Goal: Task Accomplishment & Management: Manage account settings

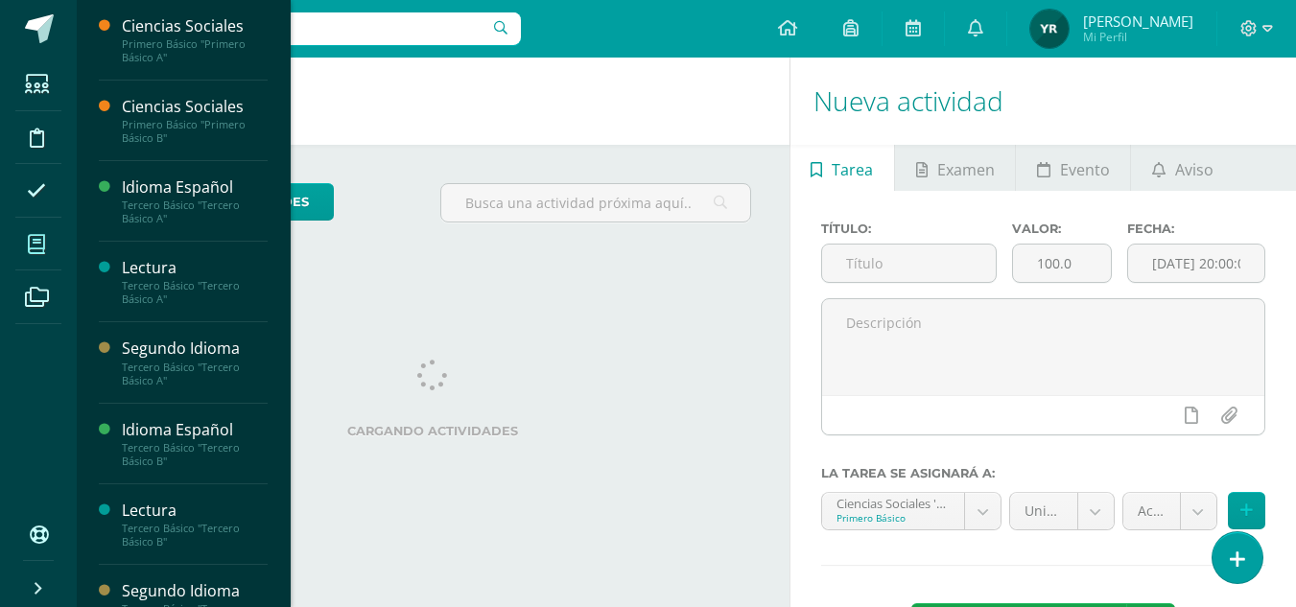
click at [30, 246] on icon at bounding box center [36, 244] width 17 height 19
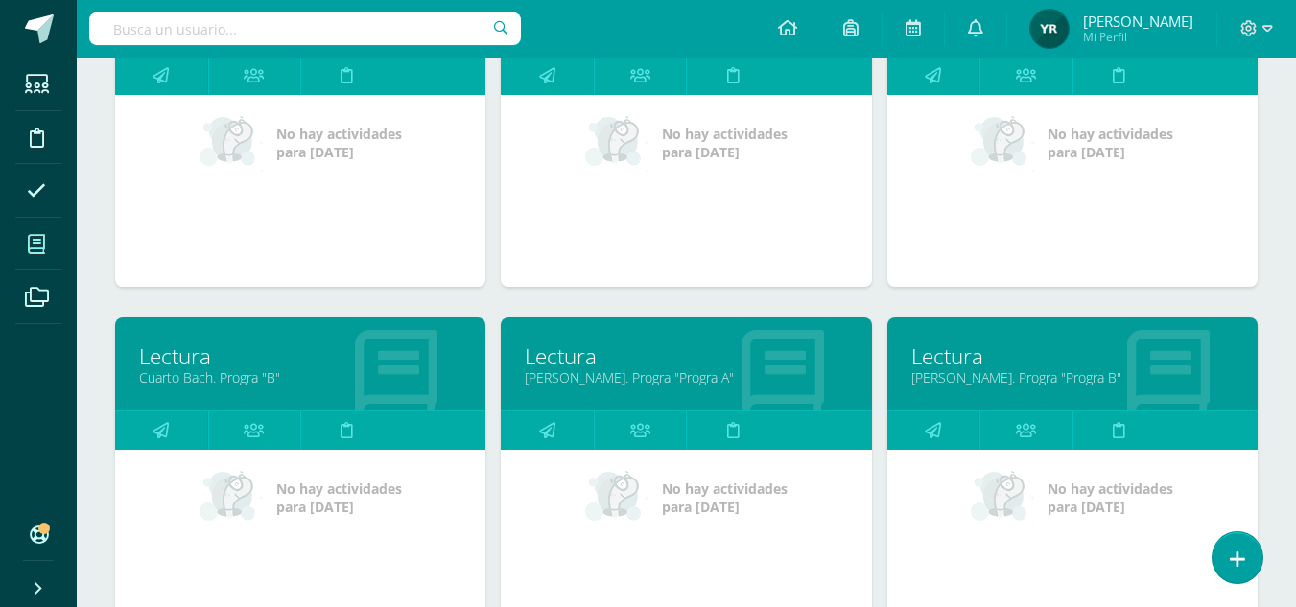
scroll to position [1145, 0]
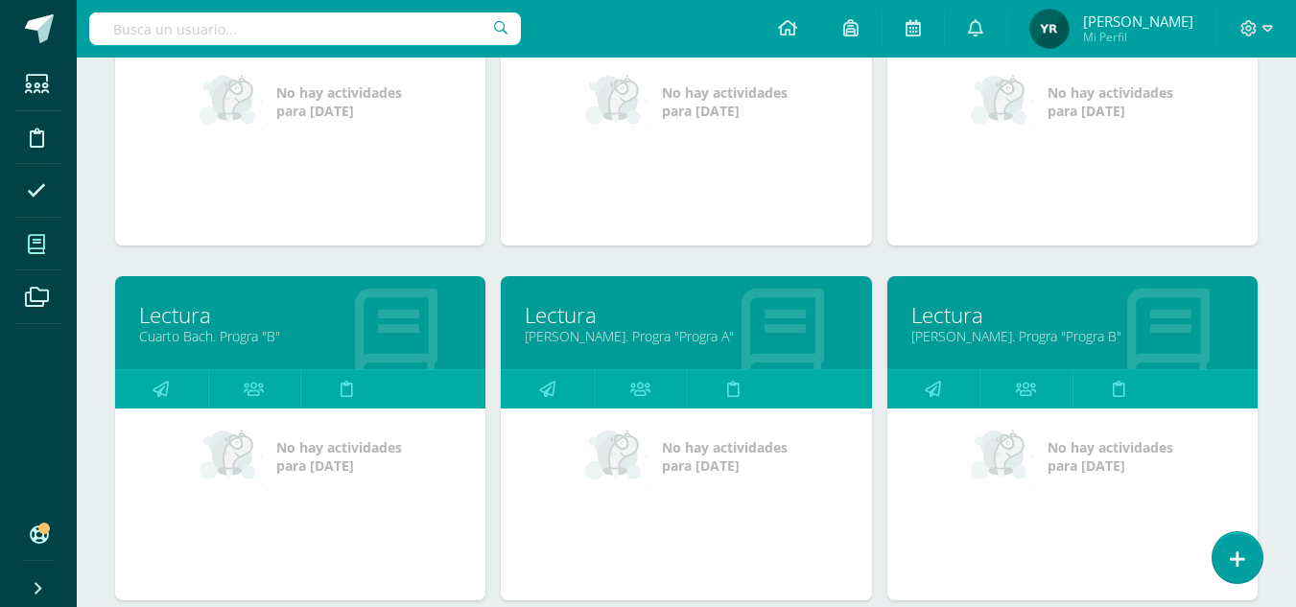
click at [207, 333] on link "Cuarto Bach. Progra "B"" at bounding box center [300, 336] width 322 height 18
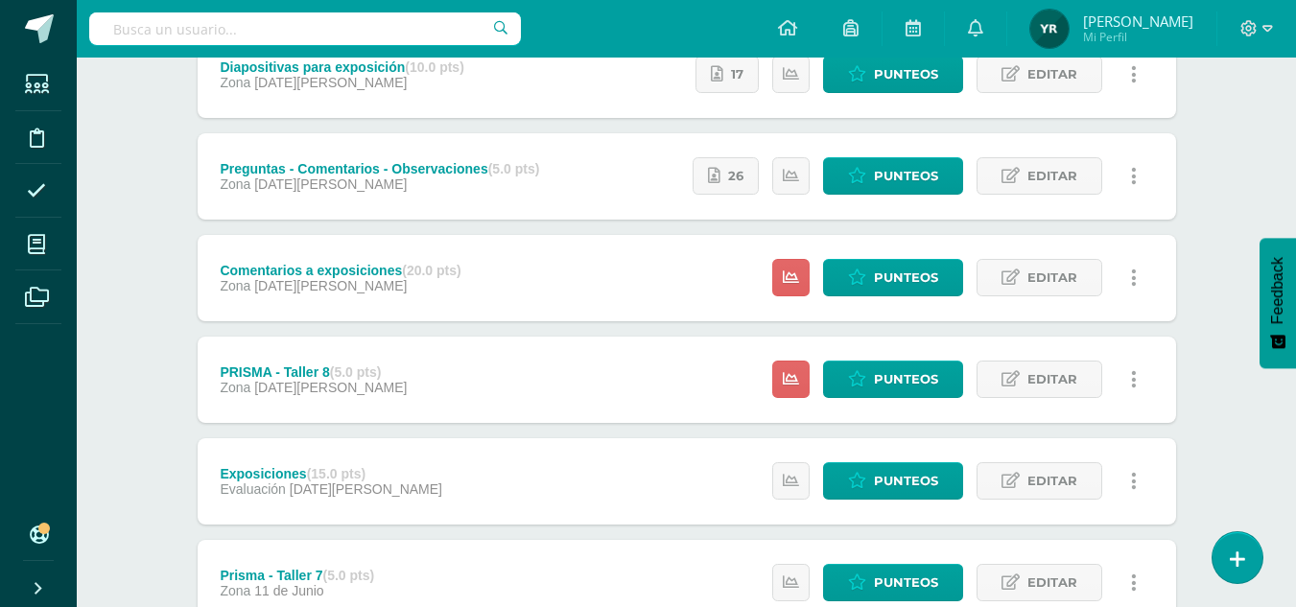
scroll to position [834, 0]
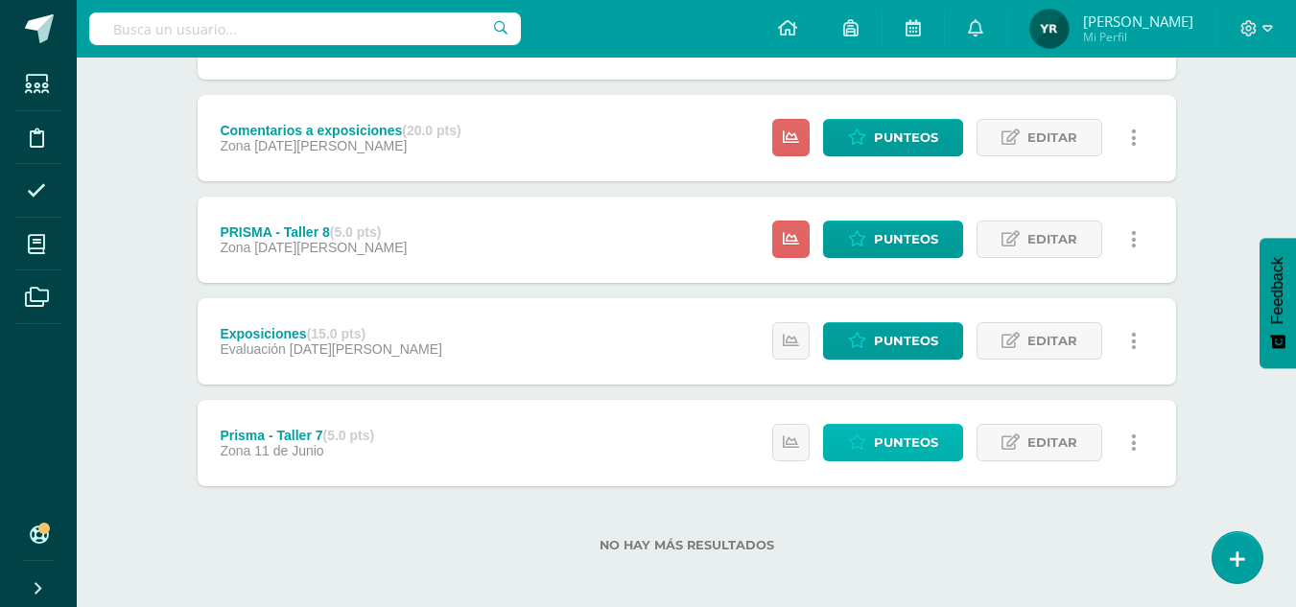
click at [895, 430] on span "Punteos" at bounding box center [906, 442] width 64 height 35
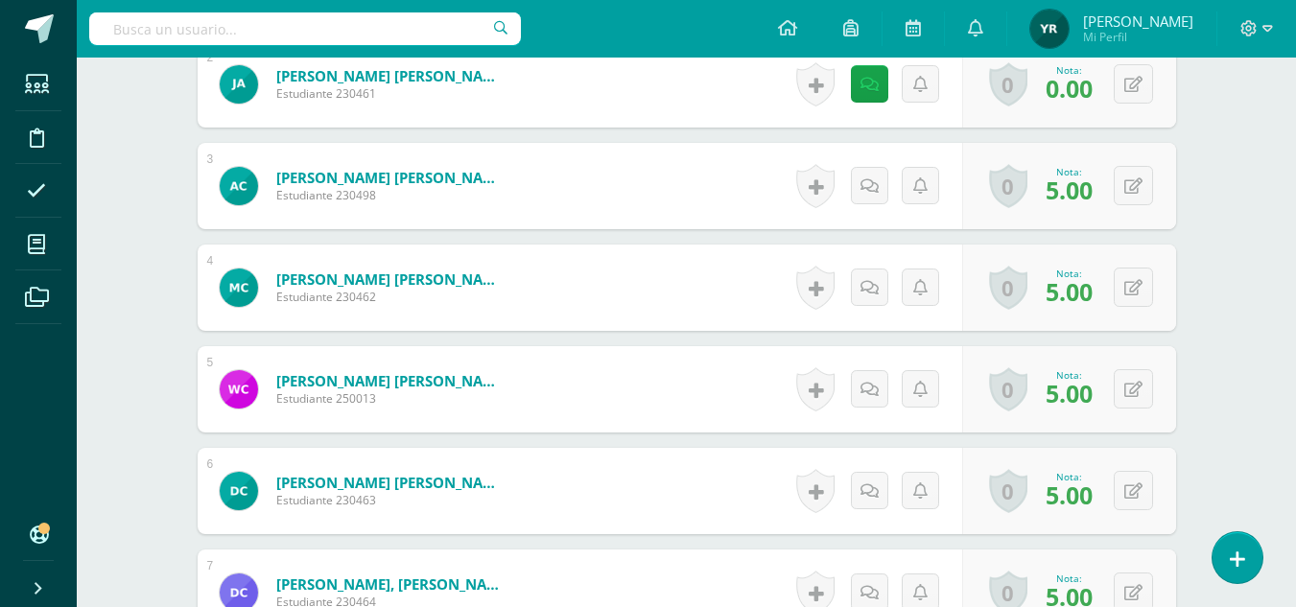
scroll to position [697, 0]
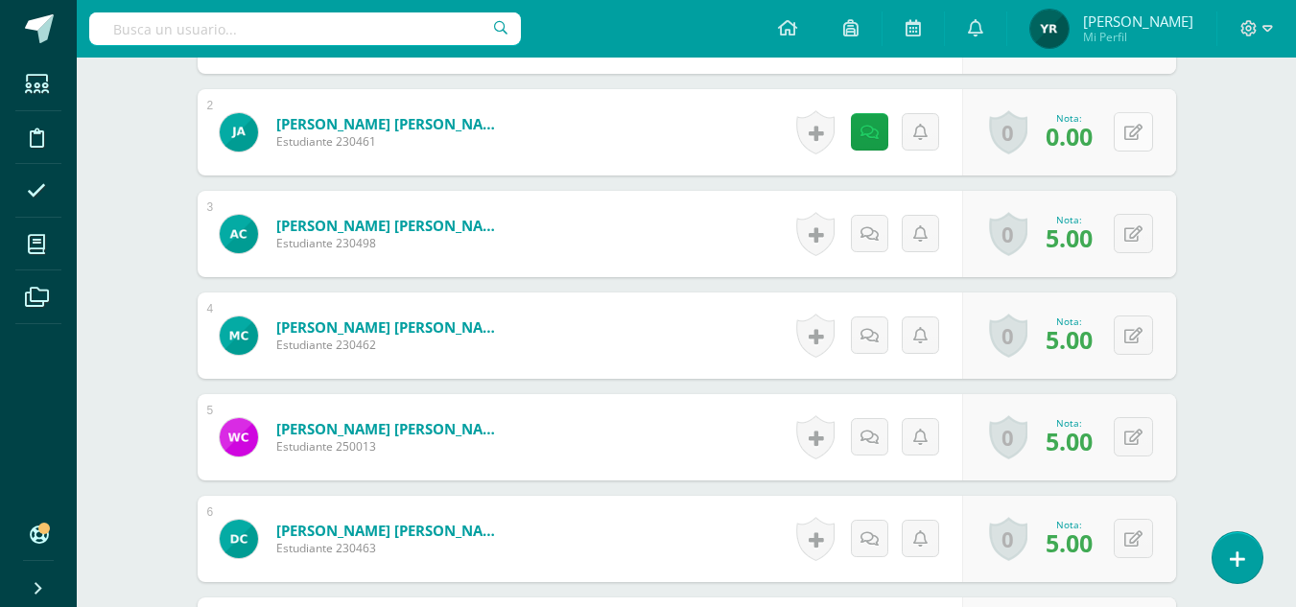
click at [1137, 133] on icon at bounding box center [1133, 133] width 18 height 16
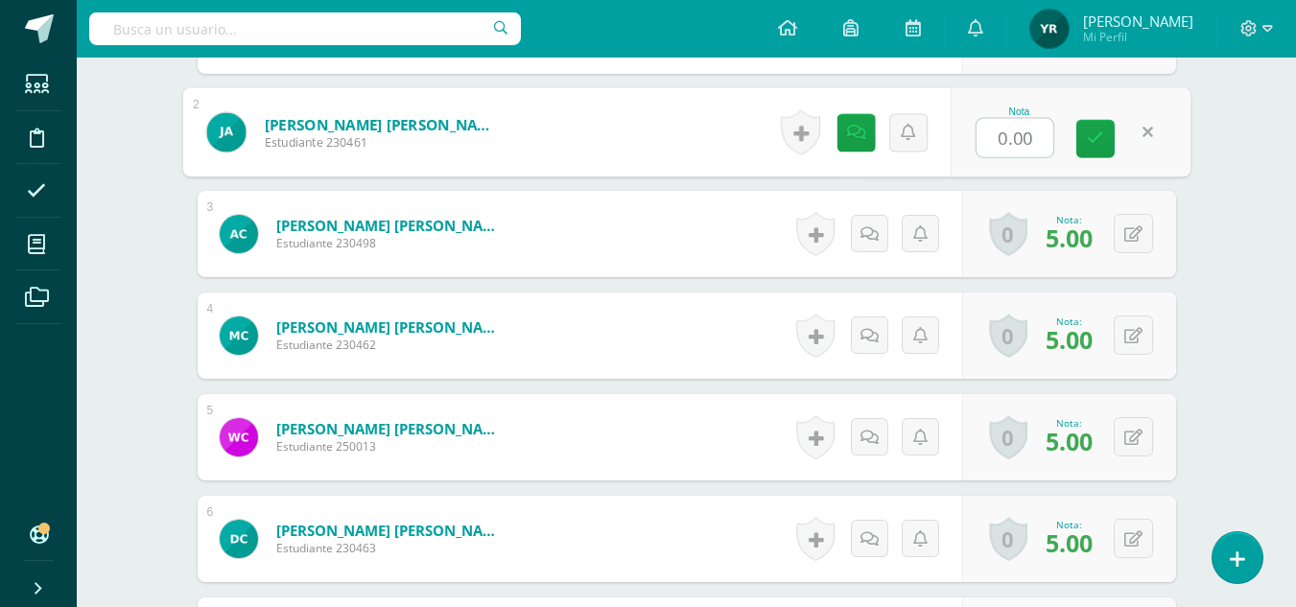
type input "4"
click at [1076, 127] on link at bounding box center [1095, 139] width 38 height 38
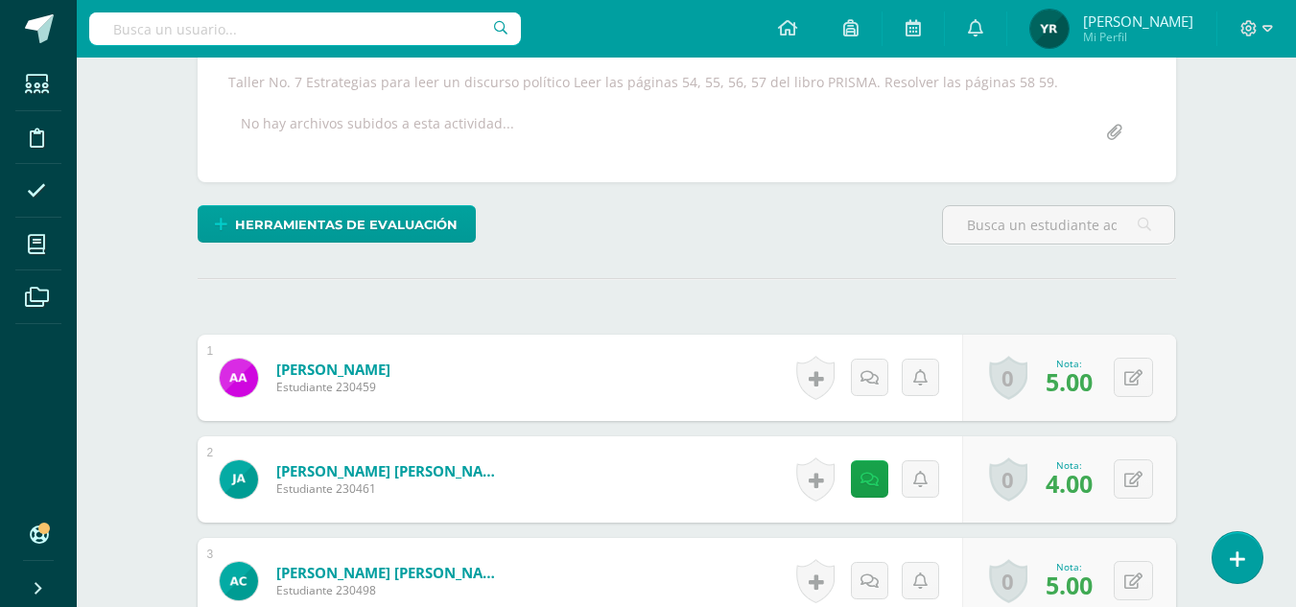
scroll to position [0, 0]
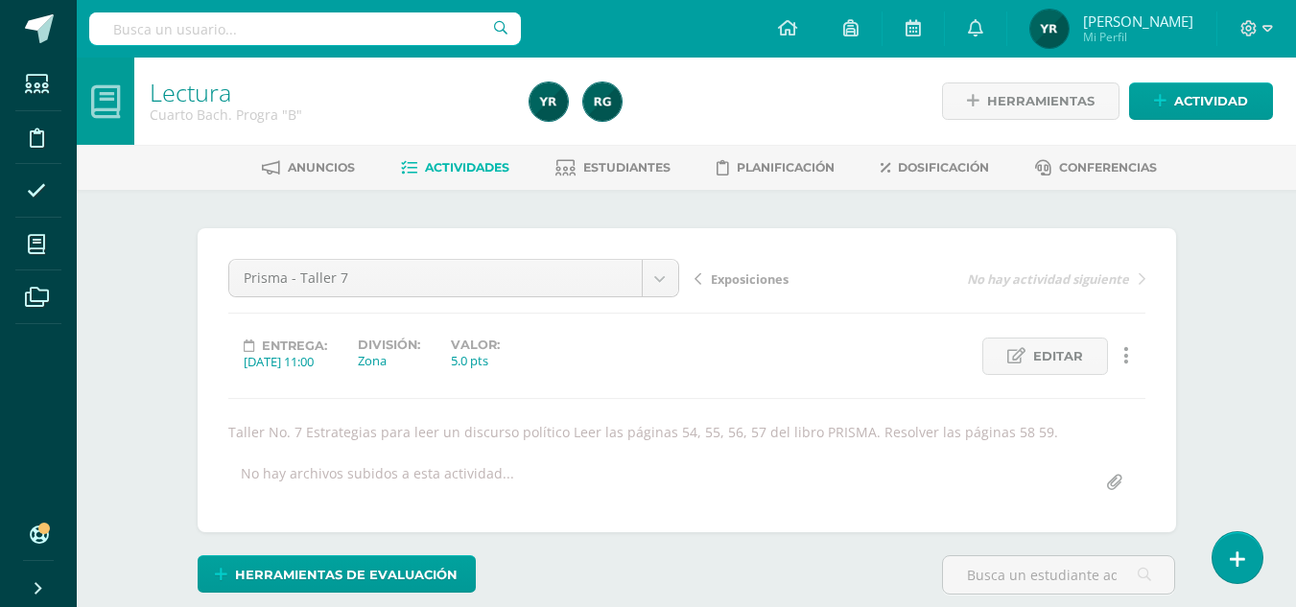
click at [760, 280] on span "Exposiciones" at bounding box center [750, 278] width 78 height 17
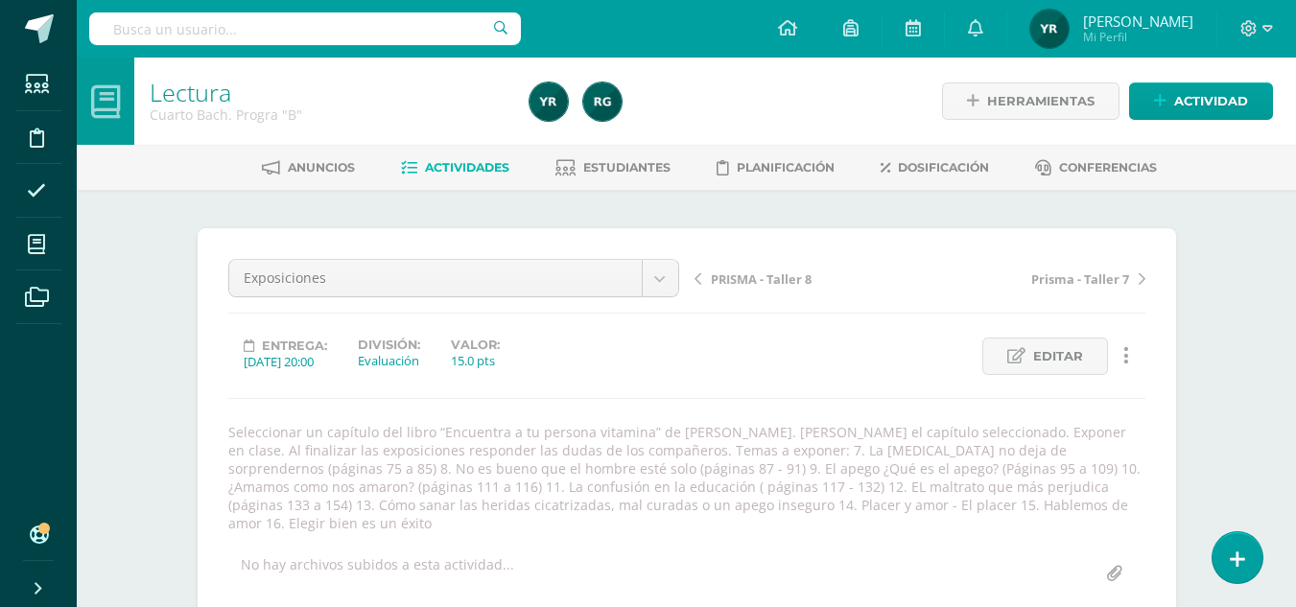
click at [778, 273] on span "PRISMA - Taller 8" at bounding box center [761, 278] width 101 height 17
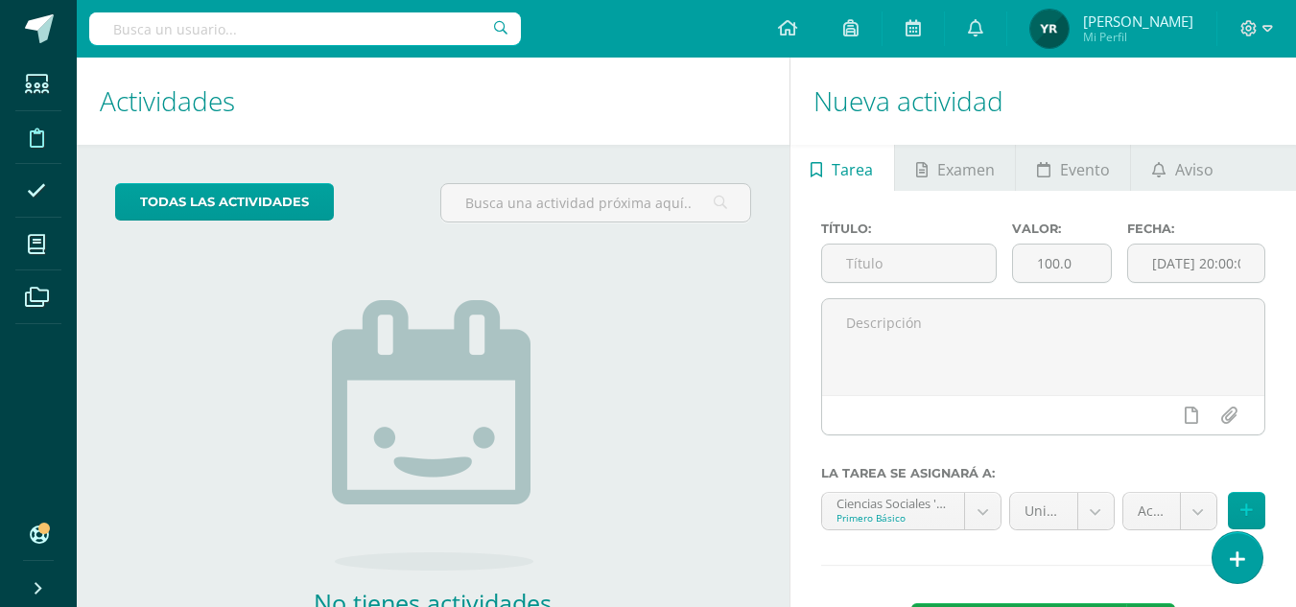
click at [51, 140] on span at bounding box center [36, 136] width 43 height 43
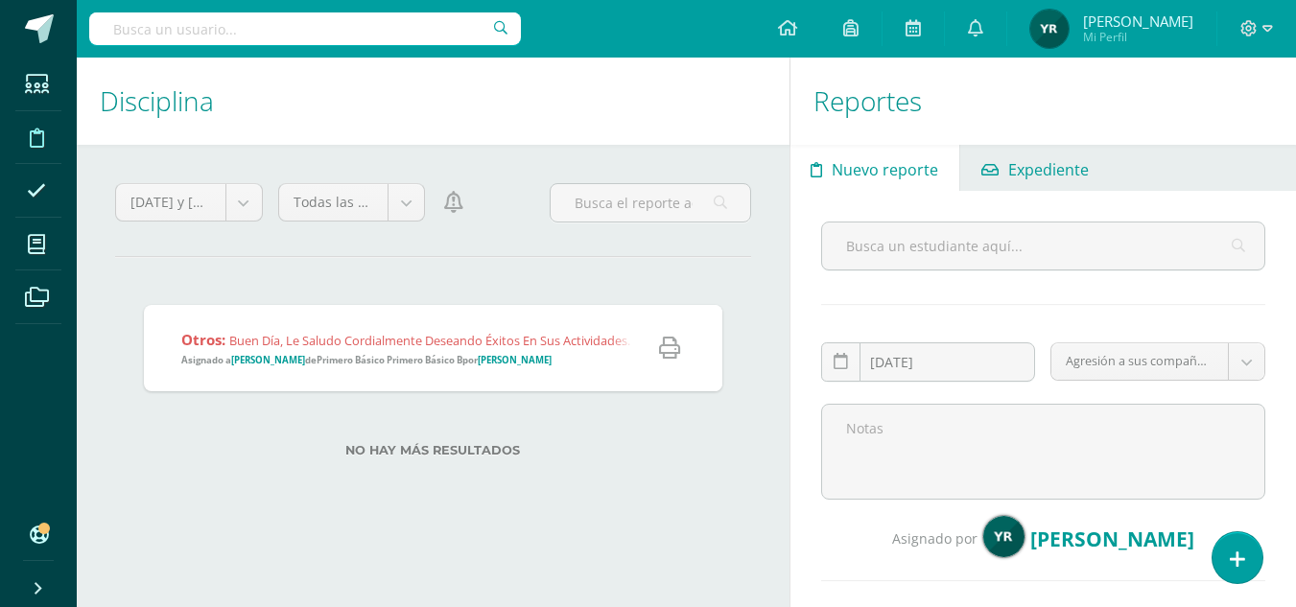
click at [1074, 175] on span "Expediente" at bounding box center [1048, 170] width 81 height 46
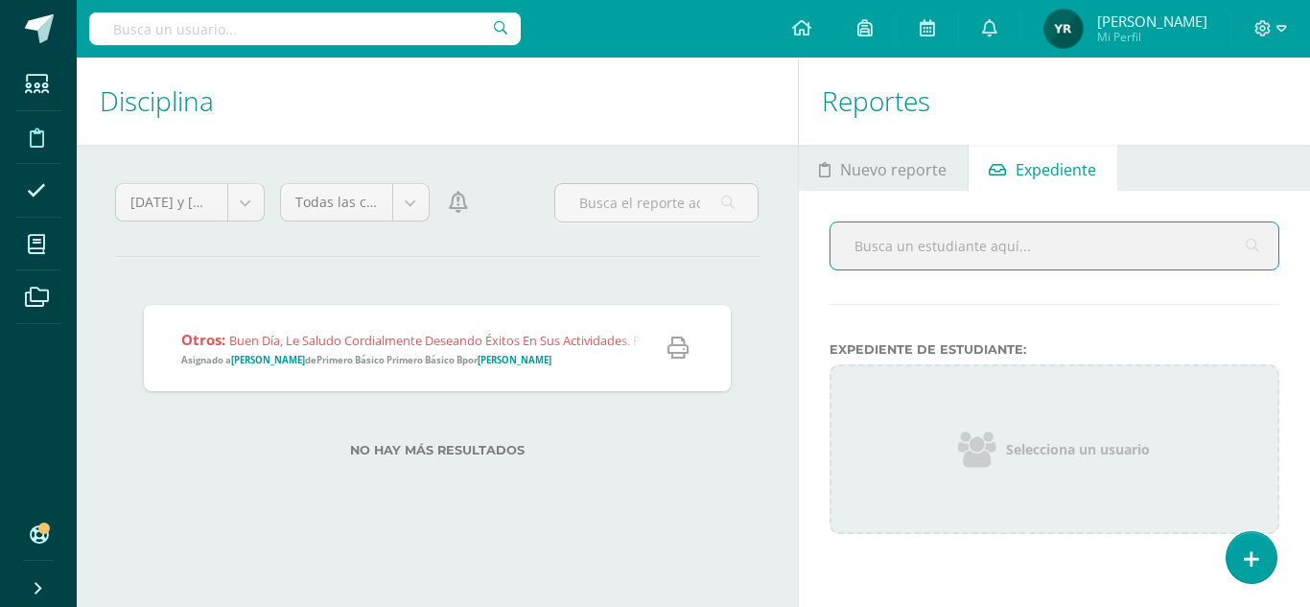
click at [1024, 240] on input "text" at bounding box center [1055, 246] width 449 height 47
type input "gerardo"
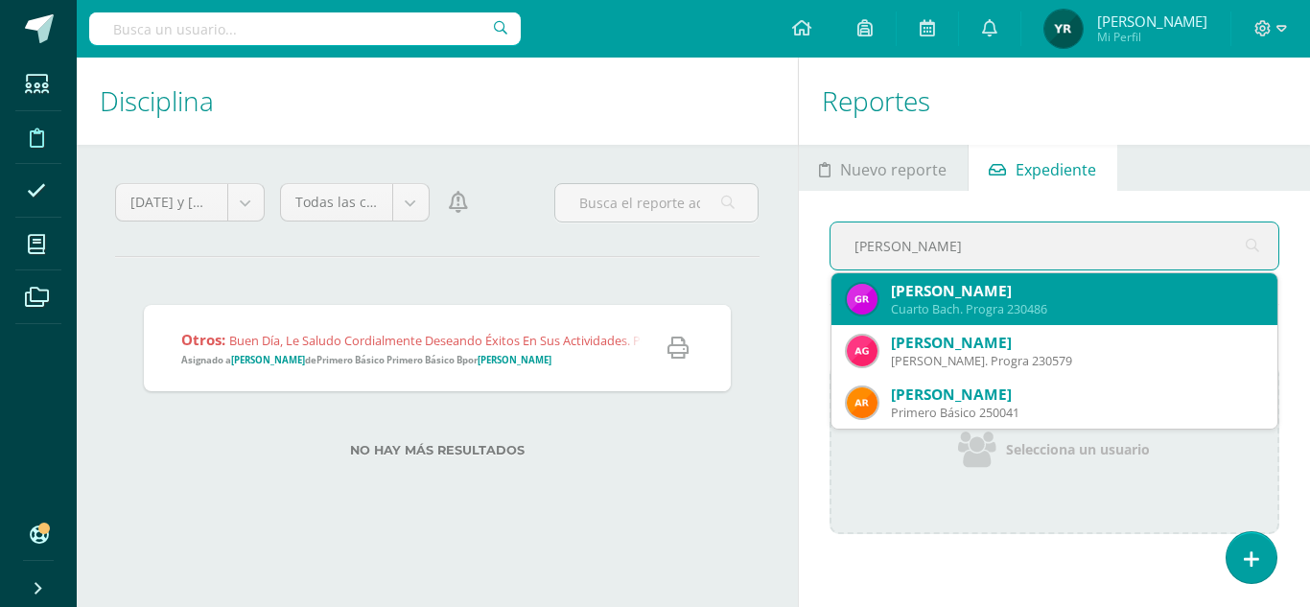
click at [1005, 312] on div "Cuarto Bach. Progra 230486" at bounding box center [1077, 309] width 372 height 16
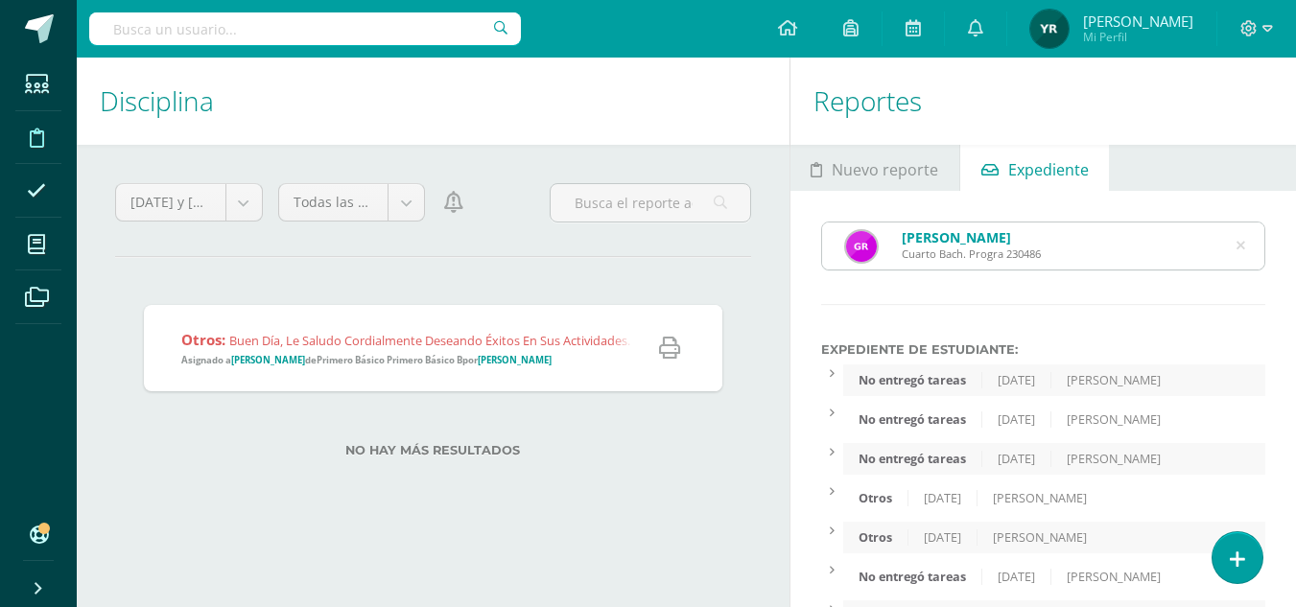
click at [1016, 424] on div "1/8/2025" at bounding box center [1016, 419] width 69 height 16
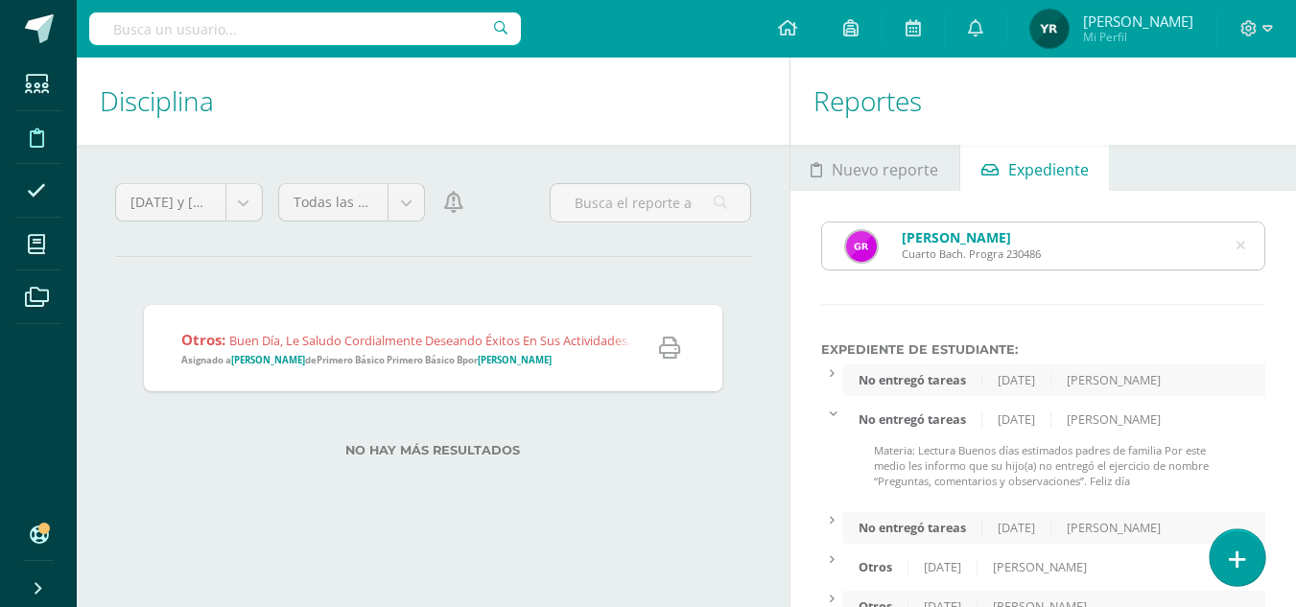
click at [1242, 555] on icon at bounding box center [1237, 560] width 17 height 22
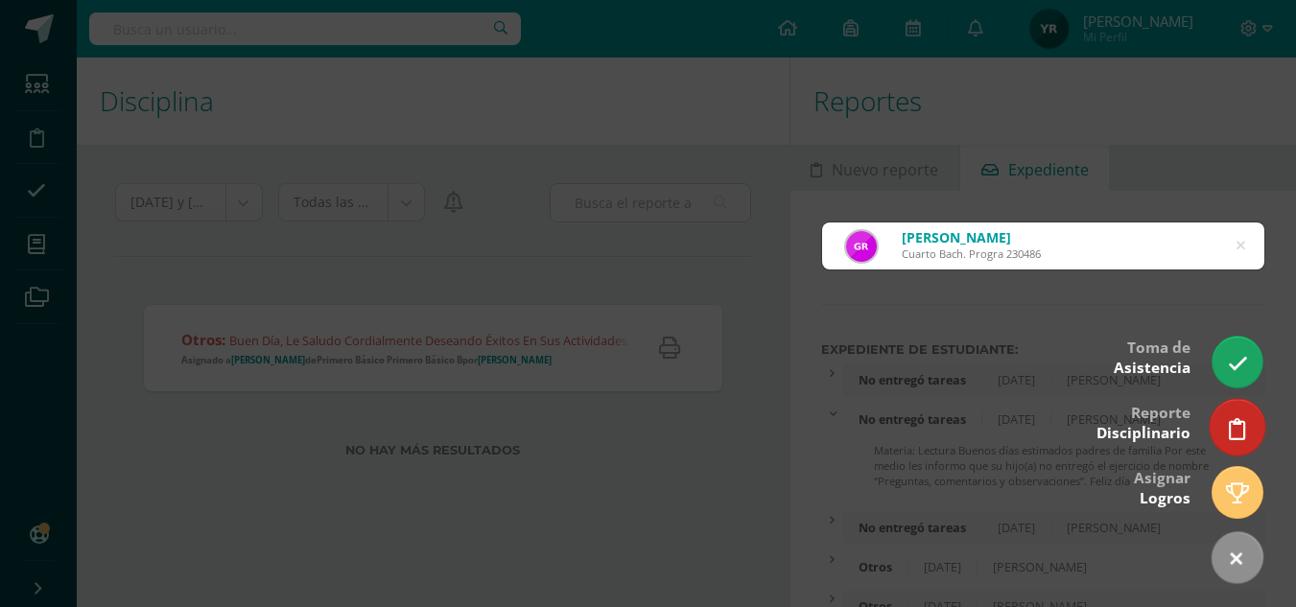
click at [1237, 444] on link at bounding box center [1236, 427] width 55 height 56
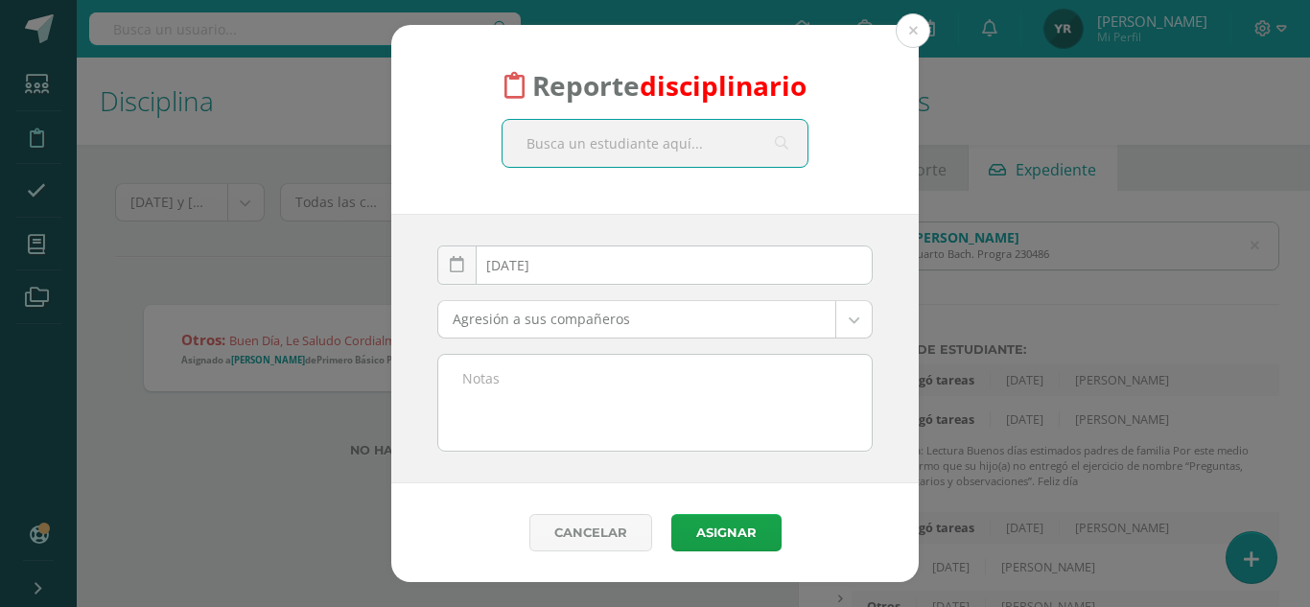
click at [579, 440] on textarea at bounding box center [654, 403] width 433 height 96
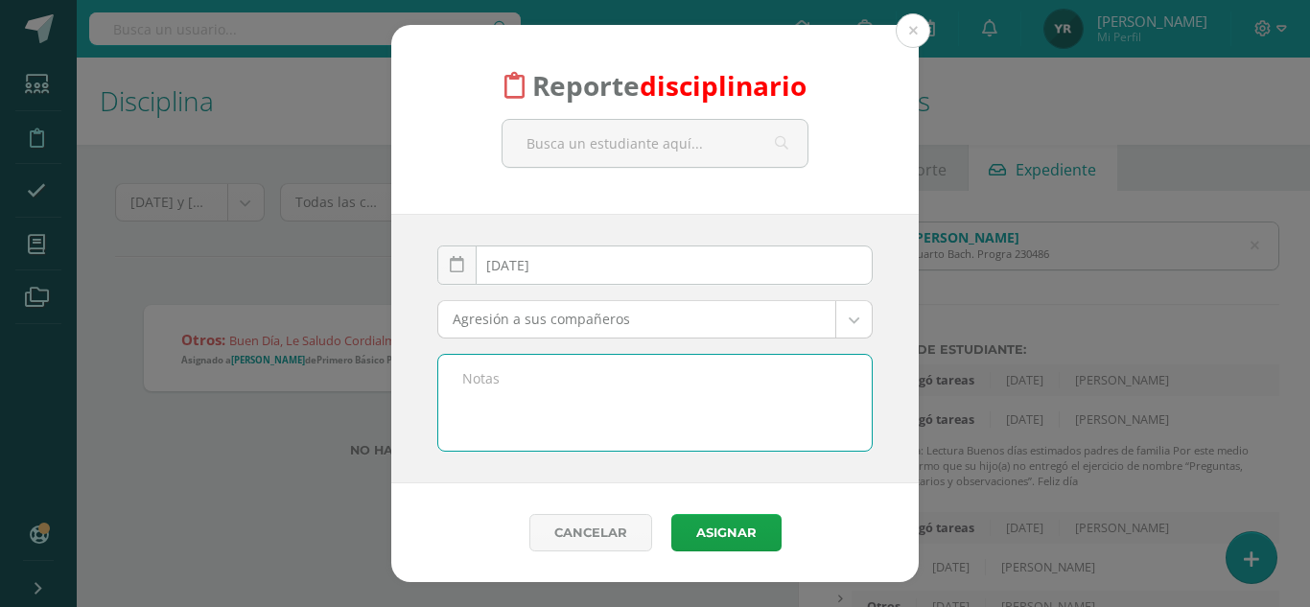
paste textarea "Materia: Lectura Buenas tardes, señores padres de familia Por este medio les in…"
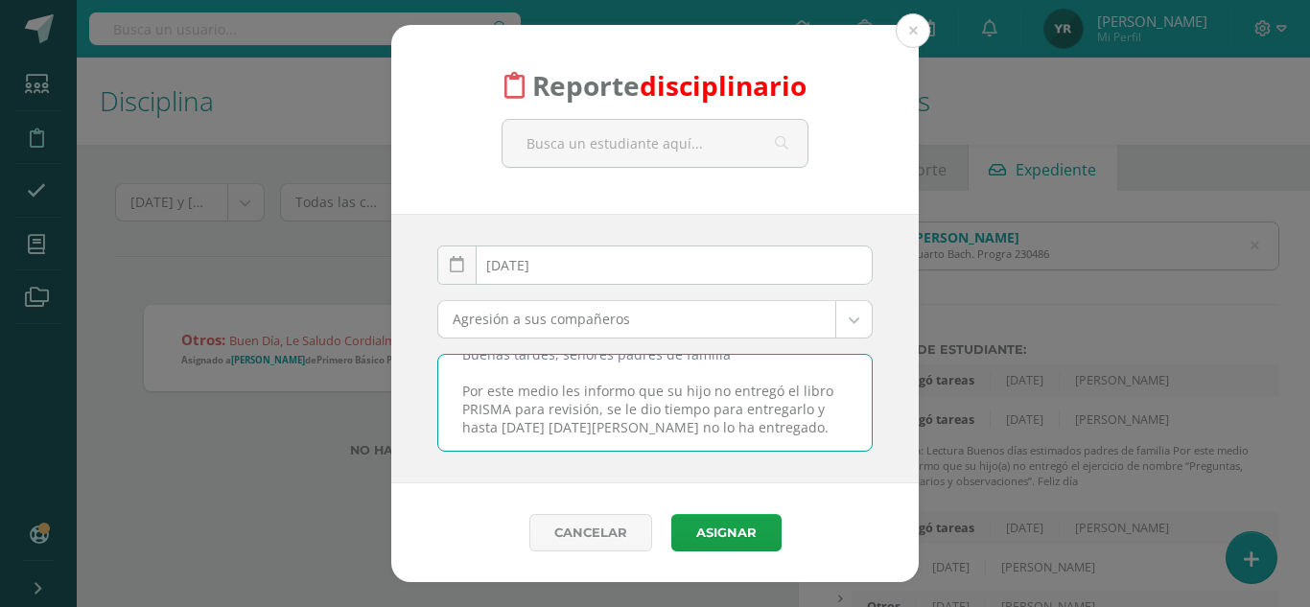
type textarea "Materia: Lectura Buenas tardes, señores padres de familia Por este medio les in…"
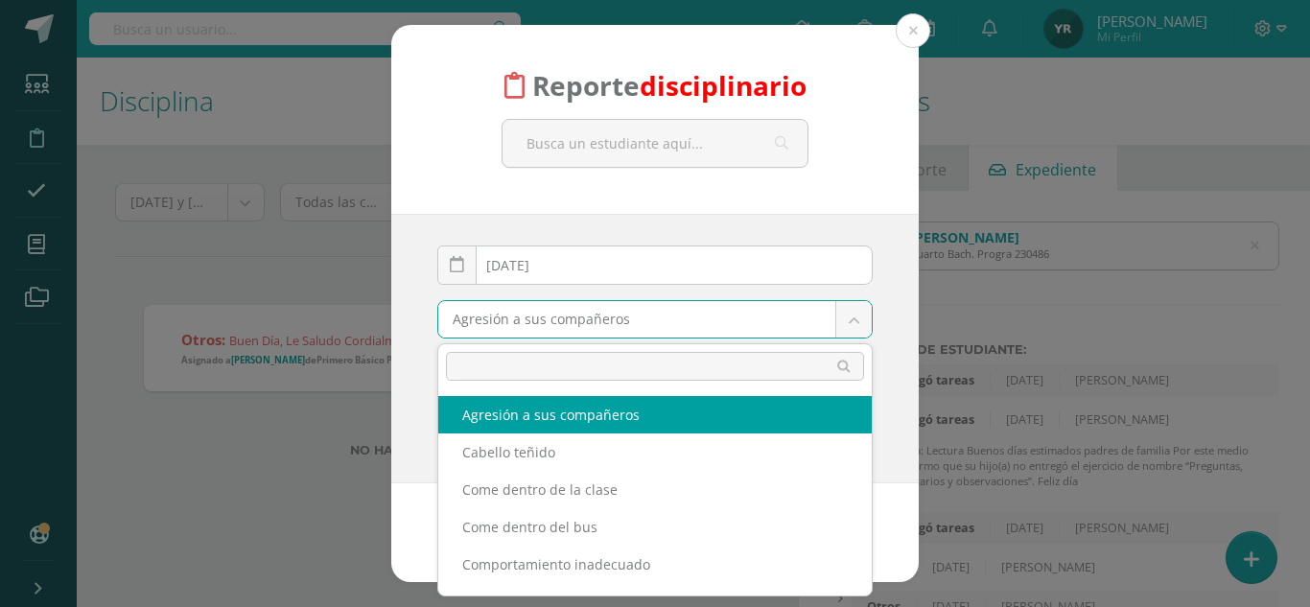
click at [578, 328] on body "Reporte disciplinario 2025-08-12 August, 2025 Mo Tu We Th Fr Sa Su 28 29 30 31 …" at bounding box center [655, 303] width 1310 height 607
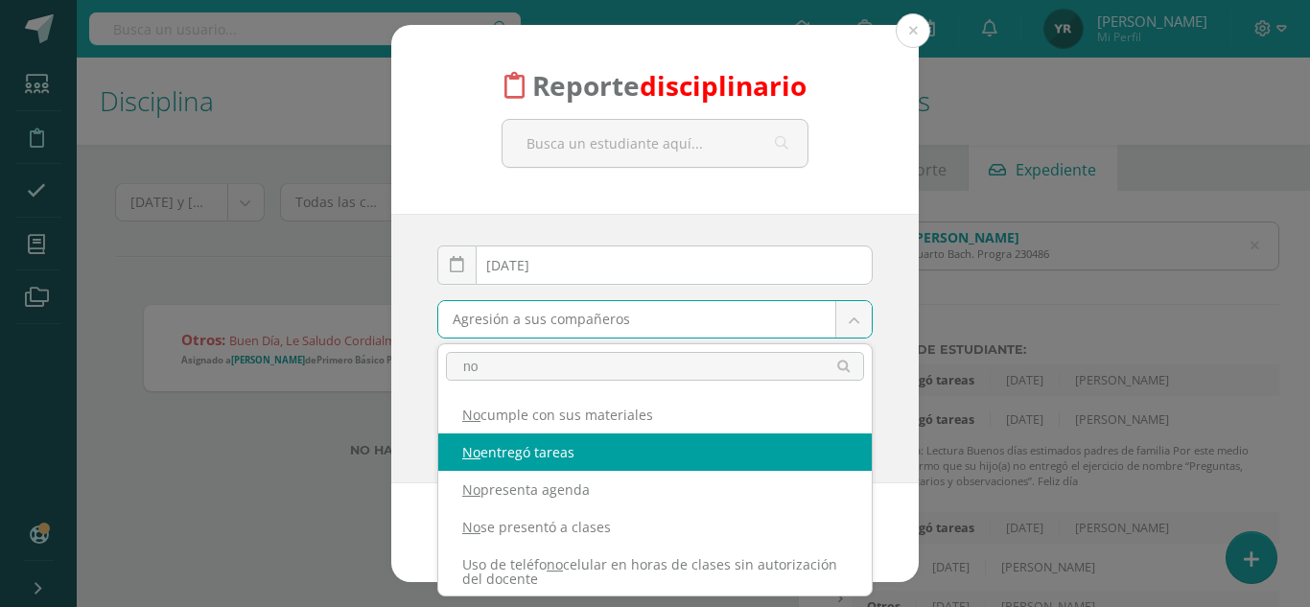
type input "no"
select select "5"
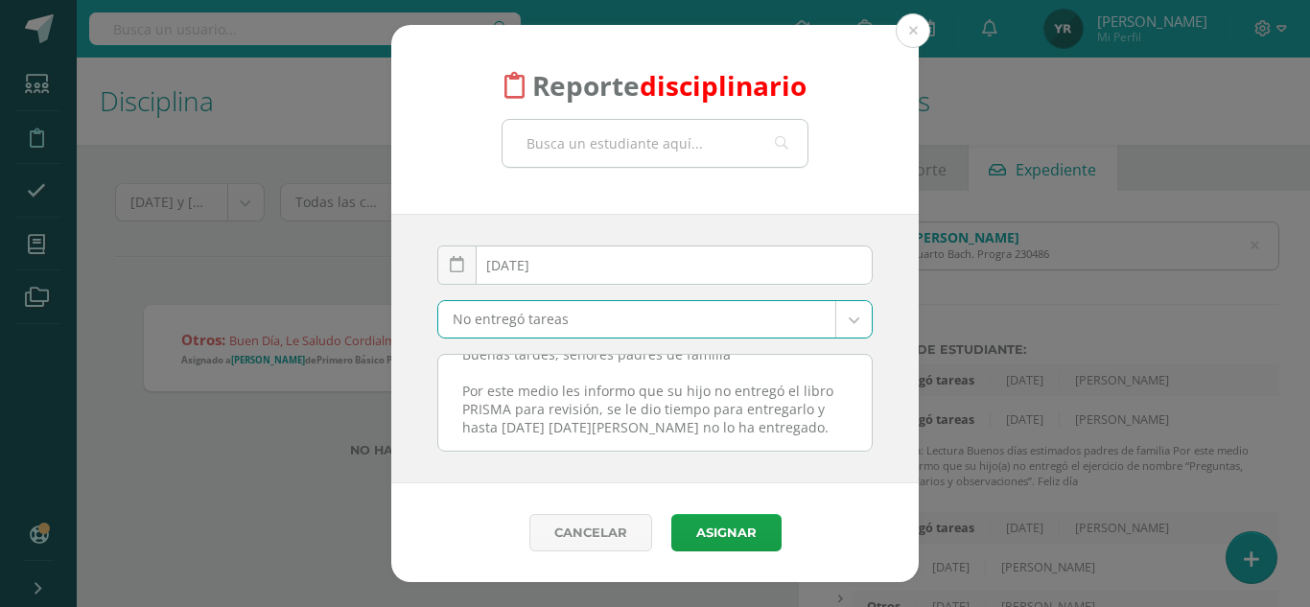
click at [617, 134] on input "text" at bounding box center [655, 143] width 305 height 47
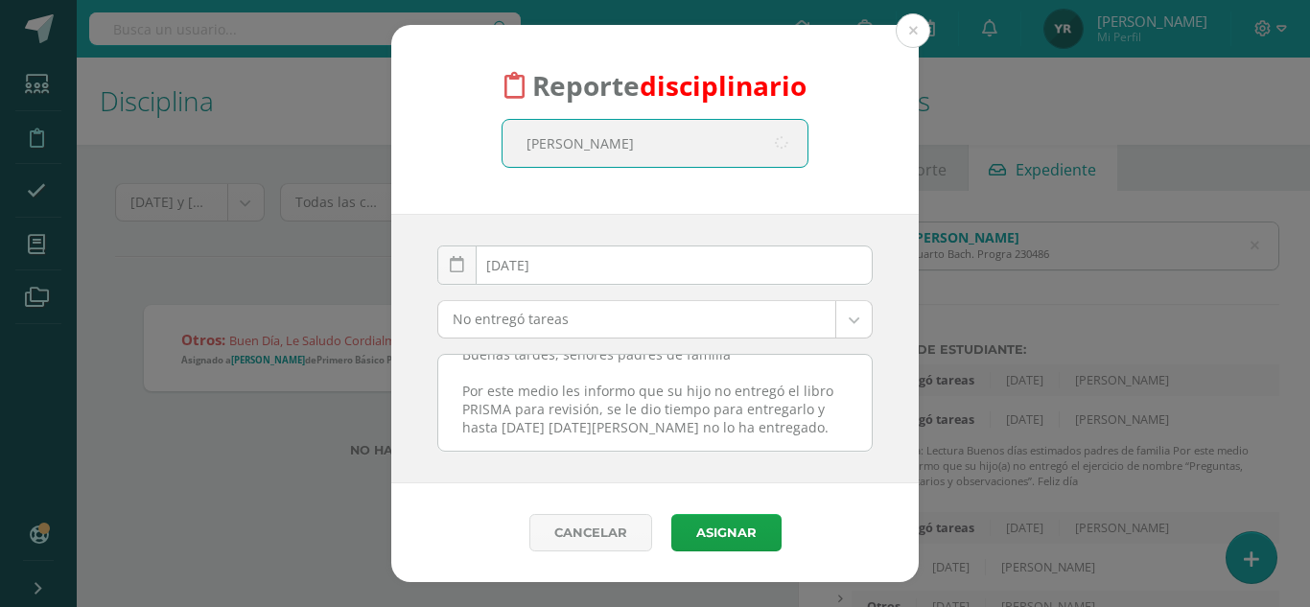
type input "gerardo"
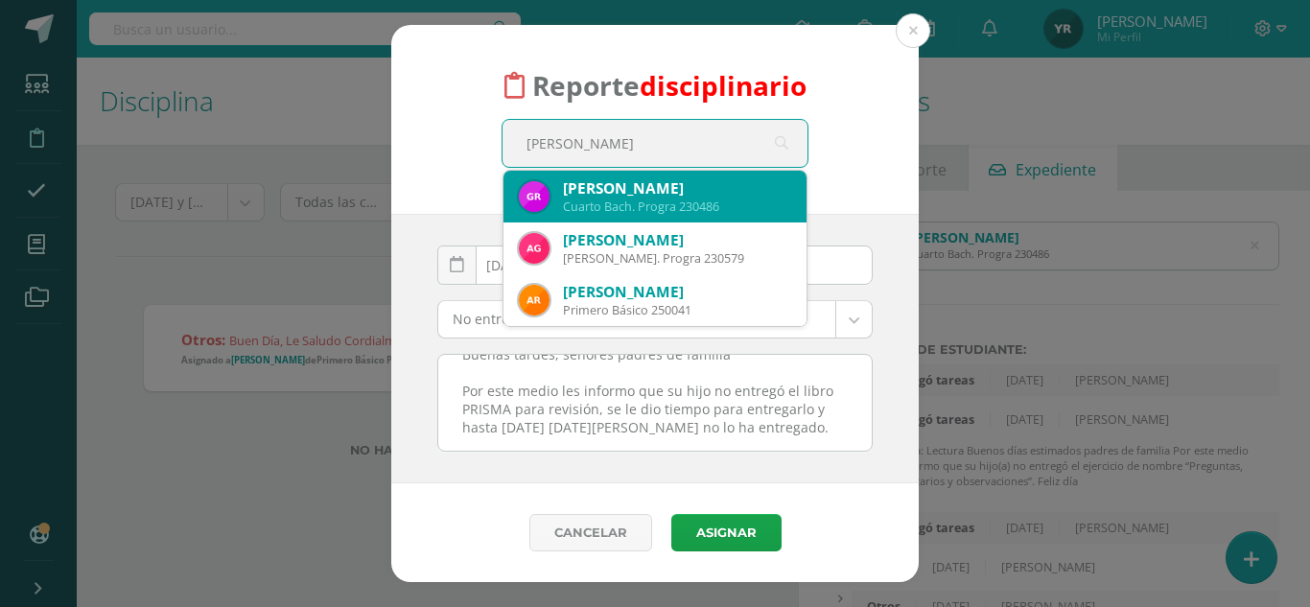
click at [630, 182] on div "Gerardo Esteban Rivera Diaz" at bounding box center [677, 188] width 228 height 20
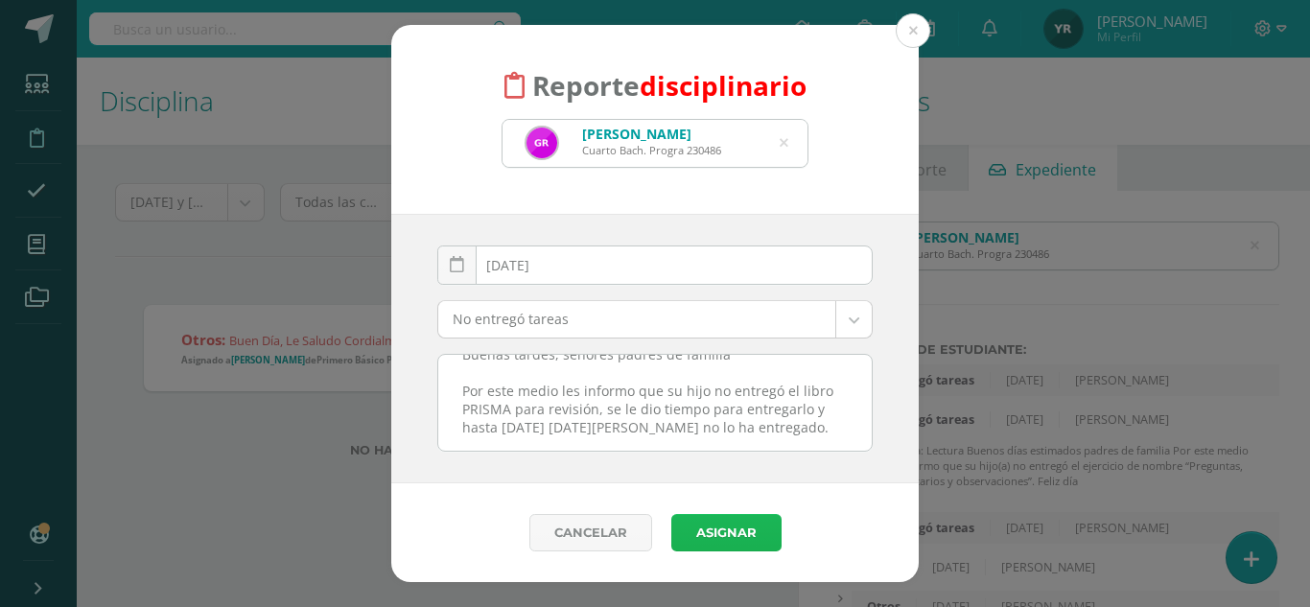
click at [720, 536] on button "Asignar" at bounding box center [726, 532] width 110 height 37
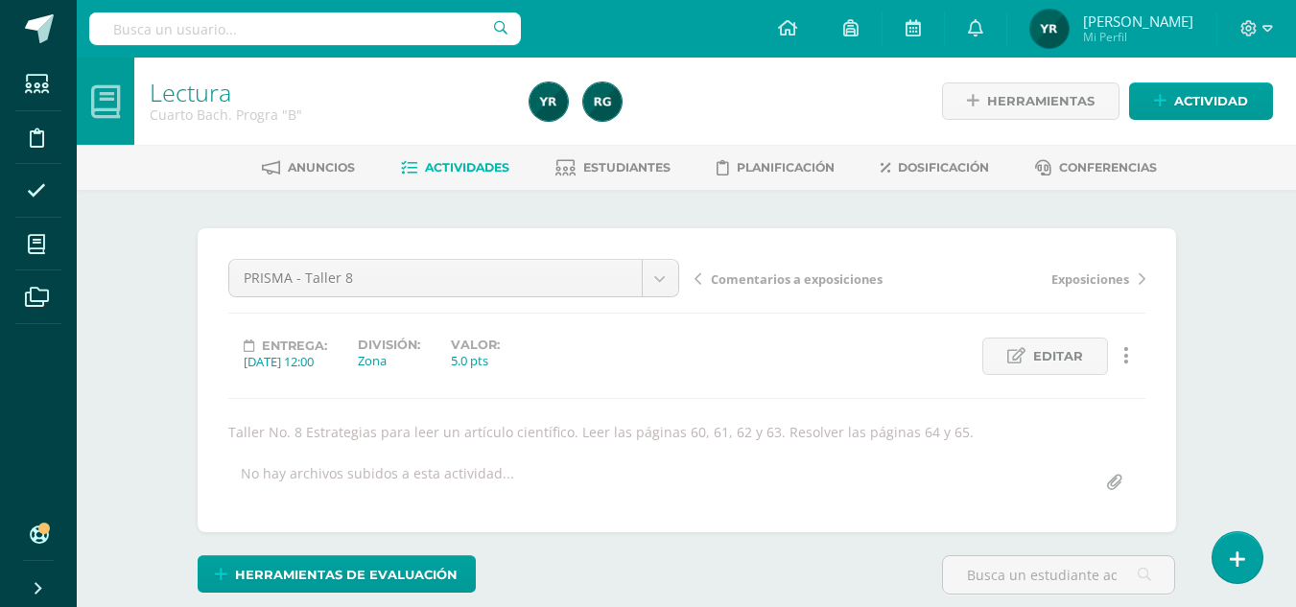
click at [789, 275] on span "Comentarios a exposiciones" at bounding box center [797, 278] width 172 height 17
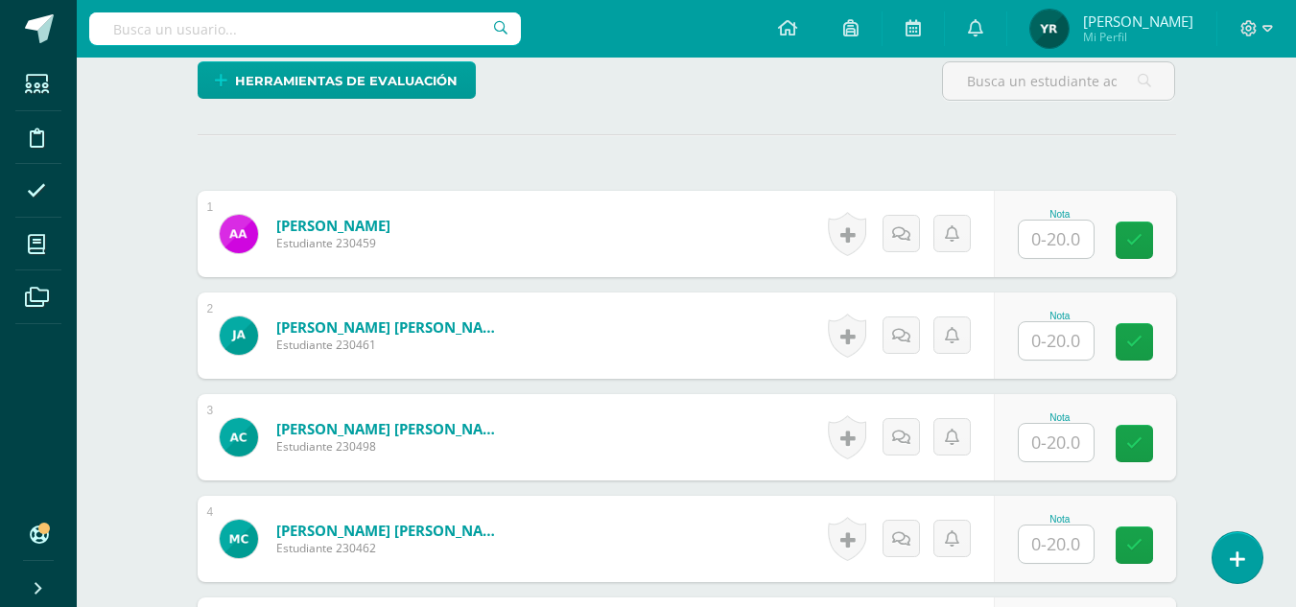
scroll to position [564, 0]
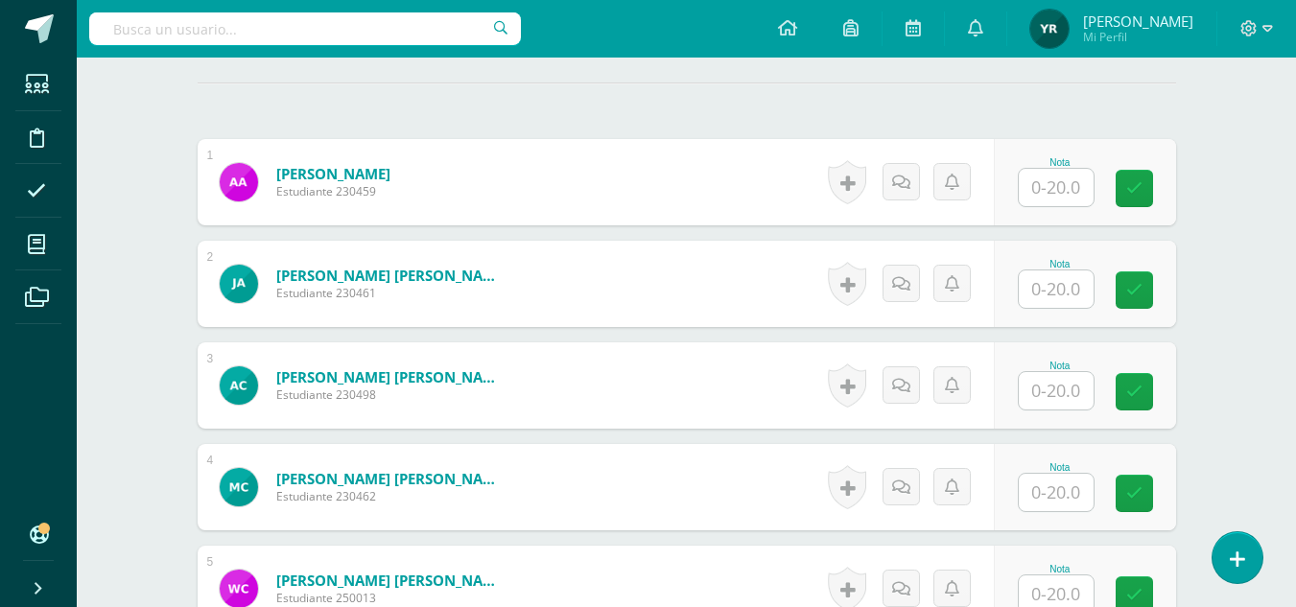
click at [1066, 164] on div "Nota" at bounding box center [1060, 162] width 84 height 11
click at [1063, 185] on input "text" at bounding box center [1056, 187] width 75 height 37
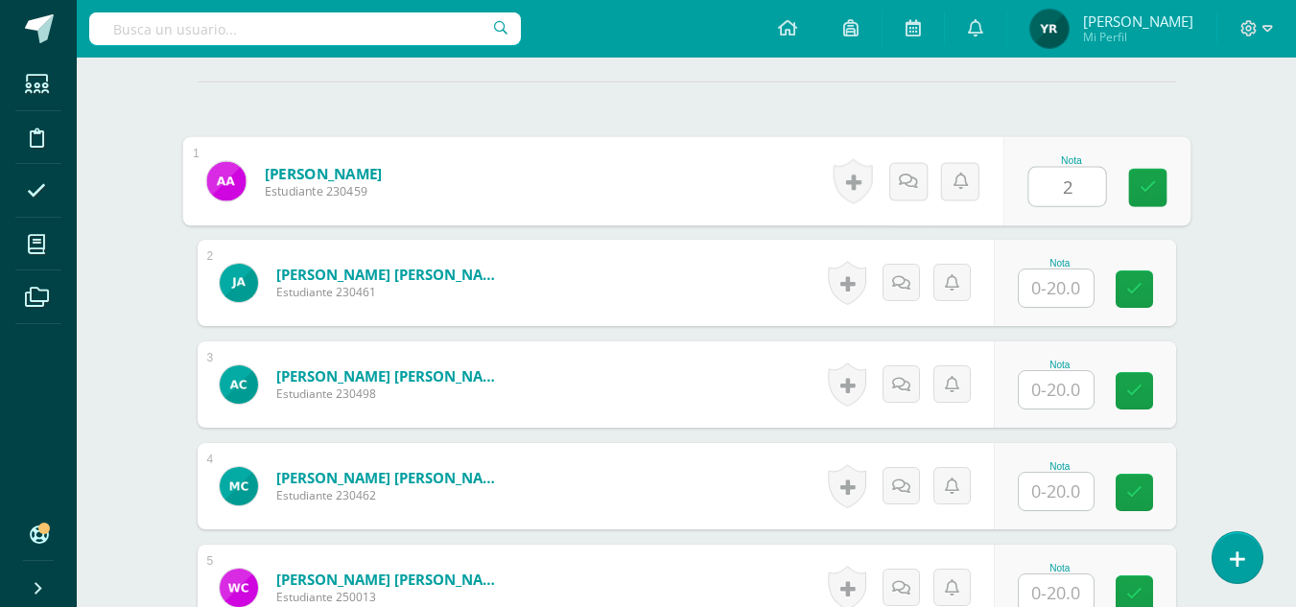
scroll to position [566, 0]
type input "20"
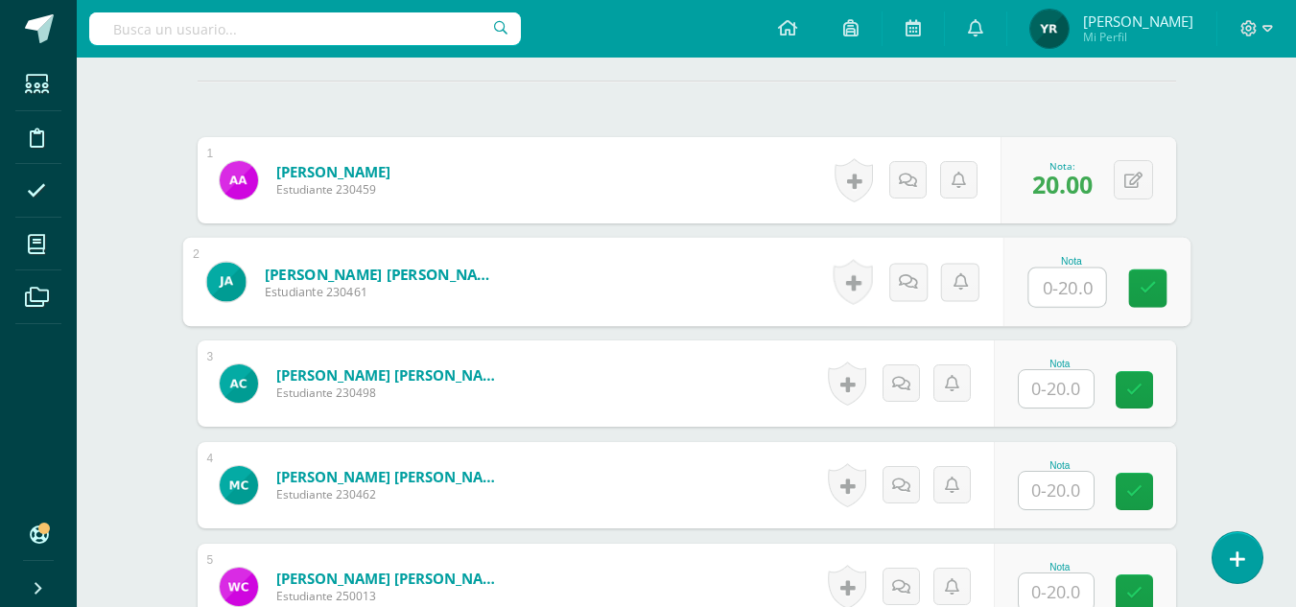
scroll to position [567, 0]
type input "4"
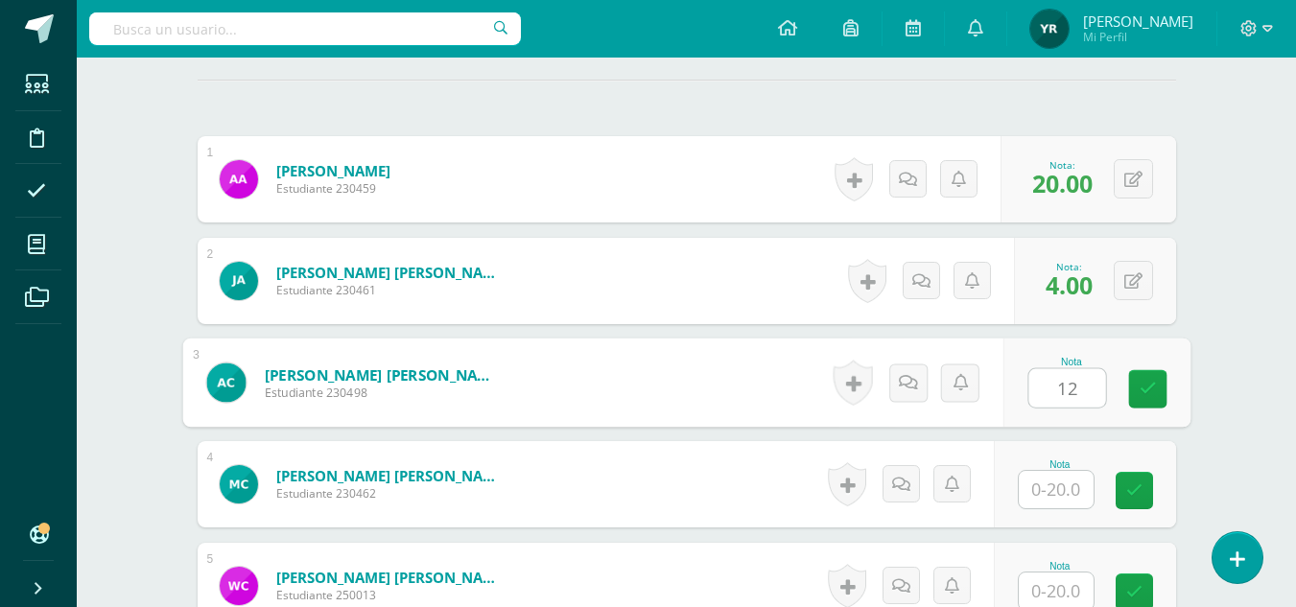
type input "12"
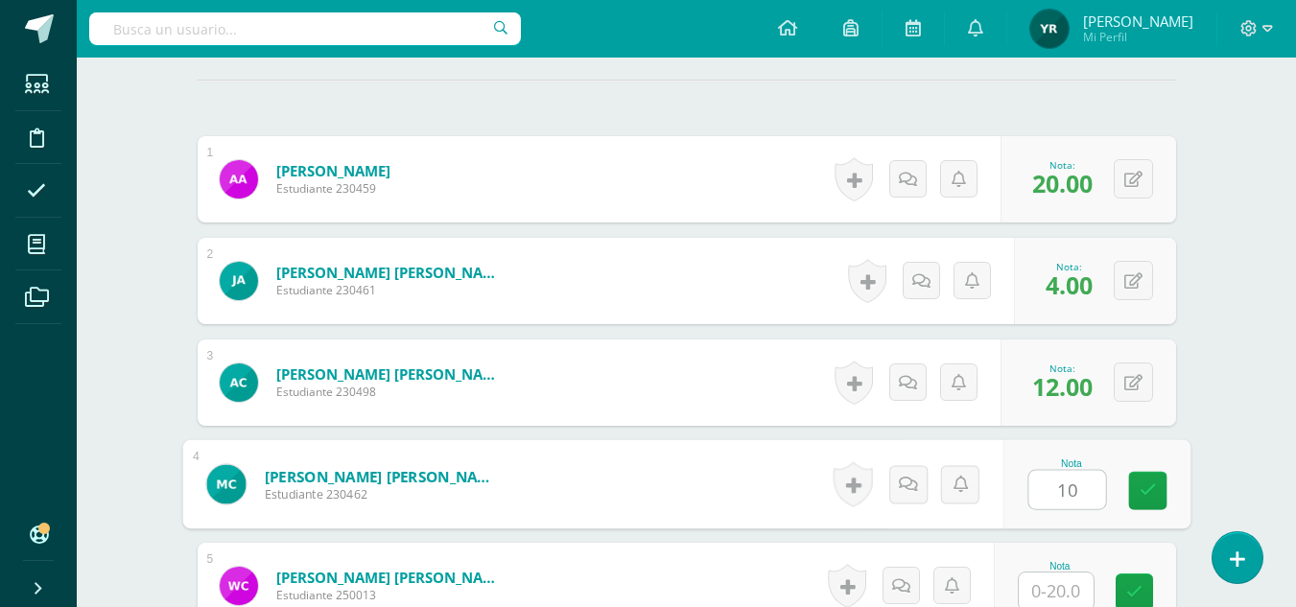
type input "10"
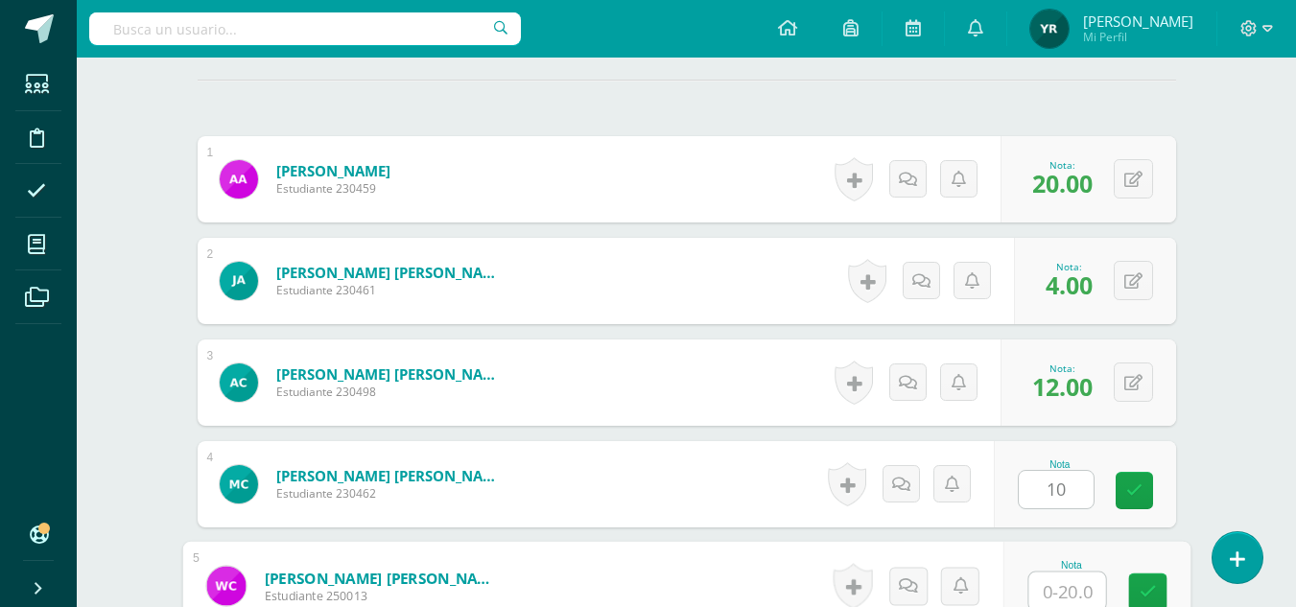
scroll to position [570, 0]
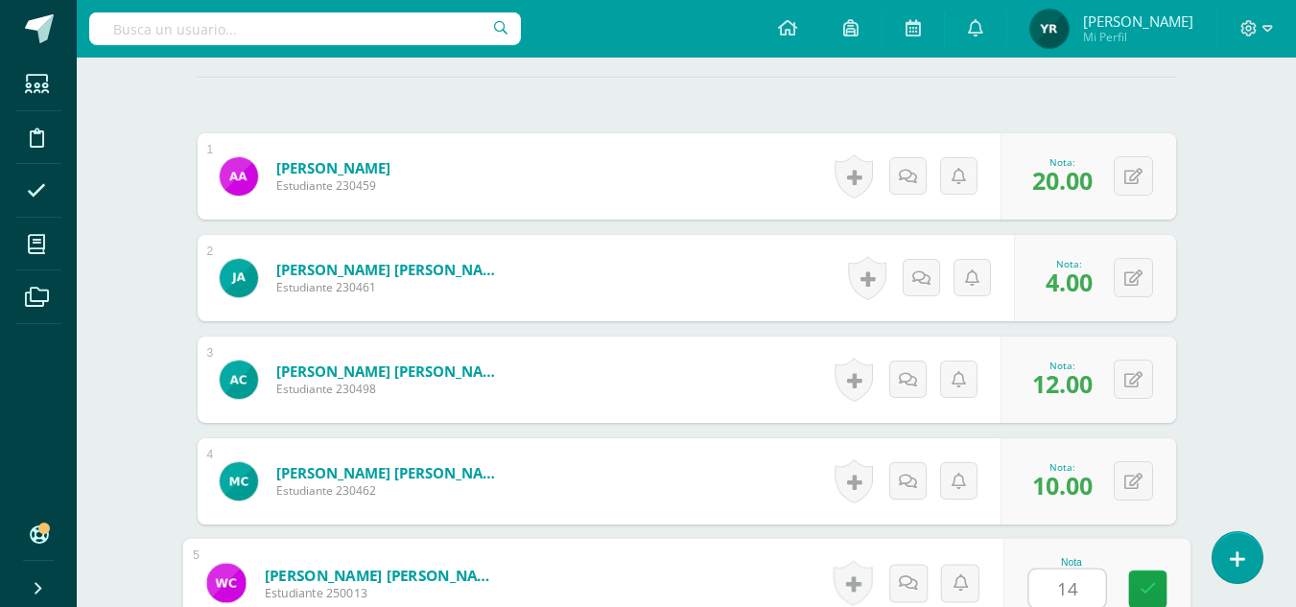
type input "14"
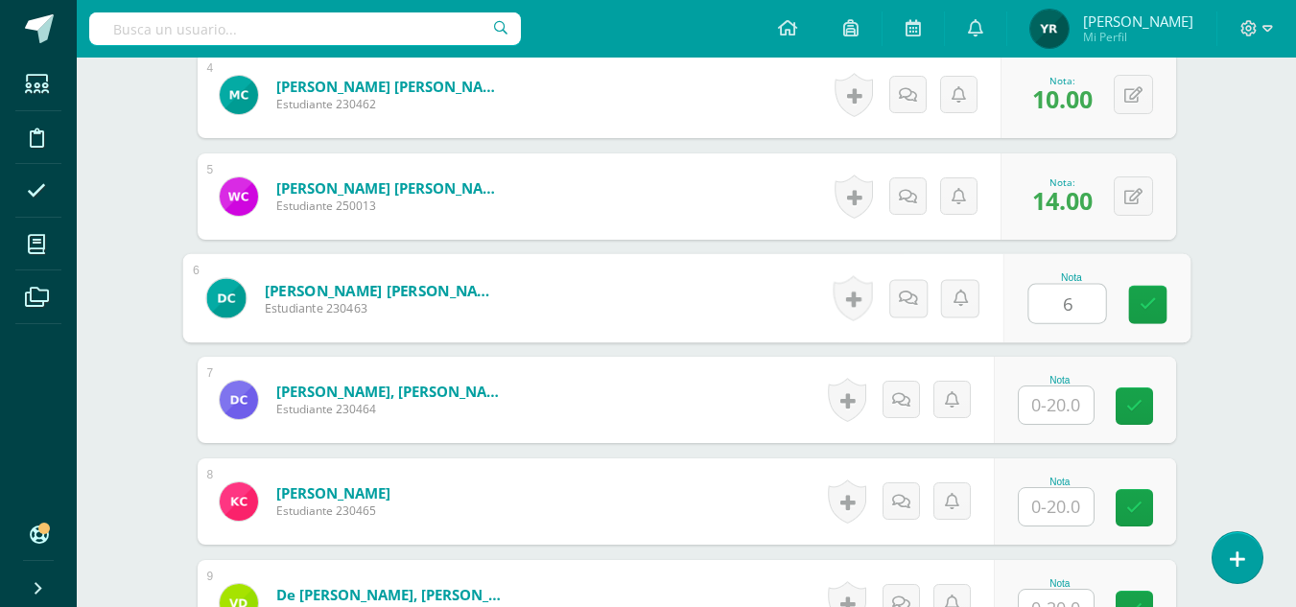
type input "6"
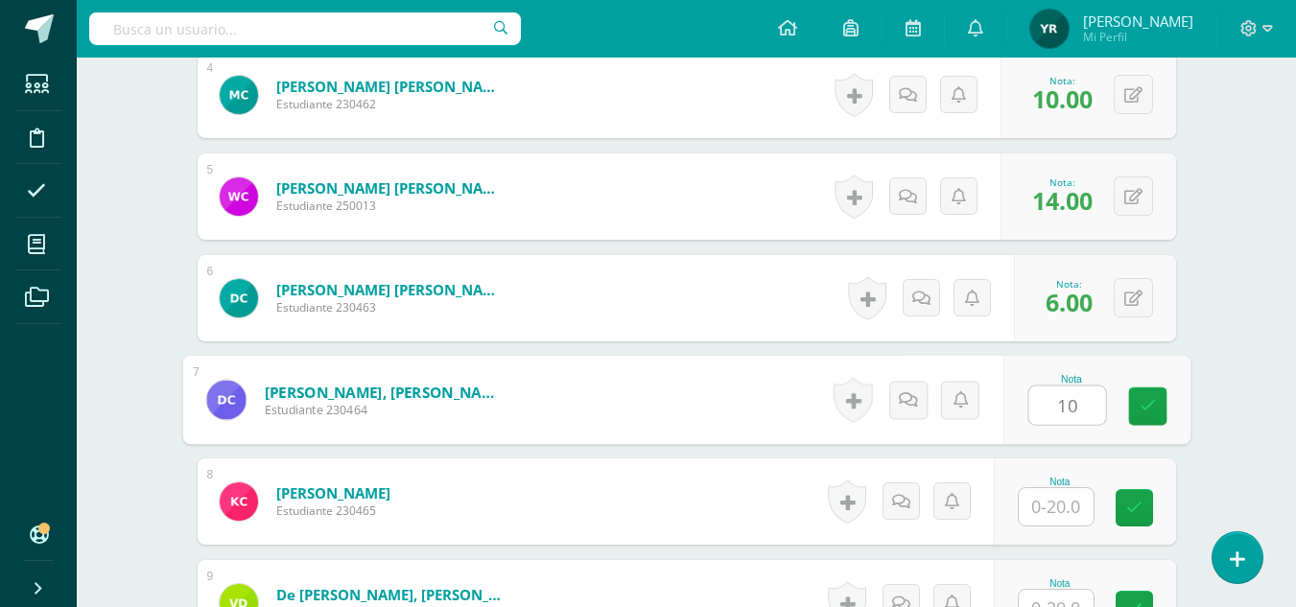
type input "10"
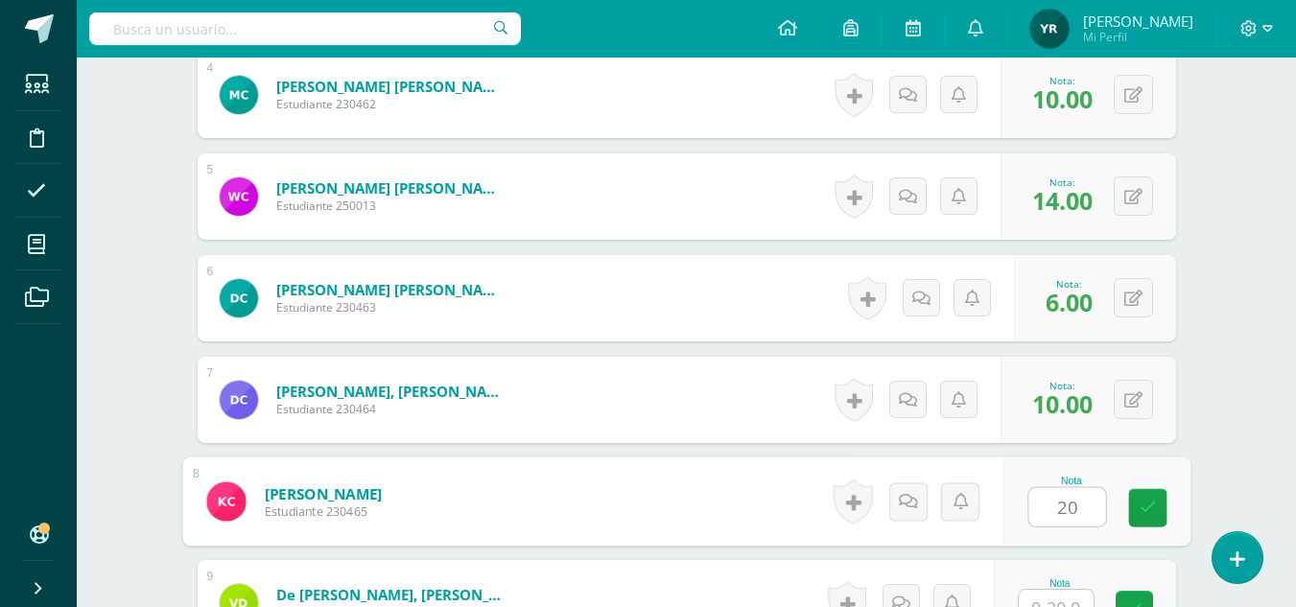
type input "20"
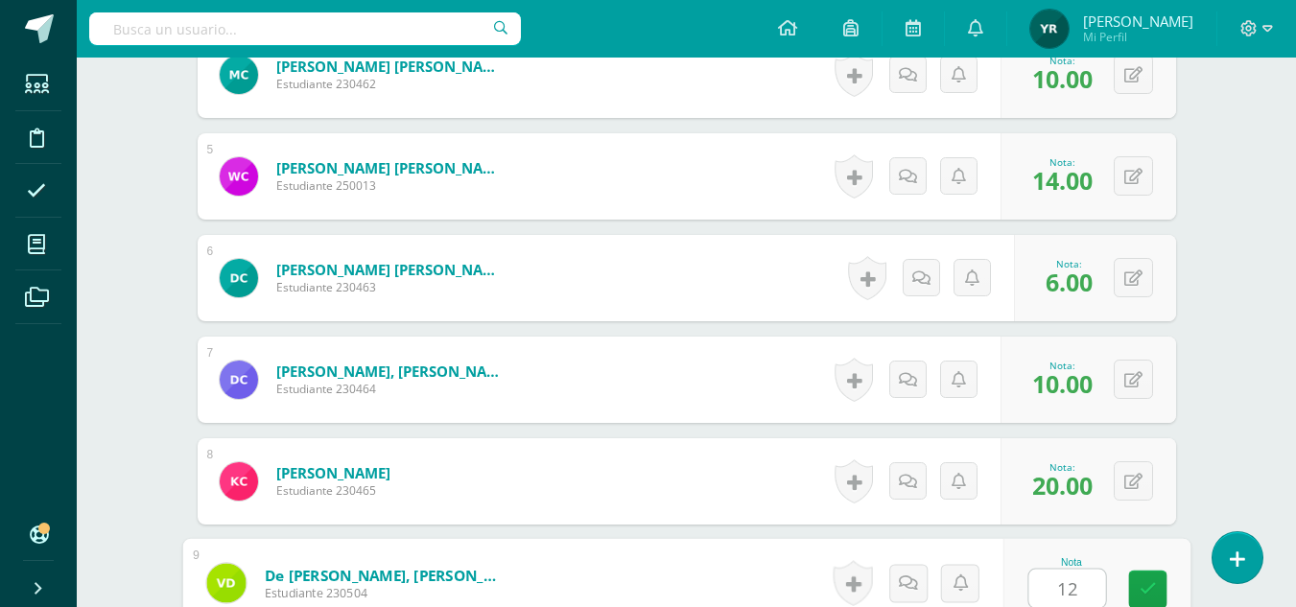
type input "12"
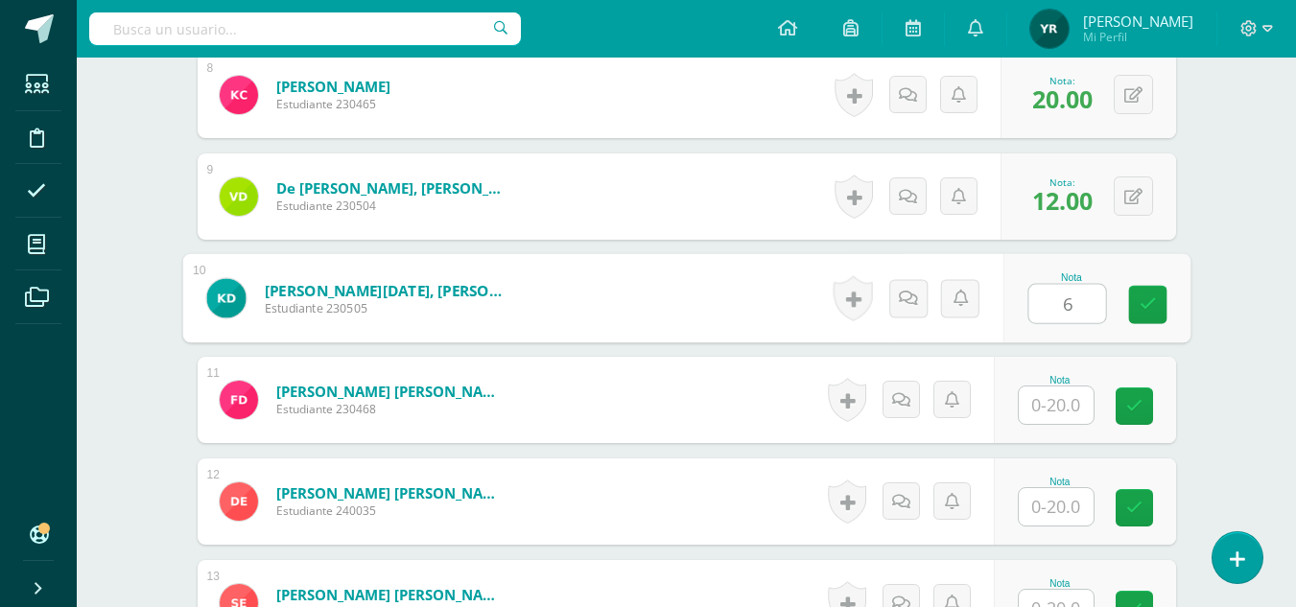
type input "6"
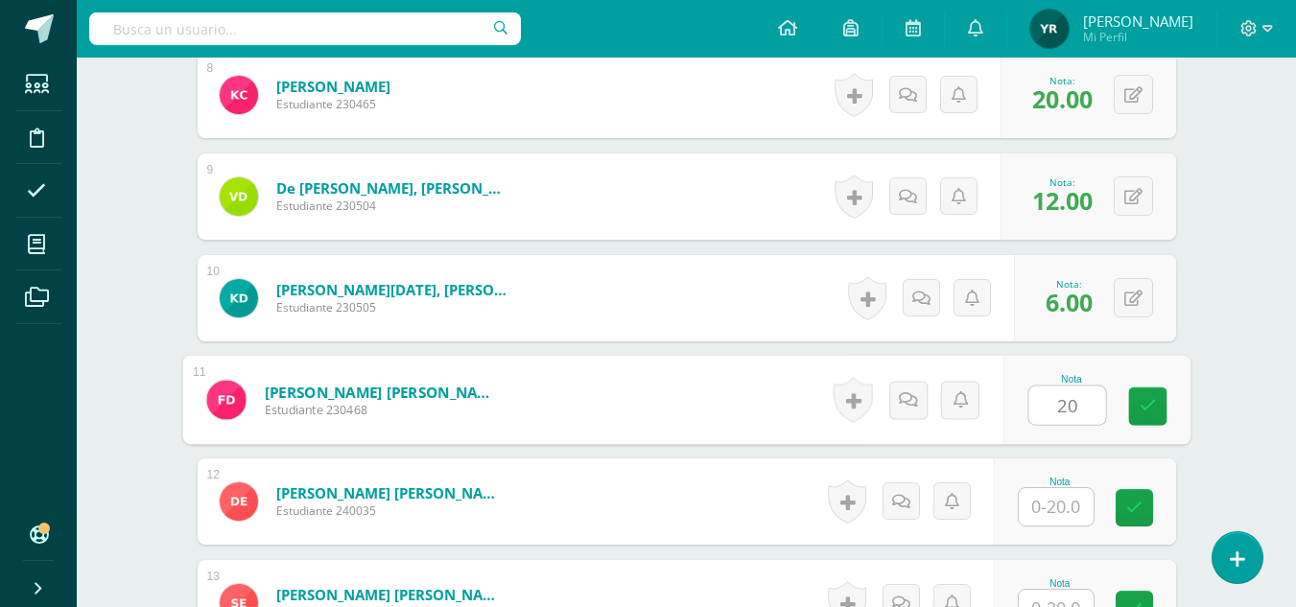
type input "20"
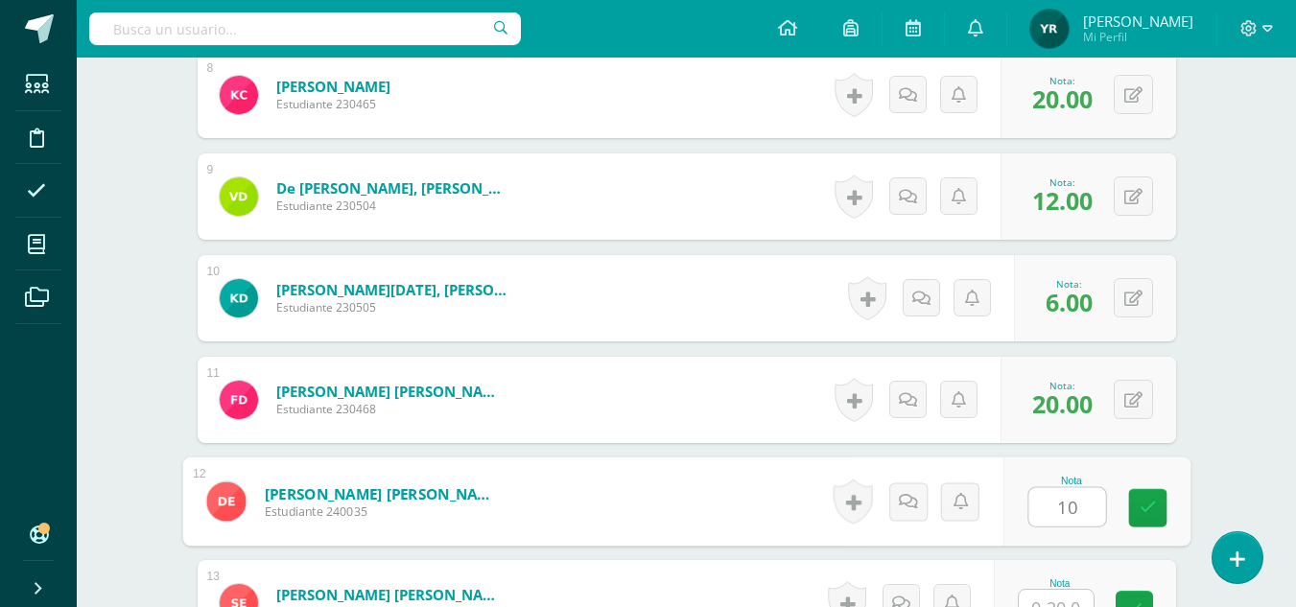
type input "10"
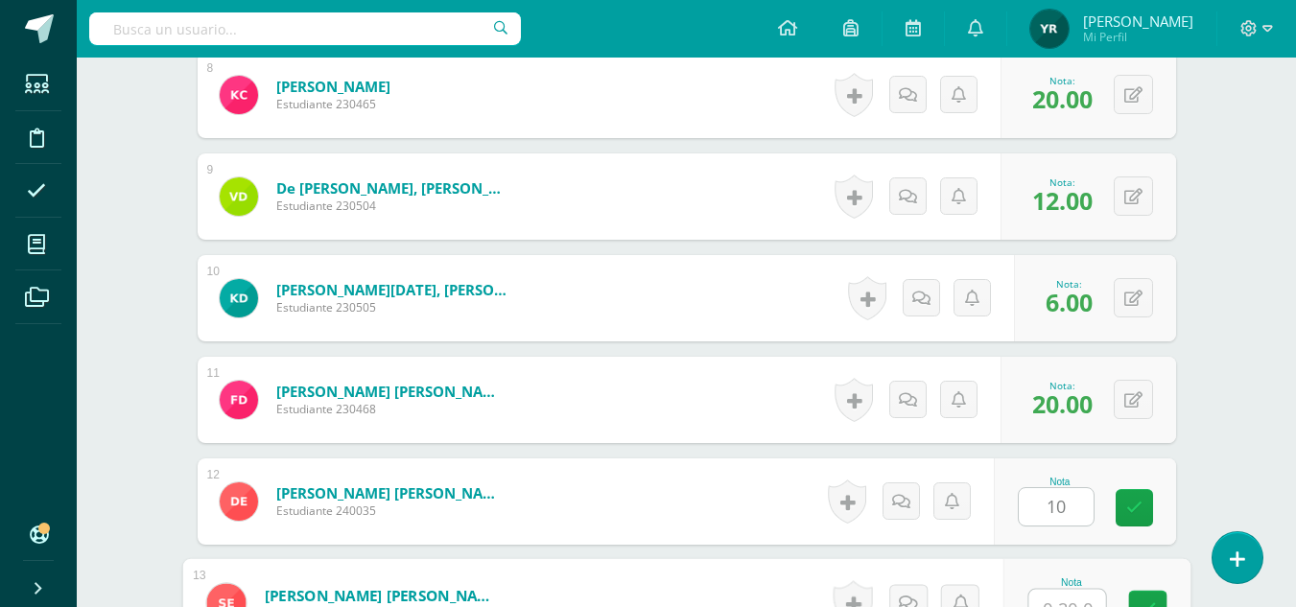
scroll to position [1383, 0]
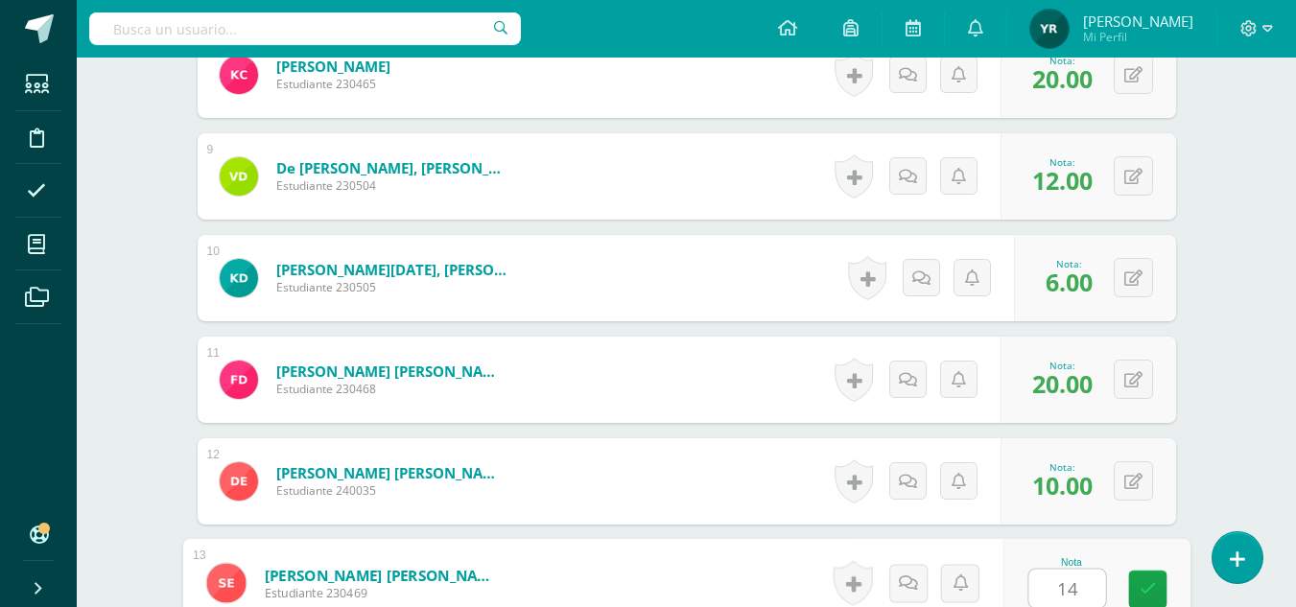
type input "14"
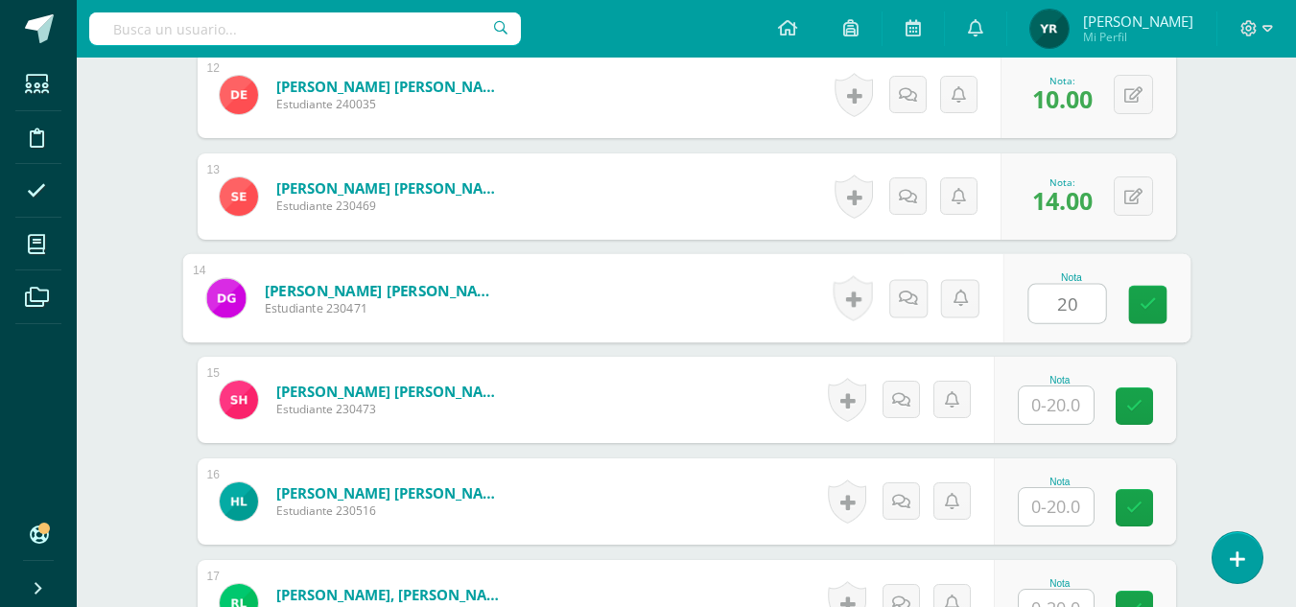
type input "20"
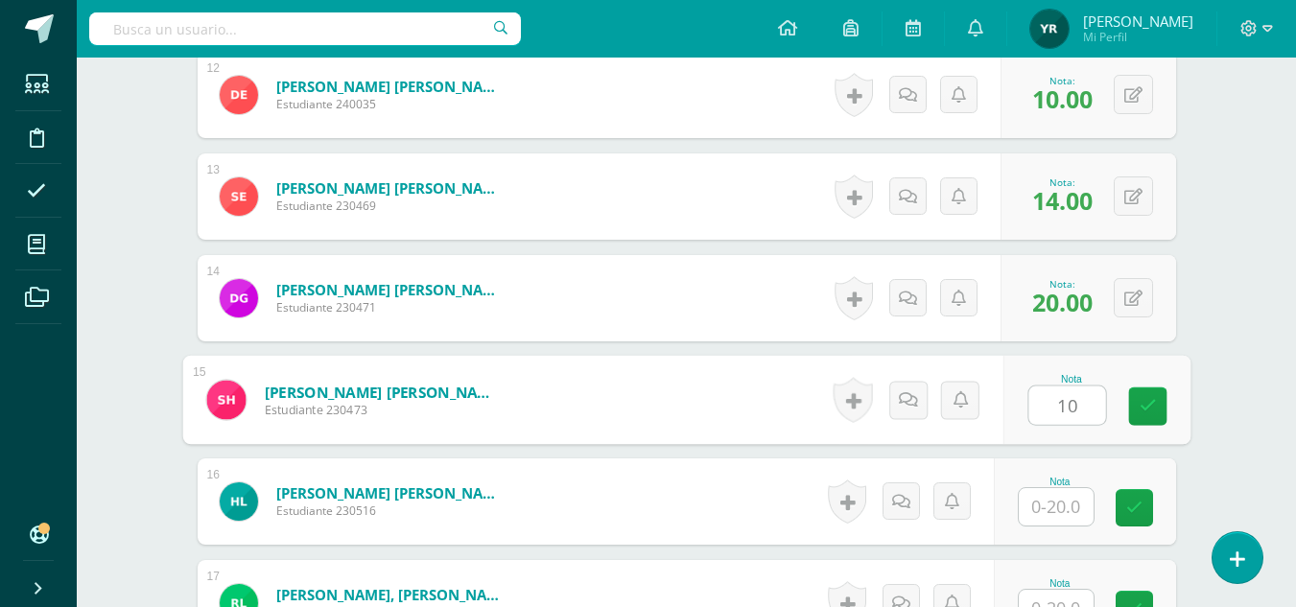
type input "10"
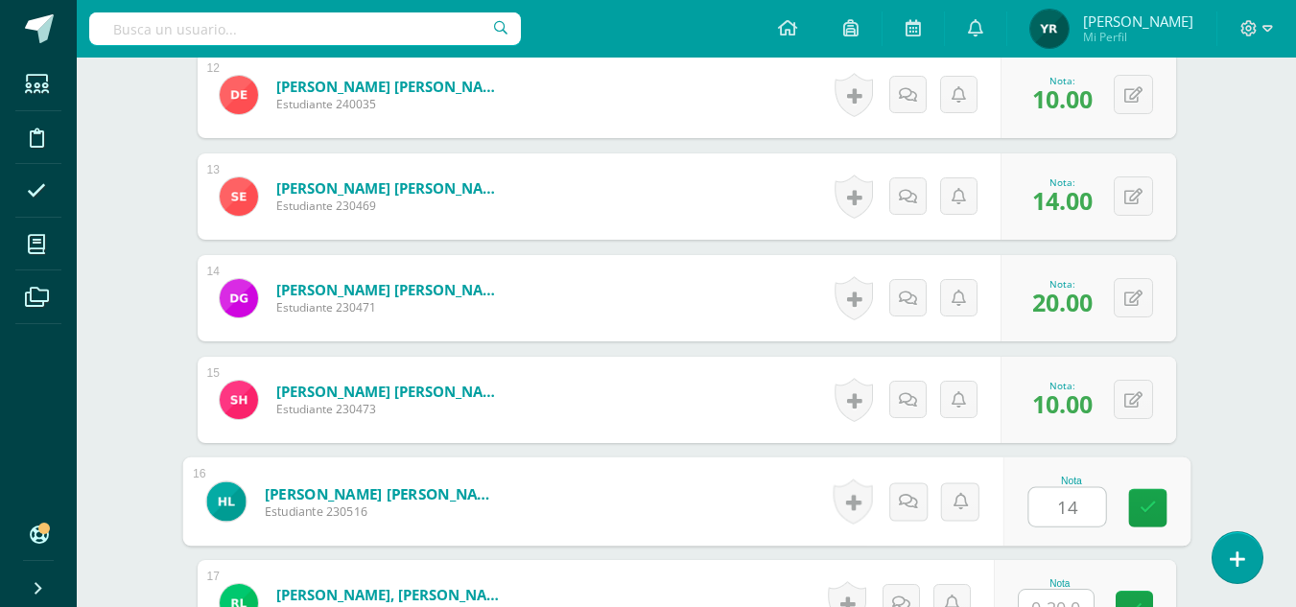
type input "14"
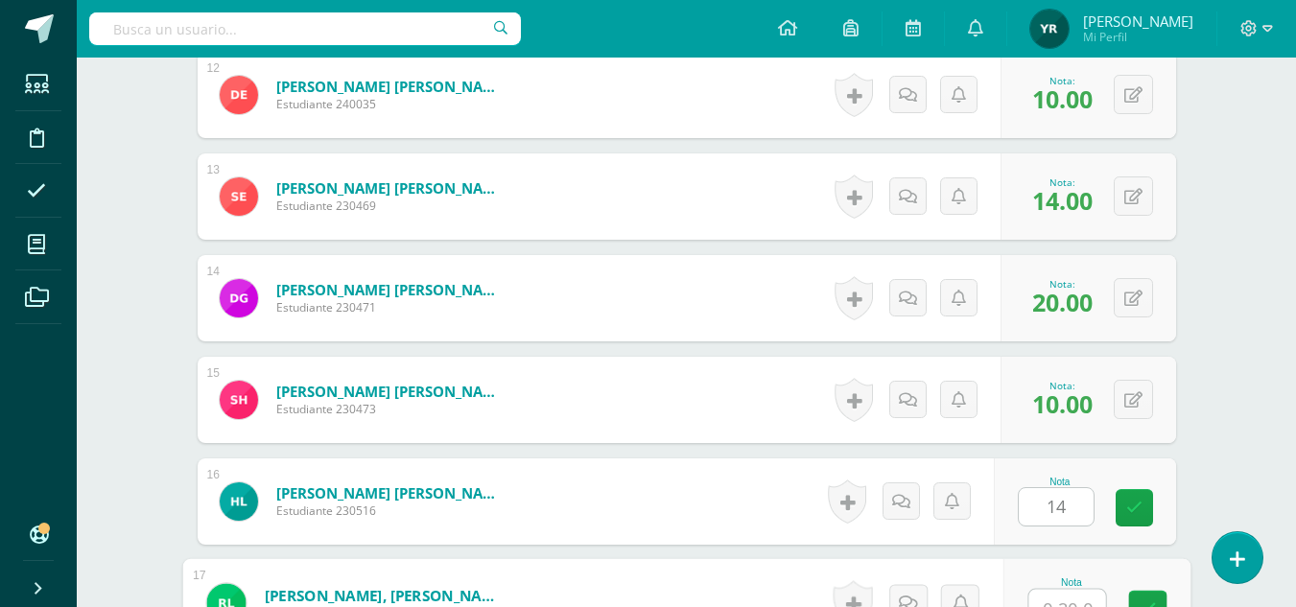
scroll to position [1790, 0]
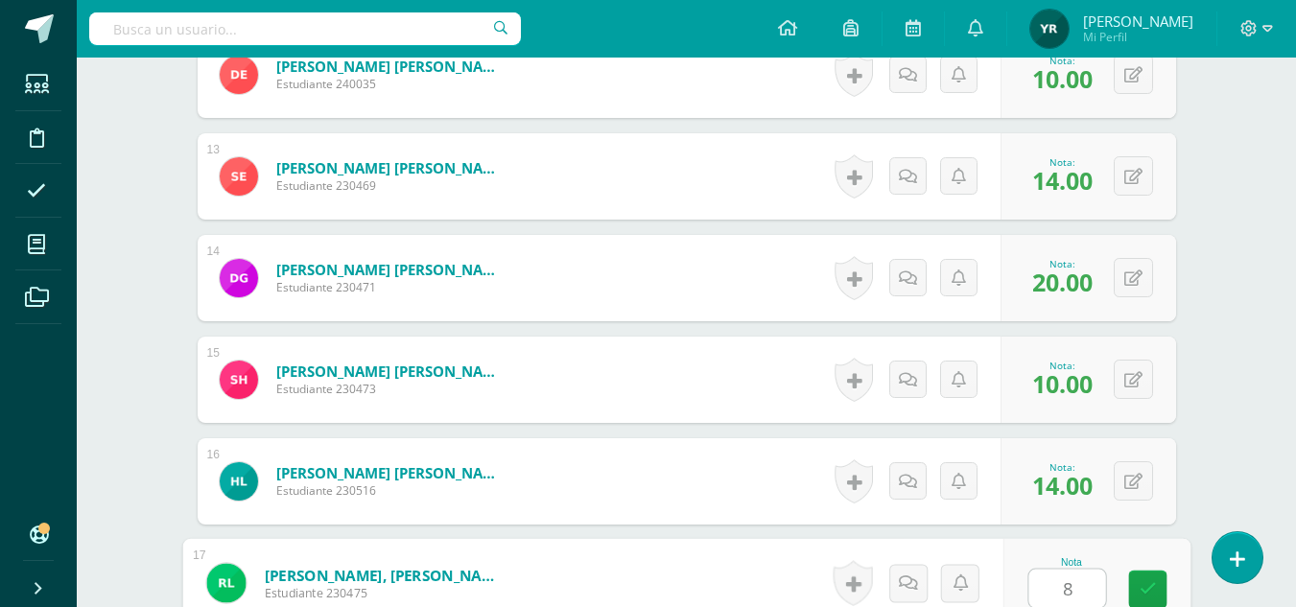
type input "8"
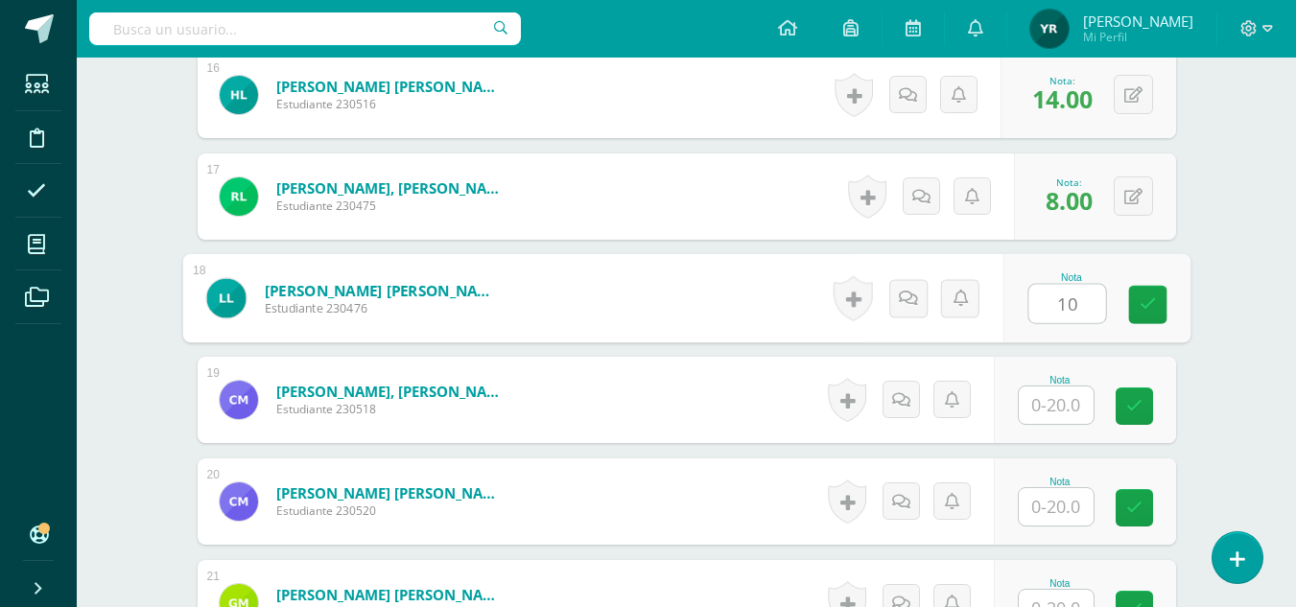
type input "10"
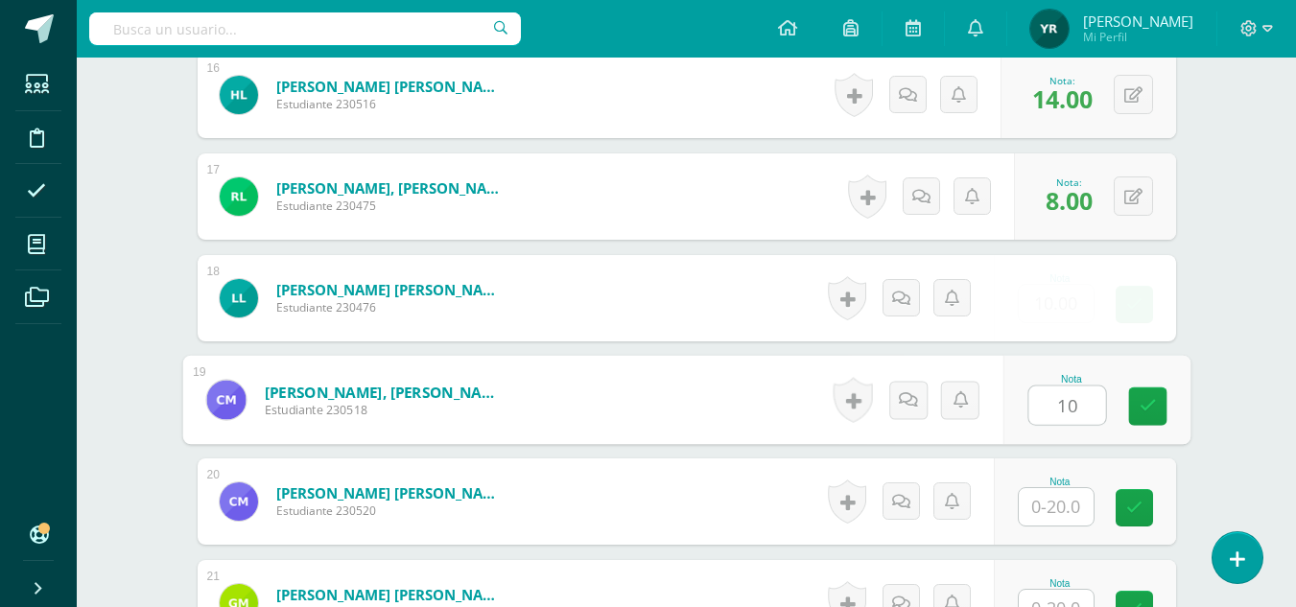
type input "10"
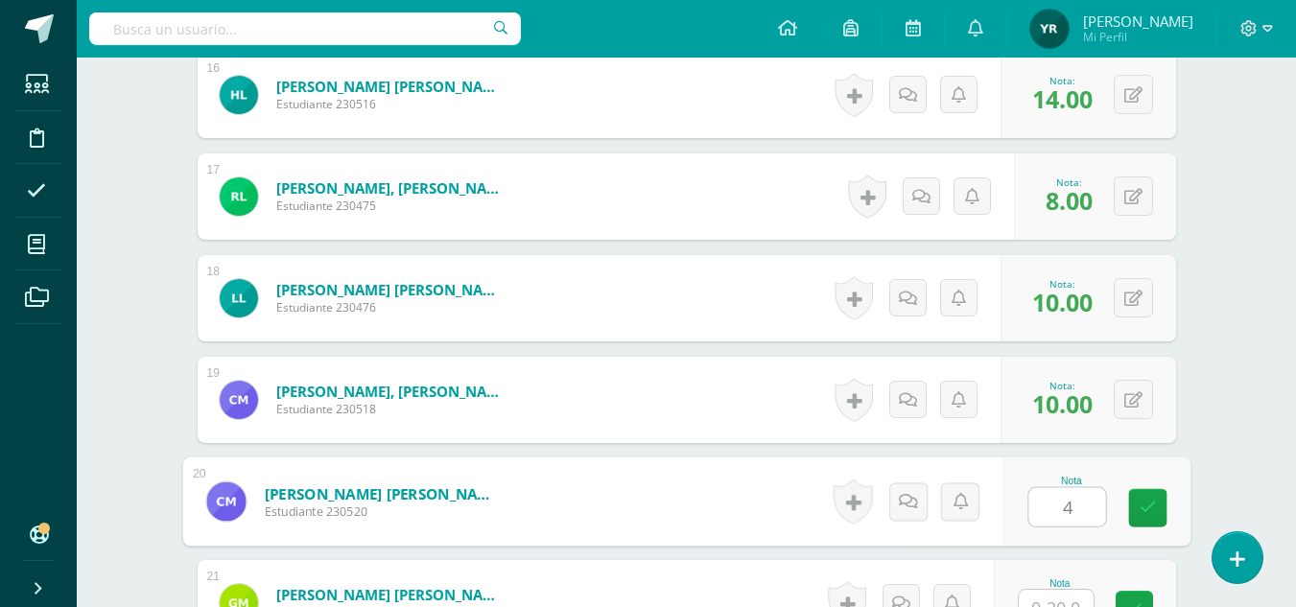
type input "4"
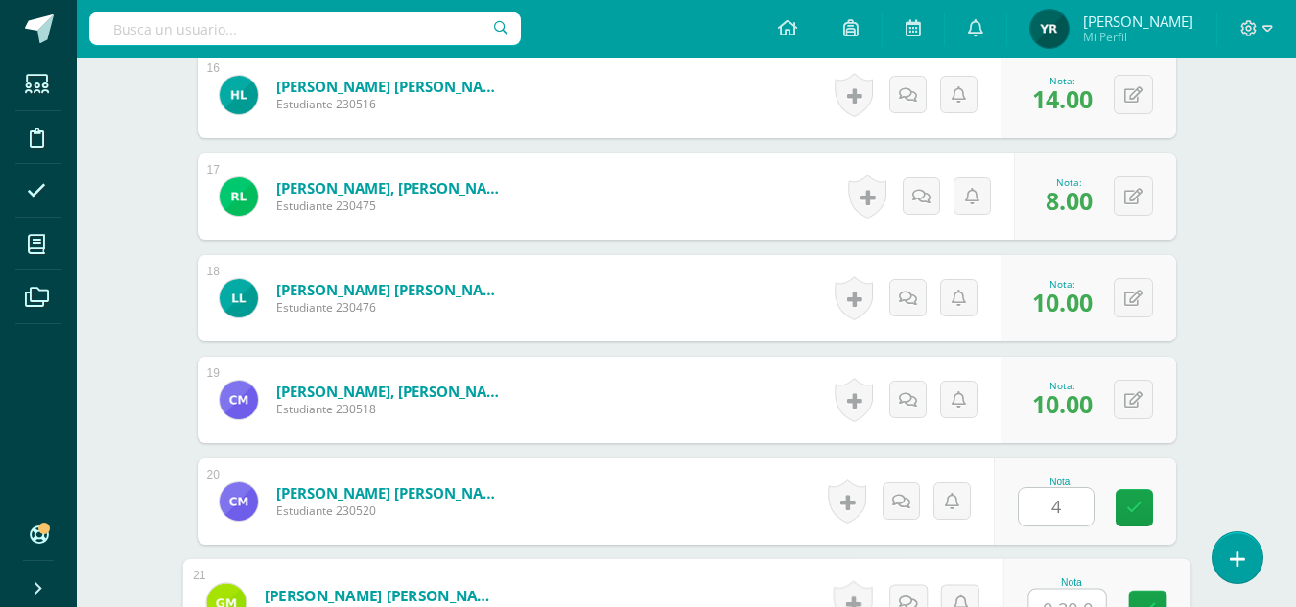
scroll to position [2196, 0]
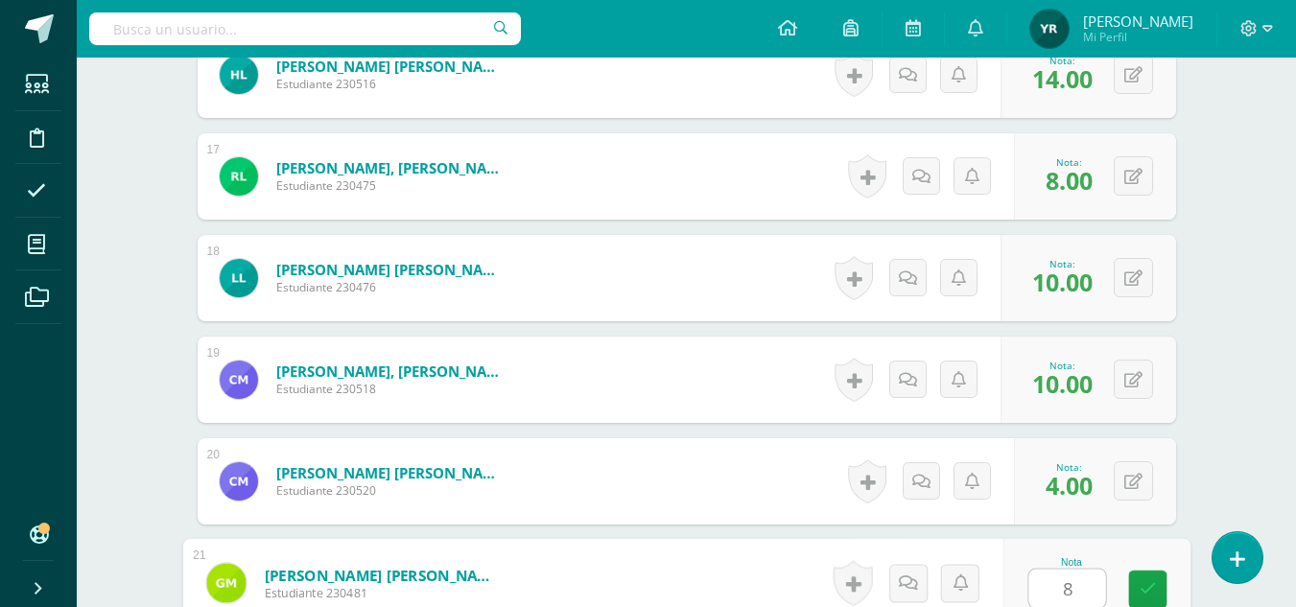
type input "8"
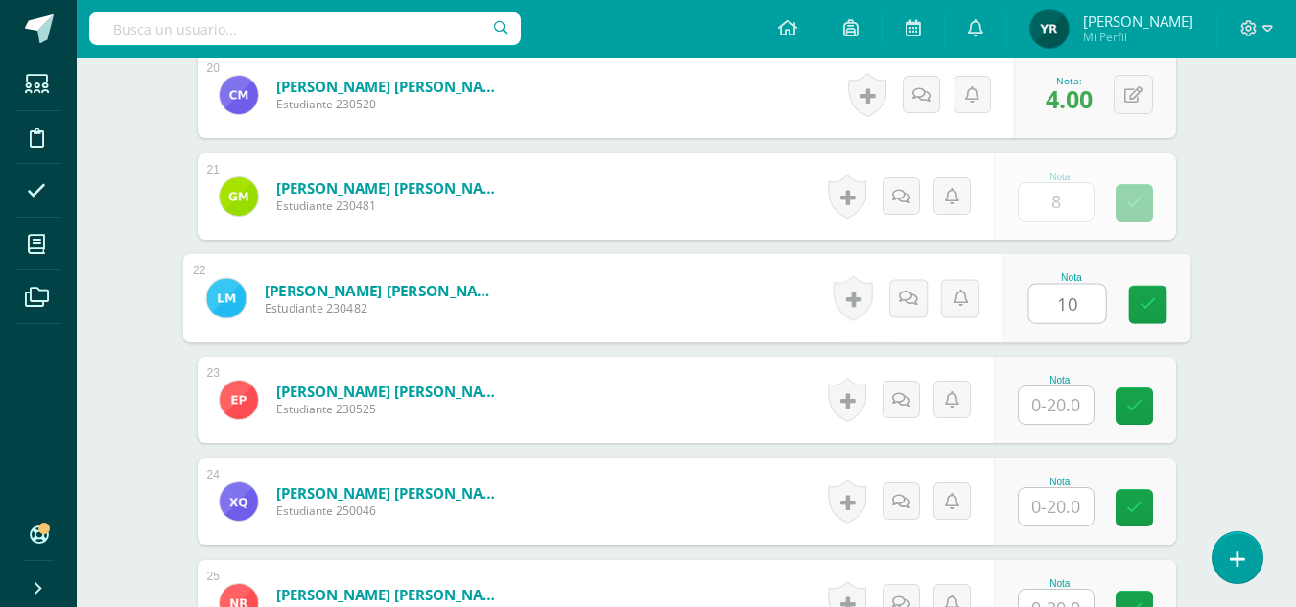
type input "10"
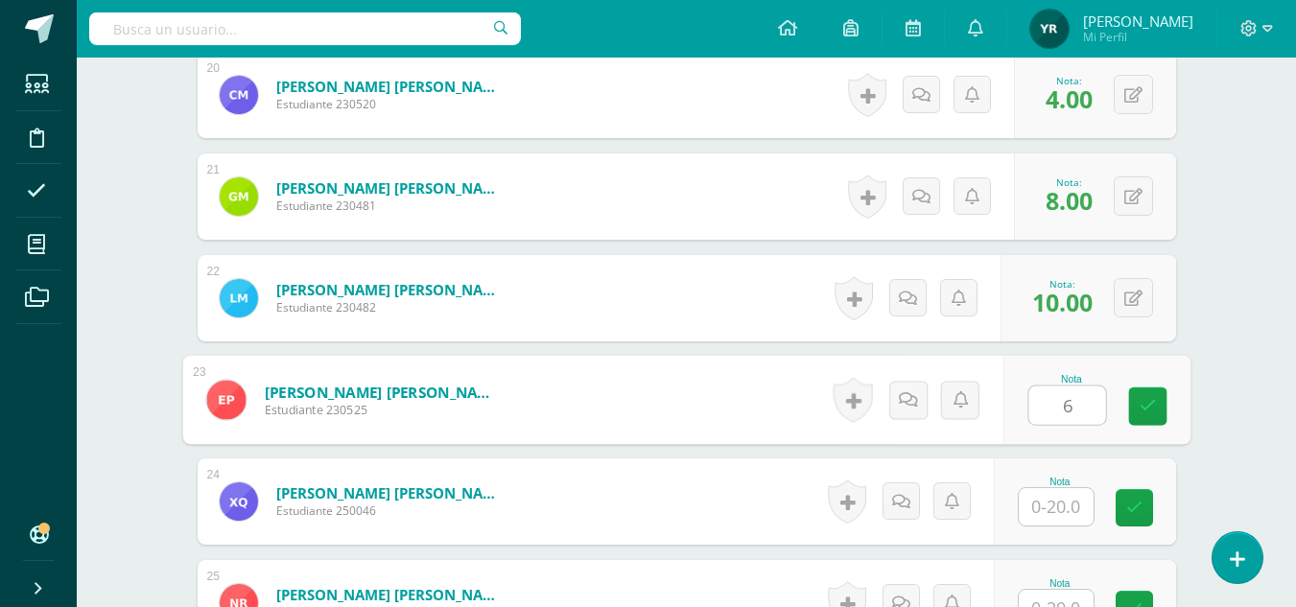
type input "6"
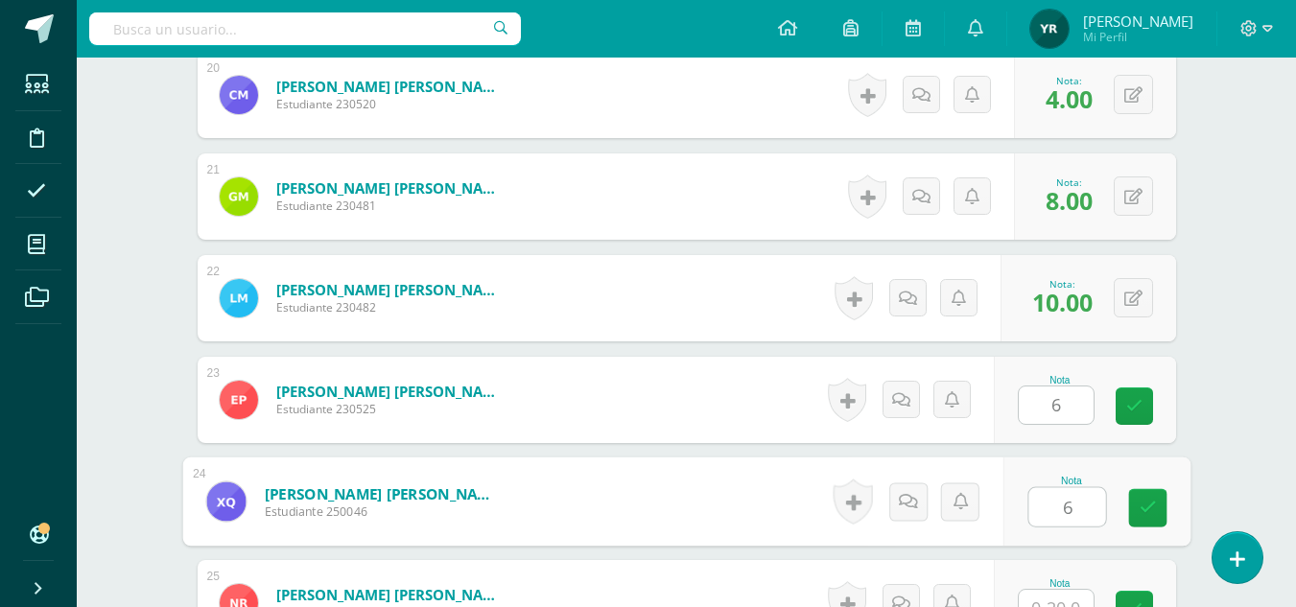
type input "6"
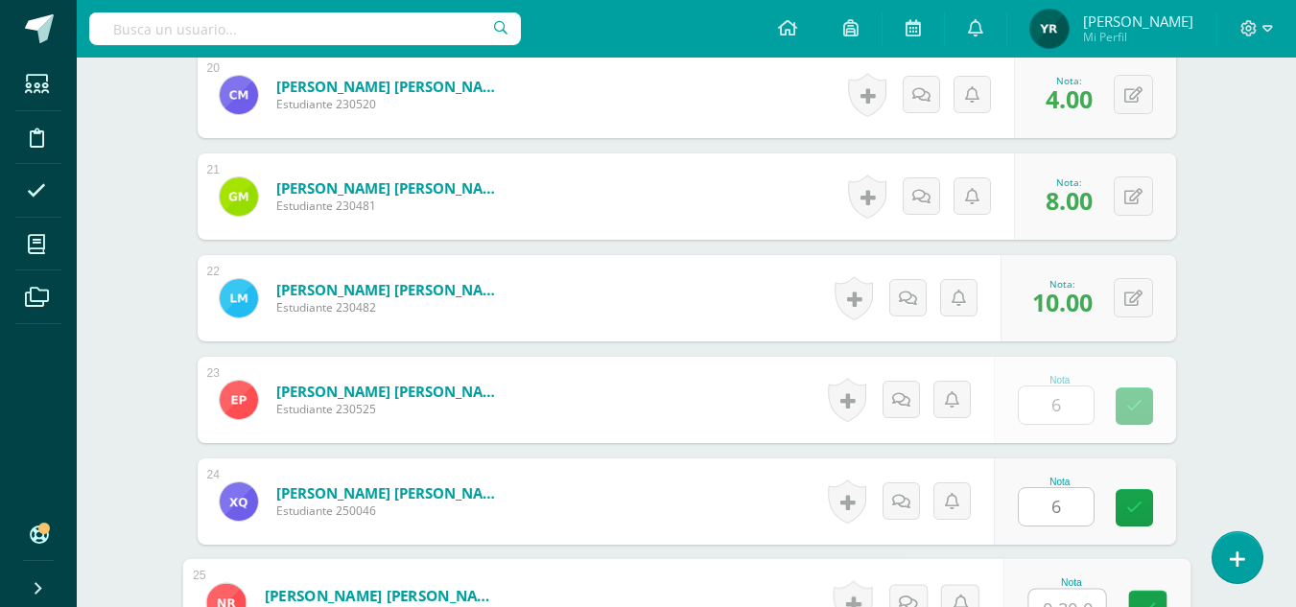
scroll to position [2603, 0]
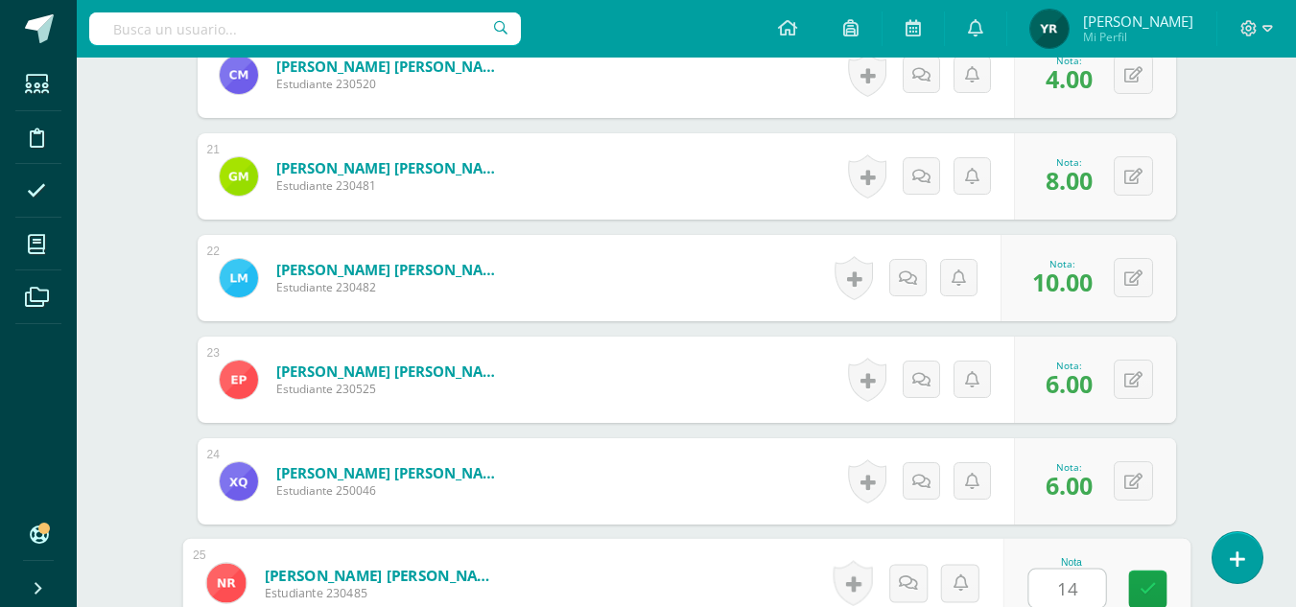
type input "14"
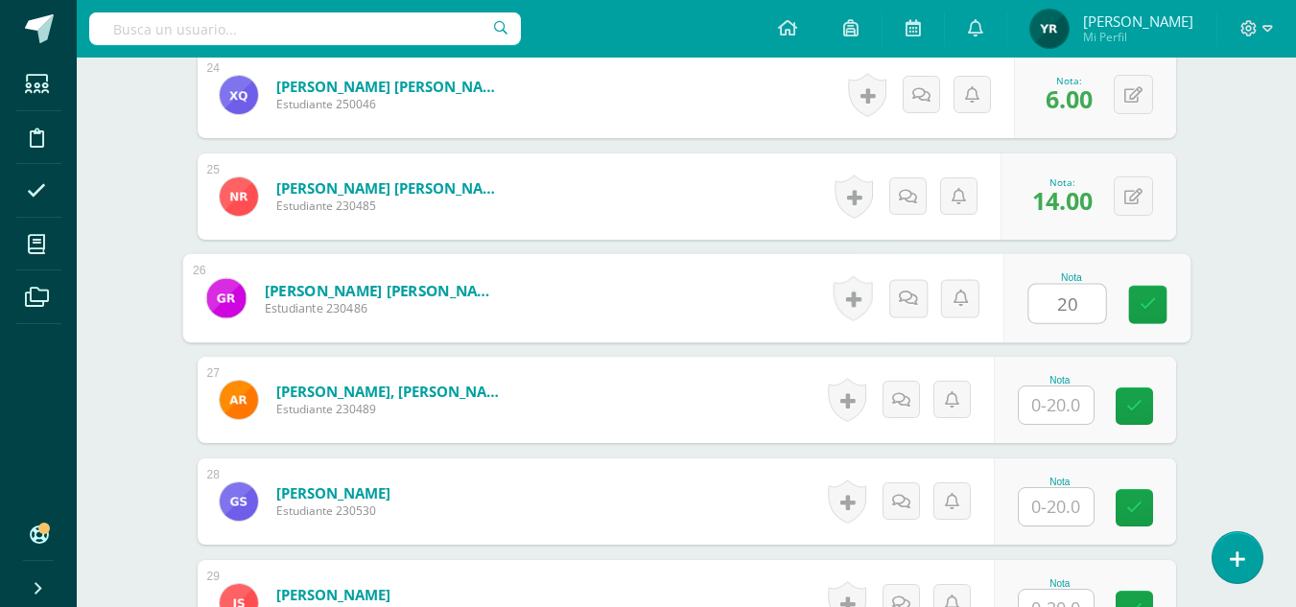
type input "20"
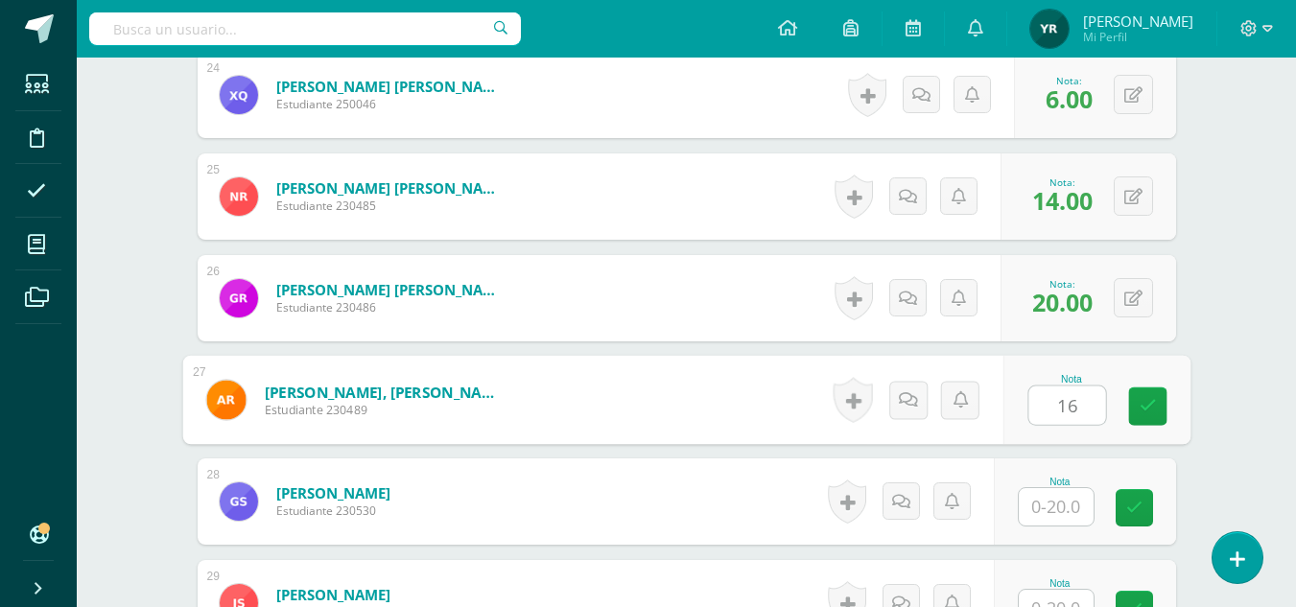
type input "16"
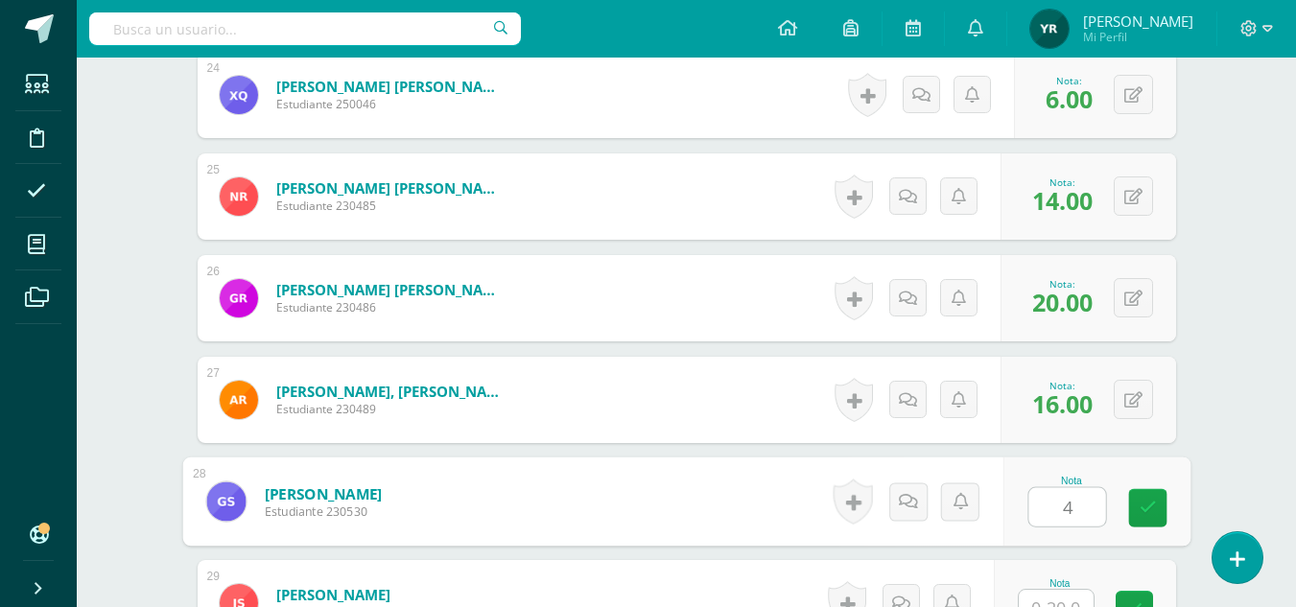
type input "4"
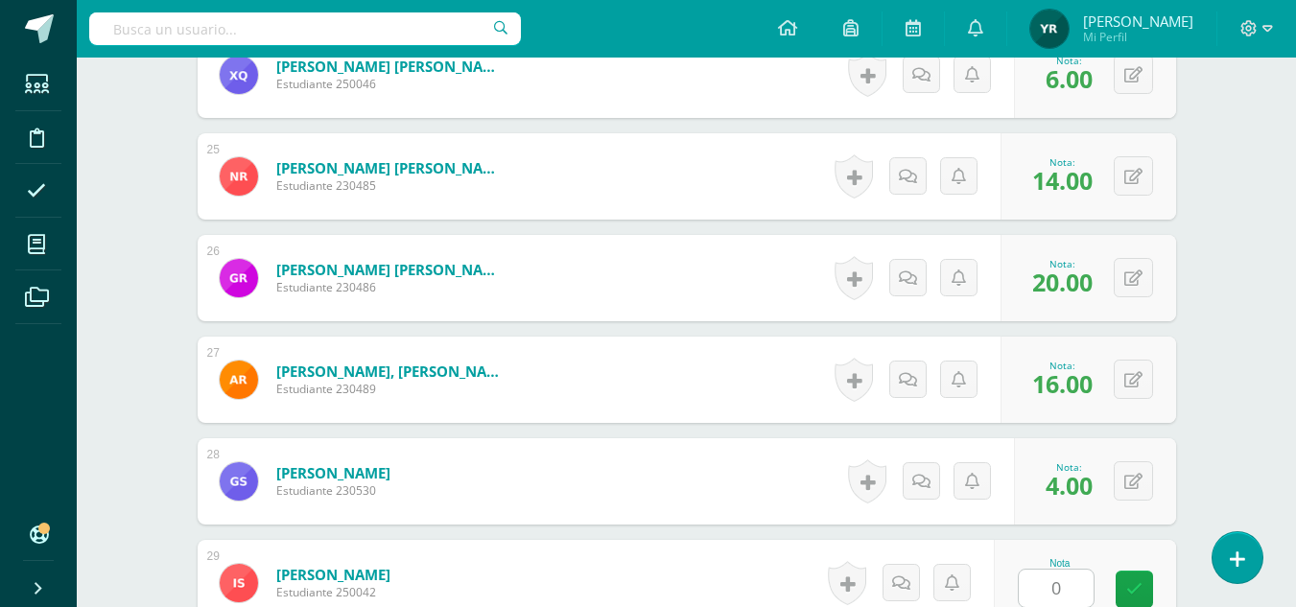
scroll to position [3396, 0]
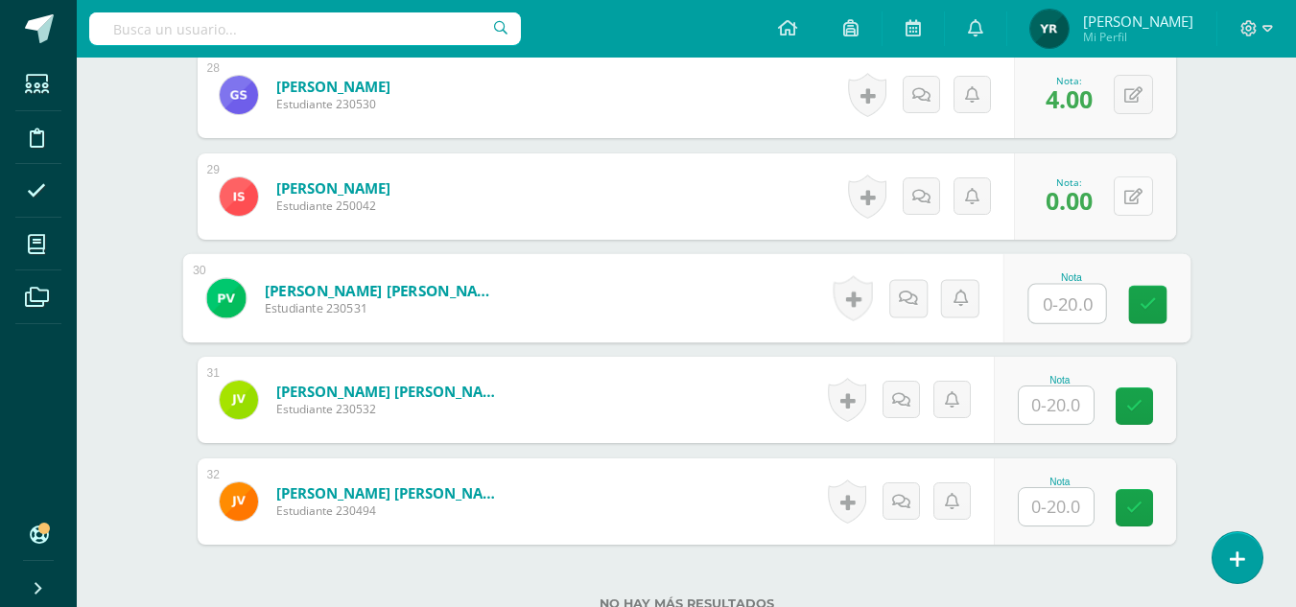
click at [1135, 192] on button at bounding box center [1132, 195] width 39 height 39
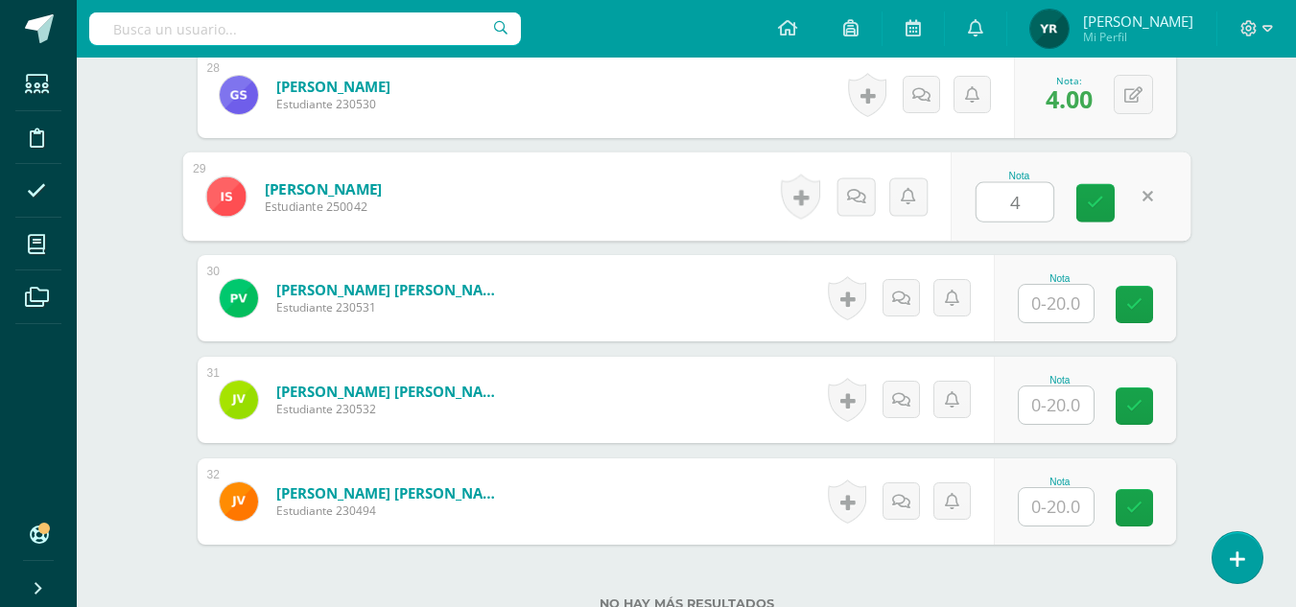
type input "4"
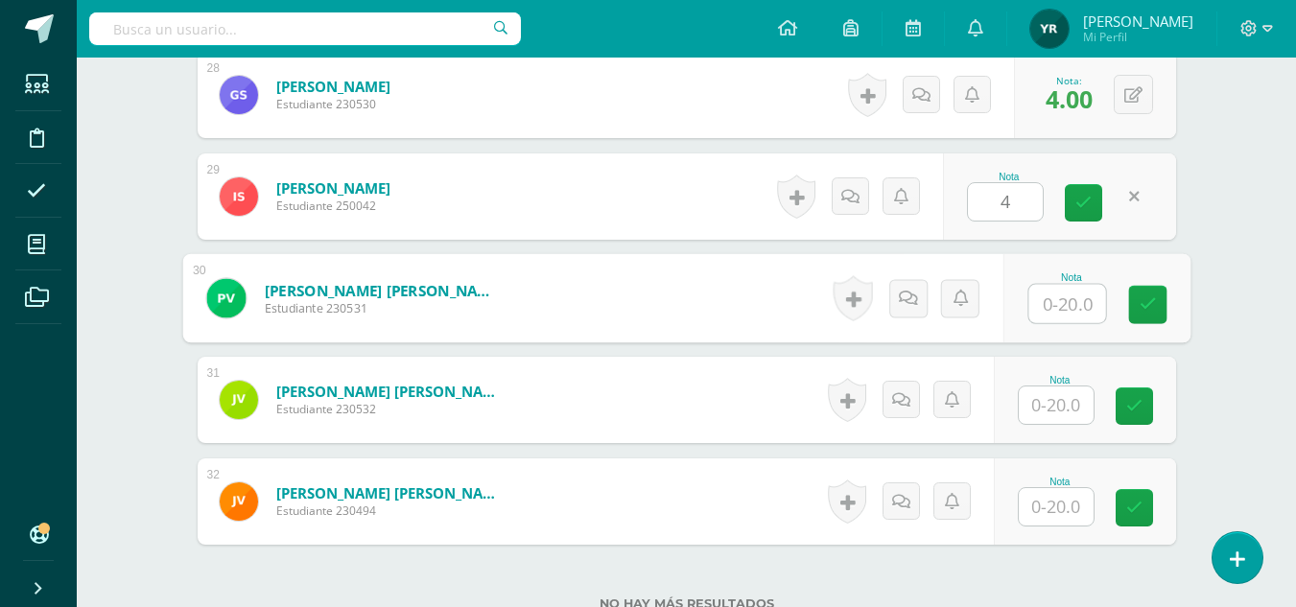
click at [1050, 304] on input "text" at bounding box center [1066, 304] width 77 height 38
type input "4"
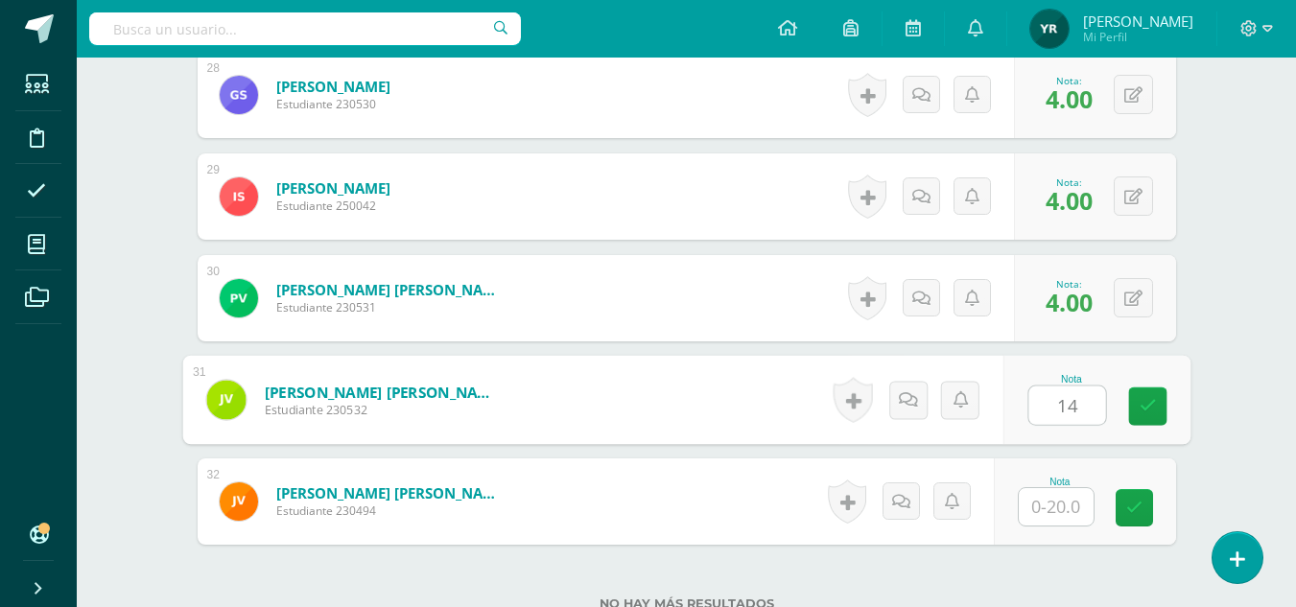
type input "14"
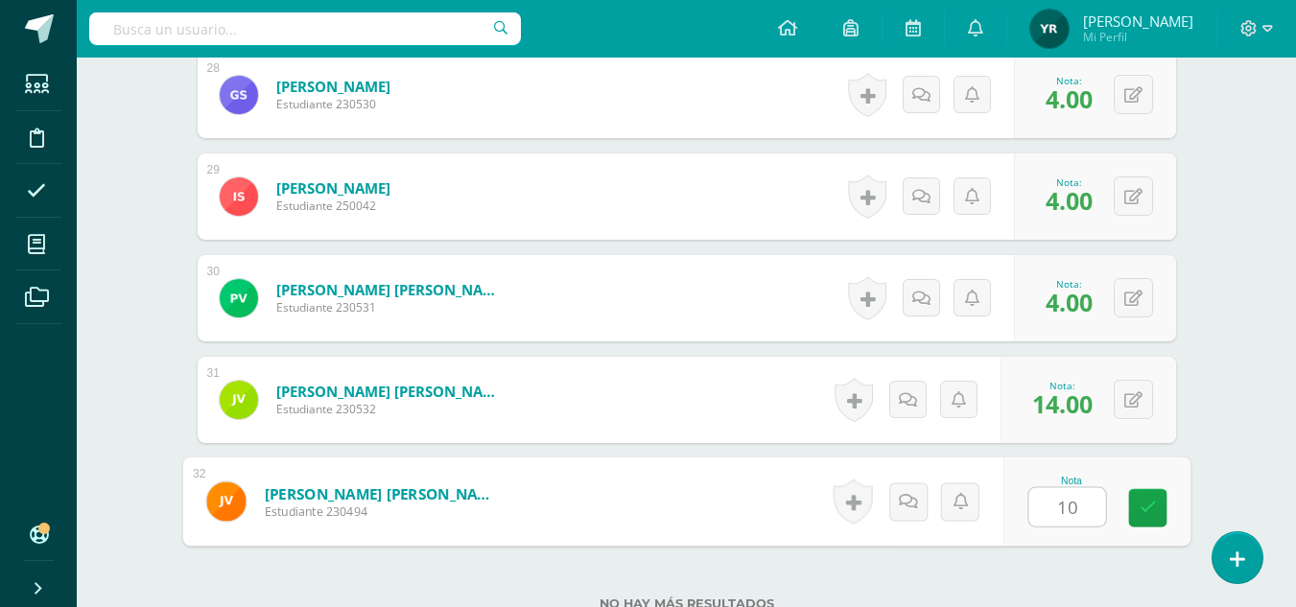
type input "10"
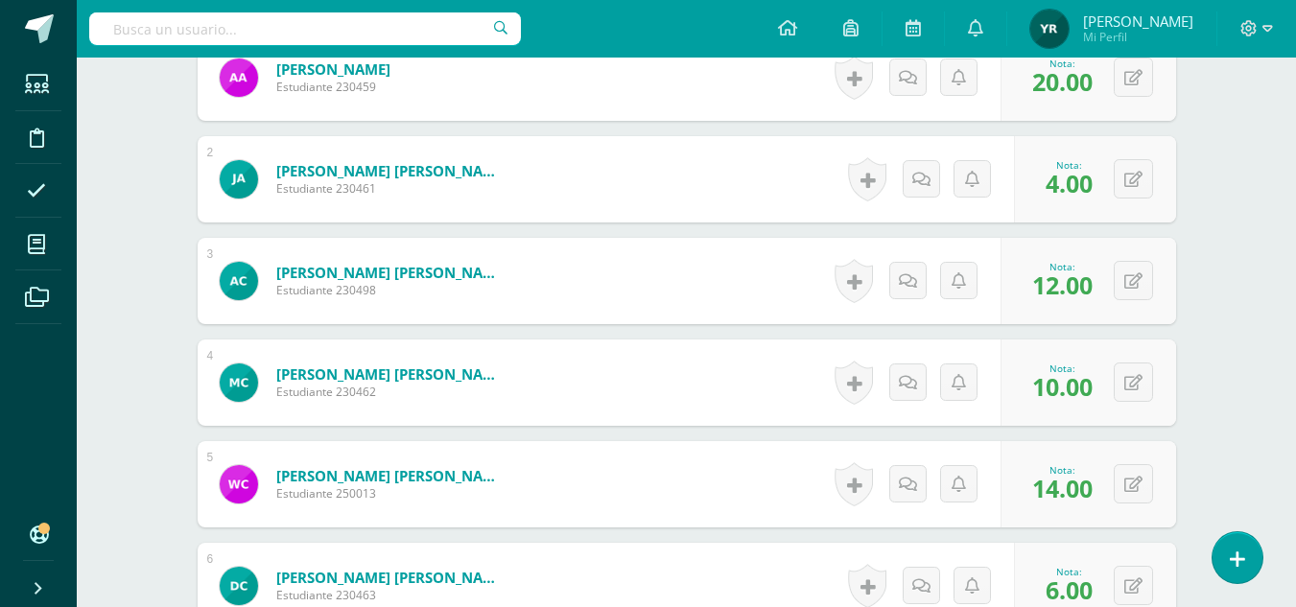
scroll to position [815, 0]
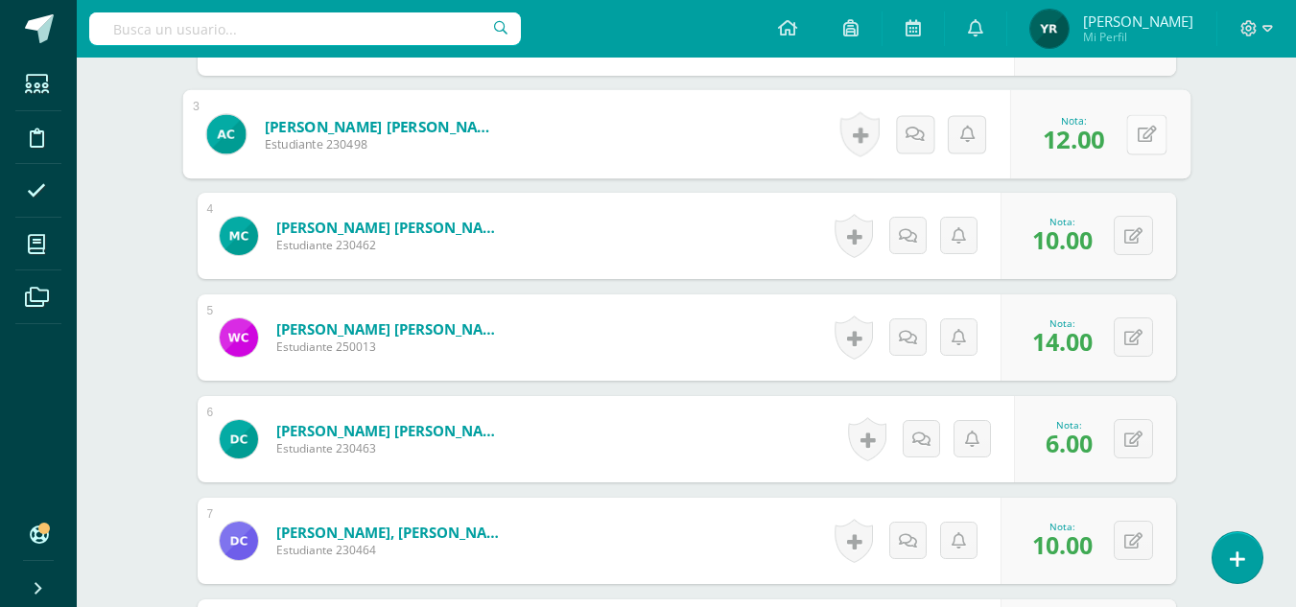
click at [1134, 139] on button at bounding box center [1146, 134] width 40 height 40
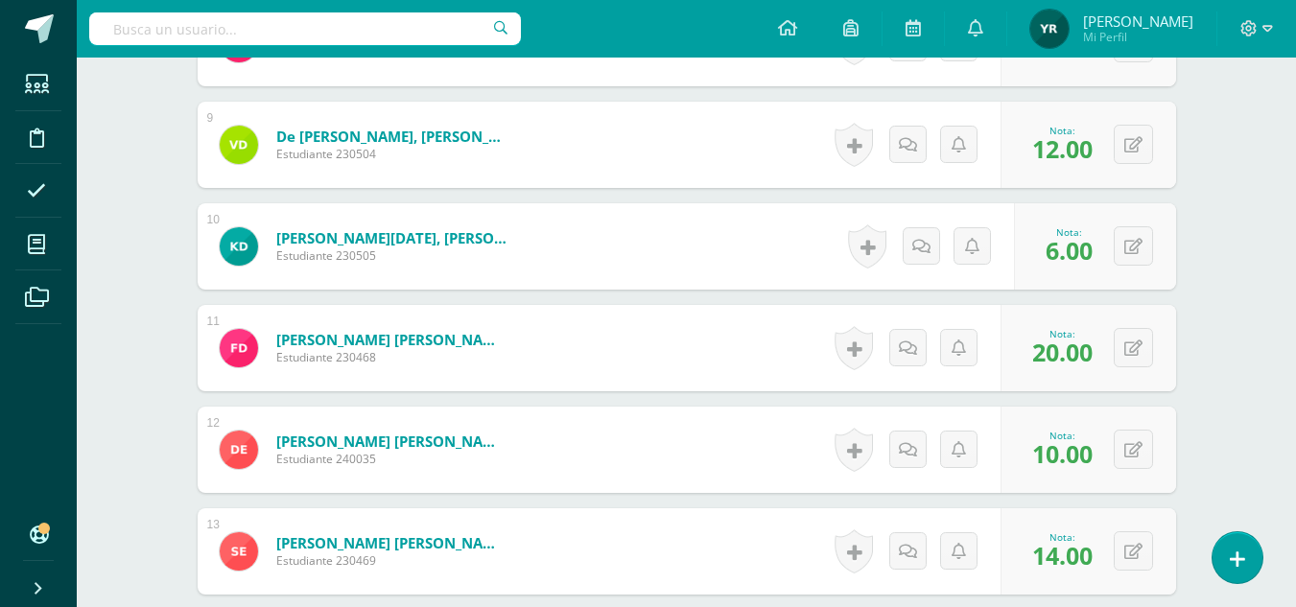
scroll to position [1470, 0]
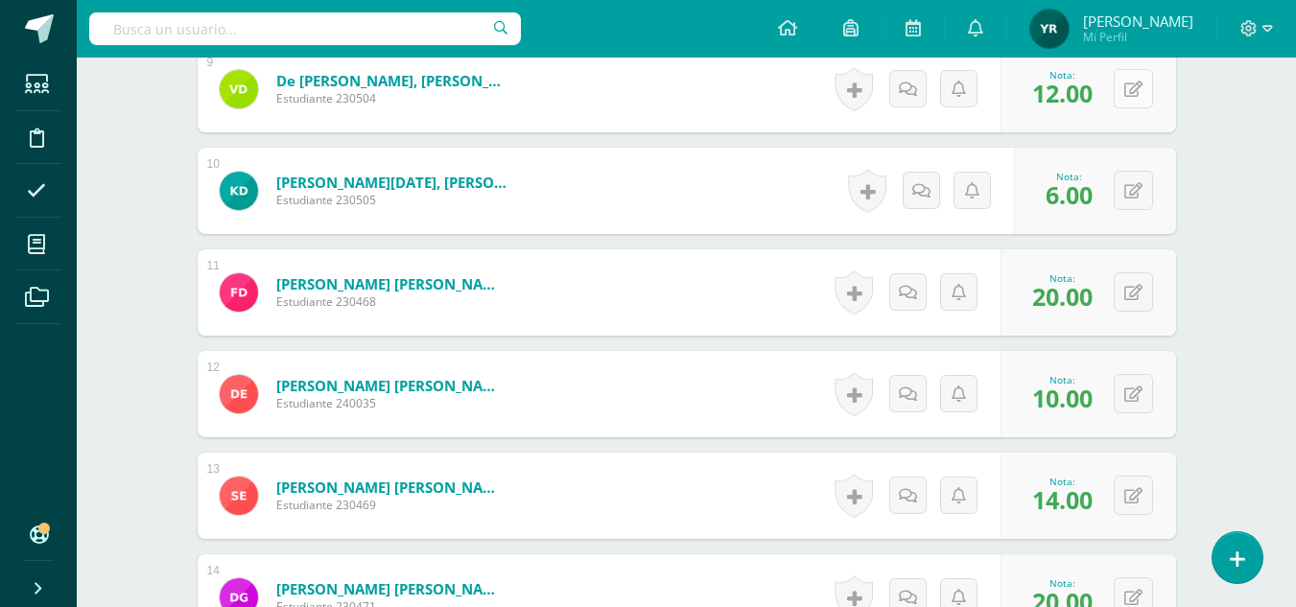
type input "15"
click at [1144, 82] on button at bounding box center [1132, 88] width 39 height 39
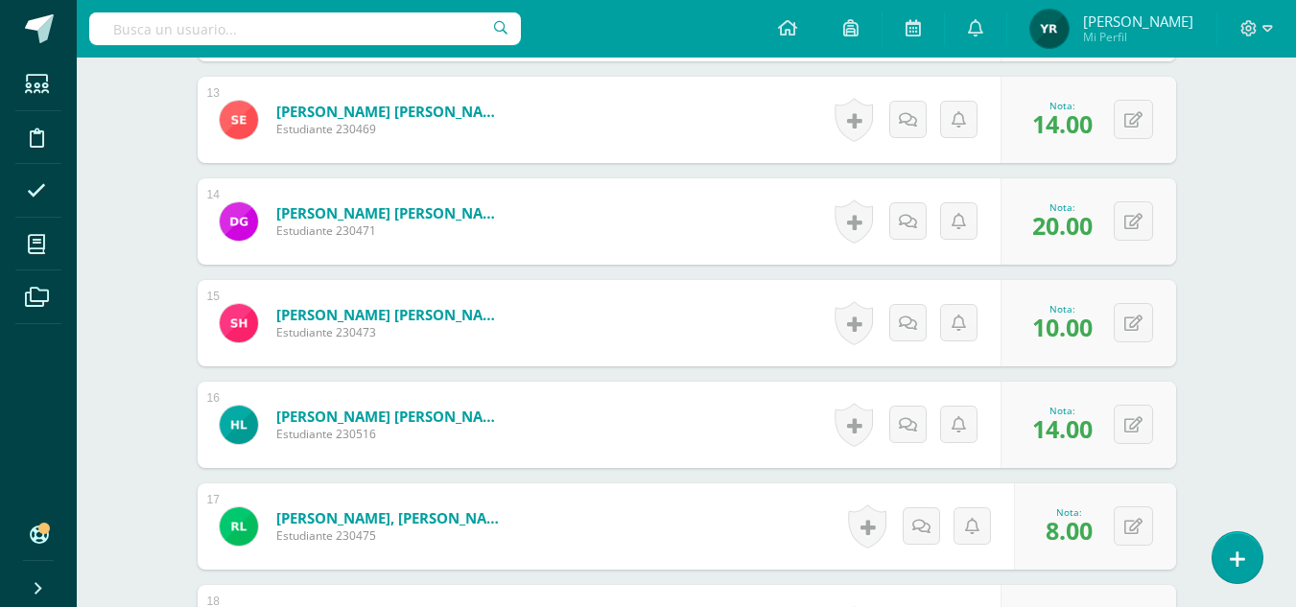
scroll to position [1895, 0]
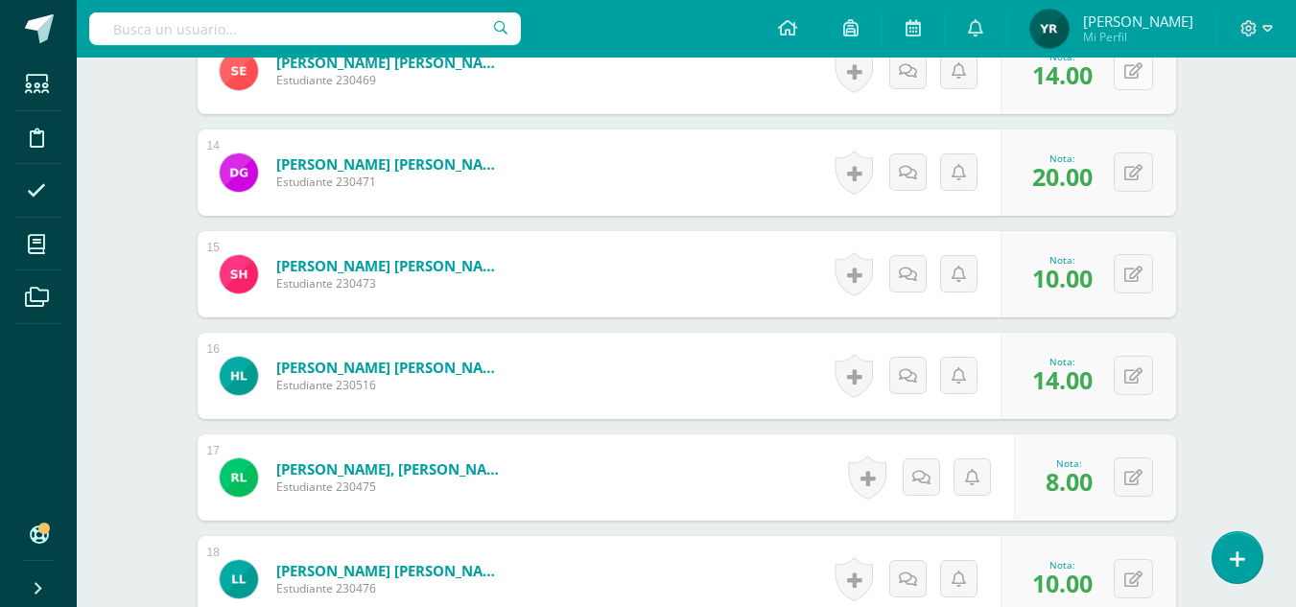
type input "15"
click at [1142, 71] on button at bounding box center [1146, 71] width 40 height 40
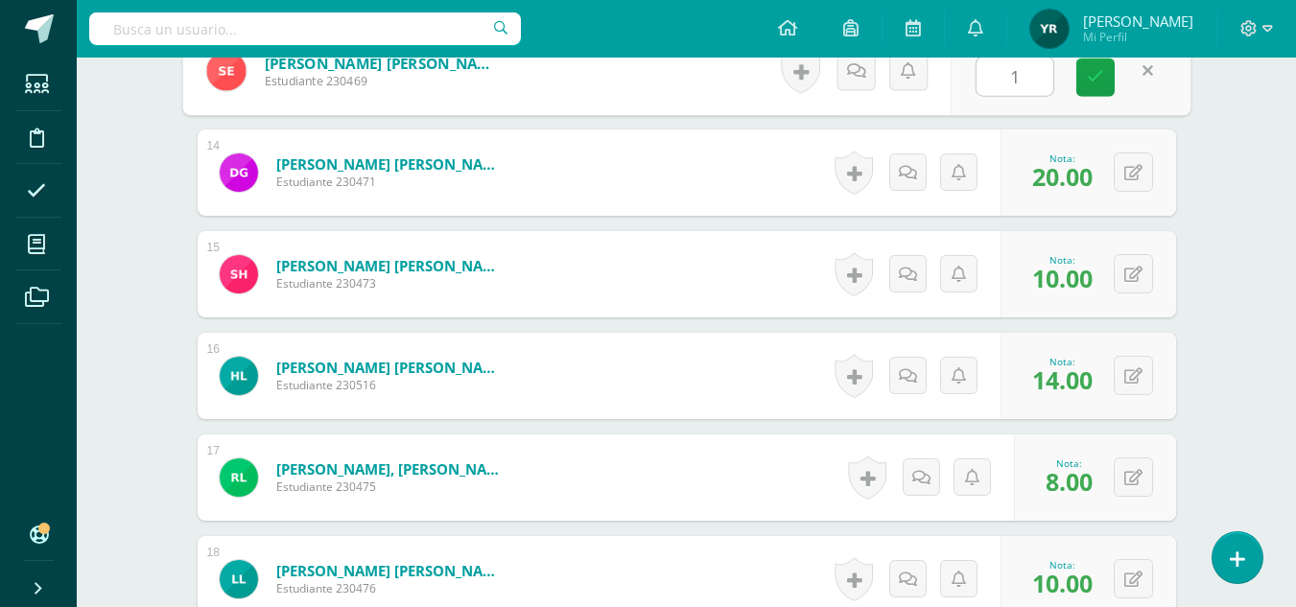
type input "15"
click at [1083, 84] on link at bounding box center [1095, 78] width 38 height 38
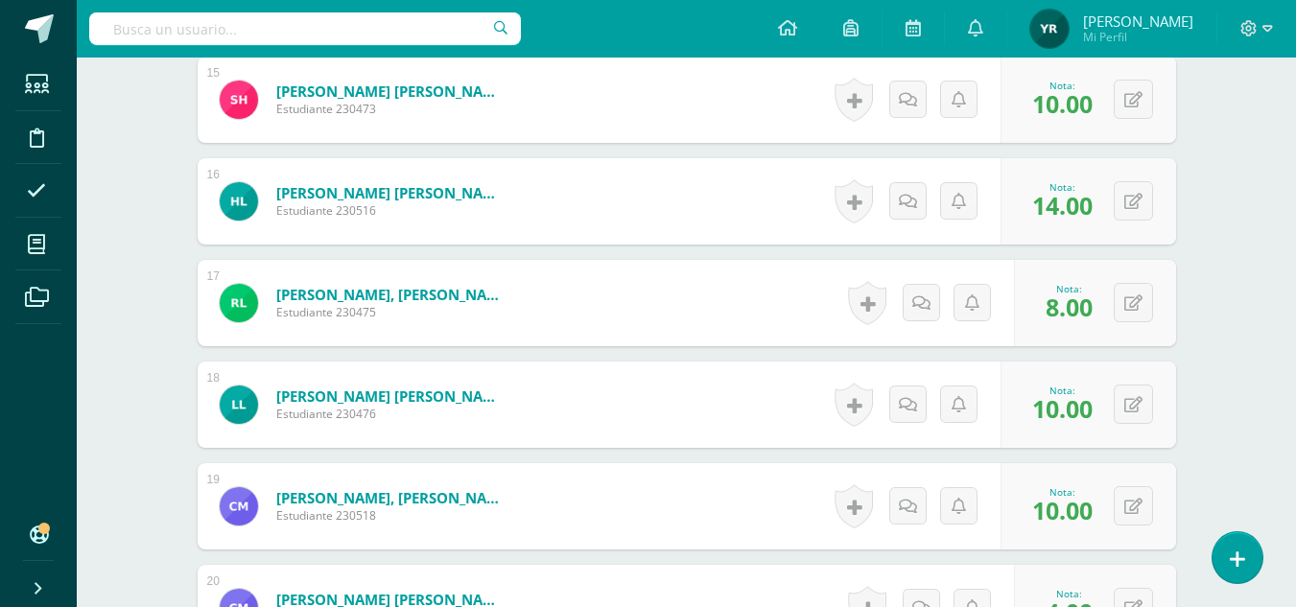
scroll to position [2174, 0]
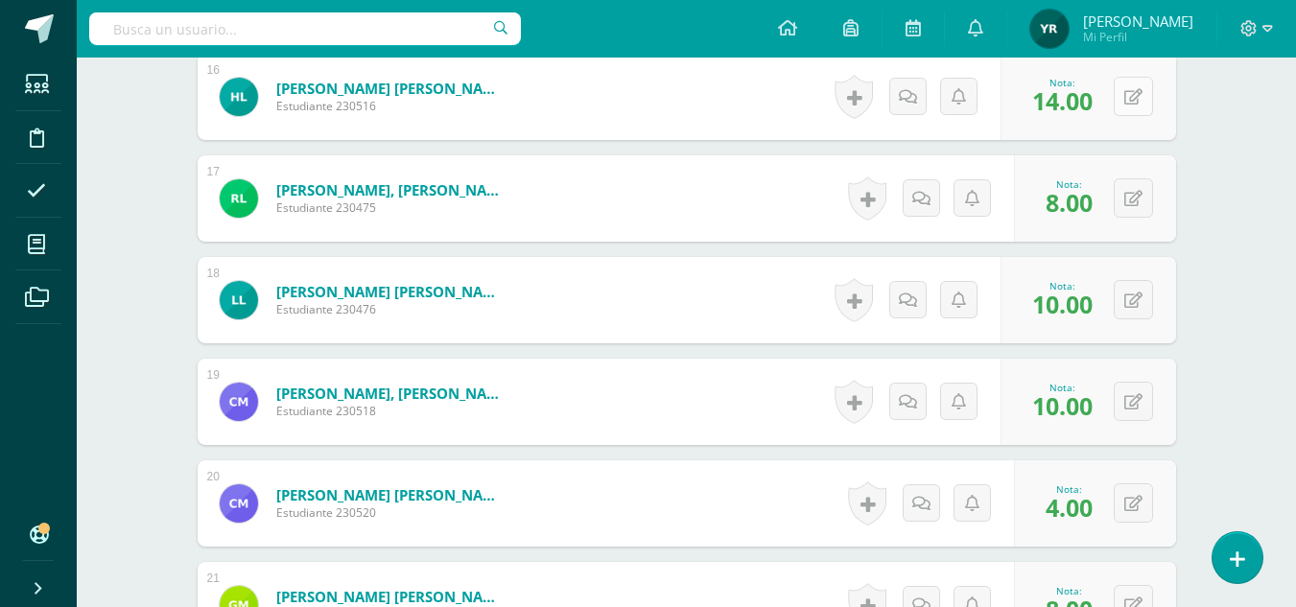
click at [1135, 112] on button at bounding box center [1132, 96] width 39 height 39
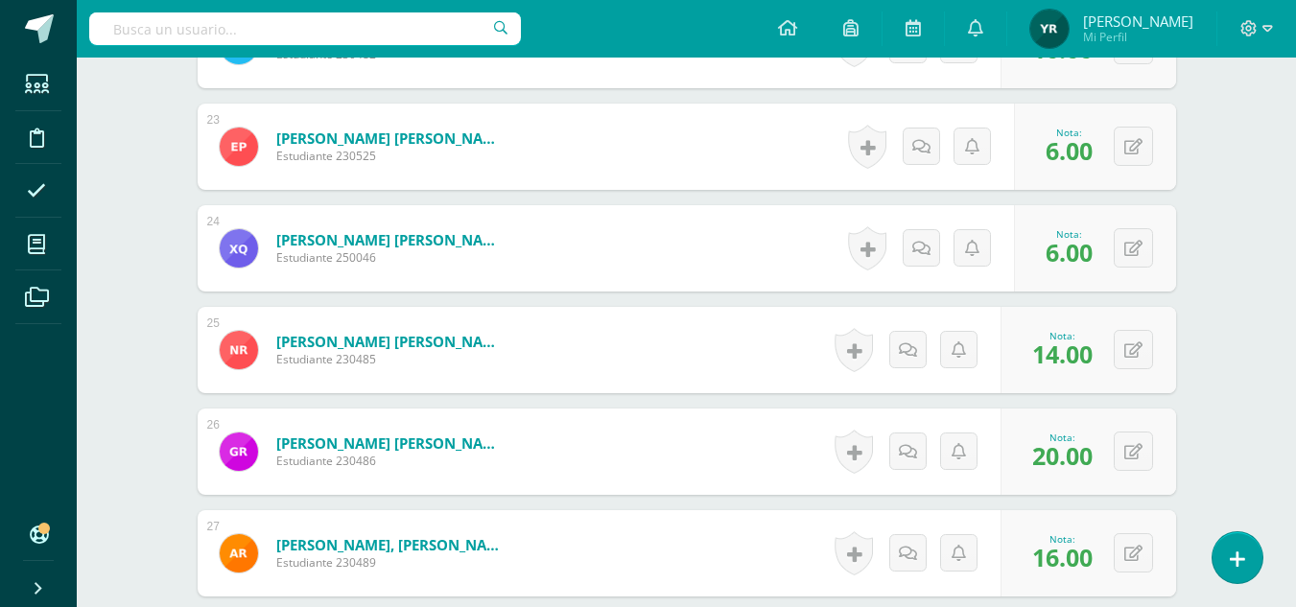
scroll to position [2828, 0]
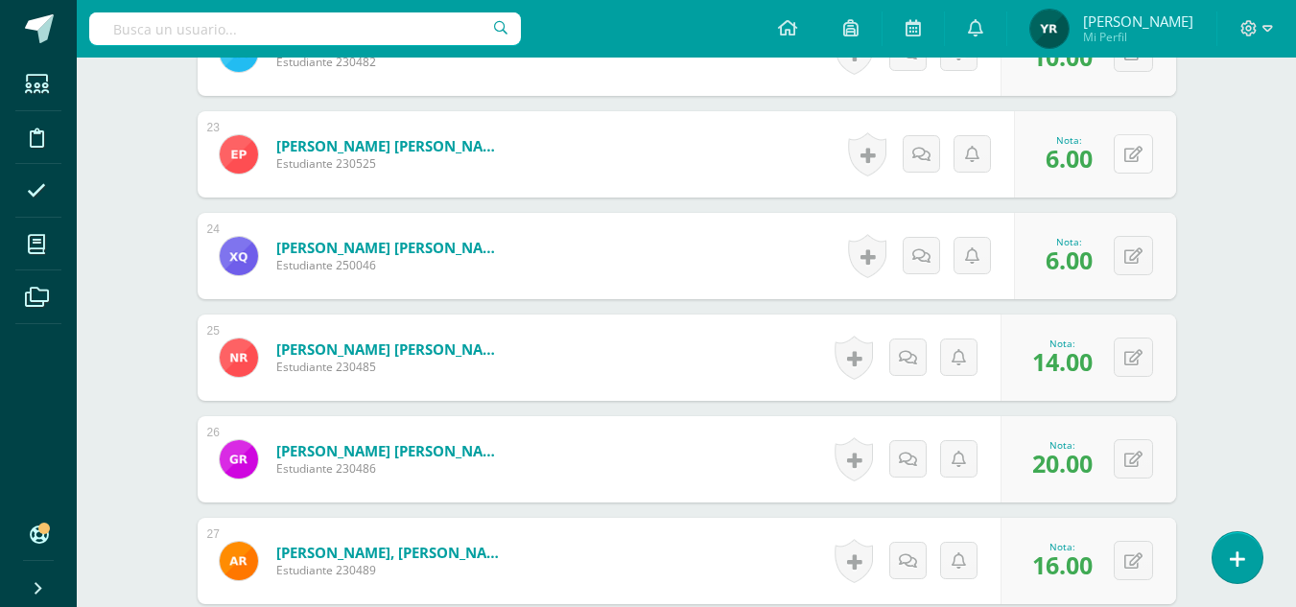
type input "15"
click at [1142, 152] on button at bounding box center [1132, 153] width 39 height 39
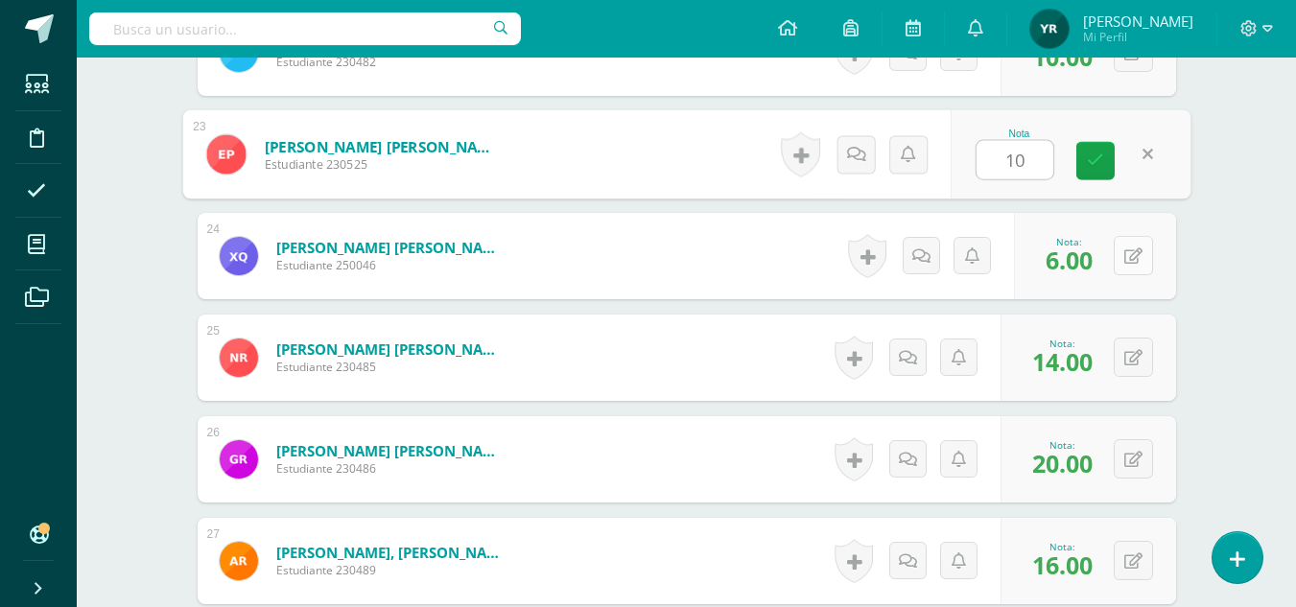
type input "10"
click at [1136, 257] on icon at bounding box center [1133, 256] width 18 height 16
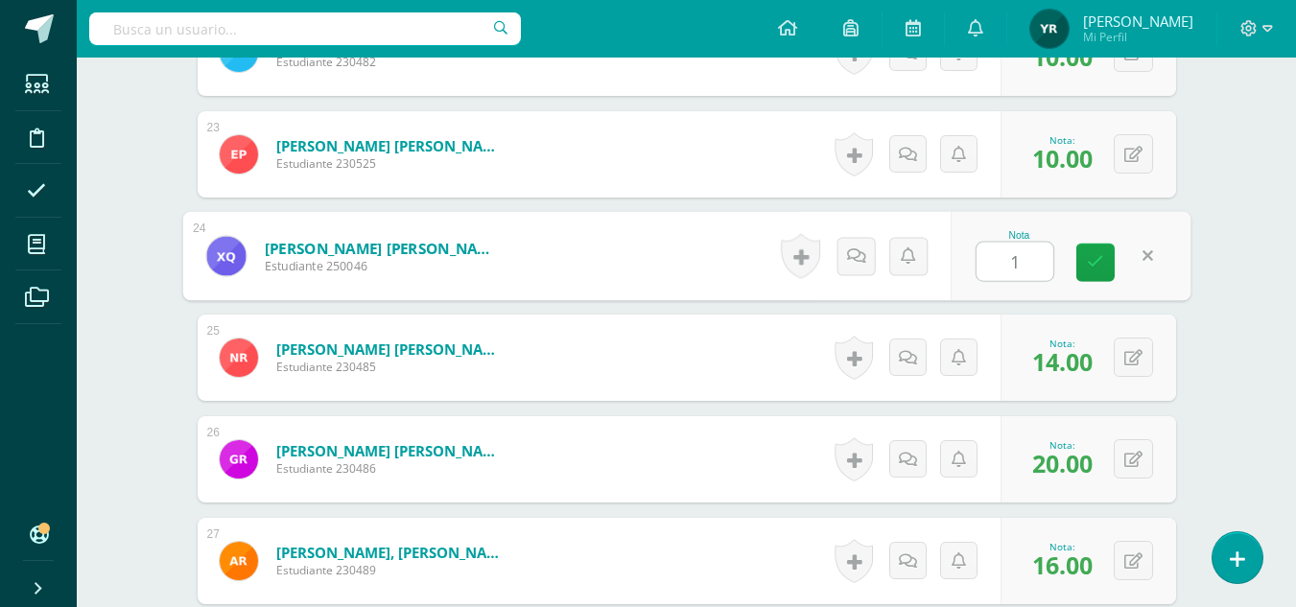
type input "10"
click at [1092, 259] on icon at bounding box center [1095, 262] width 17 height 16
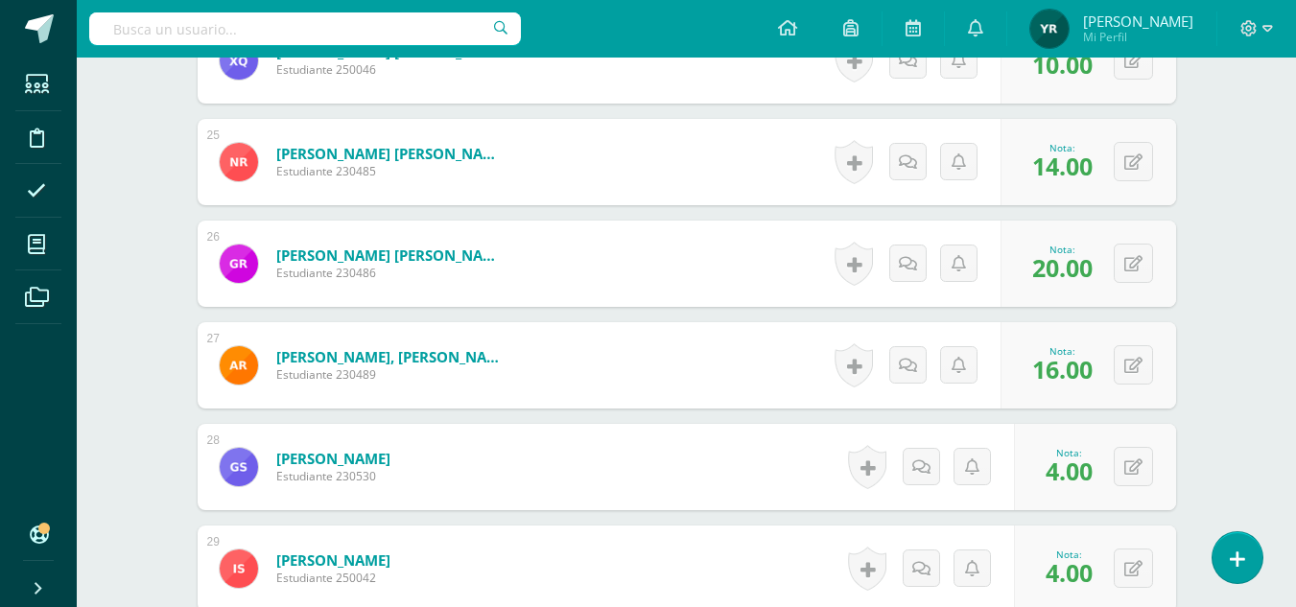
scroll to position [3037, 0]
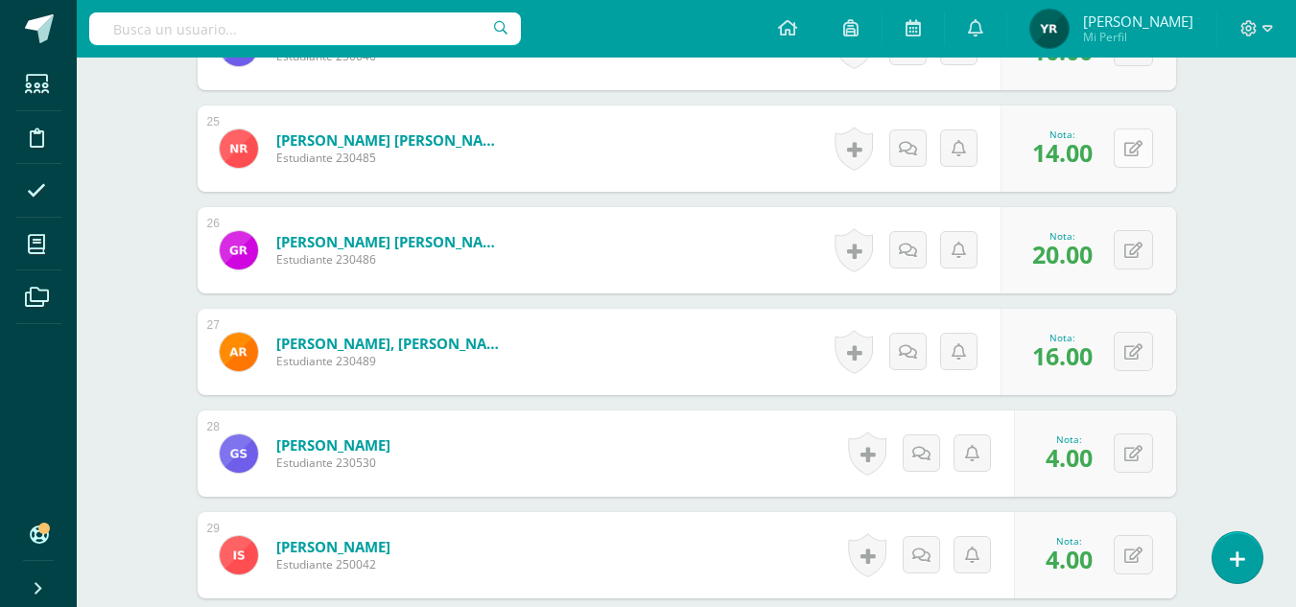
click at [1125, 148] on button at bounding box center [1132, 148] width 39 height 39
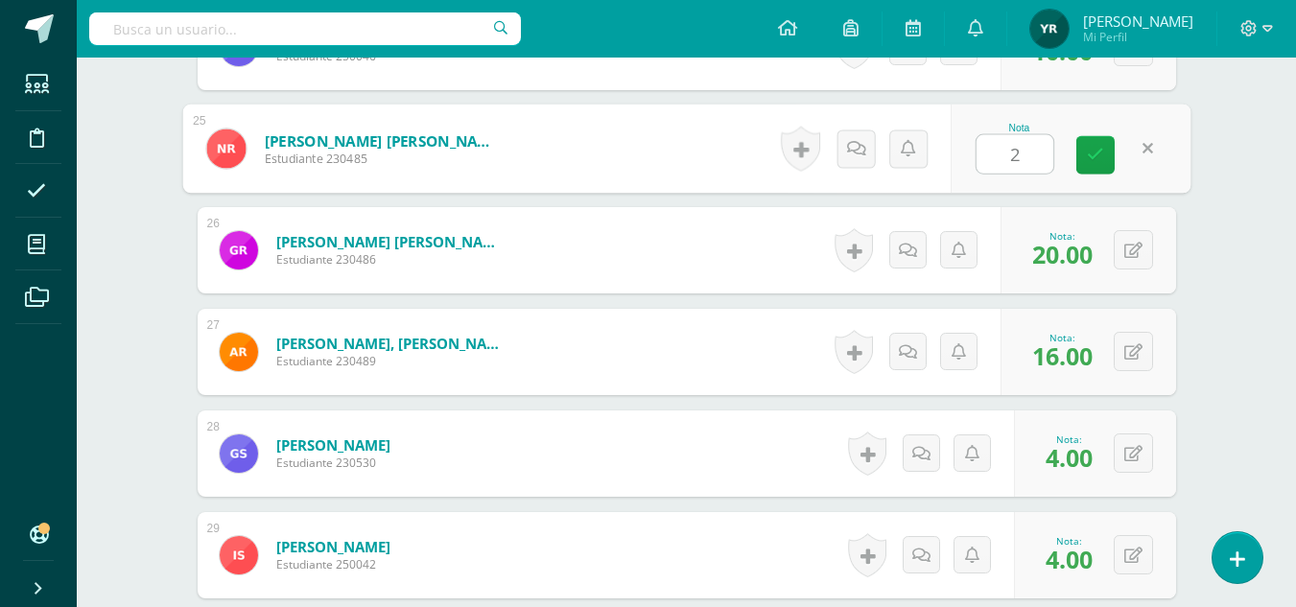
type input "20"
click at [1098, 162] on icon at bounding box center [1095, 155] width 17 height 16
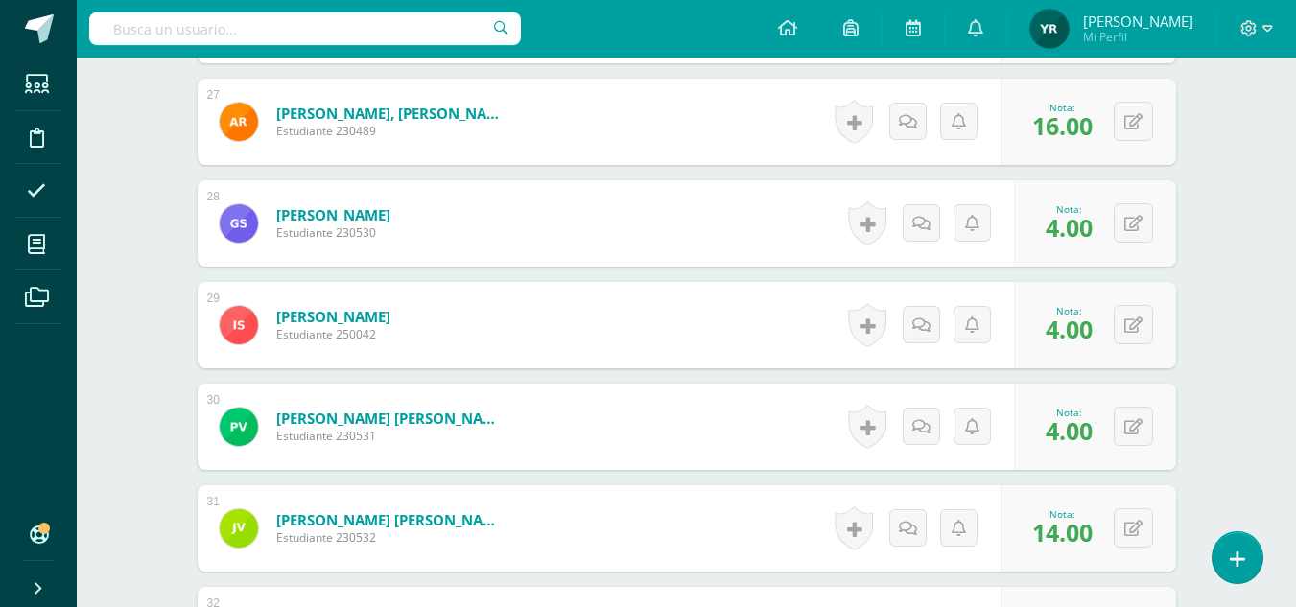
scroll to position [3274, 0]
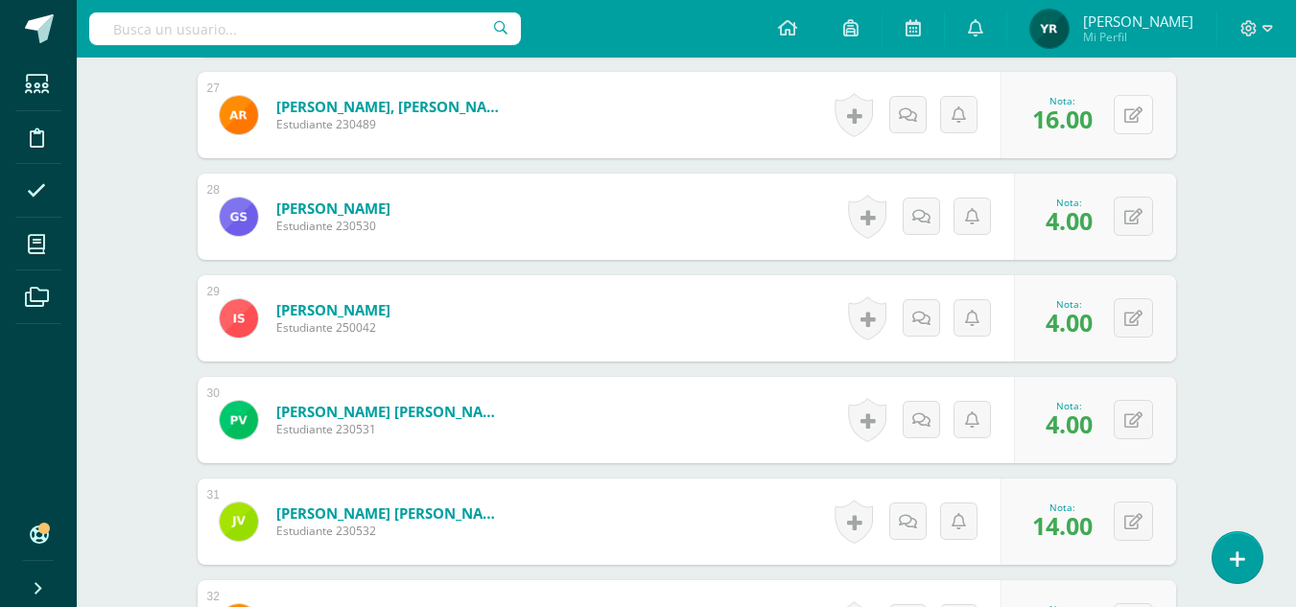
click at [1123, 132] on div "0 Logros Logros obtenidos Aún no hay logros agregados Nota: 16.00" at bounding box center [1088, 115] width 176 height 86
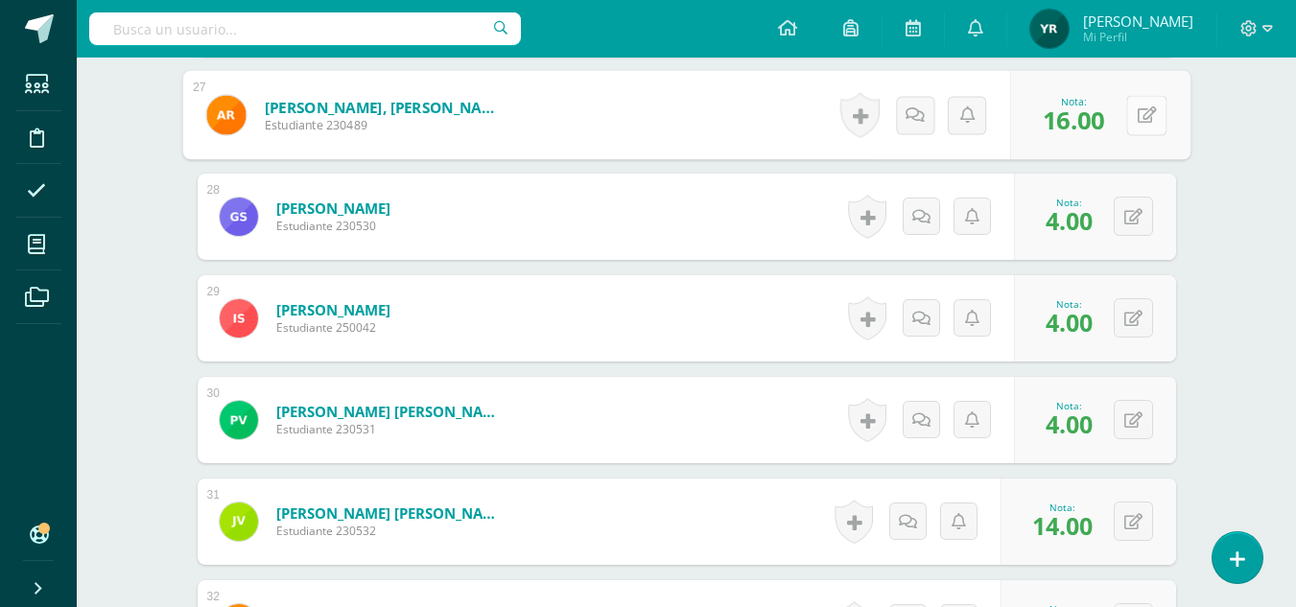
click at [1155, 106] on icon at bounding box center [1145, 114] width 19 height 16
type input "20"
click at [1093, 122] on icon at bounding box center [1095, 121] width 17 height 16
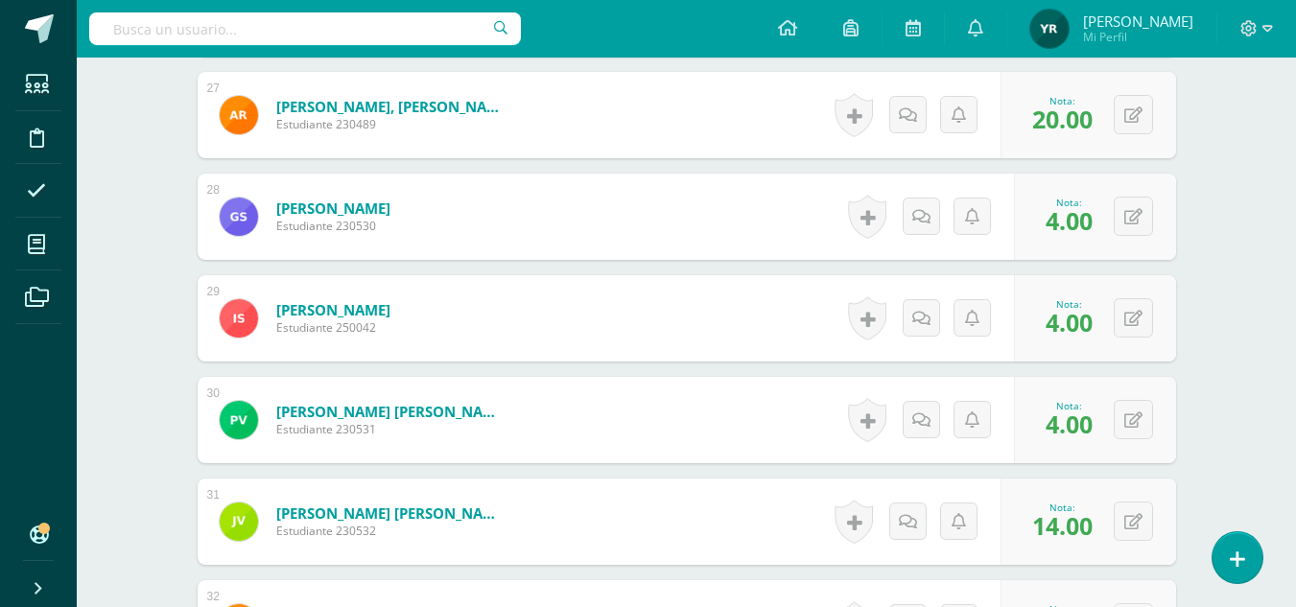
scroll to position [3553, 0]
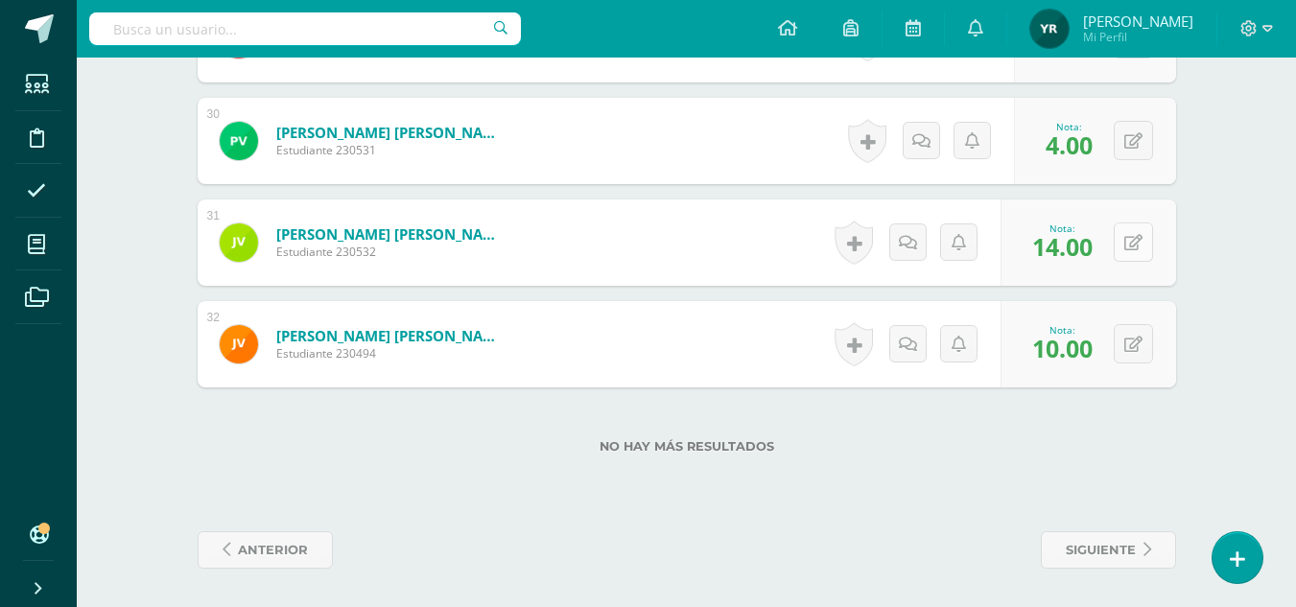
click at [1125, 252] on button at bounding box center [1132, 242] width 39 height 39
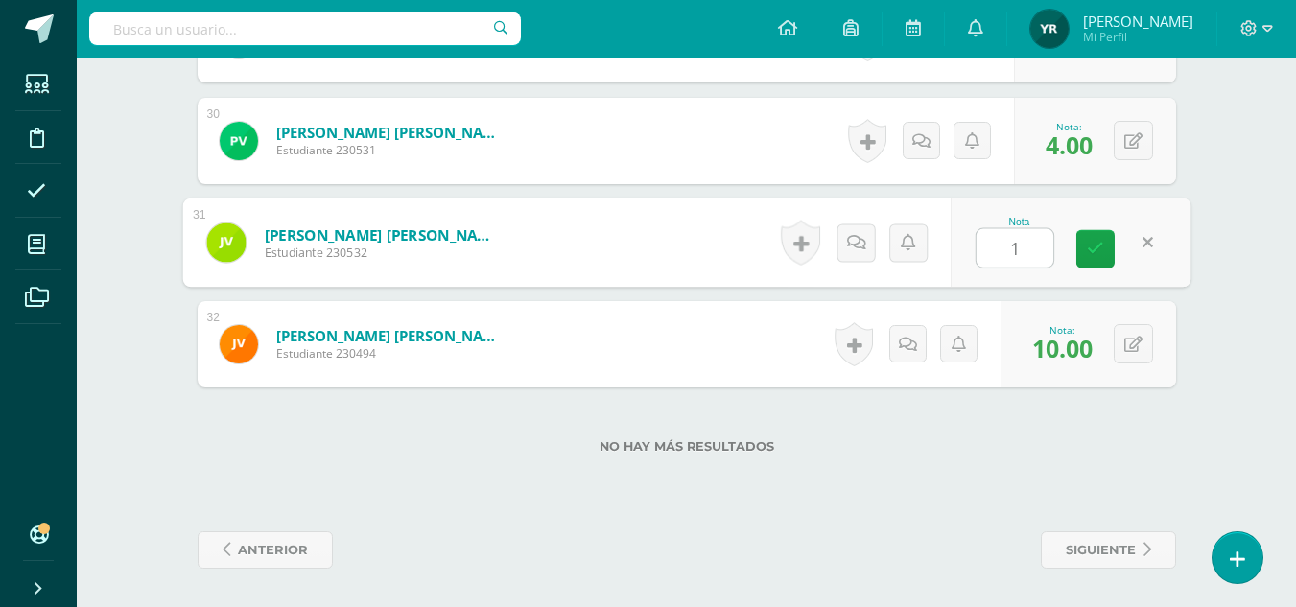
type input "15"
click at [1099, 248] on icon at bounding box center [1095, 249] width 17 height 16
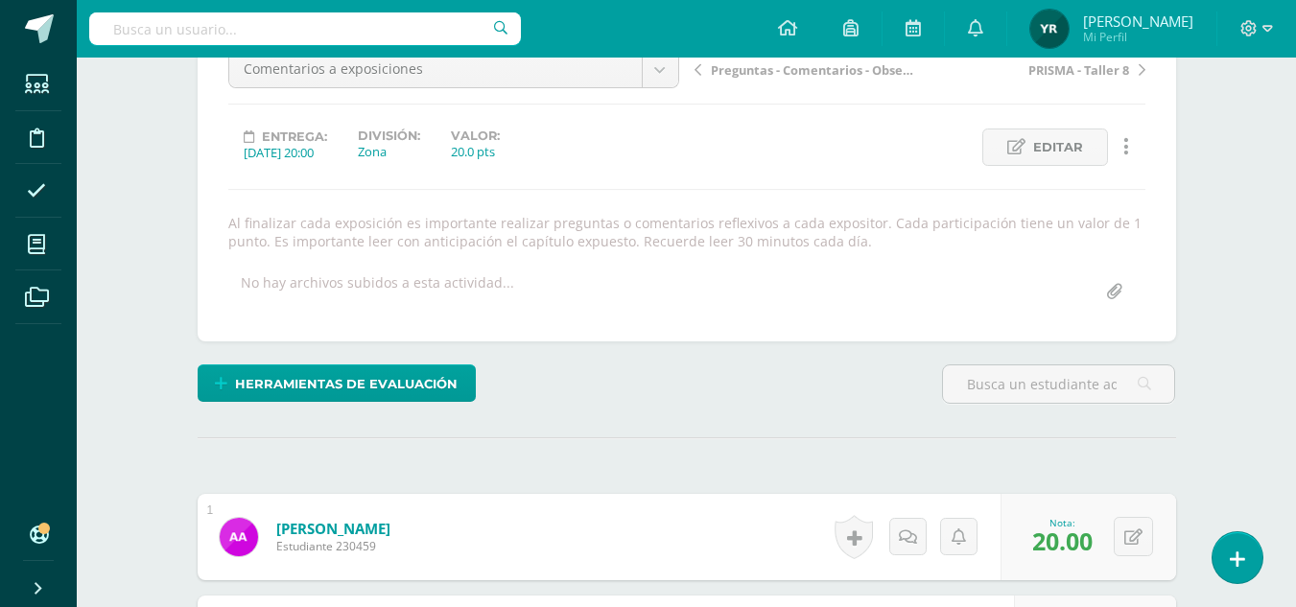
scroll to position [0, 0]
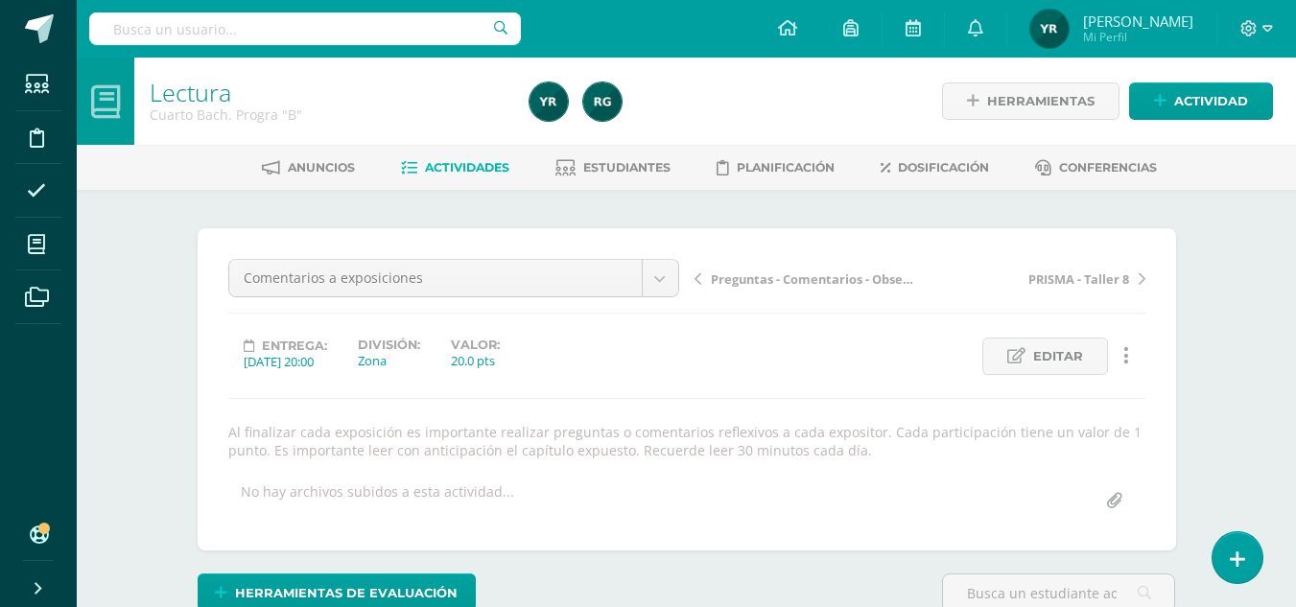
click at [763, 274] on span "Preguntas - Comentarios - Observaciones" at bounding box center [812, 278] width 203 height 17
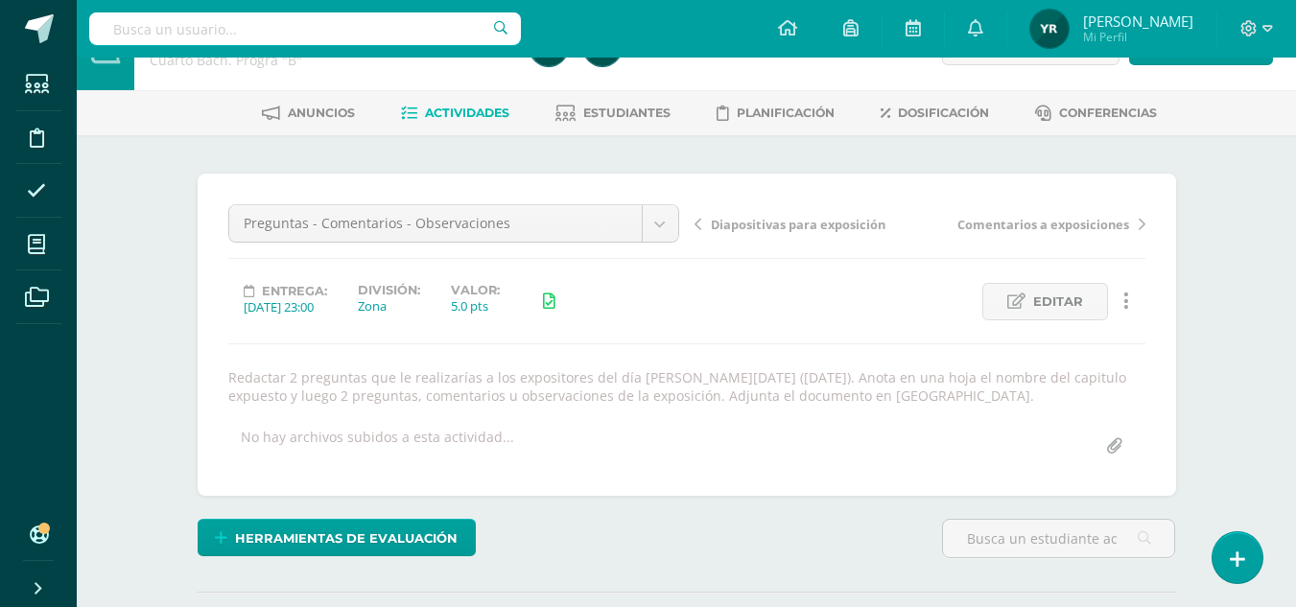
scroll to position [47, 0]
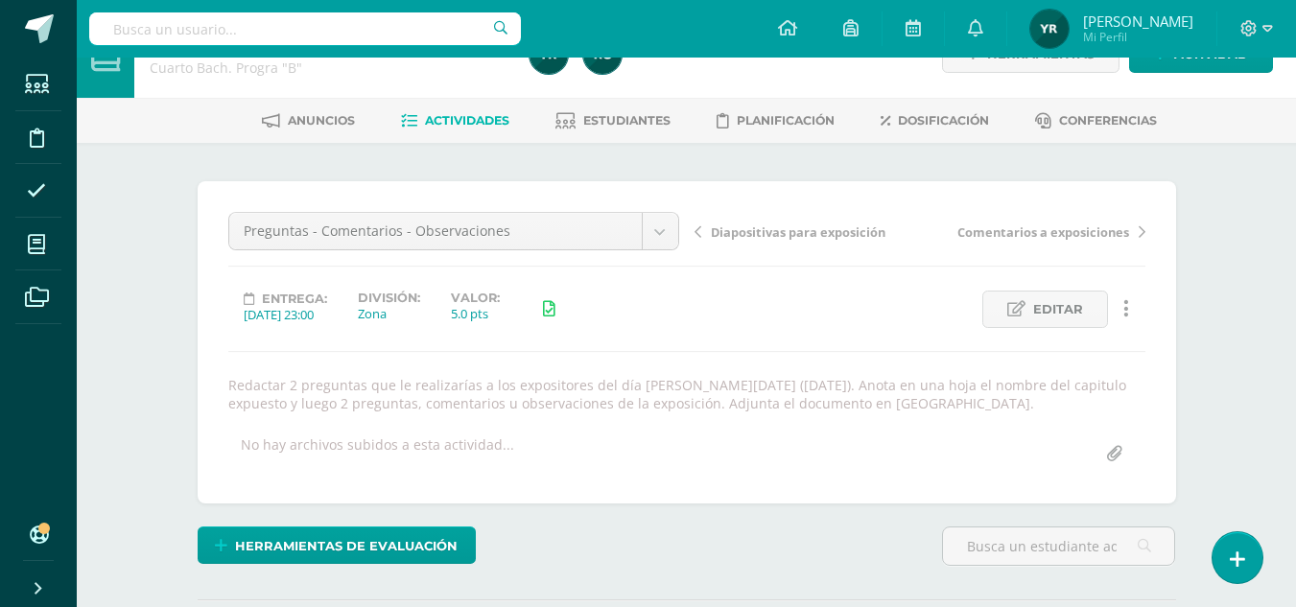
click at [753, 225] on span "Diapositivas para exposición" at bounding box center [798, 231] width 175 height 17
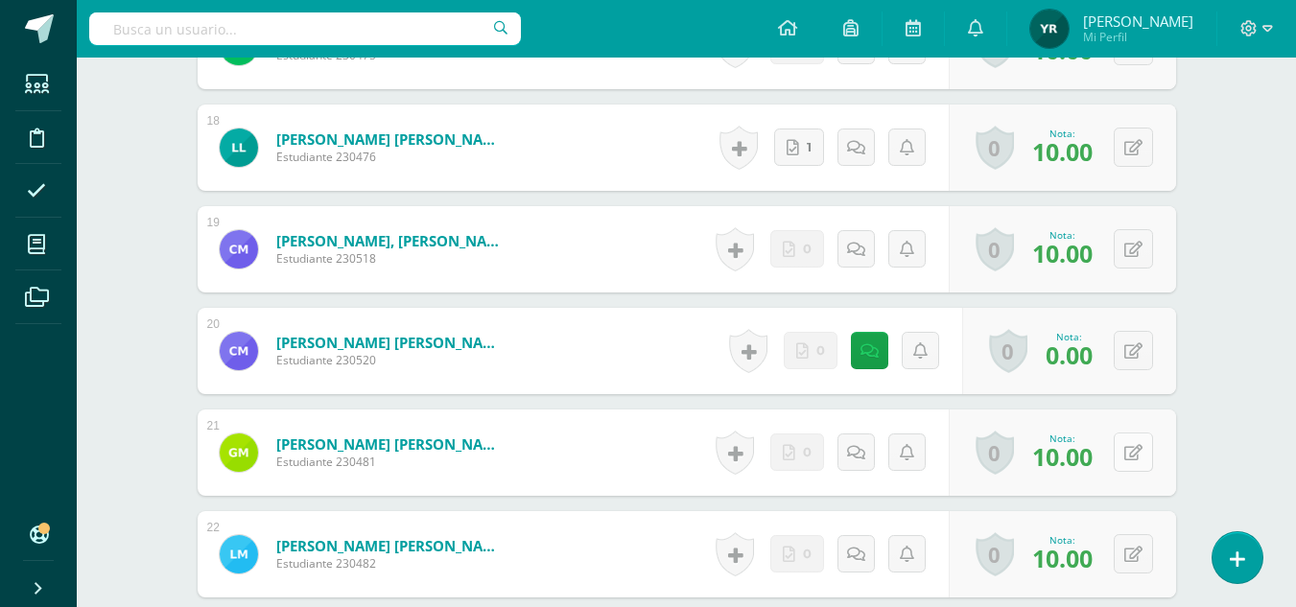
scroll to position [2328, 0]
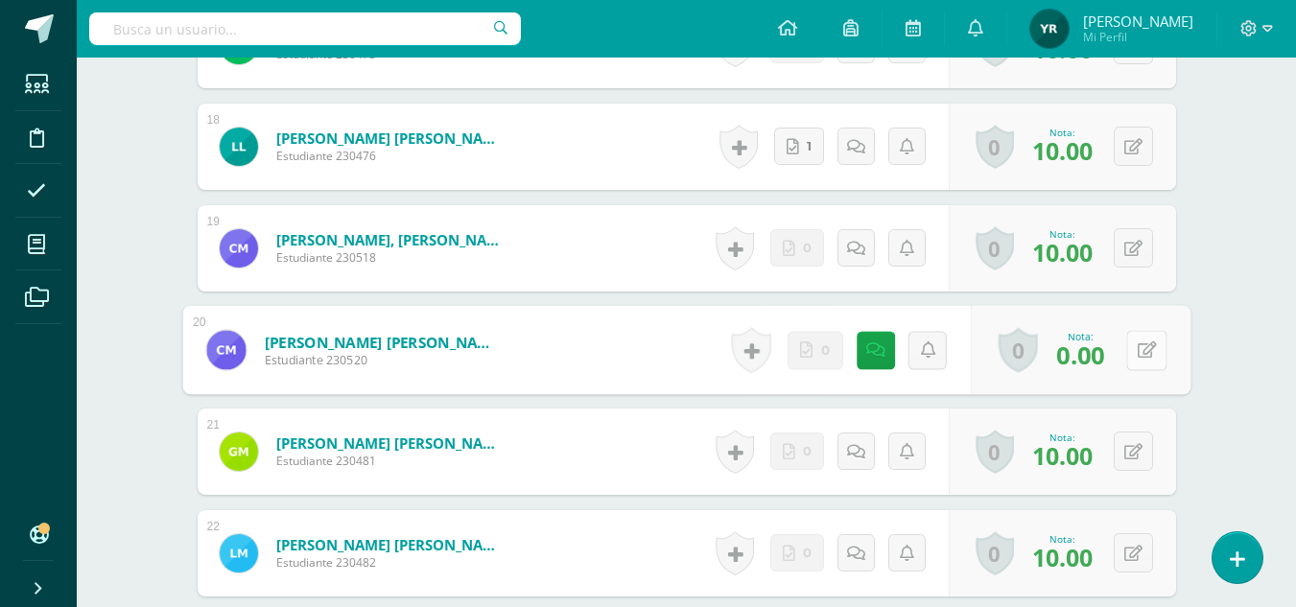
click at [1130, 354] on button at bounding box center [1146, 350] width 40 height 40
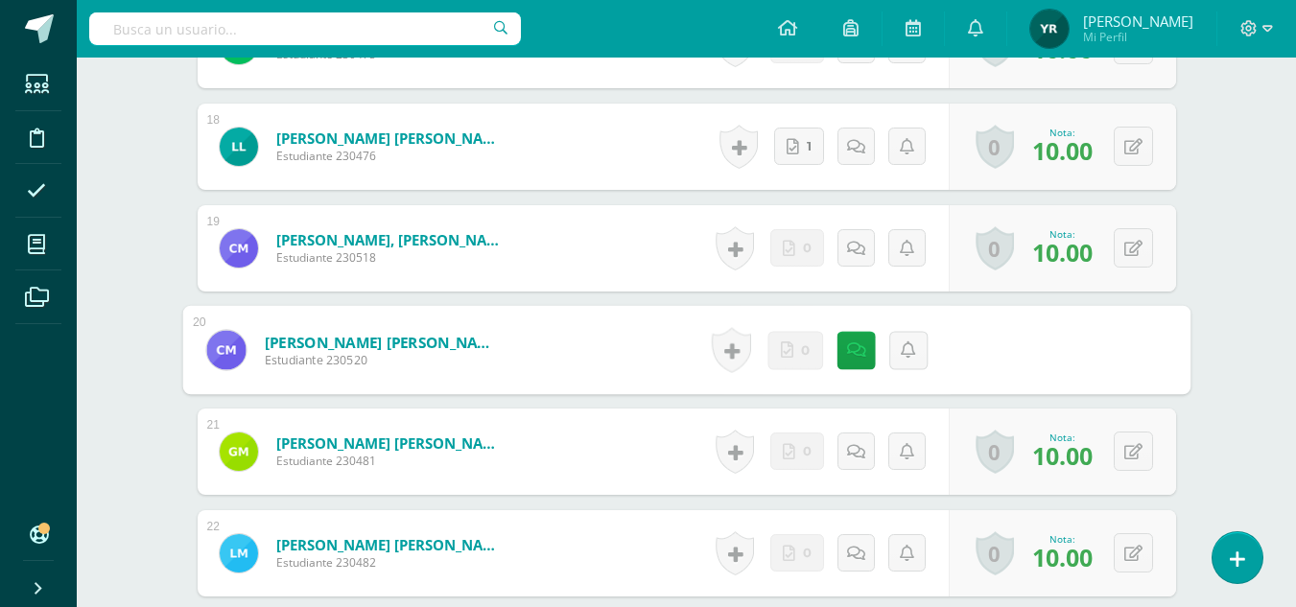
scroll to position [2329, 0]
type input "10"
click at [1078, 342] on link at bounding box center [1095, 356] width 38 height 38
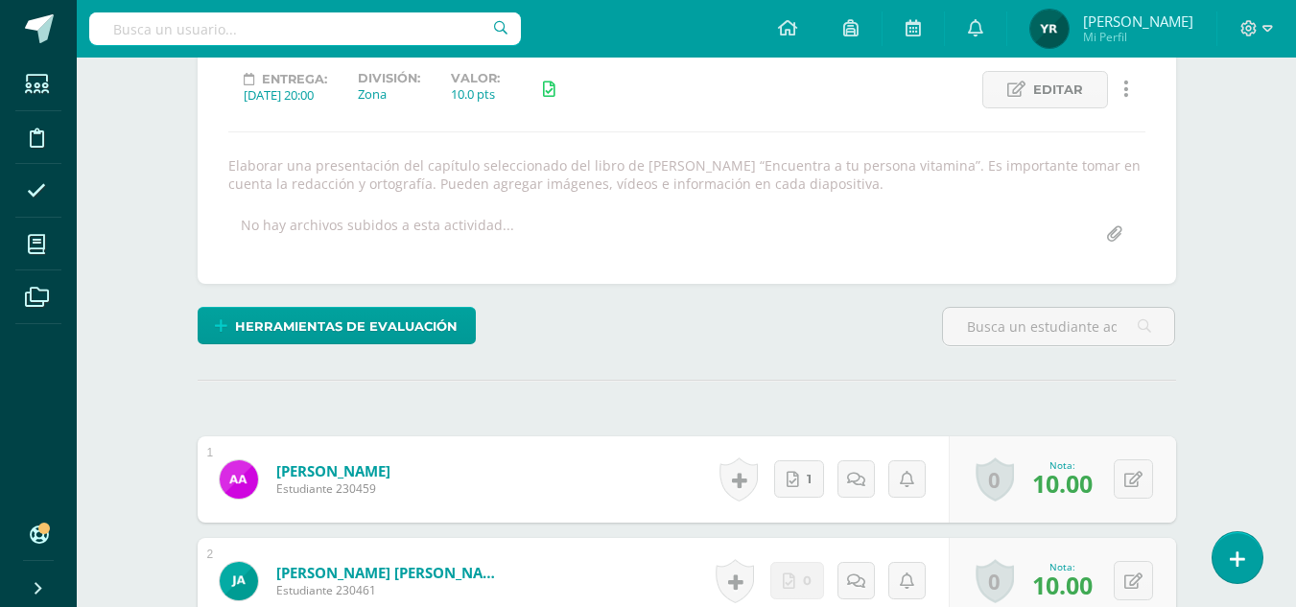
scroll to position [0, 0]
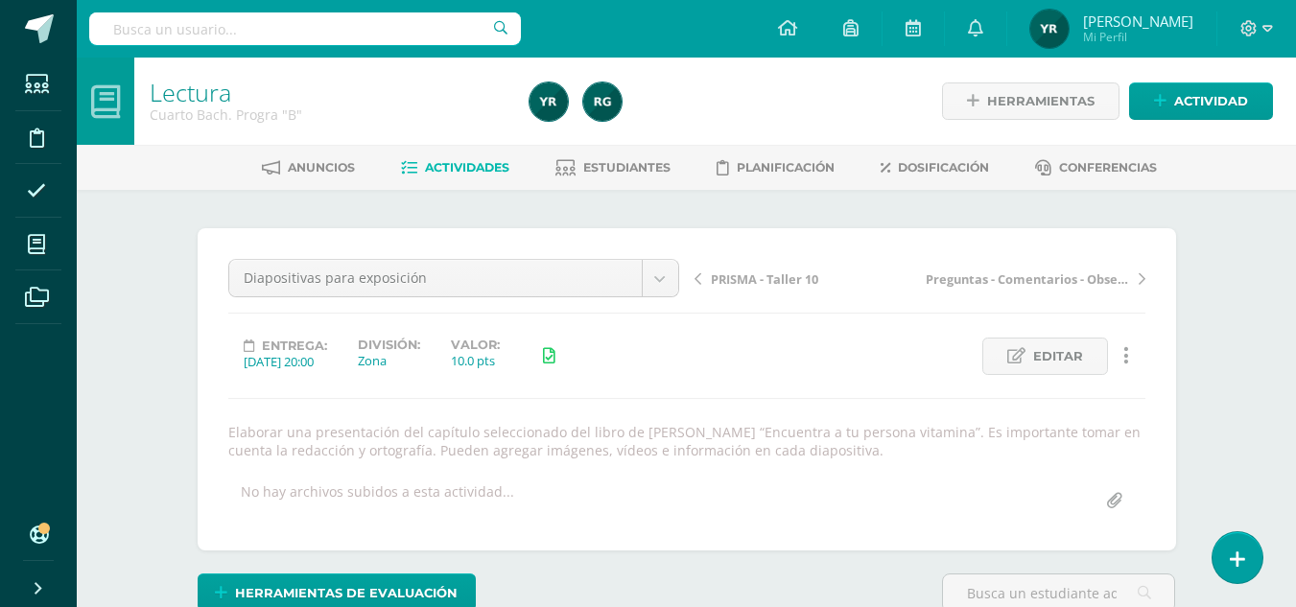
click at [787, 283] on span "PRISMA - Taller 10" at bounding box center [764, 278] width 107 height 17
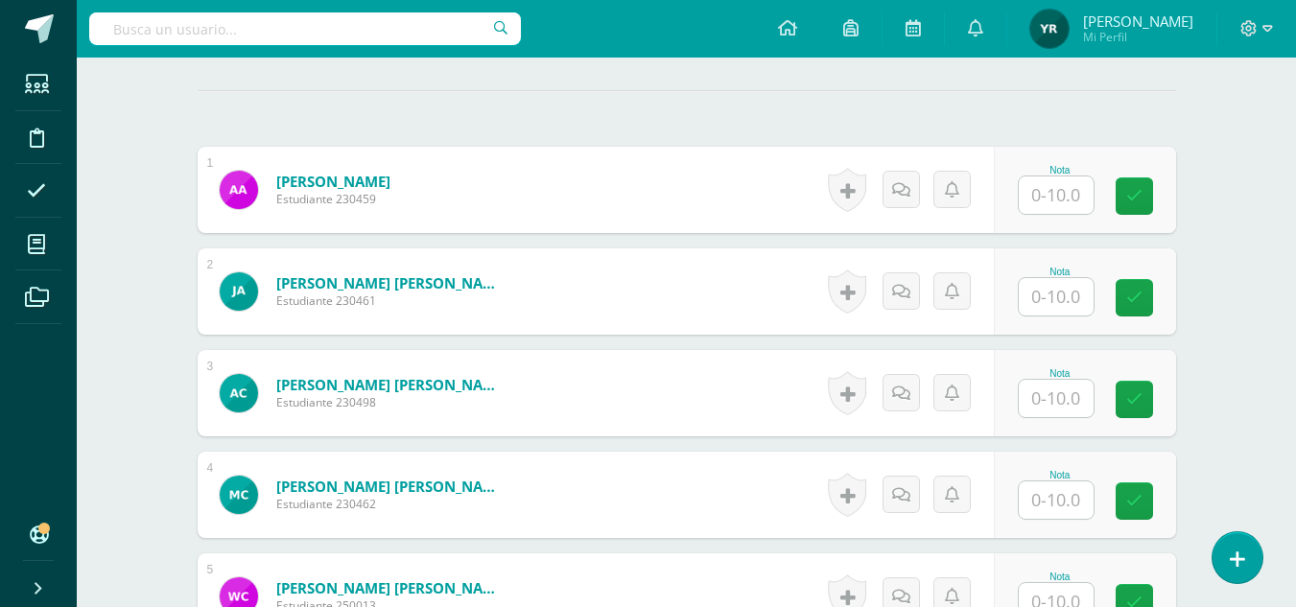
scroll to position [558, 0]
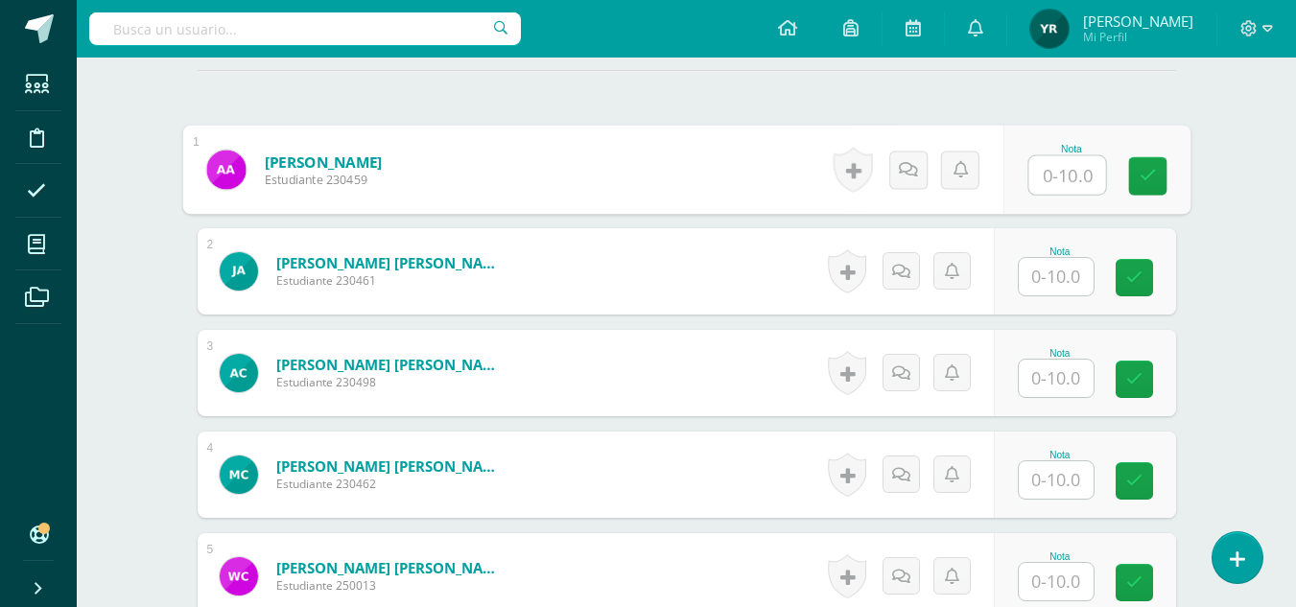
click at [1047, 174] on input "text" at bounding box center [1066, 175] width 77 height 38
type input "10"
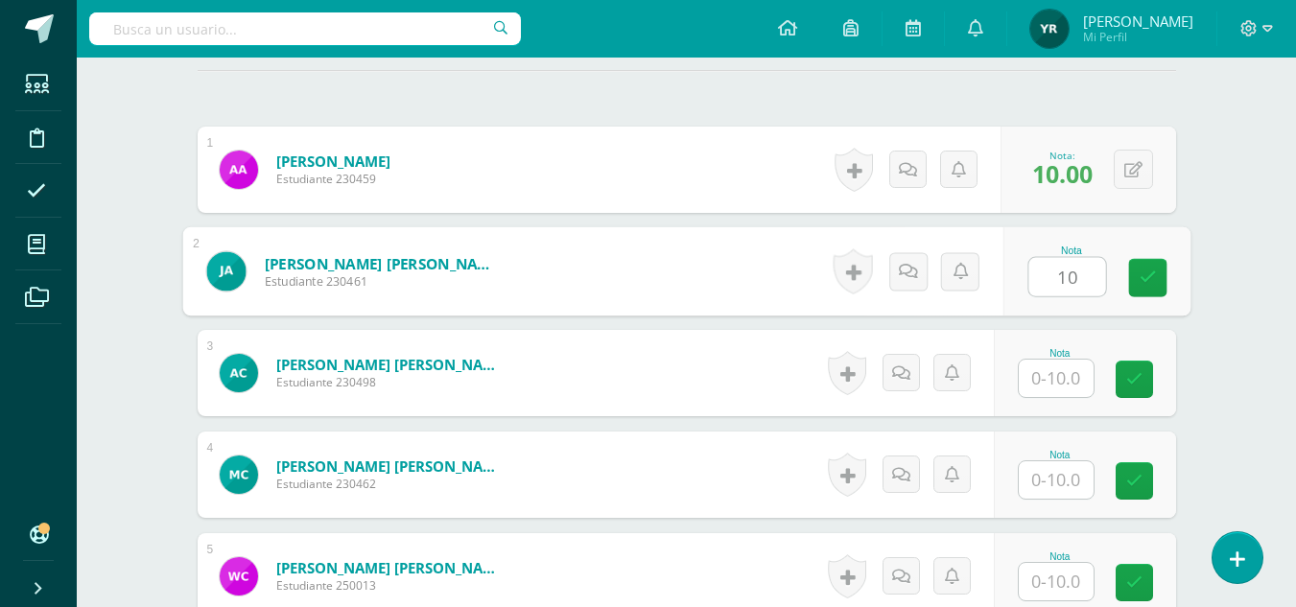
type input "10"
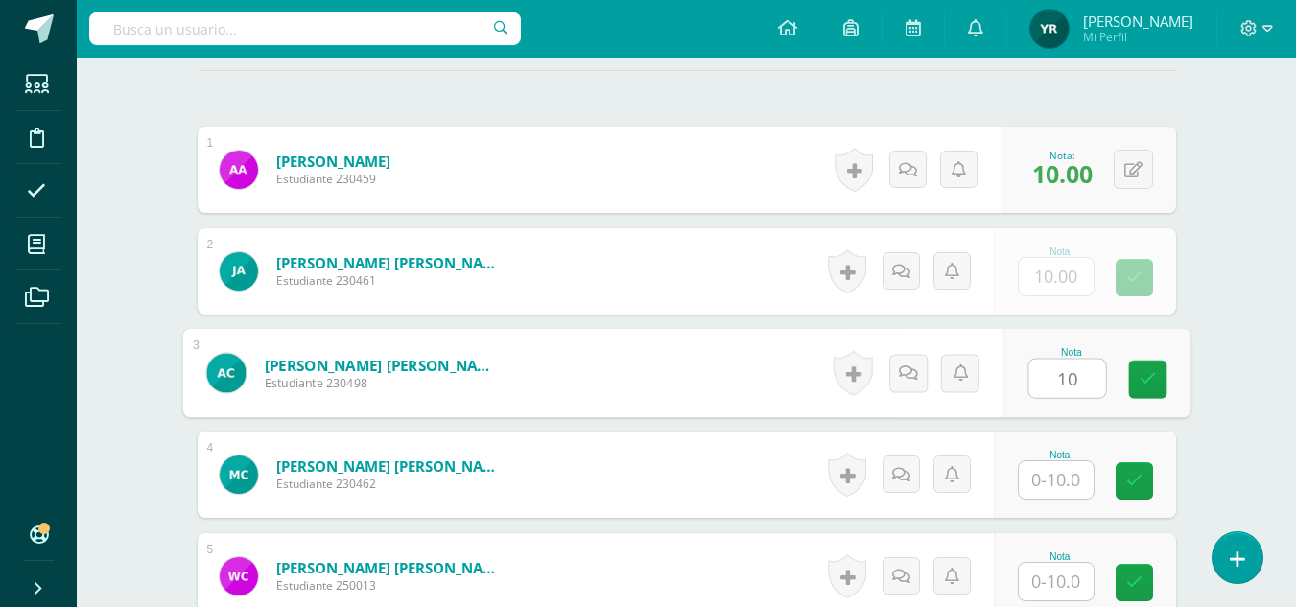
type input "10"
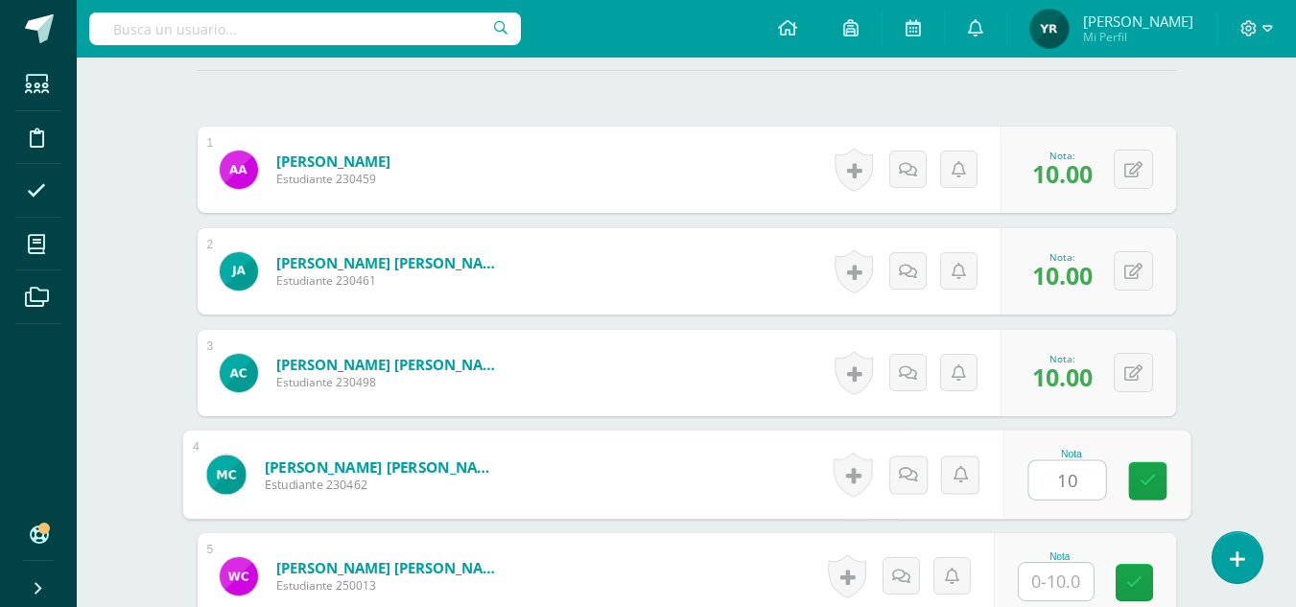
type input "10"
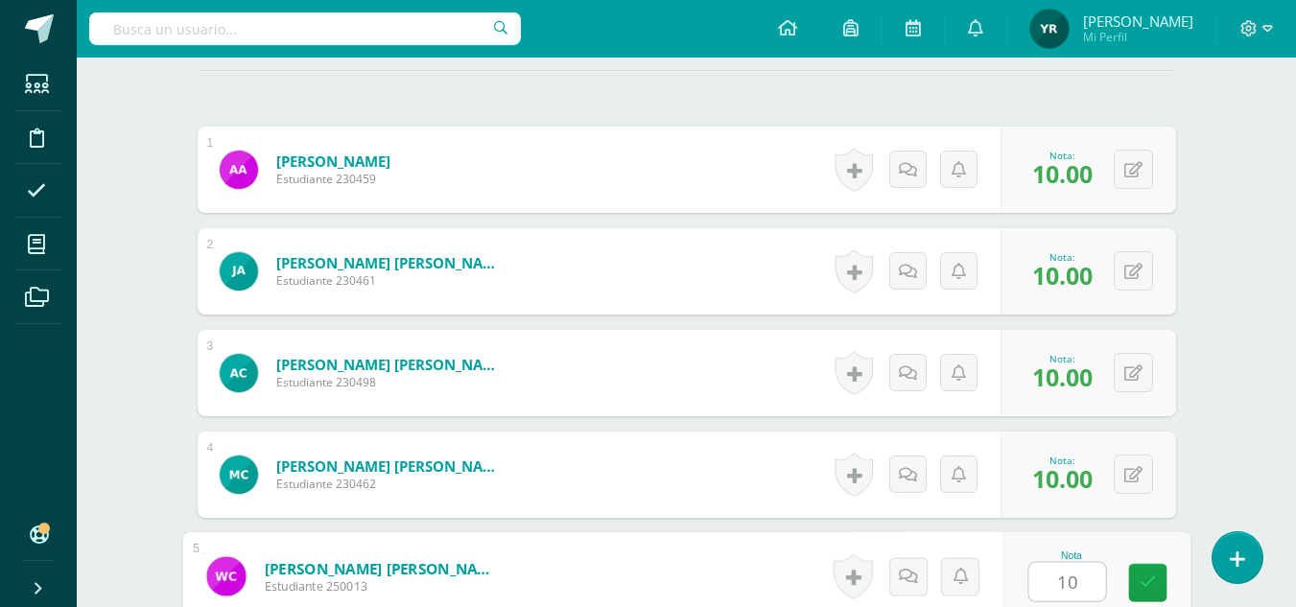
type input "10"
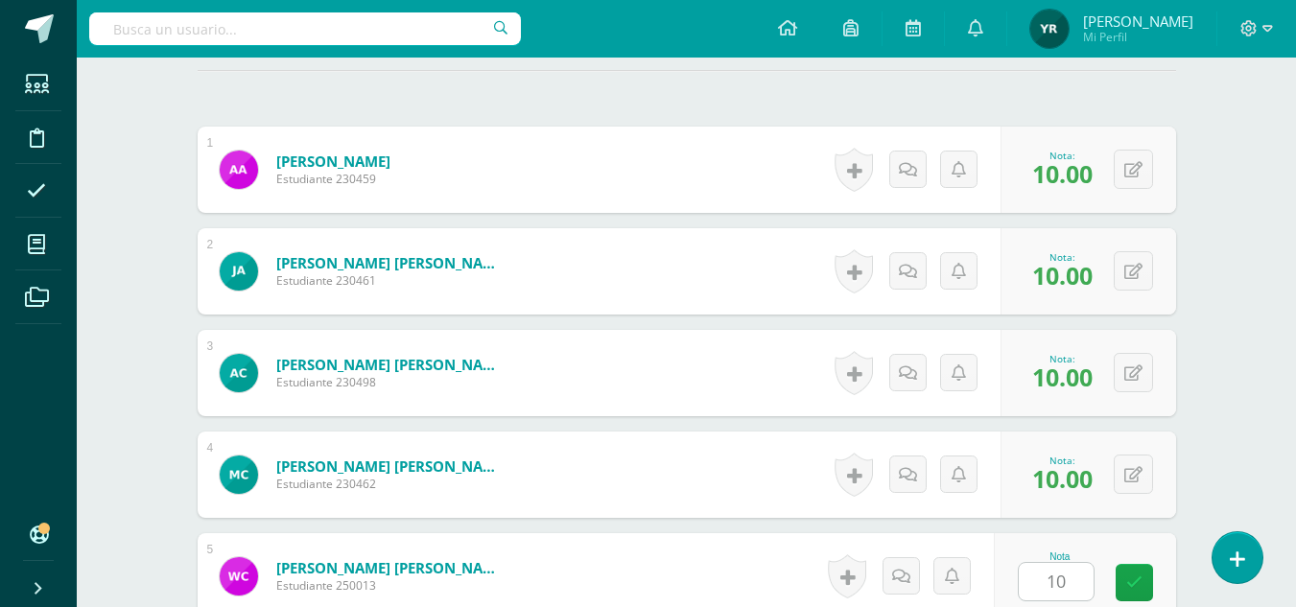
scroll to position [938, 0]
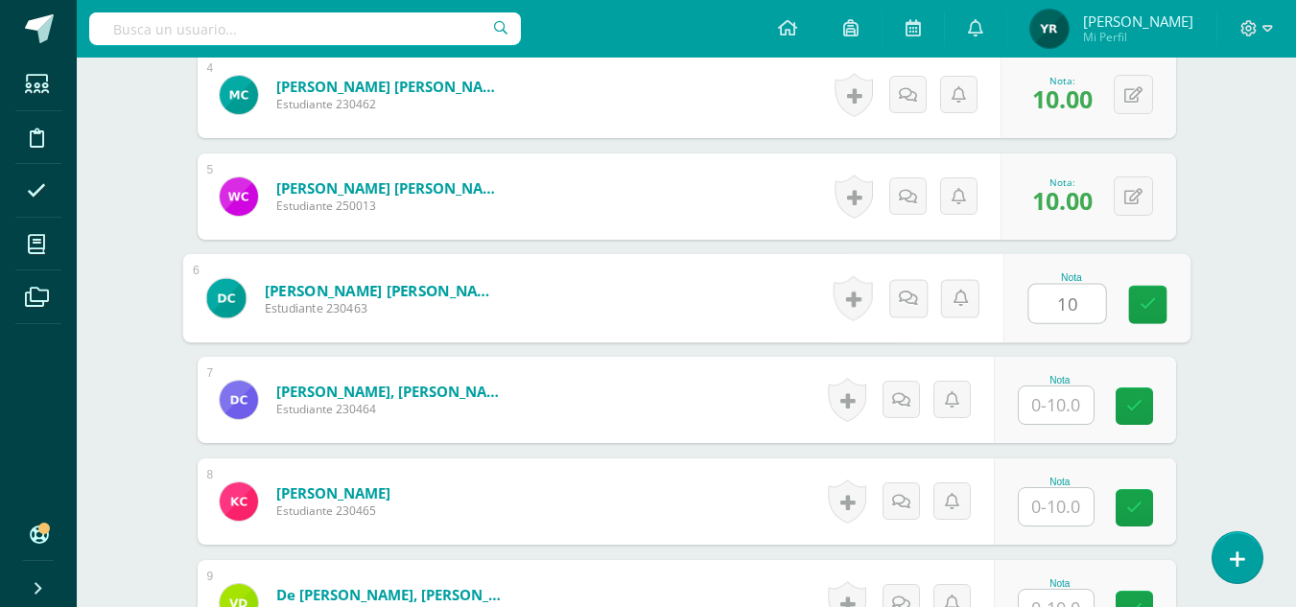
type input "10"
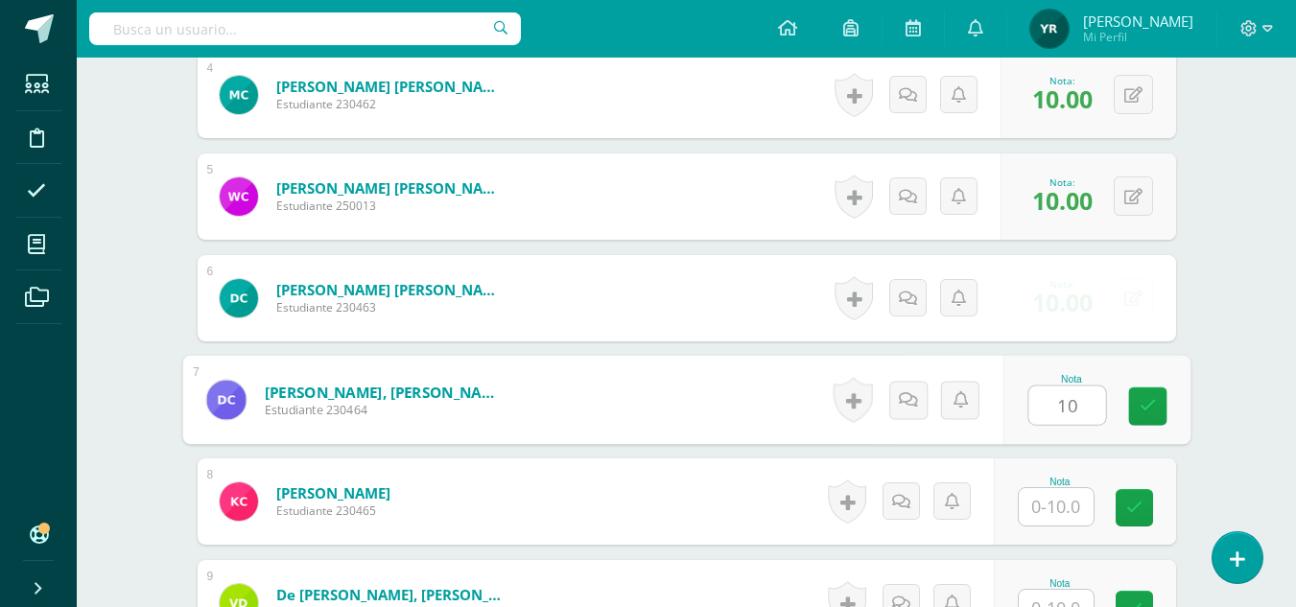
type input "10"
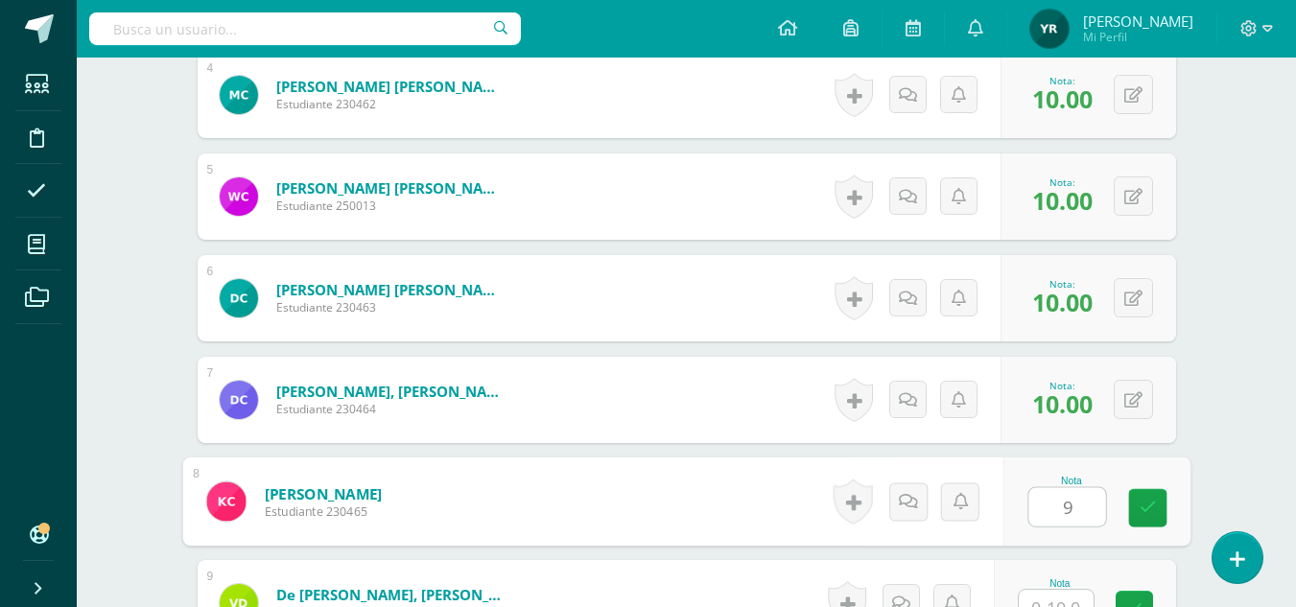
type input "9"
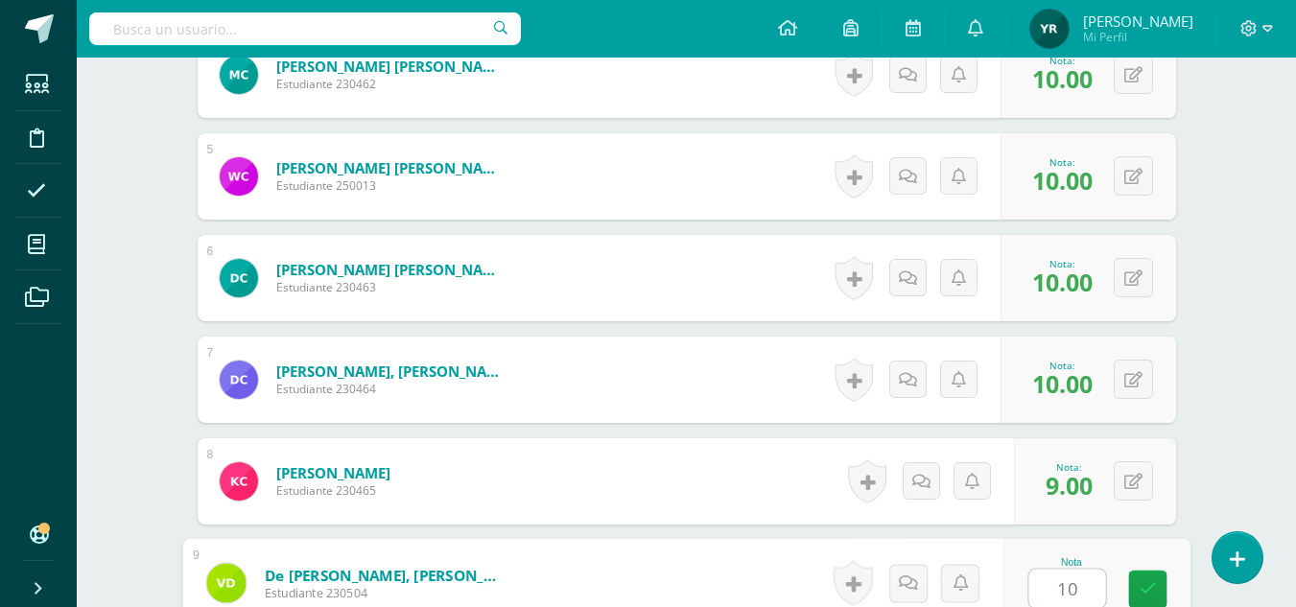
type input "10"
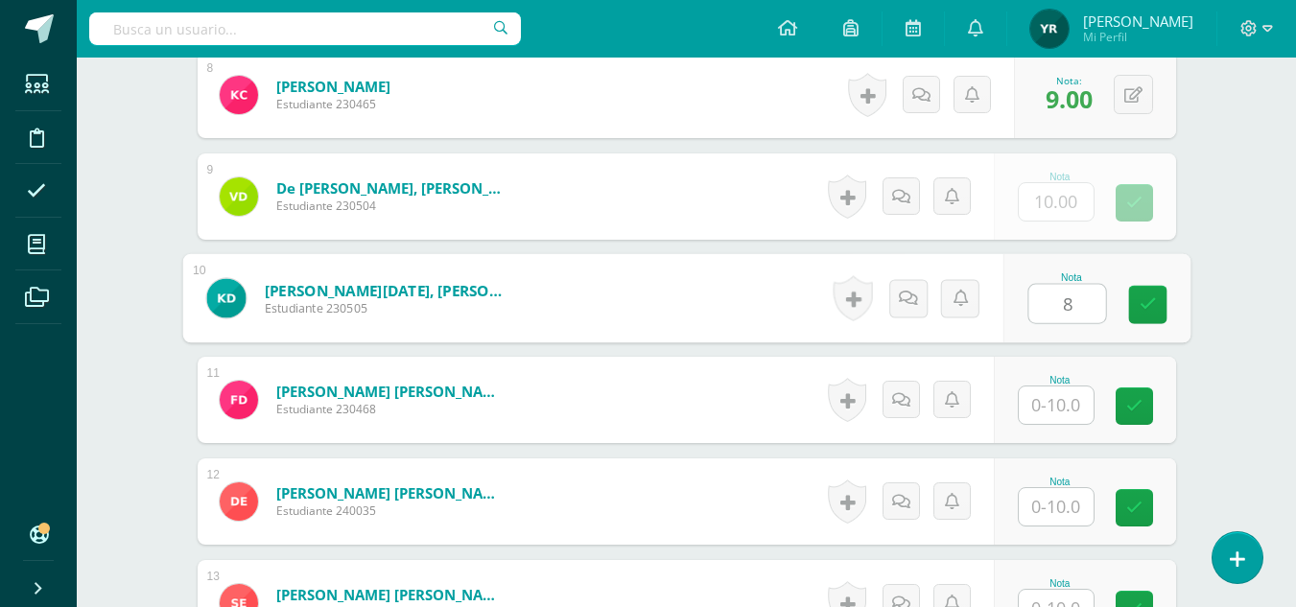
type input "8"
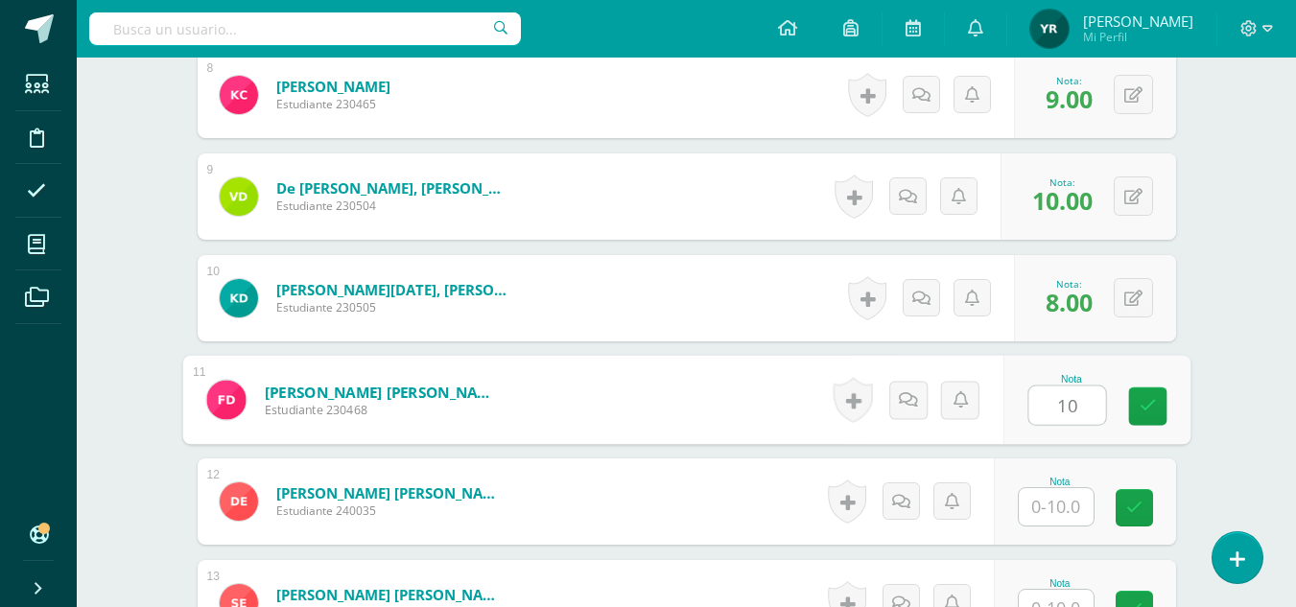
type input "10"
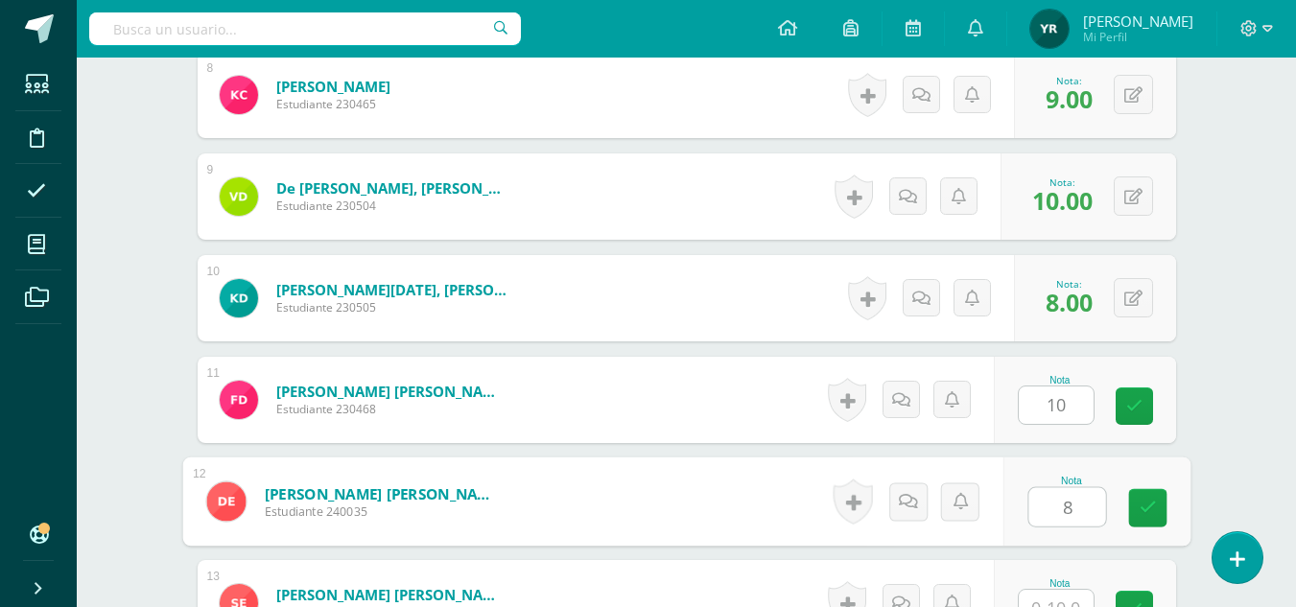
type input "8"
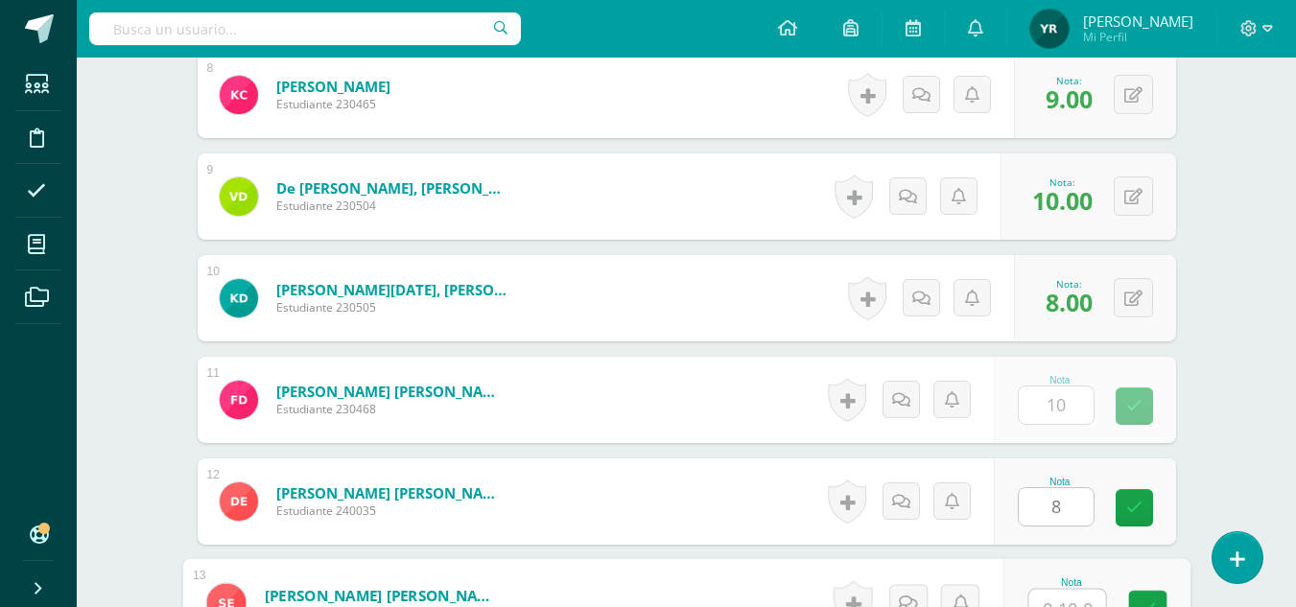
scroll to position [1365, 0]
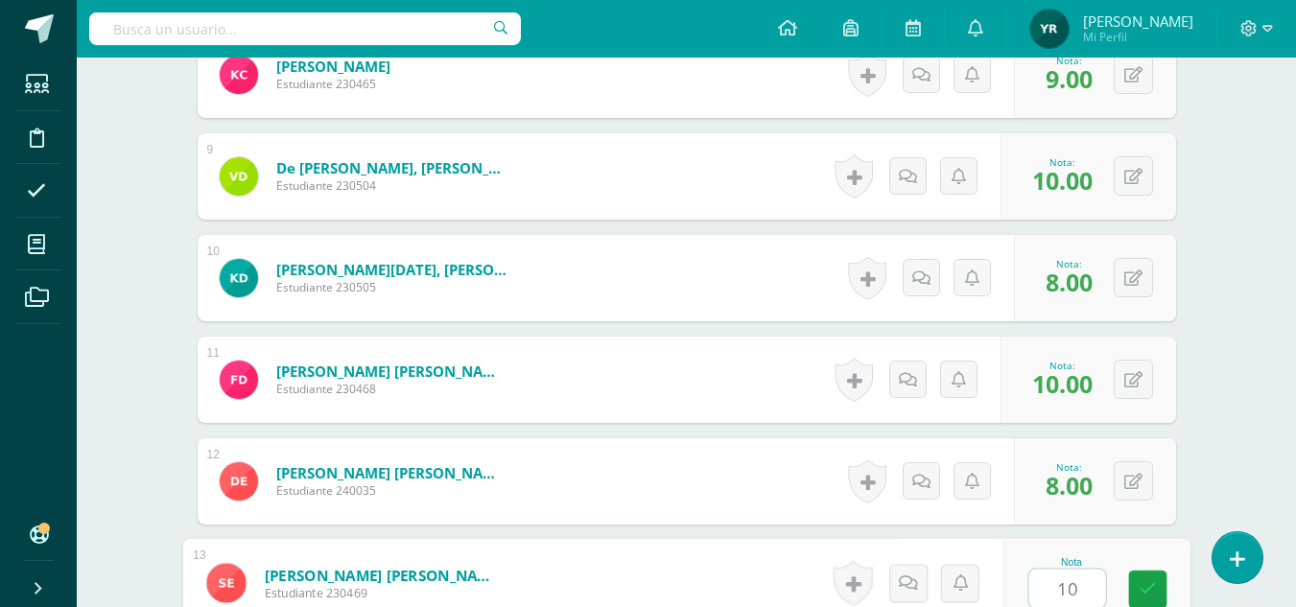
type input "10"
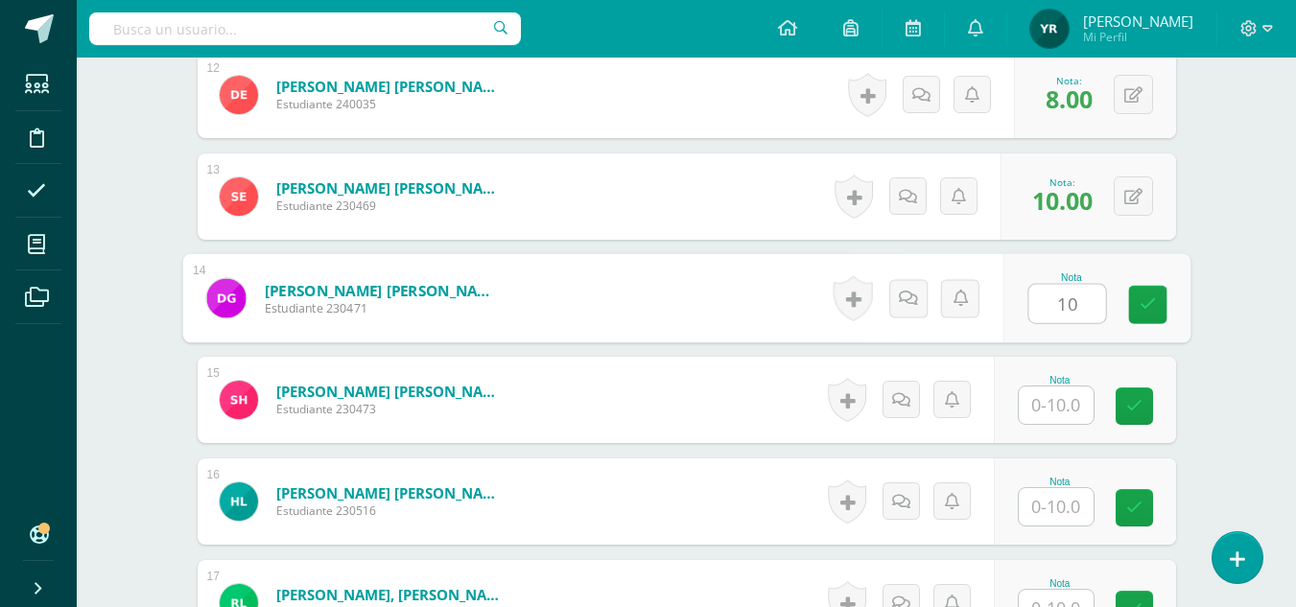
type input "10"
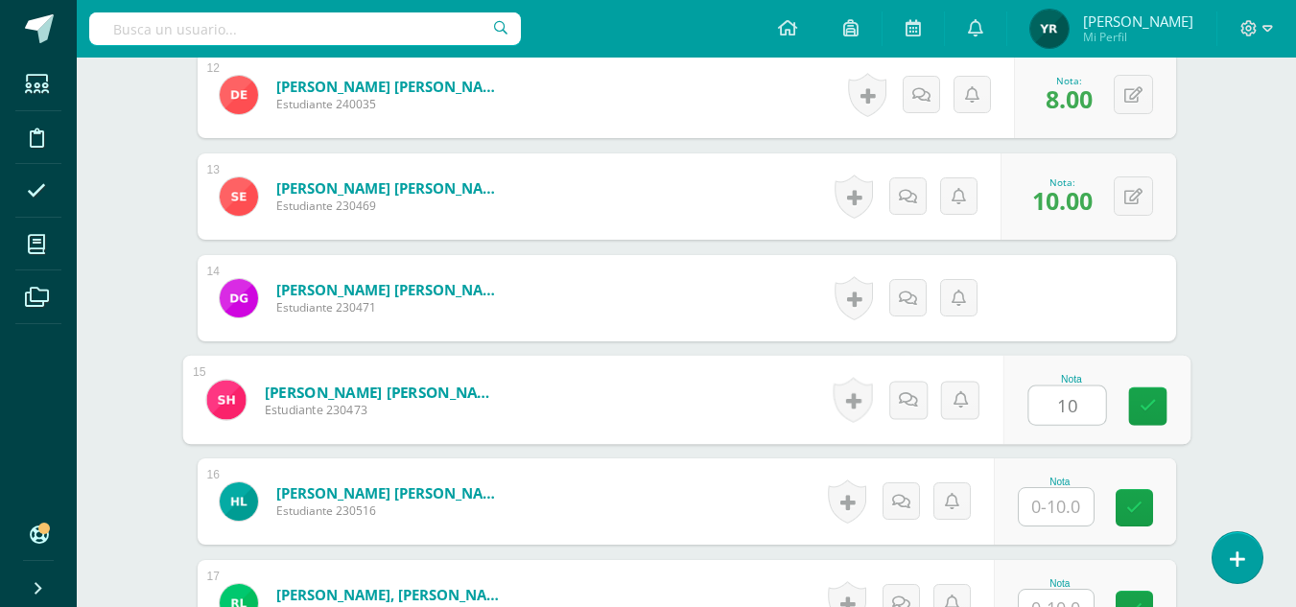
type input "10"
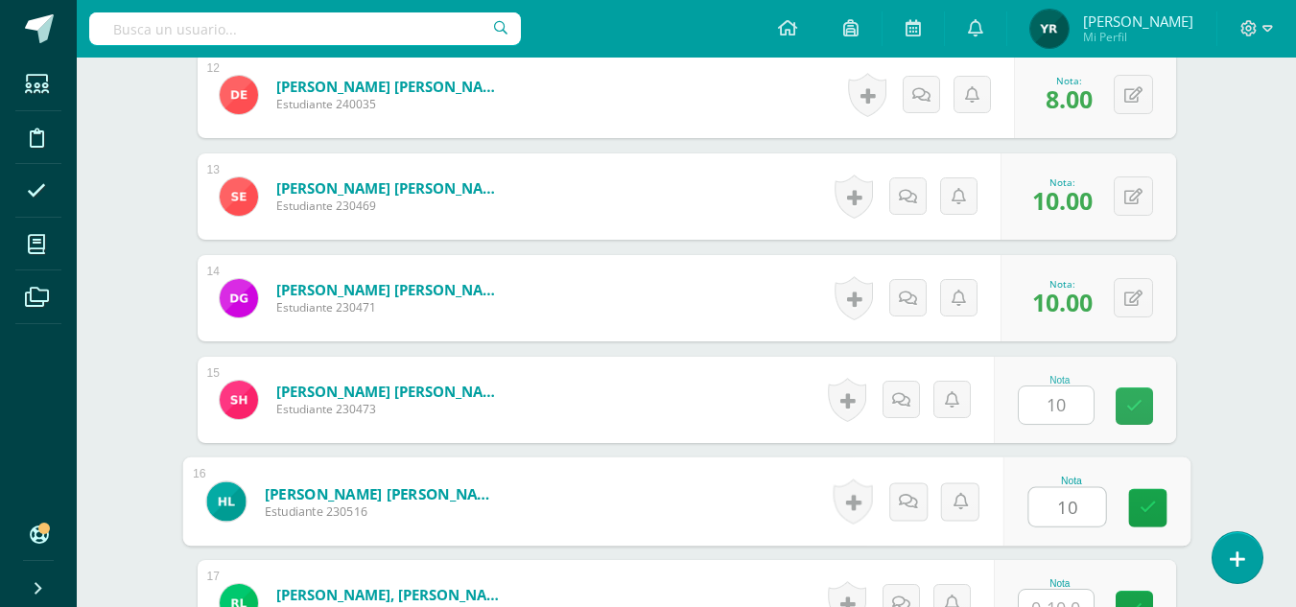
type input "10"
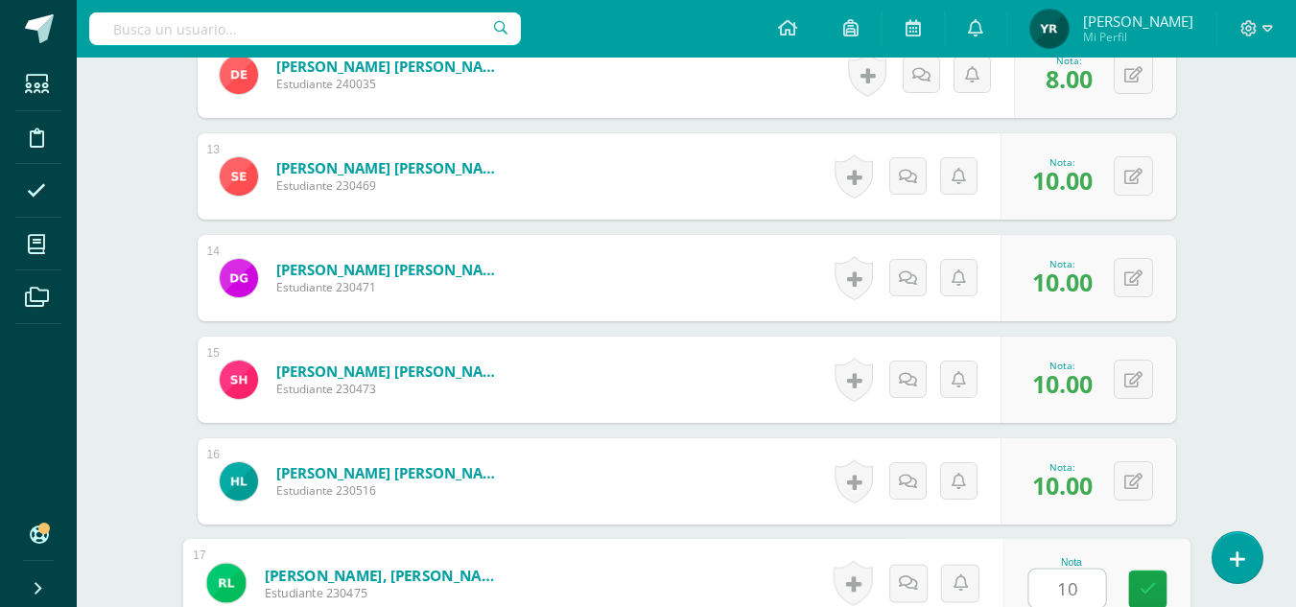
type input "10"
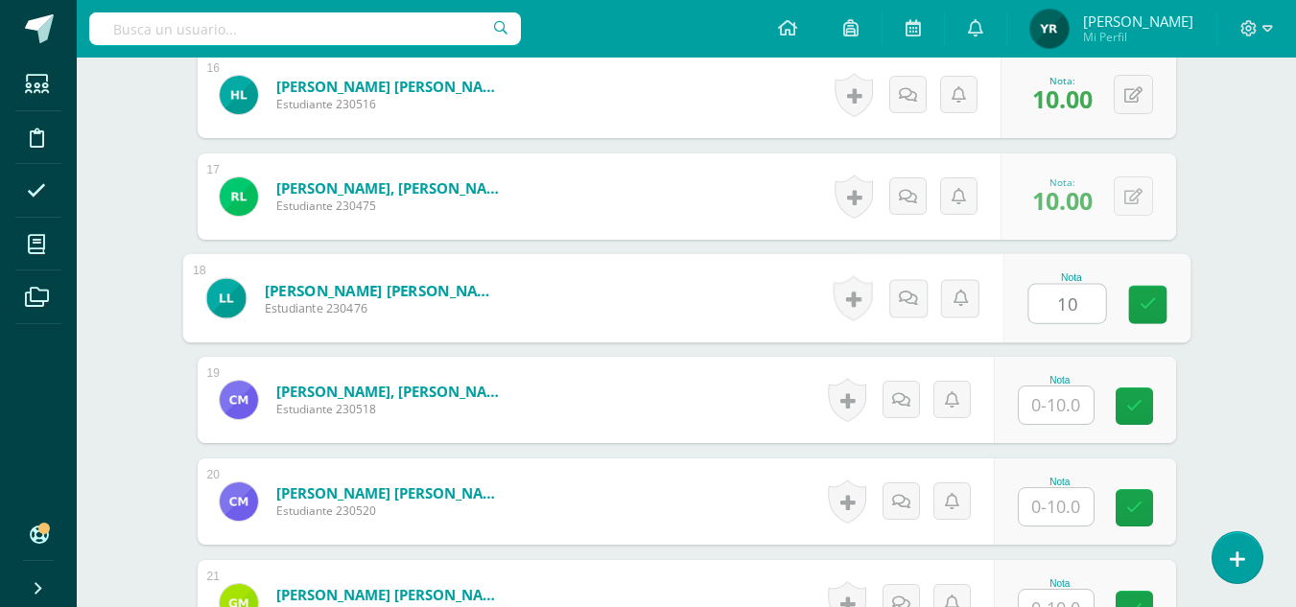
type input "10"
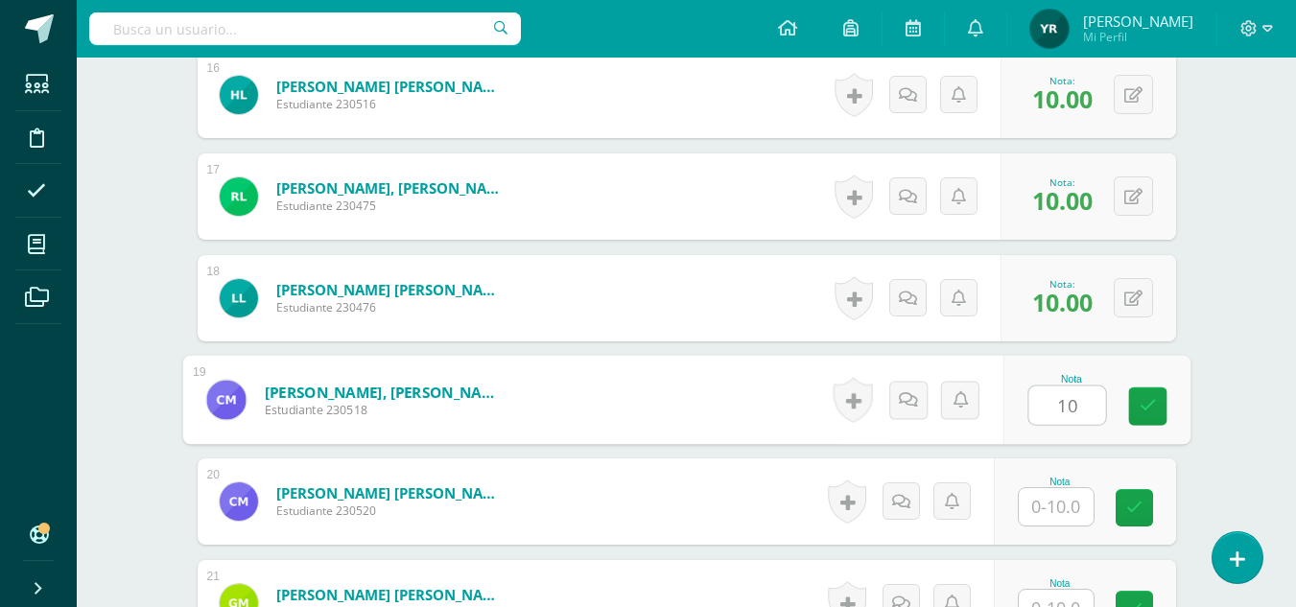
type input "10"
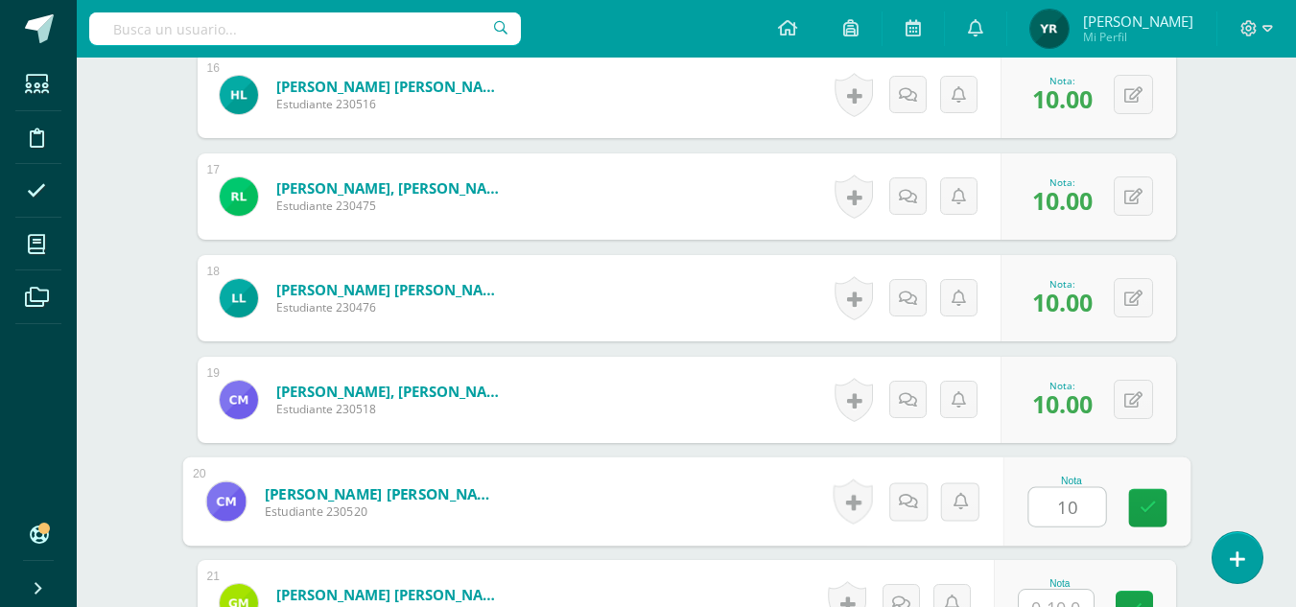
type input "10"
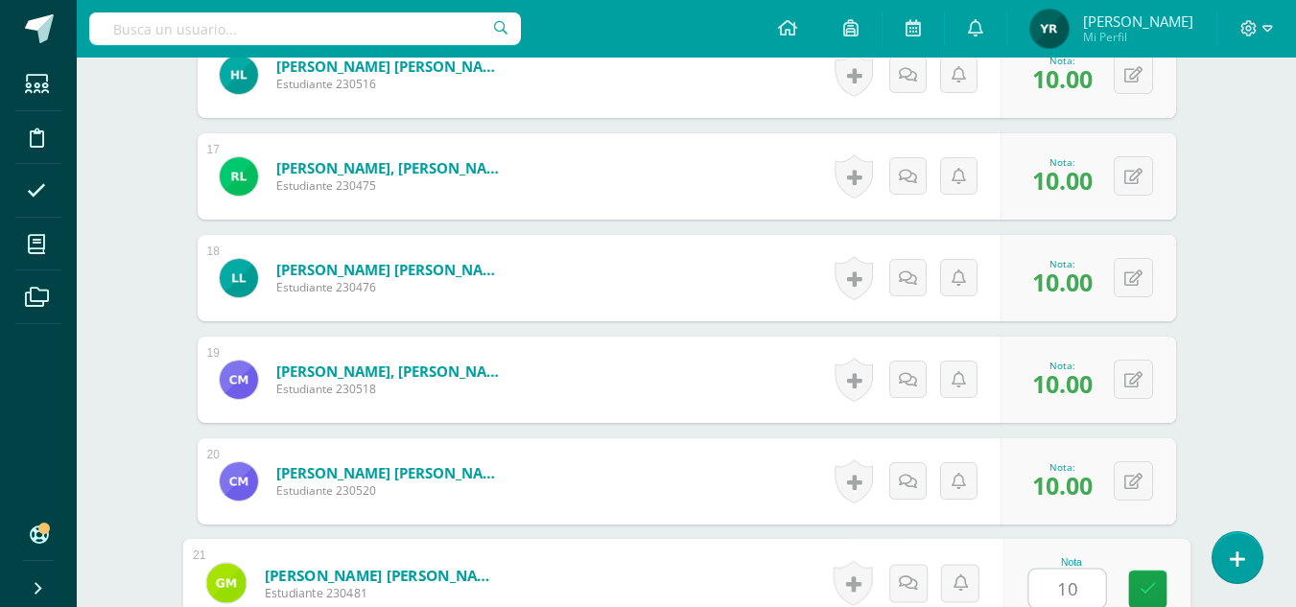
type input "10"
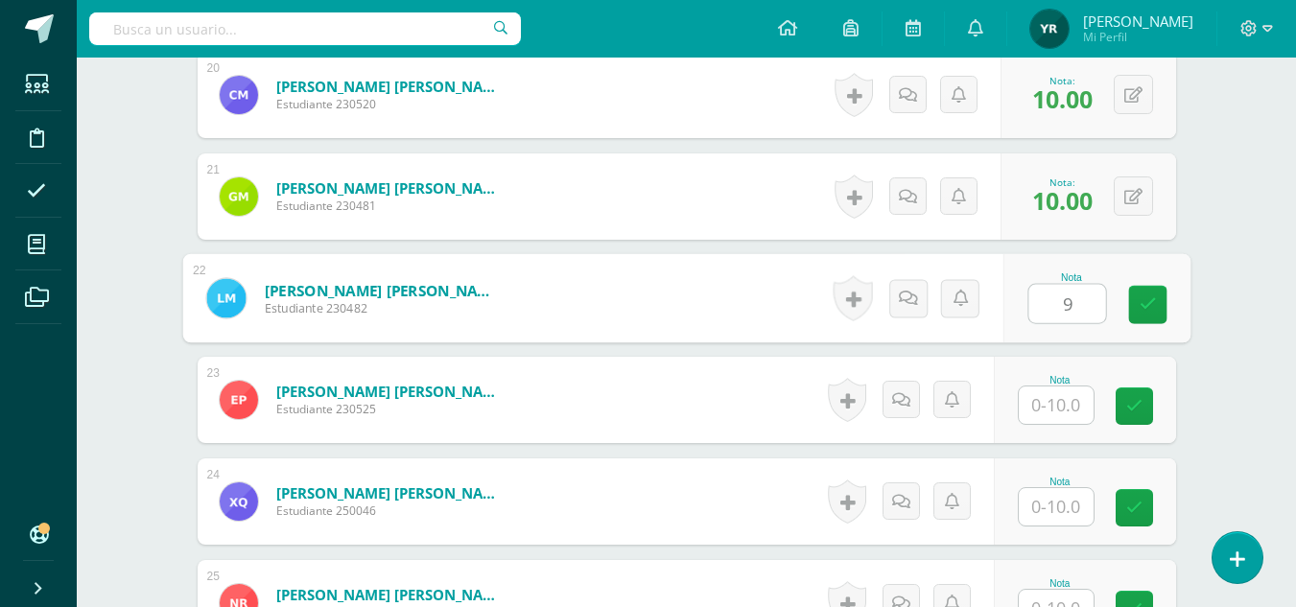
type input "9"
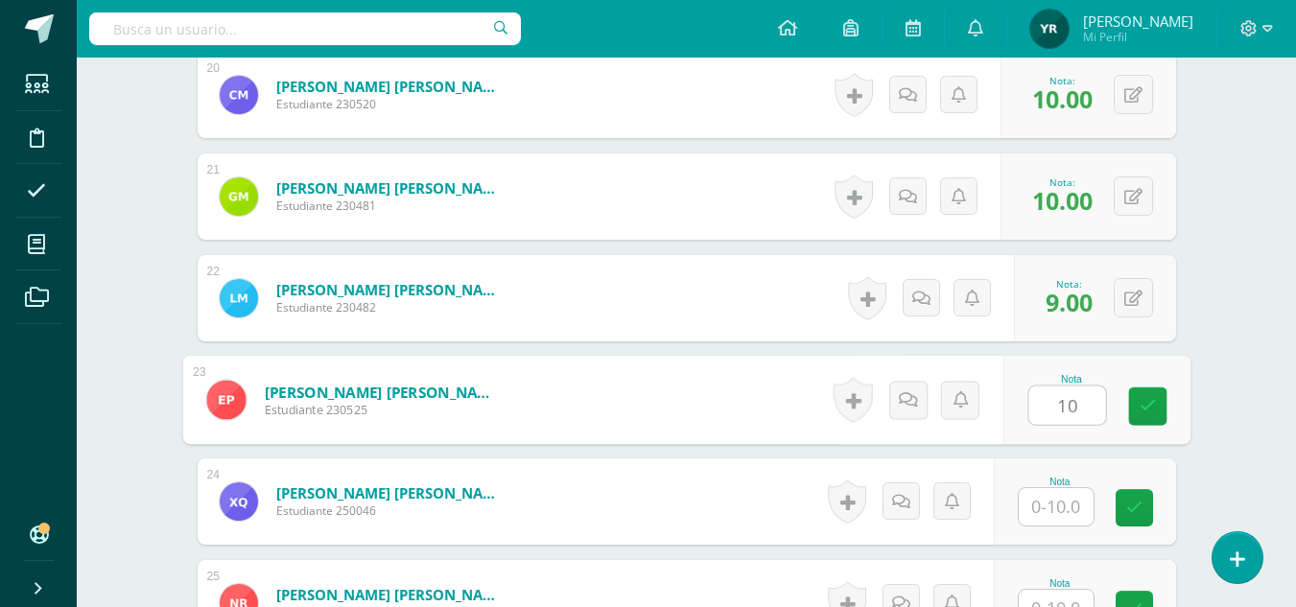
type input "10"
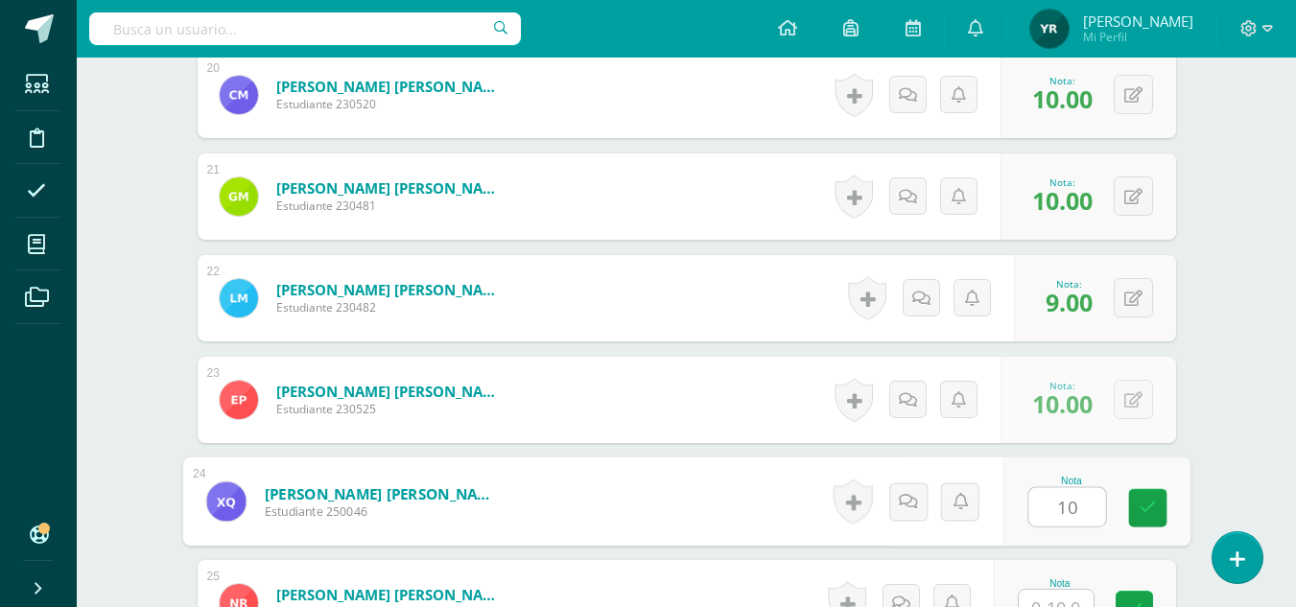
type input "10"
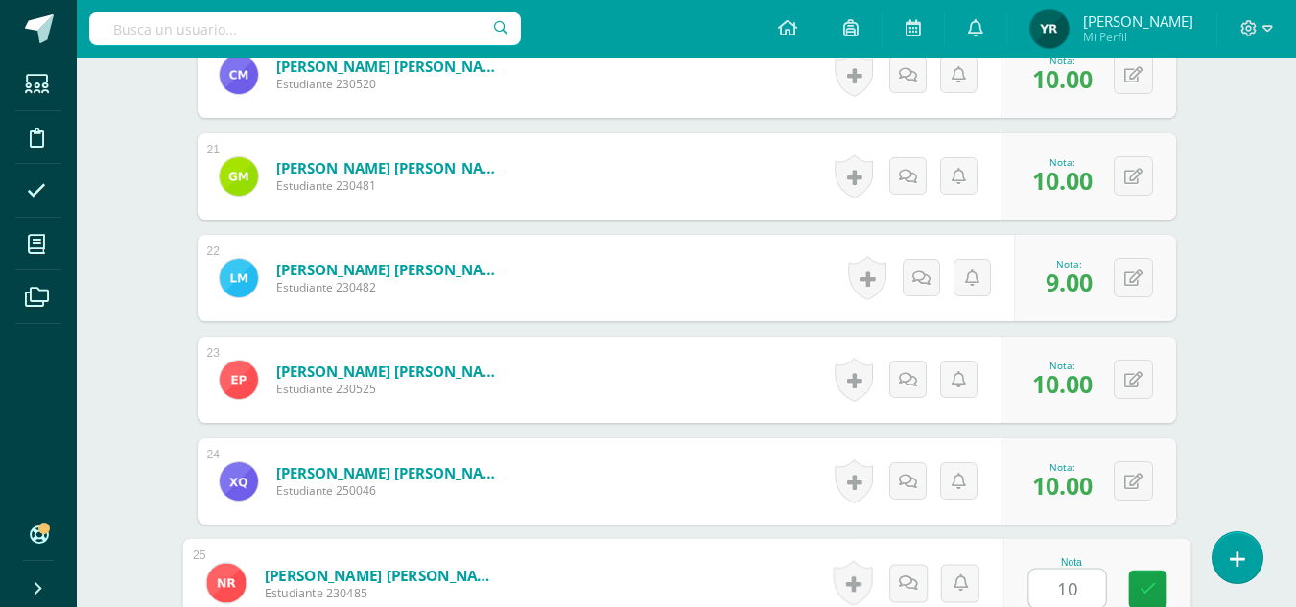
type input "10"
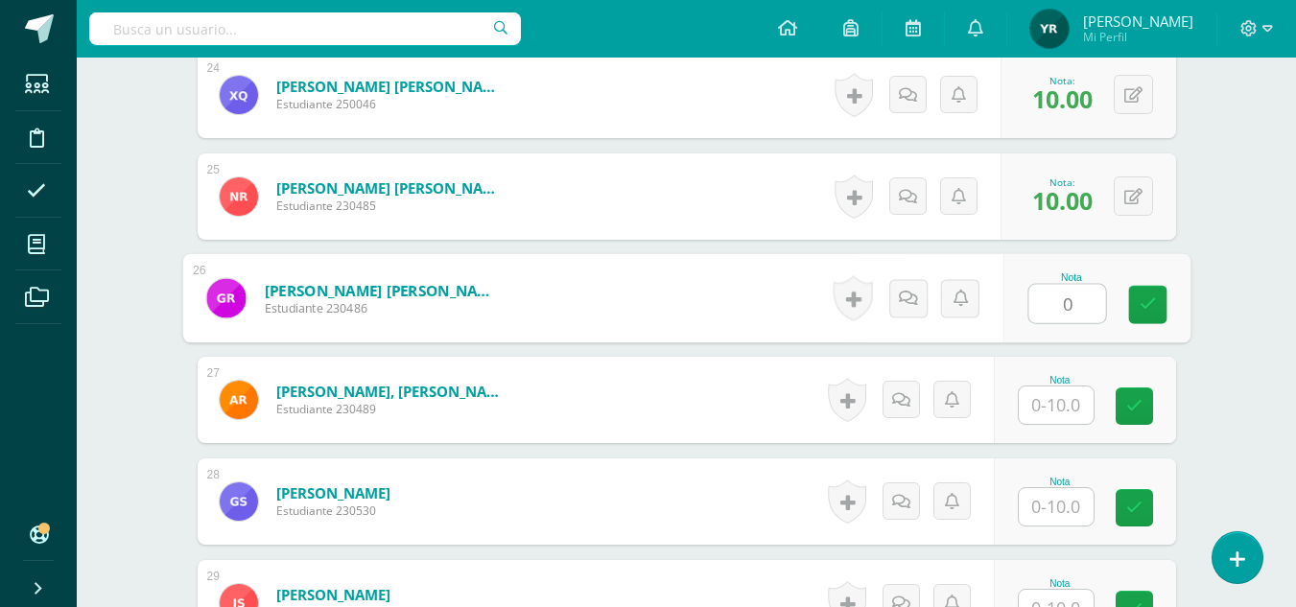
type input "0"
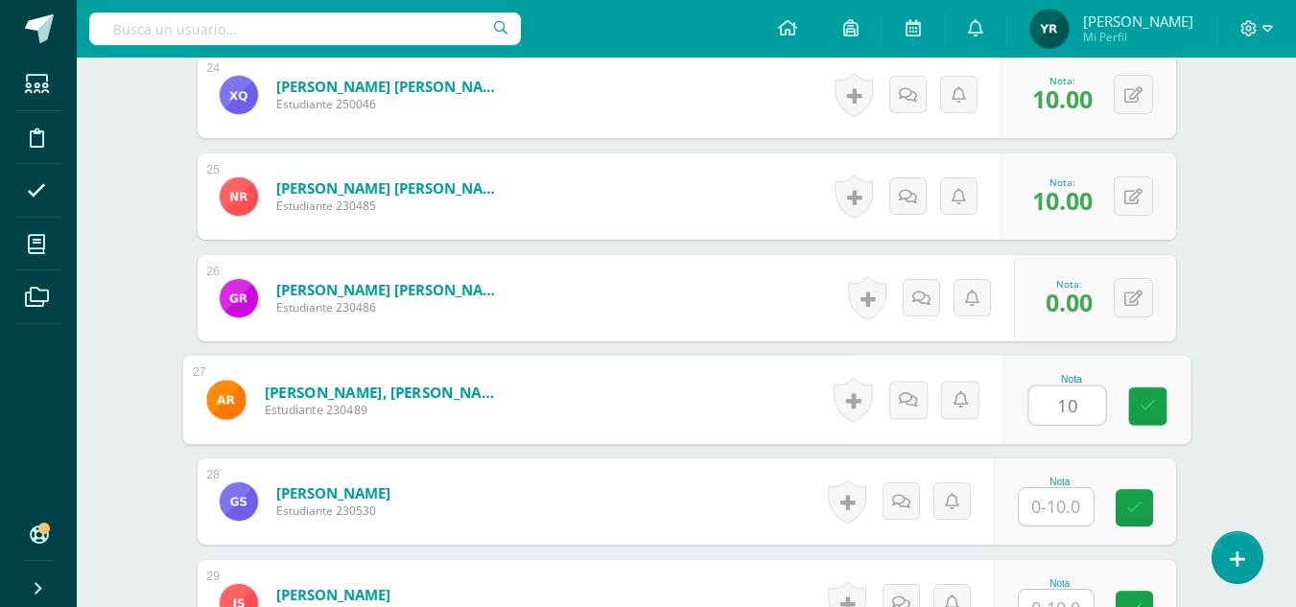
type input "10"
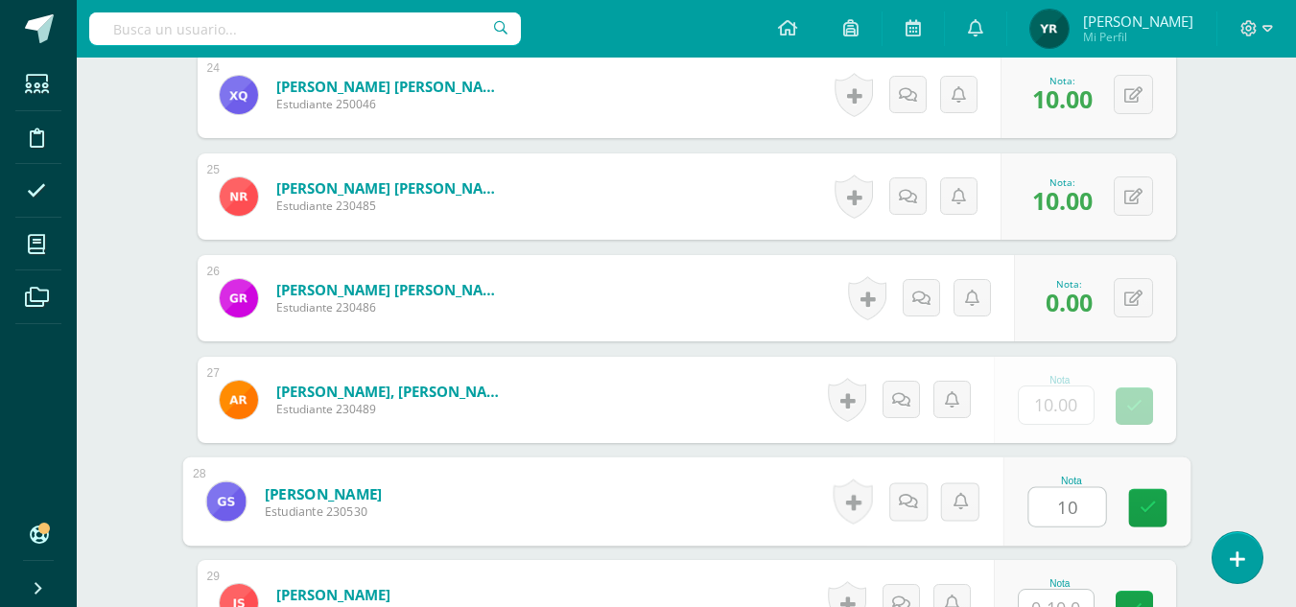
type input "10"
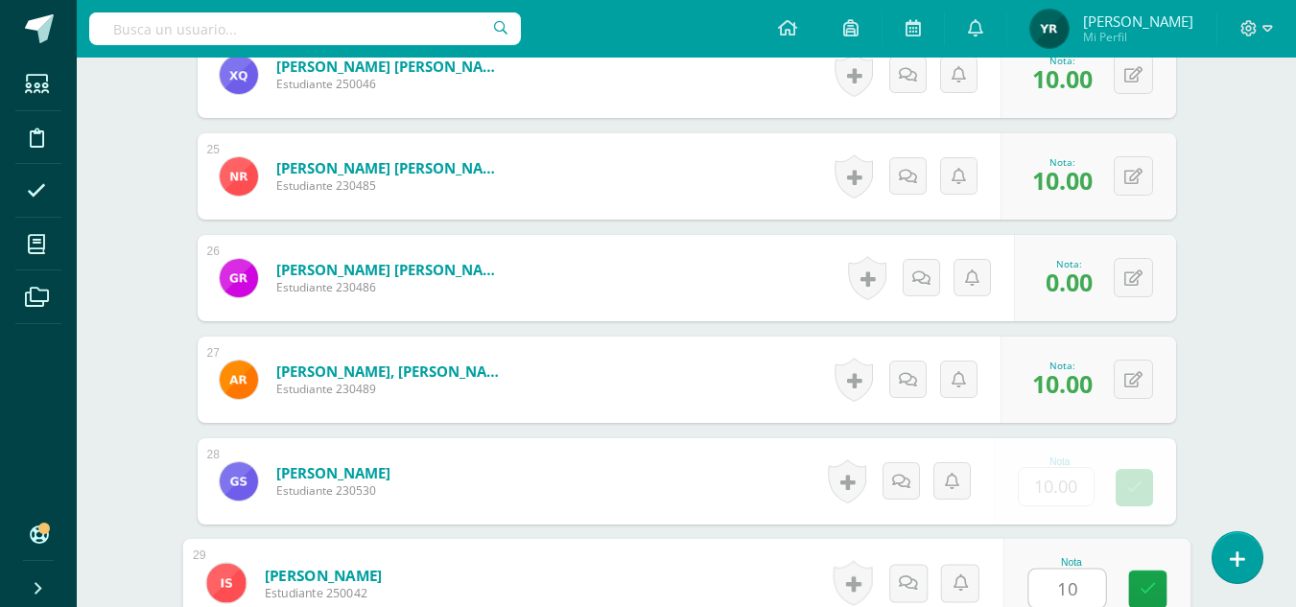
type input "10"
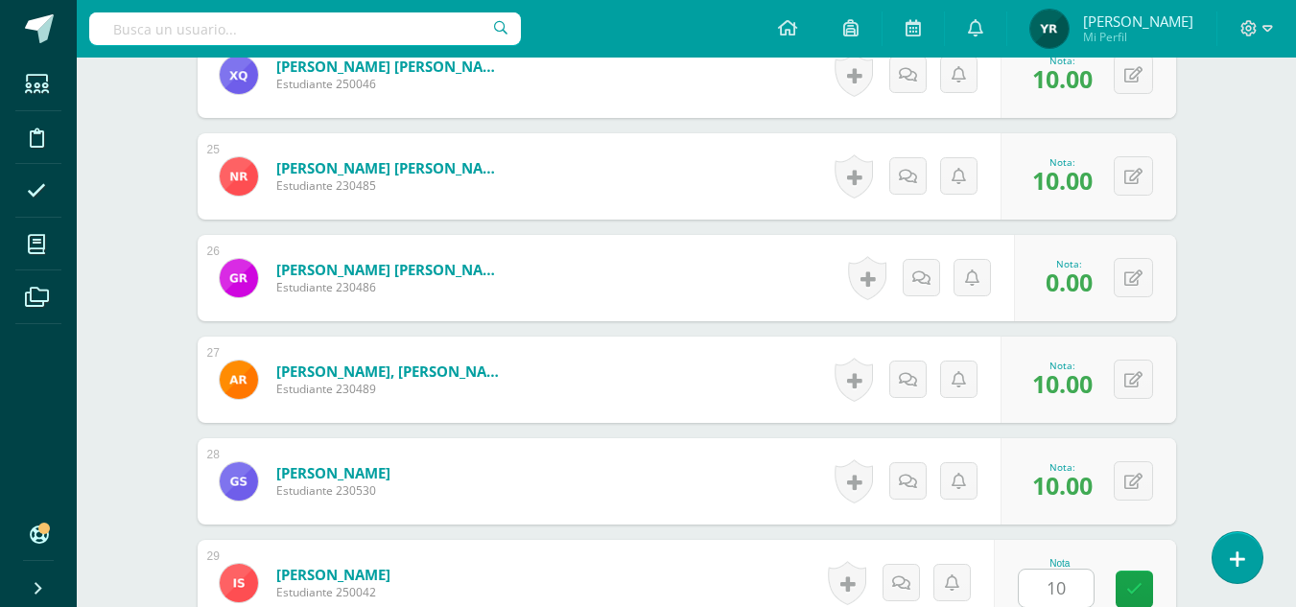
scroll to position [3378, 0]
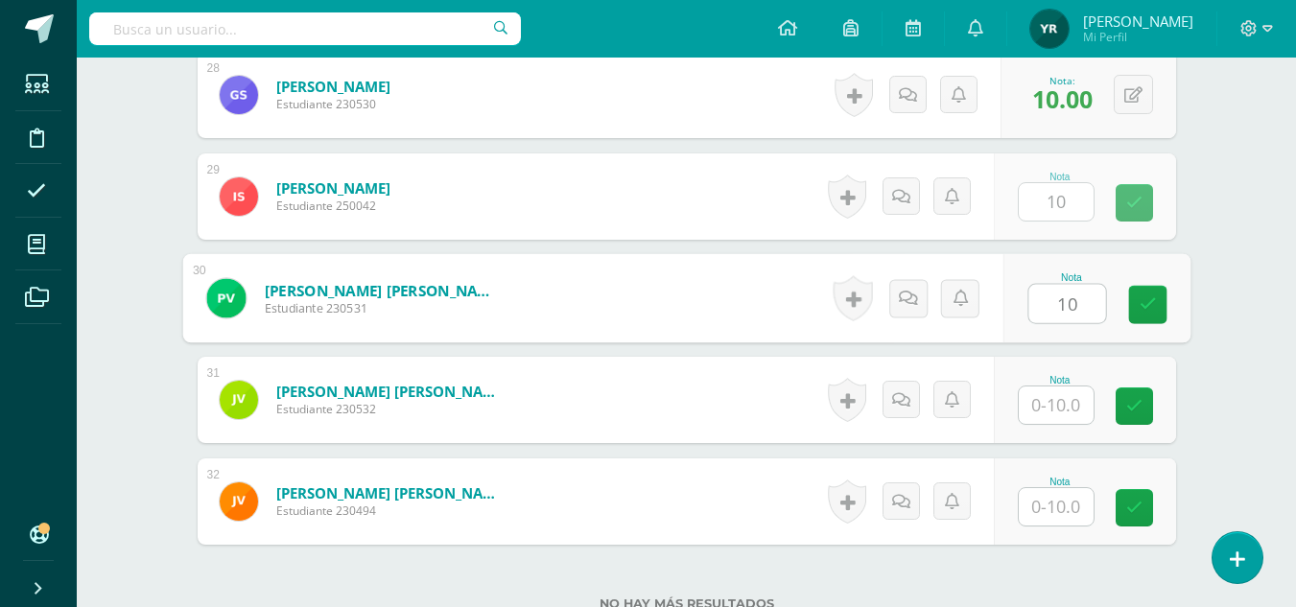
type input "10"
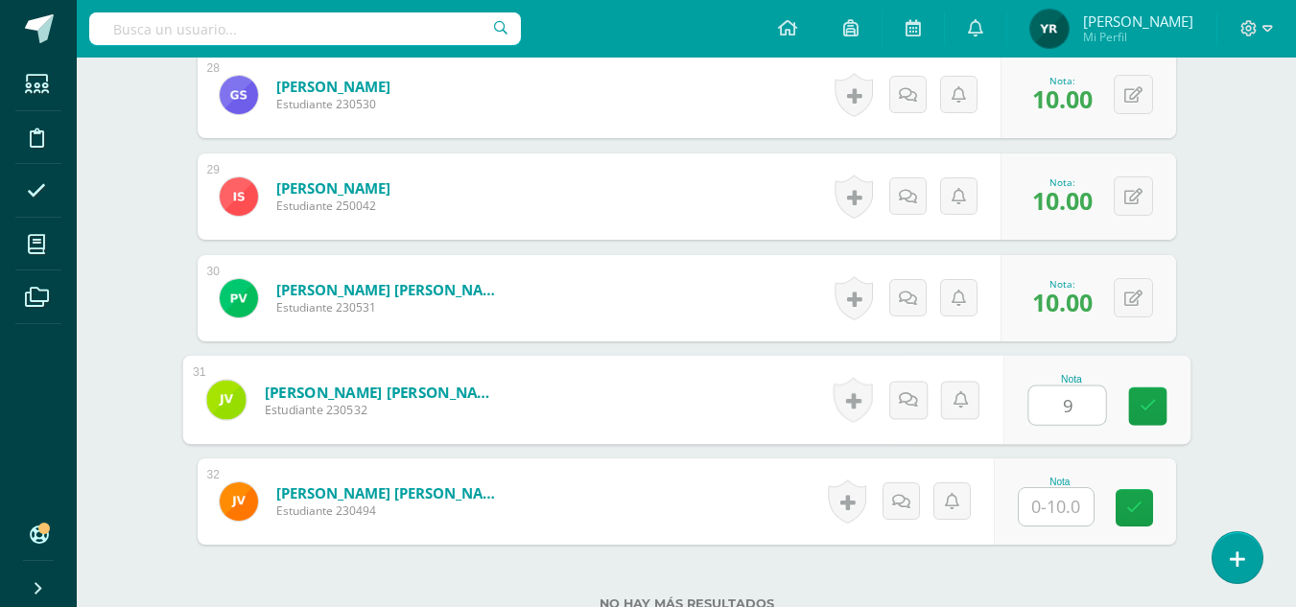
type input "9"
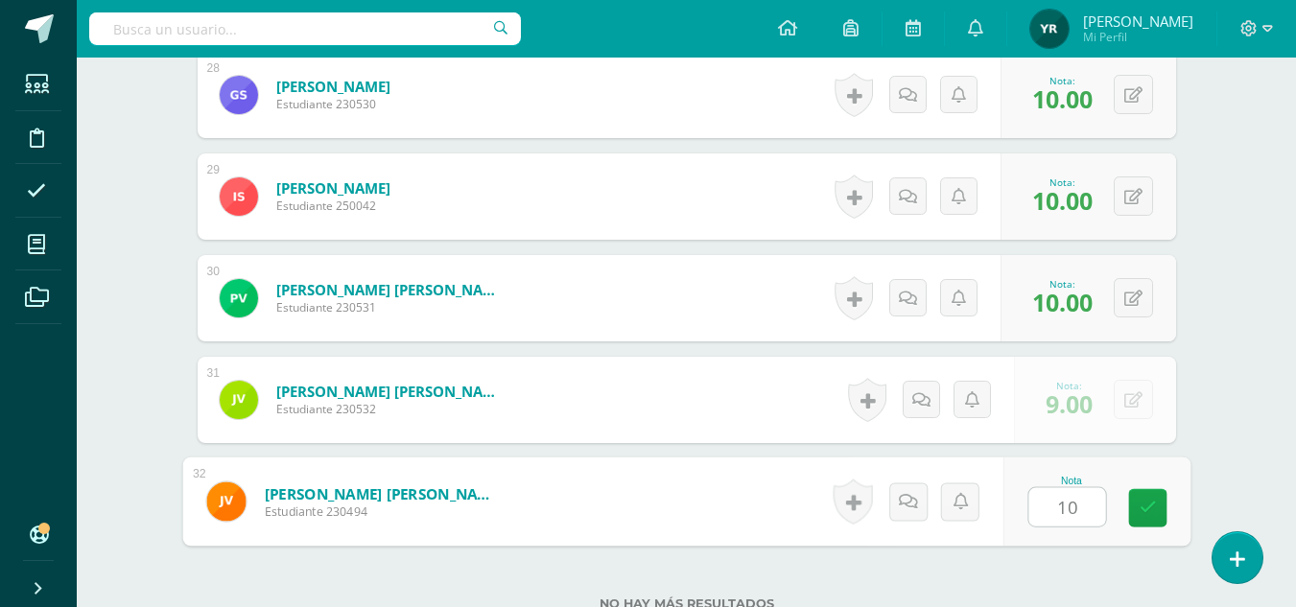
type input "10"
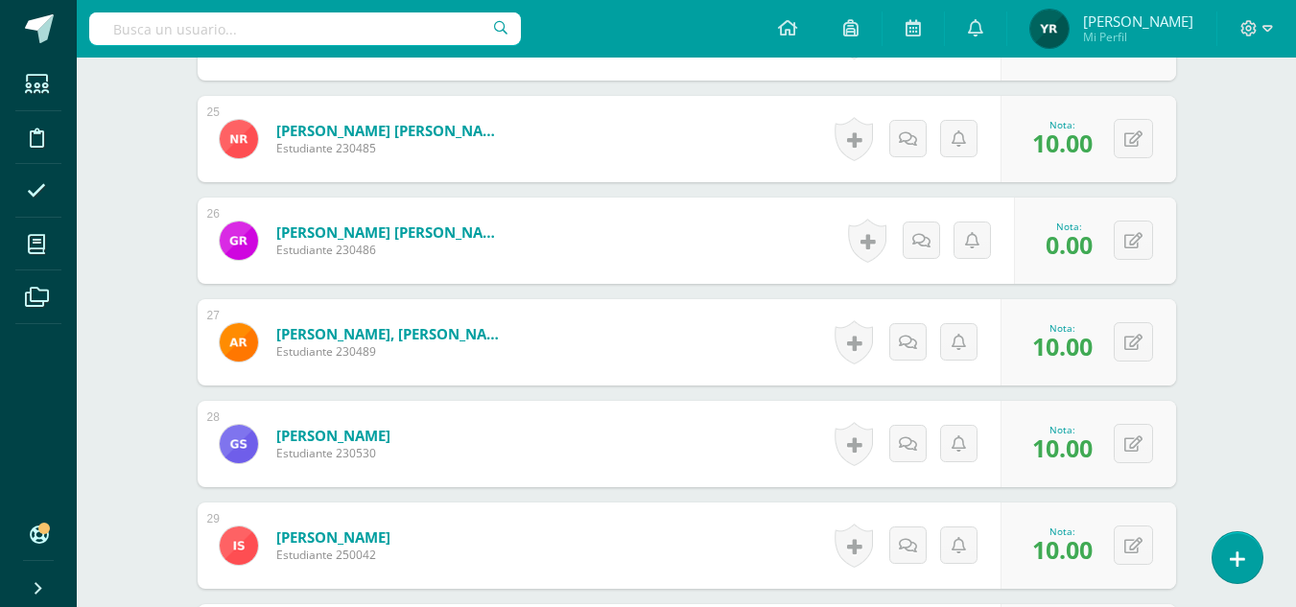
scroll to position [3015, 0]
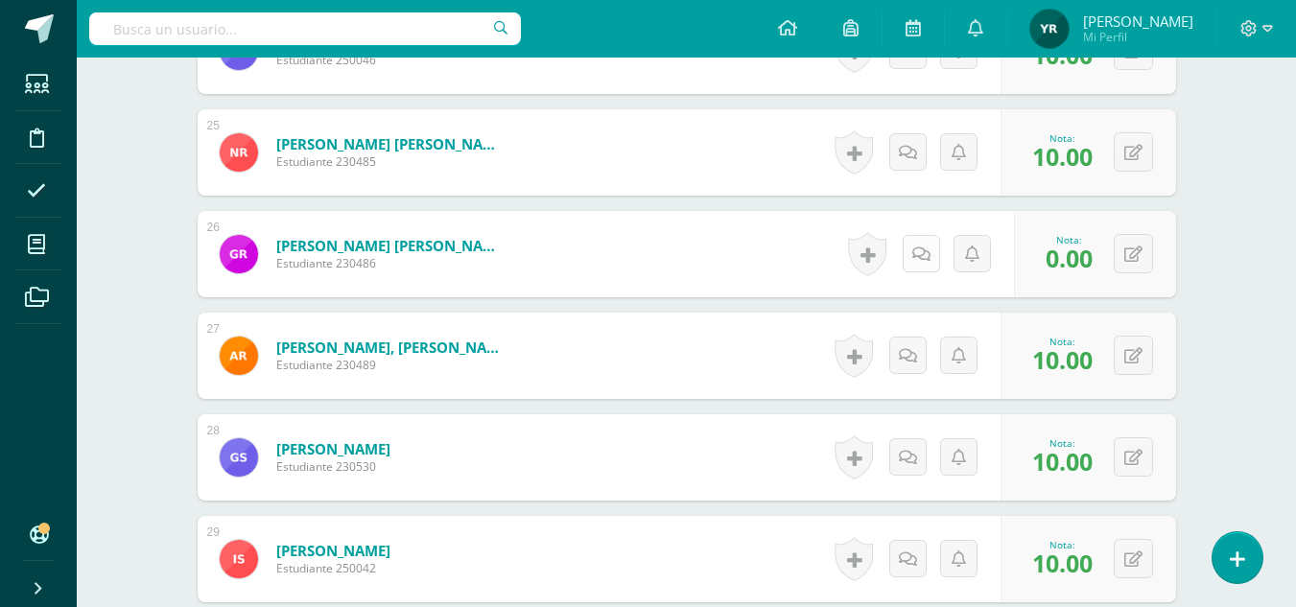
click at [928, 250] on icon at bounding box center [921, 254] width 18 height 16
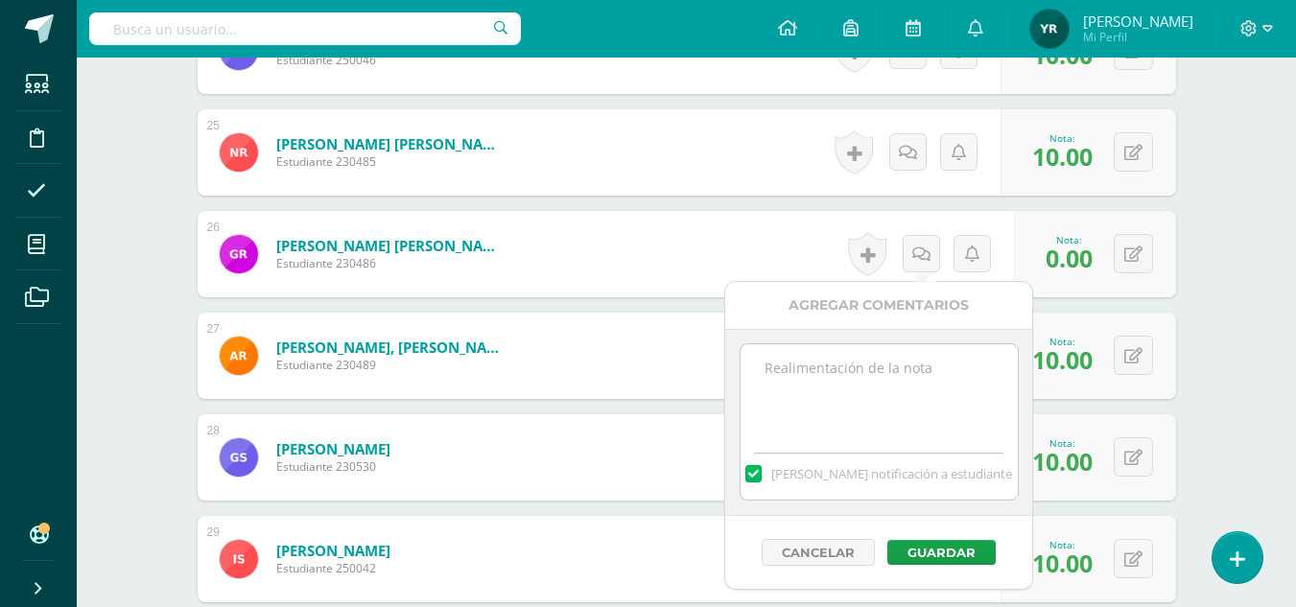
click at [895, 384] on textarea at bounding box center [878, 392] width 277 height 96
type textarea "No entregó el libro PRISMA para revisión"
click at [942, 548] on button "Guardar" at bounding box center [941, 552] width 108 height 25
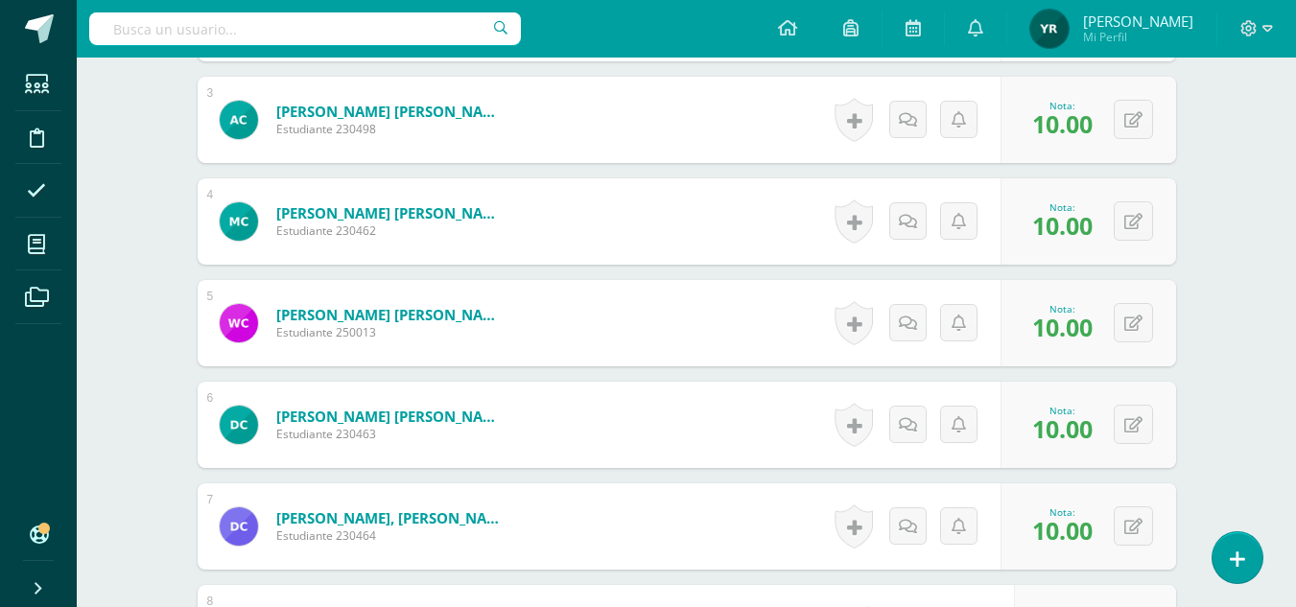
scroll to position [0, 0]
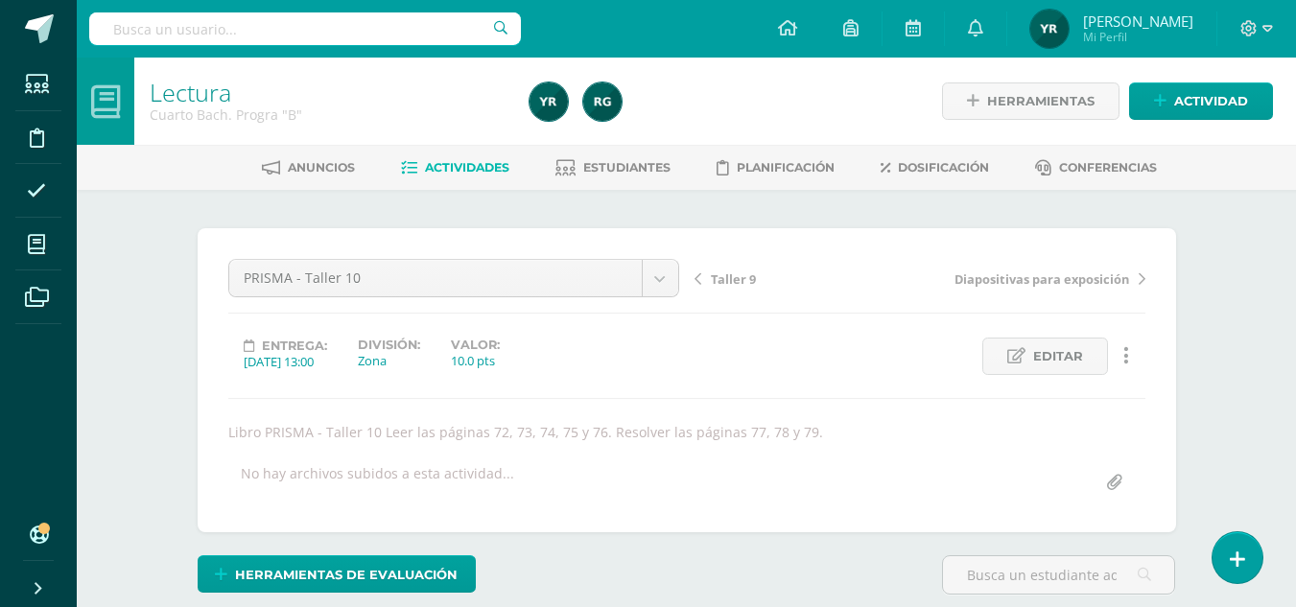
click at [739, 284] on span "Taller 9" at bounding box center [733, 278] width 45 height 17
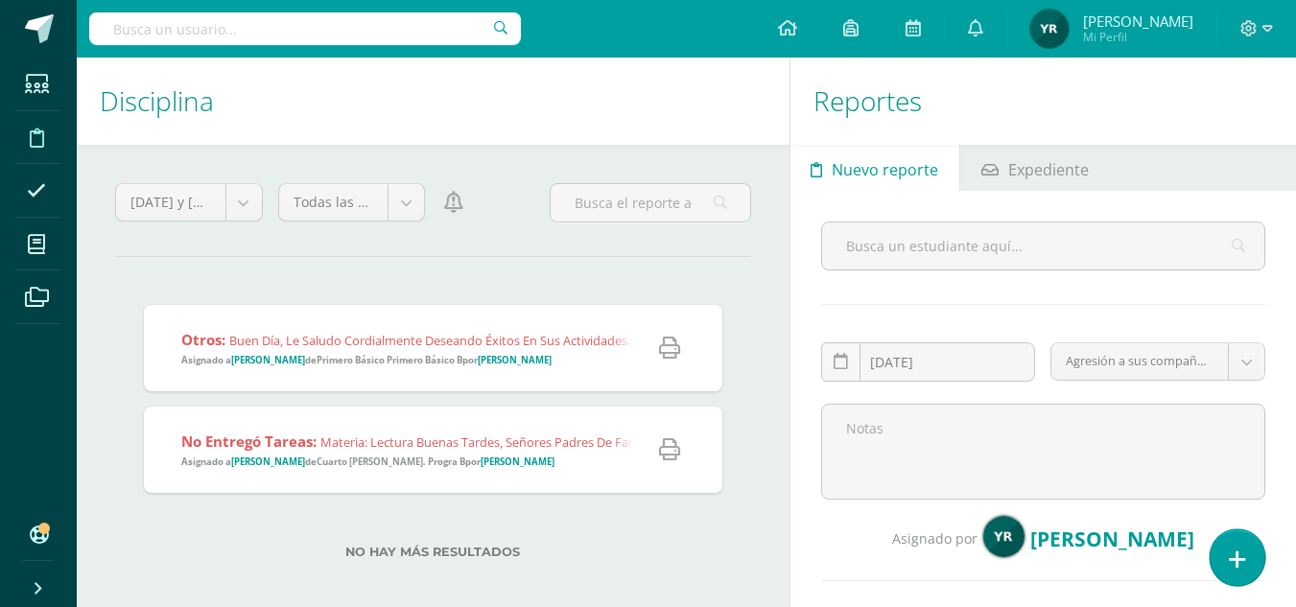
click at [1221, 563] on link at bounding box center [1236, 557] width 55 height 56
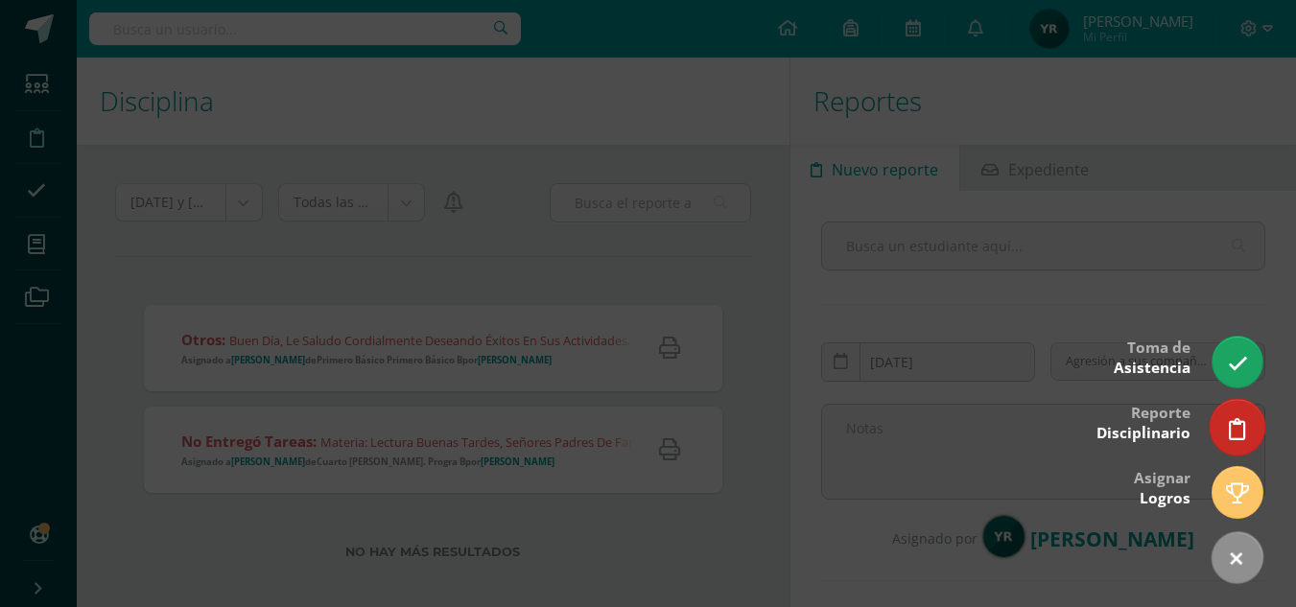
click at [1240, 417] on link at bounding box center [1236, 427] width 55 height 56
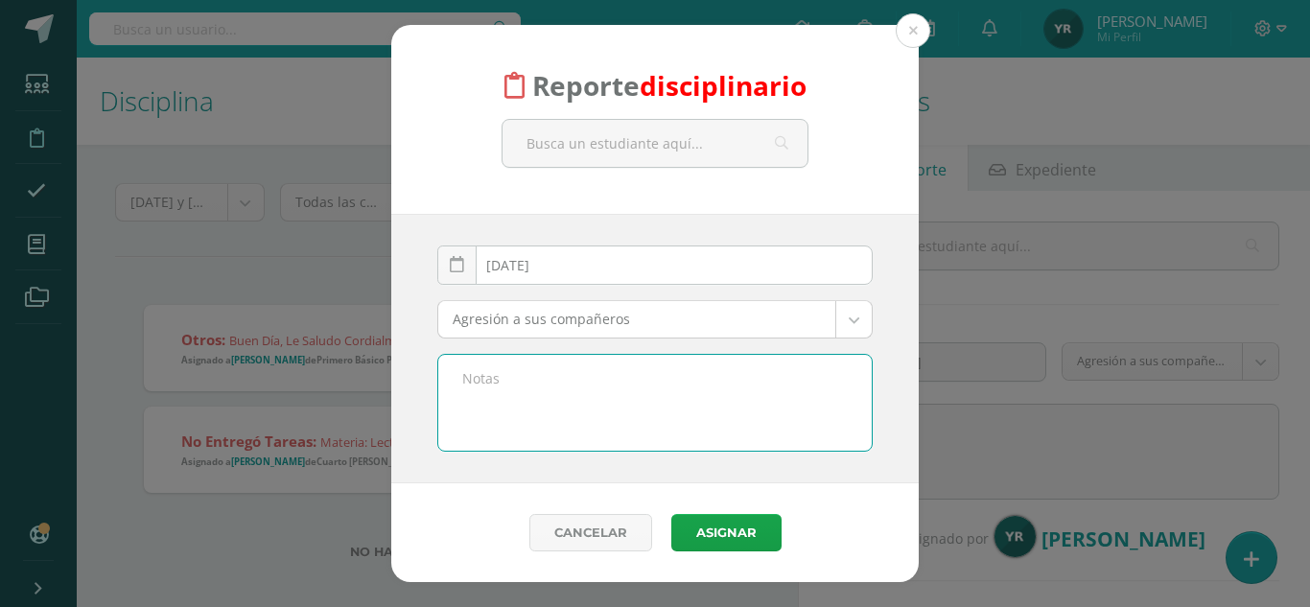
click at [668, 375] on textarea at bounding box center [654, 403] width 433 height 96
paste textarea "No entregó el taller 9 del libro PRISMA para revisión."
click at [593, 378] on textarea "No entregó el taller 9 del libro PRISMA para revisión." at bounding box center [654, 403] width 433 height 96
type textarea "No entregó el taller 9 y 10 del libro PRISMA para revisión."
click at [616, 323] on body "Reporte disciplinario [DATE] August, 2025 Mo Tu We Th Fr Sa Su 28 29 30 31 1 2 …" at bounding box center [655, 303] width 1310 height 607
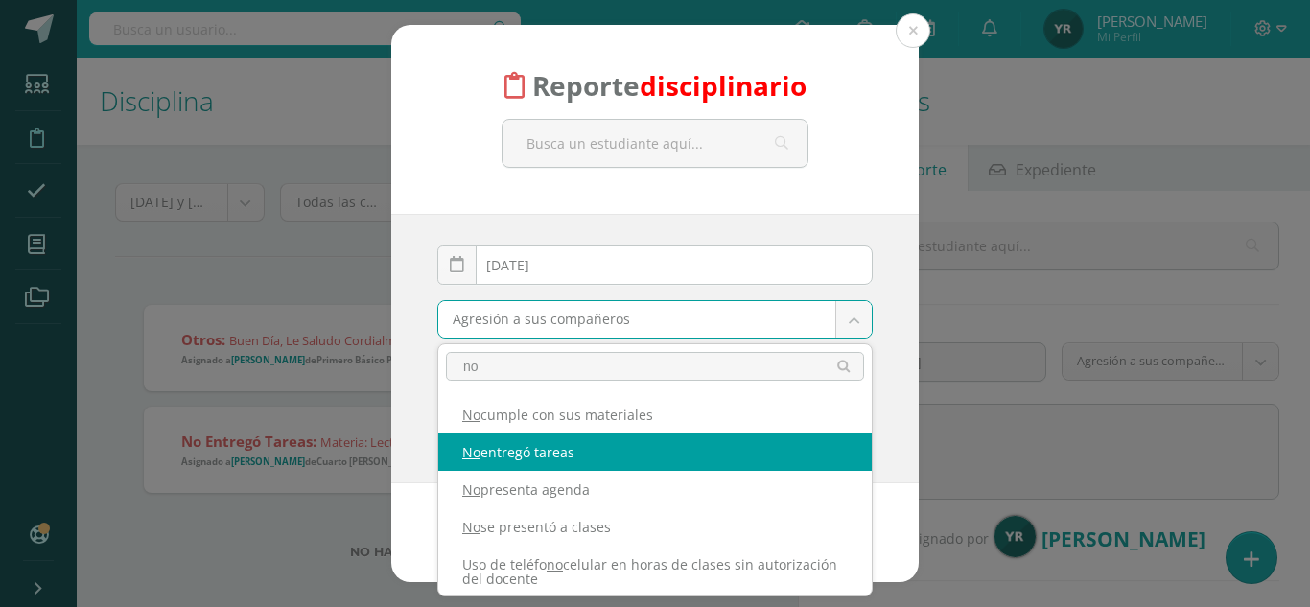
type input "no"
select select "5"
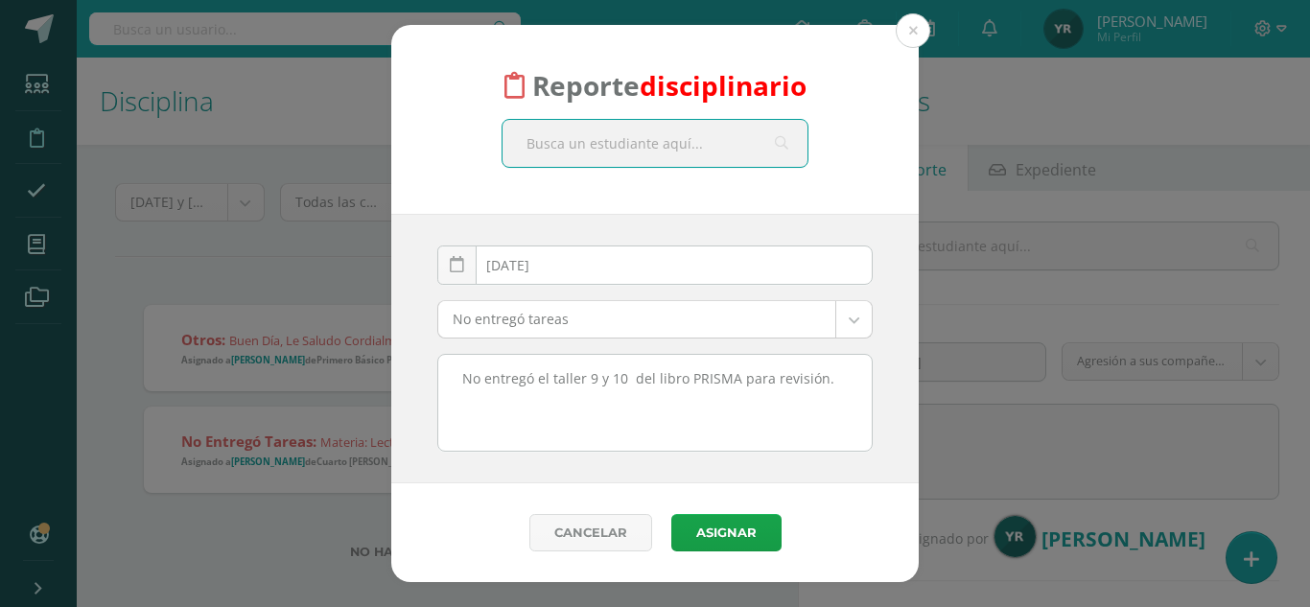
click at [645, 152] on input "text" at bounding box center [655, 143] width 305 height 47
type input "[PERSON_NAME]"
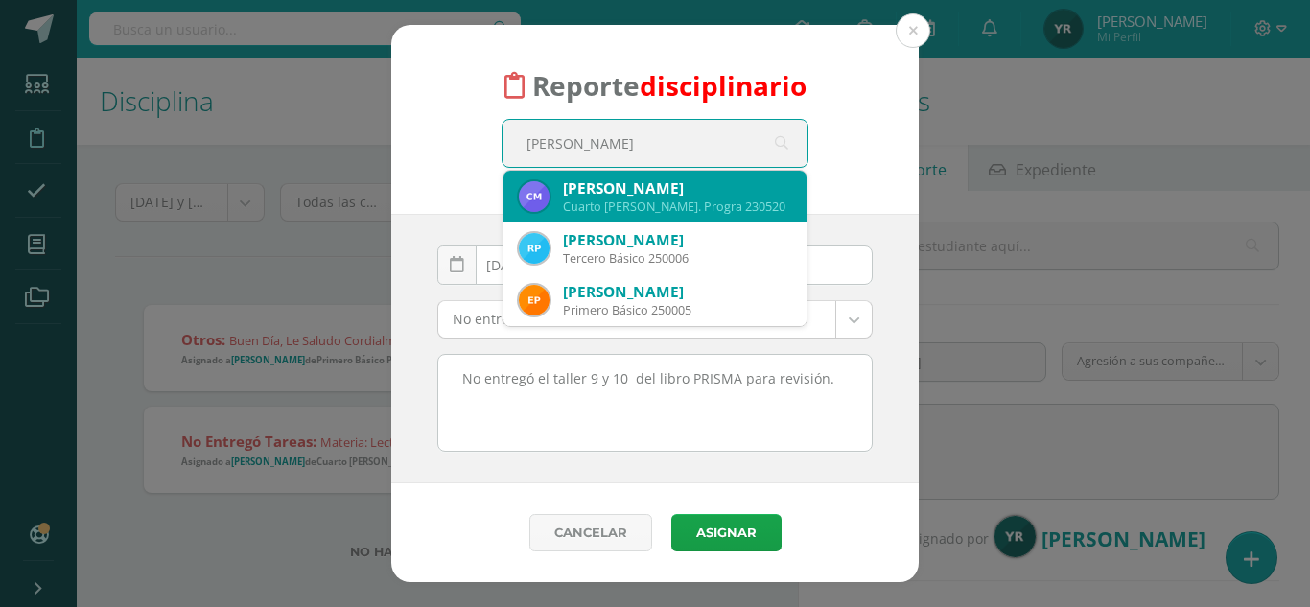
click at [647, 198] on div "[PERSON_NAME]" at bounding box center [677, 188] width 228 height 20
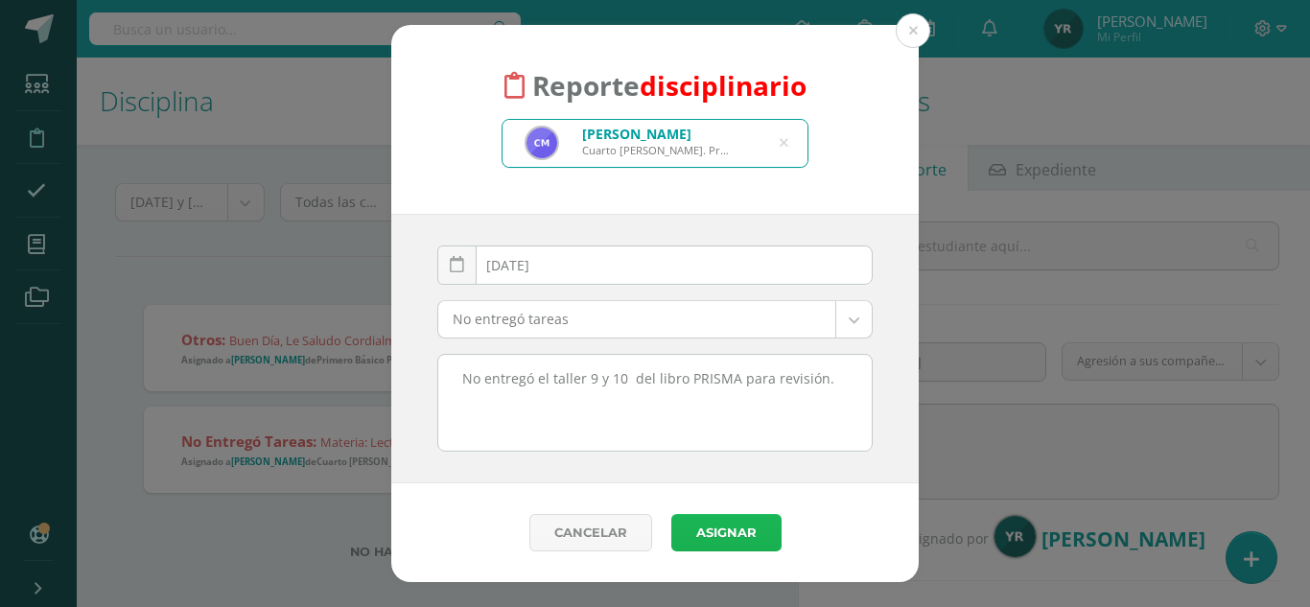
click at [720, 539] on button "Asignar" at bounding box center [726, 532] width 110 height 37
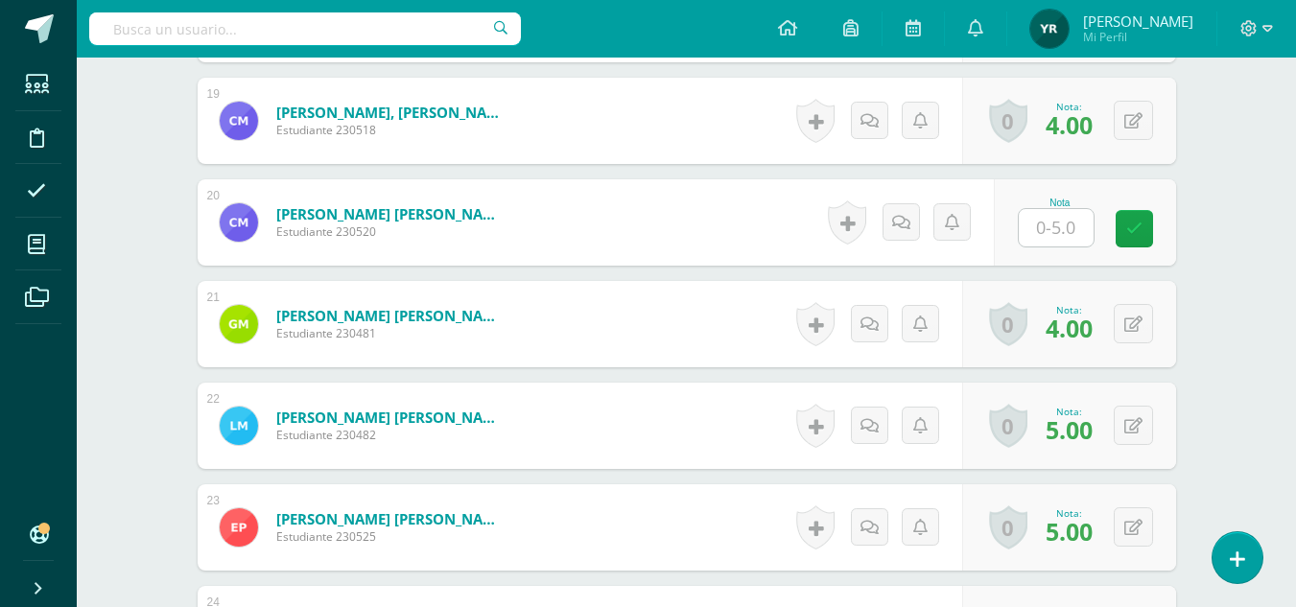
scroll to position [2478, 0]
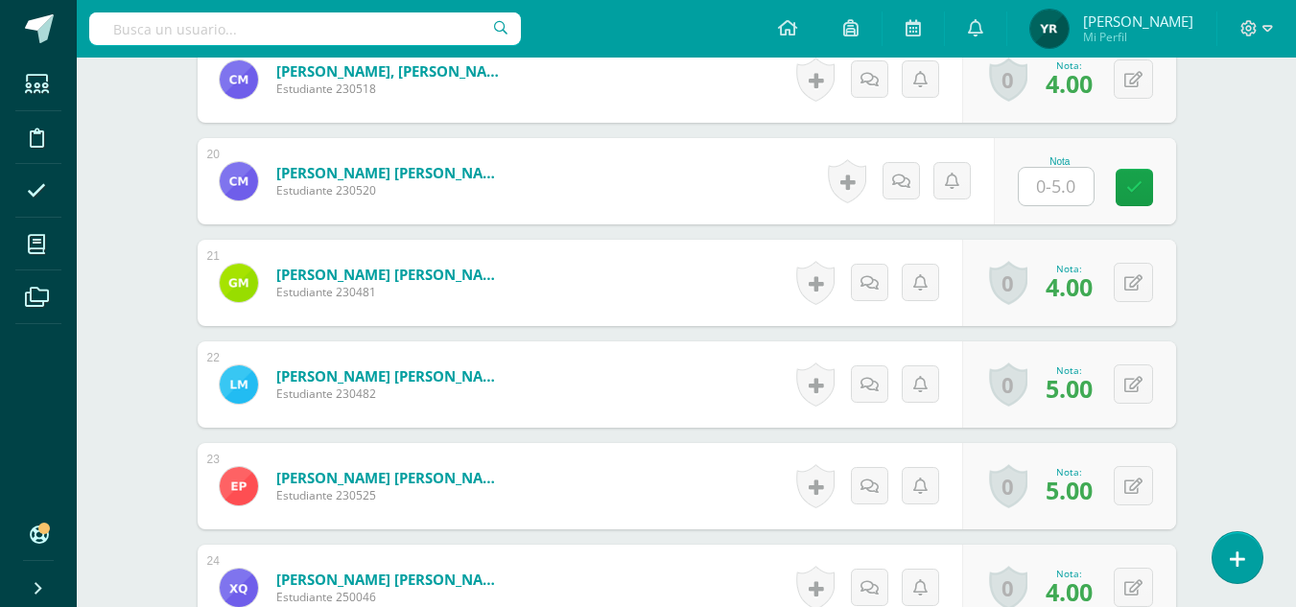
click at [1061, 186] on input "text" at bounding box center [1056, 186] width 75 height 37
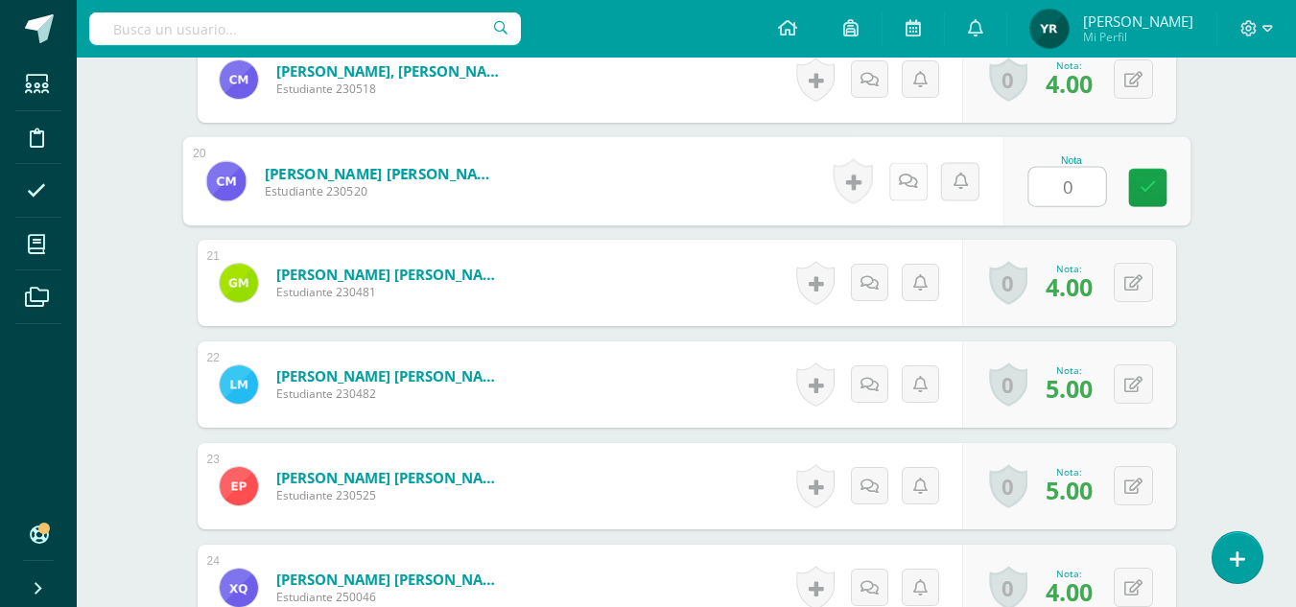
type input "0"
click at [905, 175] on icon at bounding box center [907, 181] width 19 height 16
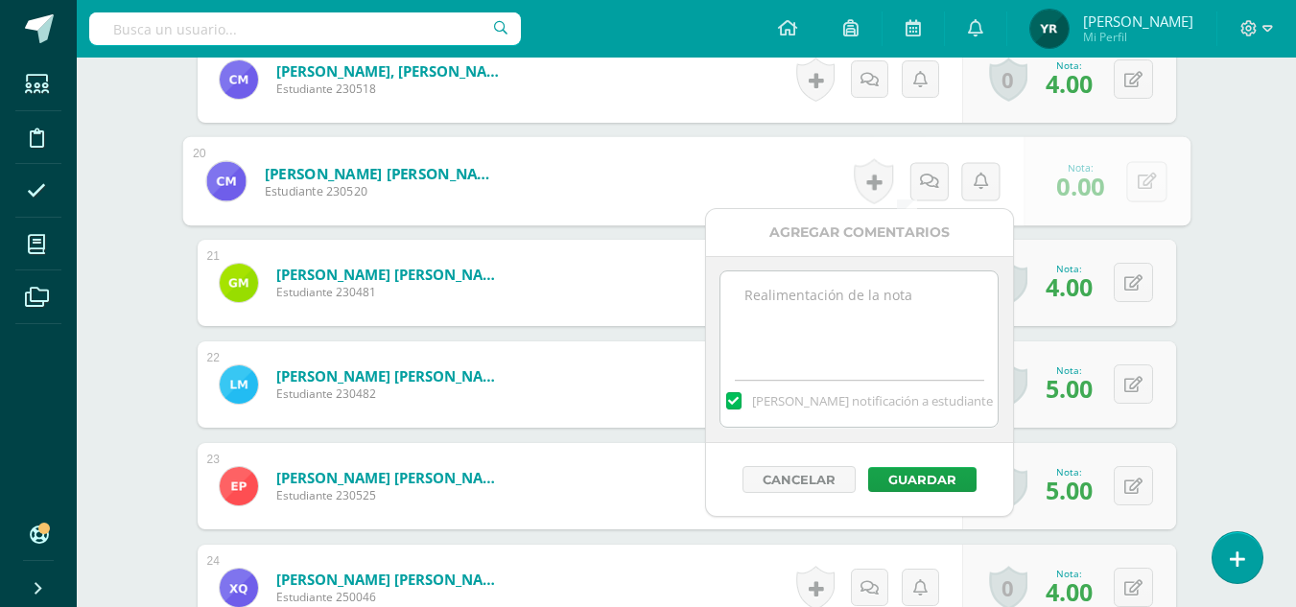
click at [883, 344] on textarea at bounding box center [858, 319] width 277 height 96
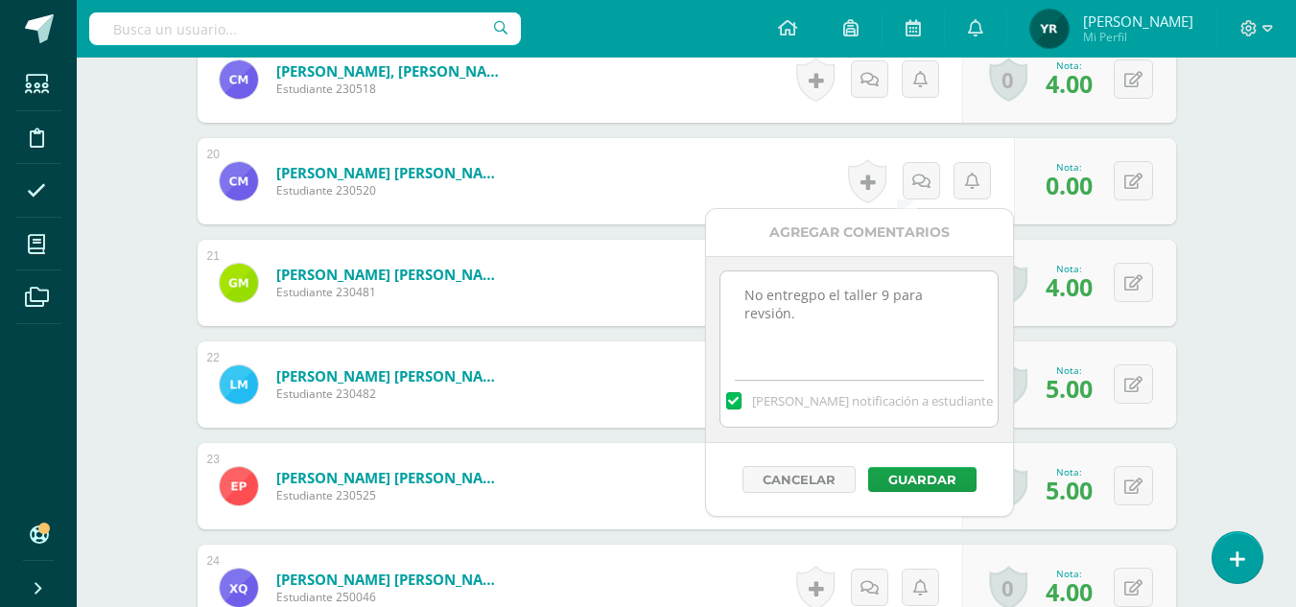
click at [802, 299] on textarea "No entregpo el taller 9 para revsión." at bounding box center [858, 319] width 277 height 96
click at [923, 288] on textarea "No entregó el taller 9 para revsión." at bounding box center [858, 319] width 277 height 96
drag, startPoint x: 745, startPoint y: 294, endPoint x: 977, endPoint y: 297, distance: 232.1
click at [977, 297] on textarea "No entregó el taller 9 para revisión." at bounding box center [858, 319] width 277 height 96
click at [889, 293] on textarea "No entregó el taller 9 para revisión." at bounding box center [858, 319] width 277 height 96
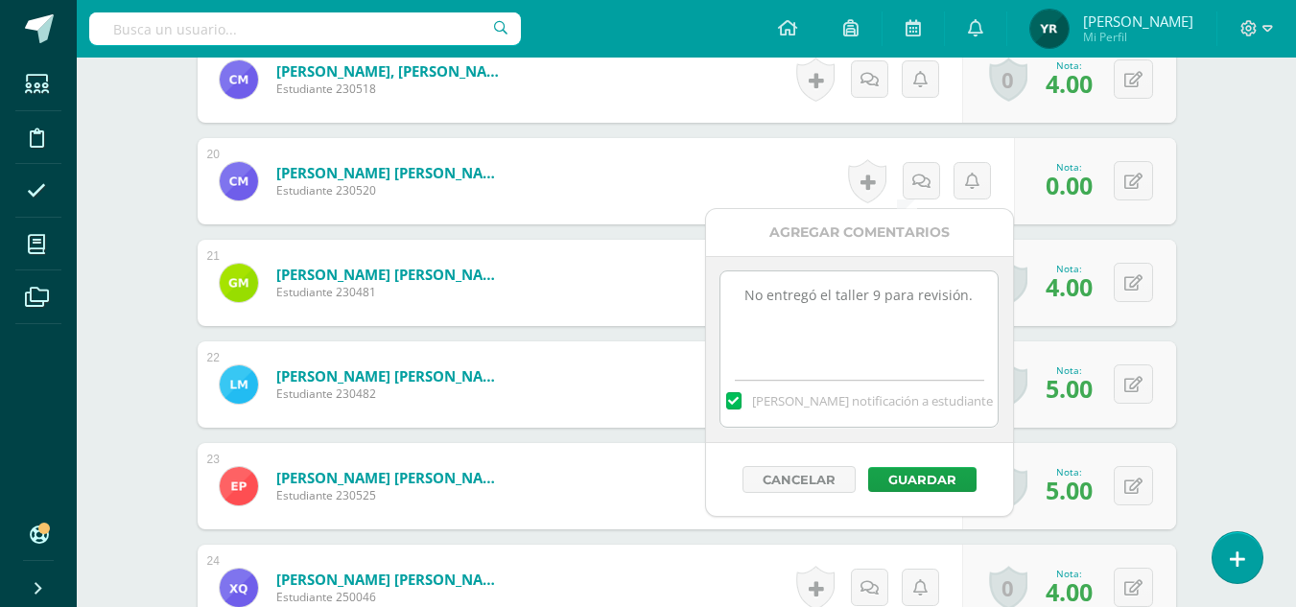
click at [879, 296] on textarea "No entregó el taller 9 para revisión." at bounding box center [858, 319] width 277 height 96
drag, startPoint x: 900, startPoint y: 313, endPoint x: 738, endPoint y: 291, distance: 162.6
click at [738, 291] on textarea "No entregó el taller 9 del libro PRISMA para revisión." at bounding box center [858, 319] width 277 height 96
type textarea "No entregó el taller 9 del libro PRISMA para revisión."
click at [913, 473] on button "Guardar" at bounding box center [922, 479] width 108 height 25
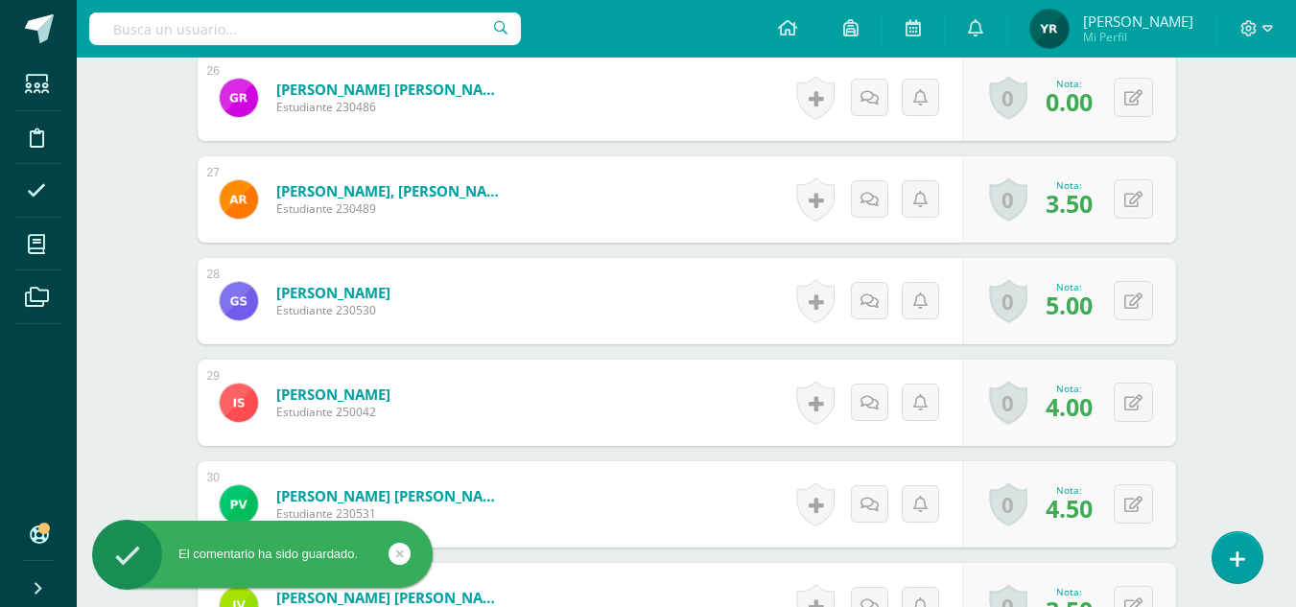
scroll to position [3165, 0]
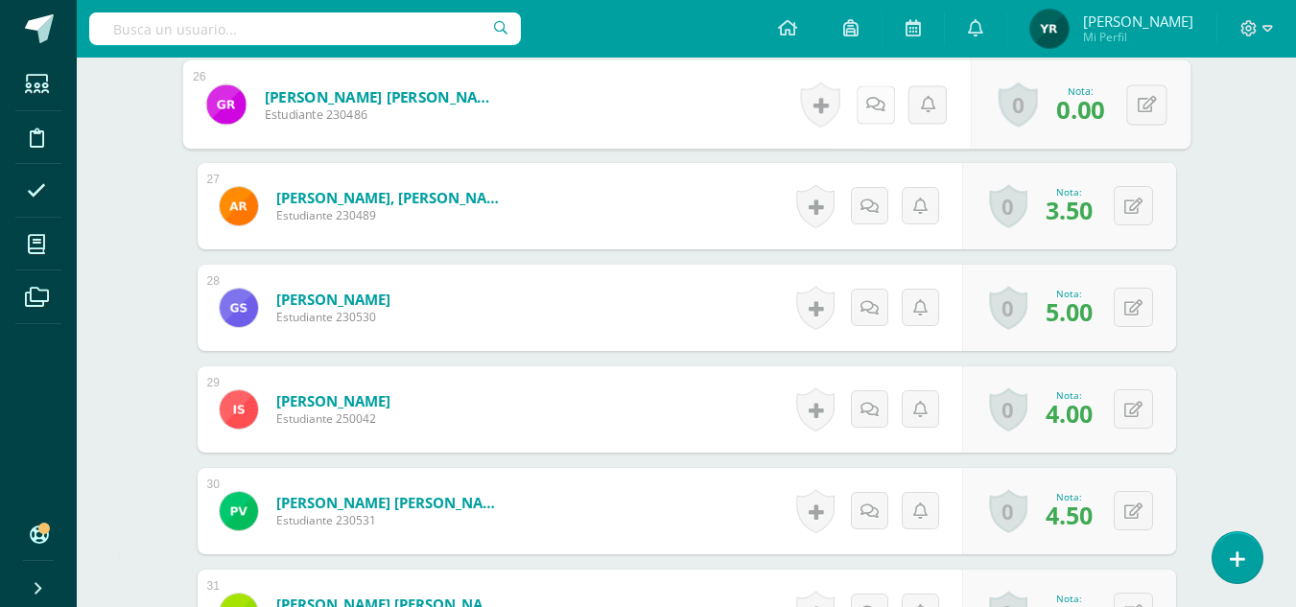
click at [872, 102] on icon at bounding box center [874, 104] width 19 height 16
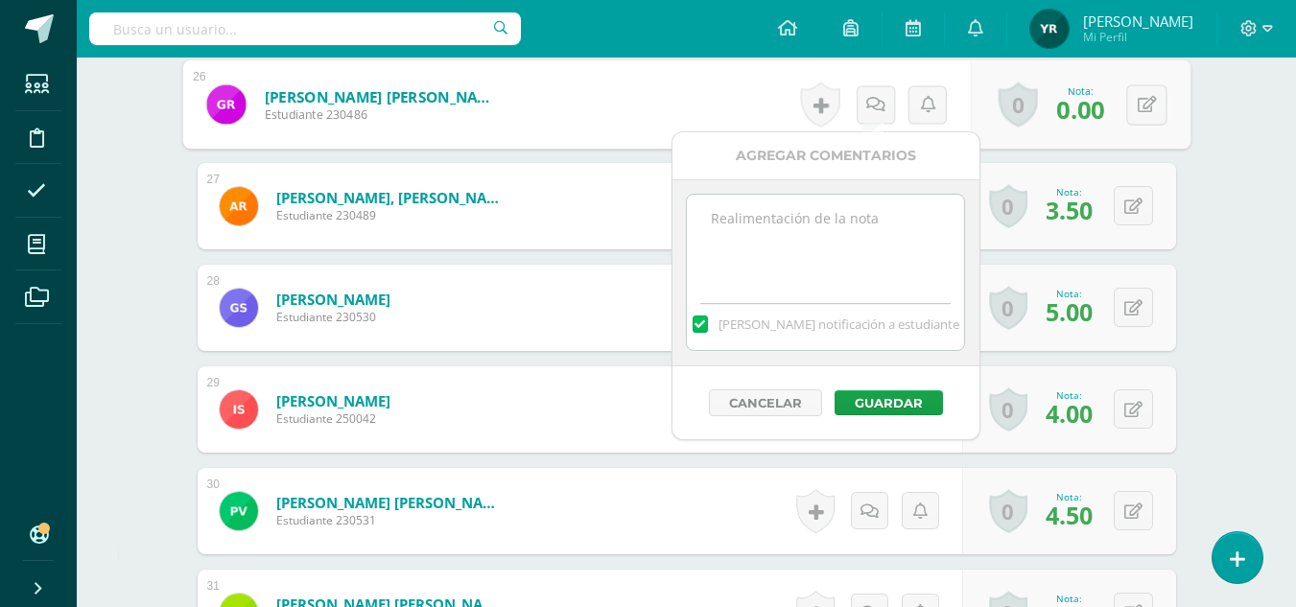
click at [840, 258] on textarea at bounding box center [825, 243] width 277 height 96
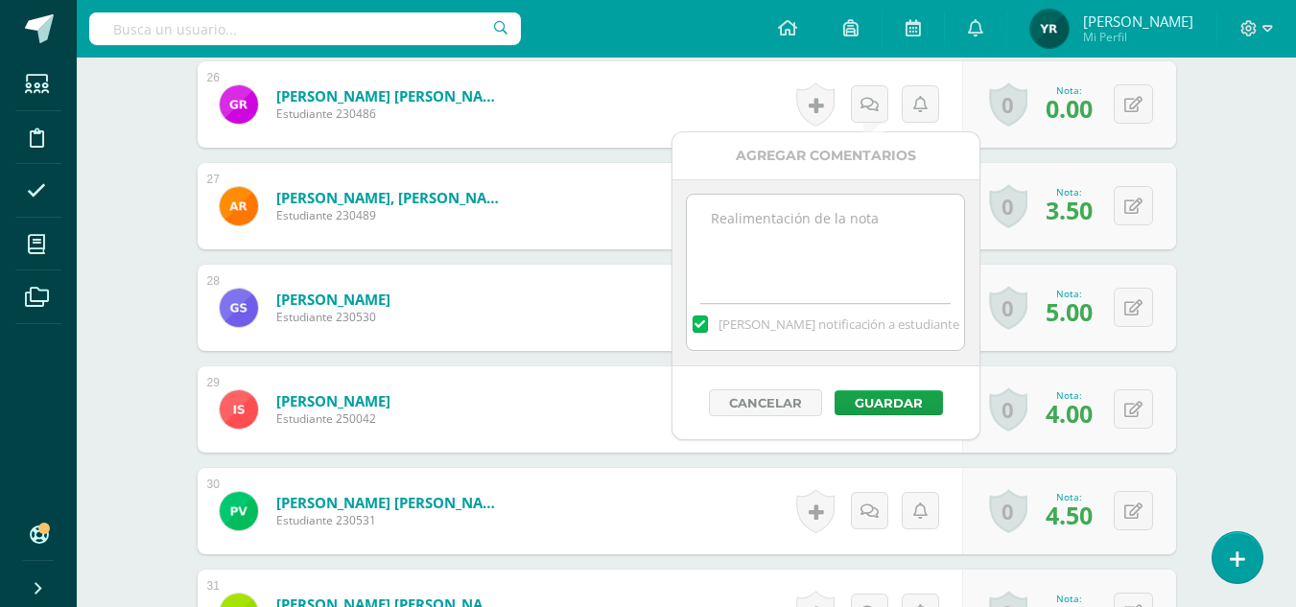
paste textarea "No entregó el taller 9 del libro PRISMA para revisión."
type textarea "No entregó el taller 9 del libro PRISMA para revisión."
click at [867, 402] on button "Guardar" at bounding box center [888, 402] width 108 height 25
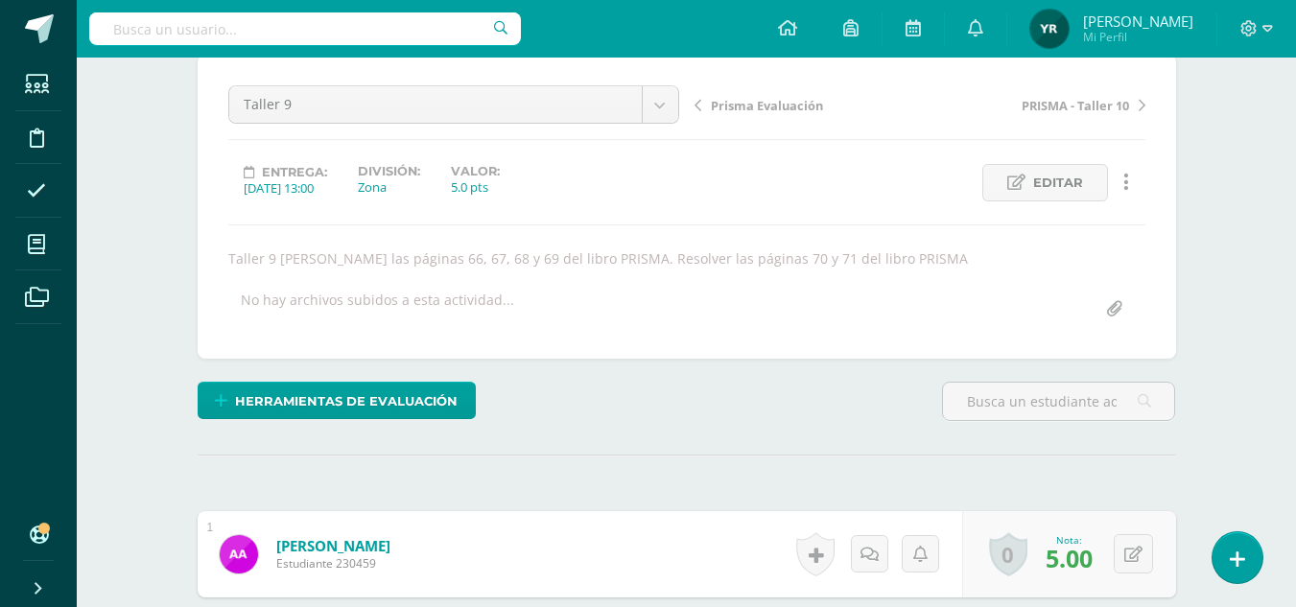
scroll to position [0, 0]
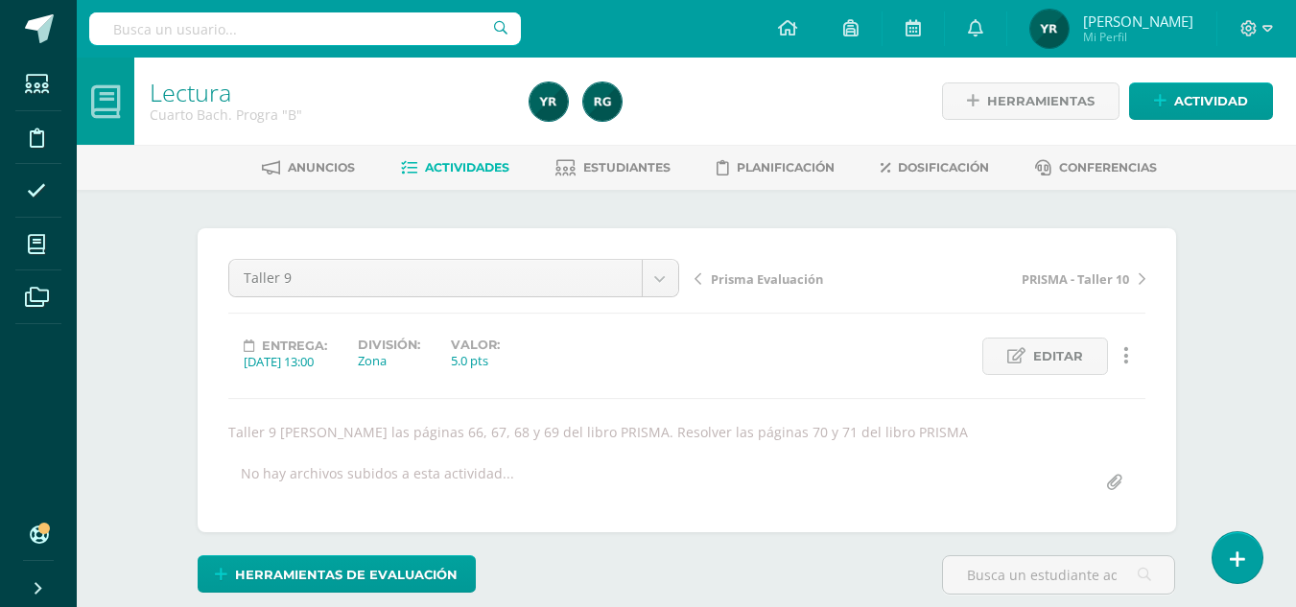
click at [748, 278] on span "Prisma Evaluación" at bounding box center [767, 278] width 112 height 17
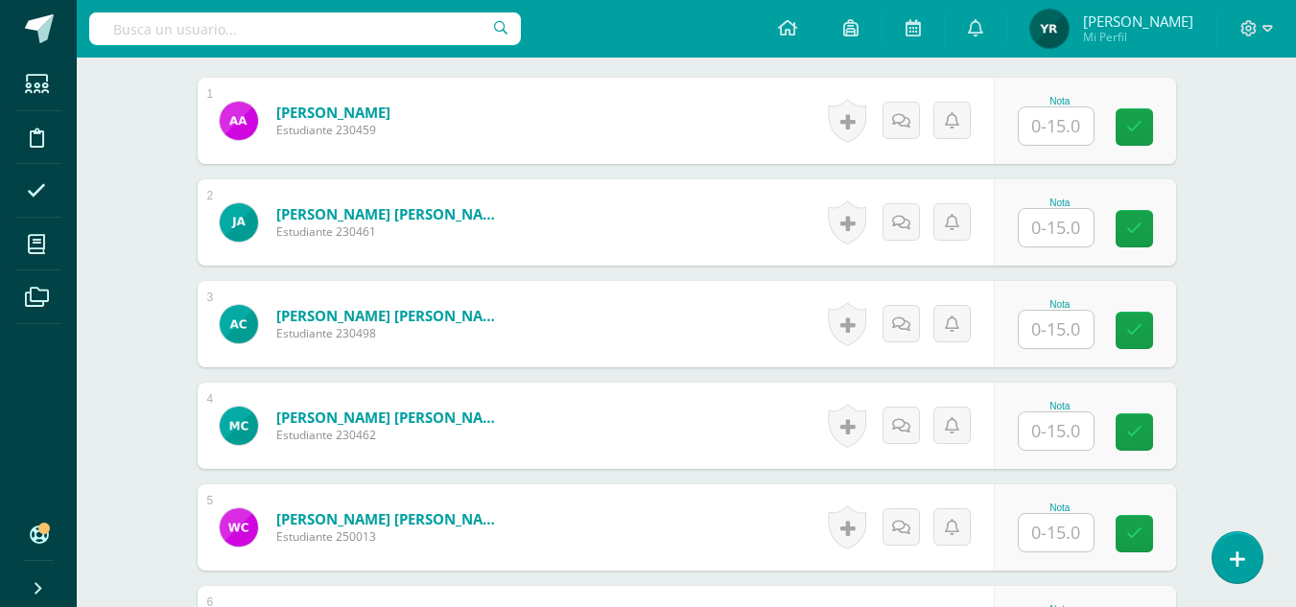
scroll to position [614, 0]
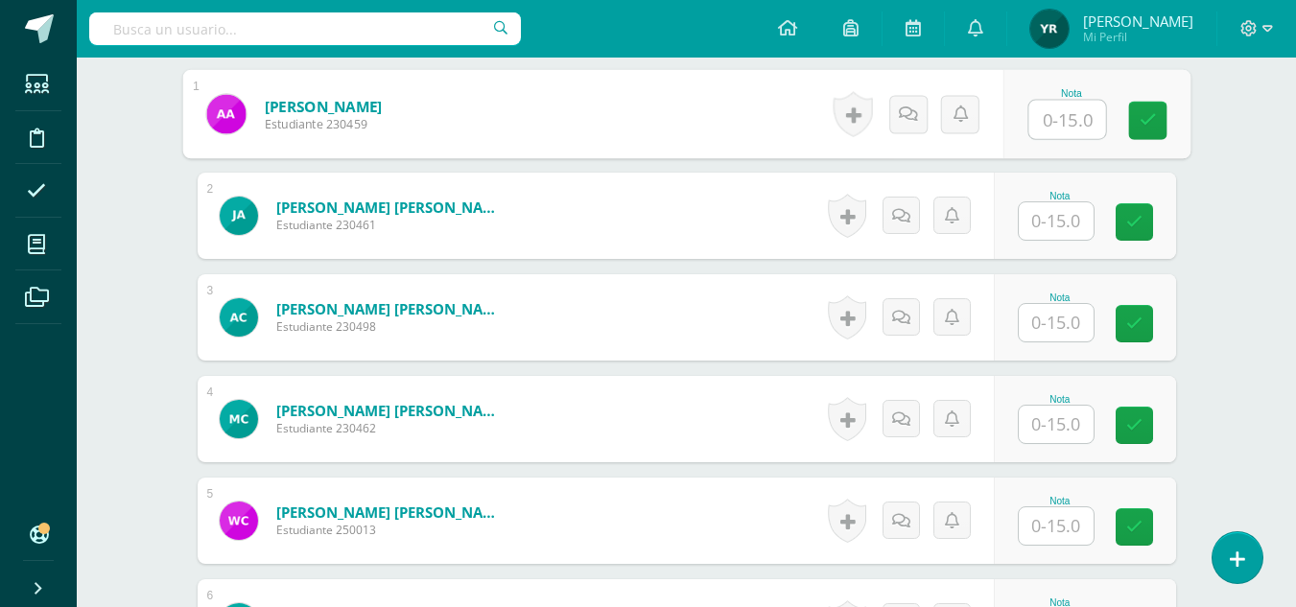
click at [1060, 124] on input "text" at bounding box center [1066, 120] width 77 height 38
type input "12"
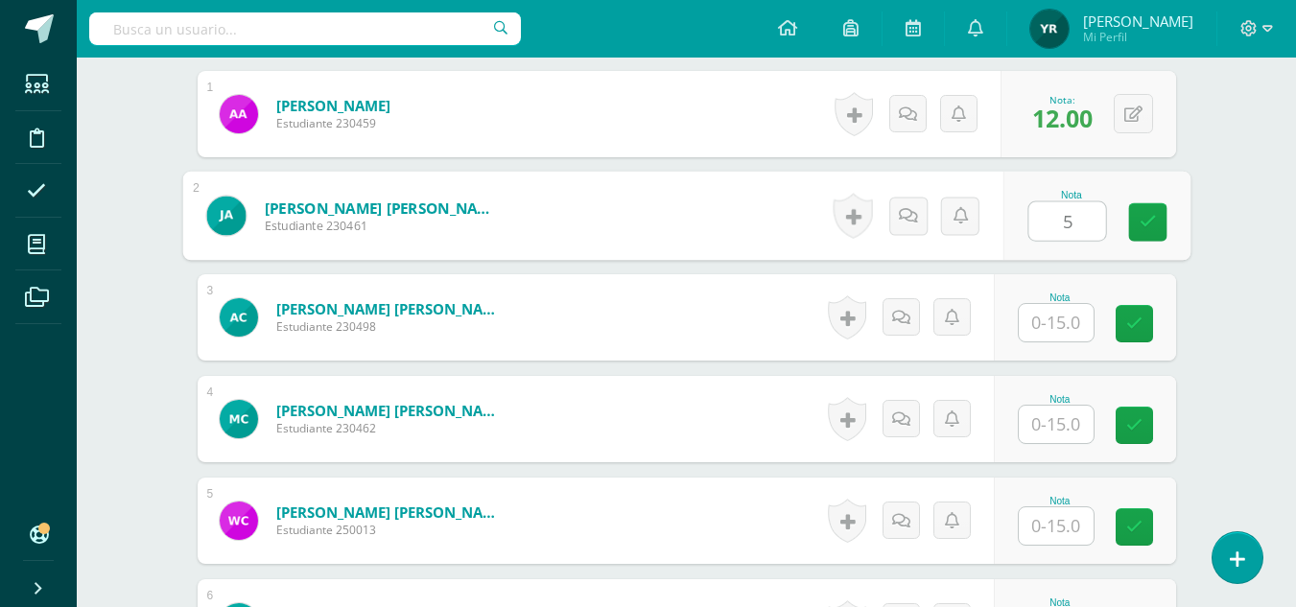
type input "5"
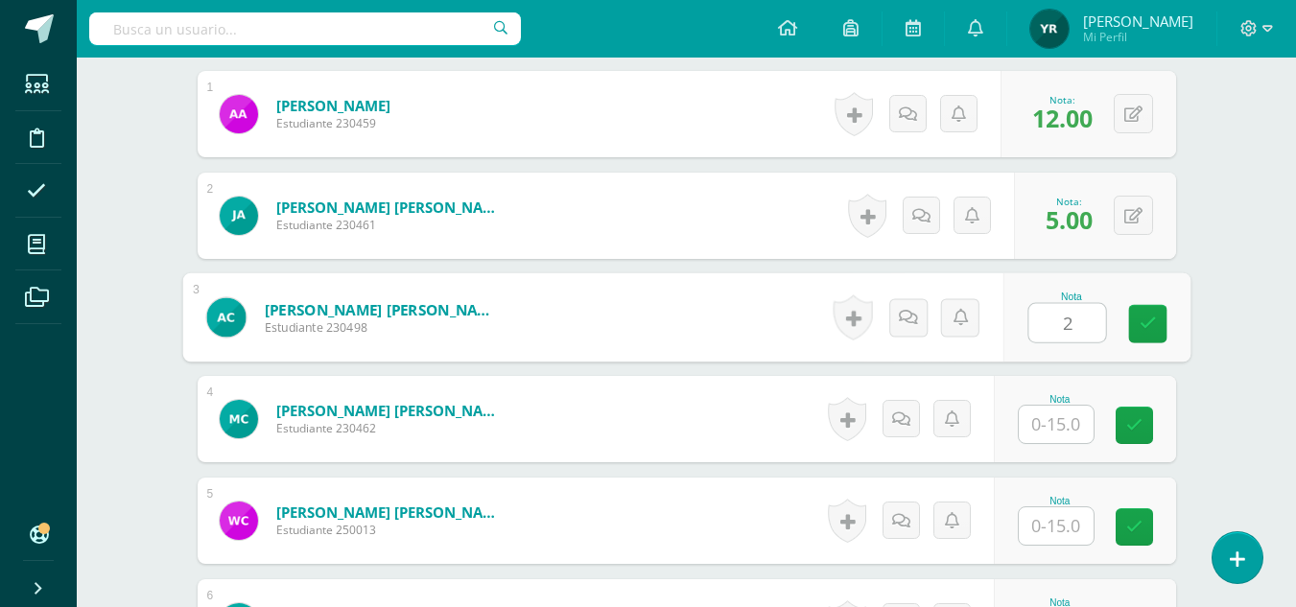
type input "2"
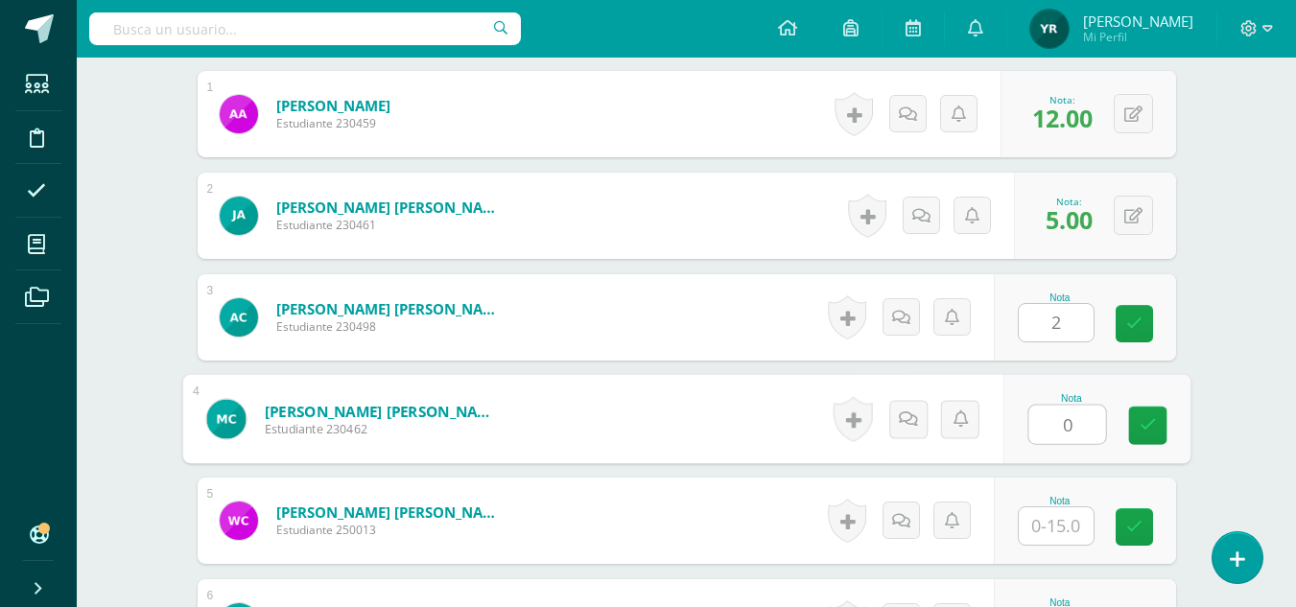
type input "0"
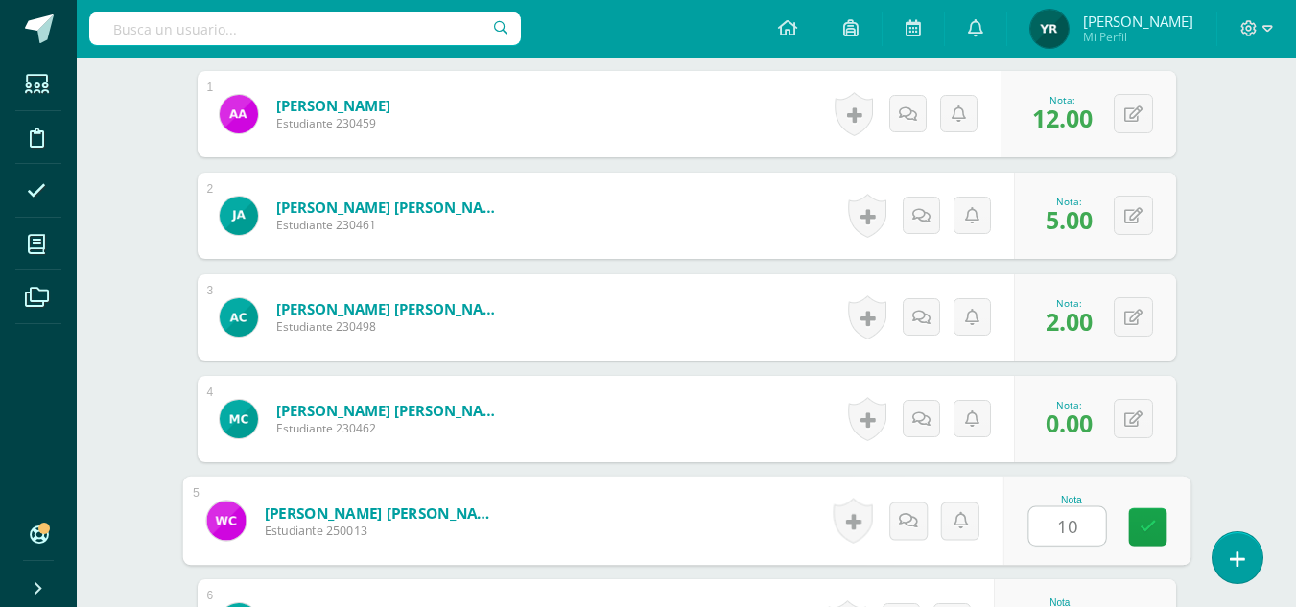
type input "10"
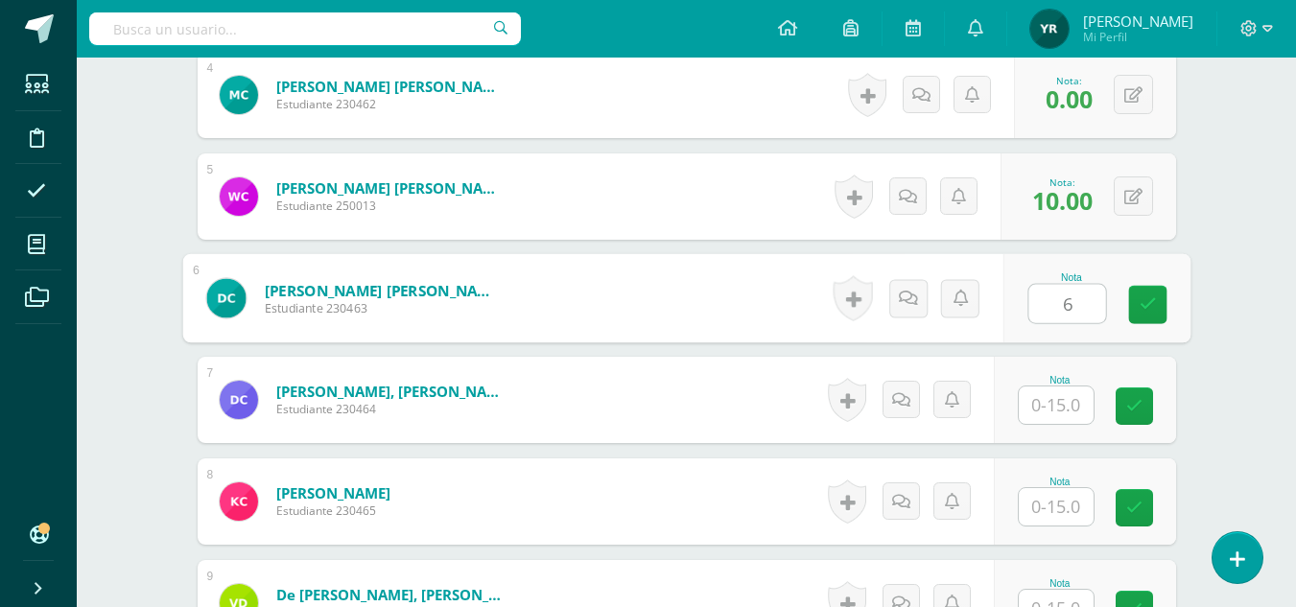
type input "6"
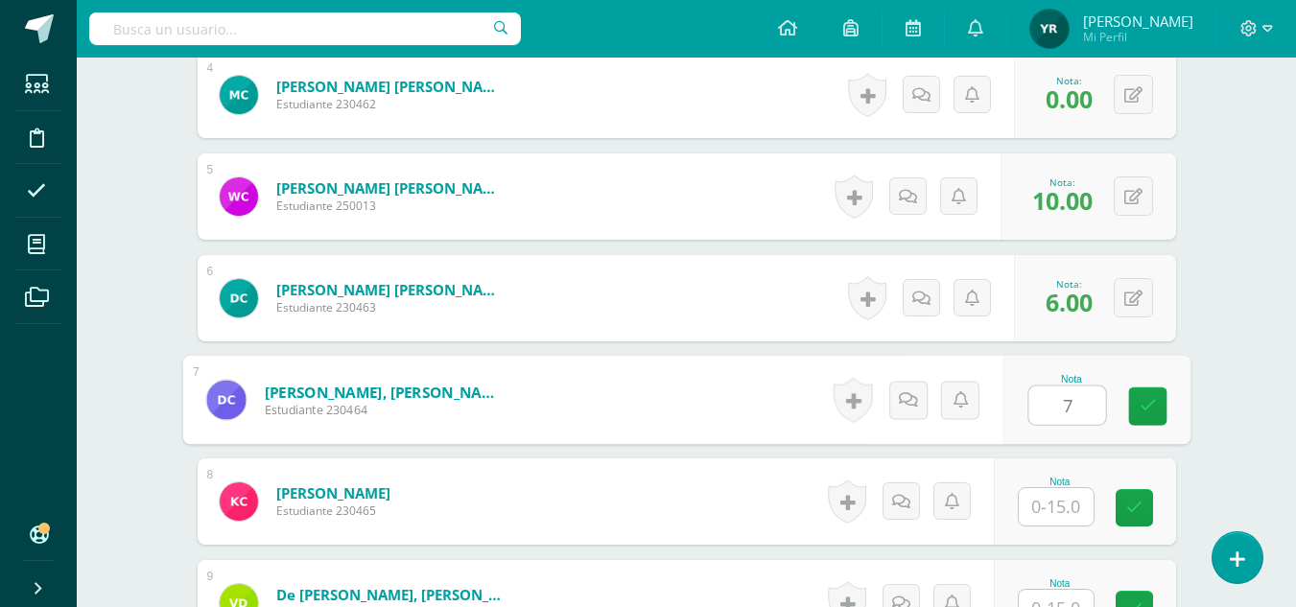
type input "7"
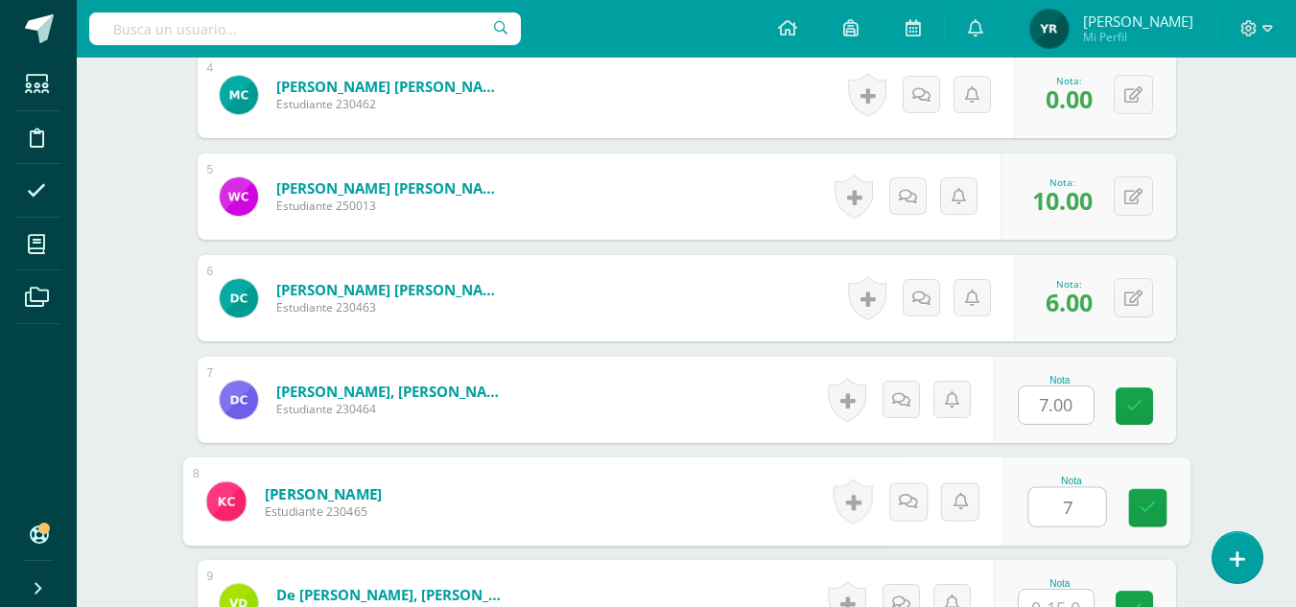
type input "7"
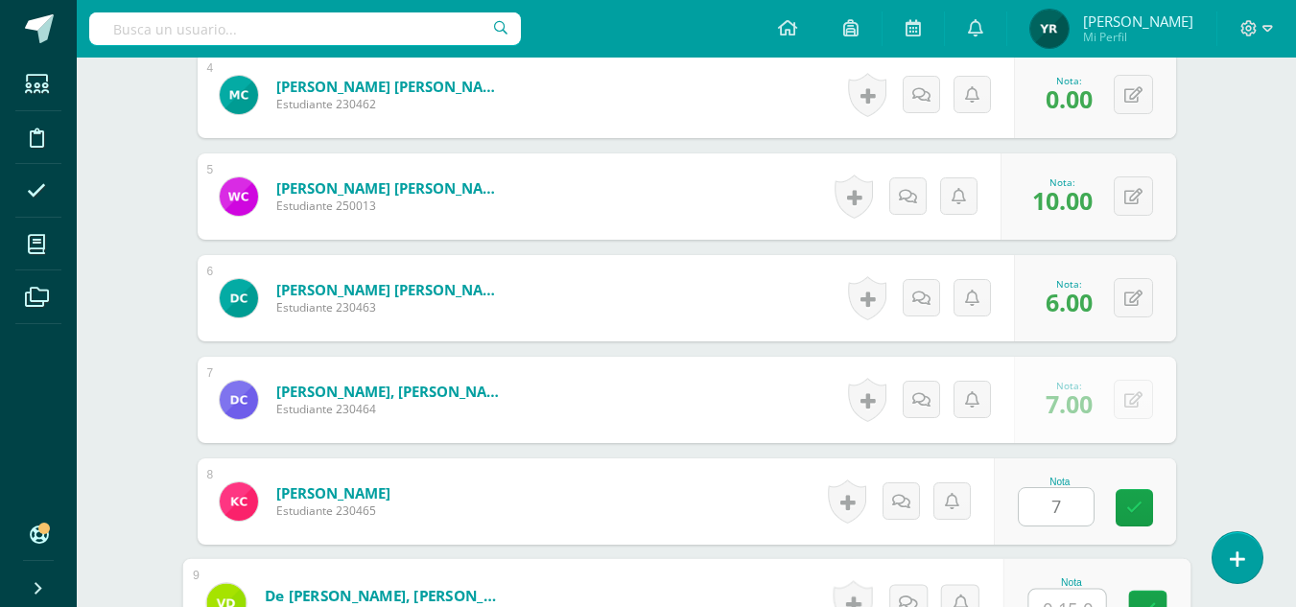
scroll to position [958, 0]
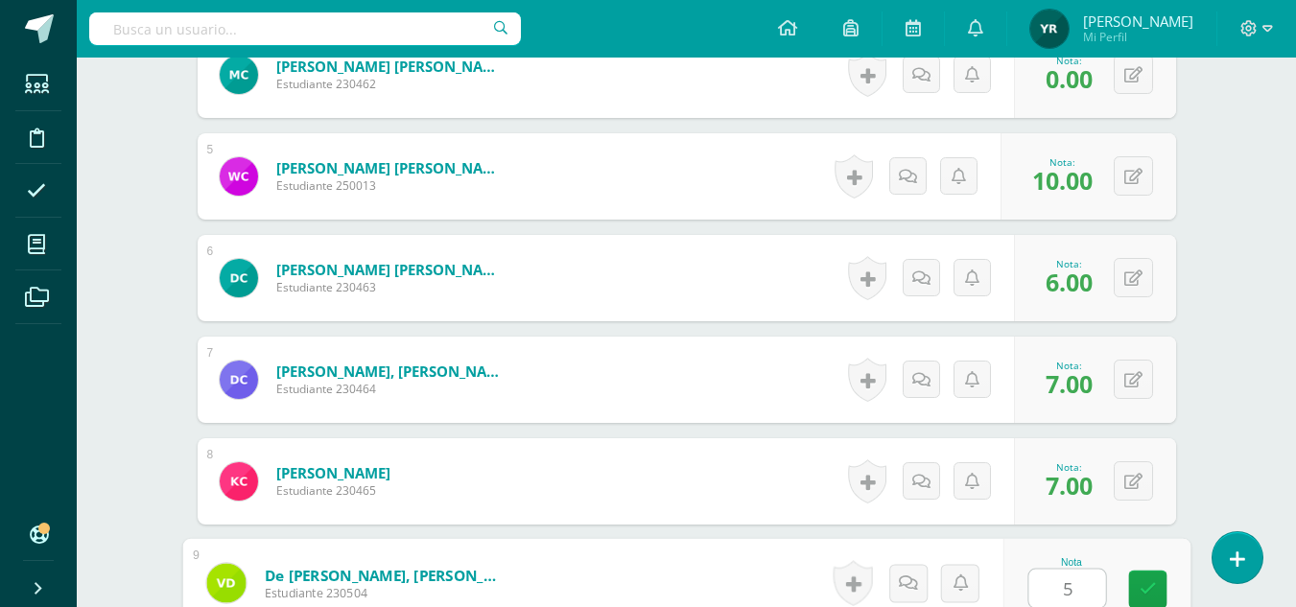
type input "5"
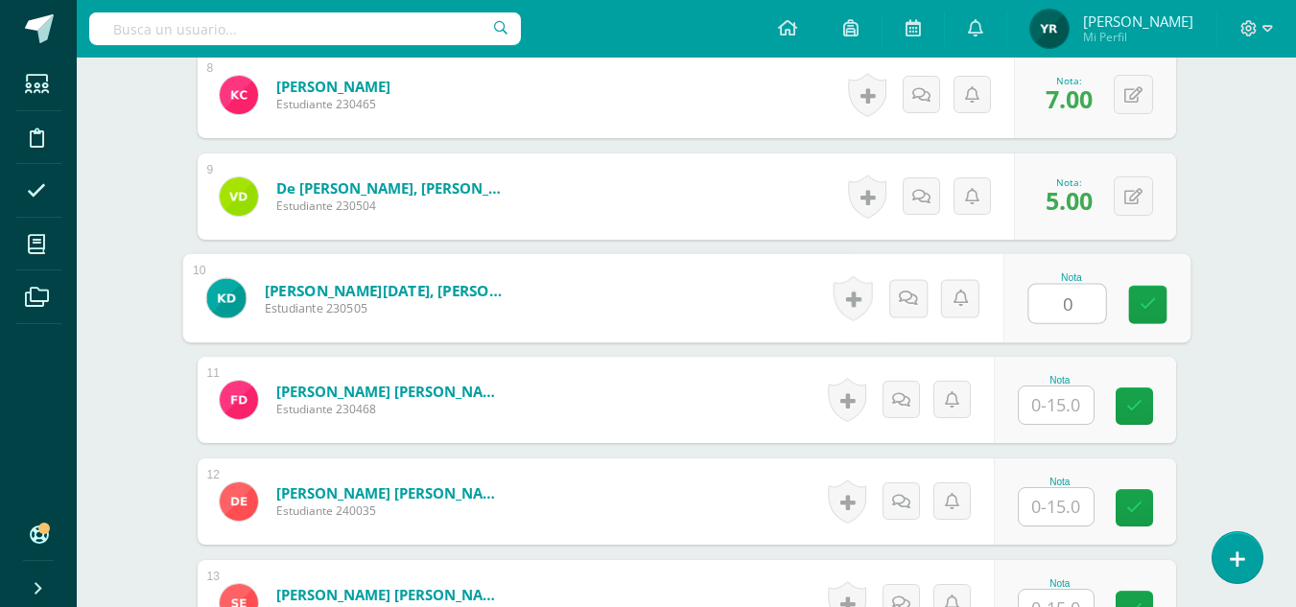
type input "0"
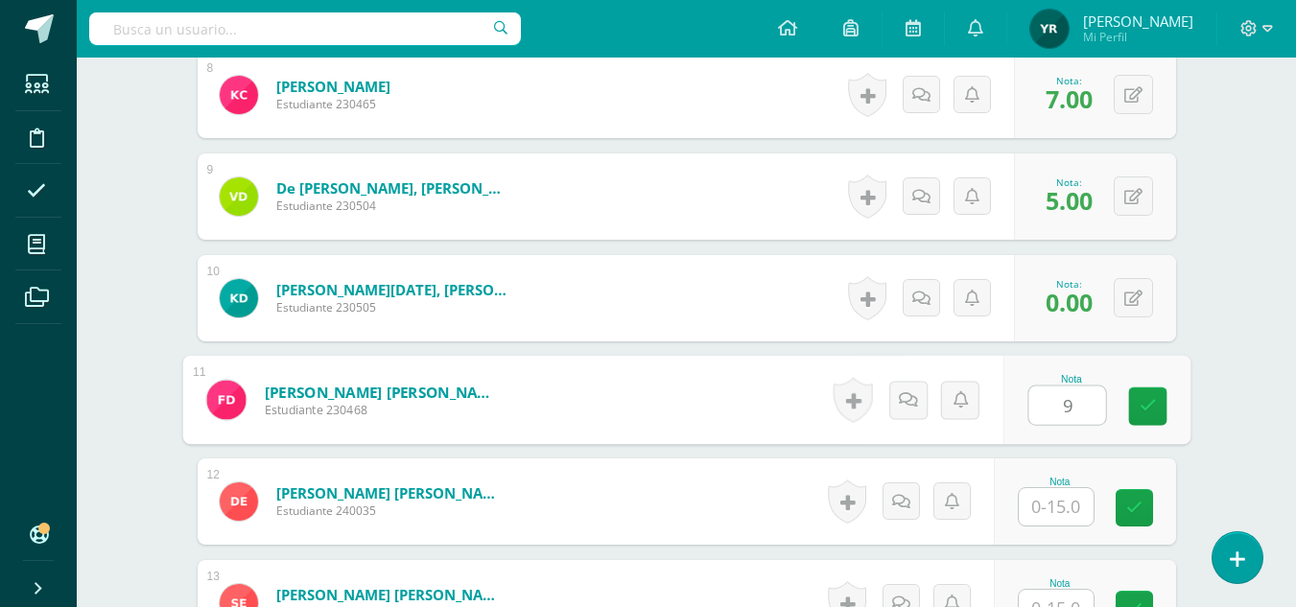
type input "9"
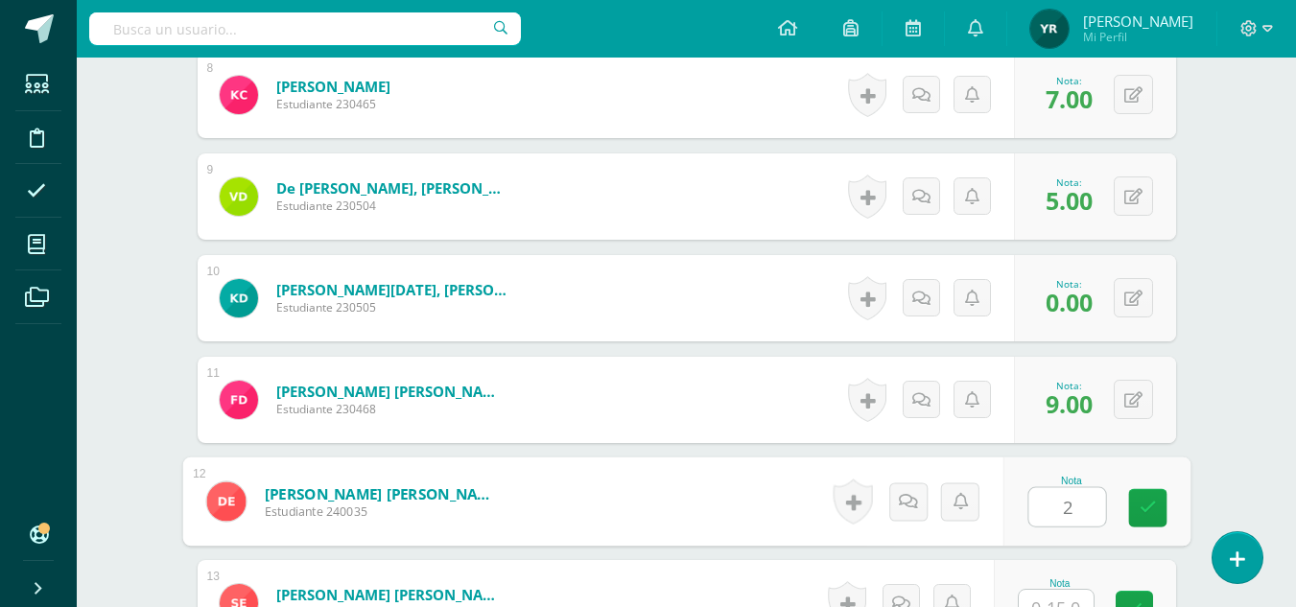
type input "2"
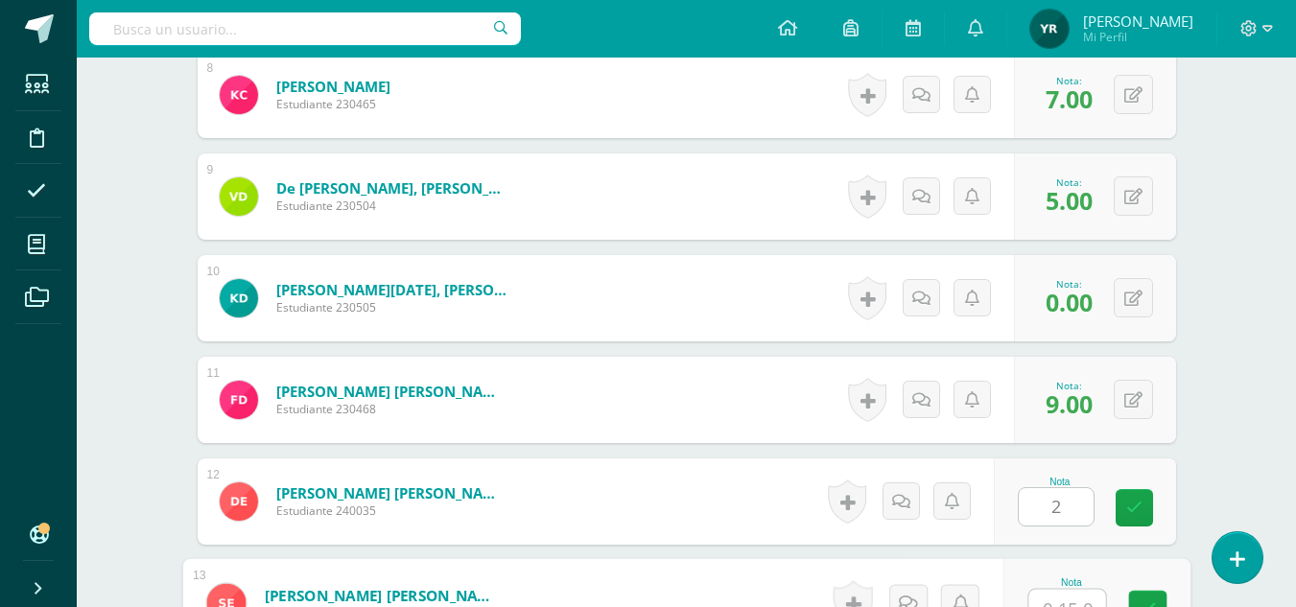
scroll to position [1365, 0]
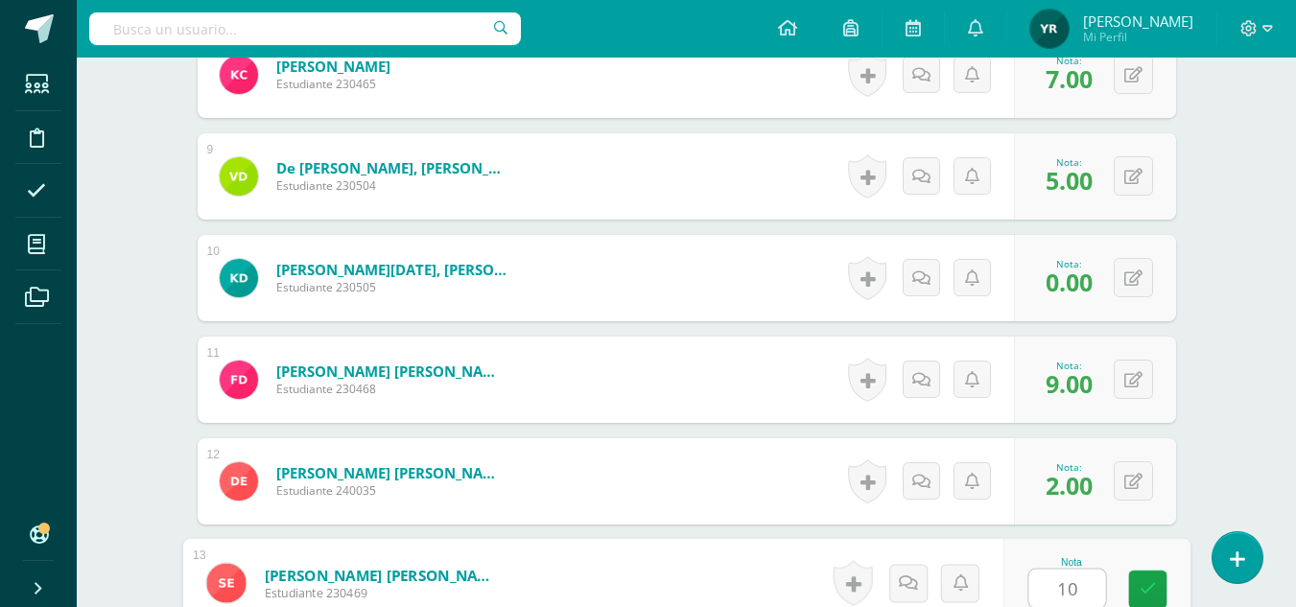
type input "10"
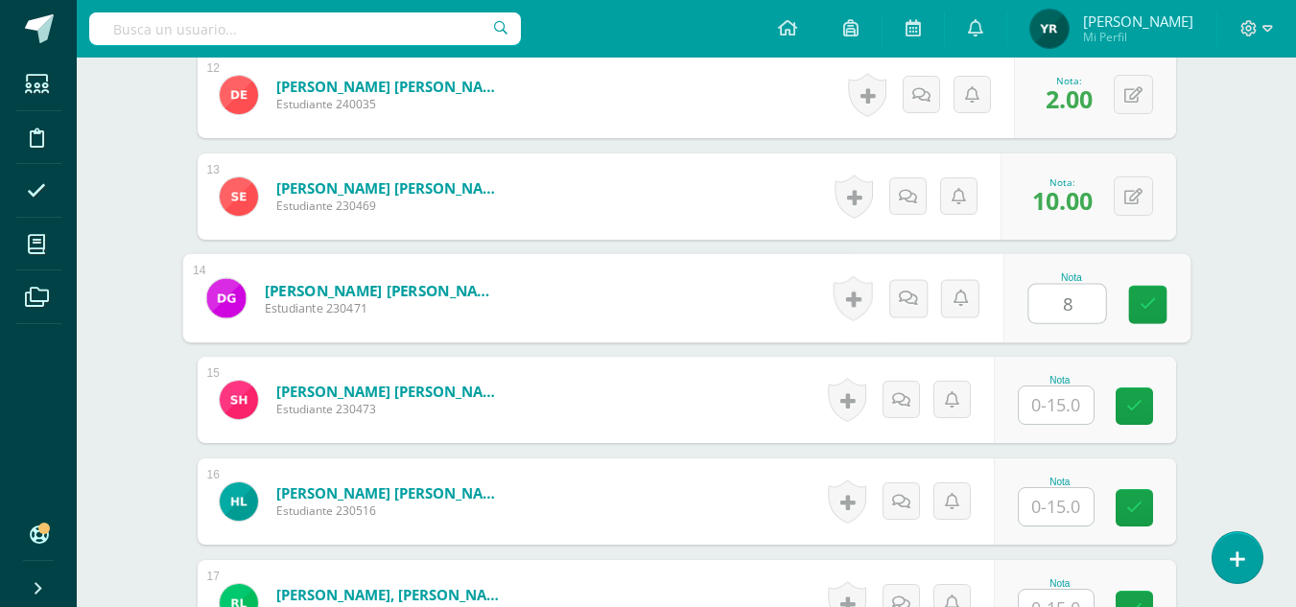
type input "8"
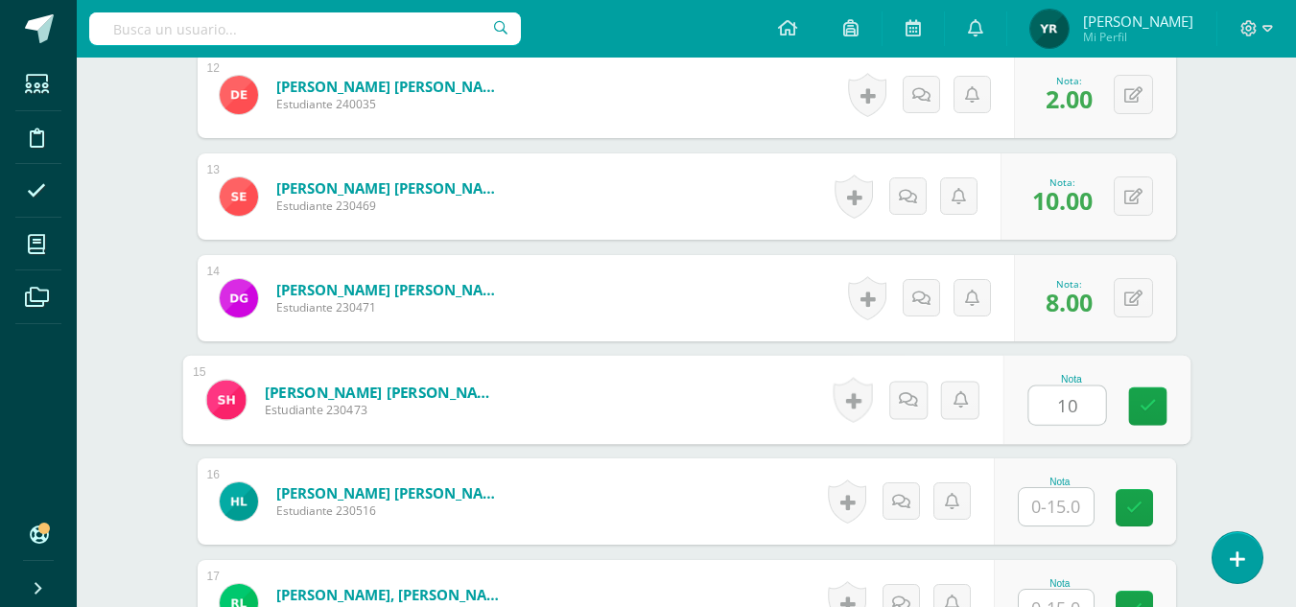
type input "10"
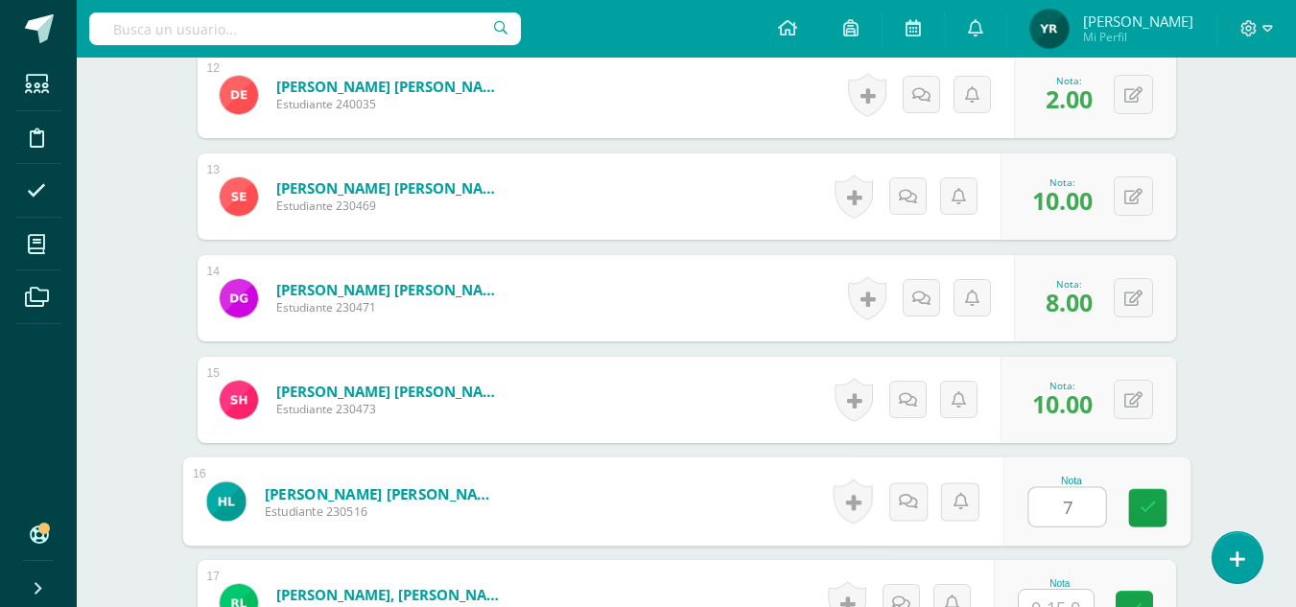
type input "7"
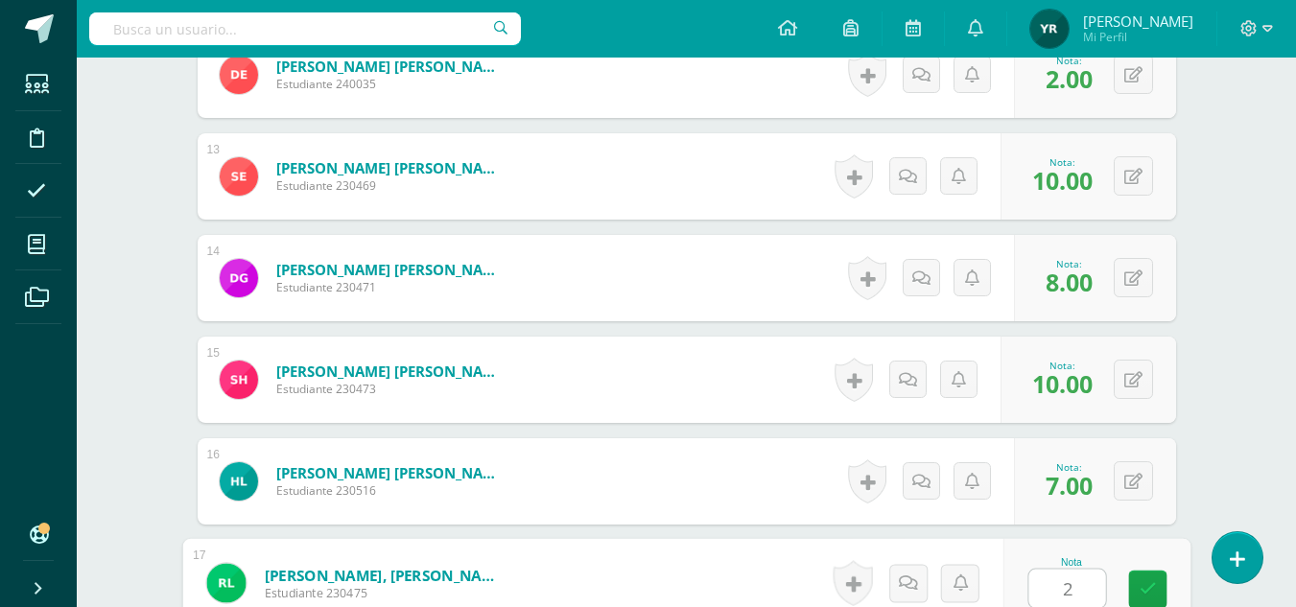
type input "2"
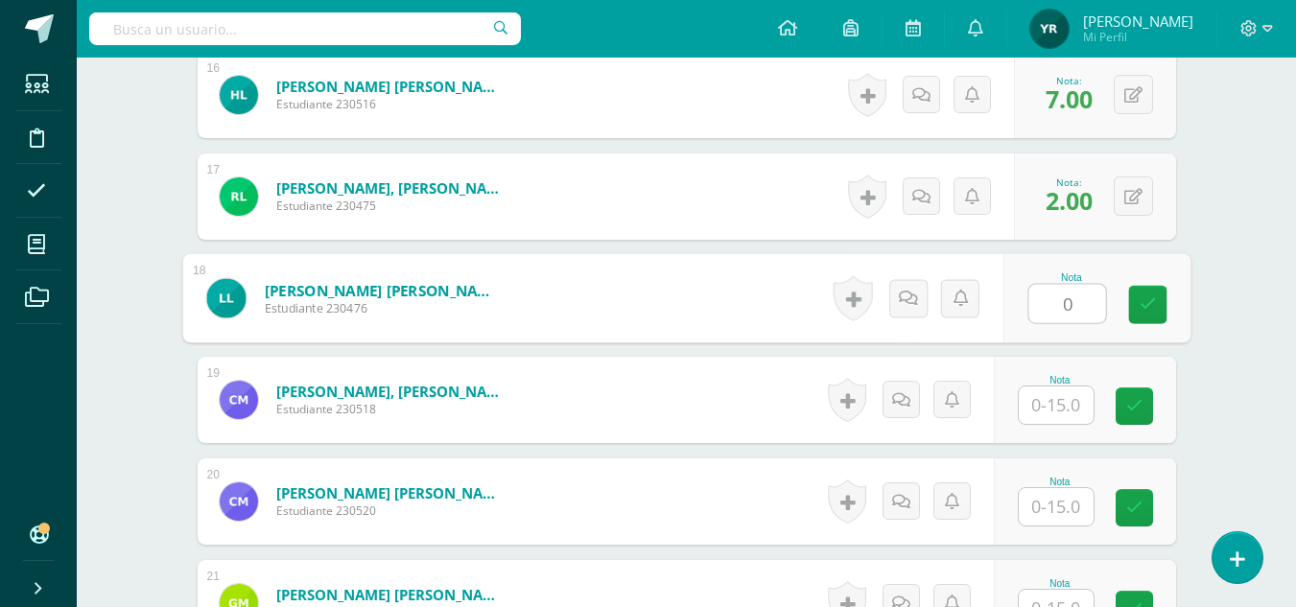
type input "0"
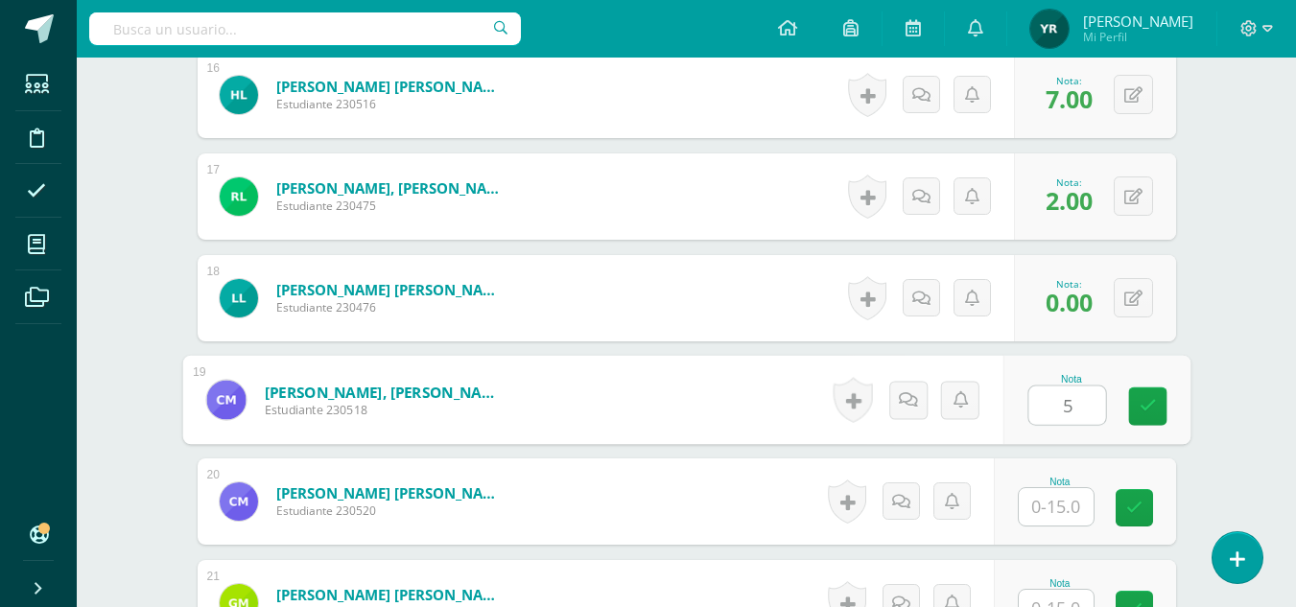
type input "5"
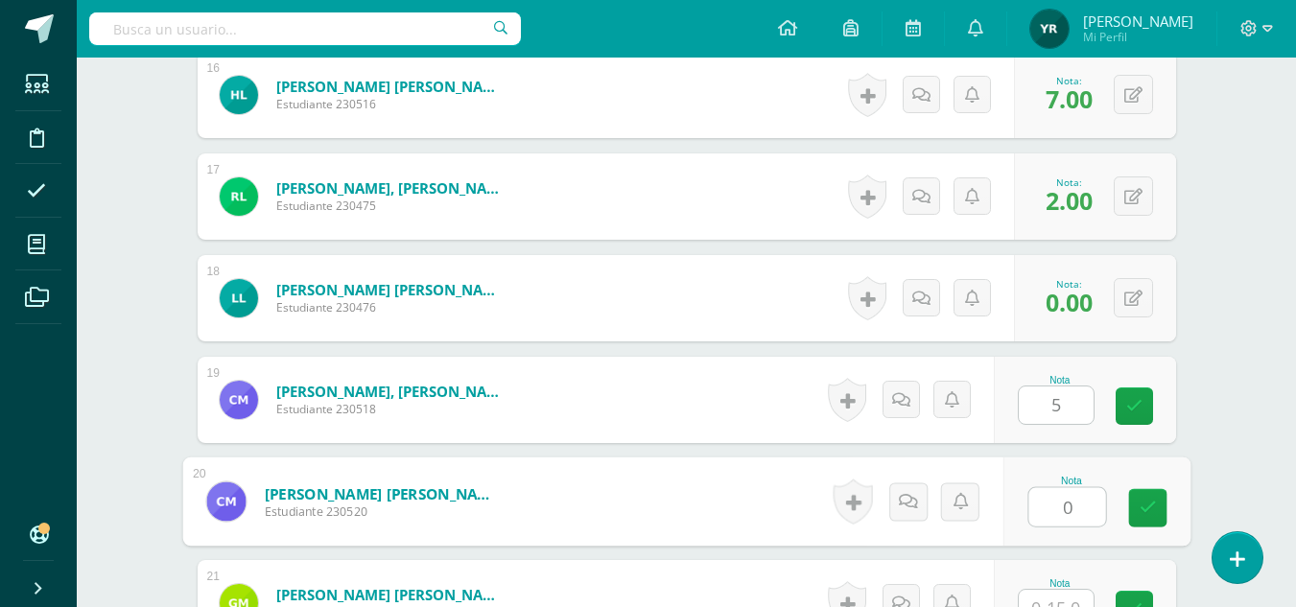
type input "0"
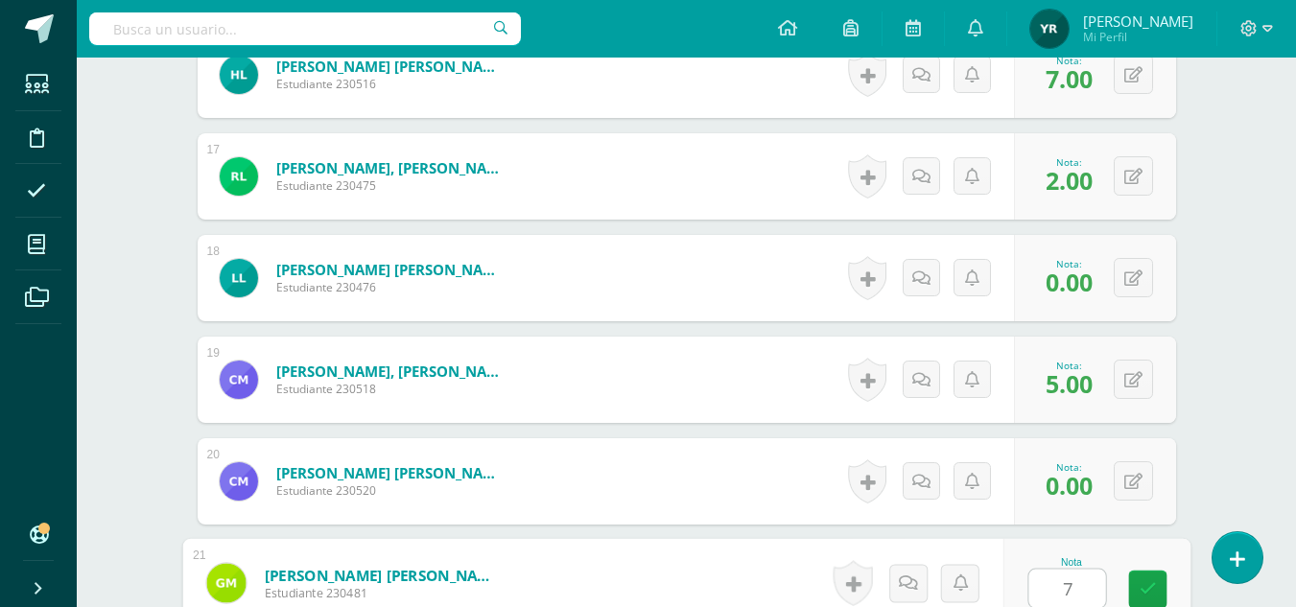
type input "7"
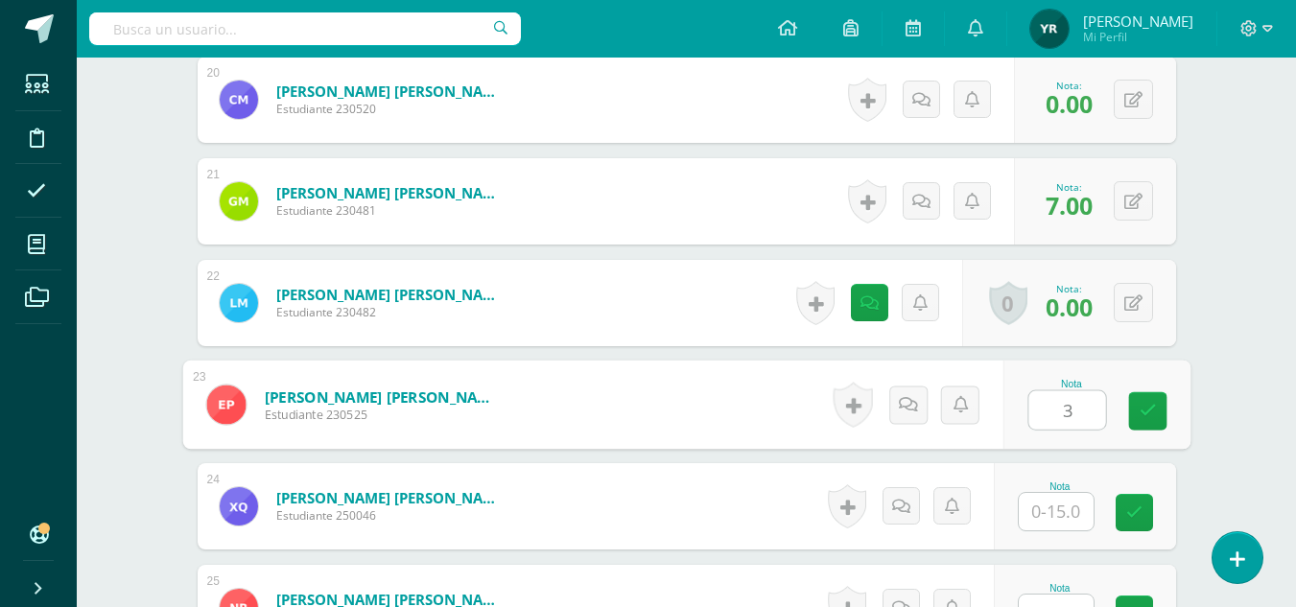
type input "3"
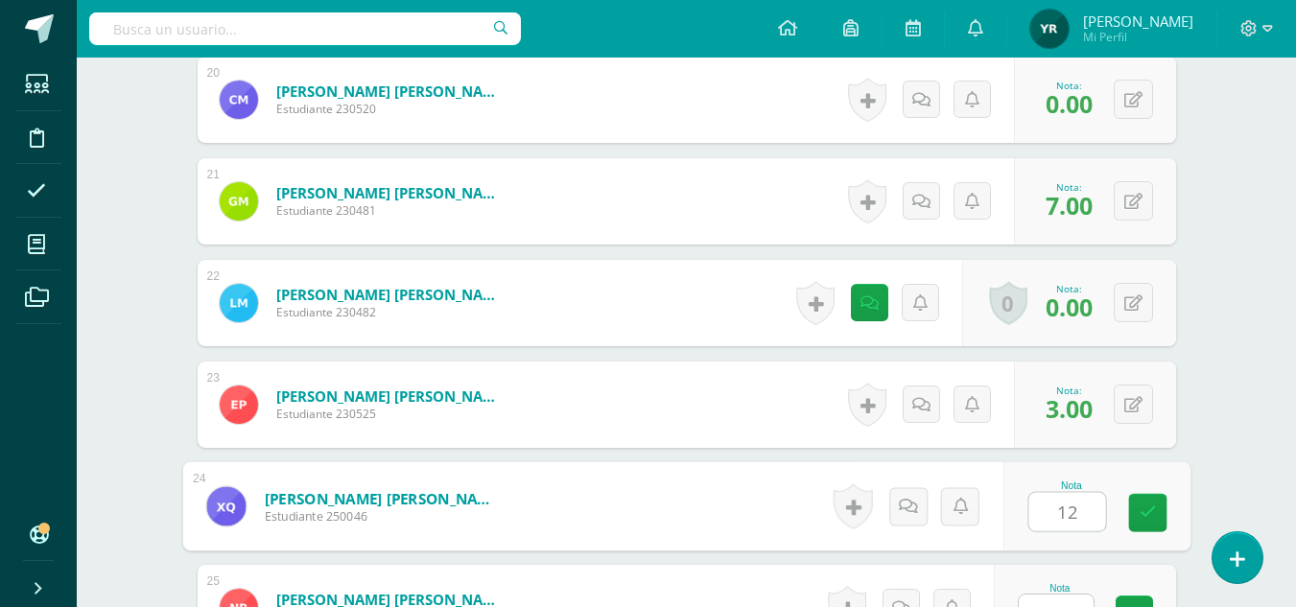
type input "12"
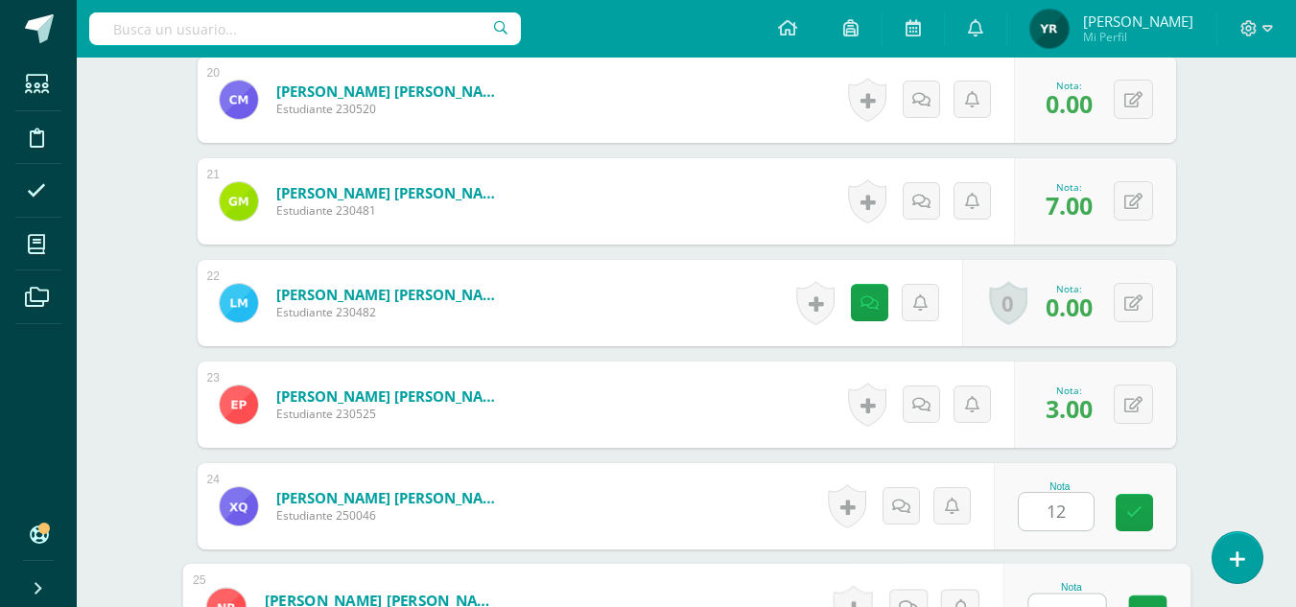
scroll to position [2585, 0]
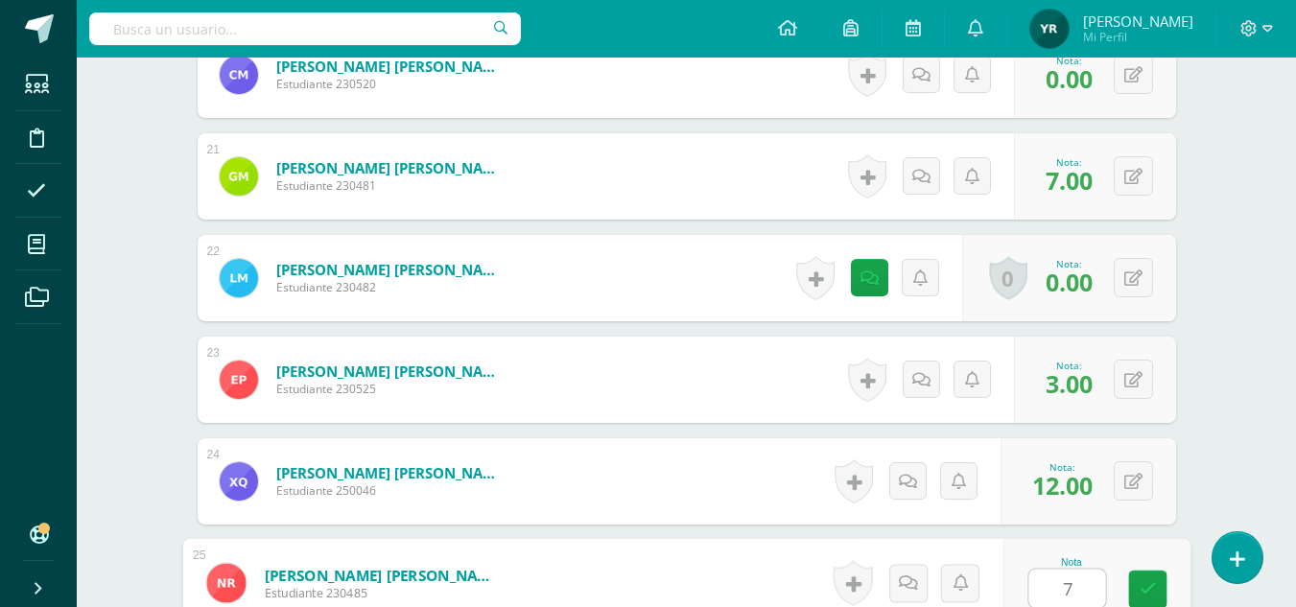
type input "7"
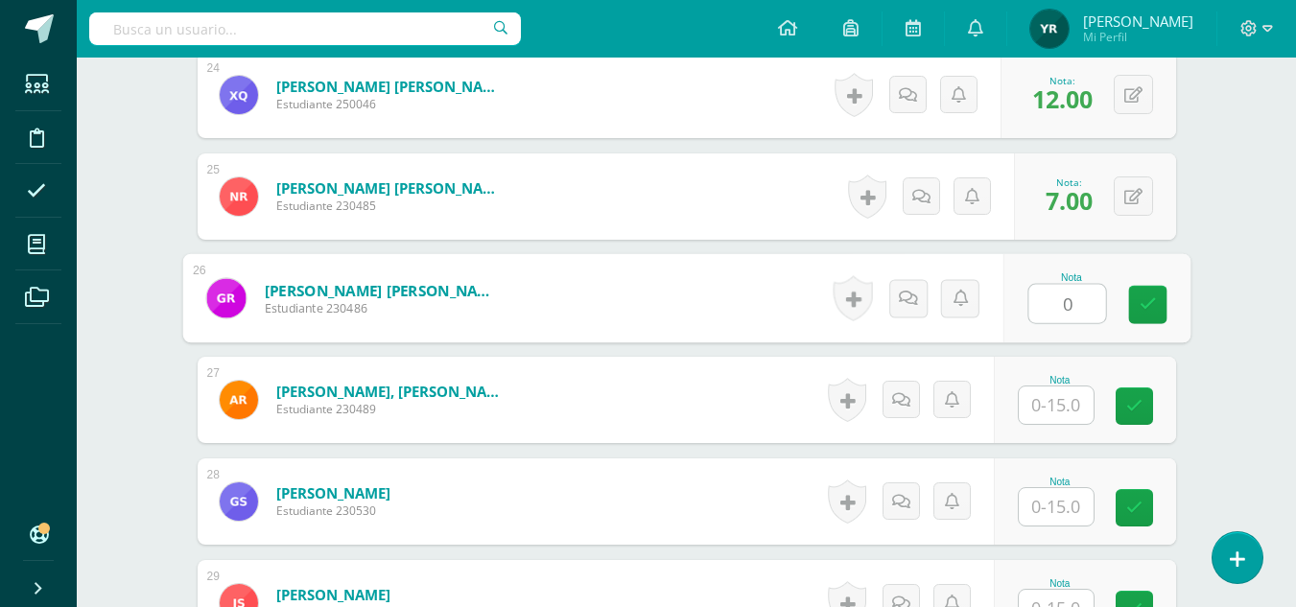
type input "0"
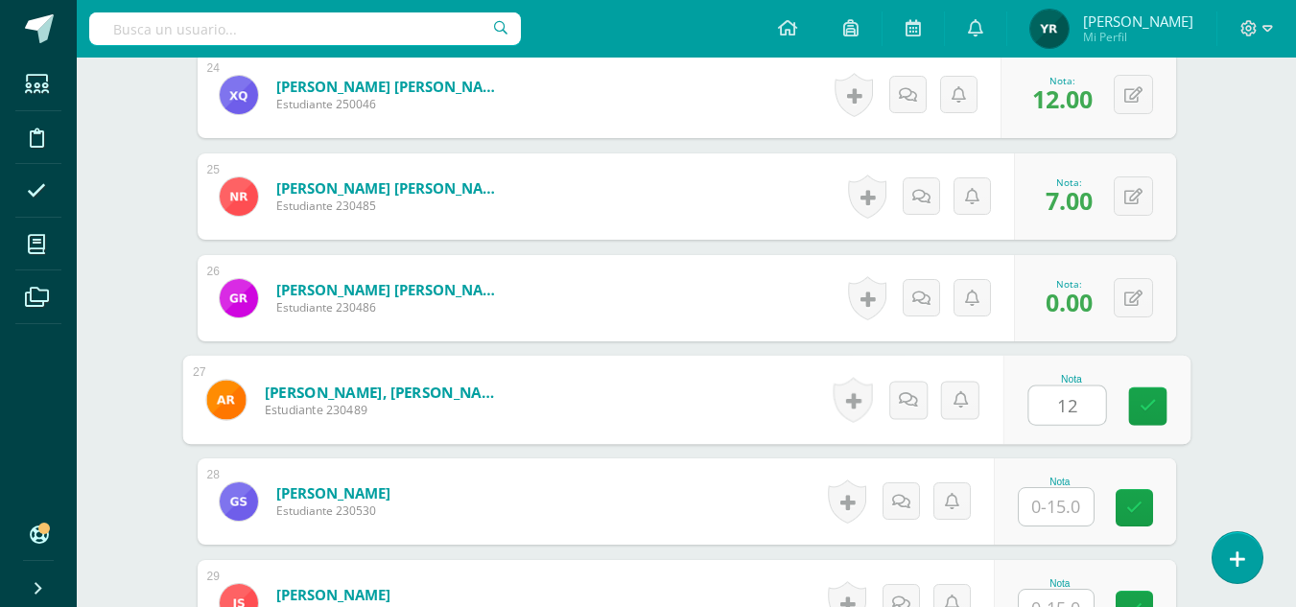
type input "12"
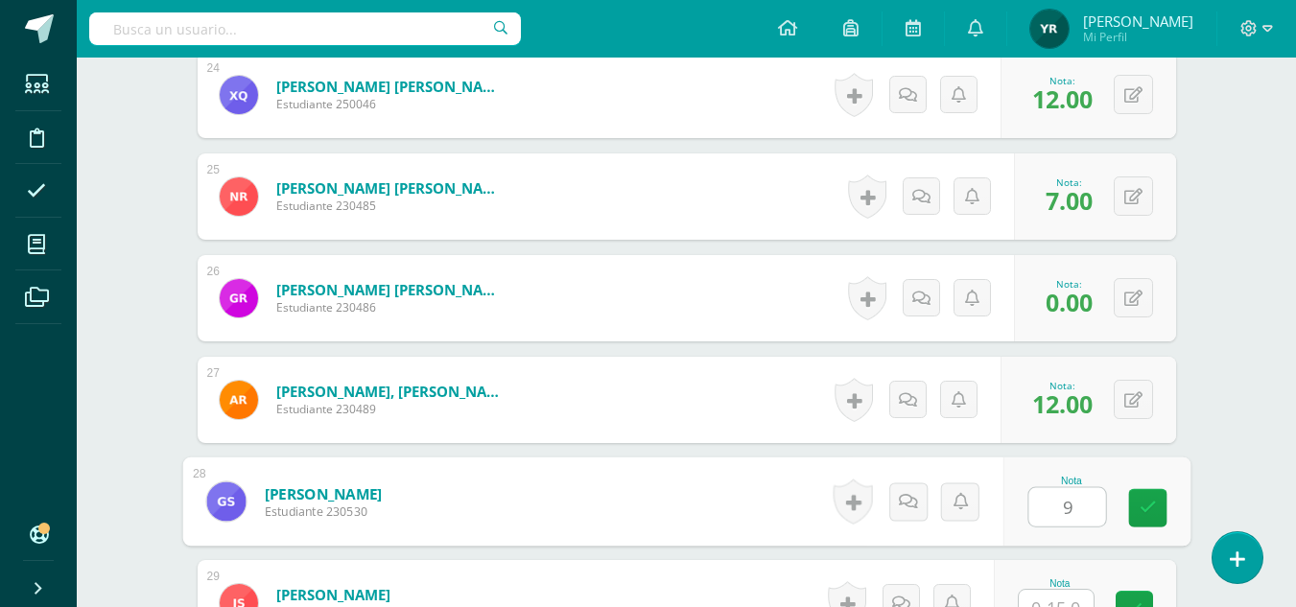
type input "9"
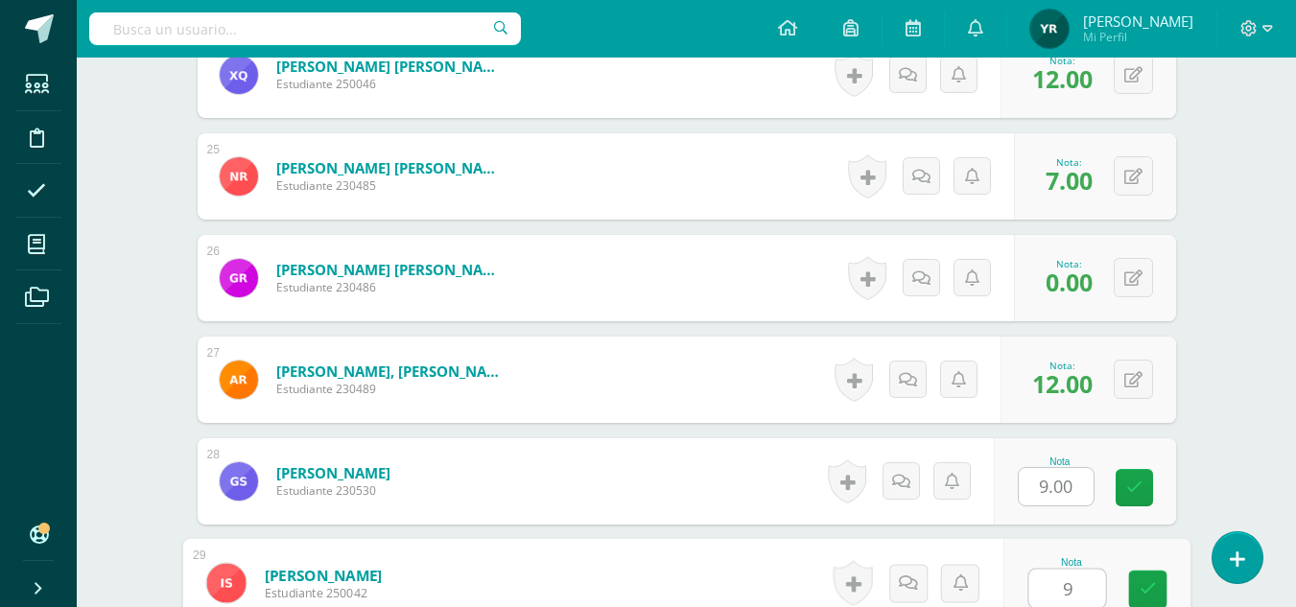
type input "9"
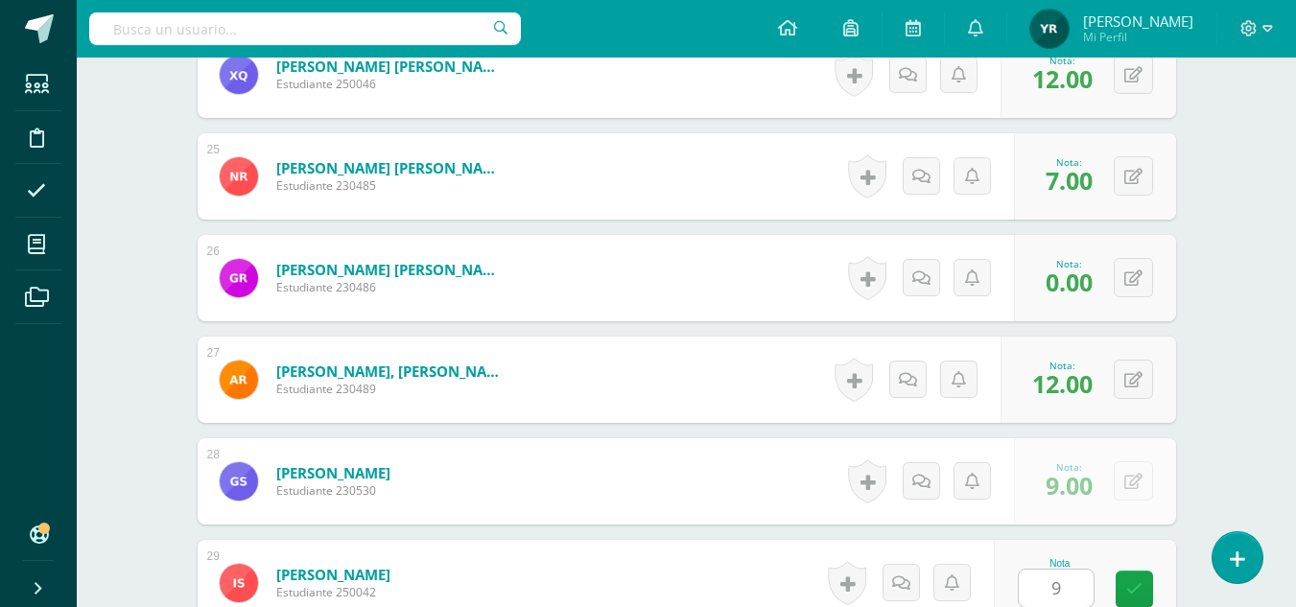
scroll to position [3378, 0]
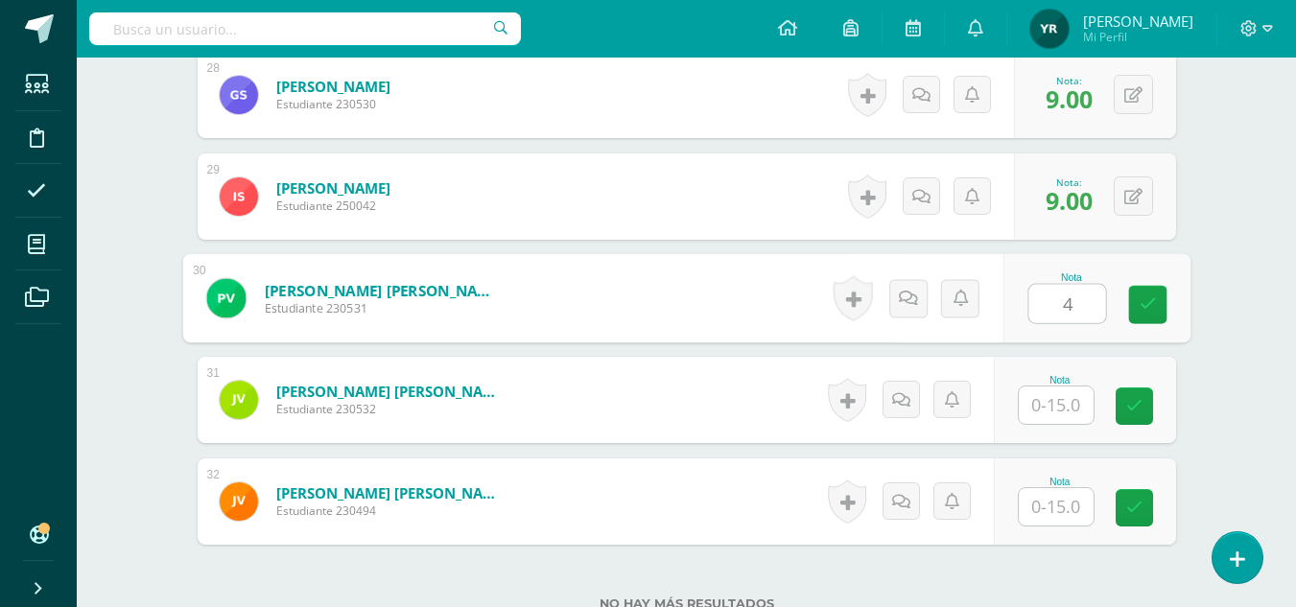
type input "4"
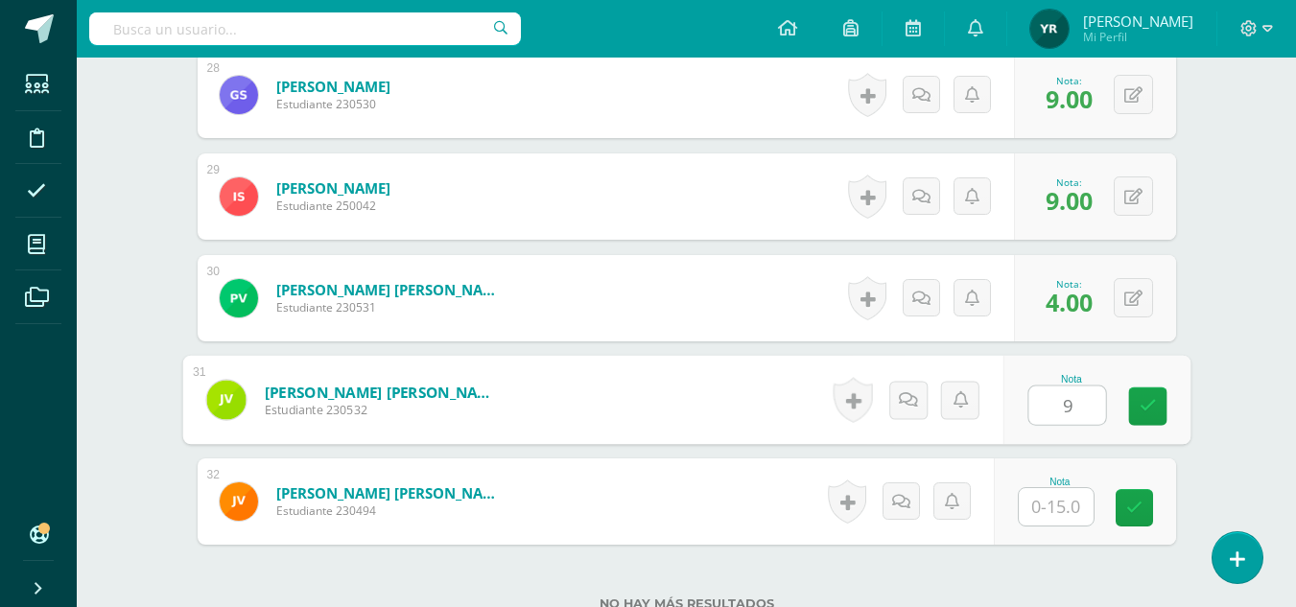
type input "9"
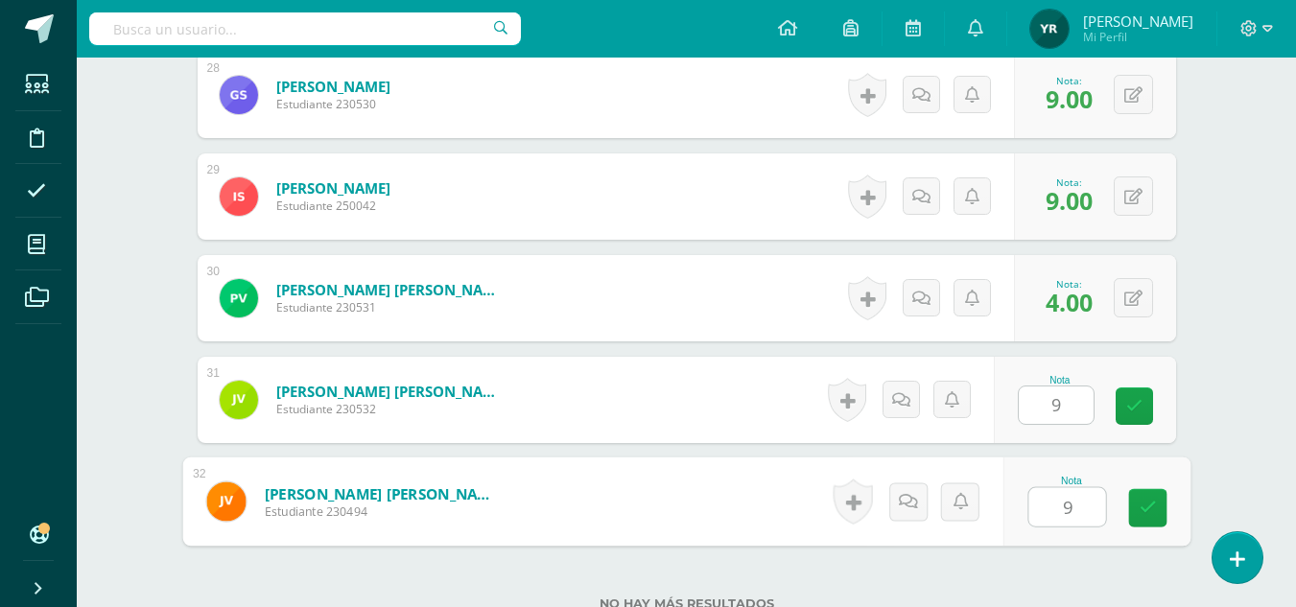
type input "9"
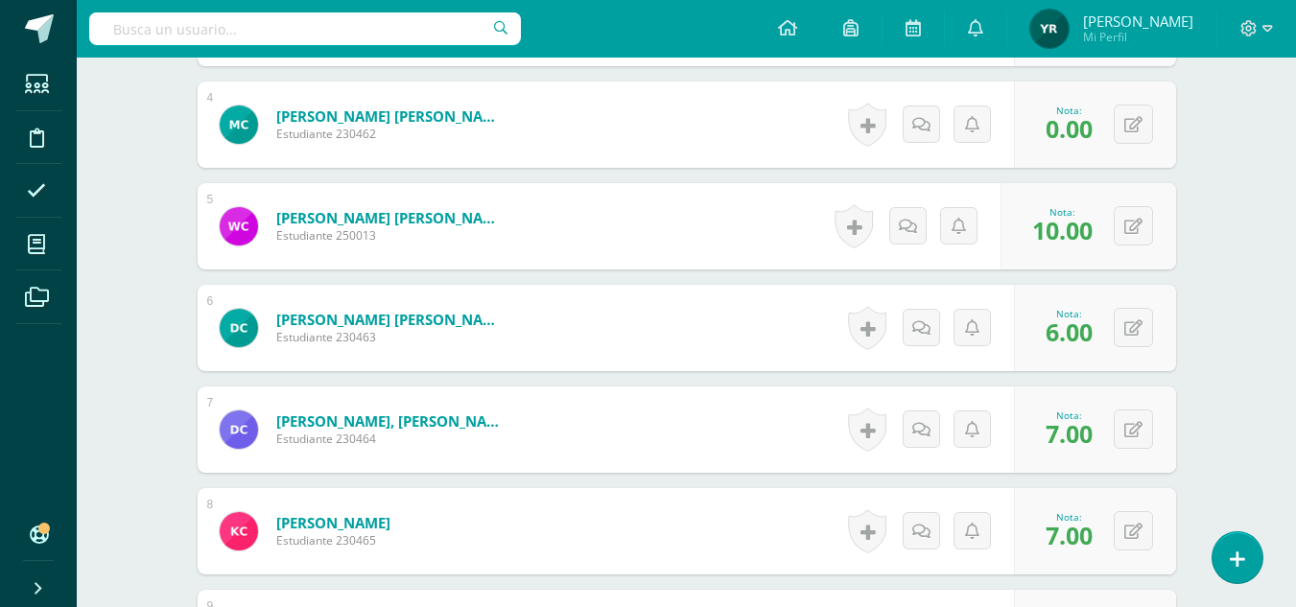
scroll to position [915, 0]
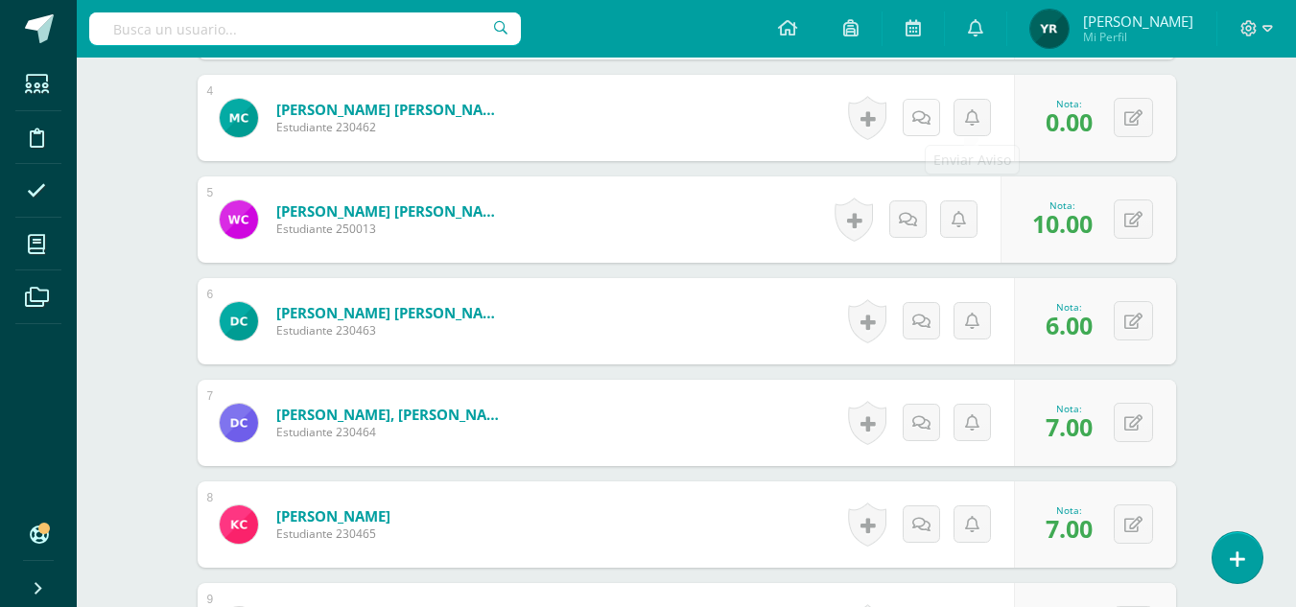
click at [935, 129] on link at bounding box center [920, 117] width 37 height 37
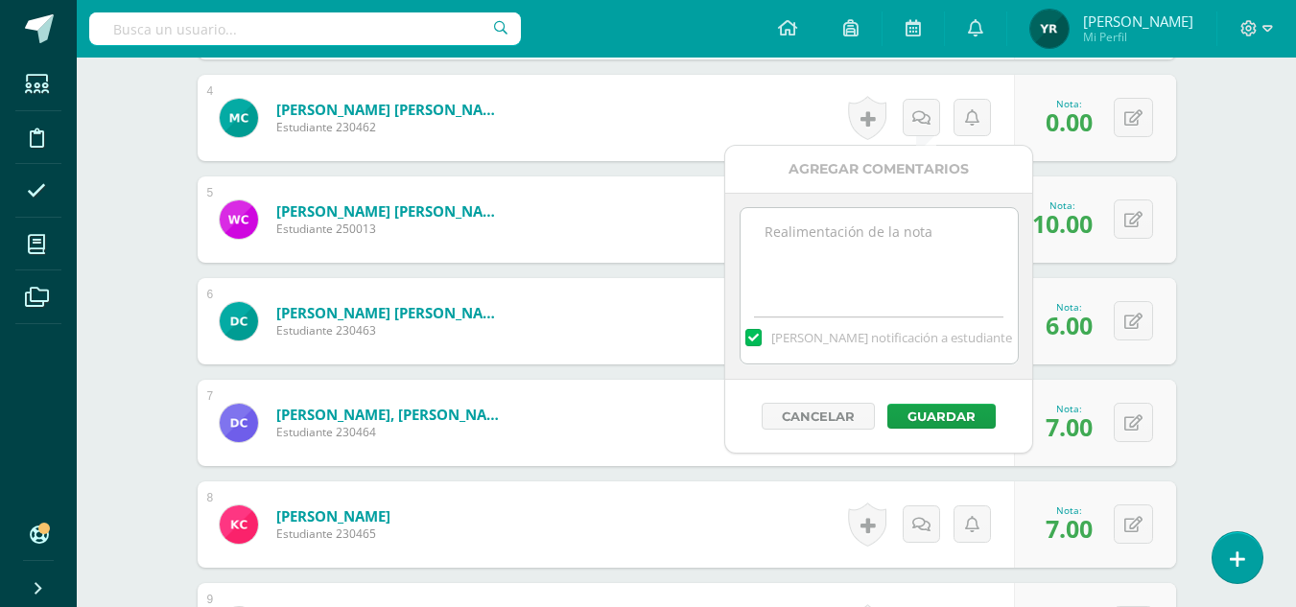
click at [933, 246] on textarea at bounding box center [878, 256] width 277 height 96
click at [808, 224] on textarea "No resilvió la evaluación del libro PRISMA, páginas 80, 81, 86 t 87." at bounding box center [878, 256] width 277 height 96
drag, startPoint x: 984, startPoint y: 251, endPoint x: 761, endPoint y: 238, distance: 223.9
click at [761, 238] on textarea "No resolvió la evaluación del libro PRISMA, páginas 80, 81, 86 t 87." at bounding box center [878, 256] width 277 height 96
type textarea "No resolvió la evaluación del libro PRISMA, páginas 80, 81, 86 t 87."
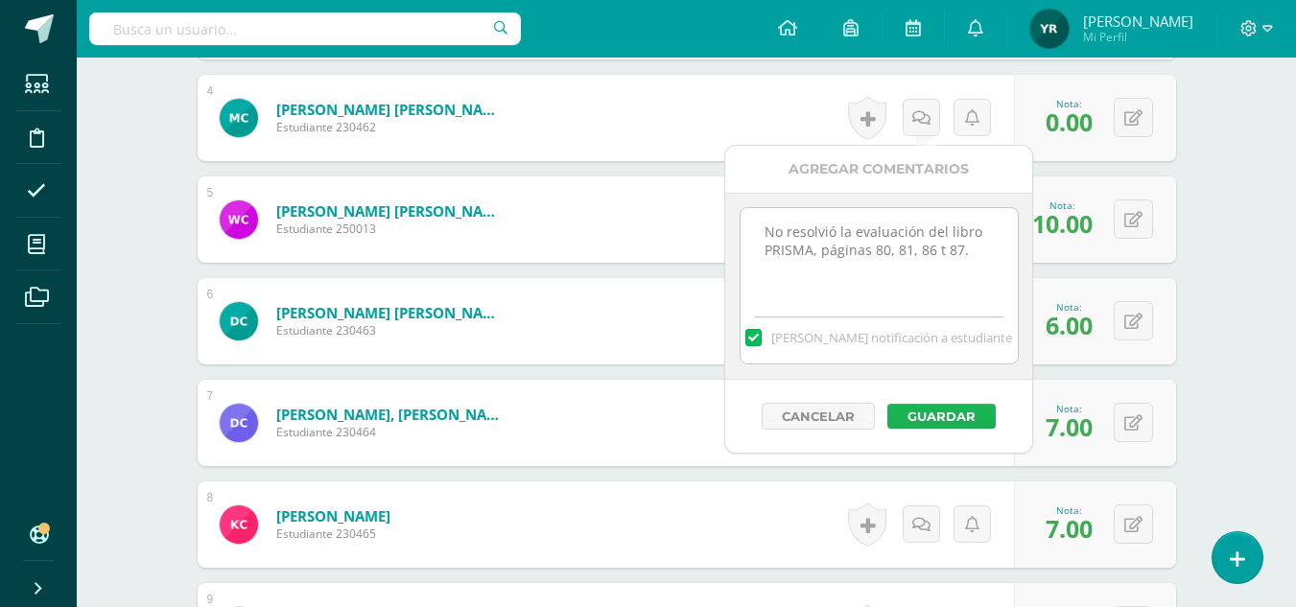
click at [935, 412] on button "Guardar" at bounding box center [941, 416] width 108 height 25
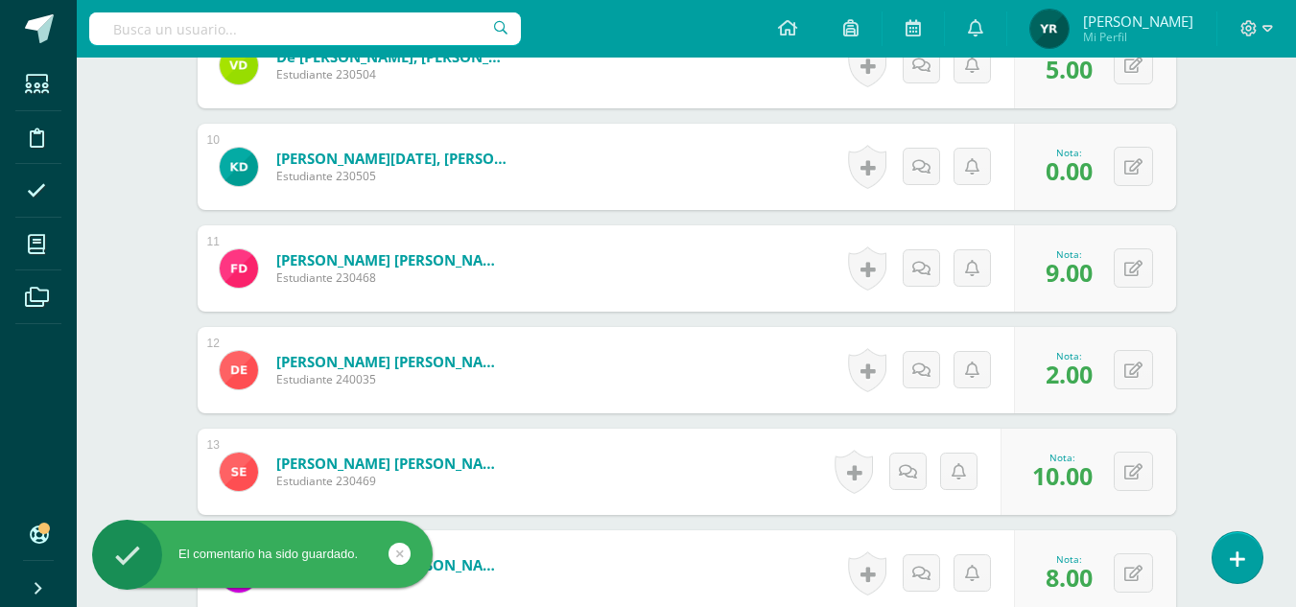
scroll to position [1518, 0]
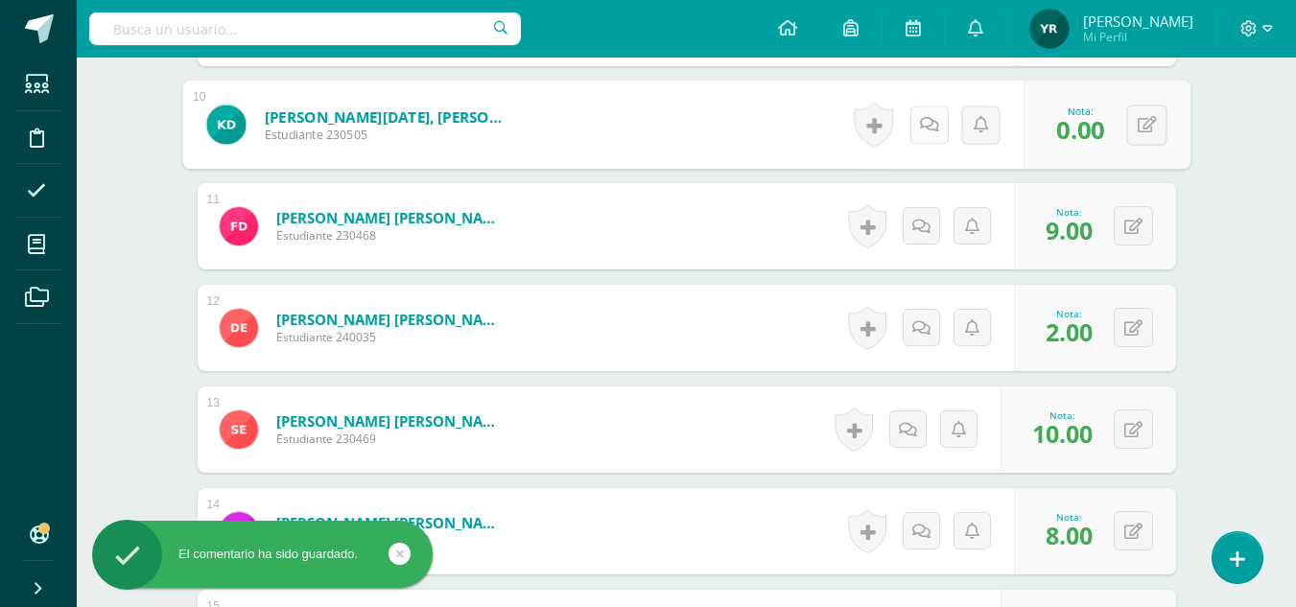
click at [919, 117] on icon at bounding box center [928, 124] width 19 height 16
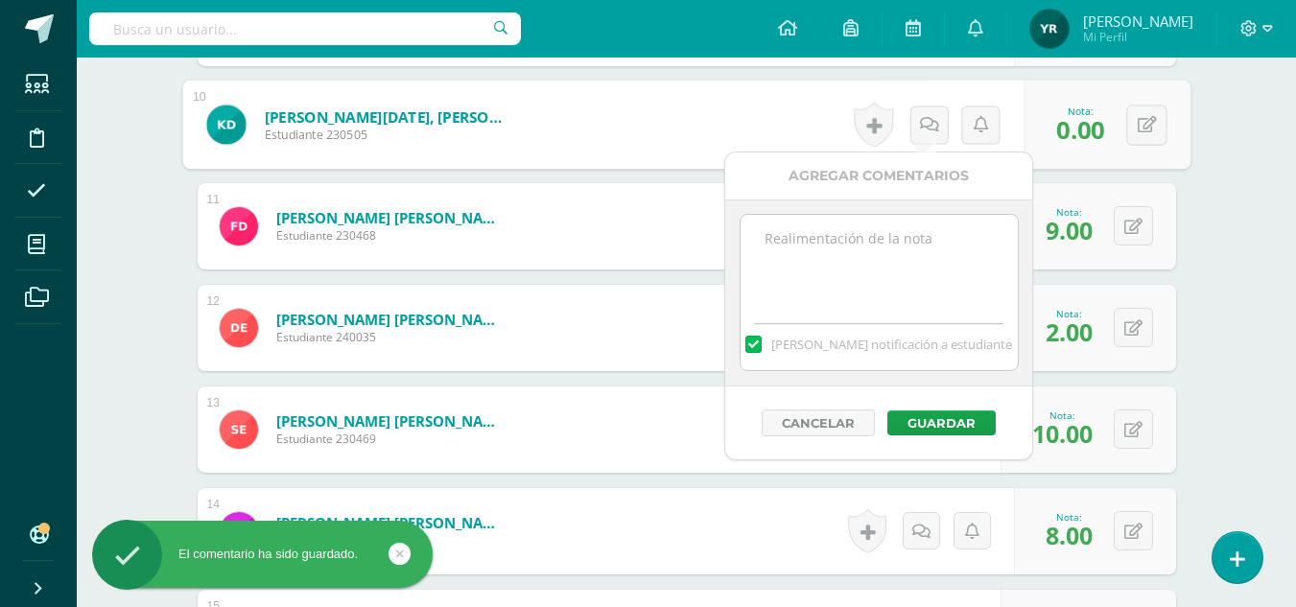
click at [882, 247] on textarea at bounding box center [878, 263] width 277 height 96
paste textarea "No resolvió la evaluación del libro PRISMA, páginas 80, 81, 86 t 87."
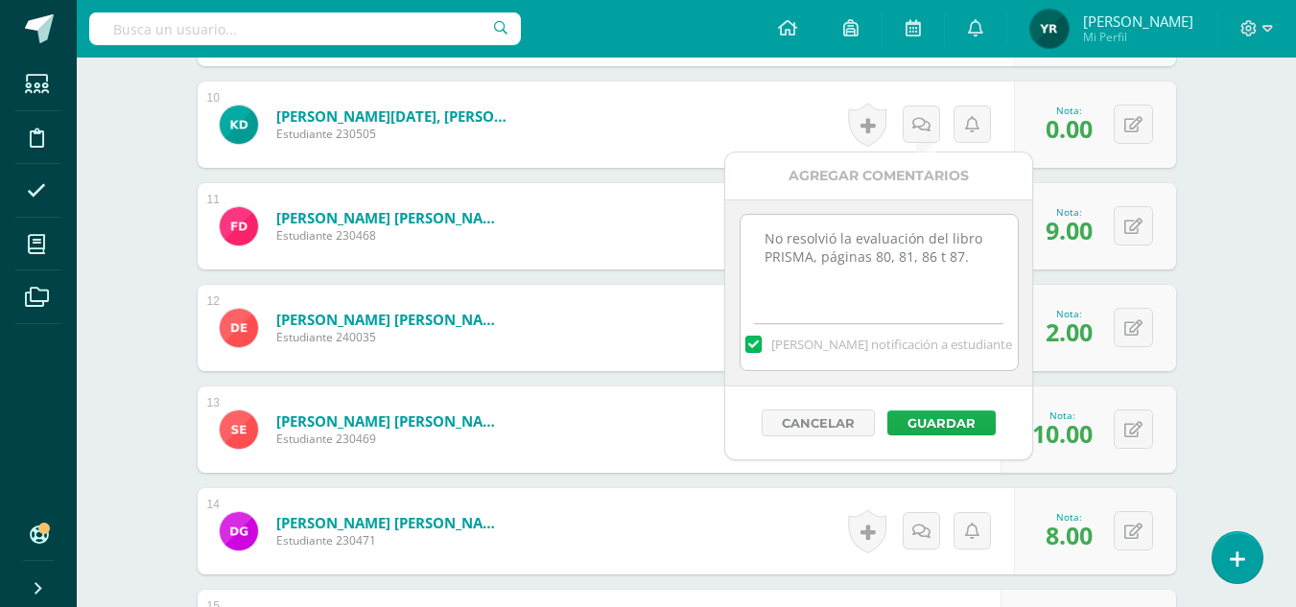
type textarea "No resolvió la evaluación del libro PRISMA, páginas 80, 81, 86 t 87."
click at [948, 420] on button "Guardar" at bounding box center [941, 422] width 108 height 25
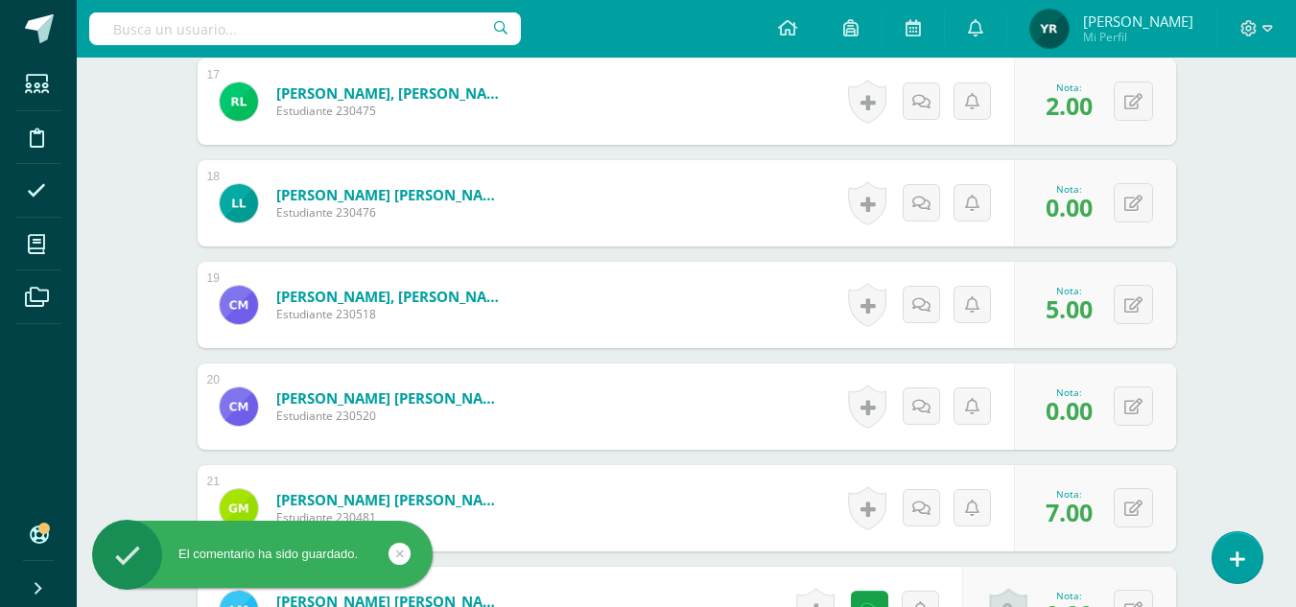
scroll to position [2329, 0]
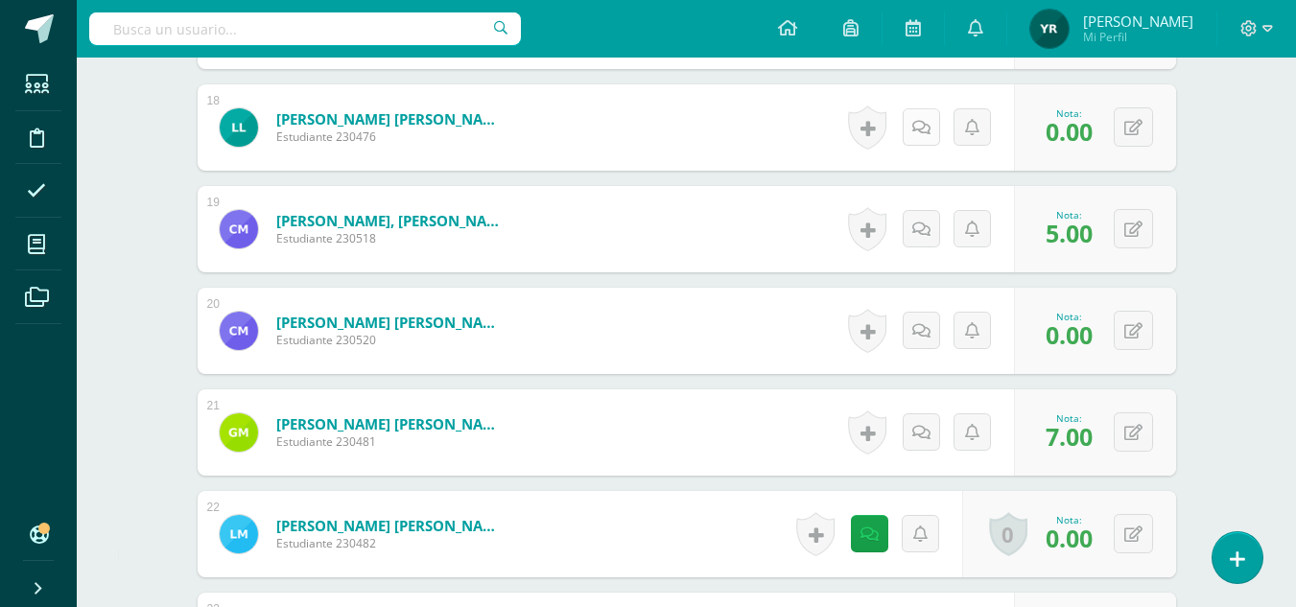
click at [916, 118] on link at bounding box center [920, 126] width 37 height 37
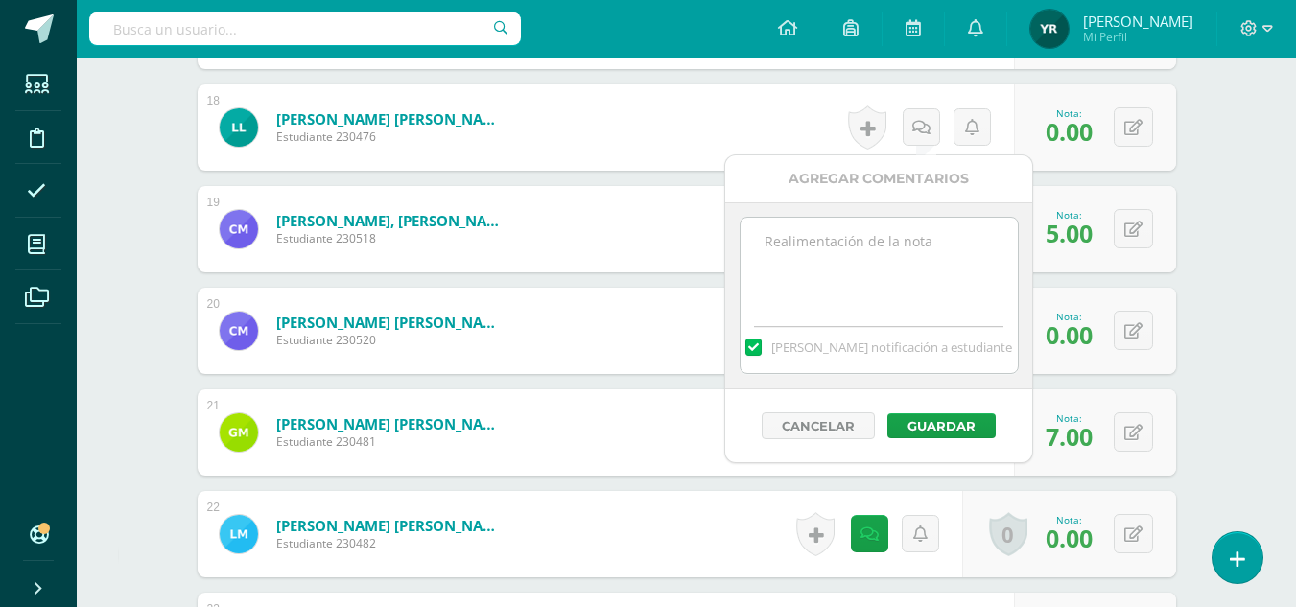
click at [907, 261] on textarea at bounding box center [878, 266] width 277 height 96
paste textarea "No resolvió la evaluación del libro PRISMA, páginas 80, 81, 86 t 87."
click at [939, 259] on textarea "No resolvió la evaluación del libro PRISMA, páginas 80, 81, 86 t 87." at bounding box center [878, 266] width 277 height 96
drag, startPoint x: 984, startPoint y: 260, endPoint x: 753, endPoint y: 238, distance: 232.2
click at [753, 238] on textarea "No resolvió la evaluación del libro PRISMA, páginas 80, 81, 86 y 87." at bounding box center [878, 266] width 277 height 96
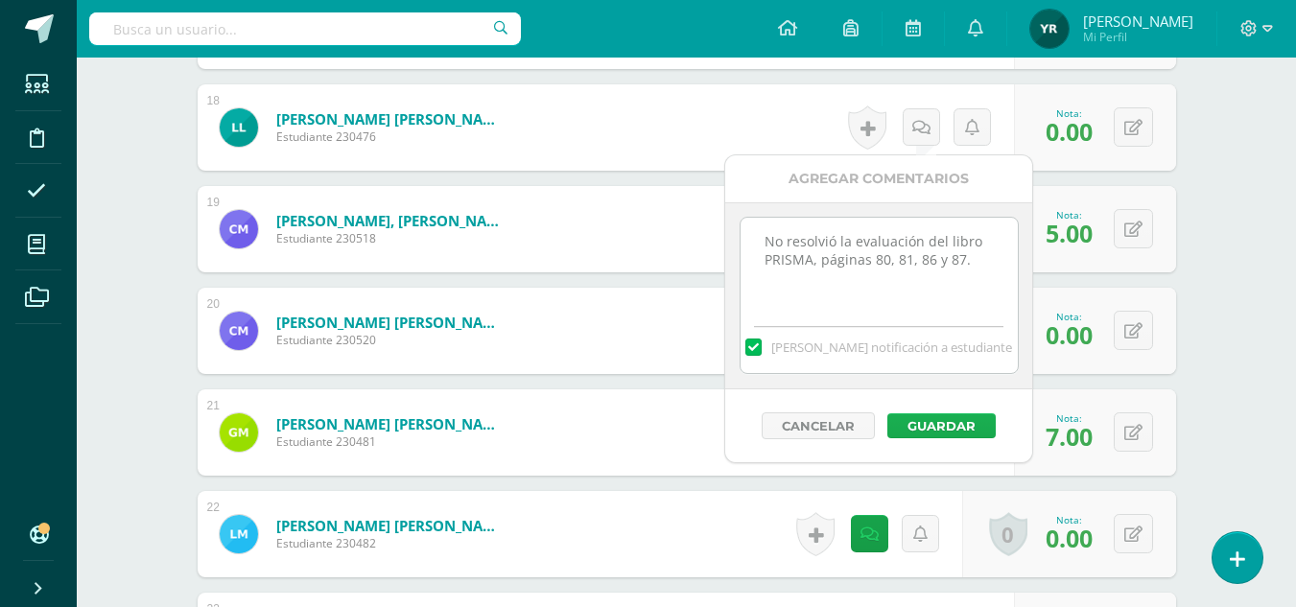
type textarea "No resolvió la evaluación del libro PRISMA, páginas 80, 81, 86 y 87."
click at [910, 417] on button "Guardar" at bounding box center [941, 425] width 108 height 25
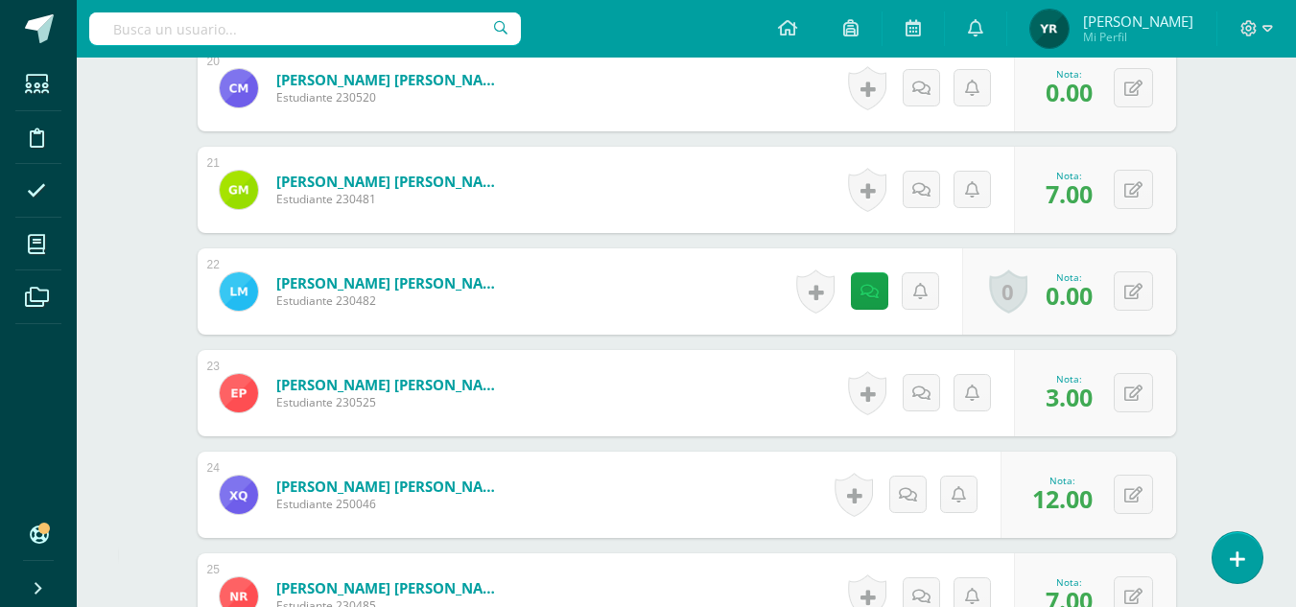
scroll to position [2565, 0]
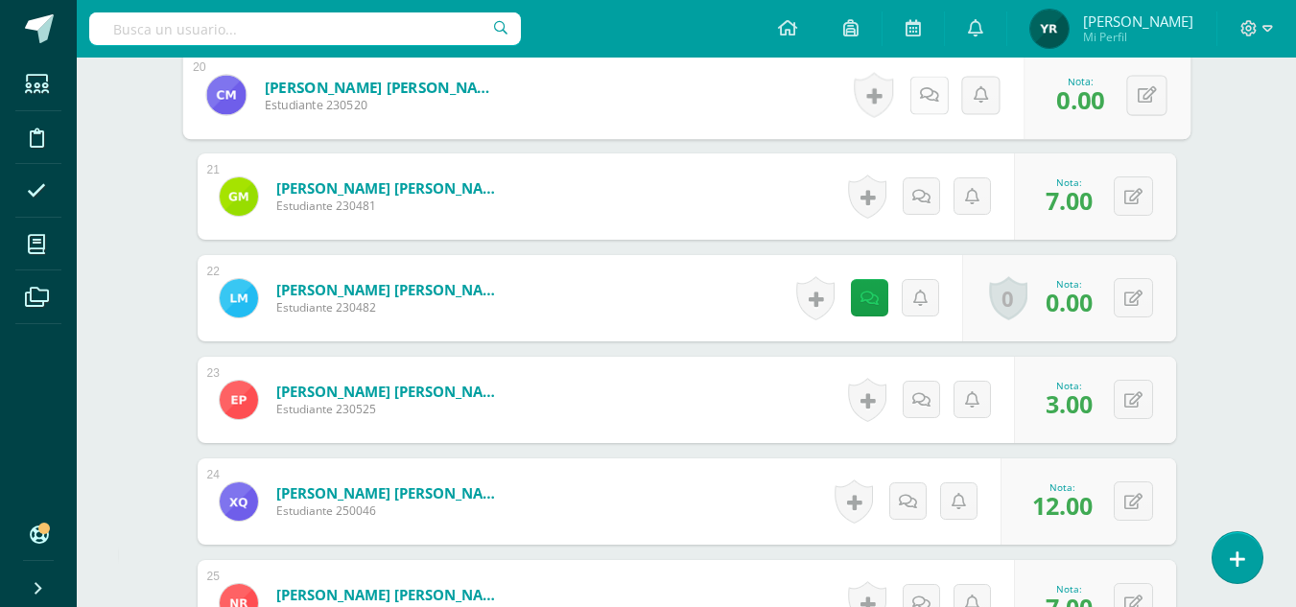
click at [926, 99] on icon at bounding box center [928, 94] width 19 height 16
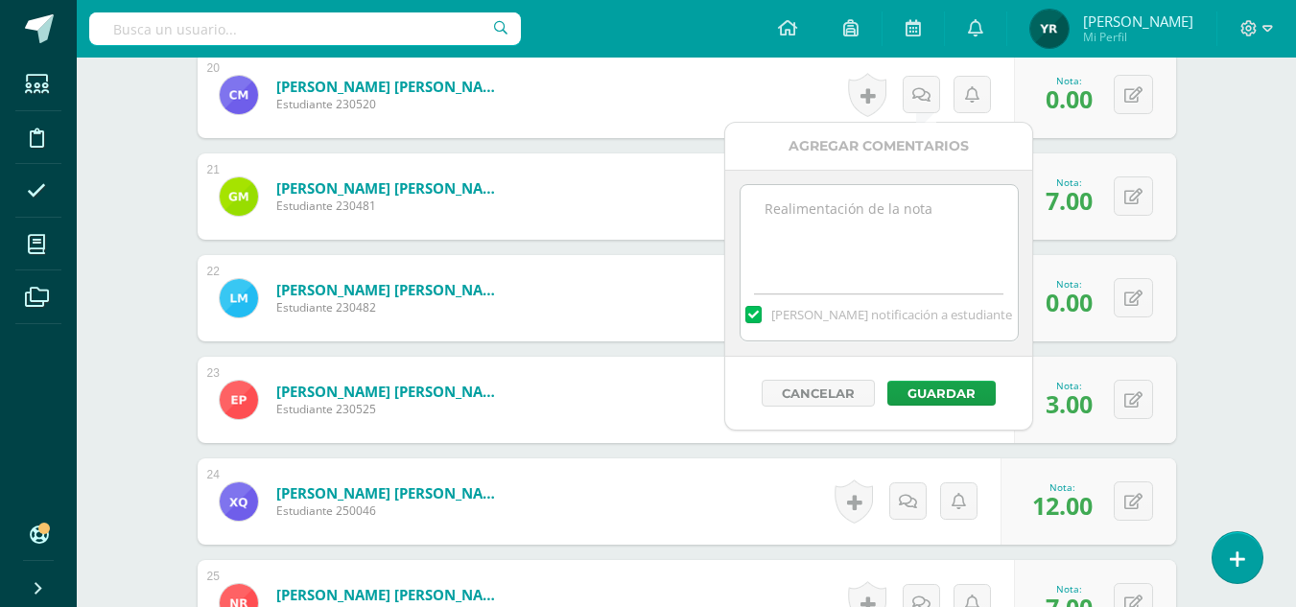
click at [916, 254] on textarea at bounding box center [878, 233] width 277 height 96
paste textarea "No resolvió la evaluación del libro PRISMA, páginas 80, 81, 86 y 87."
type textarea "No resolvió la evaluación del libro PRISMA, páginas 80, 81, 86 y 87."
click at [949, 384] on button "Guardar" at bounding box center [941, 393] width 108 height 25
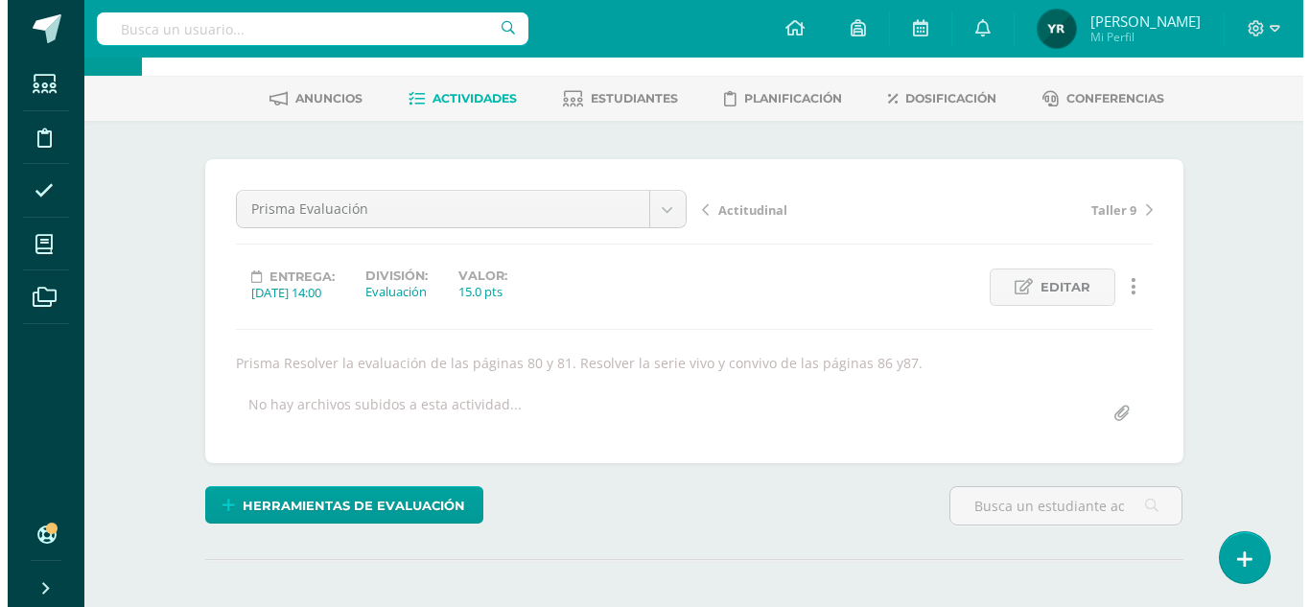
scroll to position [0, 0]
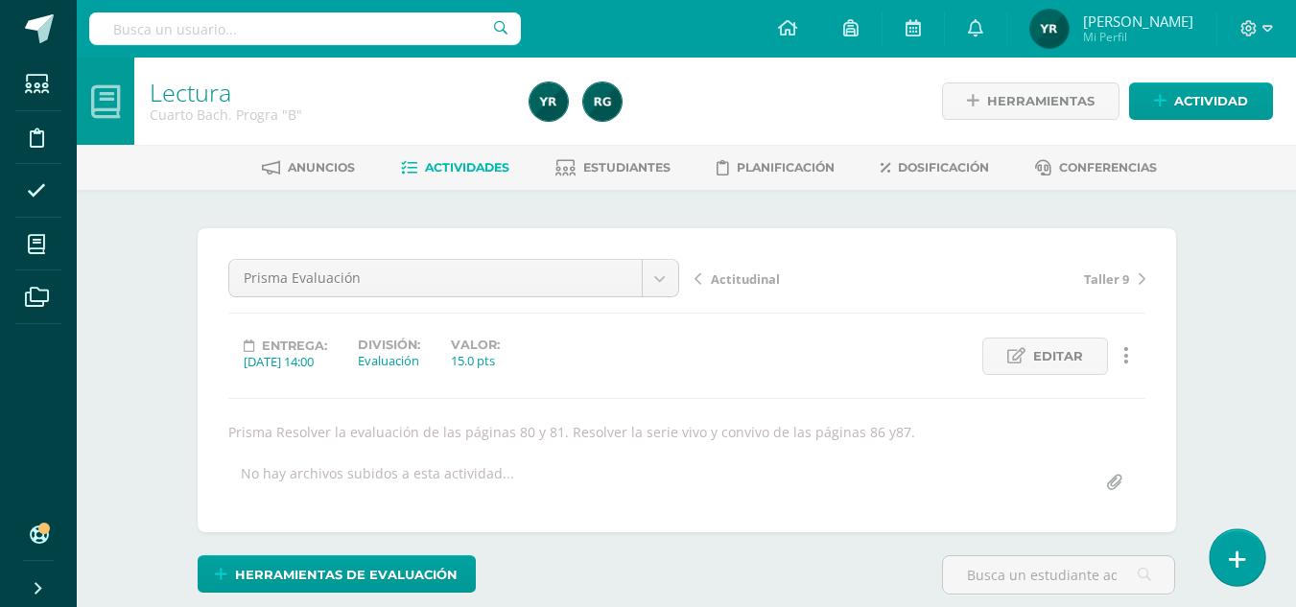
click at [1242, 567] on icon at bounding box center [1237, 560] width 17 height 22
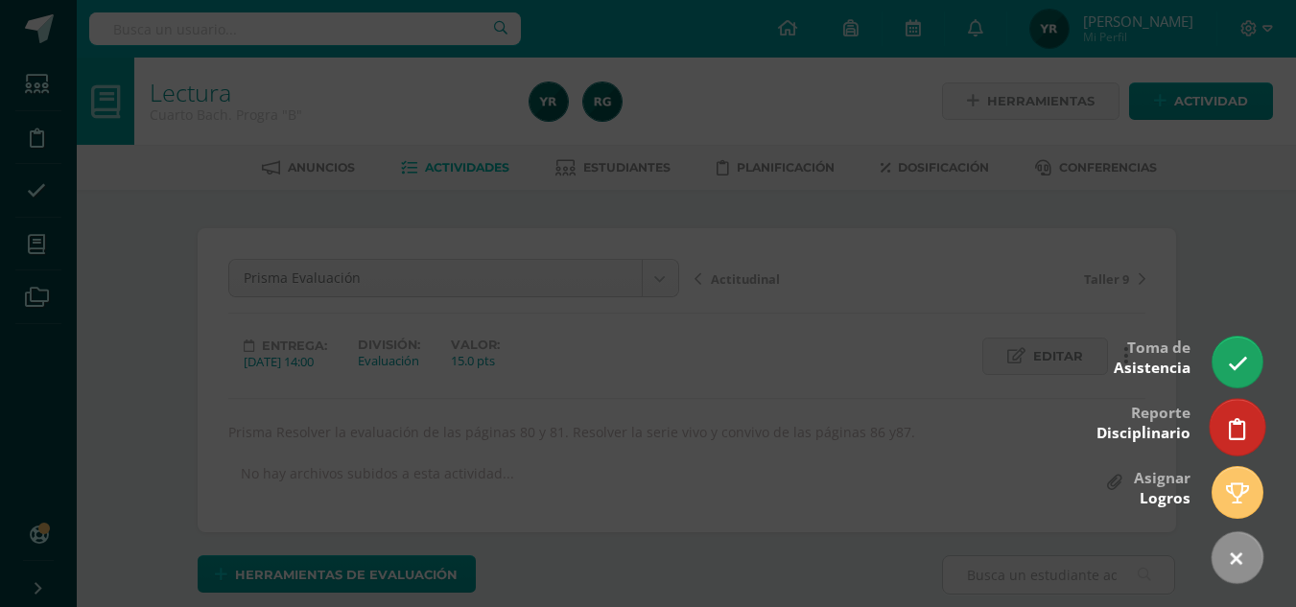
click at [1242, 435] on icon at bounding box center [1237, 429] width 17 height 22
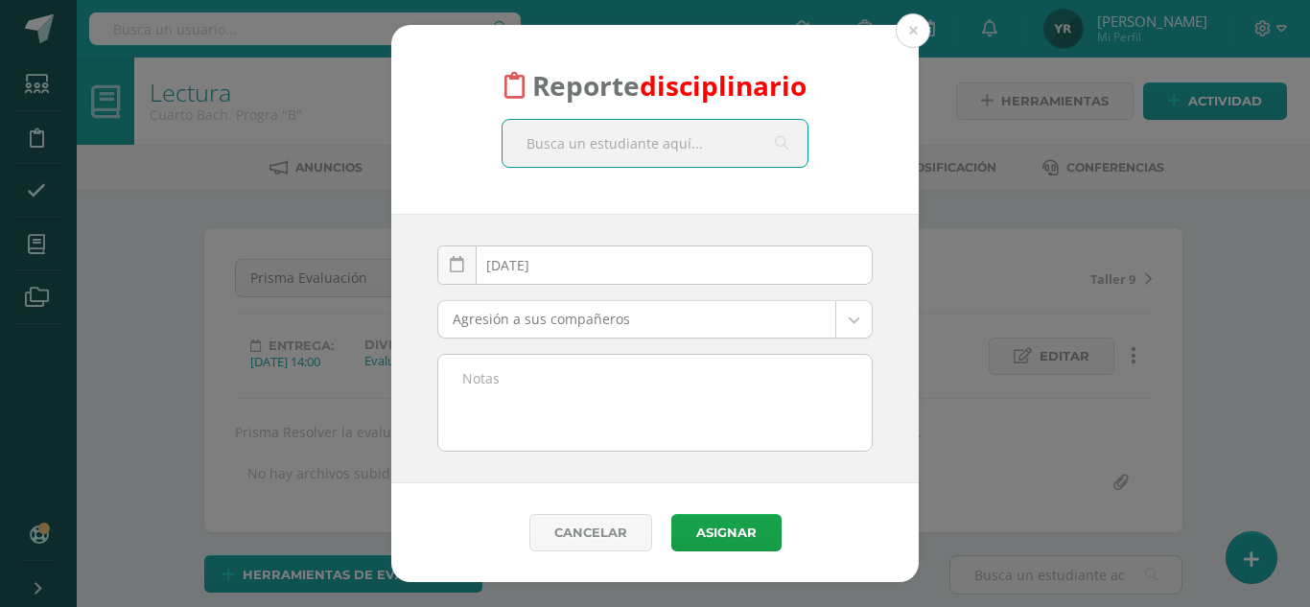
click at [810, 392] on textarea at bounding box center [654, 403] width 433 height 96
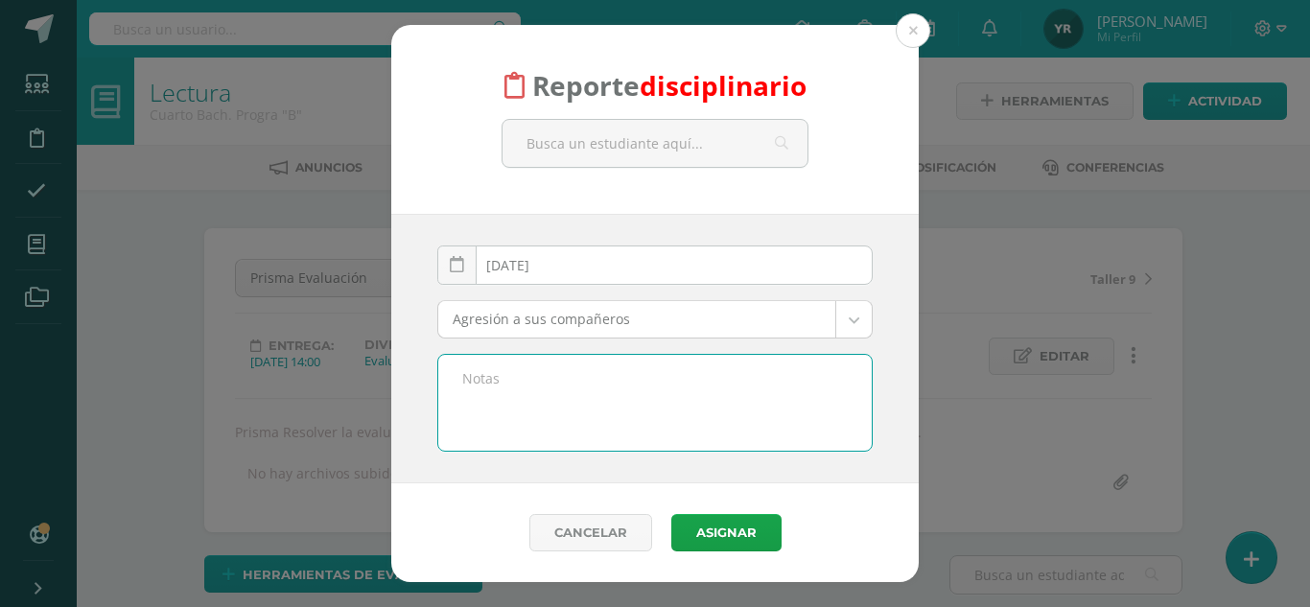
paste textarea "No resolvió la evaluación del libro PRISMA, páginas 80, 81, 86 y 87."
click at [451, 376] on textarea "No resolvió la evaluación del libro PRISMA, páginas 80, 81, 86 y 87." at bounding box center [654, 403] width 433 height 96
click at [547, 386] on textarea "Materia: No resolvió la evaluación del libro PRISMA, páginas 80, 81, 86 y 87." at bounding box center [654, 403] width 433 height 96
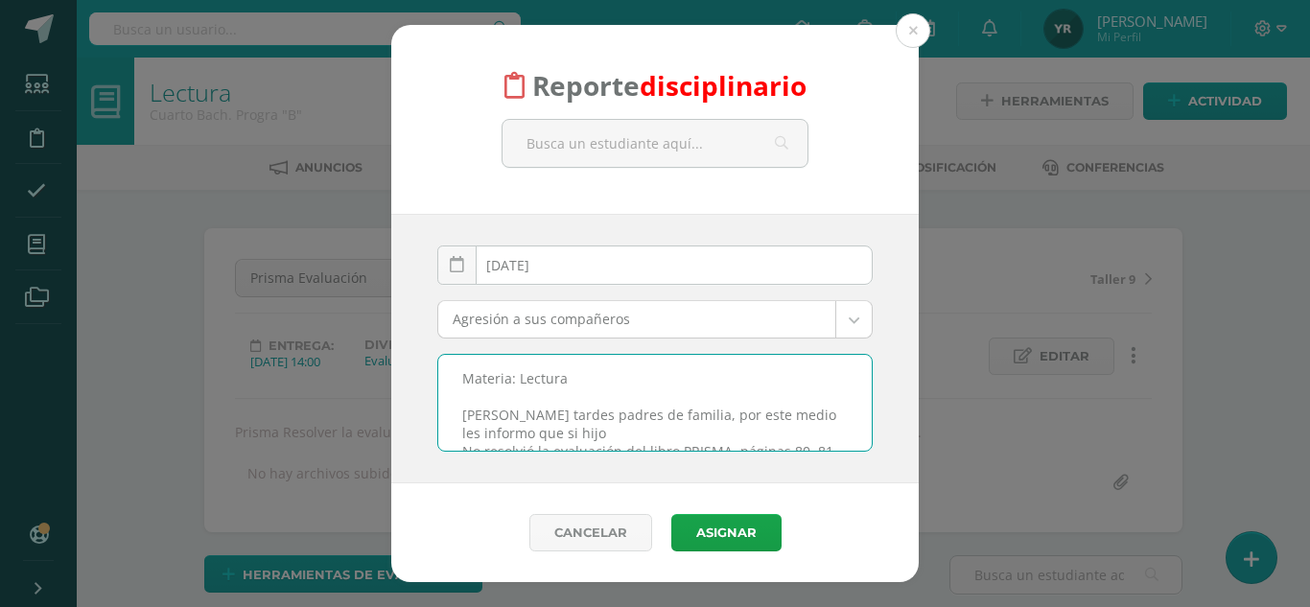
scroll to position [10, 0]
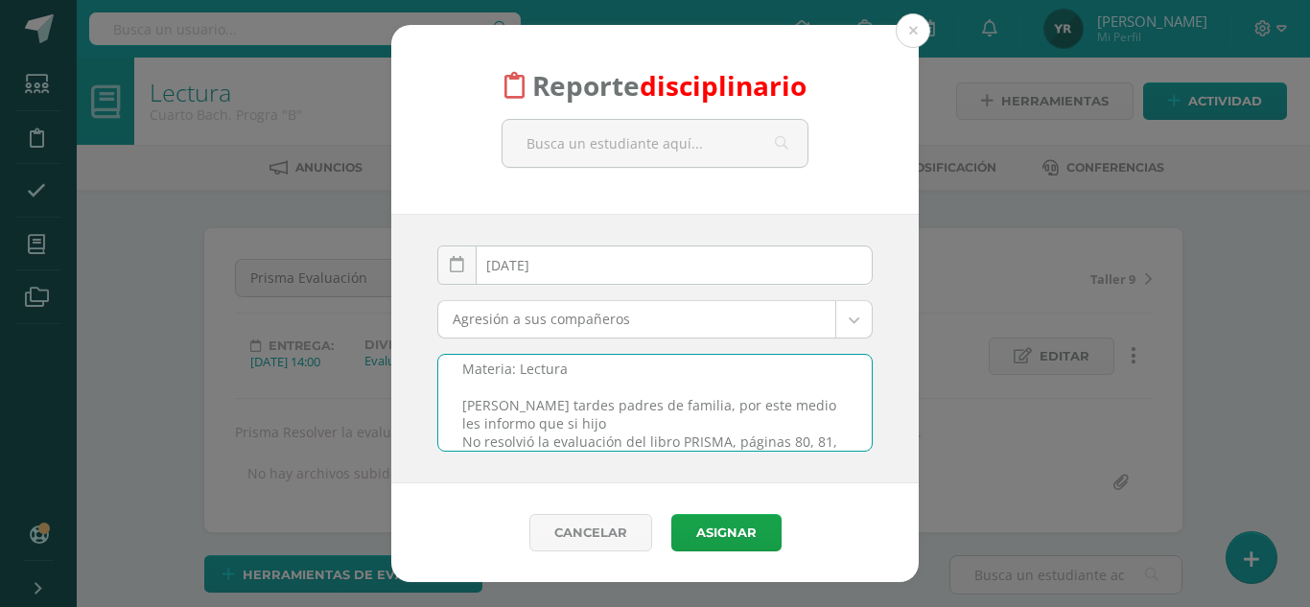
click at [472, 437] on textarea "Materia: Lectura Buenas tardes padres de familia, por este medio les informo qu…" at bounding box center [654, 403] width 433 height 96
click at [684, 443] on textarea "Materia: Lectura Buenas tardes padres de familia, por este medio les informo qu…" at bounding box center [654, 403] width 433 height 96
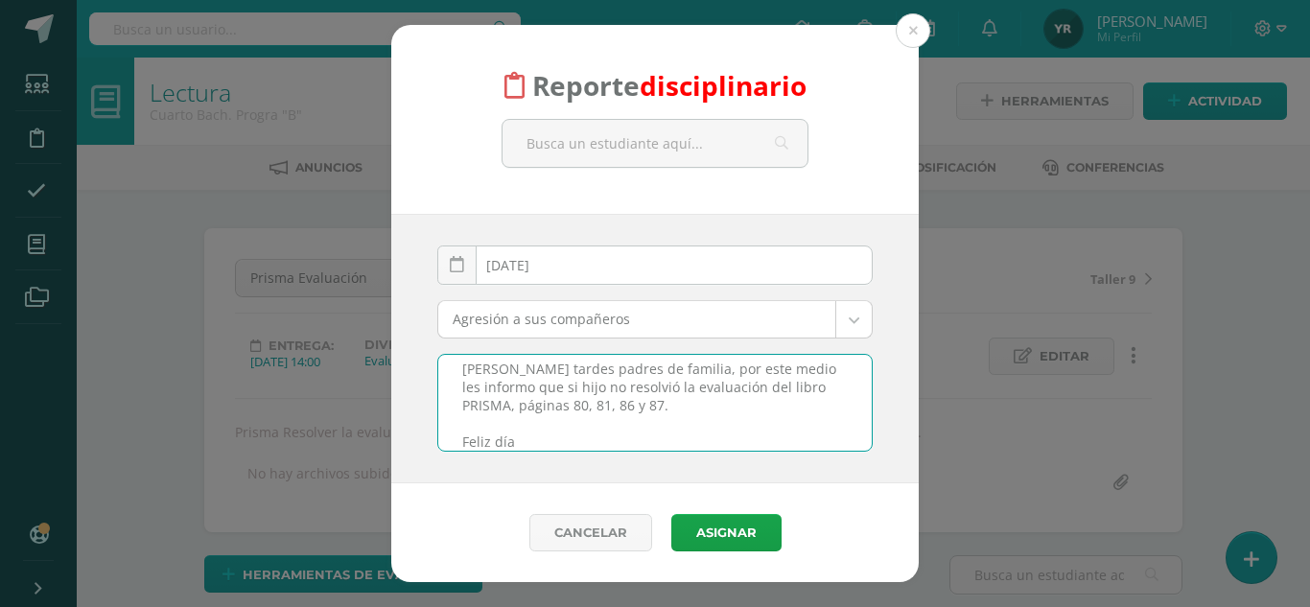
scroll to position [0, 0]
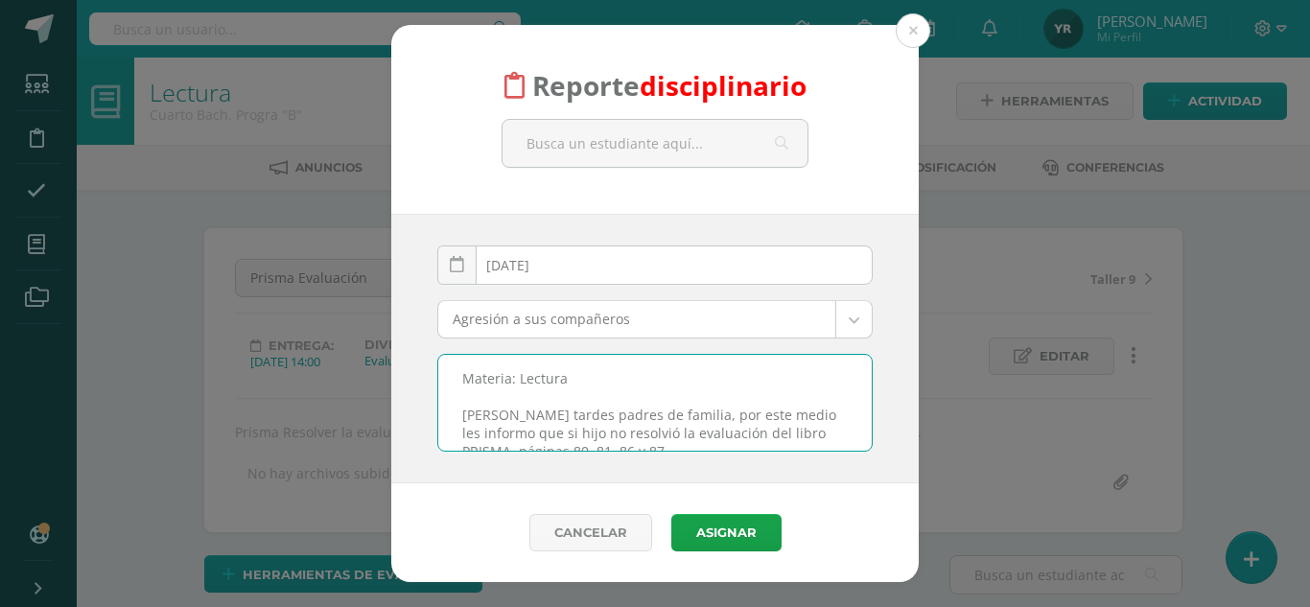
drag, startPoint x: 527, startPoint y: 446, endPoint x: 455, endPoint y: 360, distance: 113.0
click at [455, 360] on textarea "Materia: Lectura [PERSON_NAME] tardes padres de familia, por este medio les inf…" at bounding box center [654, 403] width 433 height 96
type textarea "Materia: Lectura [PERSON_NAME] tardes padres de familia, por este medio les inf…"
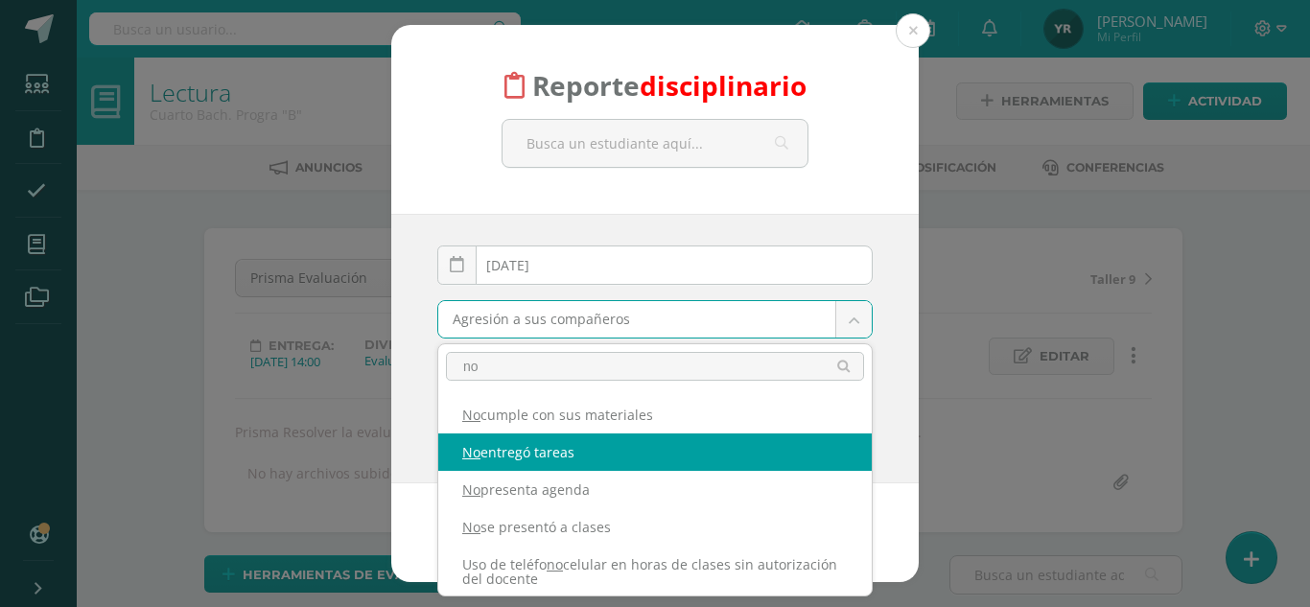
type input "no"
select select "5"
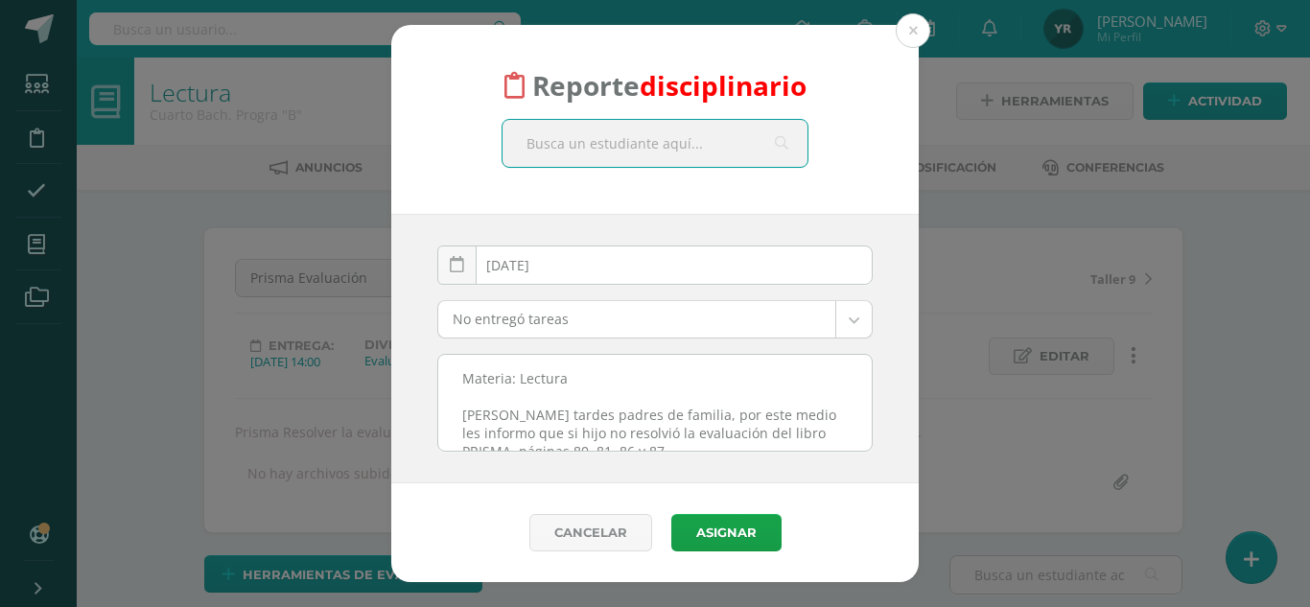
click at [688, 156] on input "text" at bounding box center [655, 143] width 305 height 47
type input "campos"
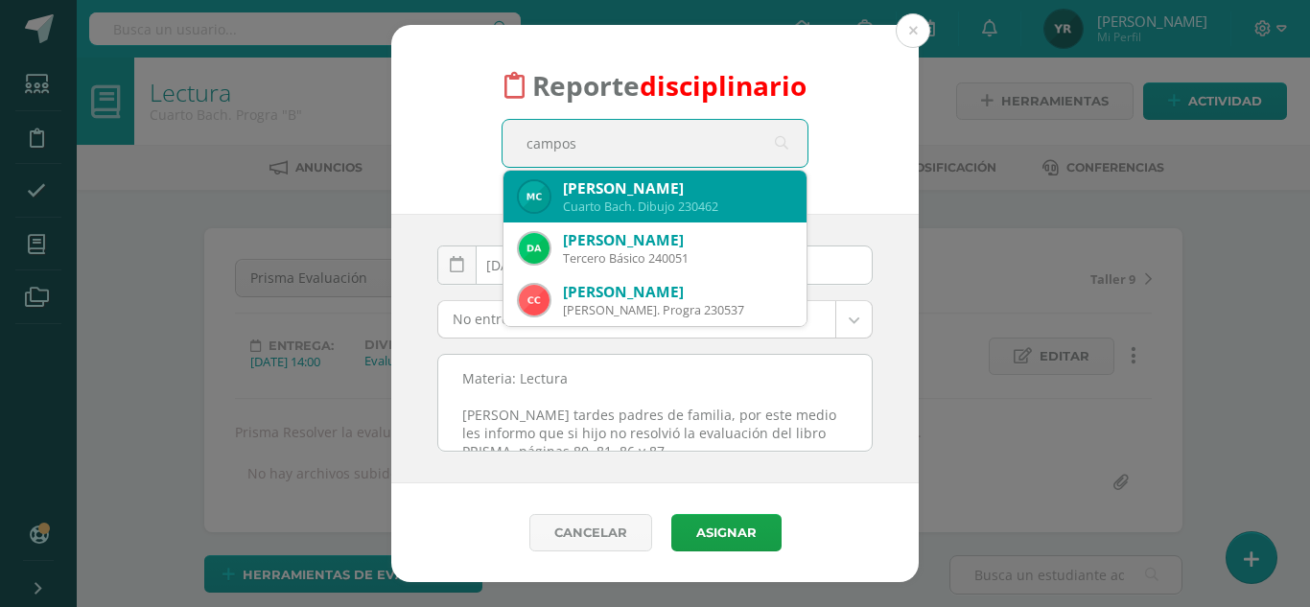
click at [684, 199] on div "Cuarto Bach. Dibujo 230462" at bounding box center [677, 207] width 228 height 16
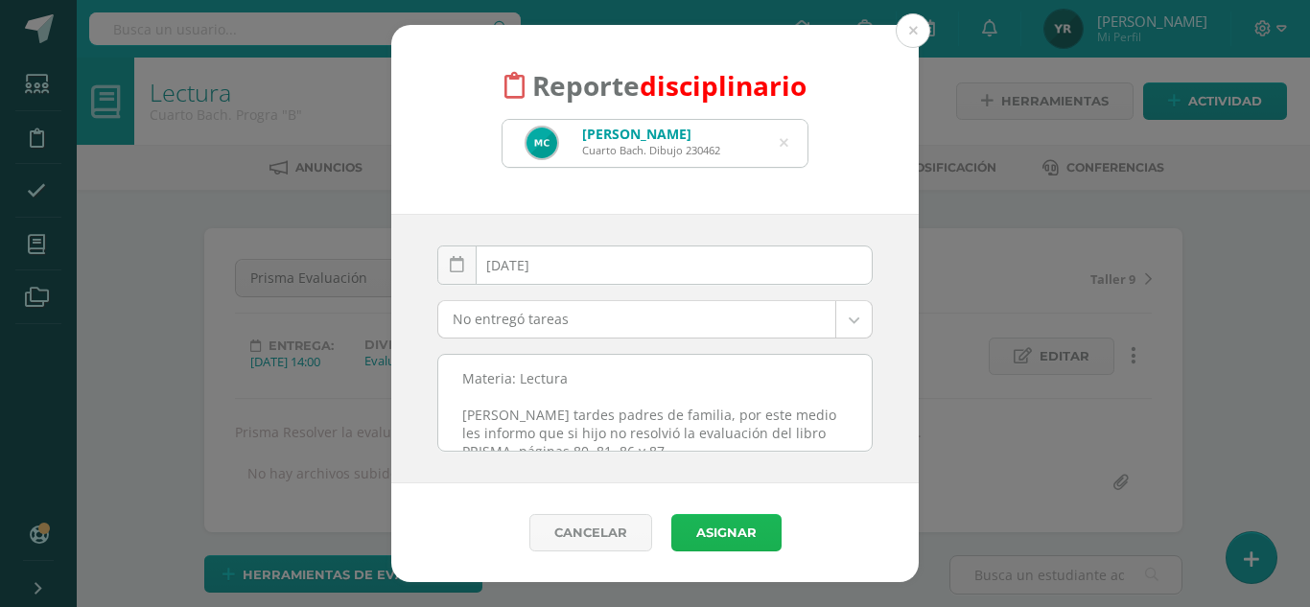
click at [715, 532] on button "Asignar" at bounding box center [726, 532] width 110 height 37
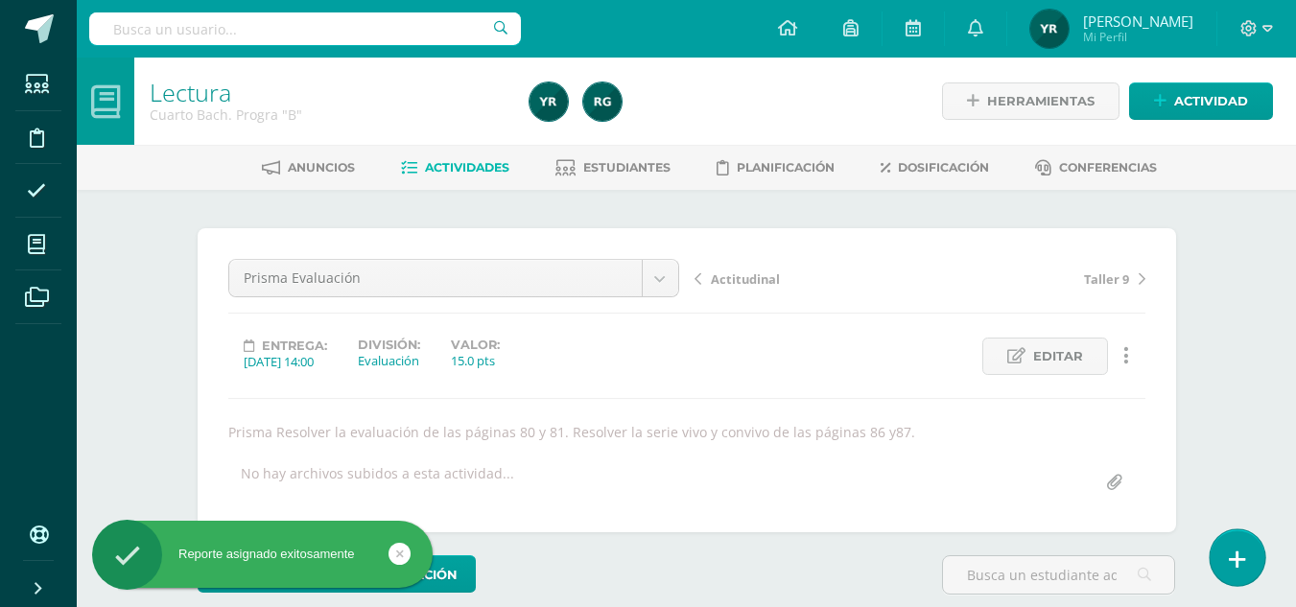
click at [1235, 566] on icon at bounding box center [1237, 560] width 17 height 22
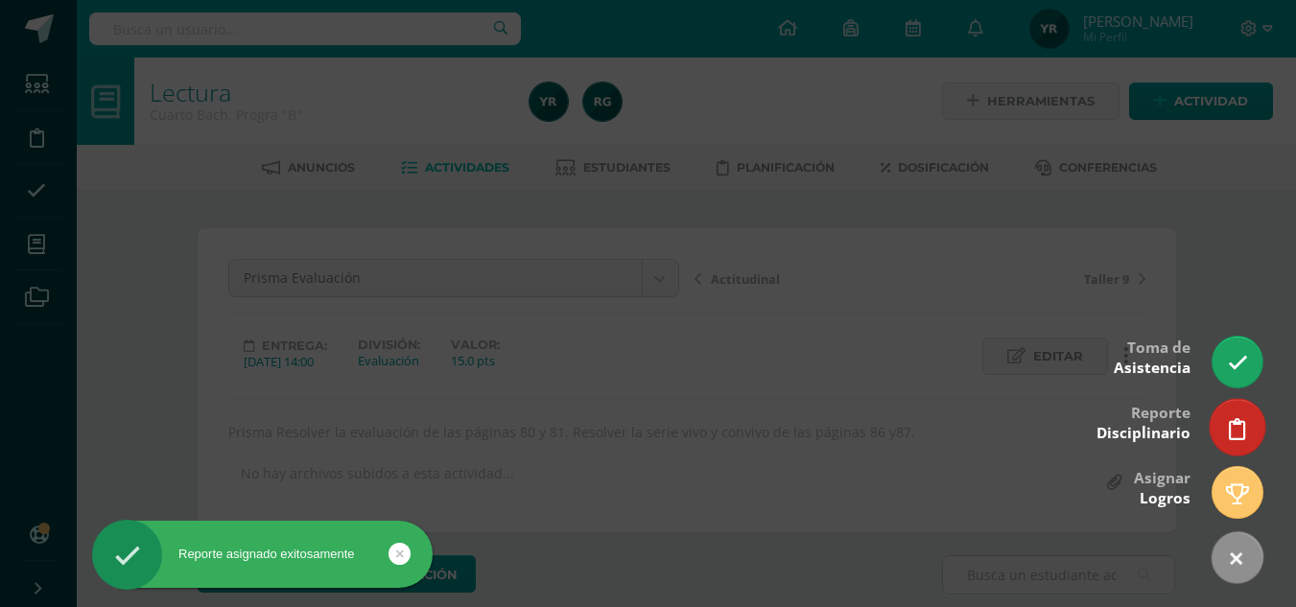
click at [1226, 417] on link at bounding box center [1236, 427] width 55 height 56
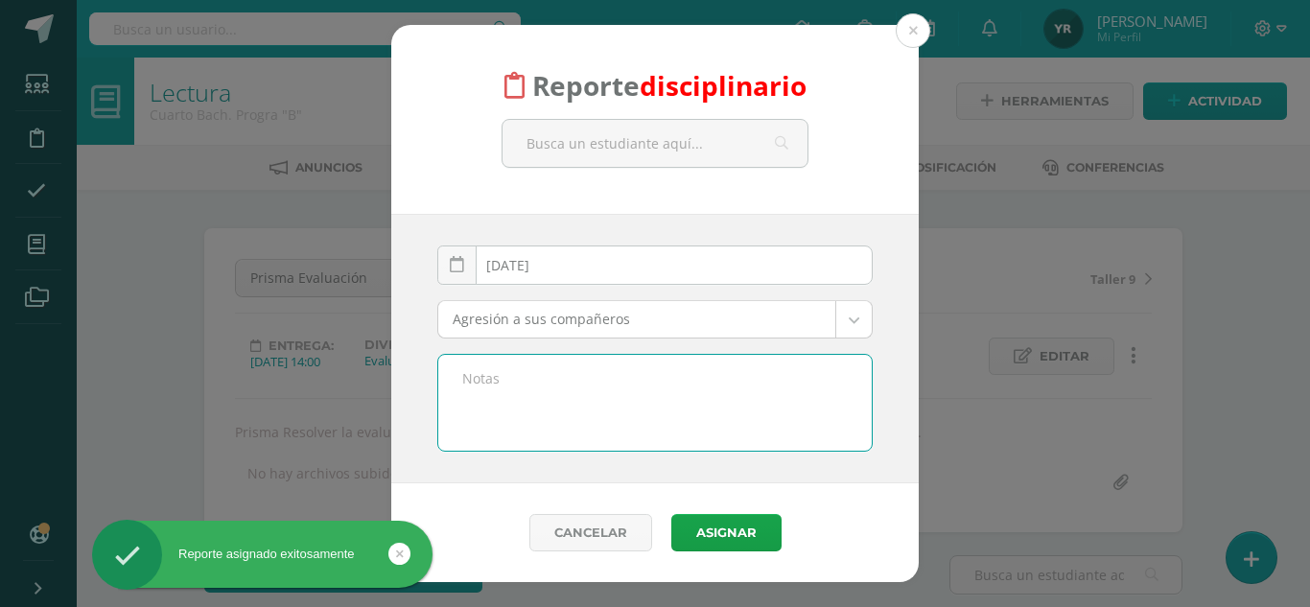
scroll to position [1, 0]
click at [655, 389] on textarea at bounding box center [654, 403] width 433 height 96
paste textarea "Materia: Lectura [PERSON_NAME] tardes padres de familia, por este medio les inf…"
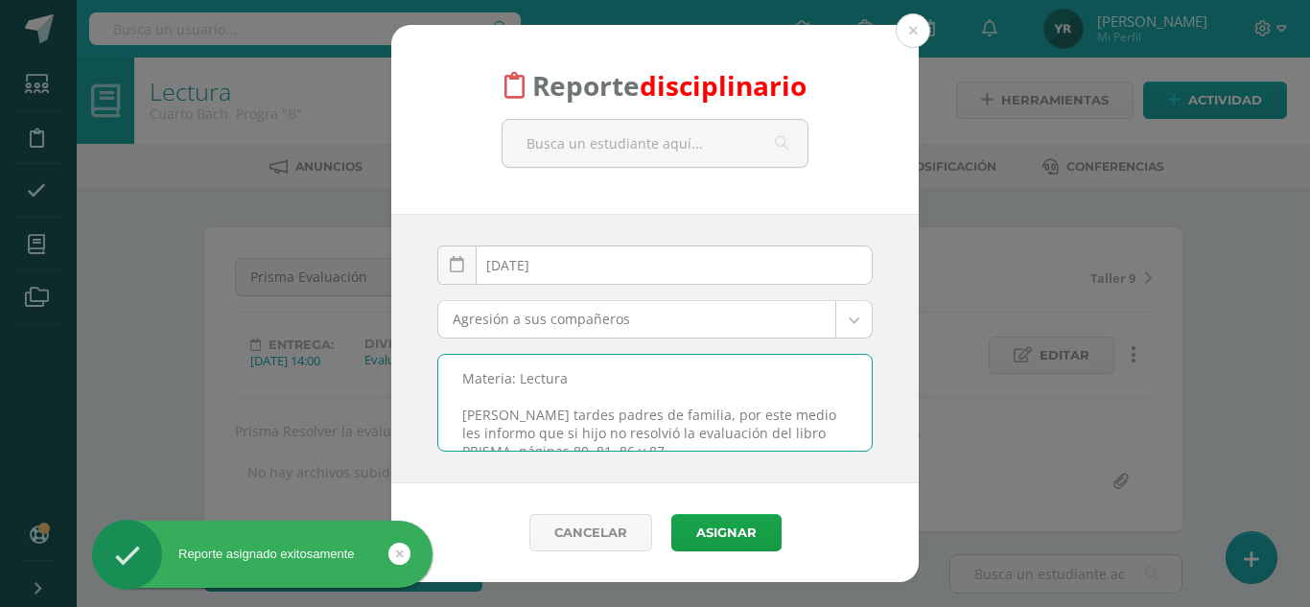
scroll to position [46, 0]
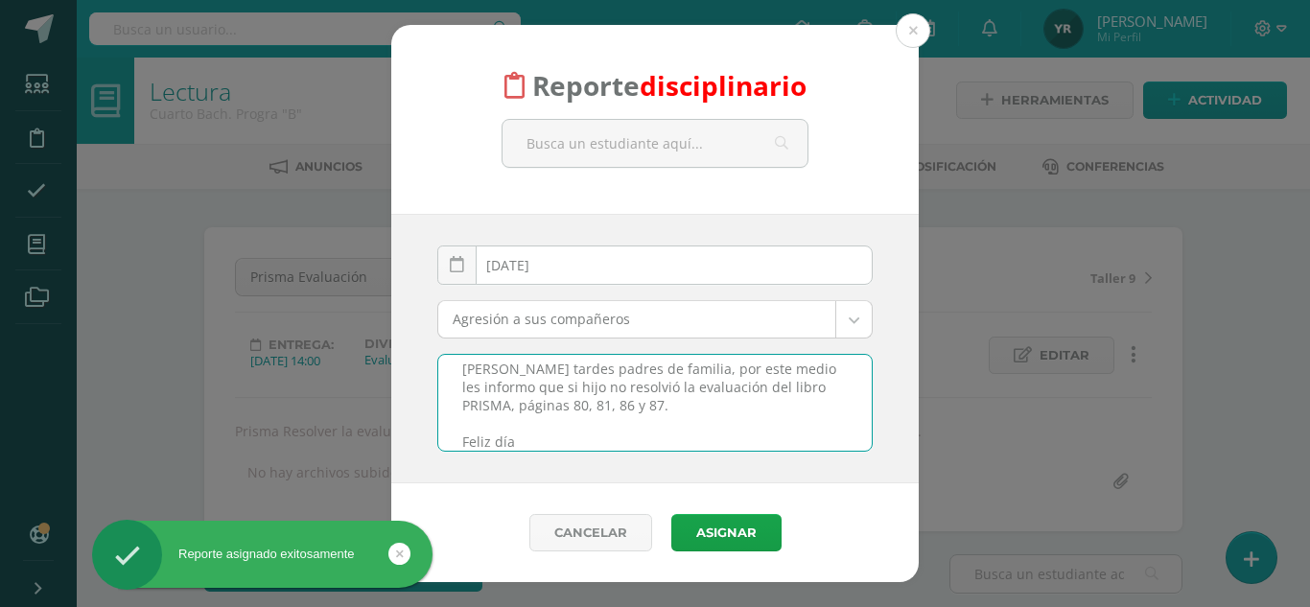
type textarea "Materia: Lectura [PERSON_NAME] tardes padres de familia, por este medio les inf…"
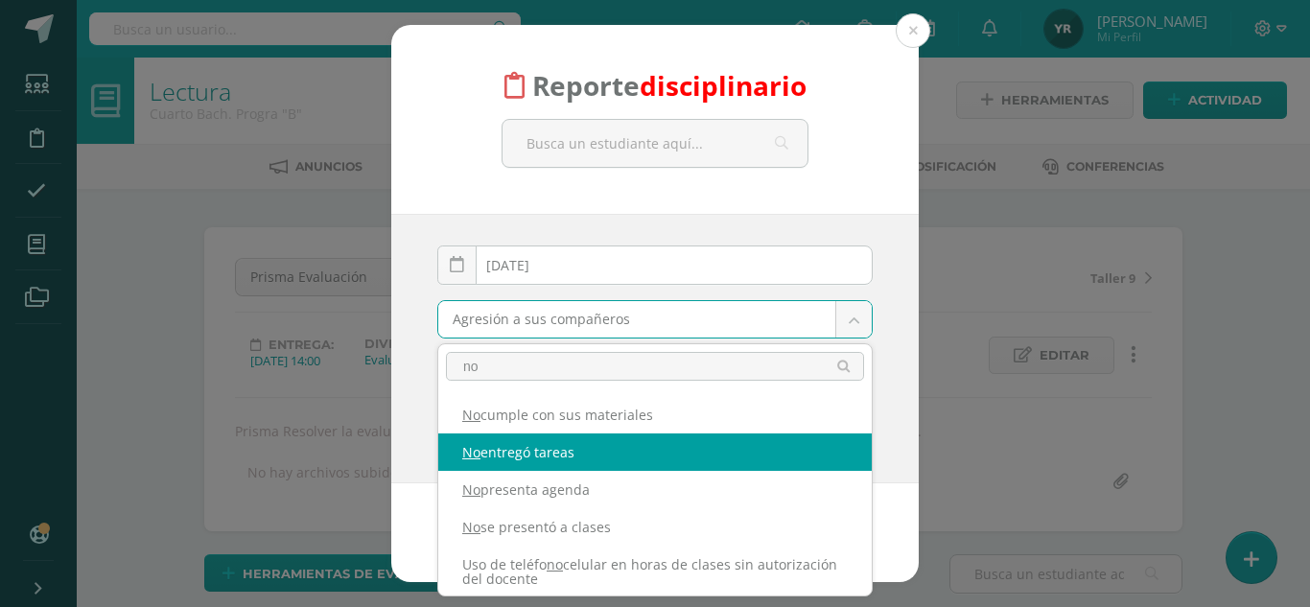
type input "no"
select select "5"
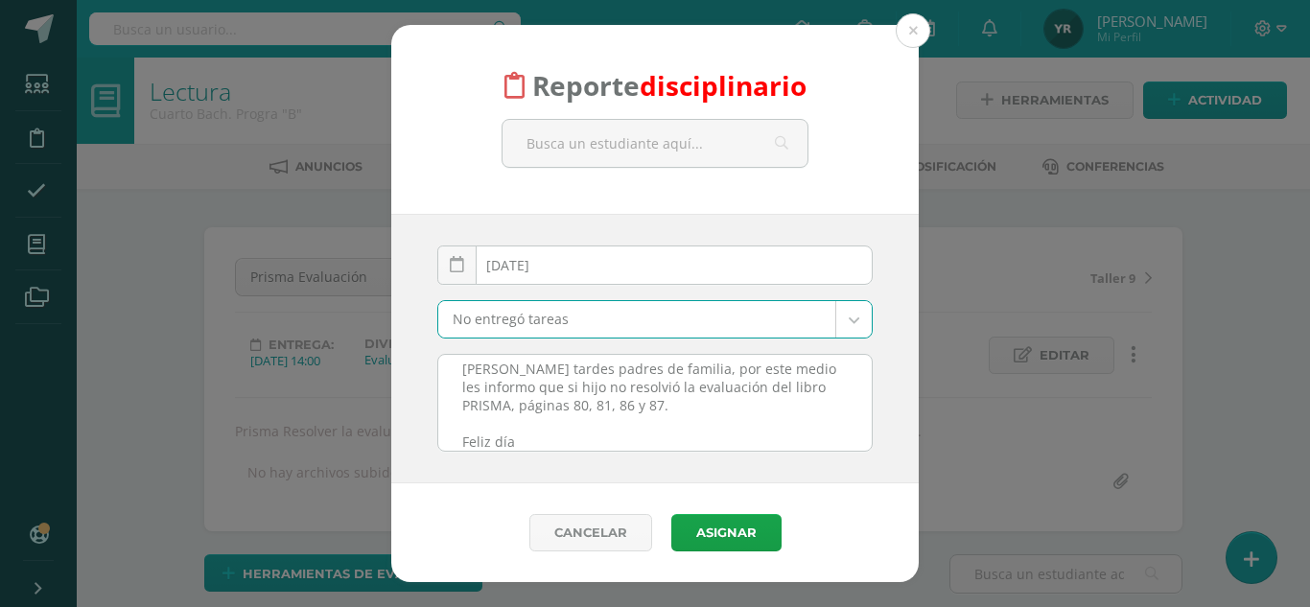
scroll to position [2, 0]
click at [627, 148] on input "text" at bounding box center [655, 143] width 305 height 47
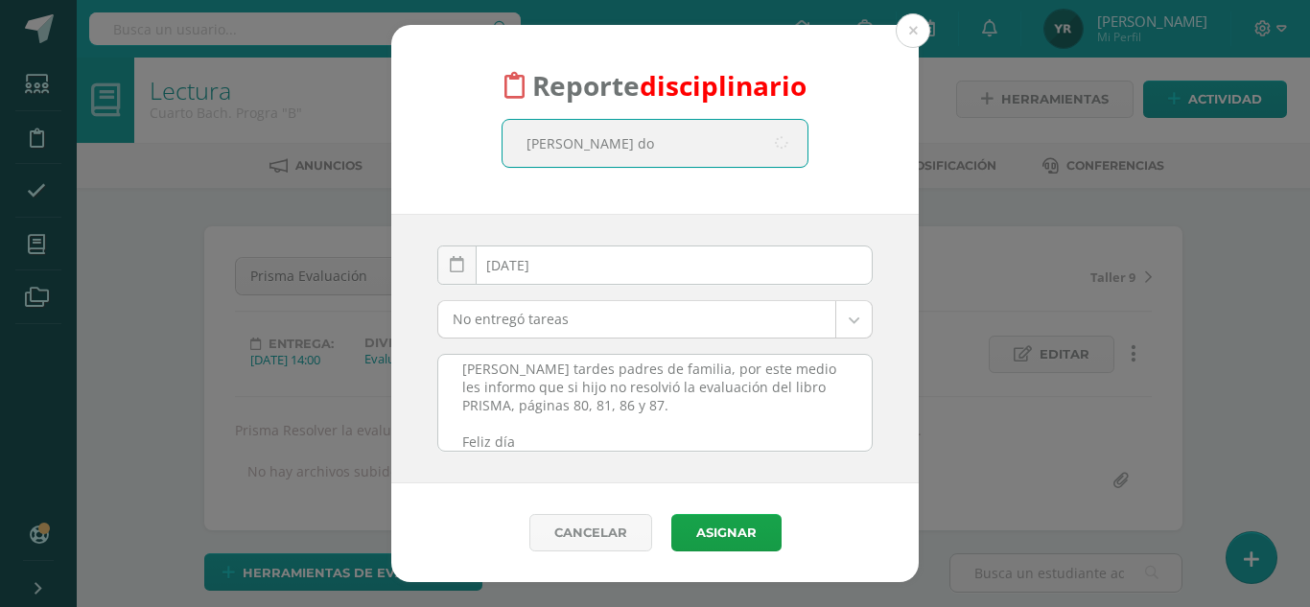
type input "diaz dom"
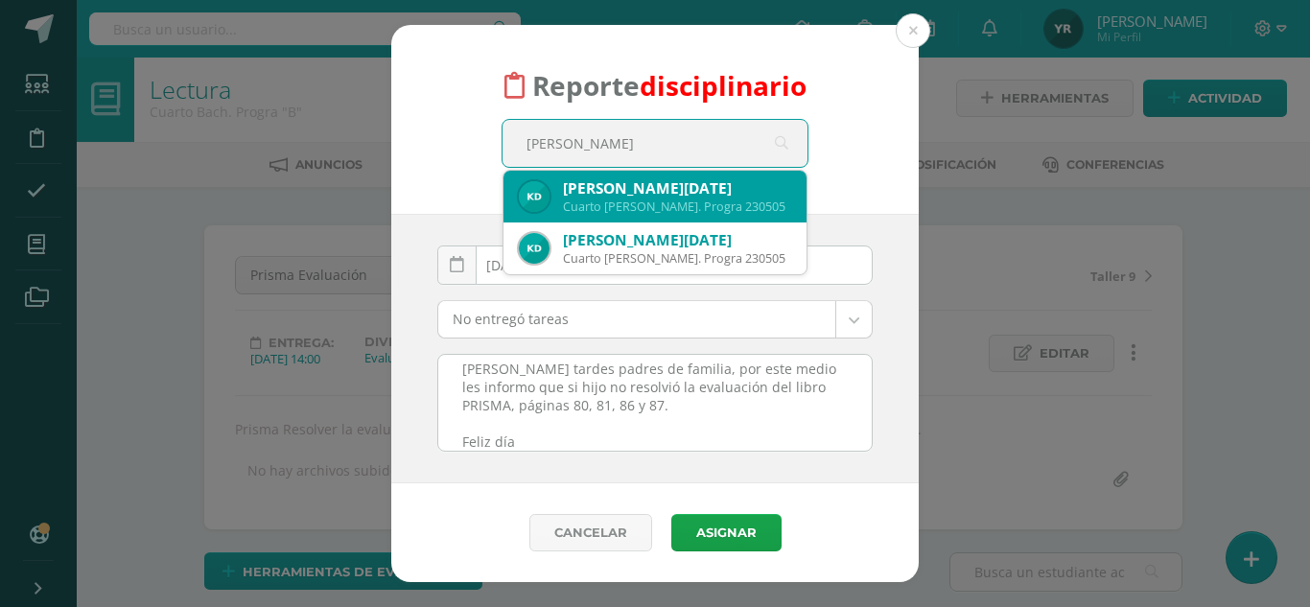
click at [635, 198] on div "Kevin Alejandro Díaz Domingo" at bounding box center [677, 188] width 228 height 20
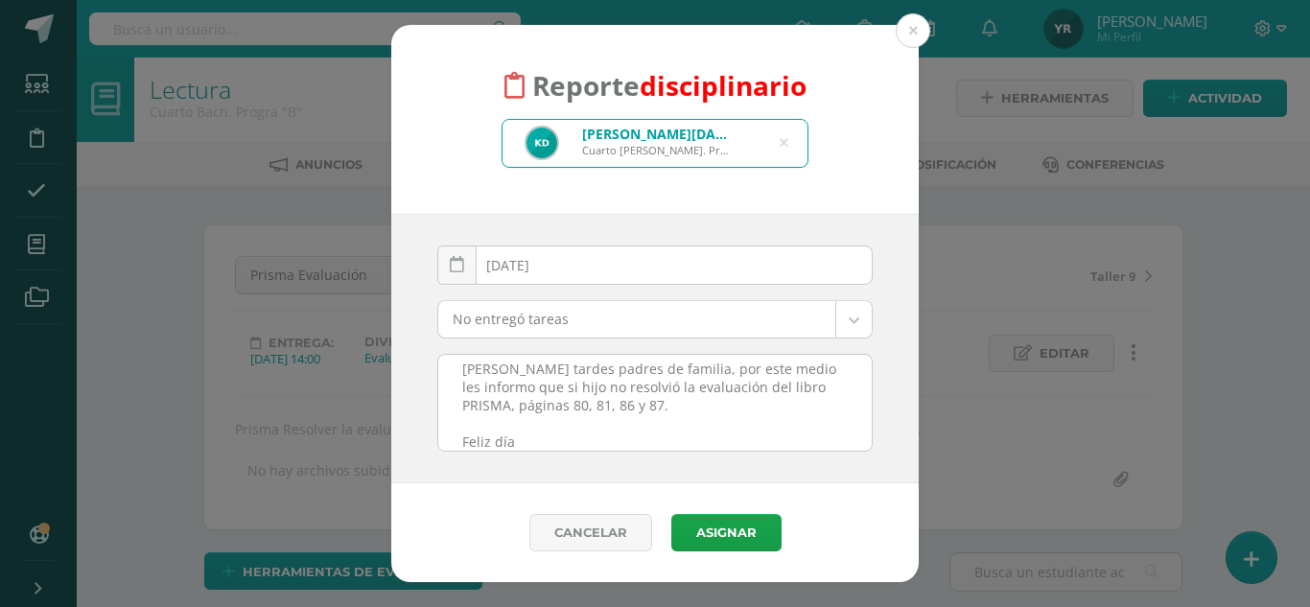
scroll to position [4, 0]
click at [734, 544] on button "Asignar" at bounding box center [726, 532] width 110 height 37
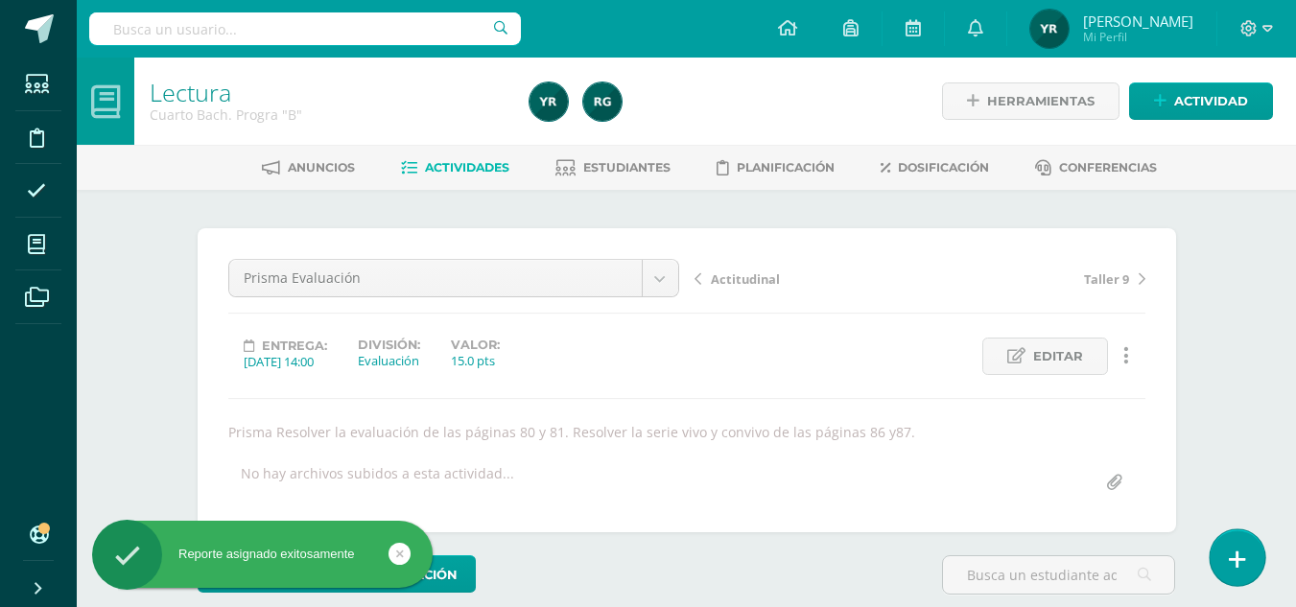
click at [1237, 551] on icon at bounding box center [1237, 560] width 17 height 22
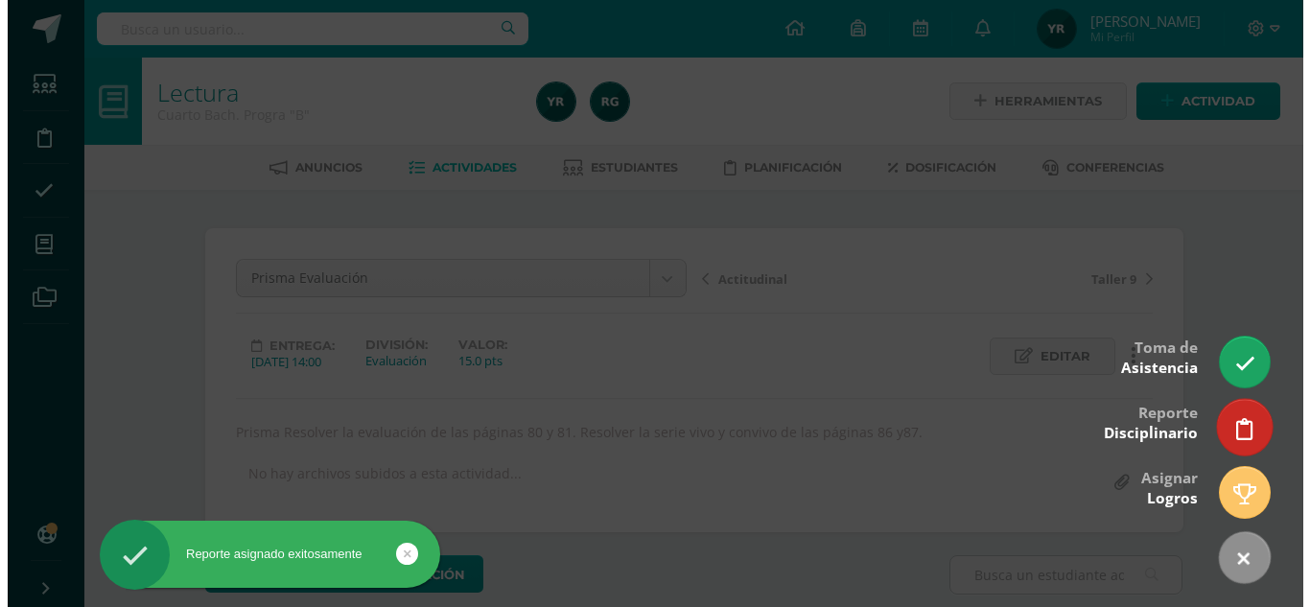
scroll to position [1, 0]
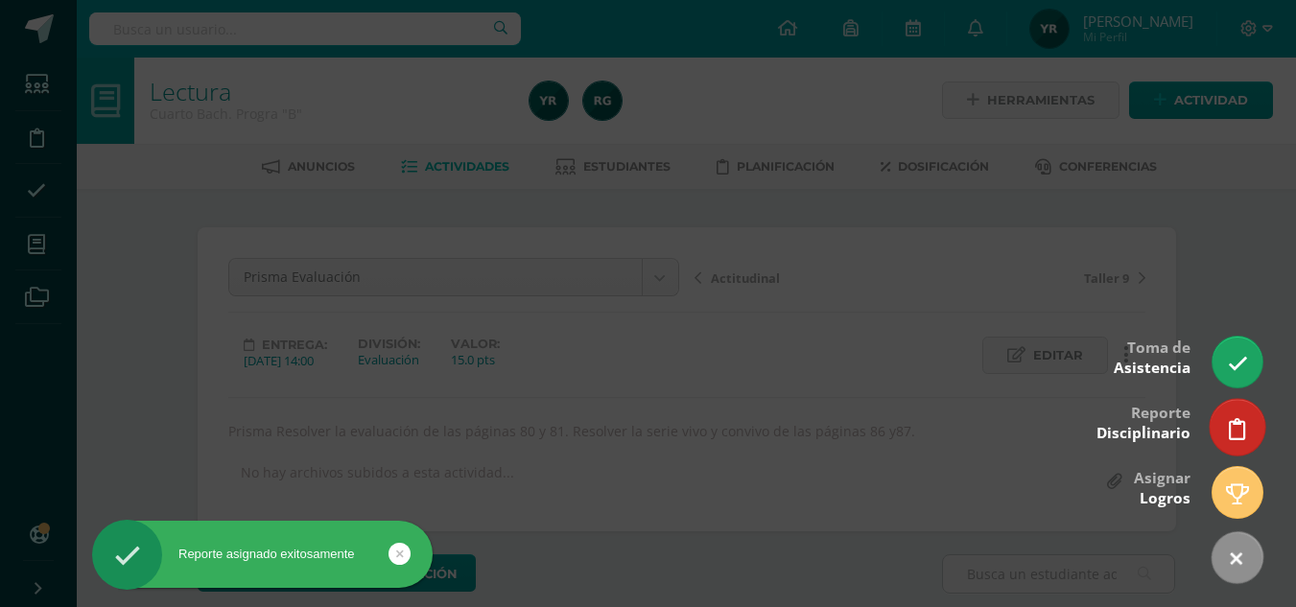
click at [1229, 426] on icon at bounding box center [1237, 429] width 17 height 22
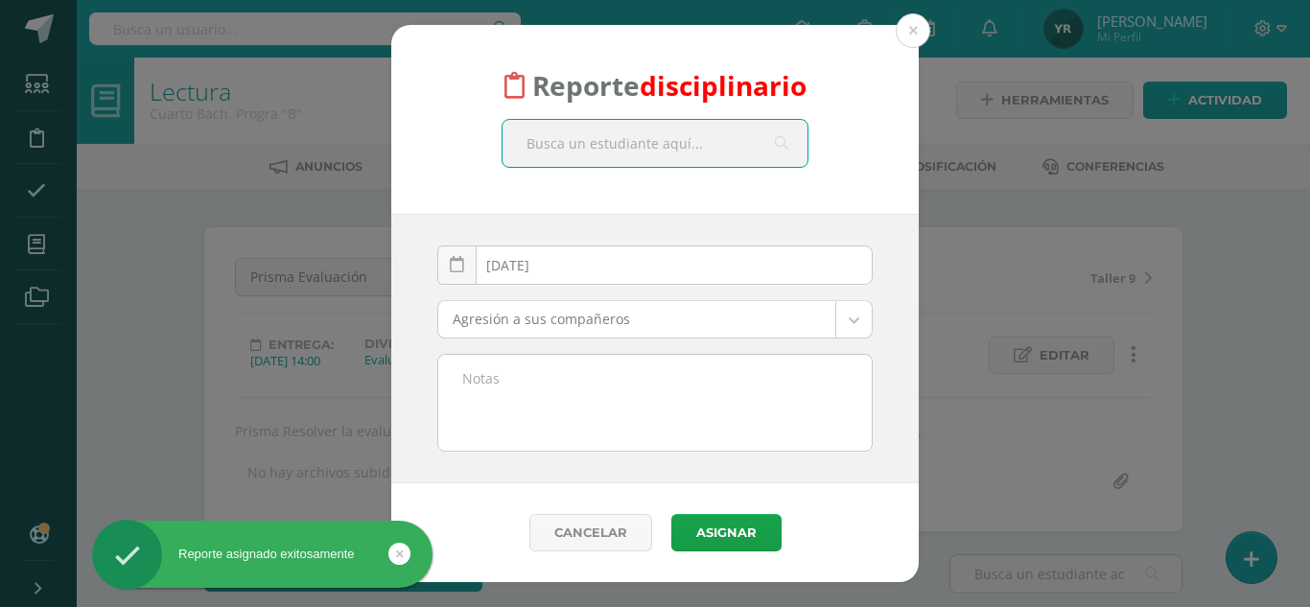
click at [724, 416] on textarea at bounding box center [654, 403] width 433 height 96
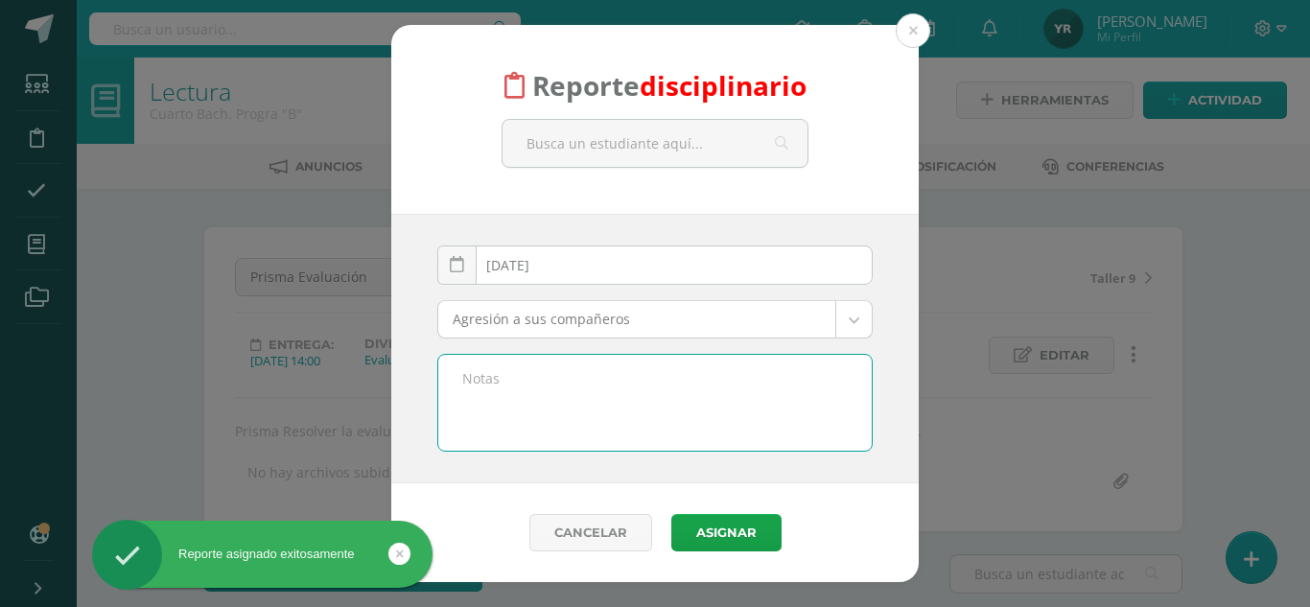
paste textarea "Materia: Lectura [PERSON_NAME] tardes padres de familia, por este medio les inf…"
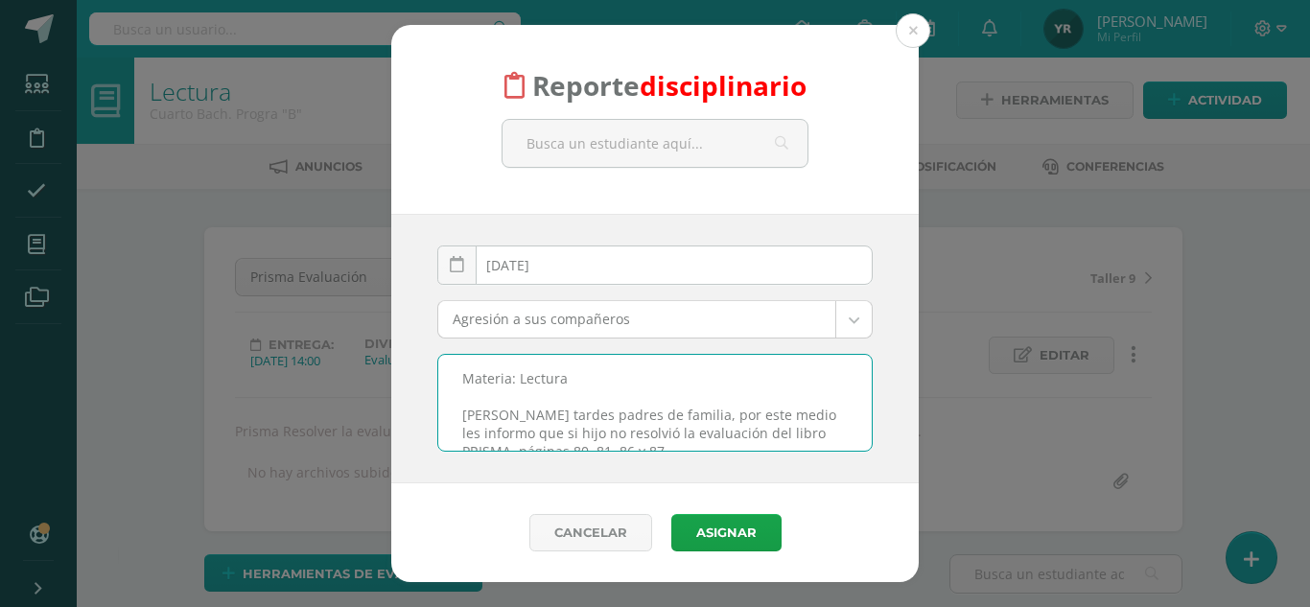
scroll to position [46, 0]
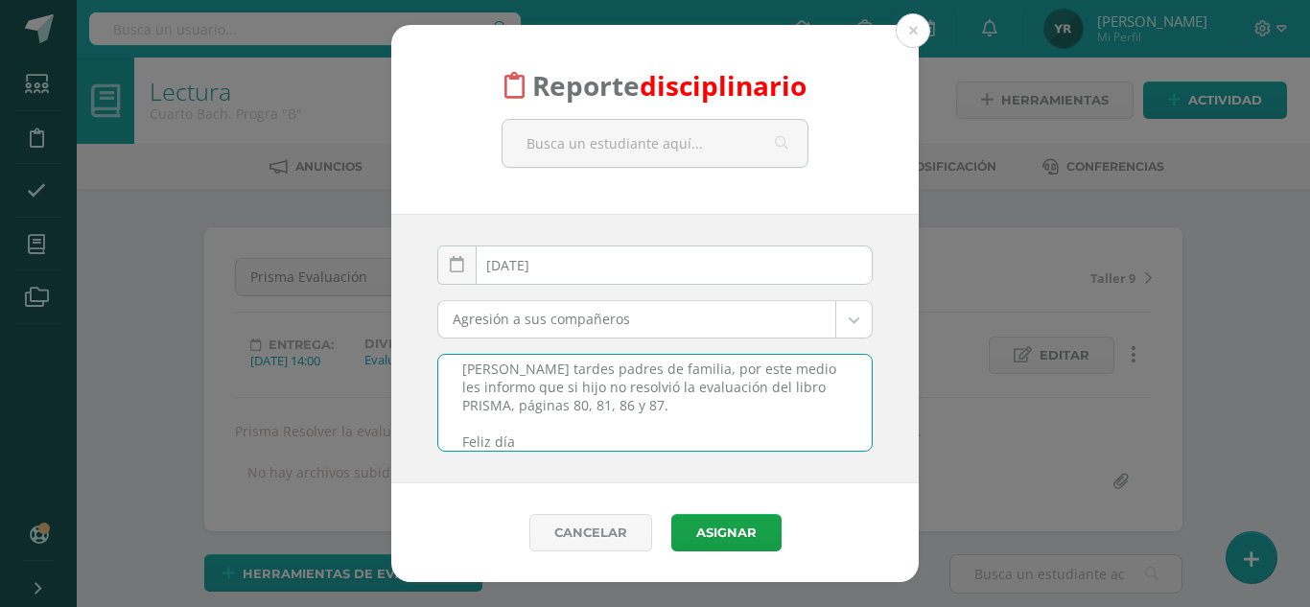
type textarea "Materia: Lectura [PERSON_NAME] tardes padres de familia, por este medio les inf…"
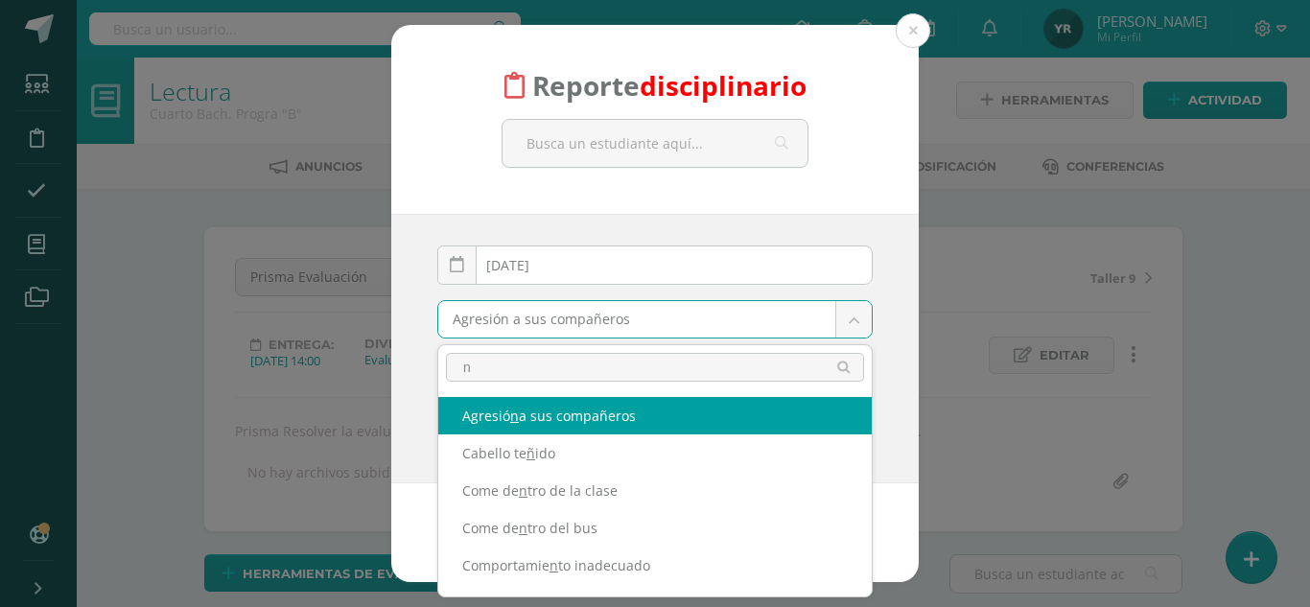
scroll to position [2, 0]
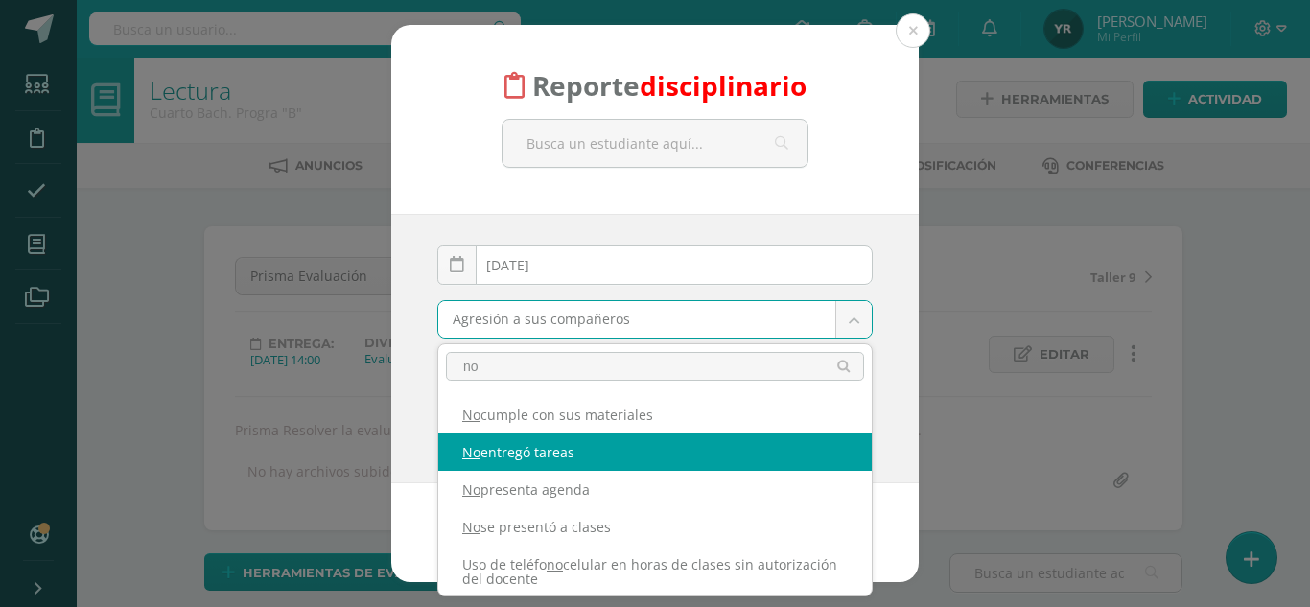
type input "no"
select select "5"
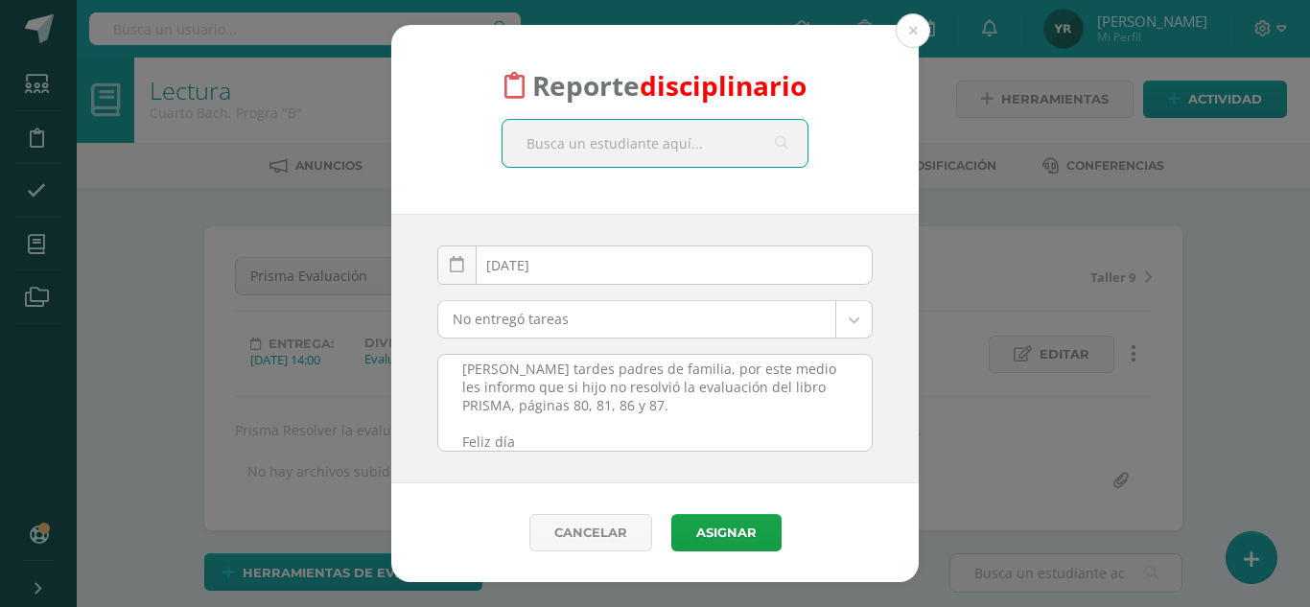
click at [621, 162] on input "text" at bounding box center [655, 143] width 305 height 47
type input "luna"
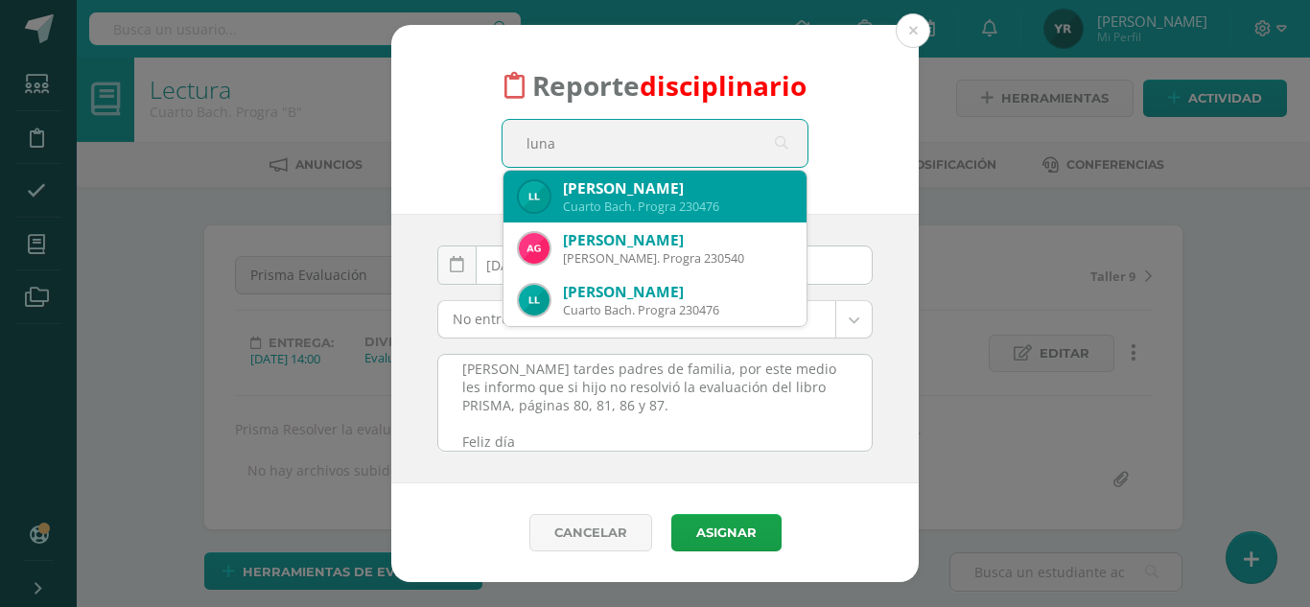
click at [620, 186] on div "[PERSON_NAME]" at bounding box center [677, 188] width 228 height 20
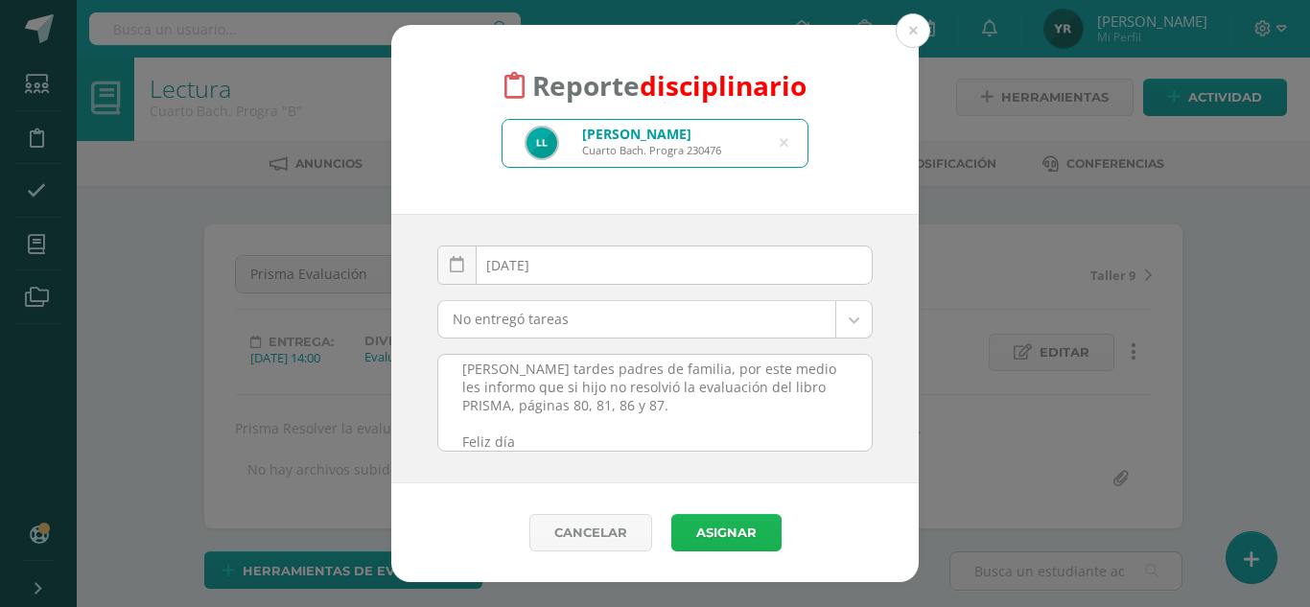
click at [728, 525] on button "Asignar" at bounding box center [726, 532] width 110 height 37
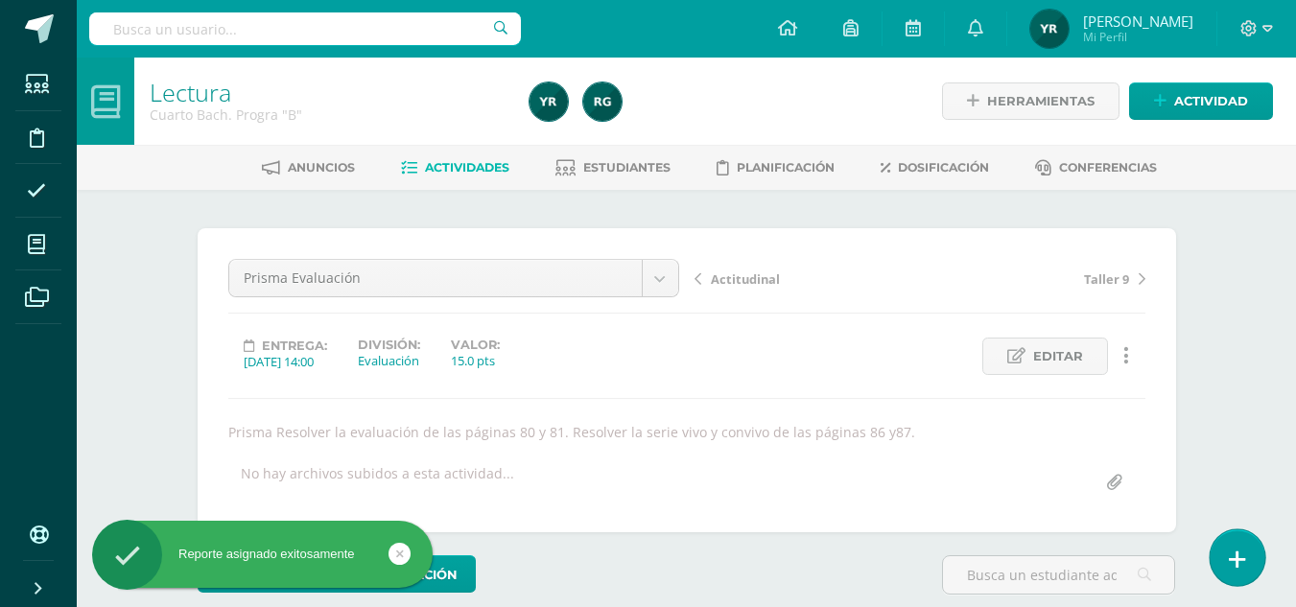
click at [1224, 557] on link at bounding box center [1236, 557] width 55 height 56
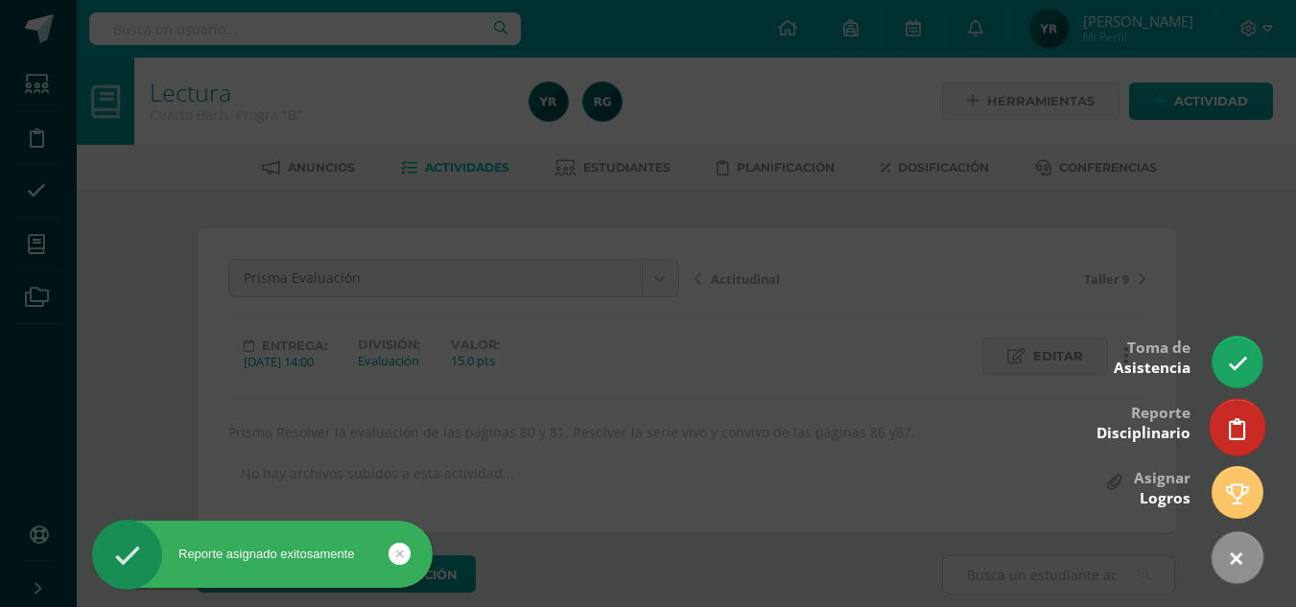
click at [1239, 436] on icon at bounding box center [1237, 429] width 17 height 22
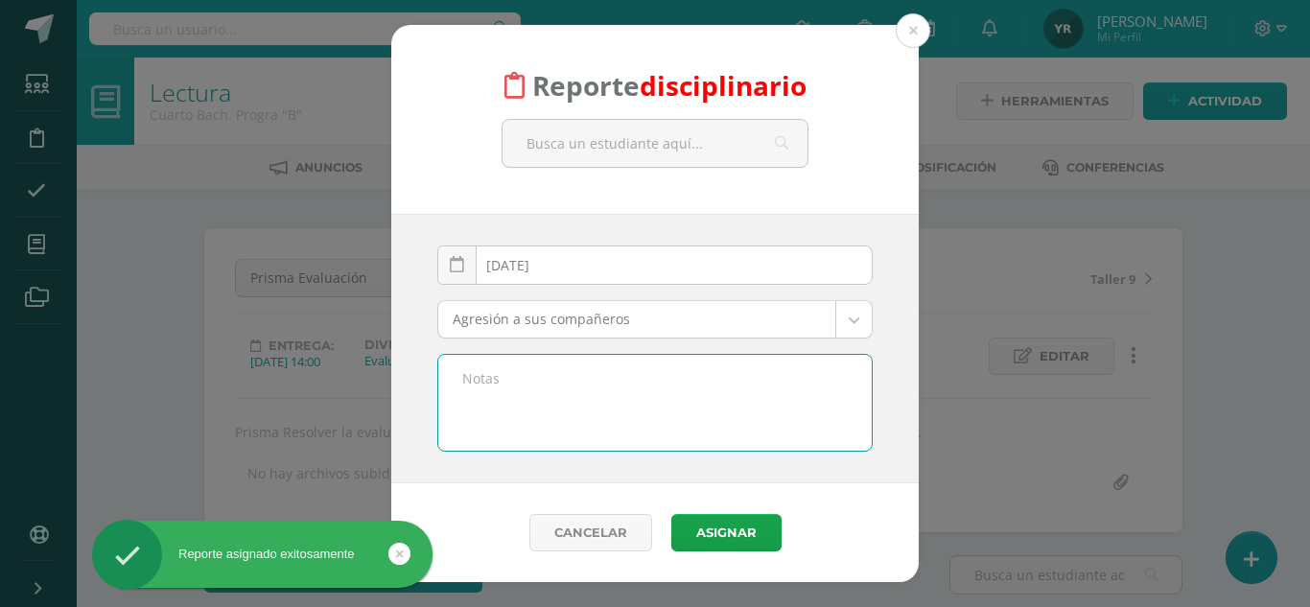
click at [674, 399] on textarea at bounding box center [654, 403] width 433 height 96
paste textarea "Materia: Lectura Buenas tardes padres de familia, por este medio les informo qu…"
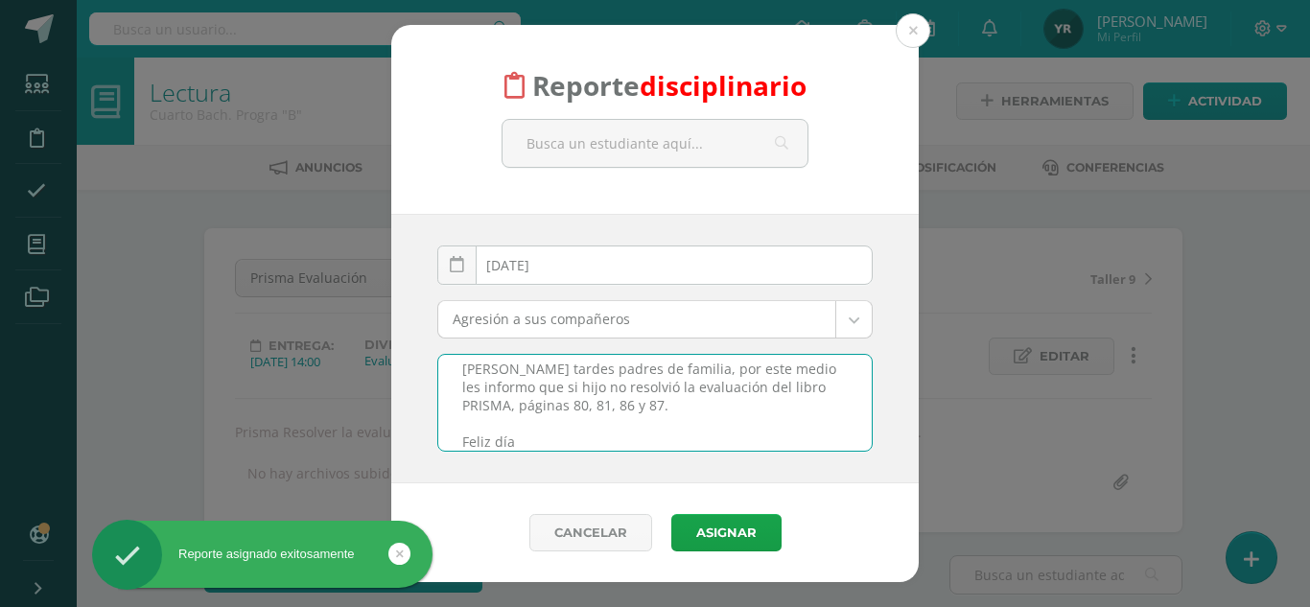
scroll to position [1, 0]
type textarea "Materia: Lectura Buenas tardes padres de familia, por este medio les informo qu…"
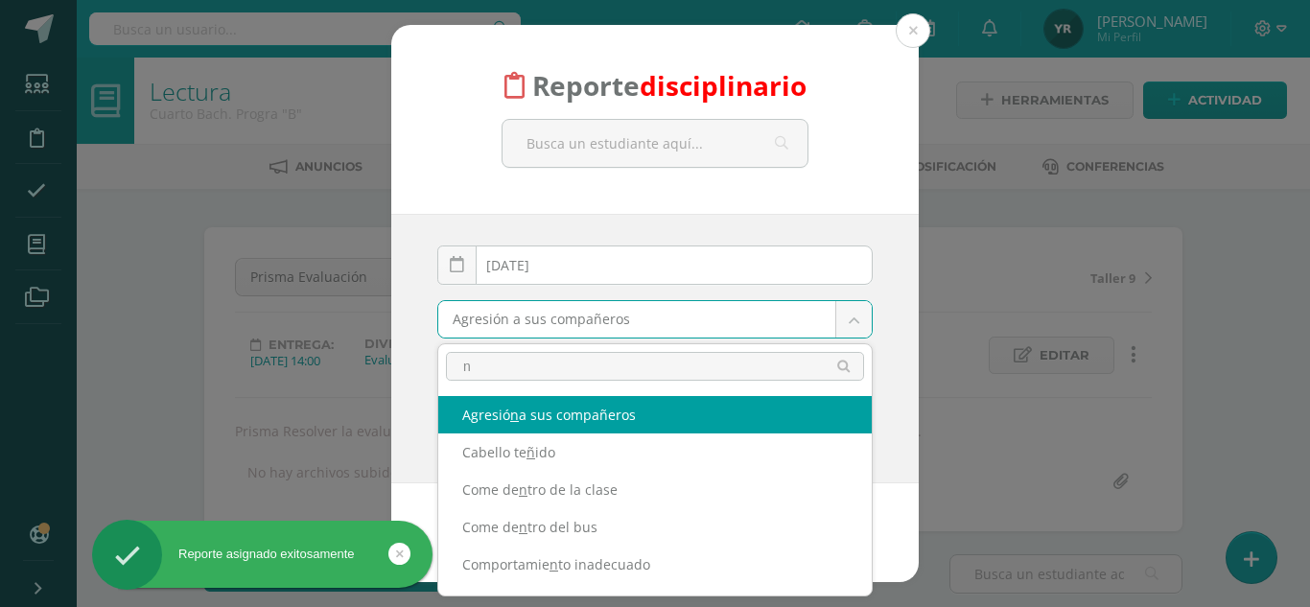
type input "no"
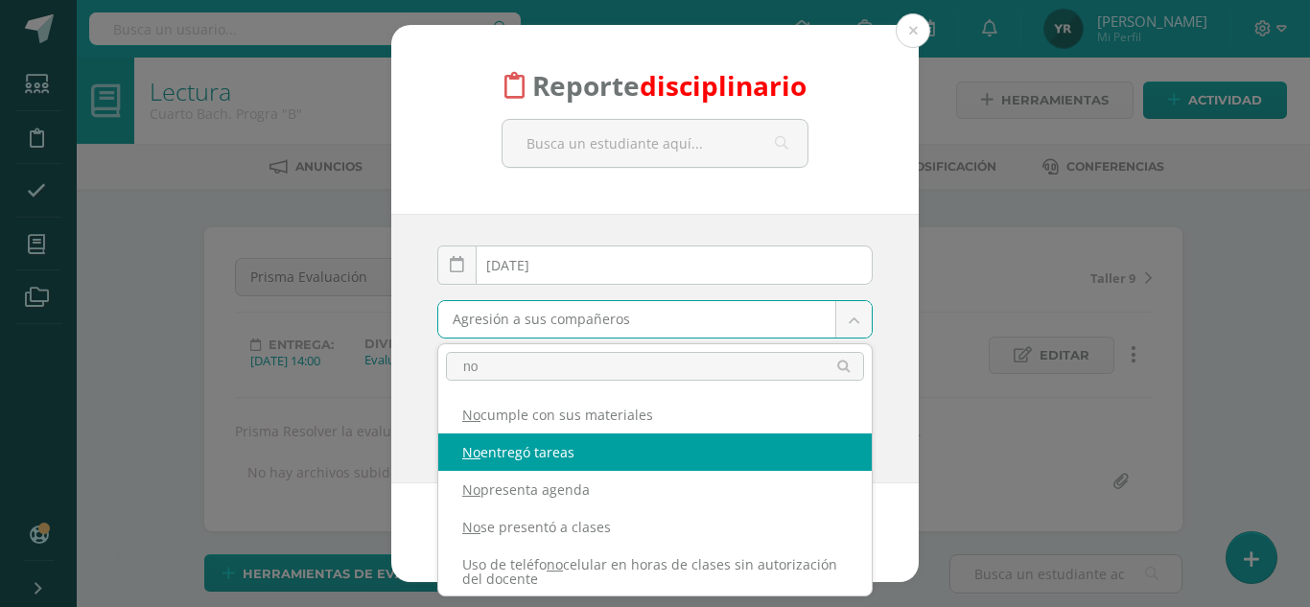
select select "5"
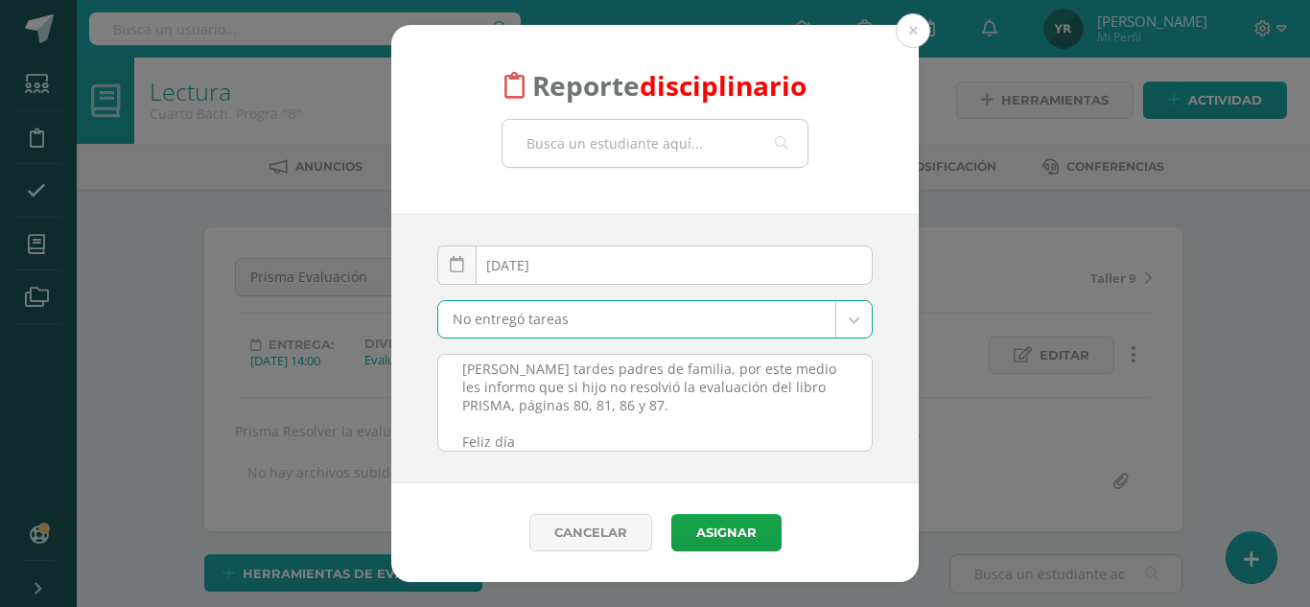
click at [656, 152] on input "text" at bounding box center [655, 143] width 305 height 47
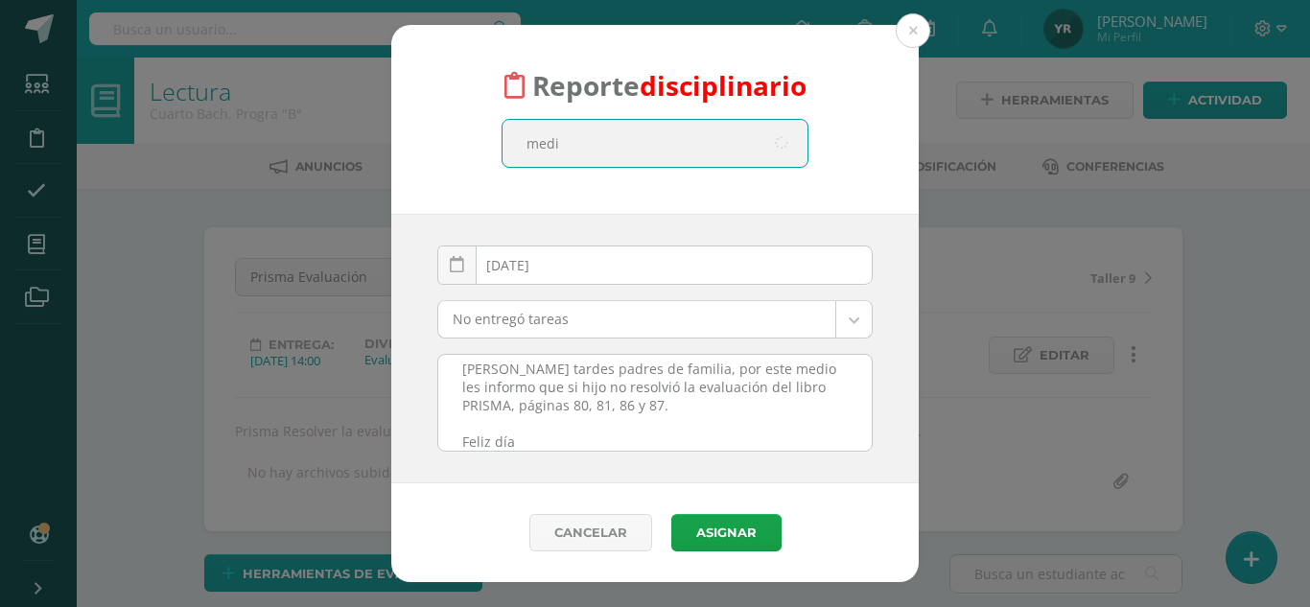
scroll to position [2, 0]
type input "medinilla"
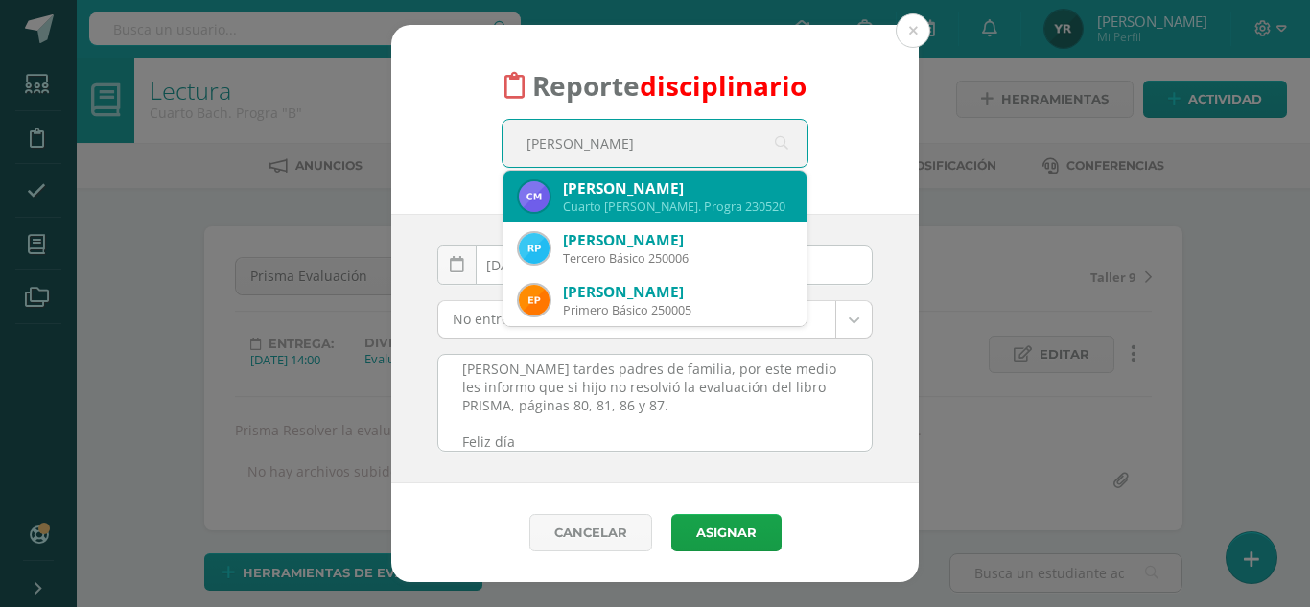
click at [663, 207] on div "Cuarto Bach. Progra 230520" at bounding box center [677, 207] width 228 height 16
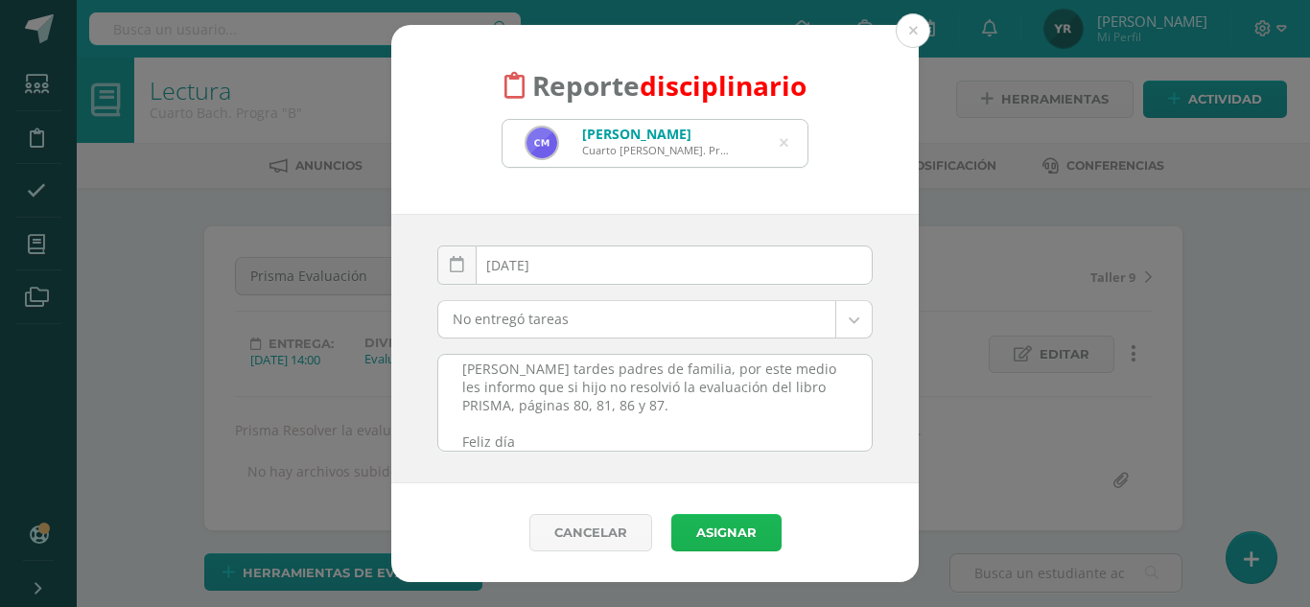
click at [718, 525] on button "Asignar" at bounding box center [726, 532] width 110 height 37
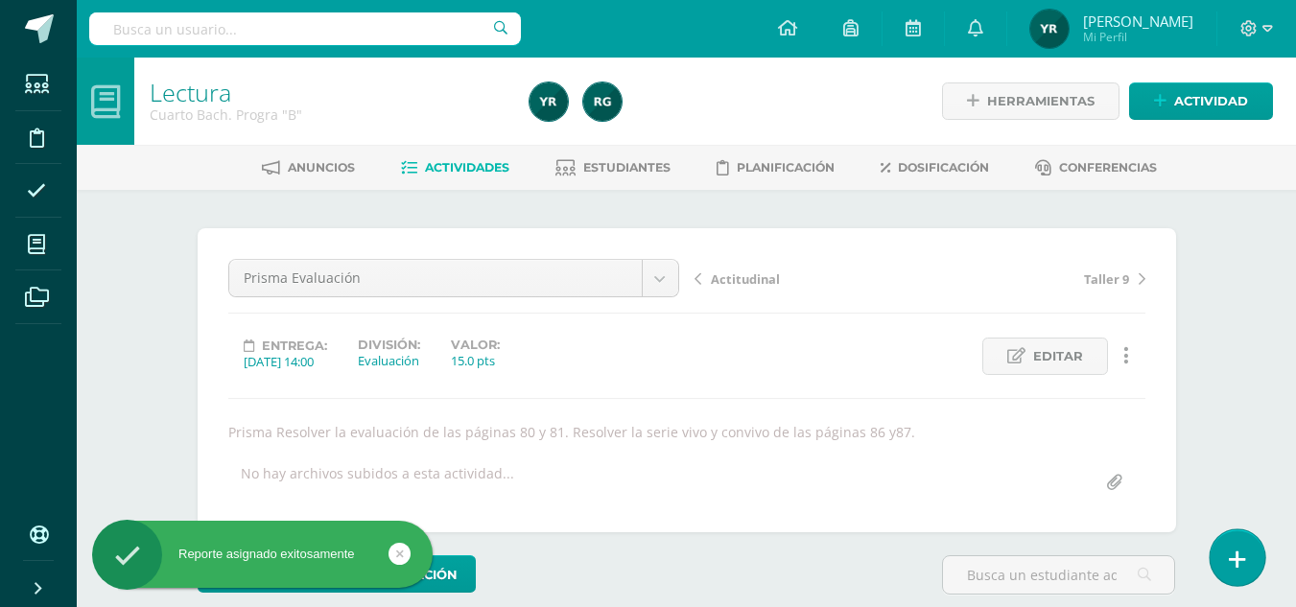
click at [1230, 561] on icon at bounding box center [1237, 560] width 17 height 22
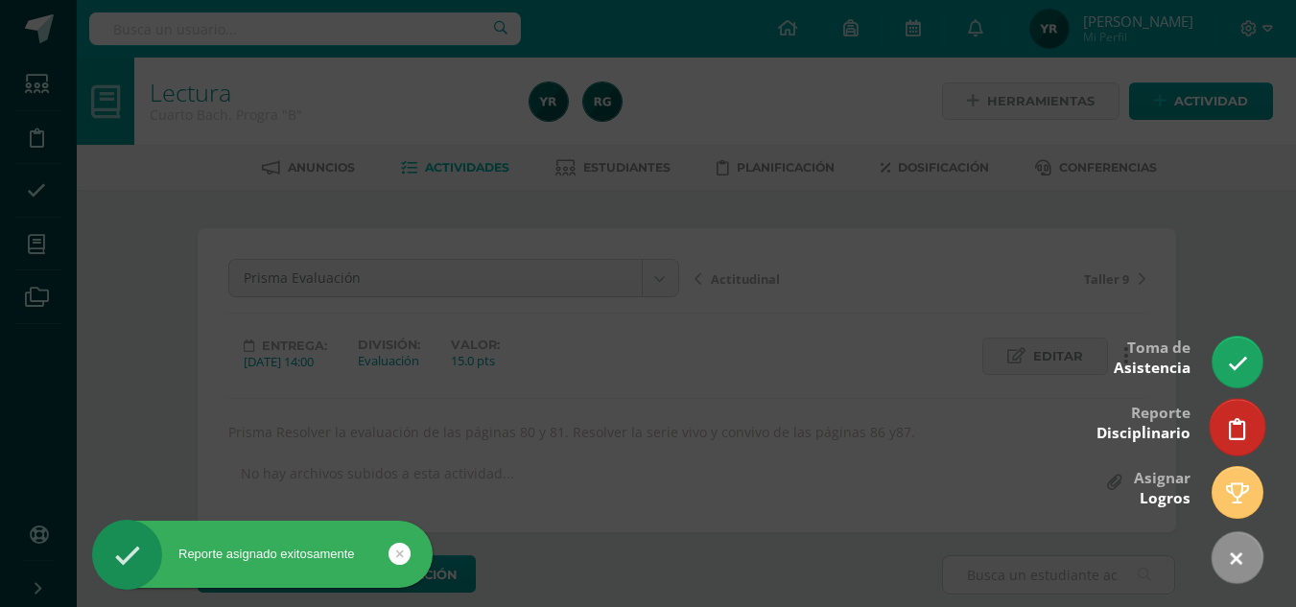
click at [1241, 428] on icon at bounding box center [1237, 429] width 17 height 22
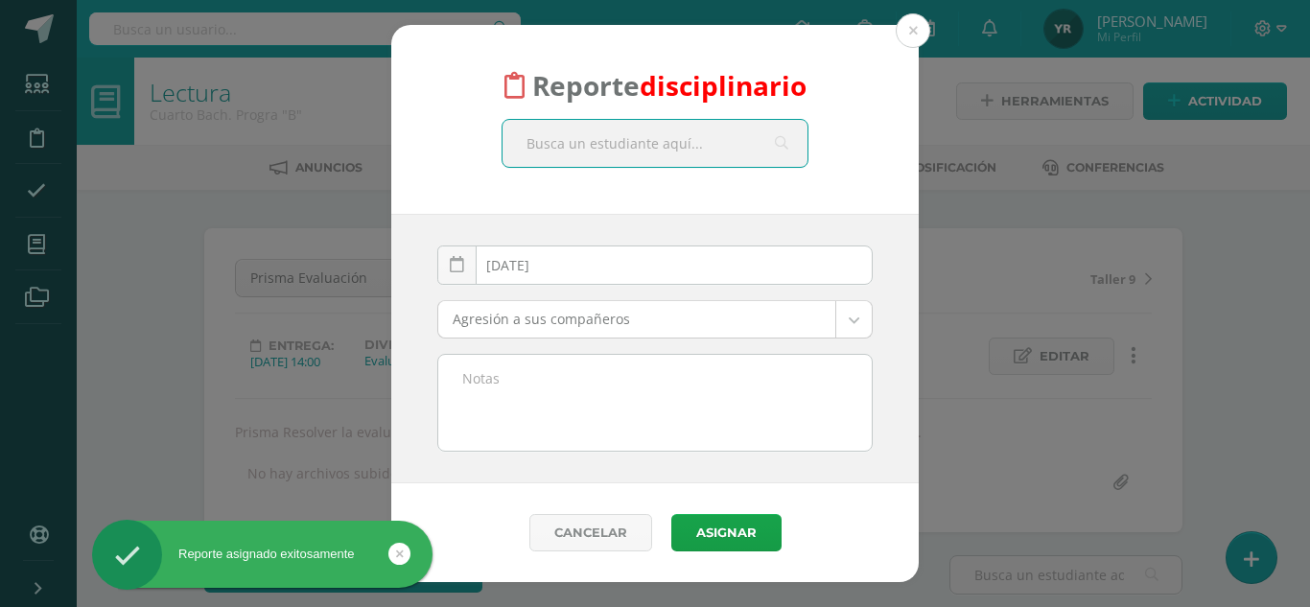
click at [691, 427] on textarea at bounding box center [654, 403] width 433 height 96
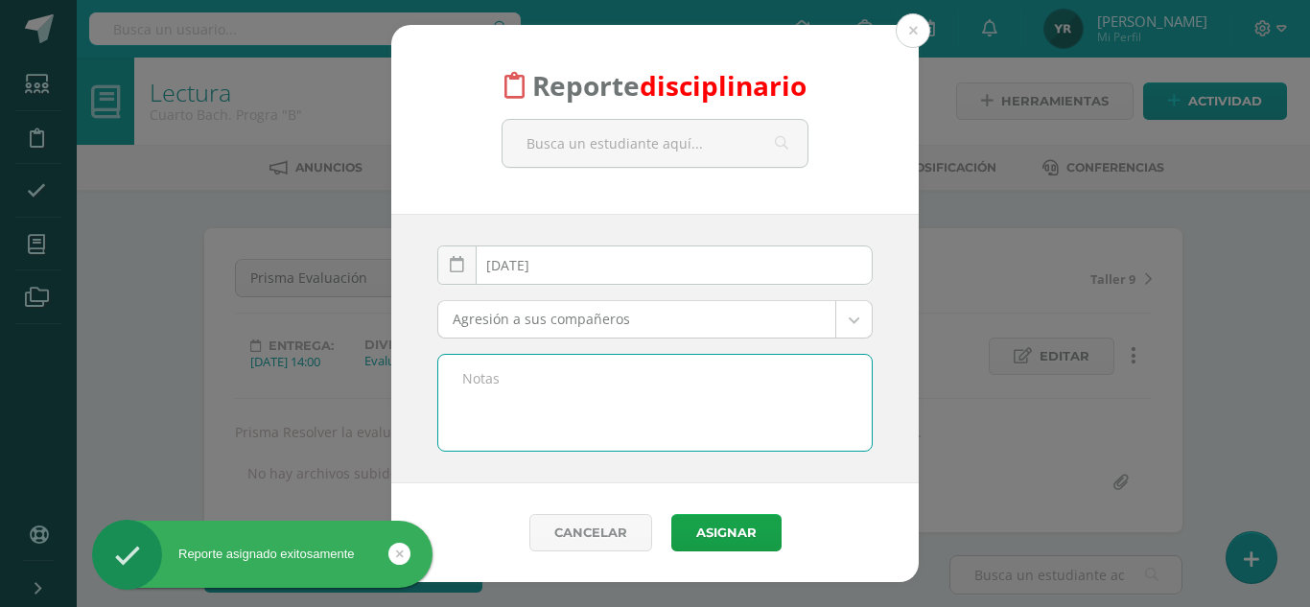
paste textarea "Materia: Lectura [PERSON_NAME] tardes padres de familia, por este medio les inf…"
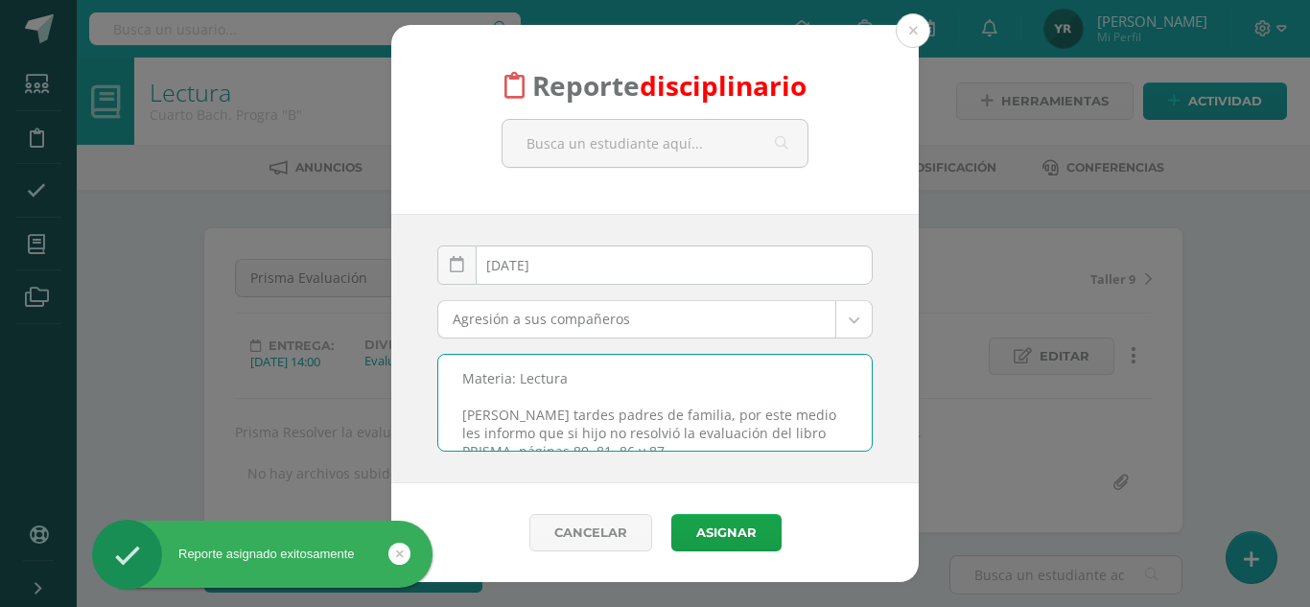
scroll to position [46, 0]
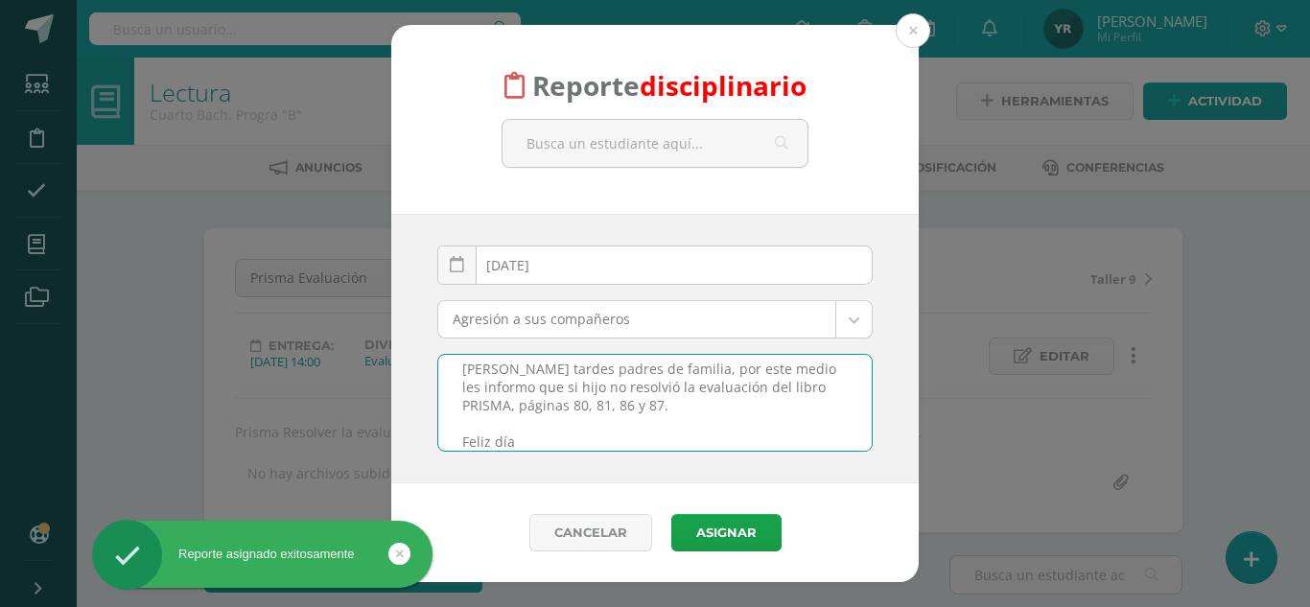
type textarea "Materia: Lectura [PERSON_NAME] tardes padres de familia, por este medio les inf…"
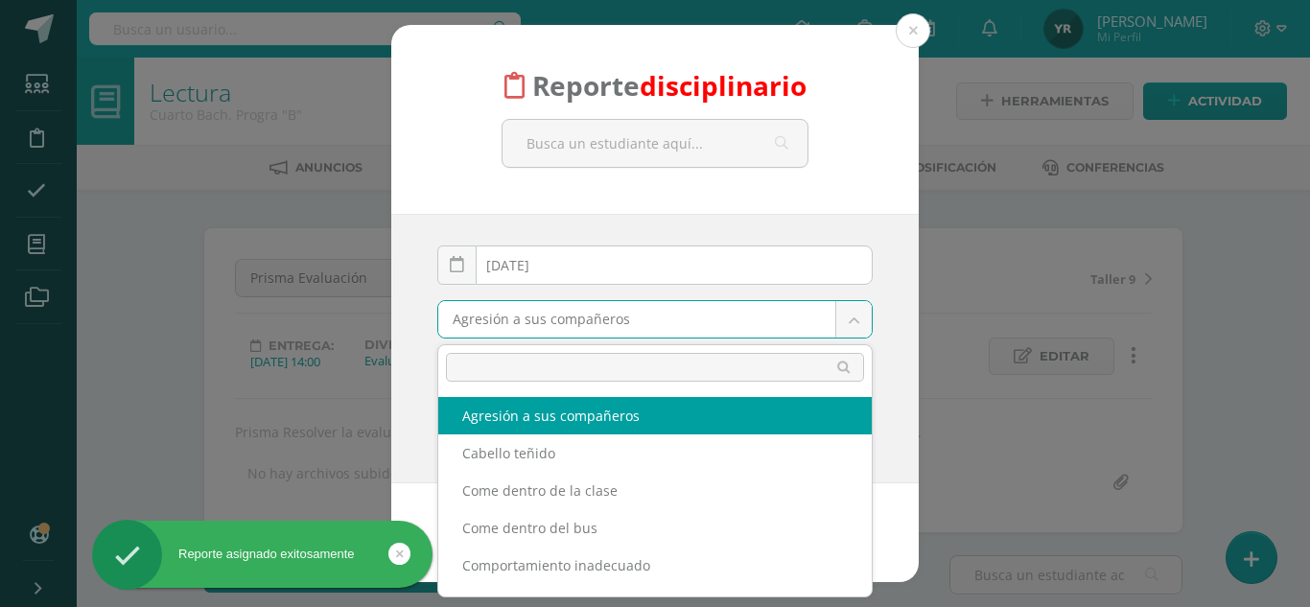
scroll to position [1, 0]
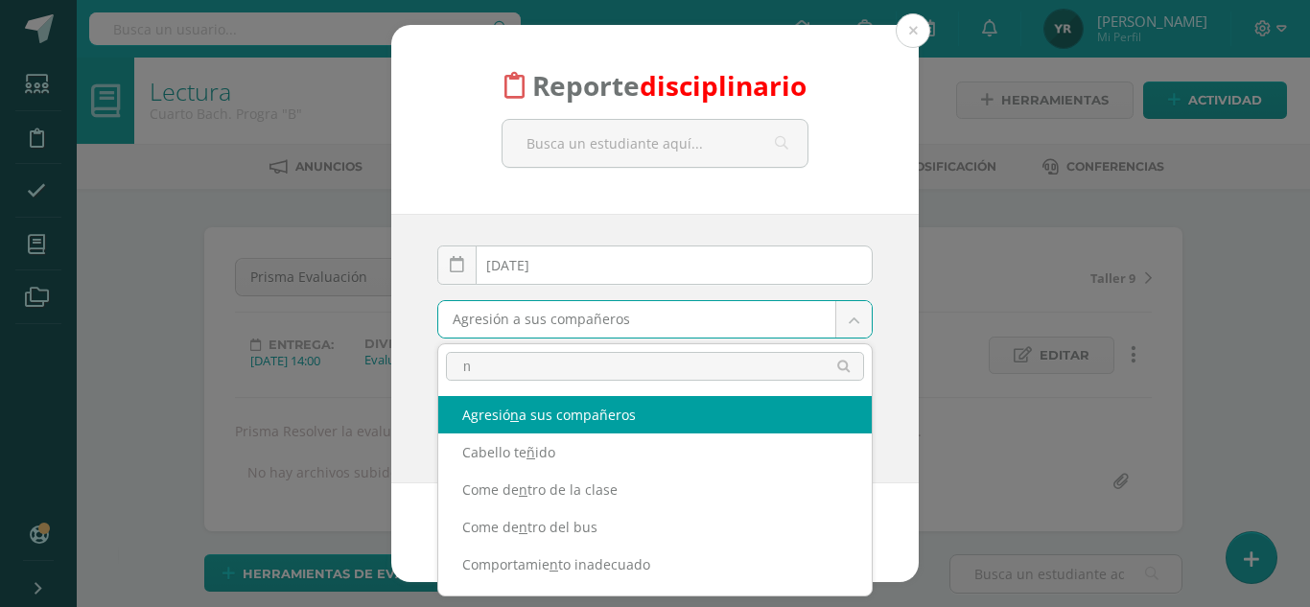
type input "no"
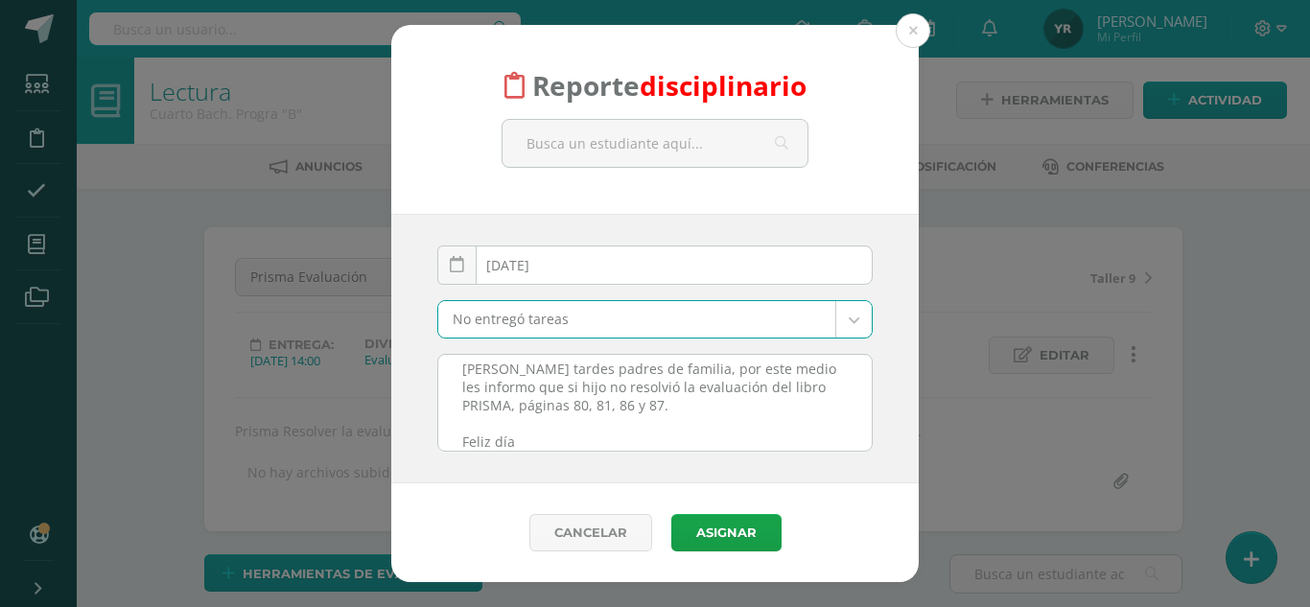
select select "5"
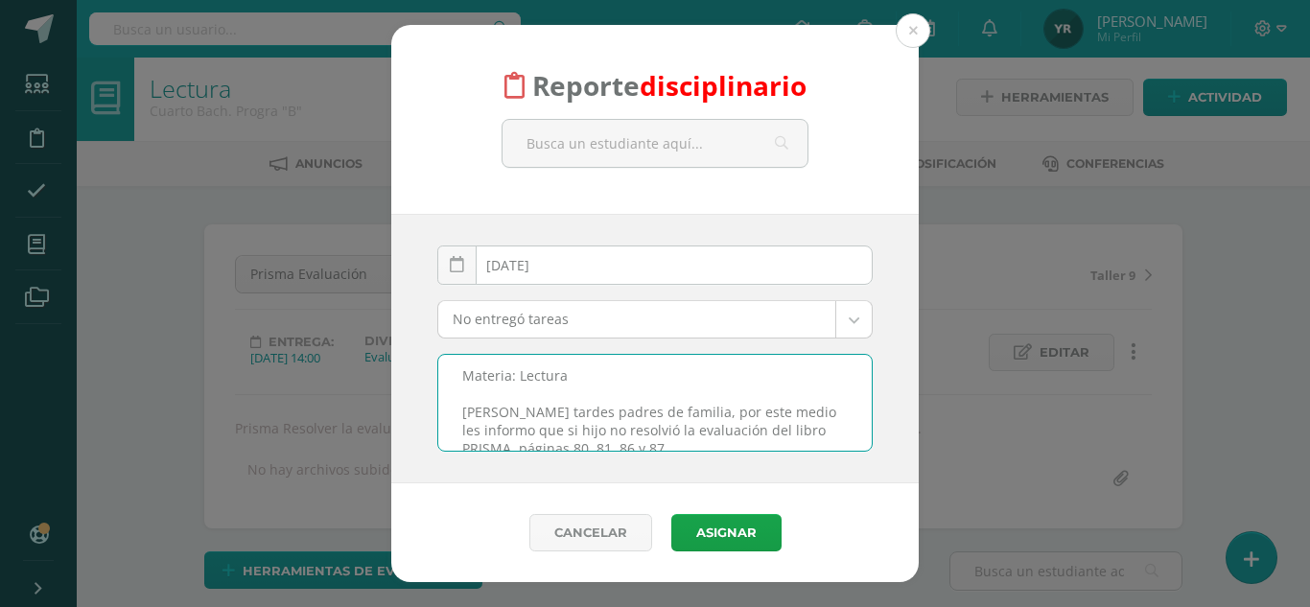
scroll to position [60, 0]
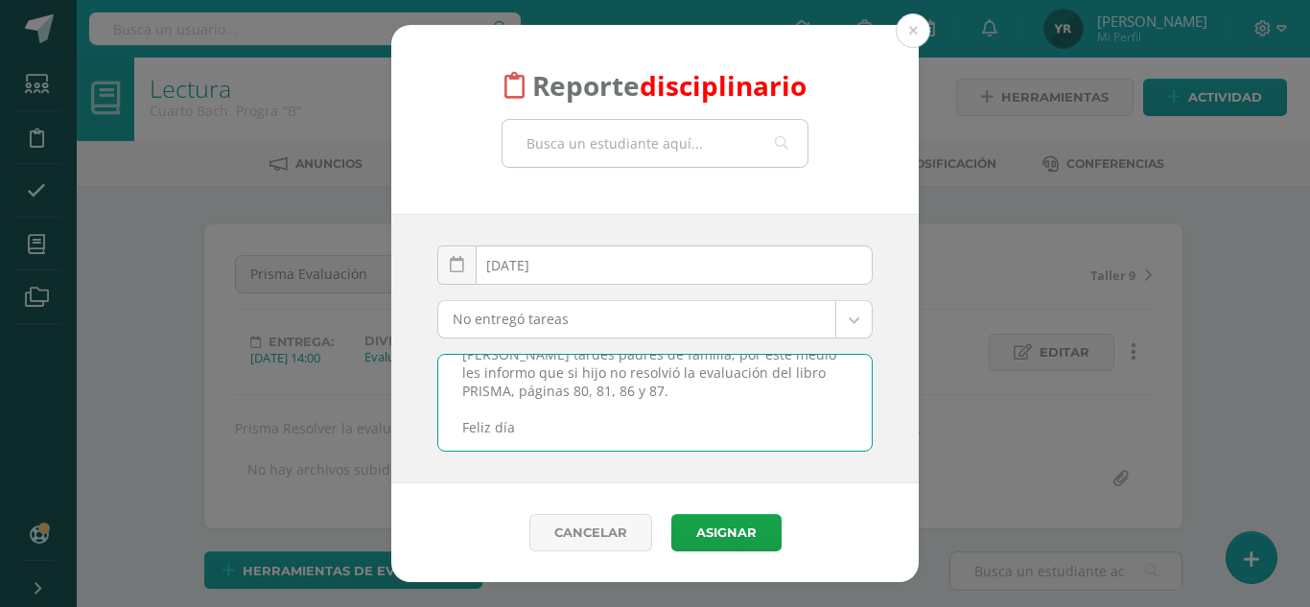
click at [598, 133] on input "text" at bounding box center [655, 143] width 305 height 47
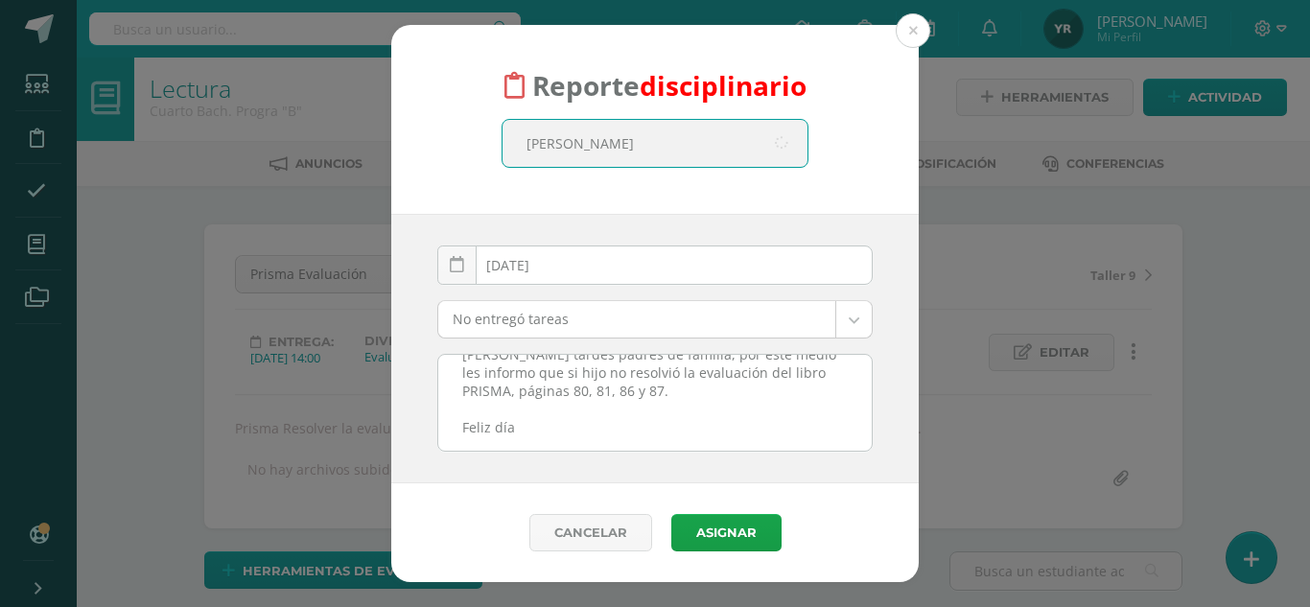
type input "moran"
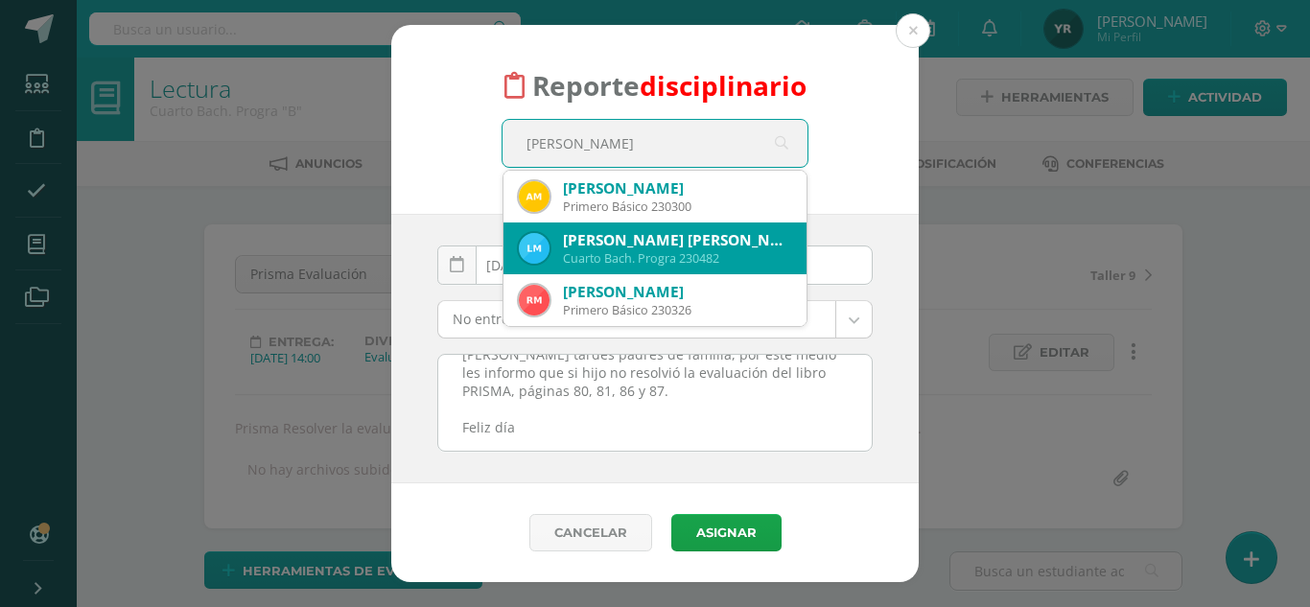
click at [628, 248] on div "Lenin Josue Morán Morales" at bounding box center [677, 240] width 228 height 20
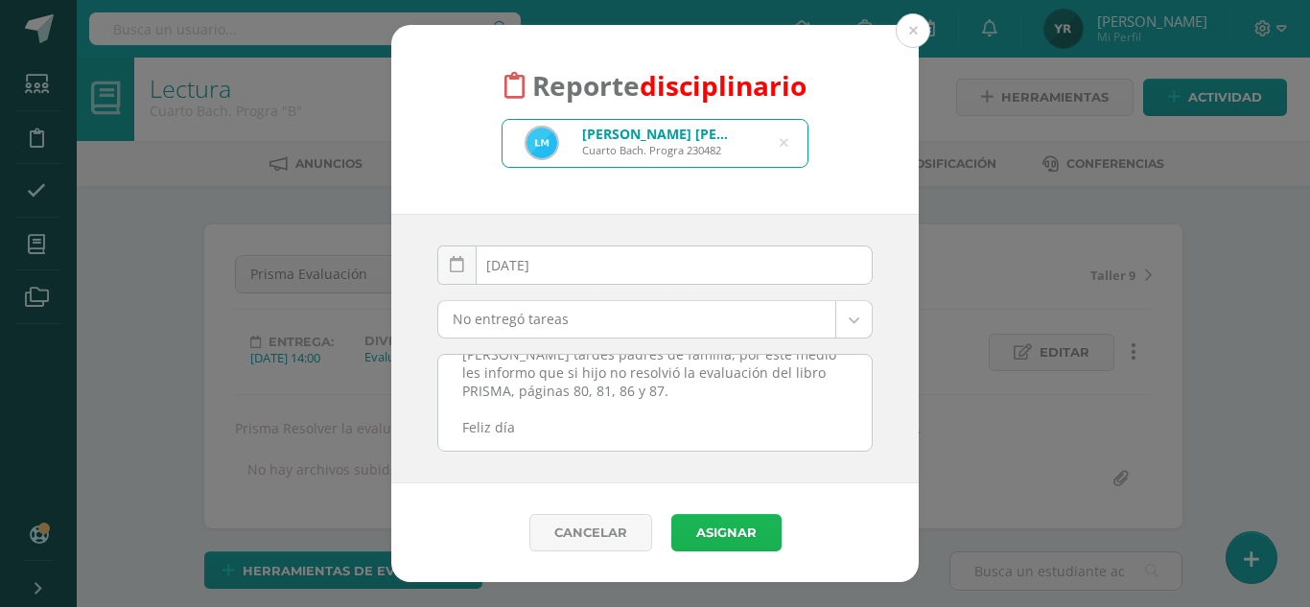
click at [712, 545] on button "Asignar" at bounding box center [726, 532] width 110 height 37
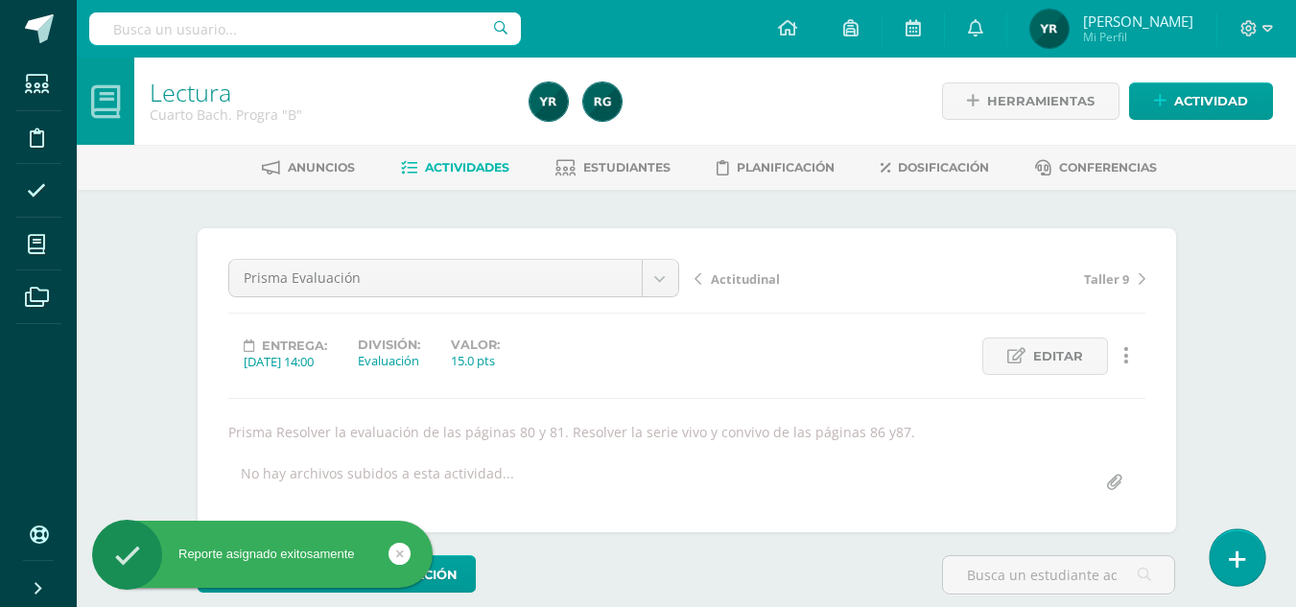
click at [1225, 568] on link at bounding box center [1236, 557] width 55 height 56
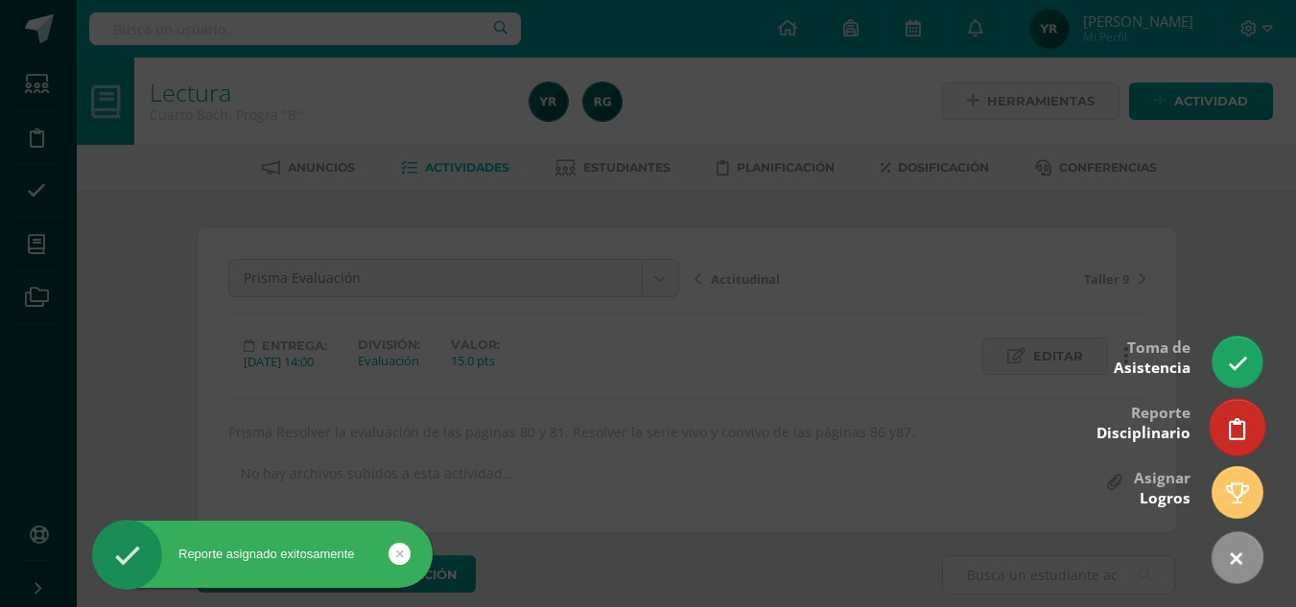
click at [1244, 433] on icon at bounding box center [1237, 429] width 17 height 22
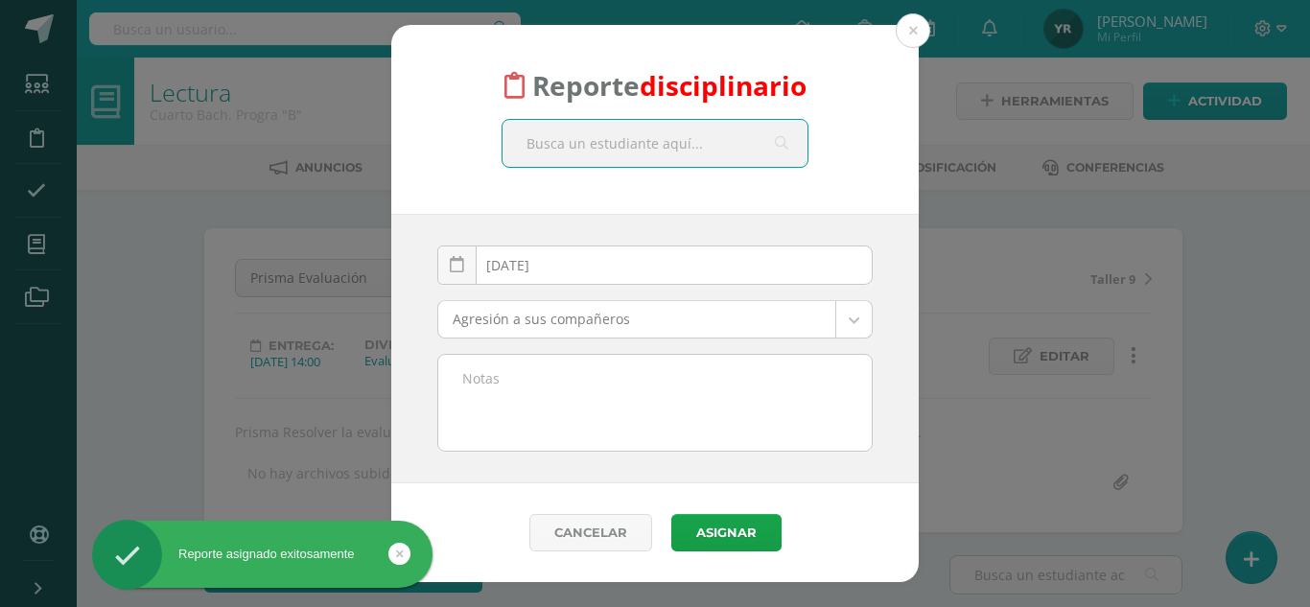
click at [766, 416] on textarea at bounding box center [654, 403] width 433 height 96
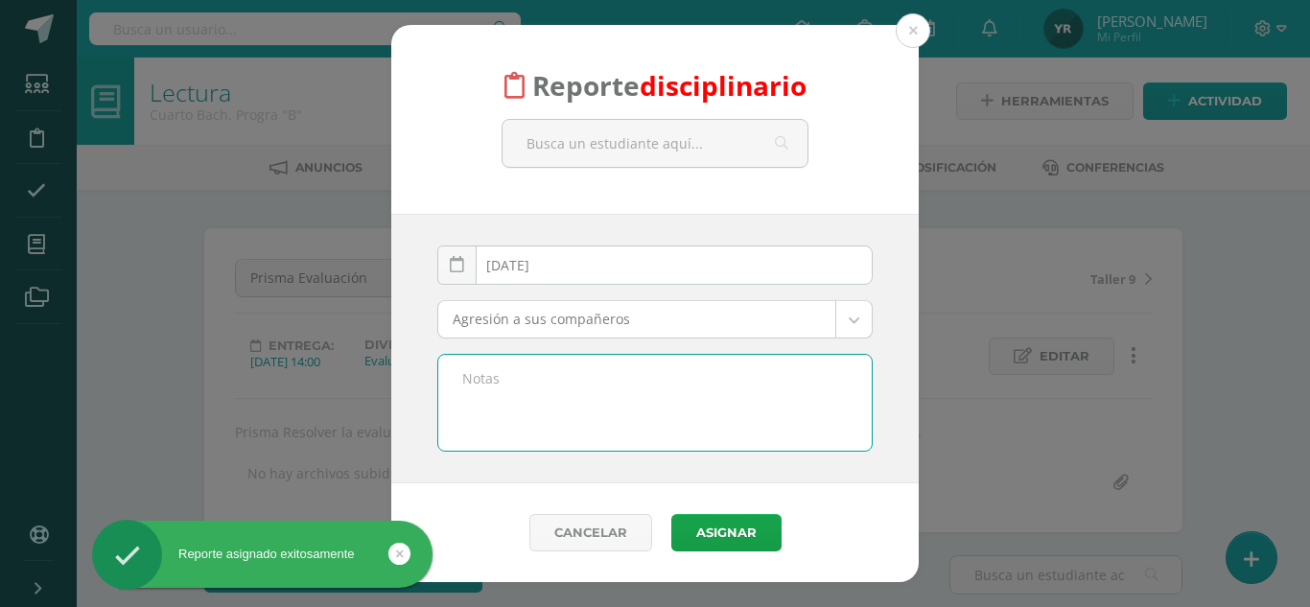
paste textarea "Materia: Lectura [PERSON_NAME] tardes padres de familia, por este medio les inf…"
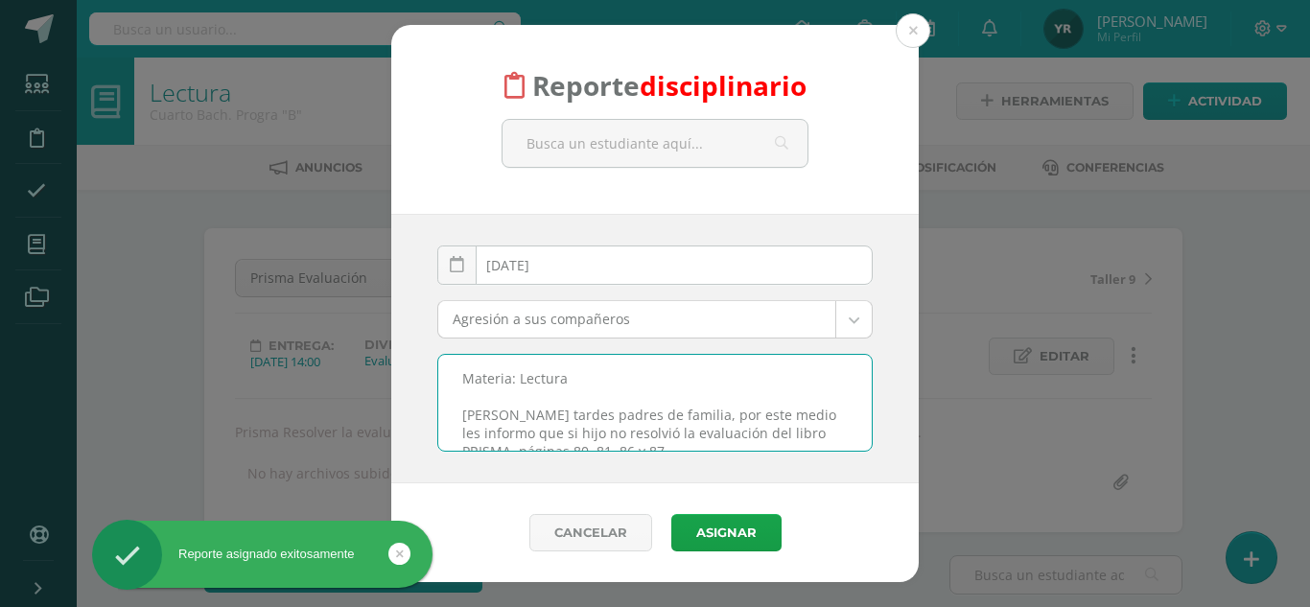
scroll to position [46, 0]
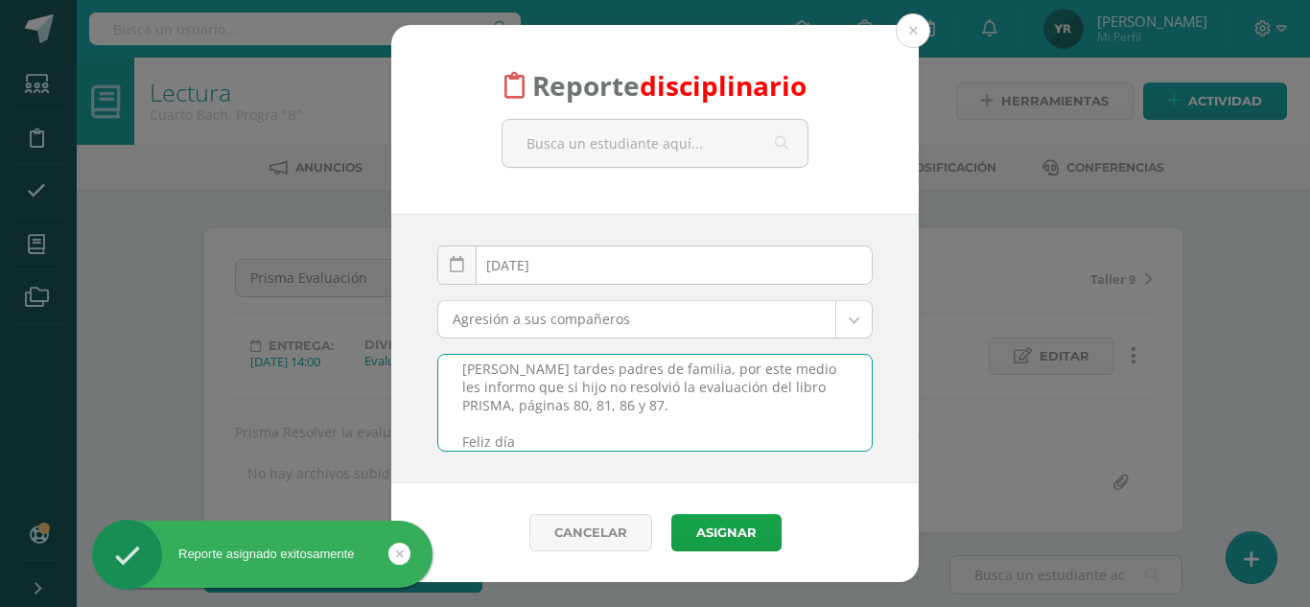
type textarea "Materia: Lectura [PERSON_NAME] tardes padres de familia, por este medio les inf…"
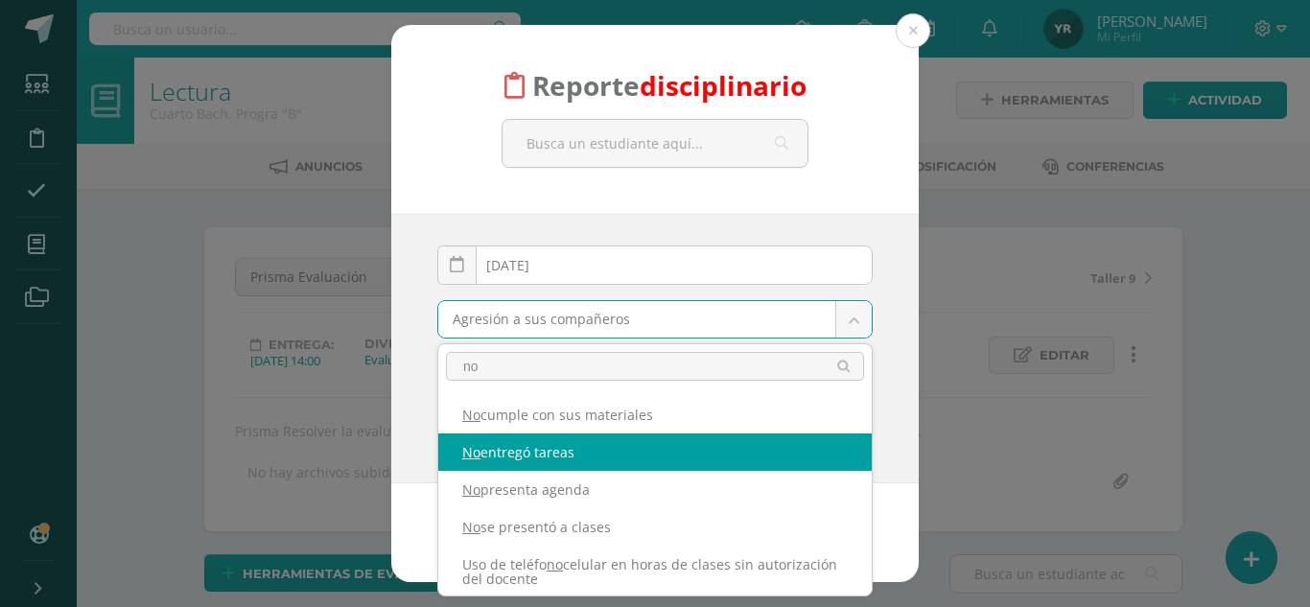
type input "no"
select select "5"
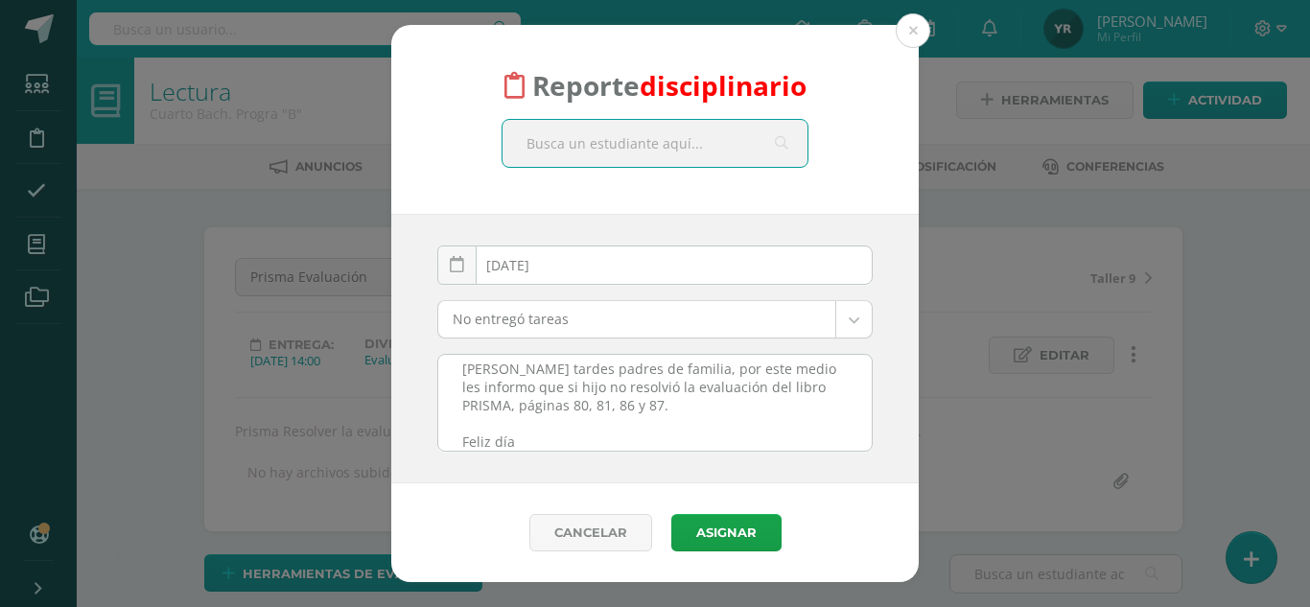
click at [674, 152] on input "text" at bounding box center [655, 143] width 305 height 47
type input "rivera dia"
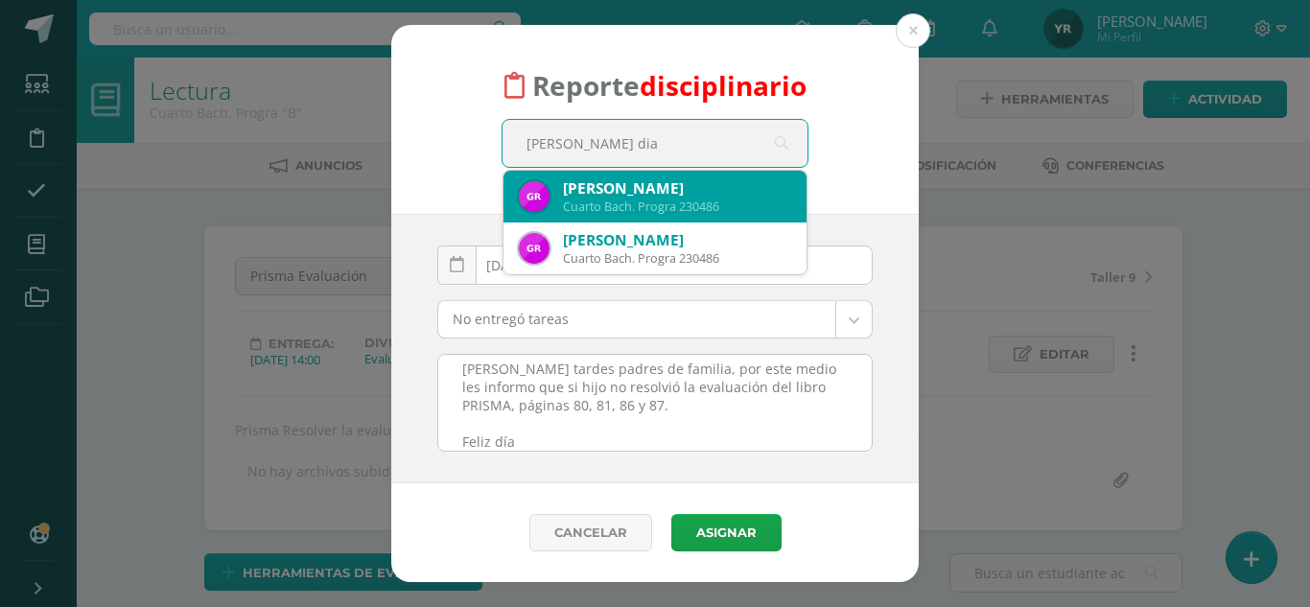
scroll to position [3, 0]
click at [677, 198] on div "Gerardo Esteban Rivera Diaz" at bounding box center [677, 188] width 228 height 20
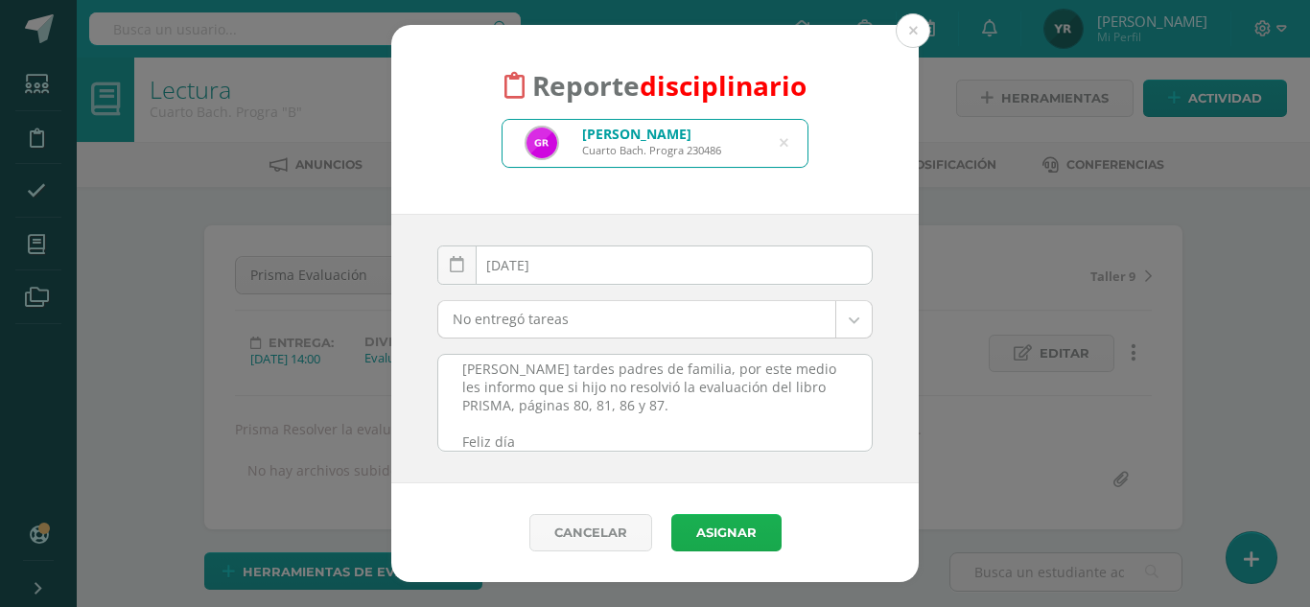
scroll to position [4, 0]
click at [738, 530] on button "Asignar" at bounding box center [726, 532] width 110 height 37
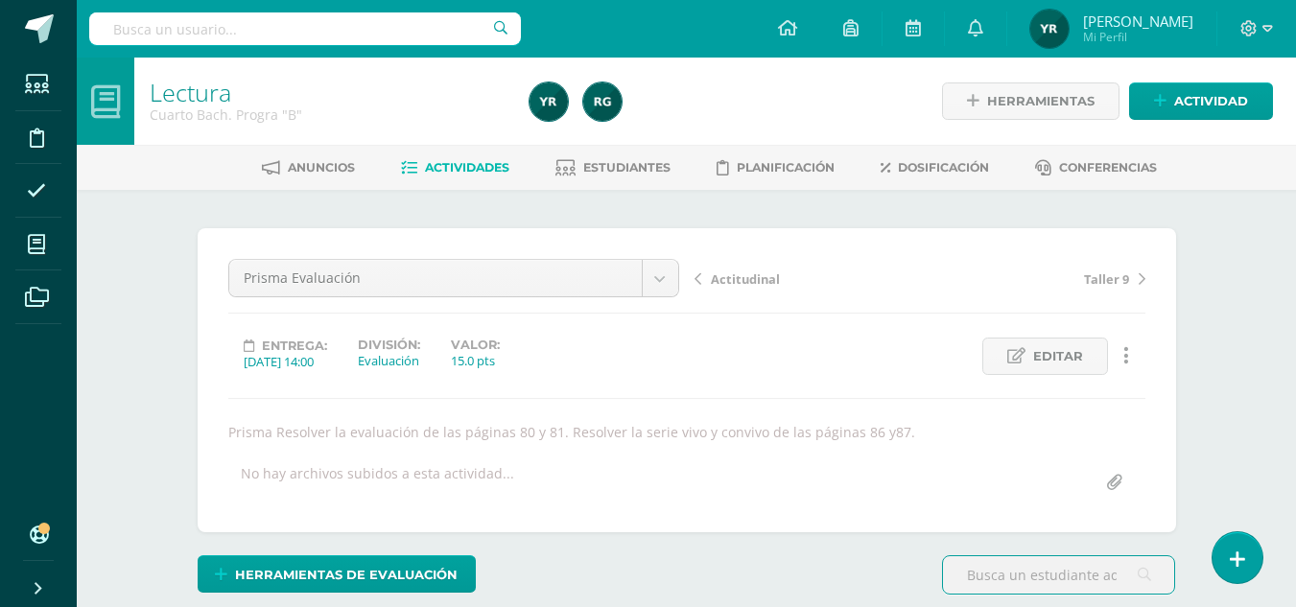
scroll to position [1, 0]
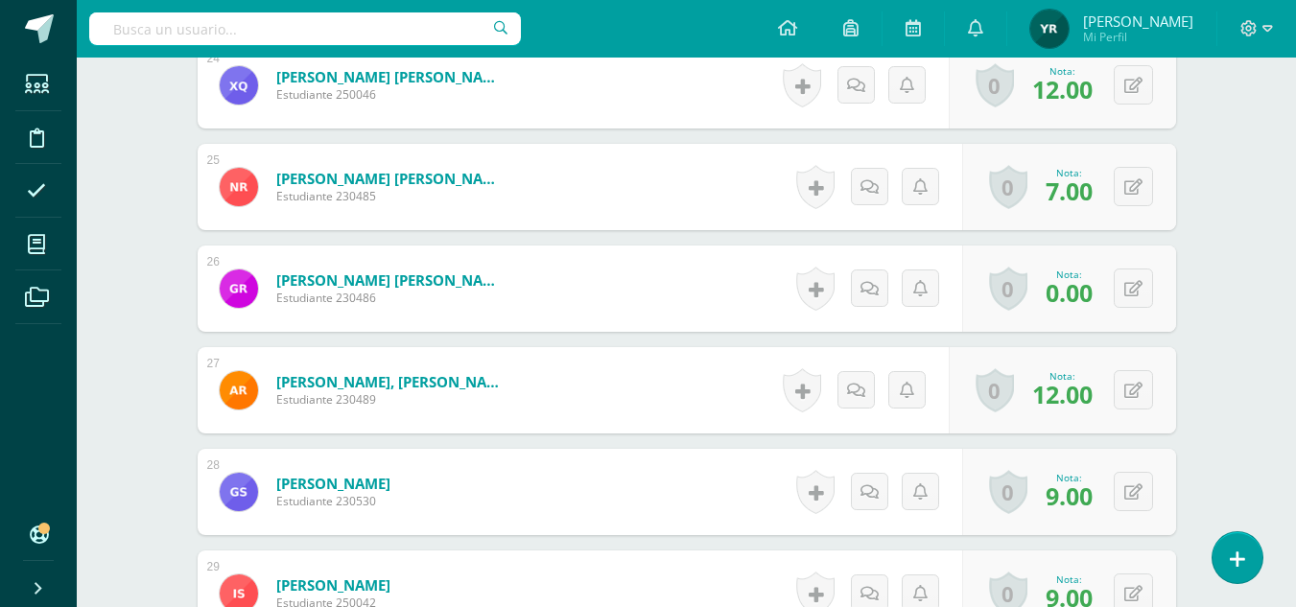
scroll to position [3001, 0]
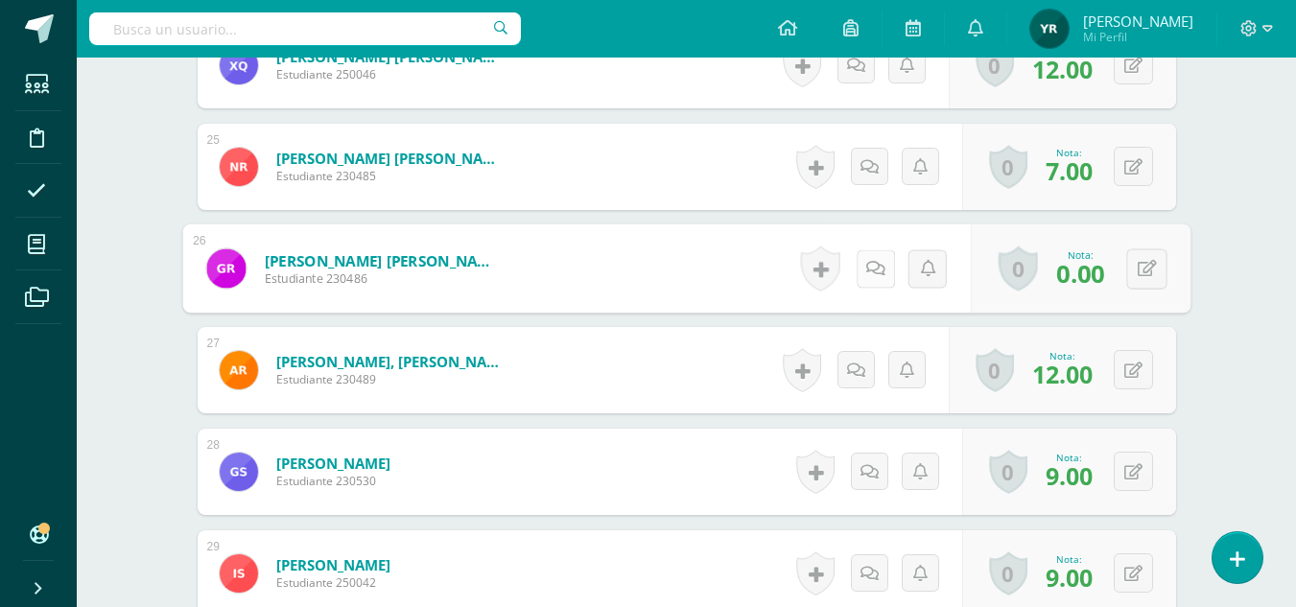
click at [880, 269] on link at bounding box center [874, 268] width 38 height 38
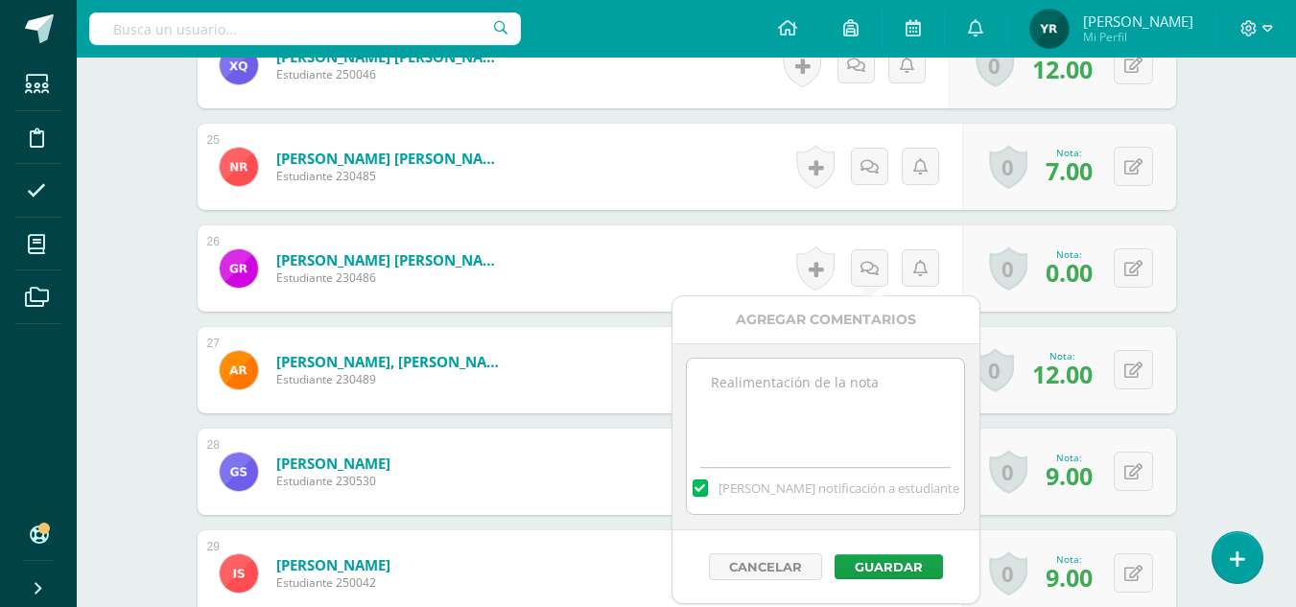
click at [888, 390] on textarea at bounding box center [825, 407] width 277 height 96
paste textarea "Materia: Lectura Buenas tardes padres de familia, por este medio les informo qu…"
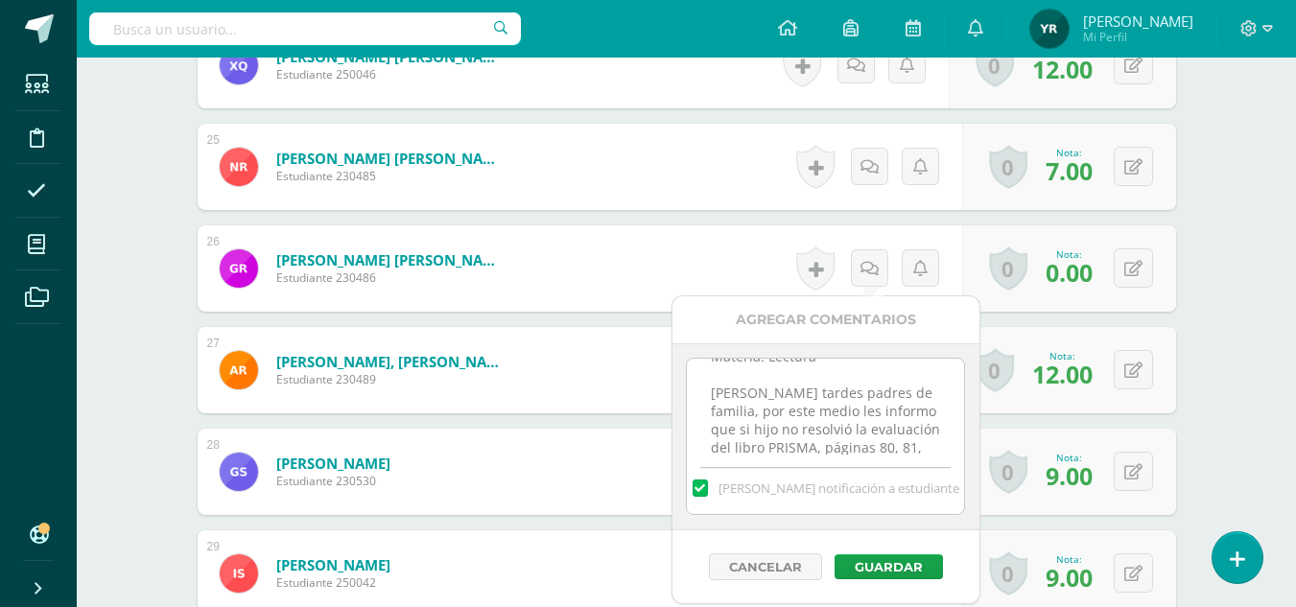
scroll to position [0, 0]
drag, startPoint x: 737, startPoint y: 433, endPoint x: 691, endPoint y: 366, distance: 80.9
click at [691, 366] on textarea "Materia: Lectura Buenas tardes padres de familia, por este medio les informo qu…" at bounding box center [825, 407] width 277 height 96
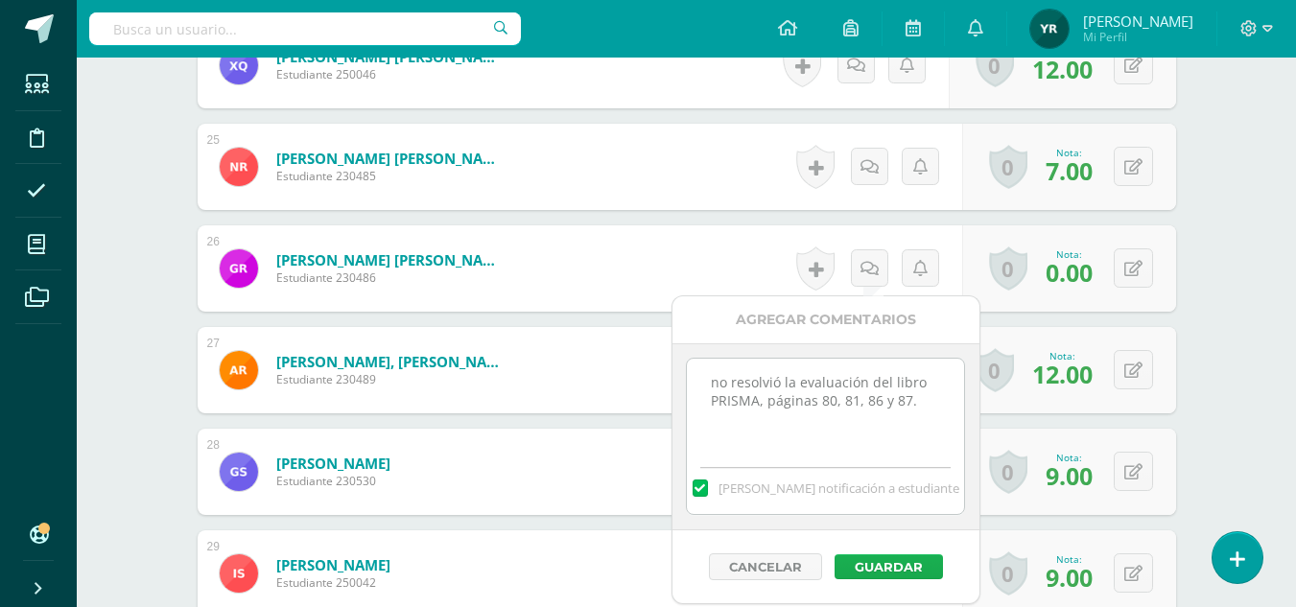
type textarea "no resolvió la evaluación del libro PRISMA, páginas 80, 81, 86 y 87."
click at [878, 560] on button "Guardar" at bounding box center [888, 566] width 108 height 25
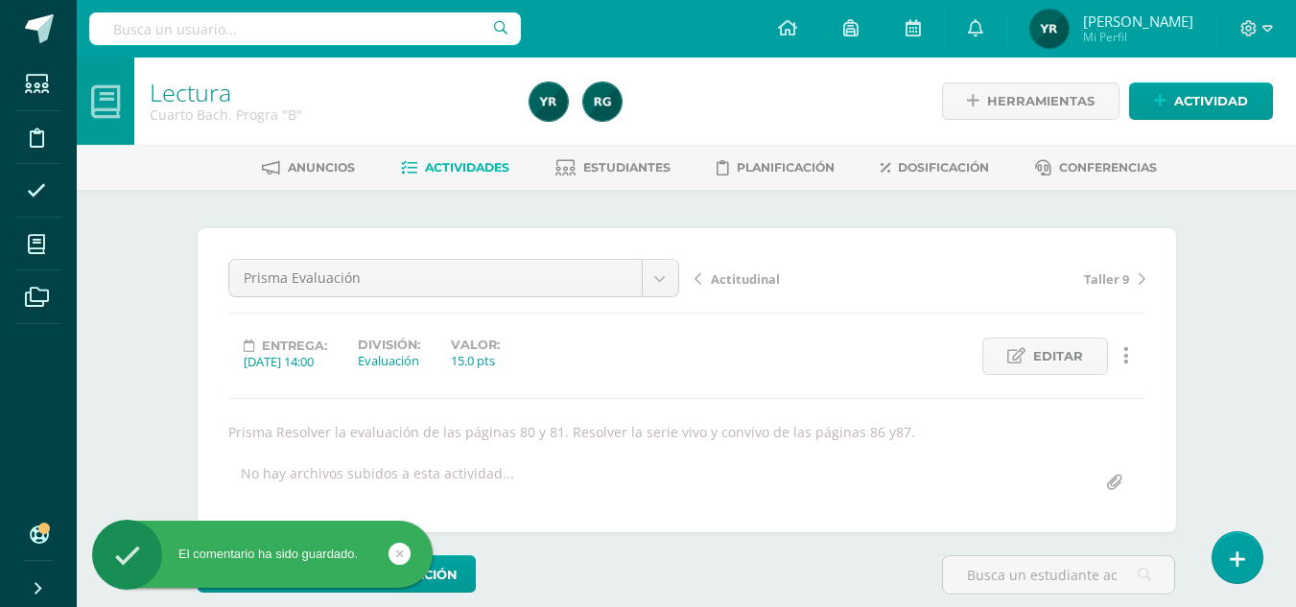
click at [739, 279] on span "Actitudinal" at bounding box center [745, 278] width 69 height 17
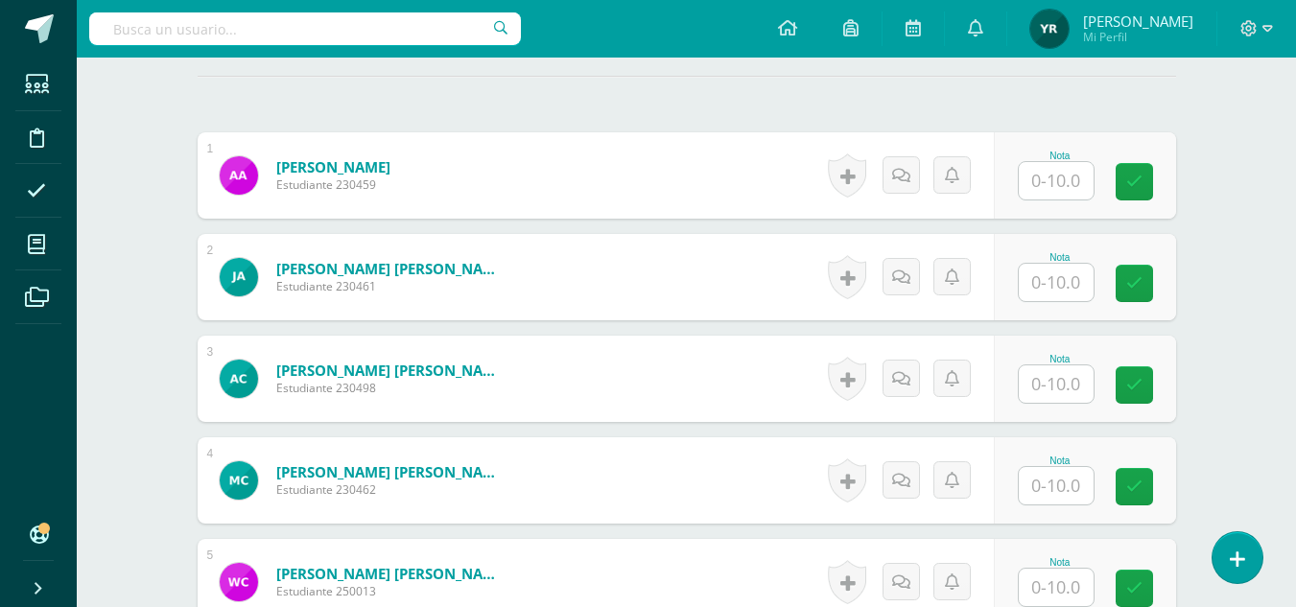
scroll to position [535, 0]
click at [1064, 183] on input "text" at bounding box center [1056, 179] width 75 height 37
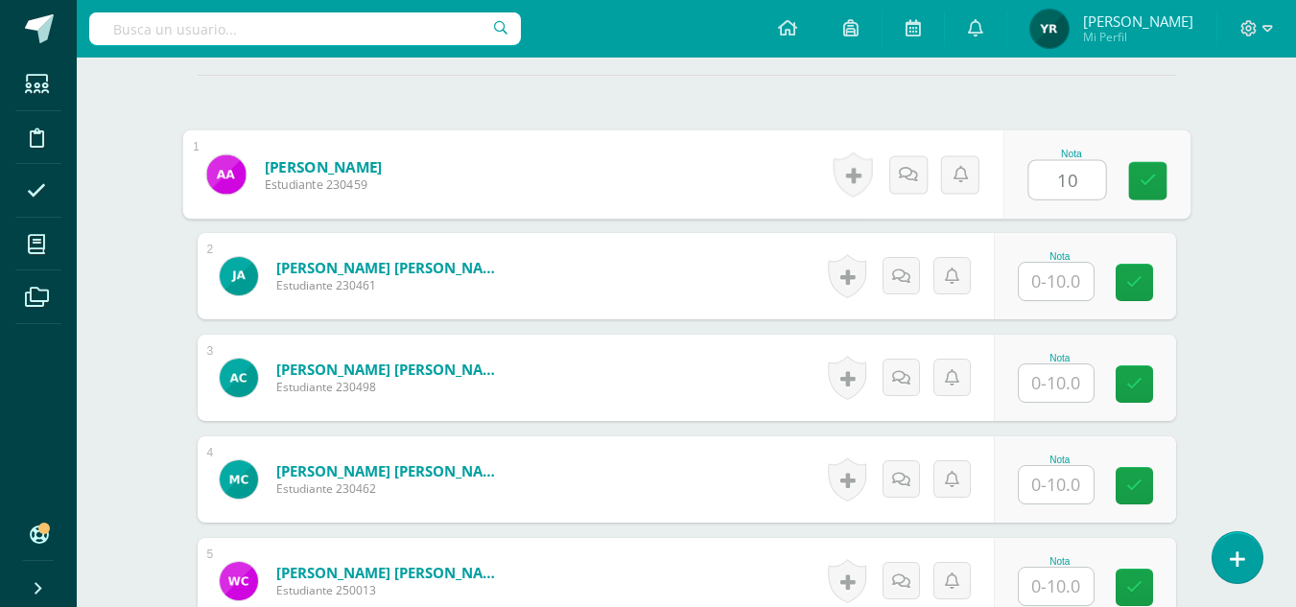
type input "10"
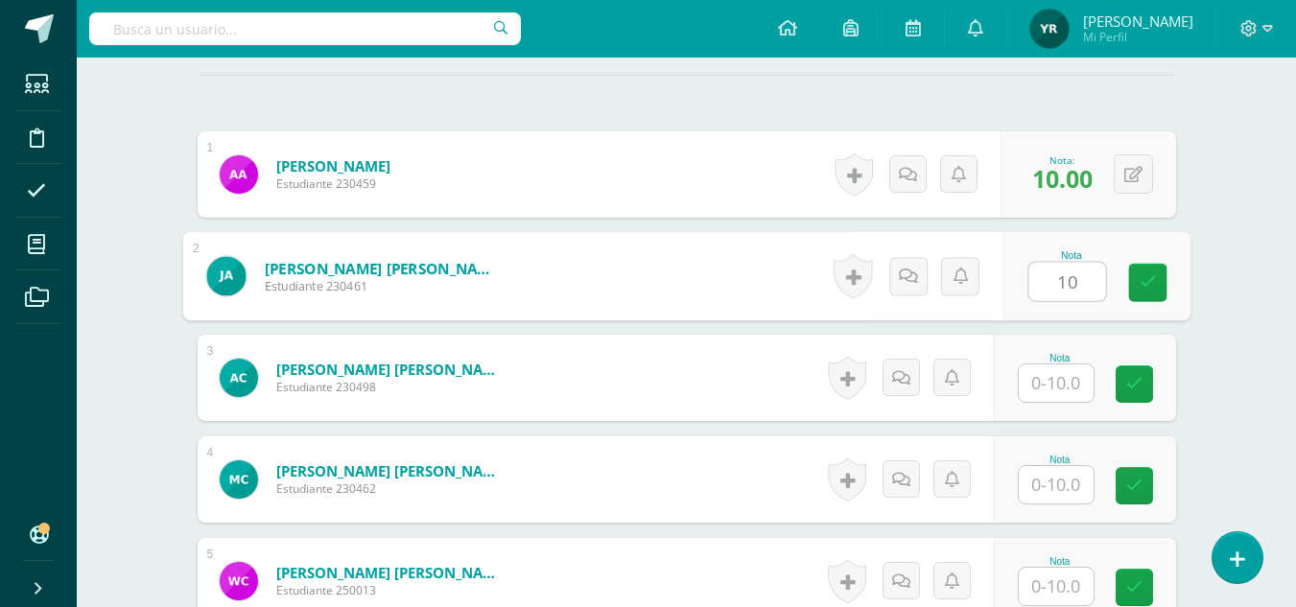
type input "10"
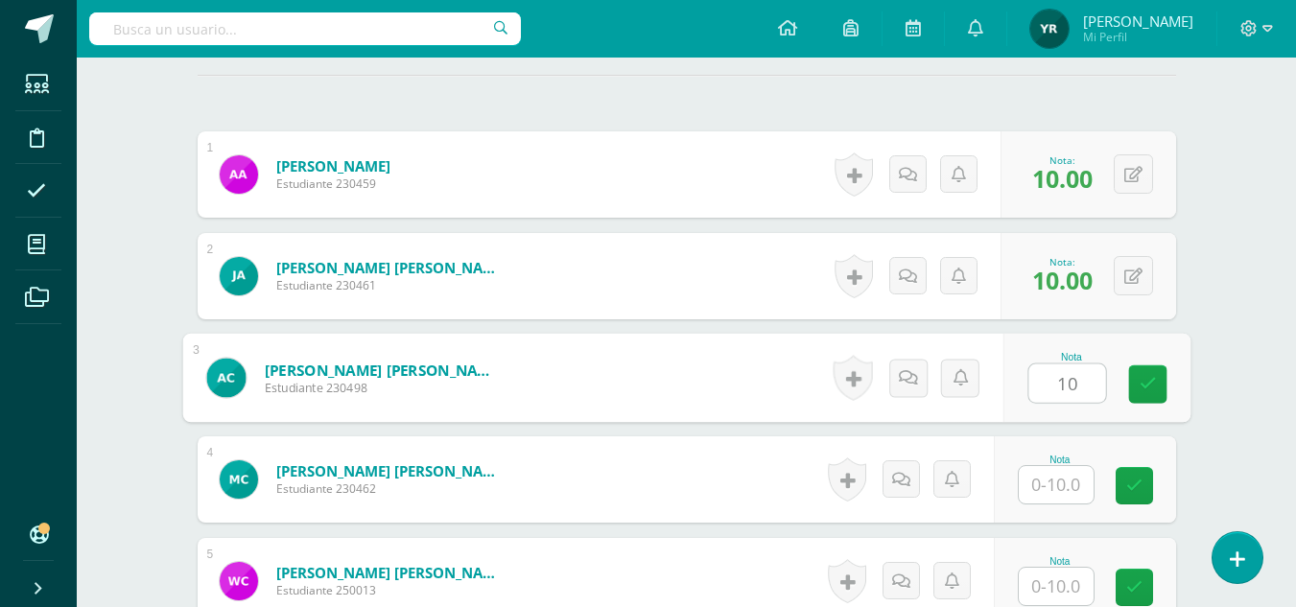
type input "10"
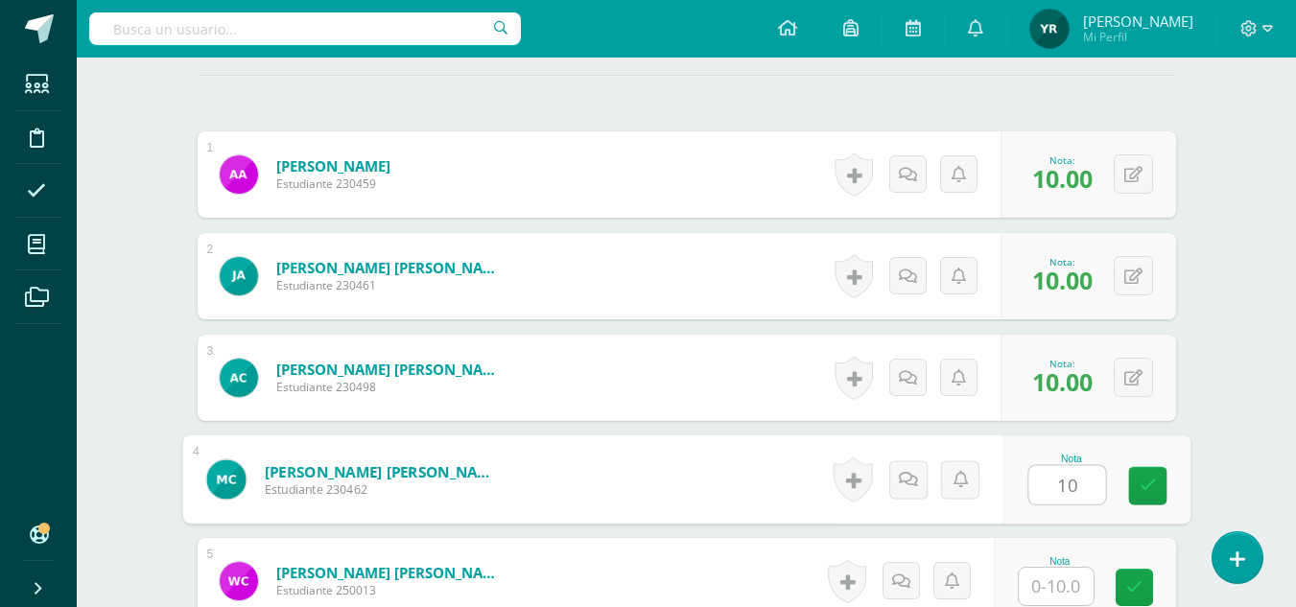
type input "10"
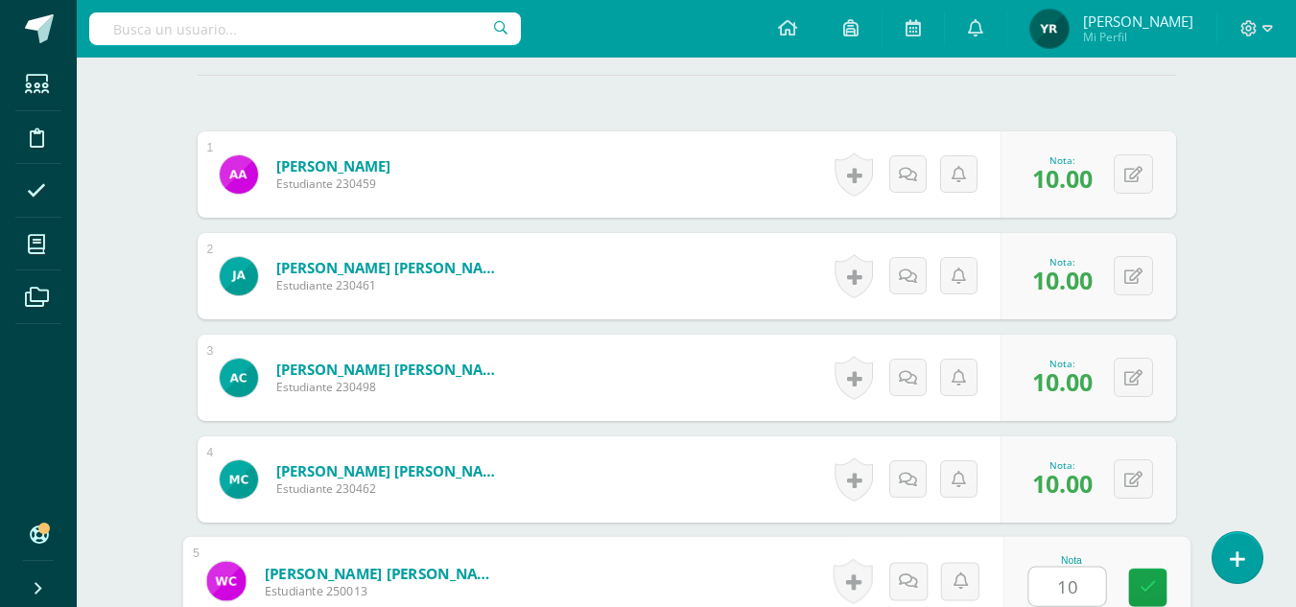
type input "10"
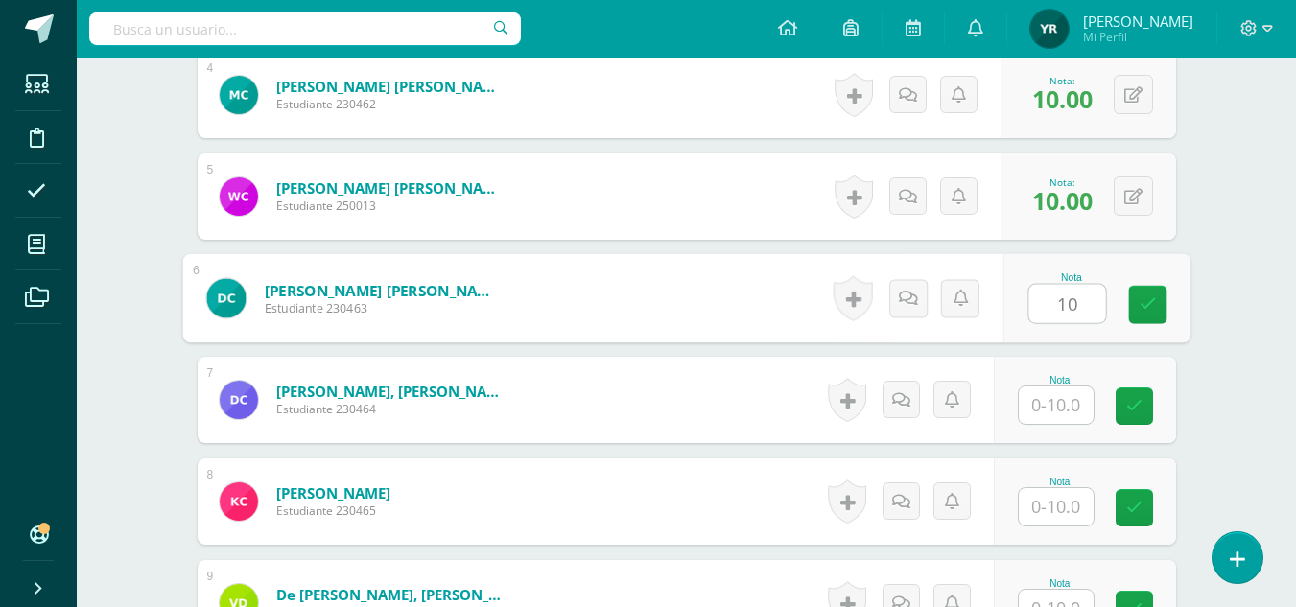
type input "10"
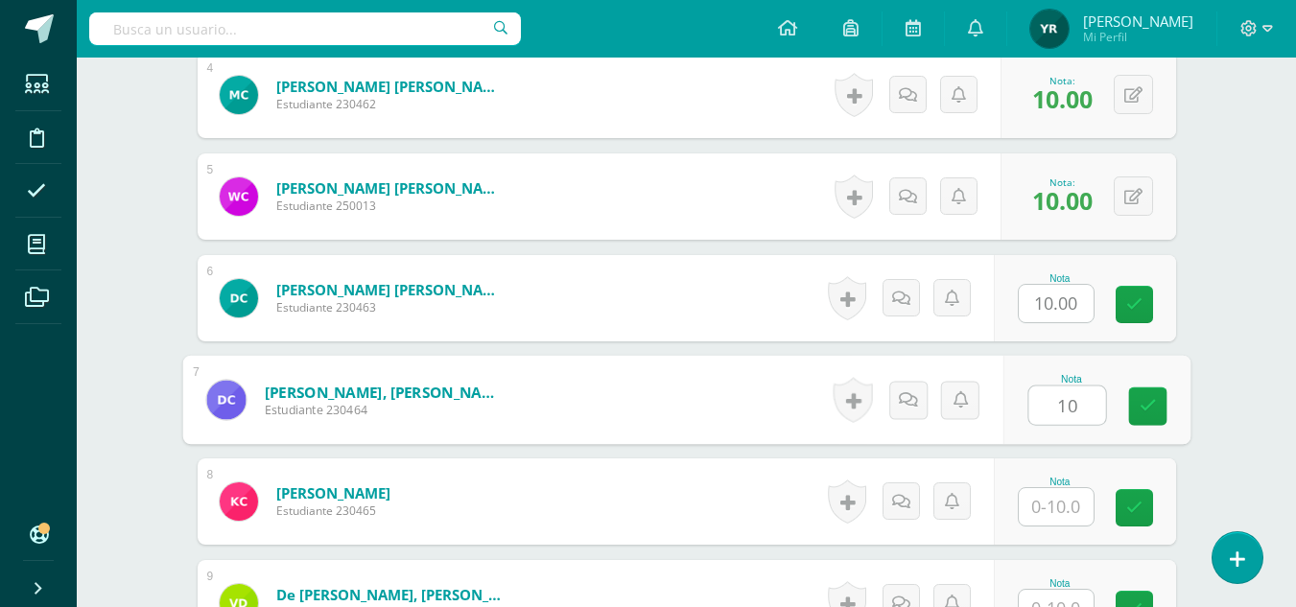
type input "10"
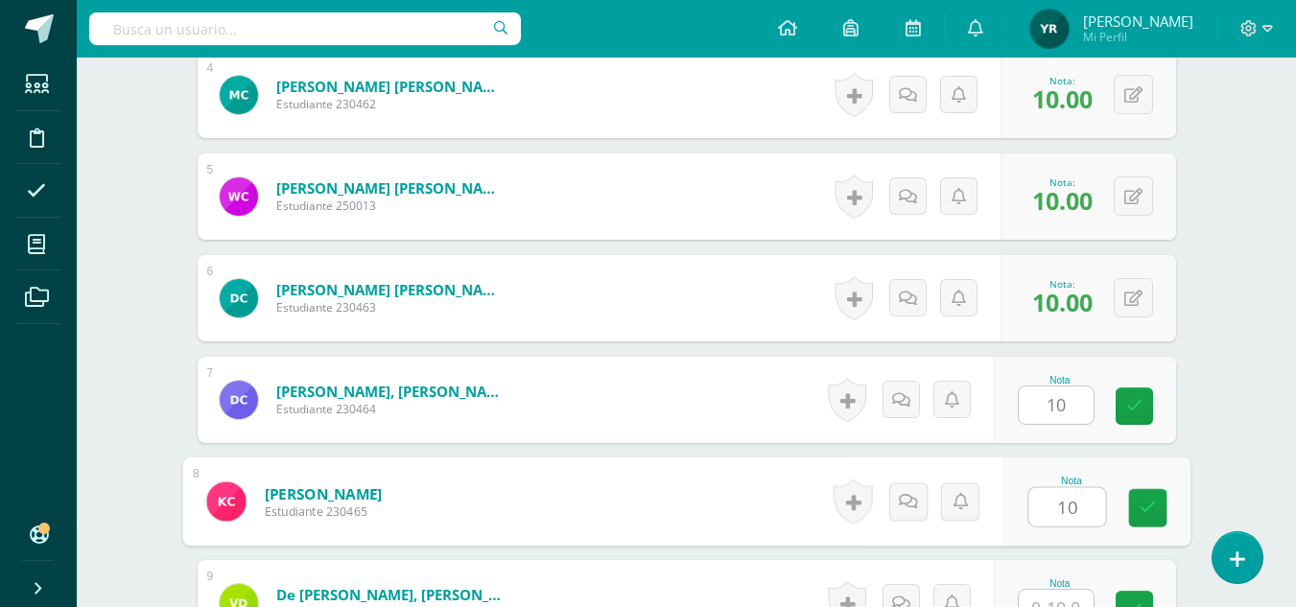
type input "10"
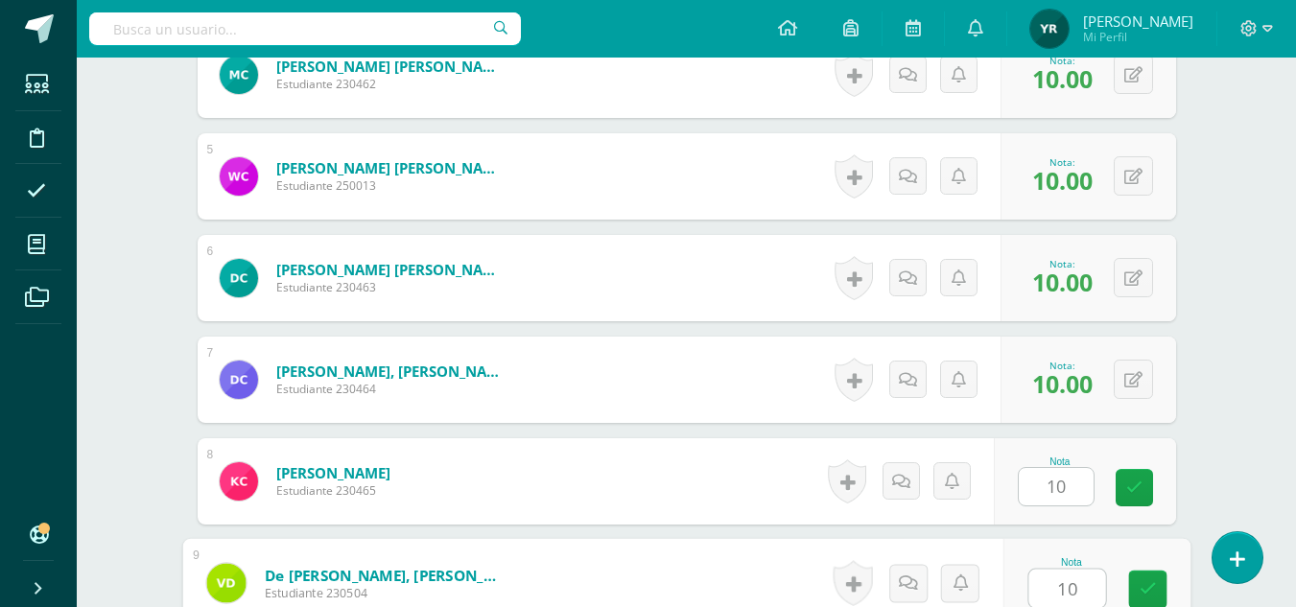
type input "10"
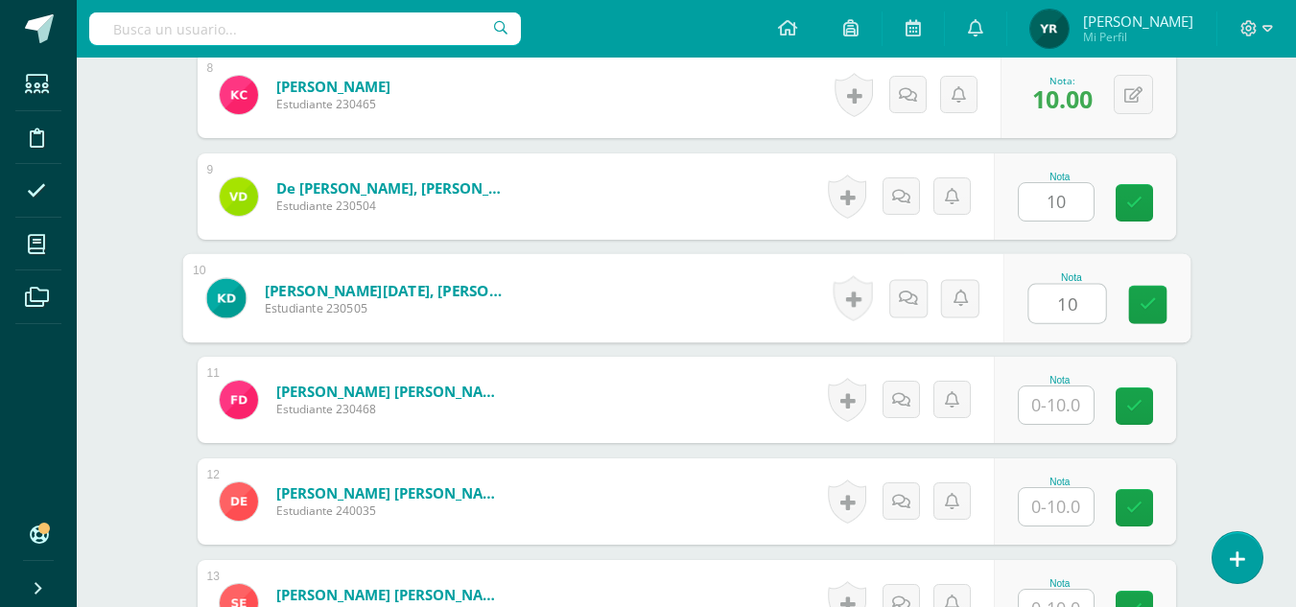
type input "10"
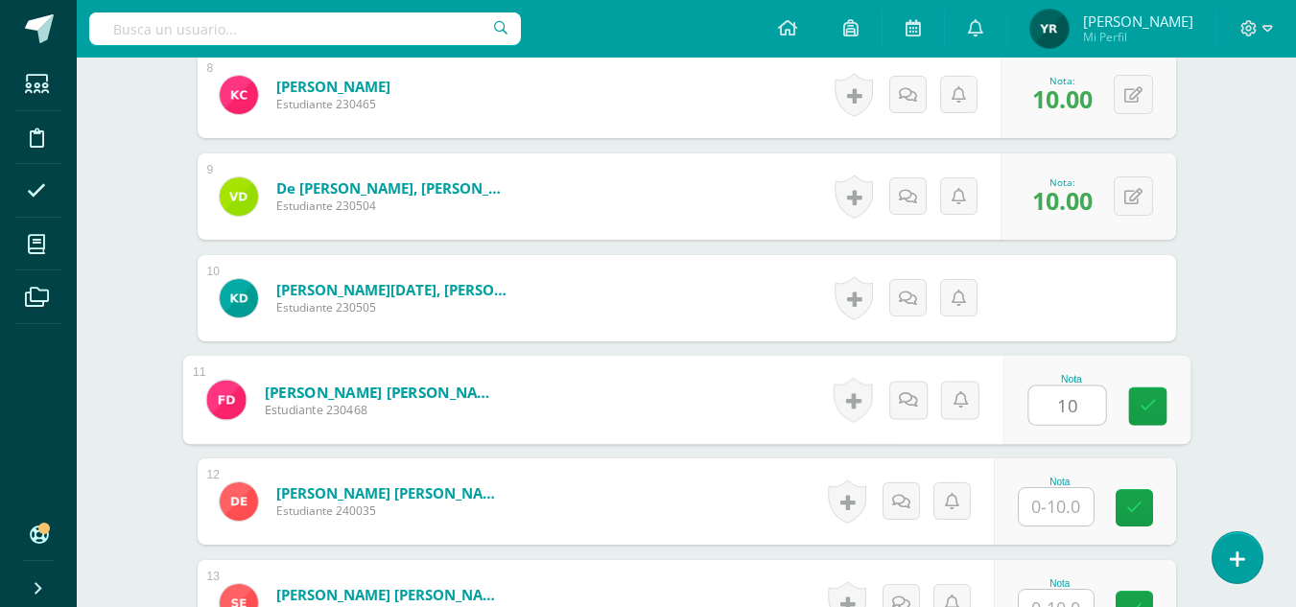
type input "10"
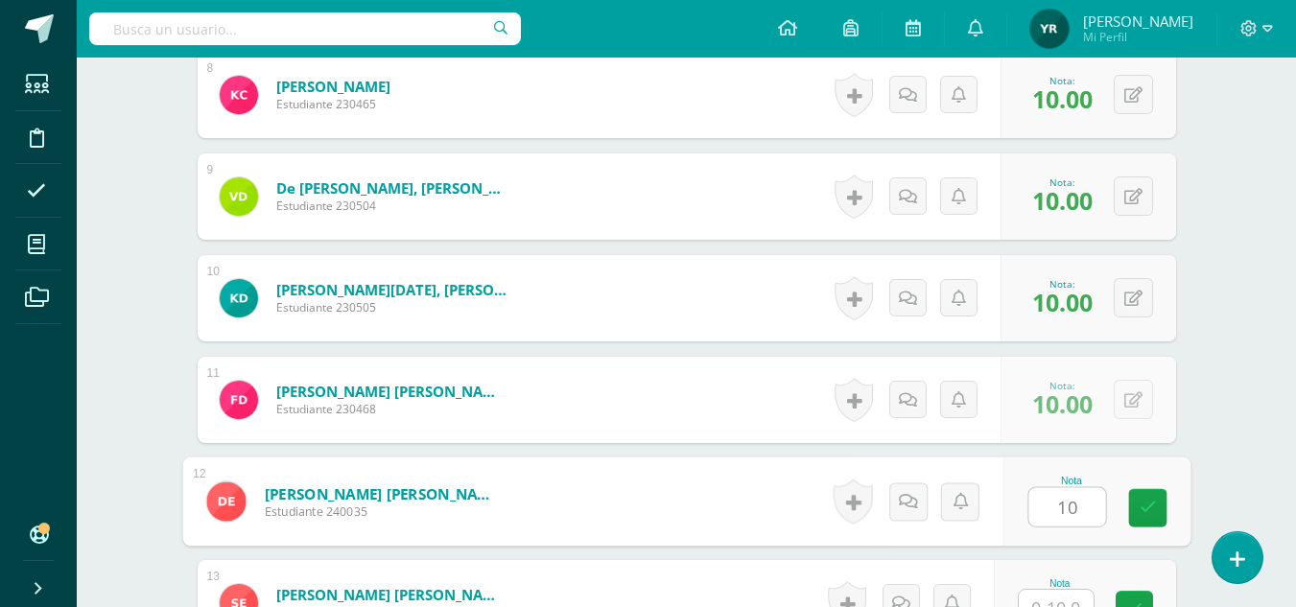
type input "10"
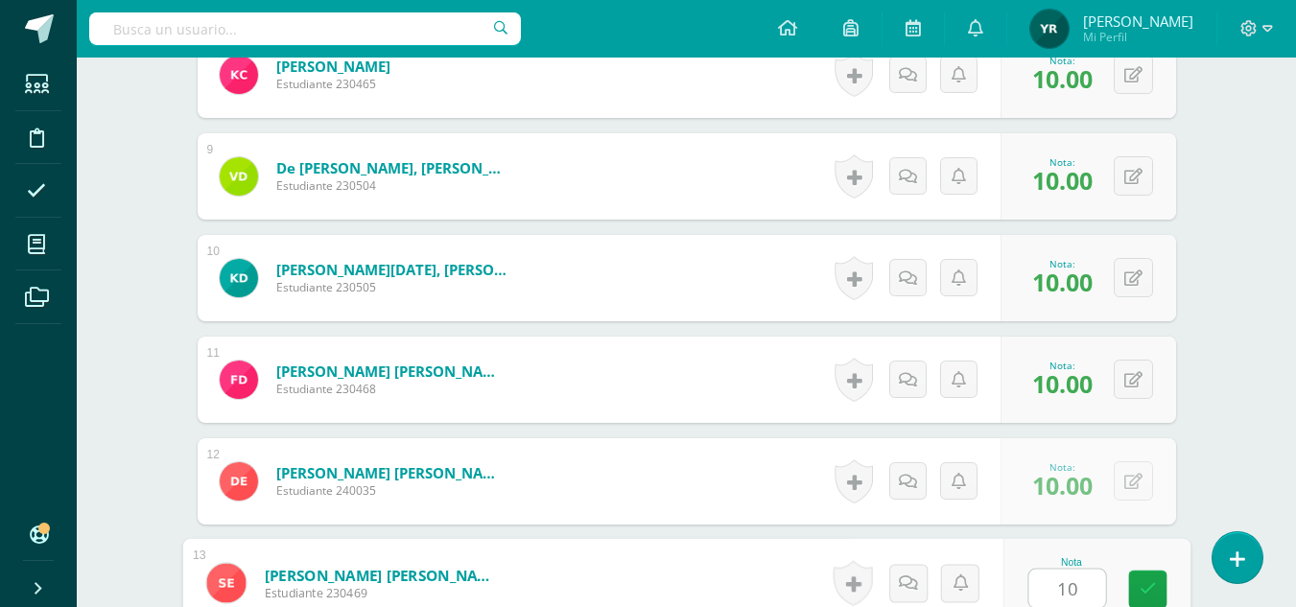
type input "10"
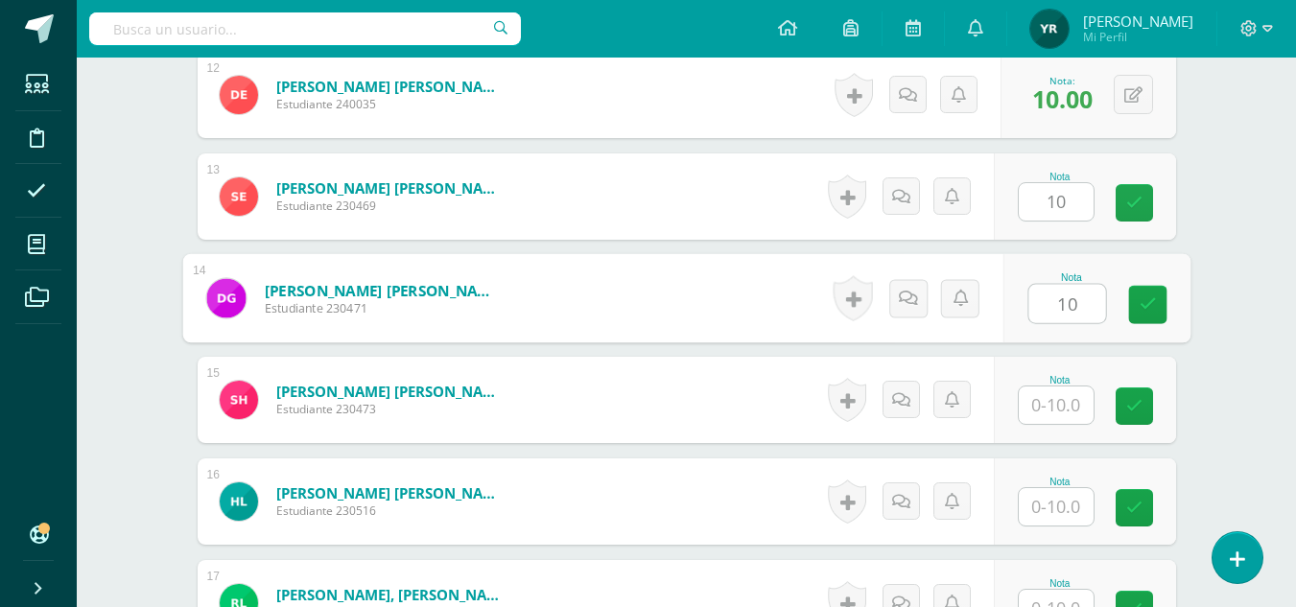
type input "10"
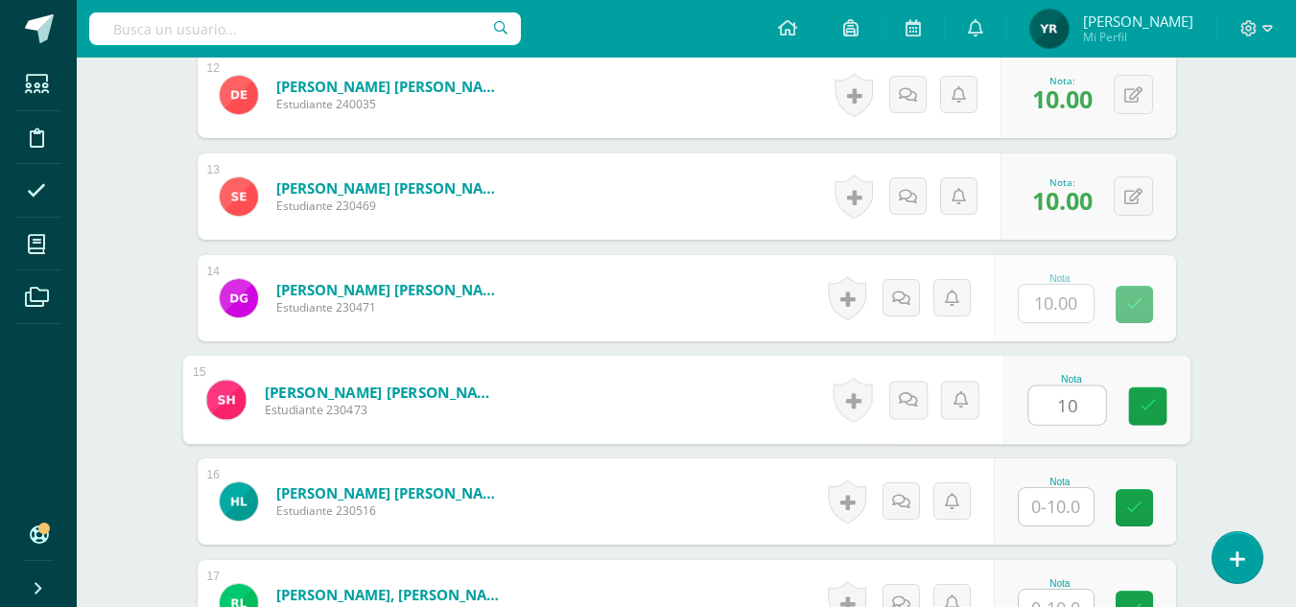
type input "10"
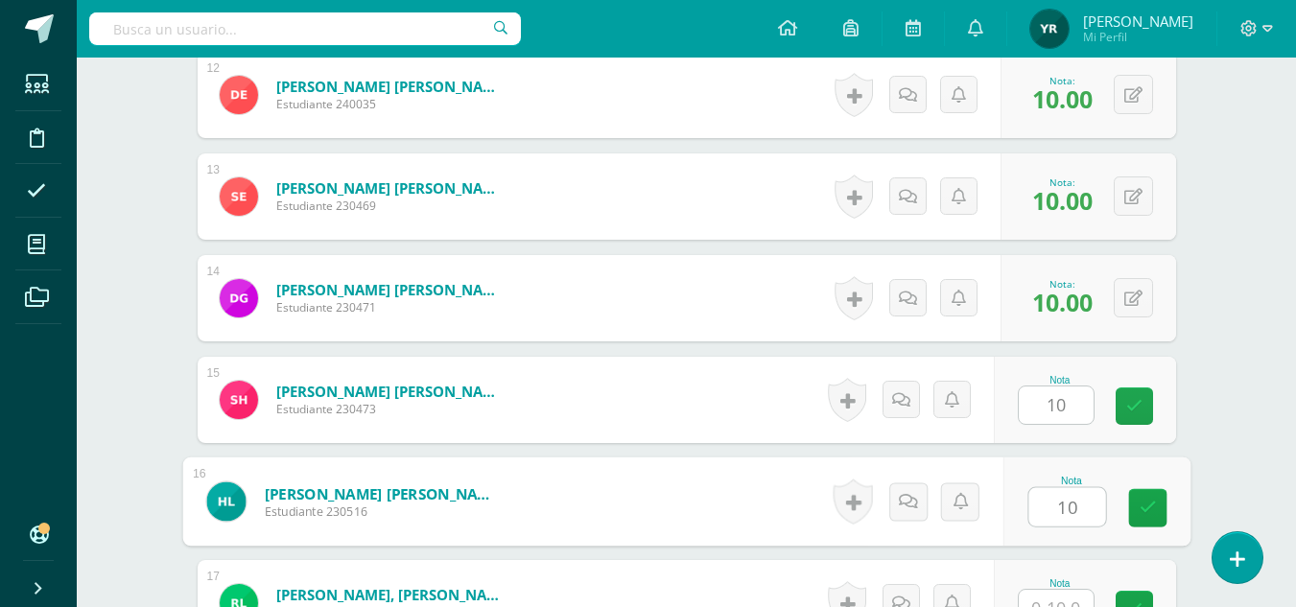
type input "10"
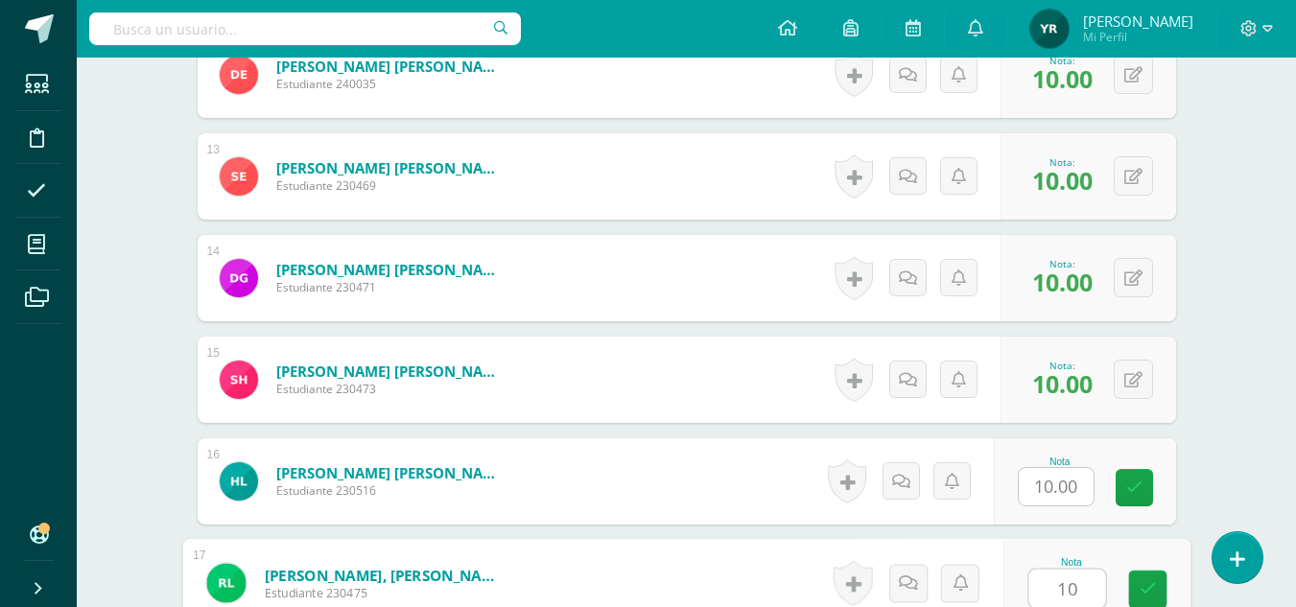
type input "10"
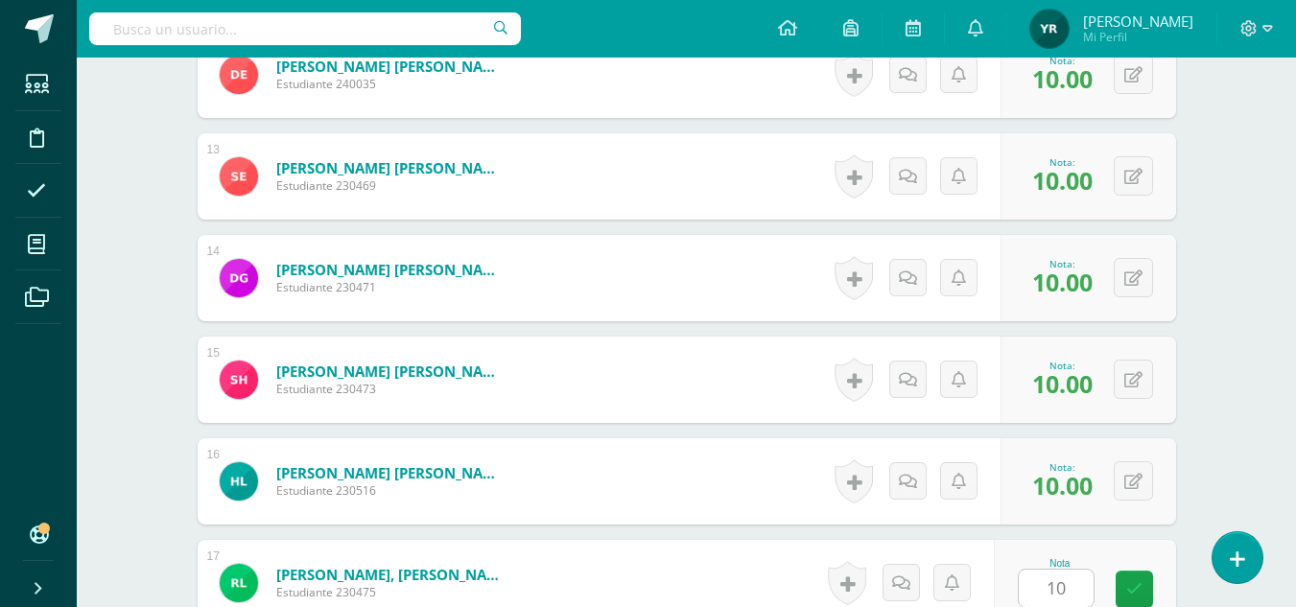
scroll to position [2140, 0]
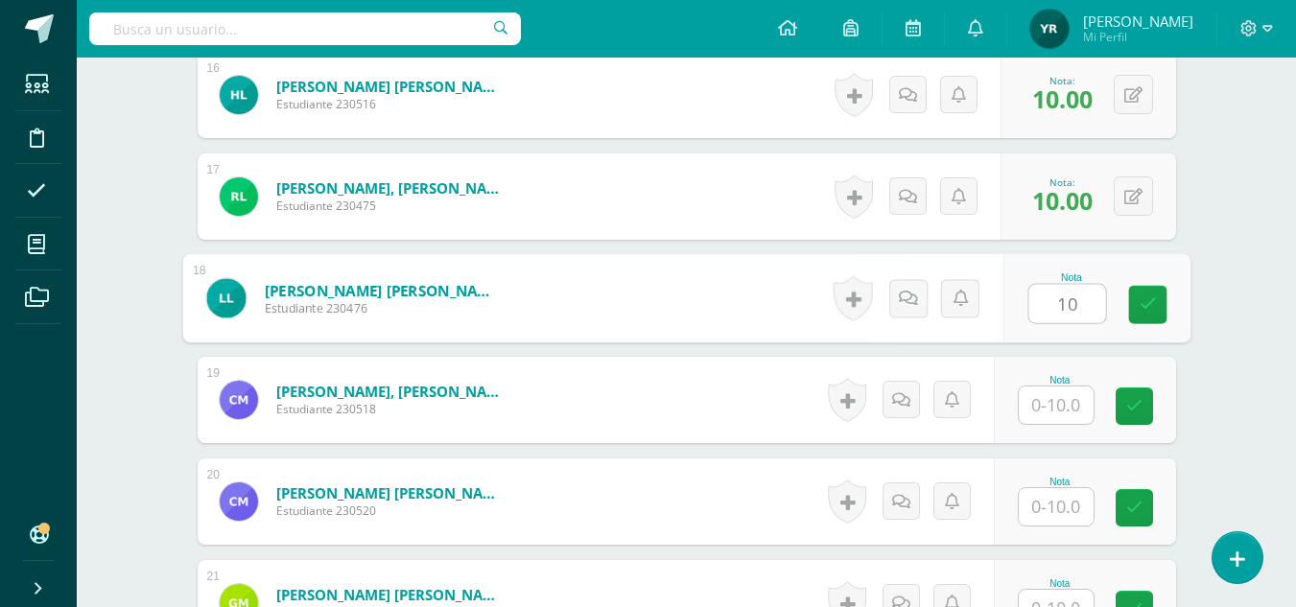
type input "10"
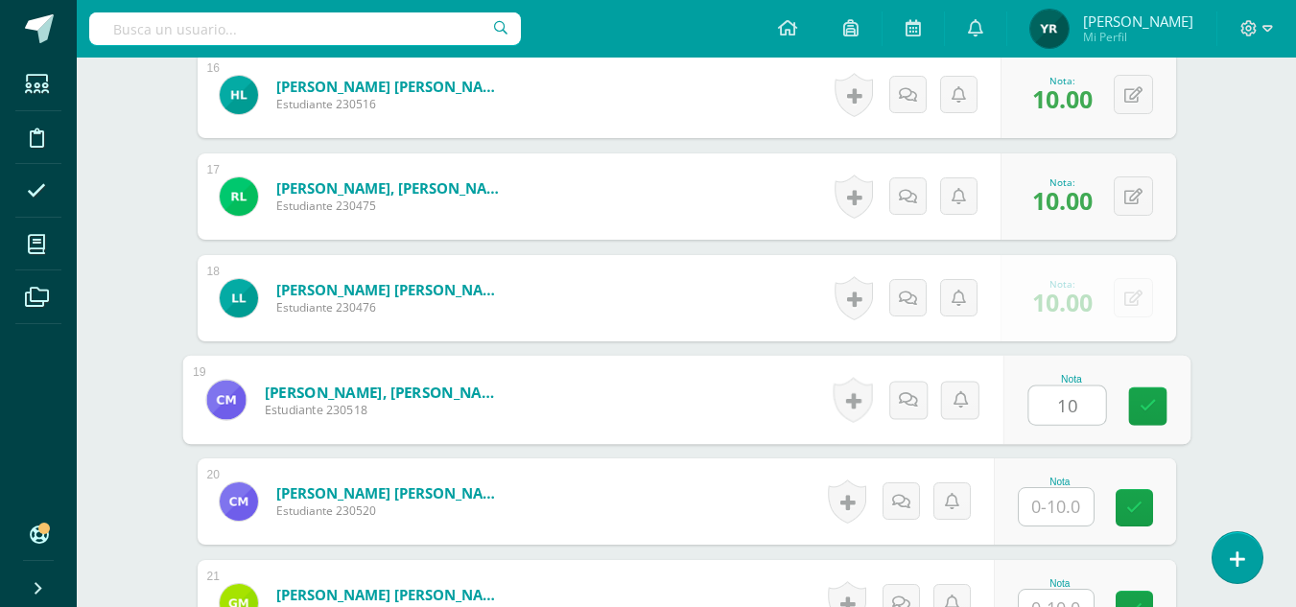
type input "10"
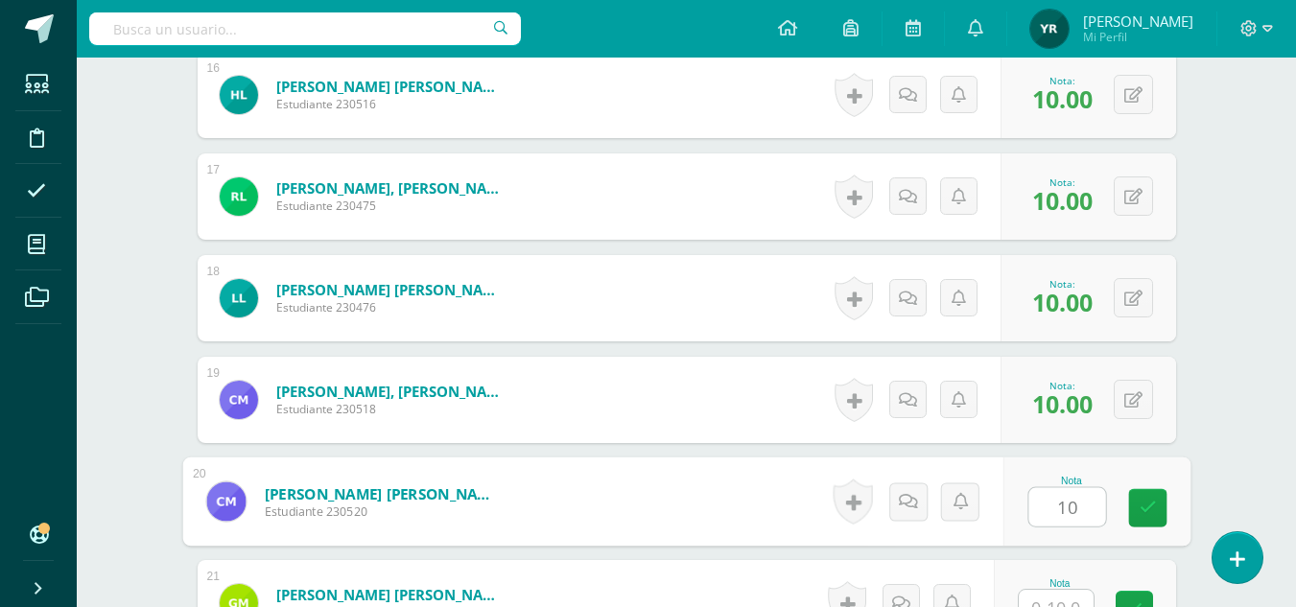
type input "10"
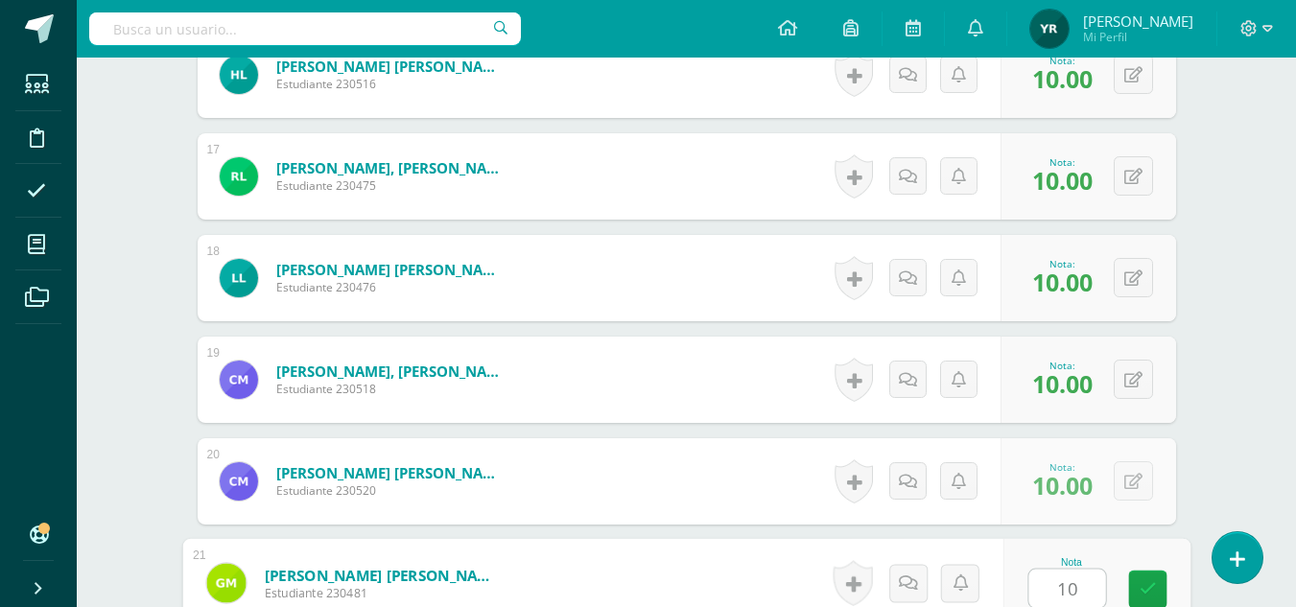
type input "10"
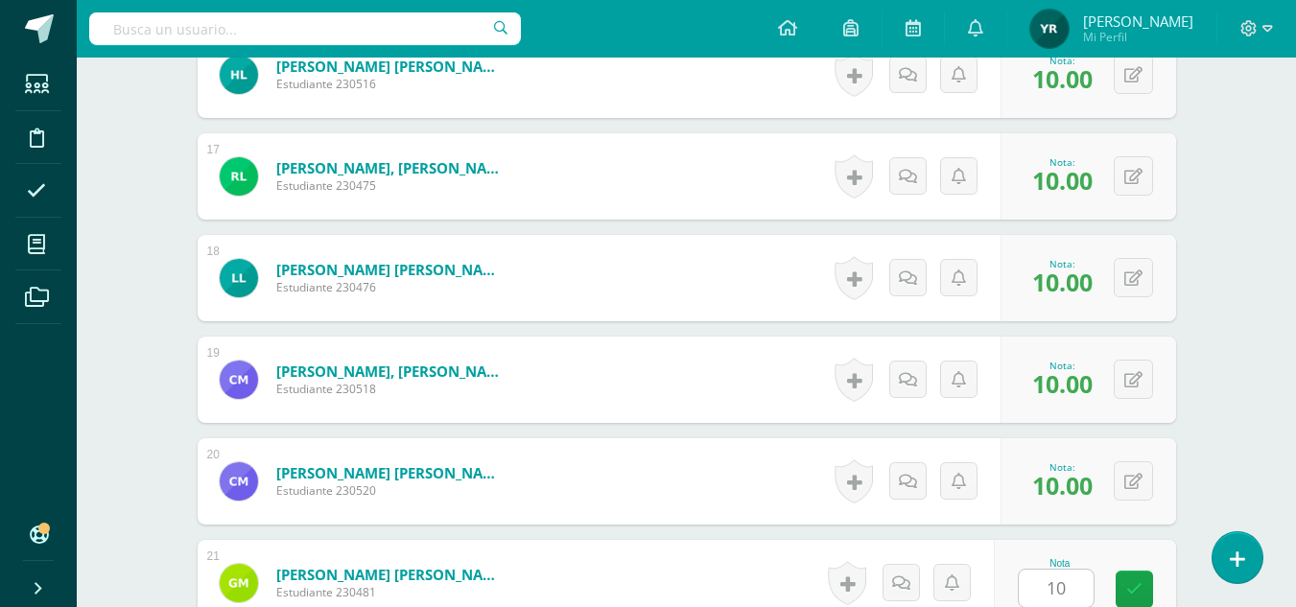
scroll to position [2546, 0]
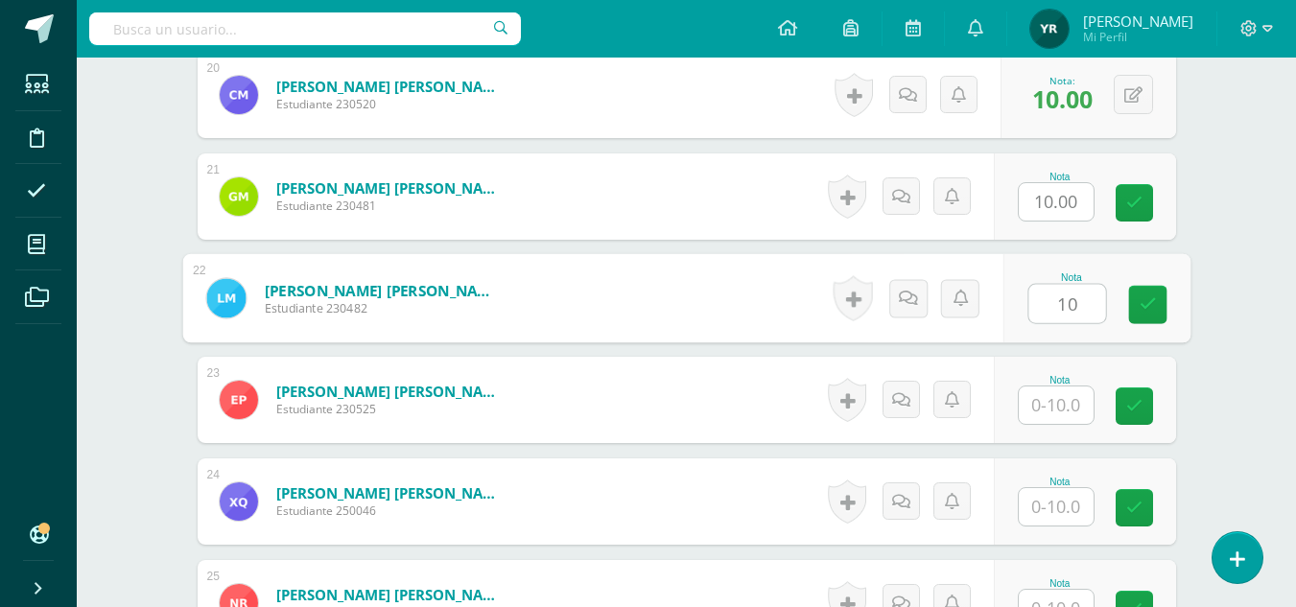
type input "10"
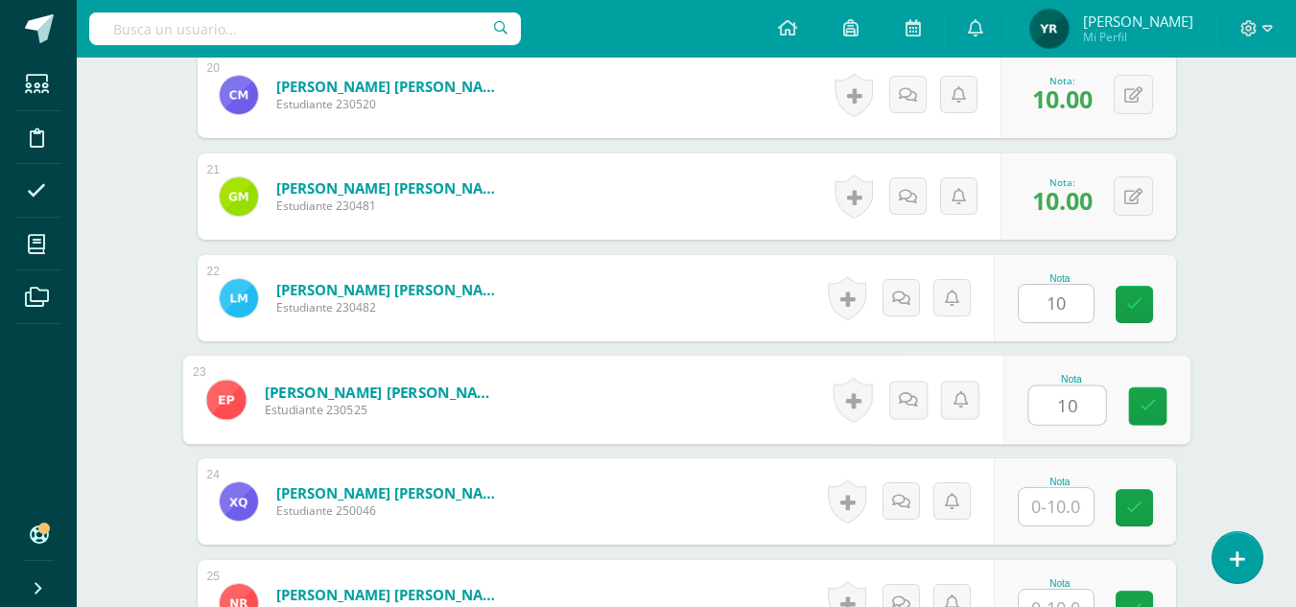
type input "10"
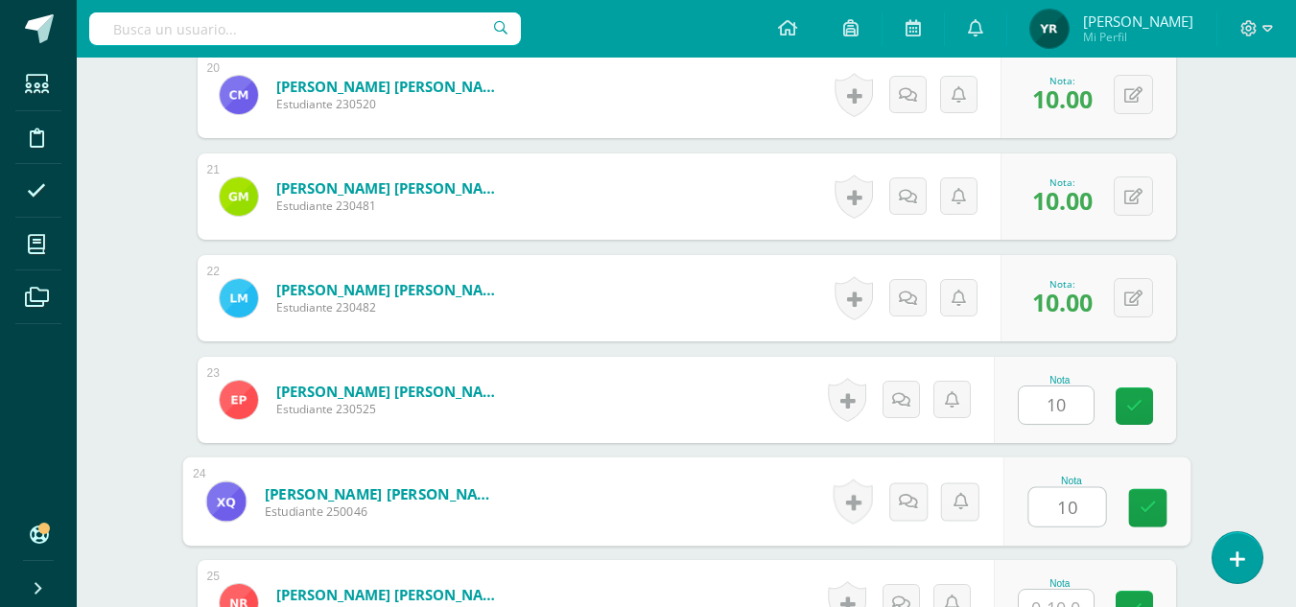
type input "10"
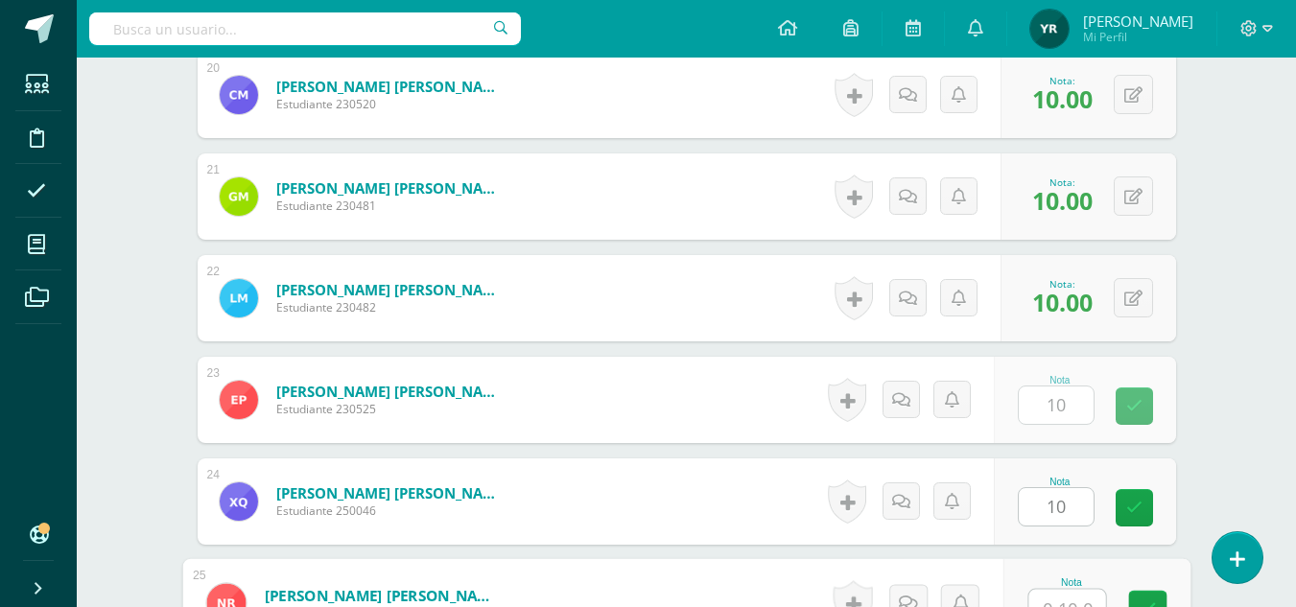
scroll to position [2566, 0]
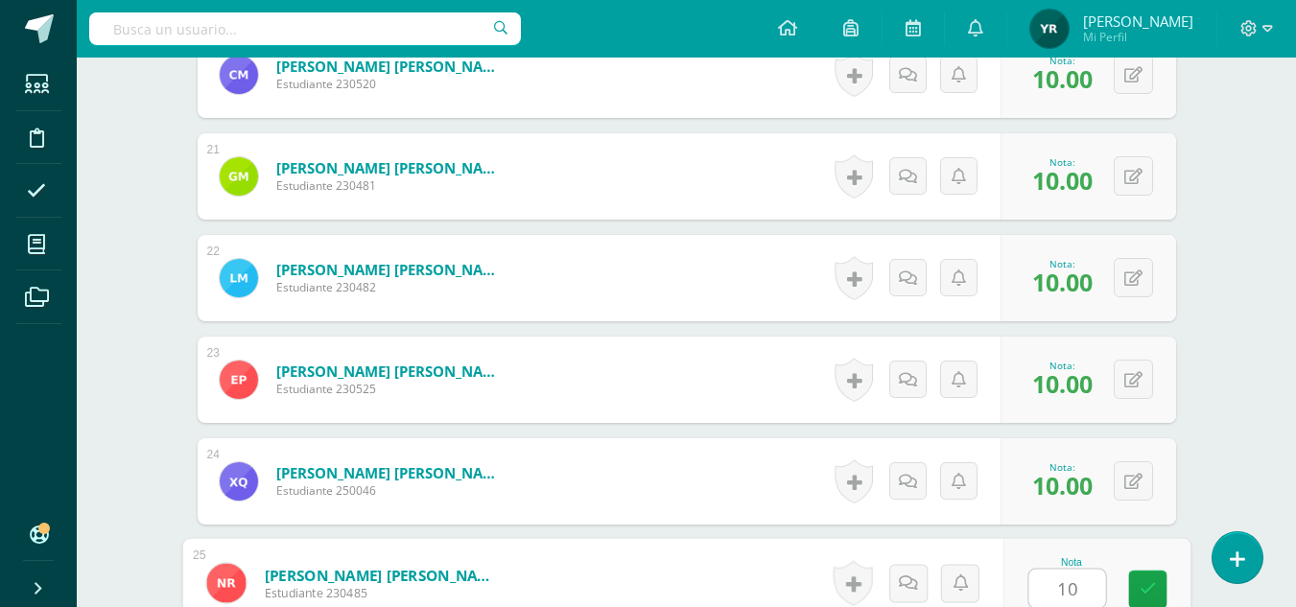
type input "10"
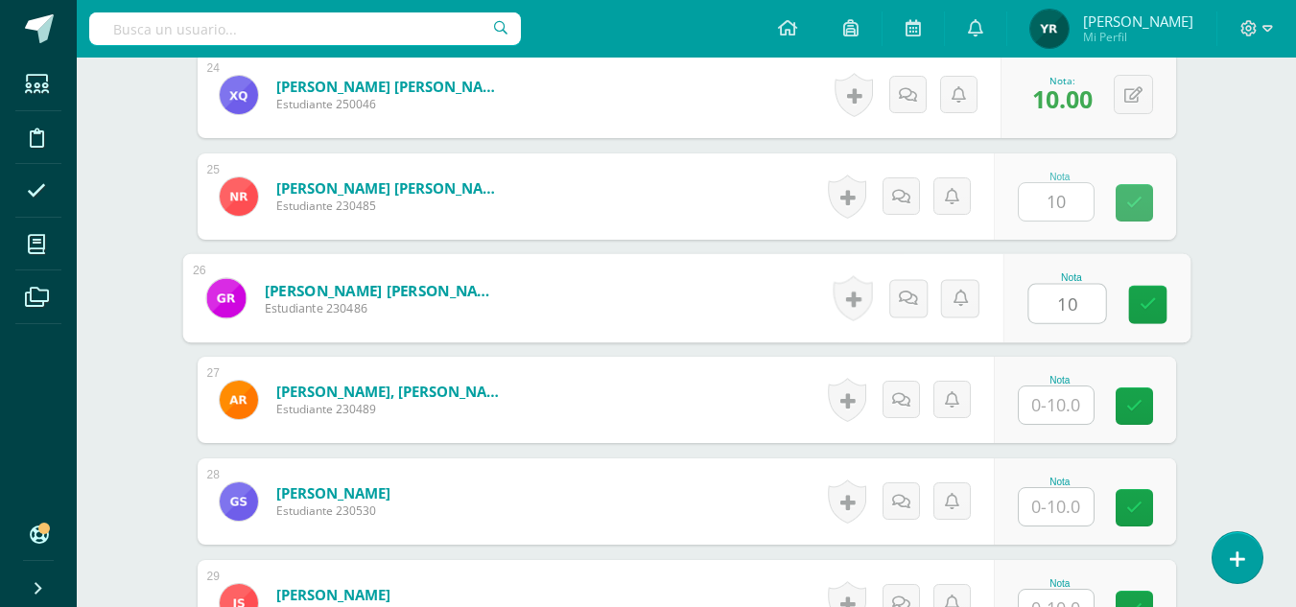
type input "10"
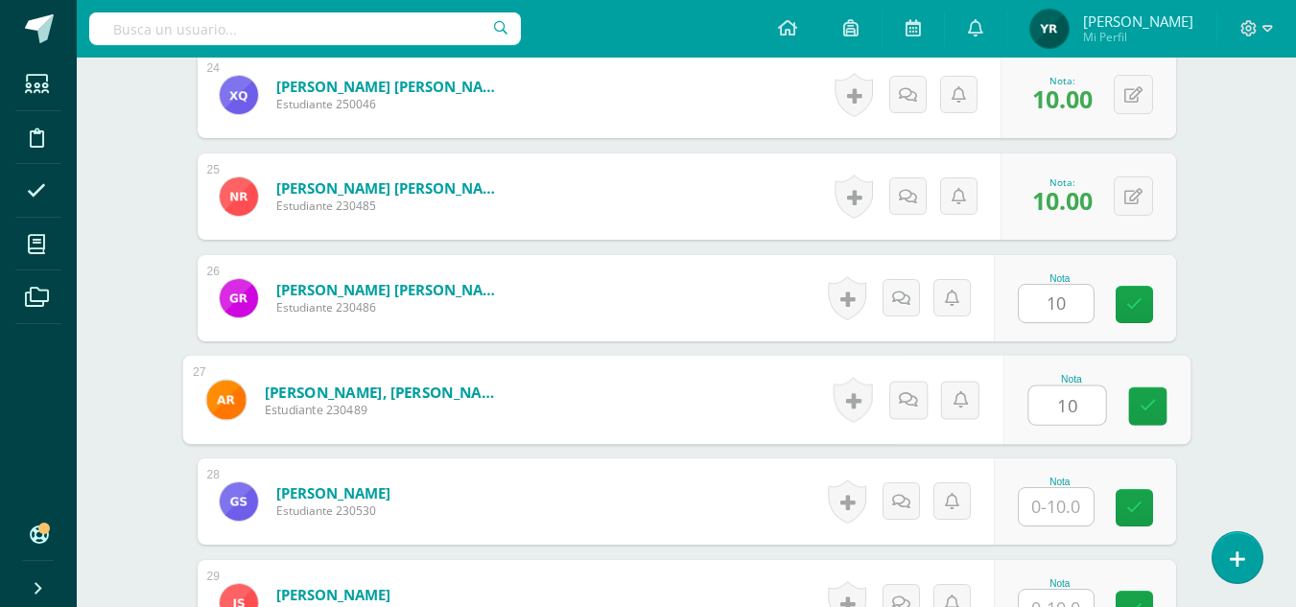
type input "10"
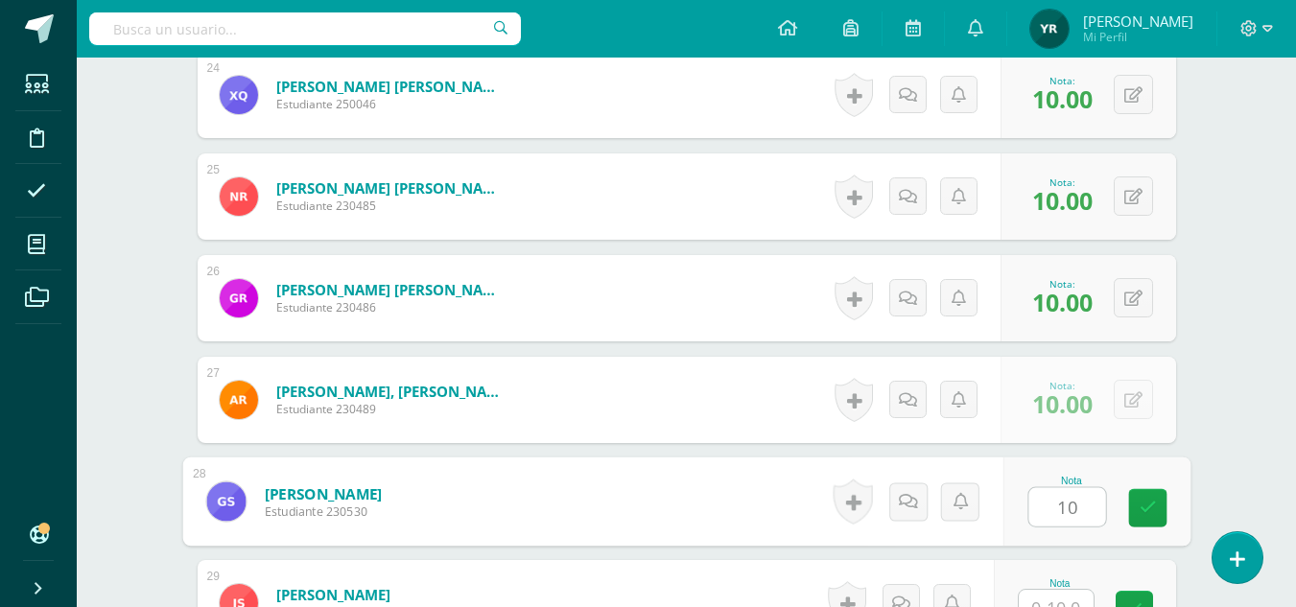
type input "10"
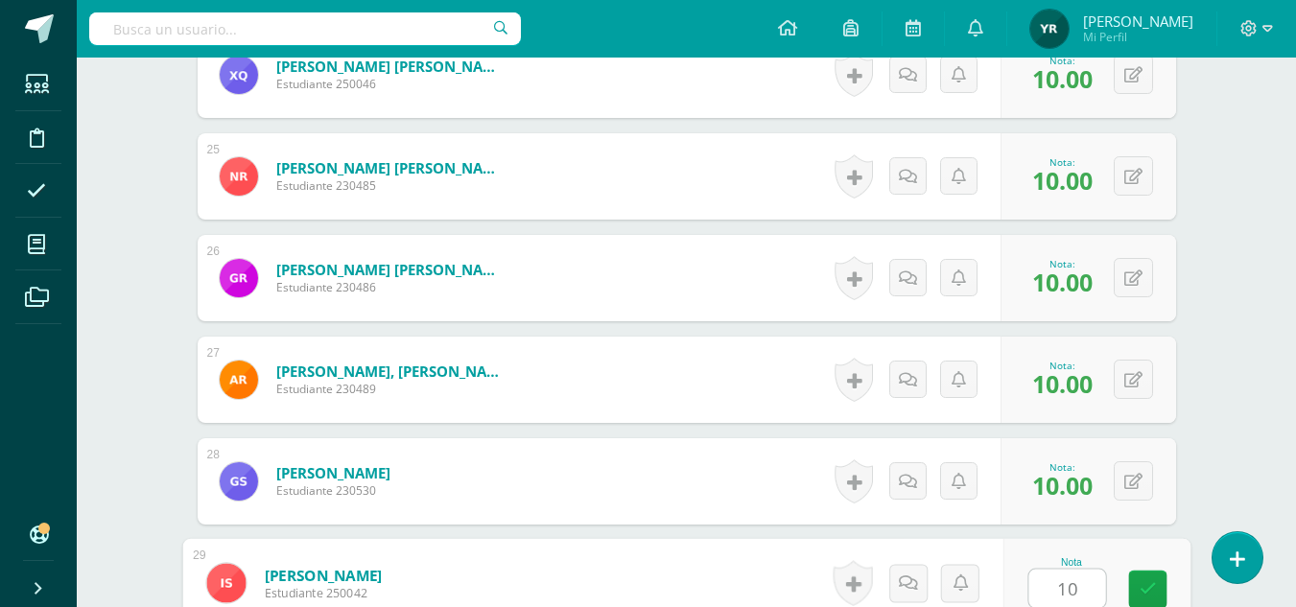
type input "10"
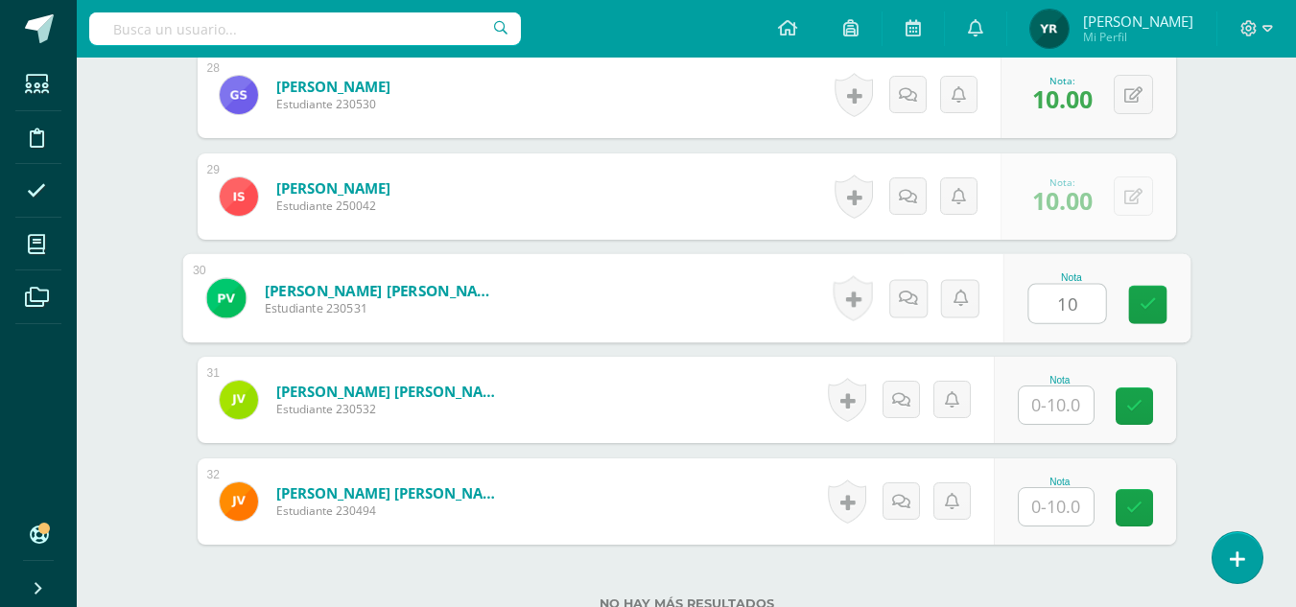
type input "10"
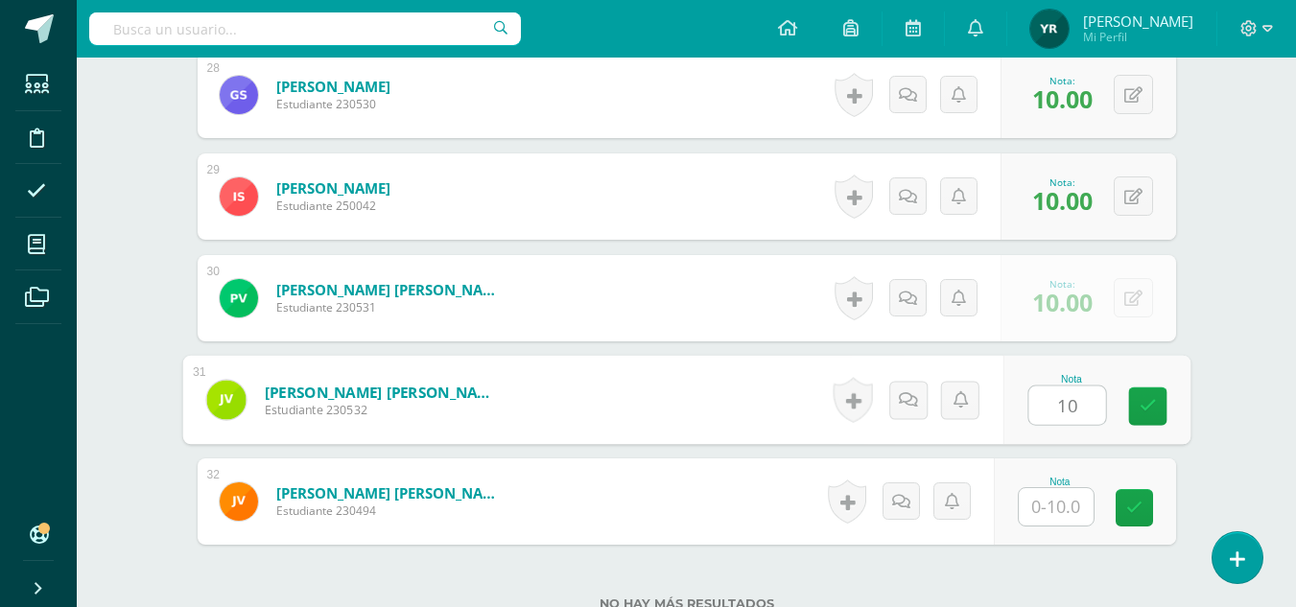
type input "10"
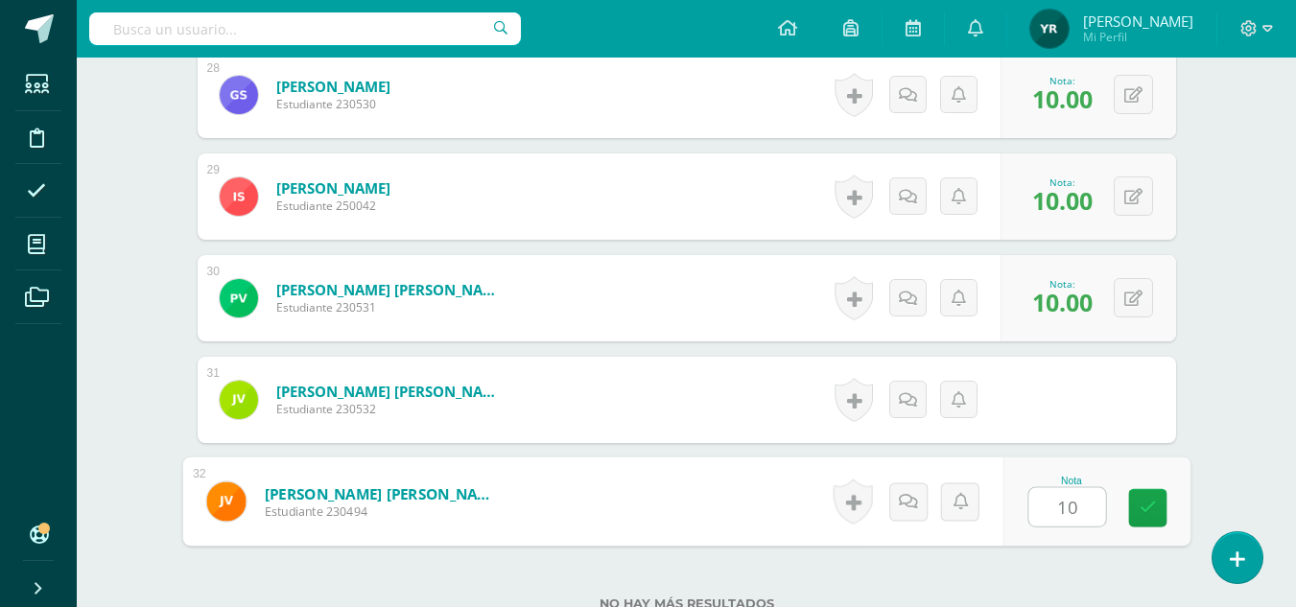
type input "10"
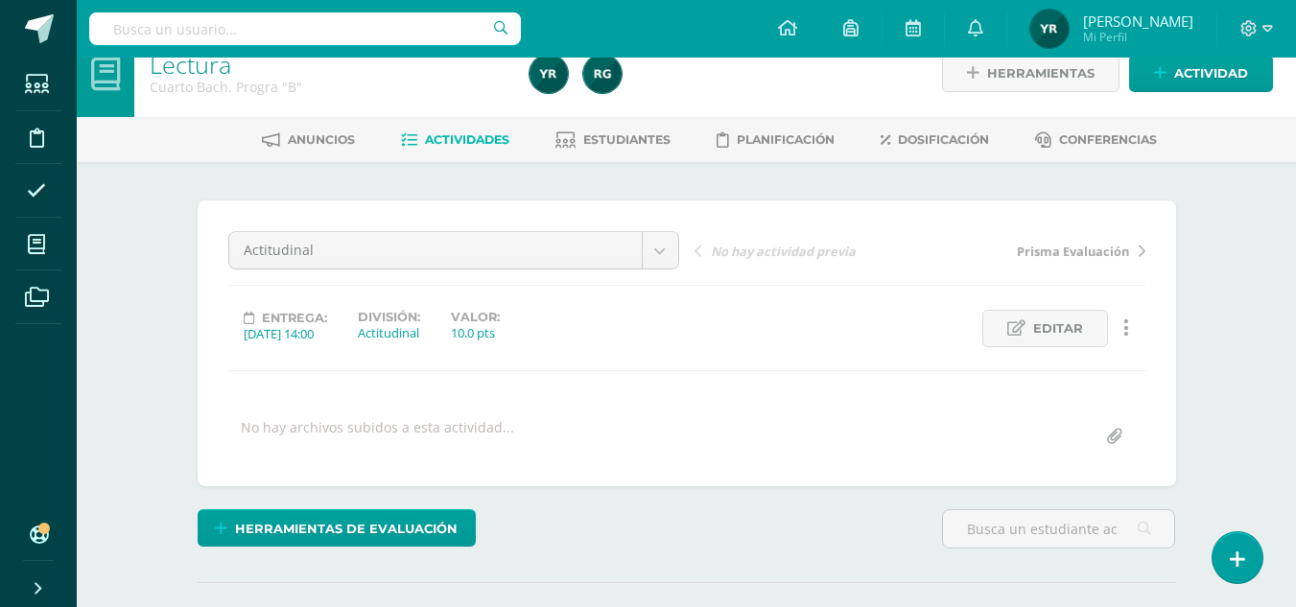
scroll to position [0, 0]
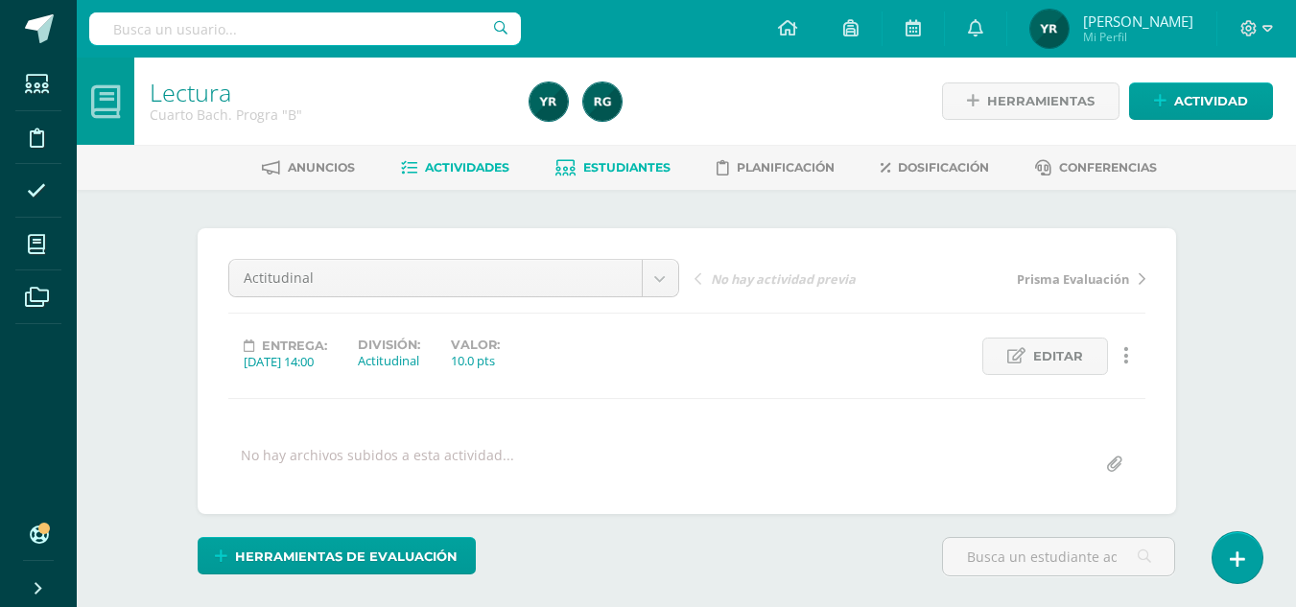
click at [610, 153] on link "Estudiantes" at bounding box center [612, 167] width 115 height 31
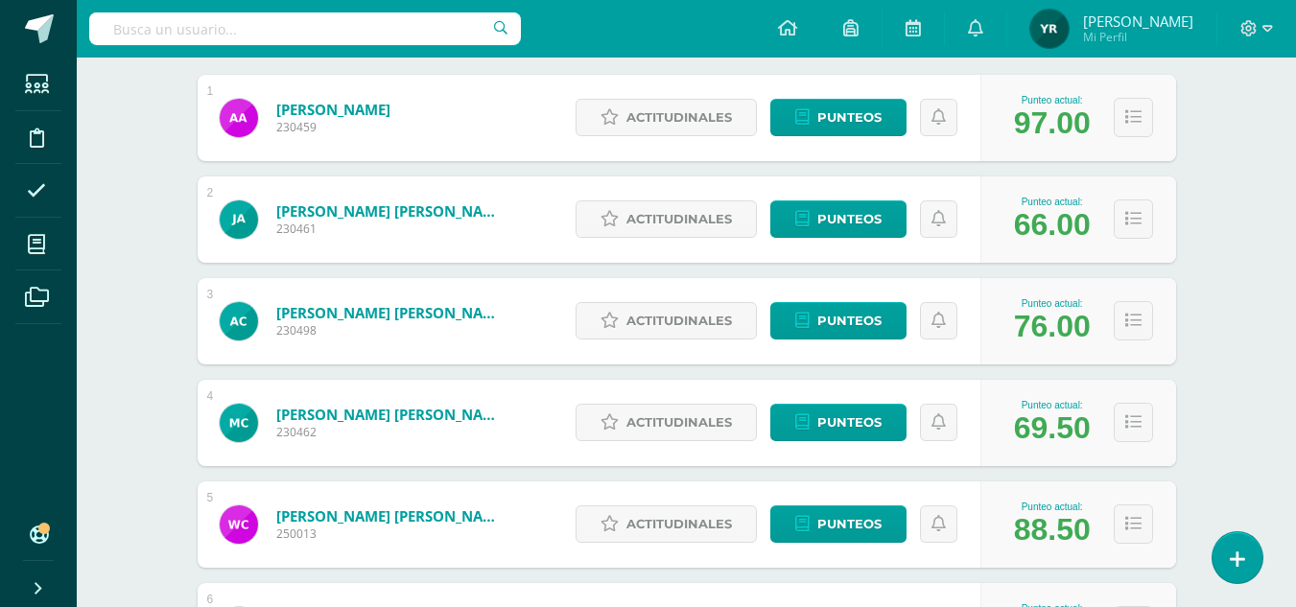
scroll to position [348, 0]
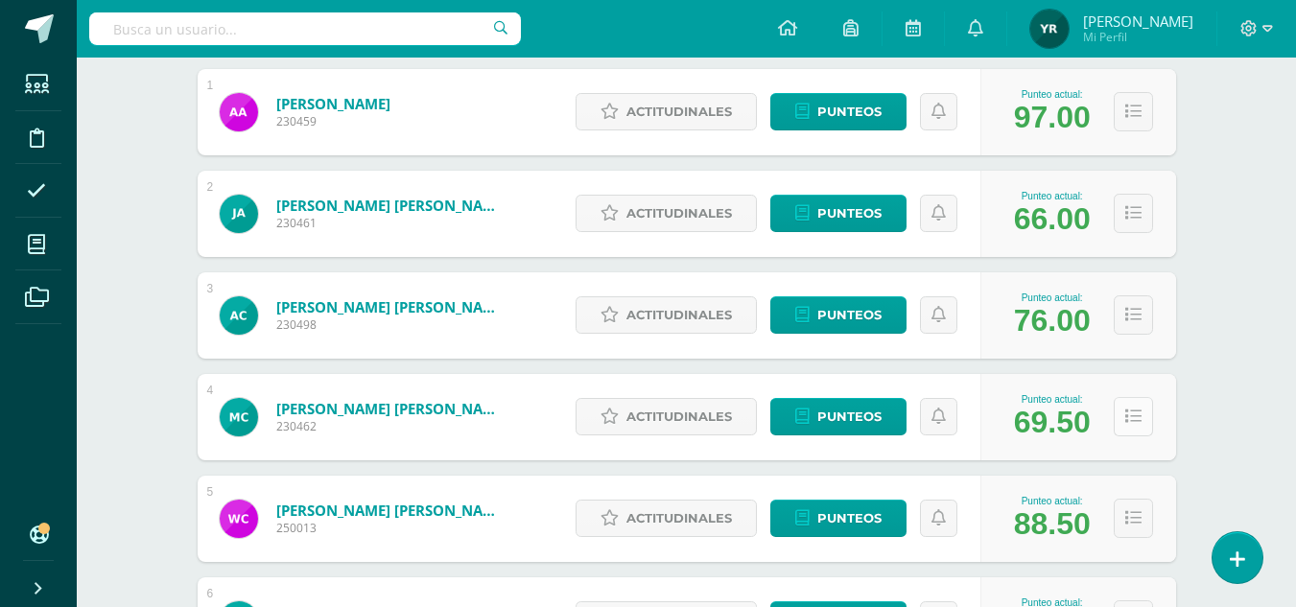
click at [1143, 425] on button at bounding box center [1132, 416] width 39 height 39
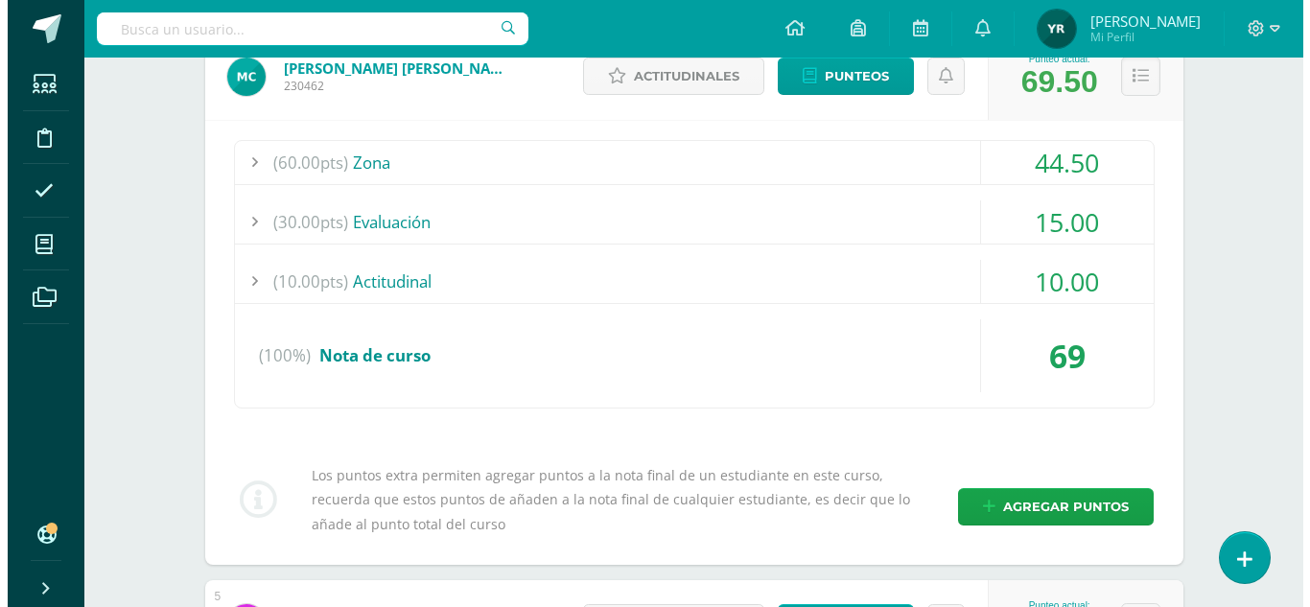
scroll to position [695, 0]
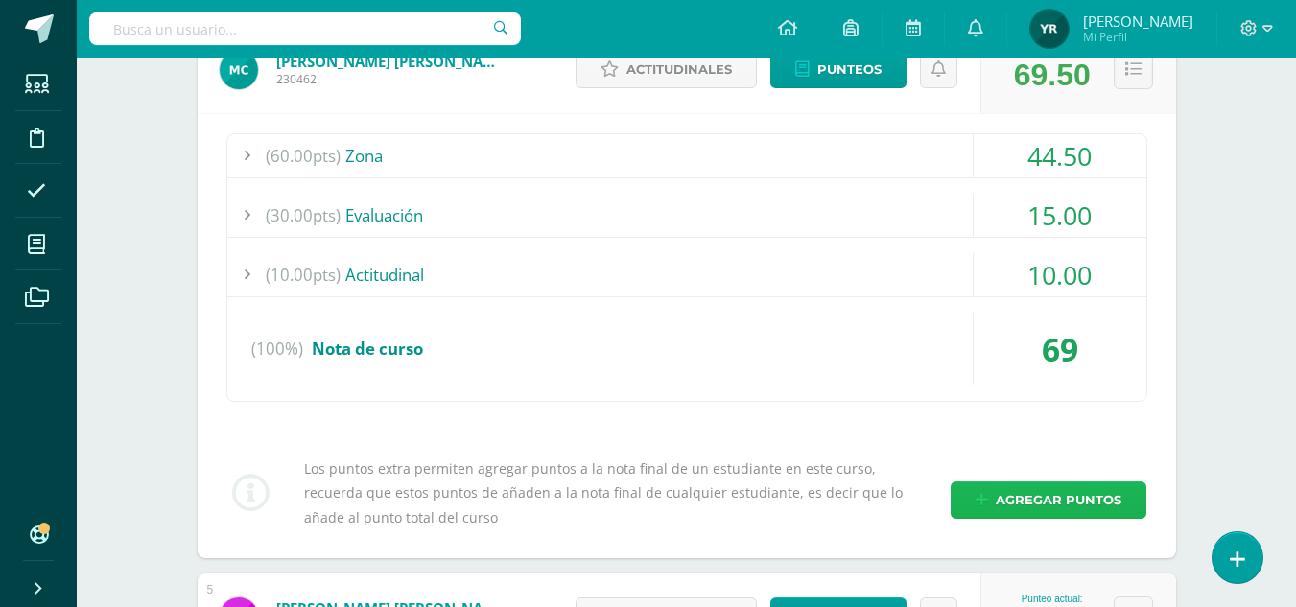
click at [1011, 491] on span "Agregar puntos" at bounding box center [1059, 499] width 126 height 35
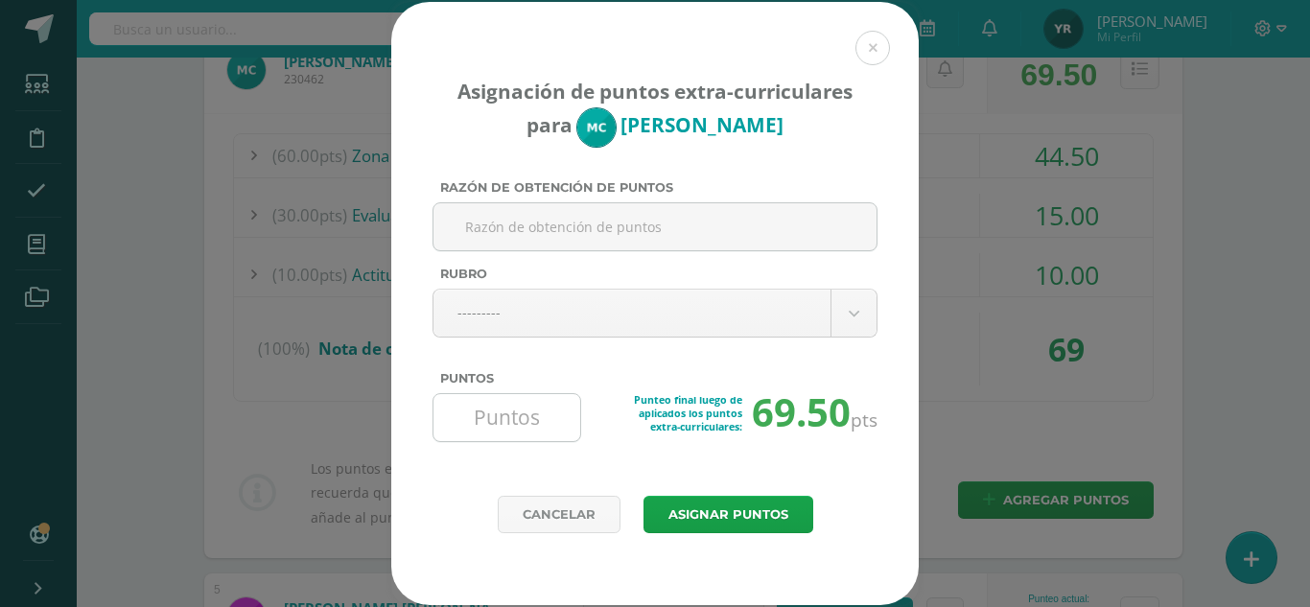
click at [510, 421] on input "Puntos" at bounding box center [506, 417] width 131 height 47
type input "4"
click at [634, 209] on input "Razón de obtención de puntos" at bounding box center [655, 226] width 428 height 47
click at [550, 229] on input "Buena esposición." at bounding box center [655, 226] width 428 height 47
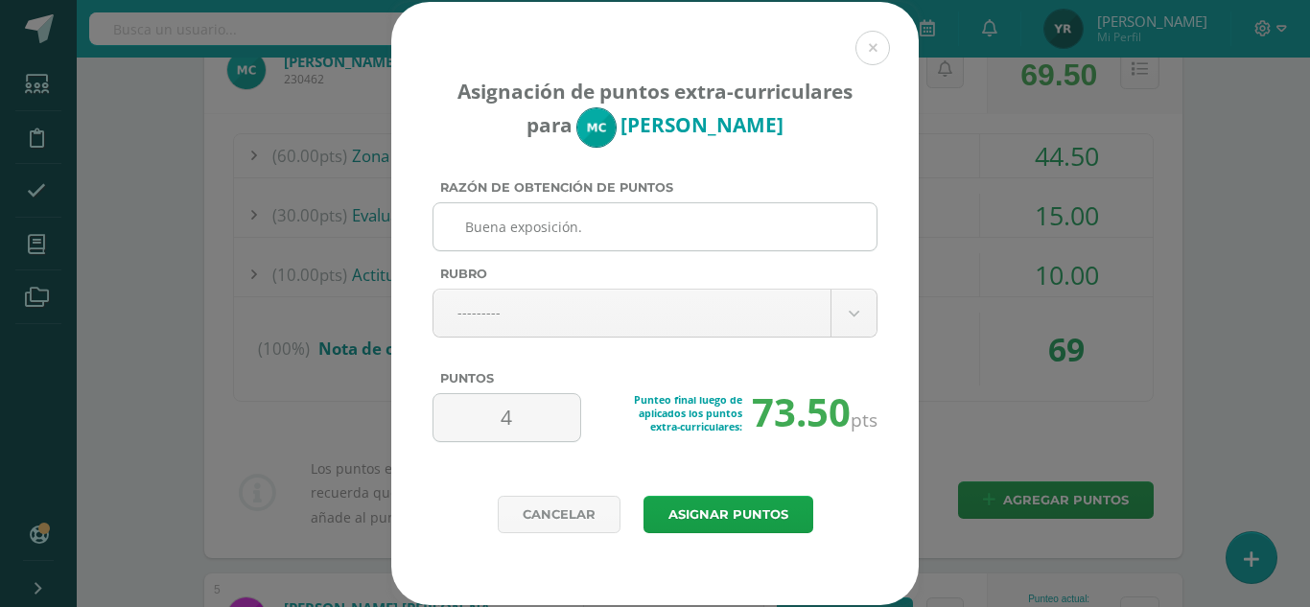
drag, startPoint x: 613, startPoint y: 221, endPoint x: 459, endPoint y: 230, distance: 153.7
click at [459, 230] on input "Buena exposición." at bounding box center [655, 226] width 428 height 47
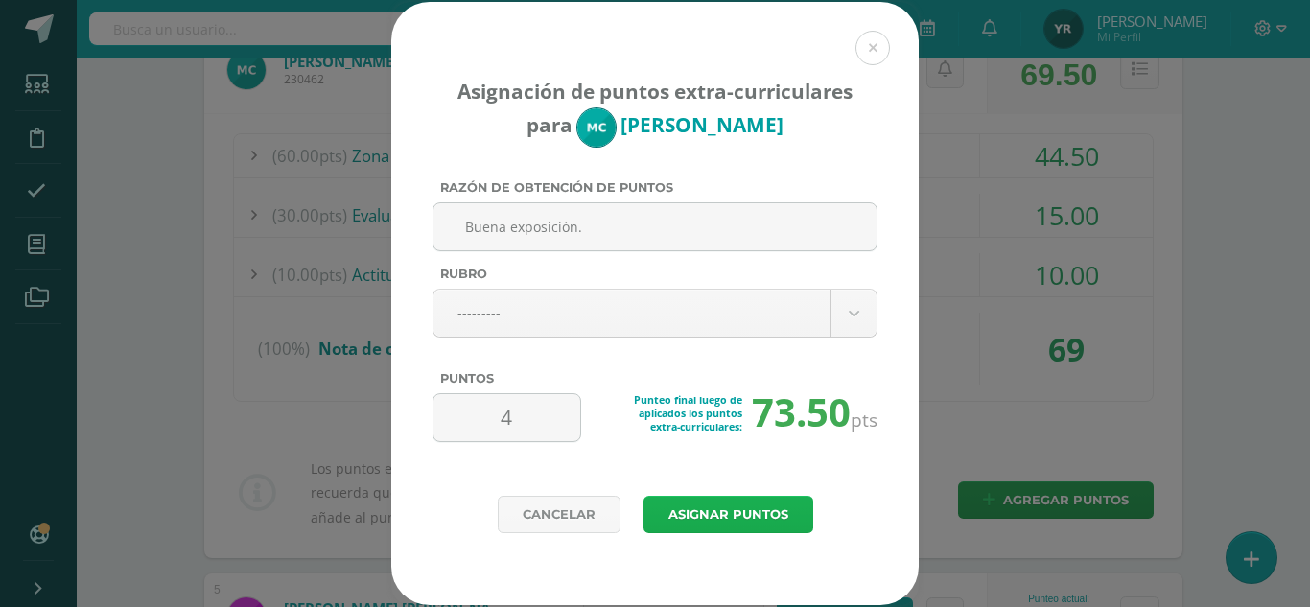
type input "Buena exposición."
click at [721, 528] on button "Asignar puntos" at bounding box center [729, 514] width 170 height 37
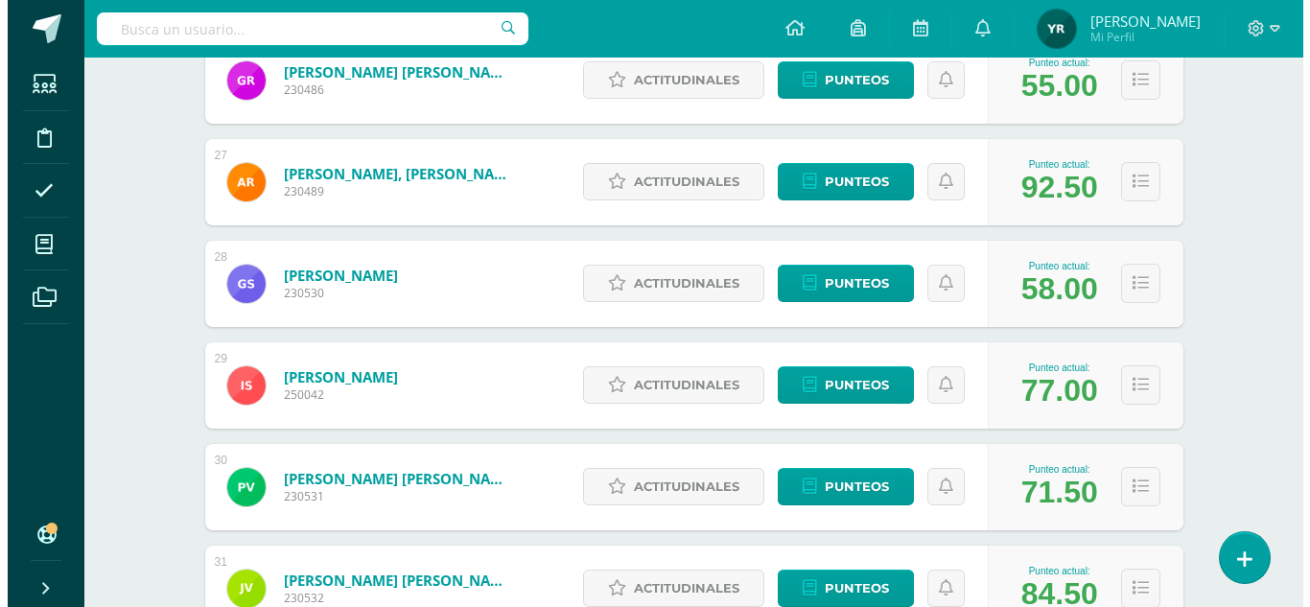
scroll to position [2915, 0]
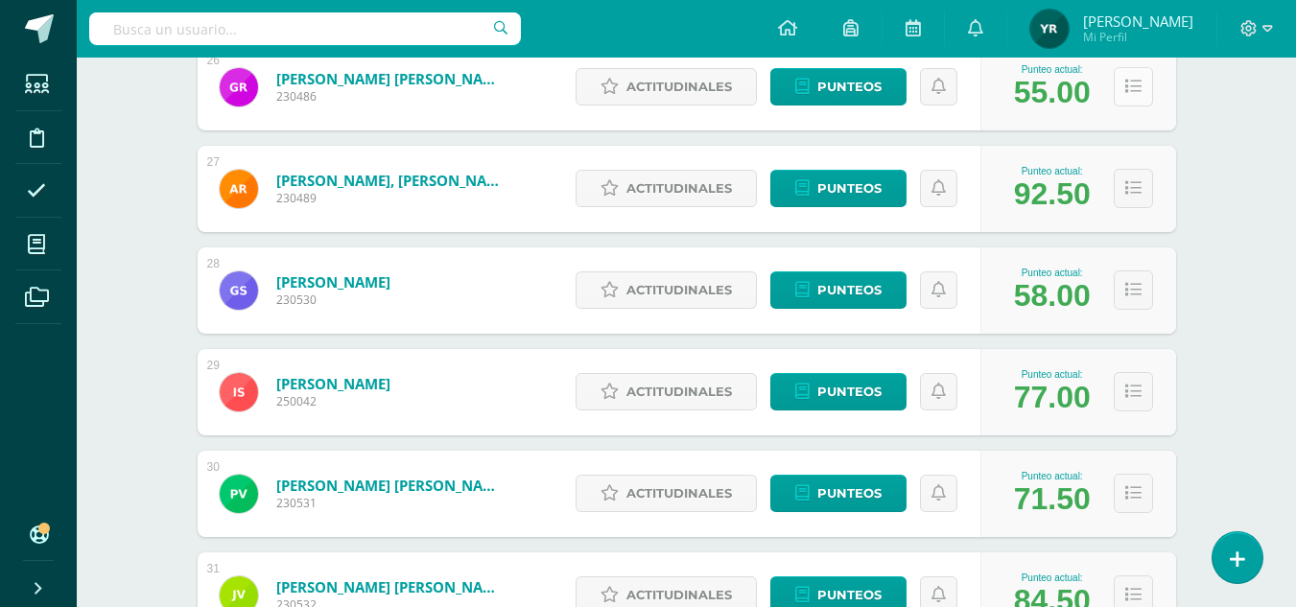
click at [1136, 94] on icon at bounding box center [1133, 87] width 16 height 16
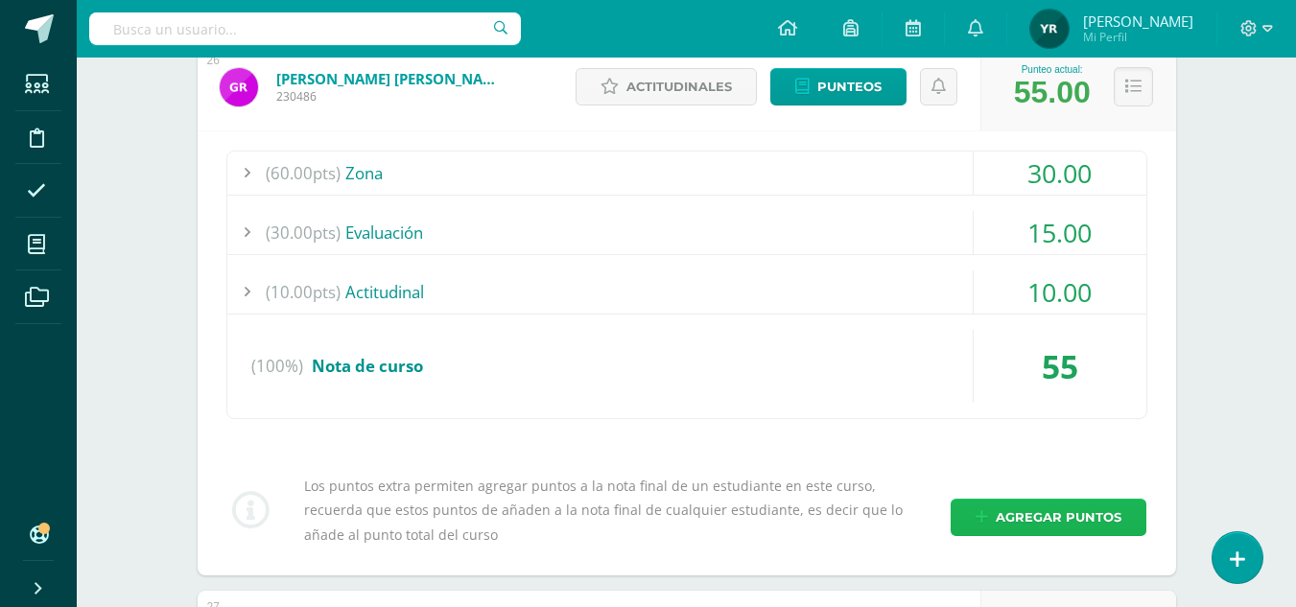
click at [1066, 509] on span "Agregar puntos" at bounding box center [1059, 517] width 126 height 35
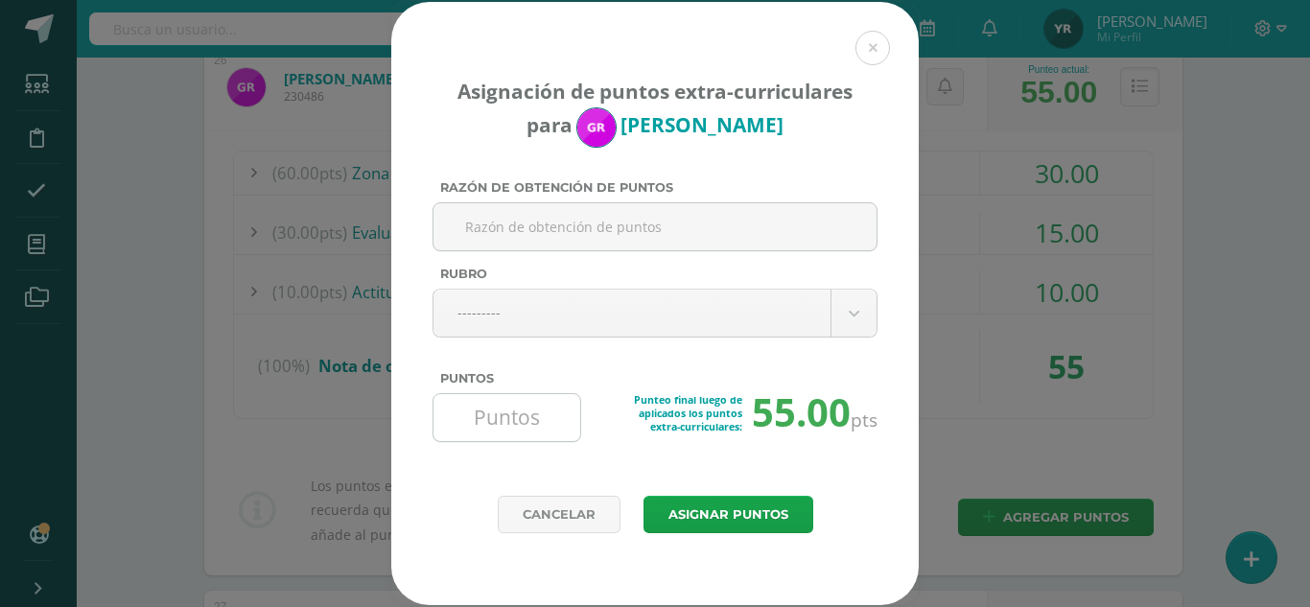
click at [521, 407] on input "Puntos" at bounding box center [506, 417] width 131 height 47
type input "4"
click at [598, 227] on input "Razón de obtención de puntos" at bounding box center [655, 226] width 428 height 47
paste input "Buena exposición."
type input "Buena exposición."
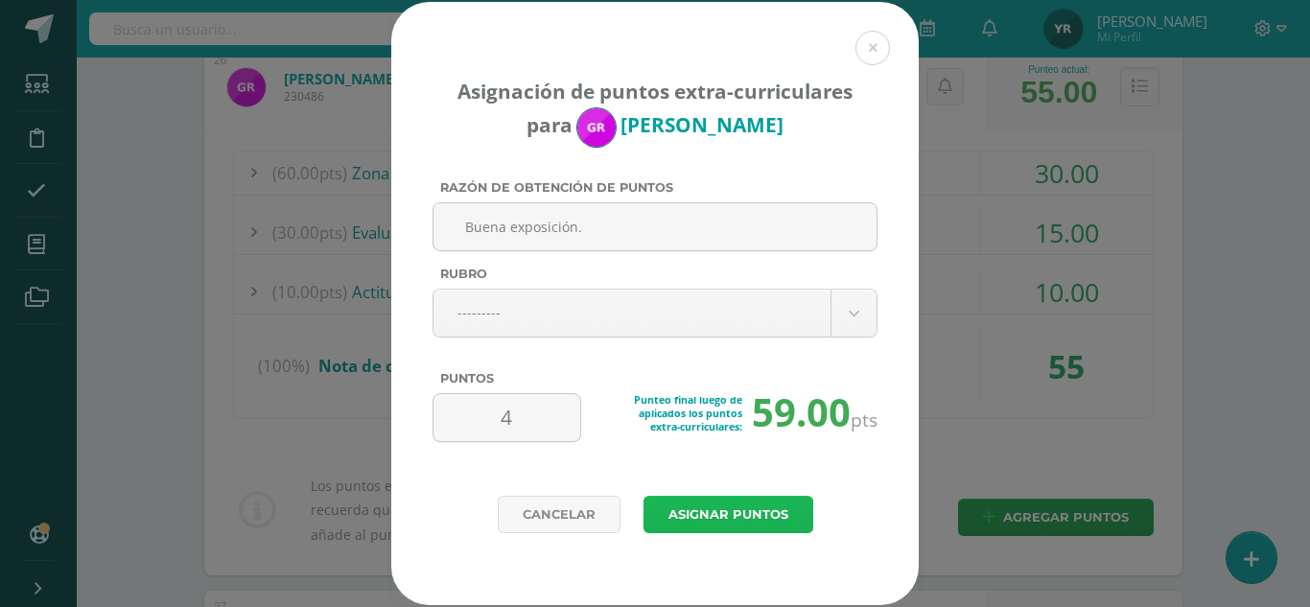
click at [687, 515] on button "Asignar puntos" at bounding box center [729, 514] width 170 height 37
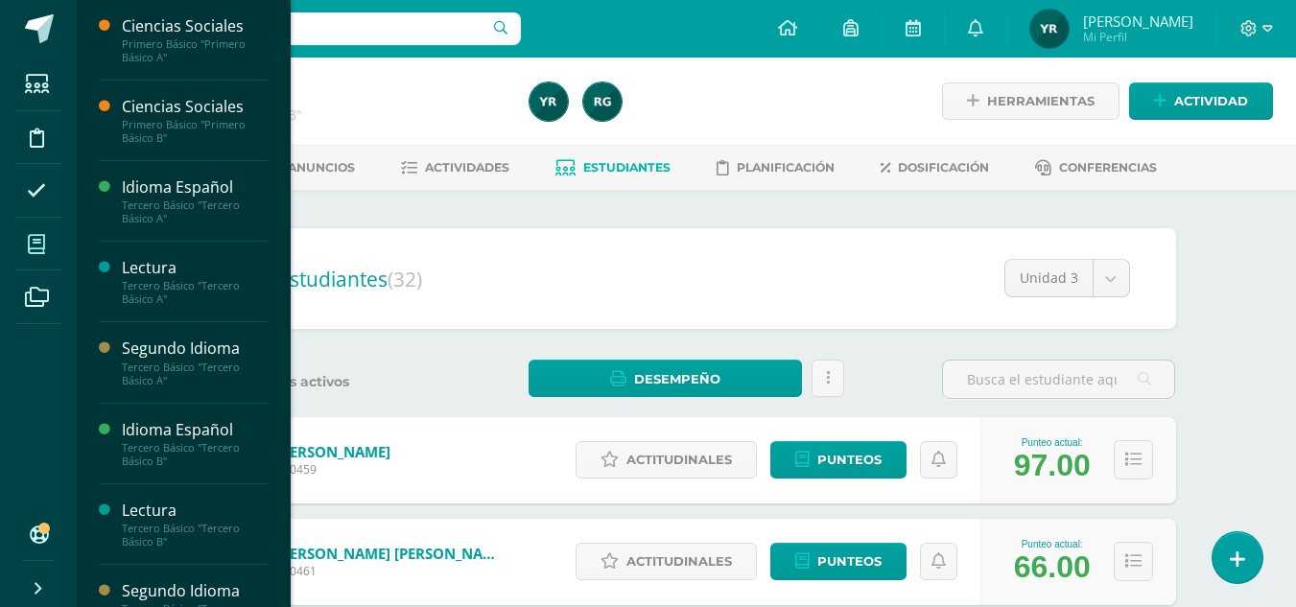
click at [35, 241] on icon at bounding box center [36, 244] width 17 height 19
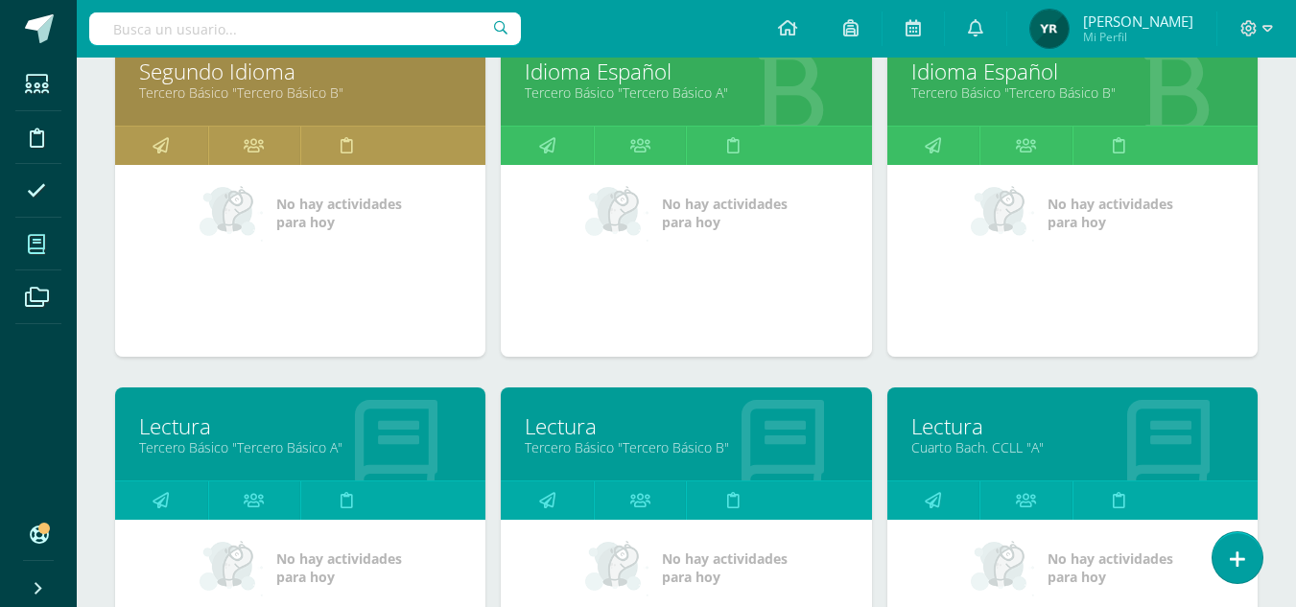
scroll to position [935, 0]
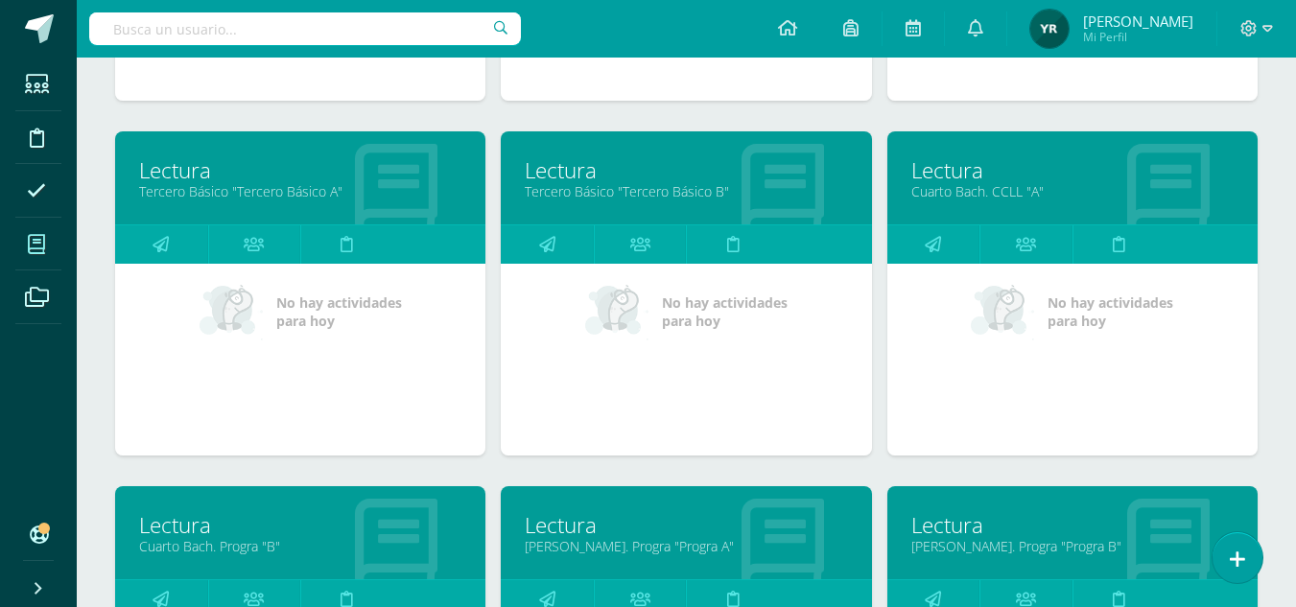
click at [545, 548] on link "[PERSON_NAME]. Progra "Progra A"" at bounding box center [686, 546] width 322 height 18
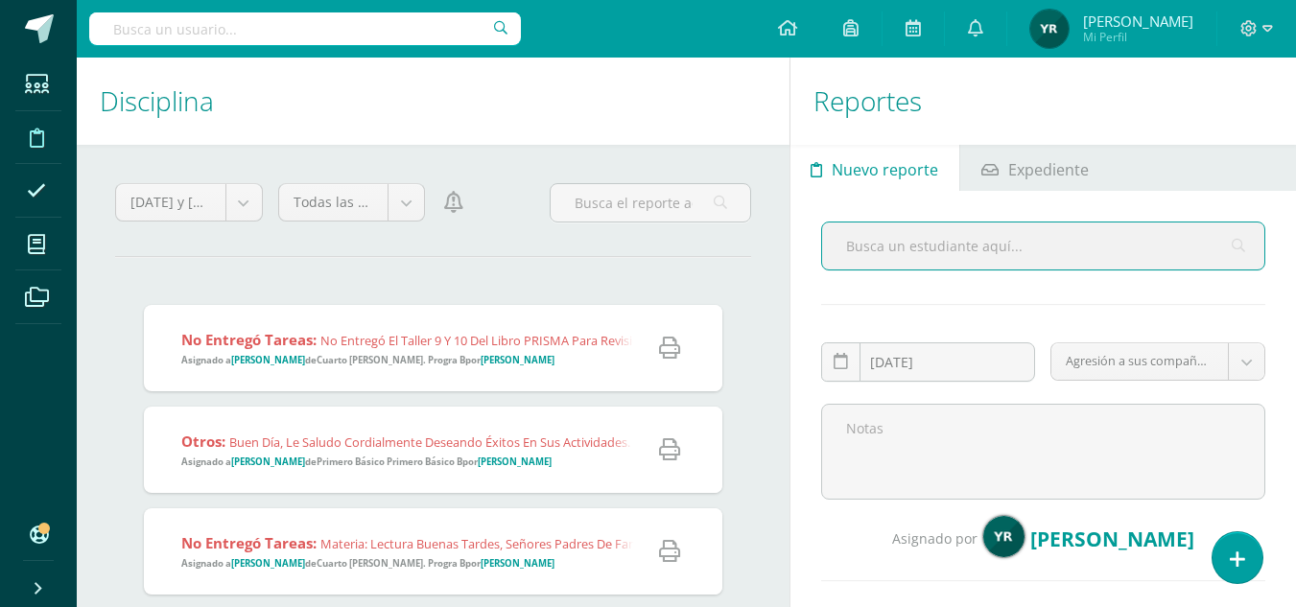
click at [1122, 164] on ul "Nuevo reporte Expediente" at bounding box center [1042, 168] width 505 height 46
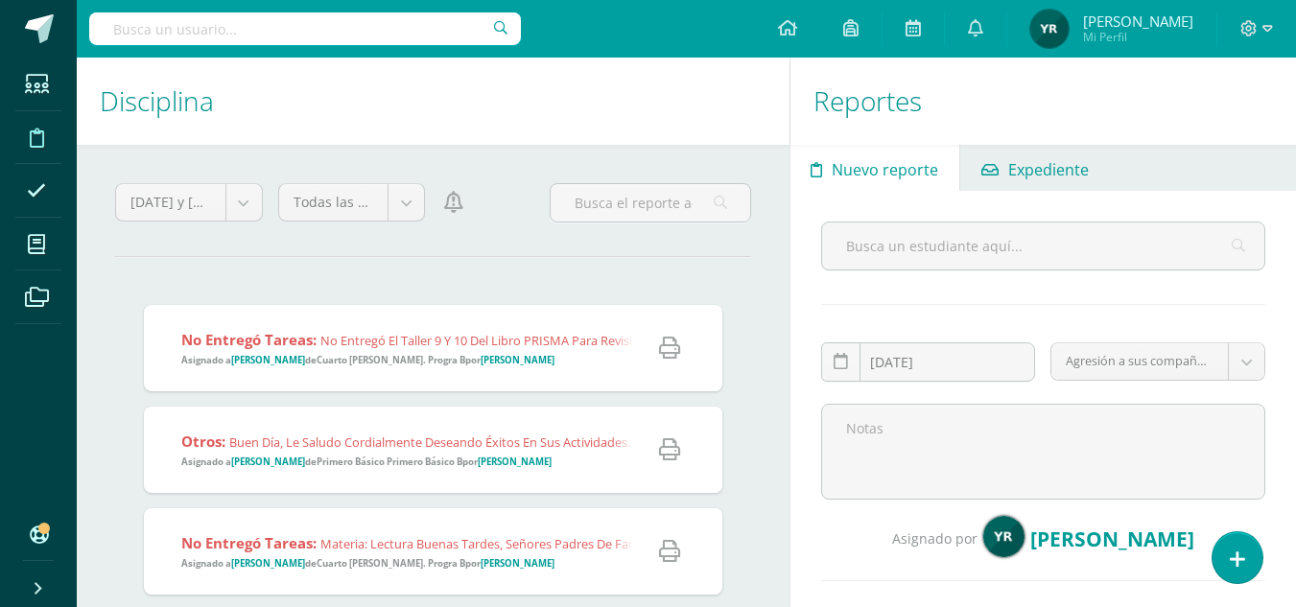
click at [1030, 177] on span "Expediente" at bounding box center [1048, 170] width 81 height 46
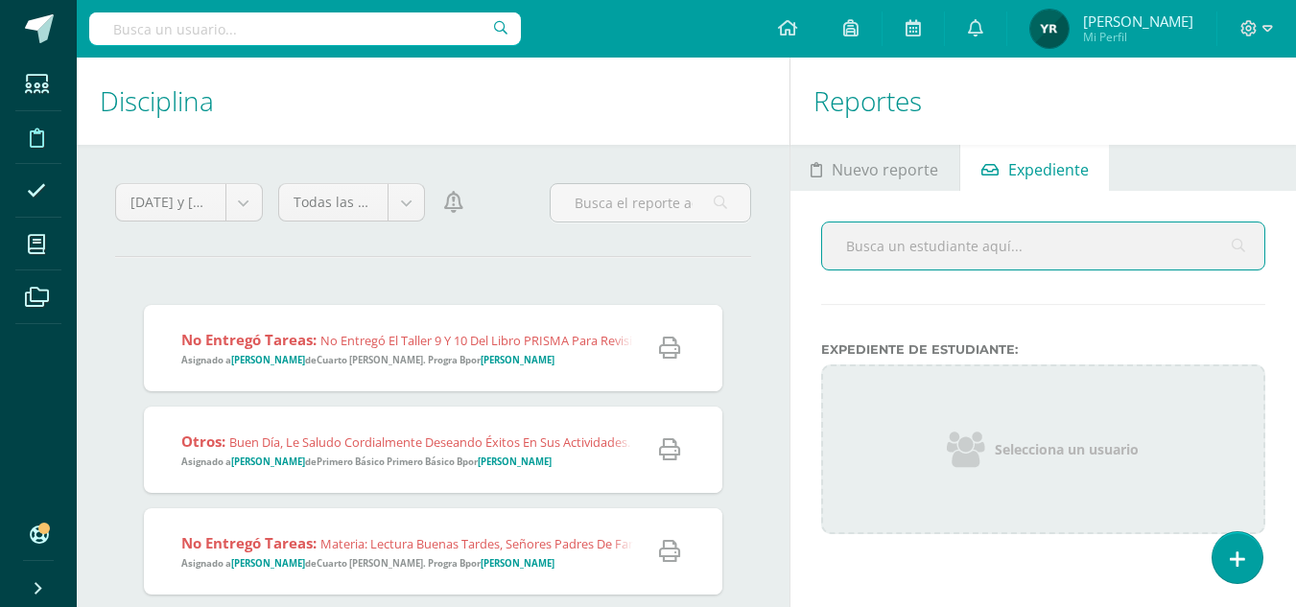
click at [1061, 232] on input "text" at bounding box center [1043, 246] width 442 height 47
type input "grijalva"
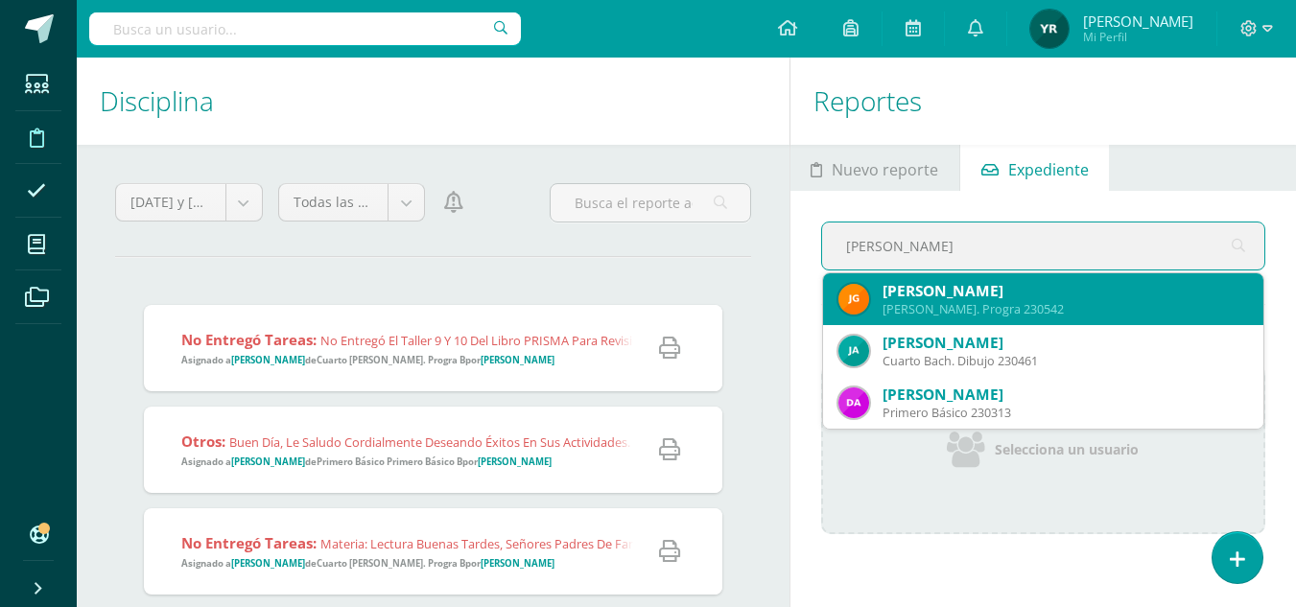
click at [1033, 286] on div "Juan David Grijalva Padilla" at bounding box center [1064, 291] width 365 height 20
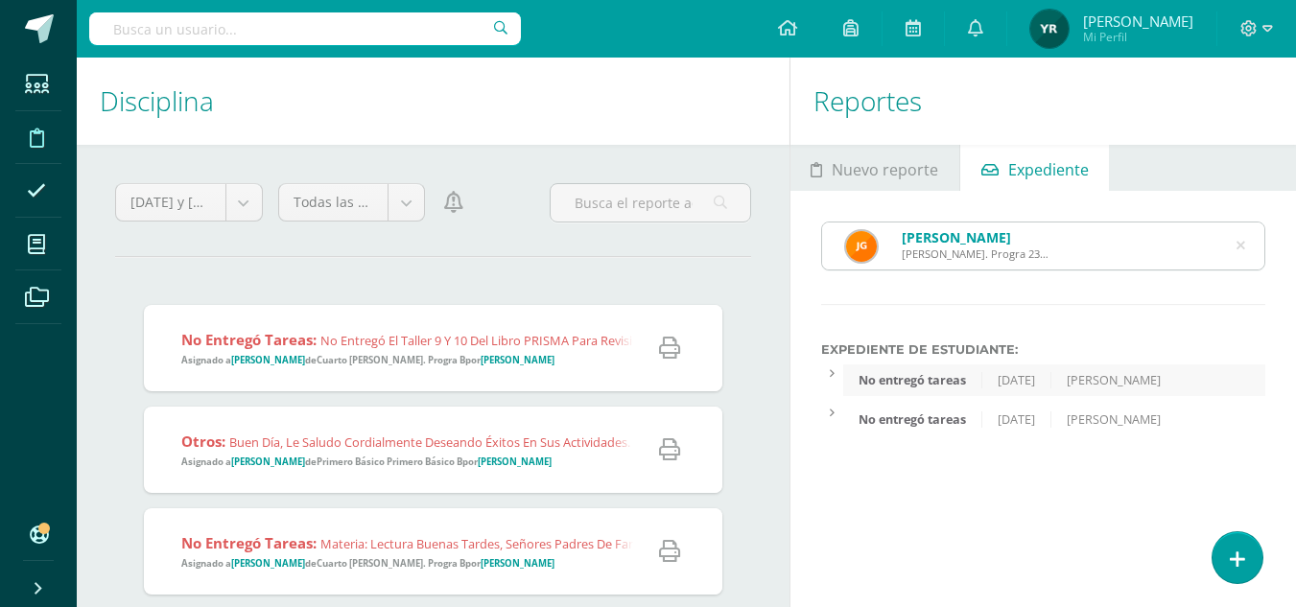
click at [1244, 245] on icon at bounding box center [1240, 246] width 9 height 49
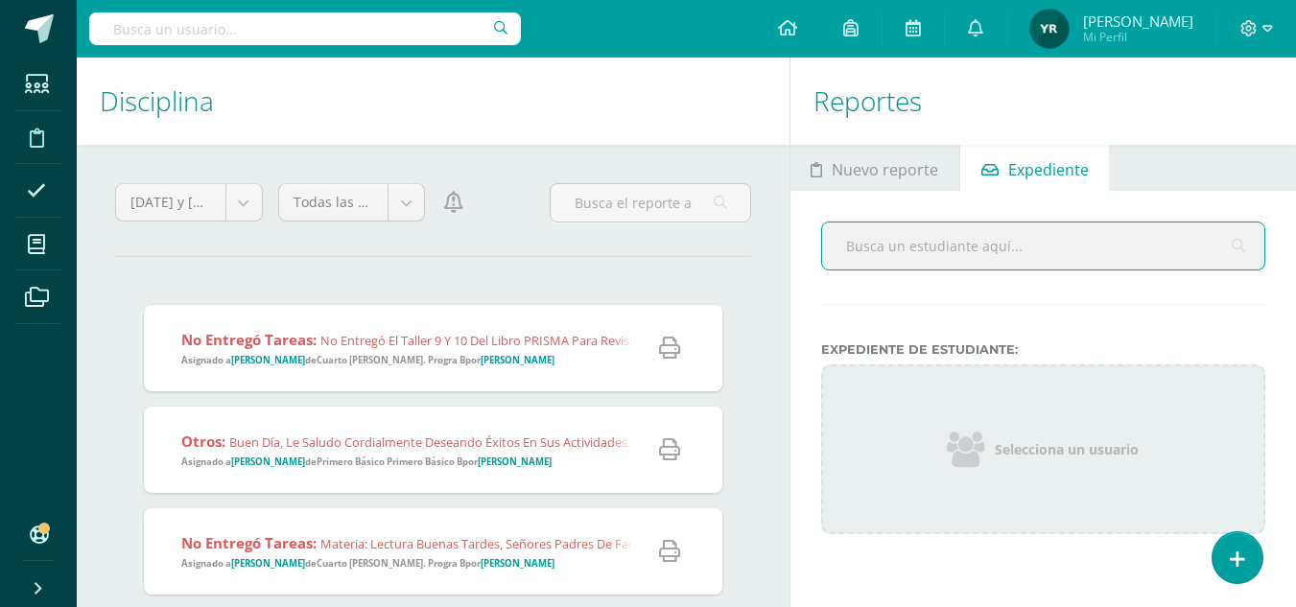
click at [1015, 246] on input "text" at bounding box center [1043, 246] width 442 height 47
type input "kevi"
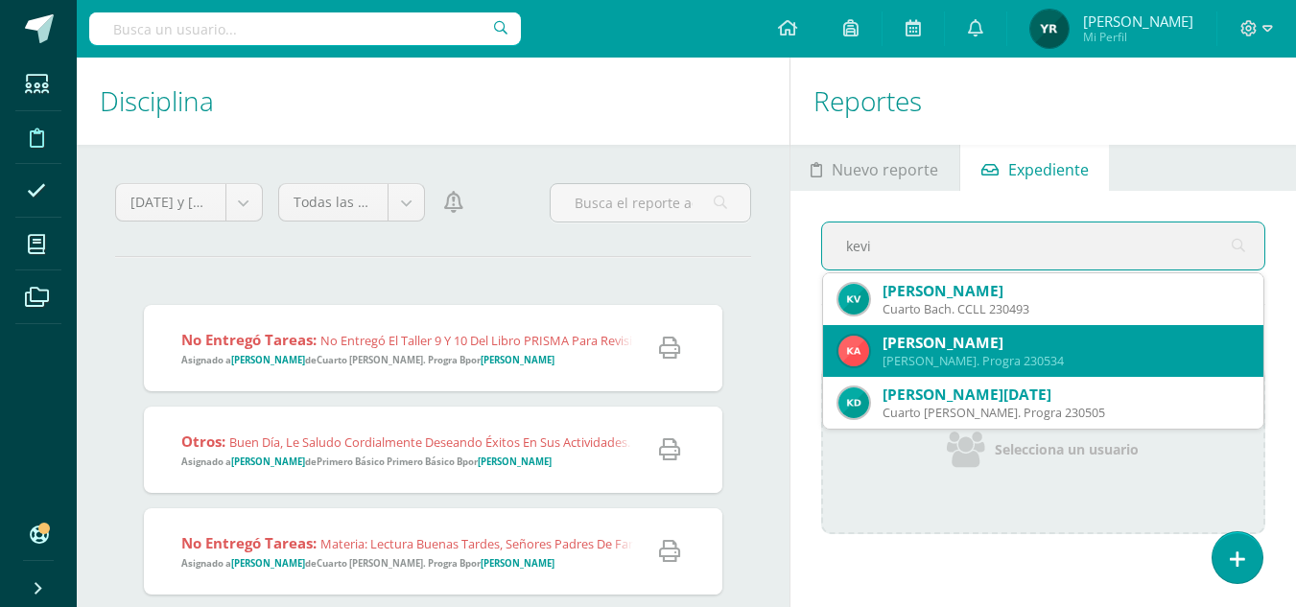
click at [1011, 349] on div "Kevin Danilo Alvarado Chamalé" at bounding box center [1064, 343] width 365 height 20
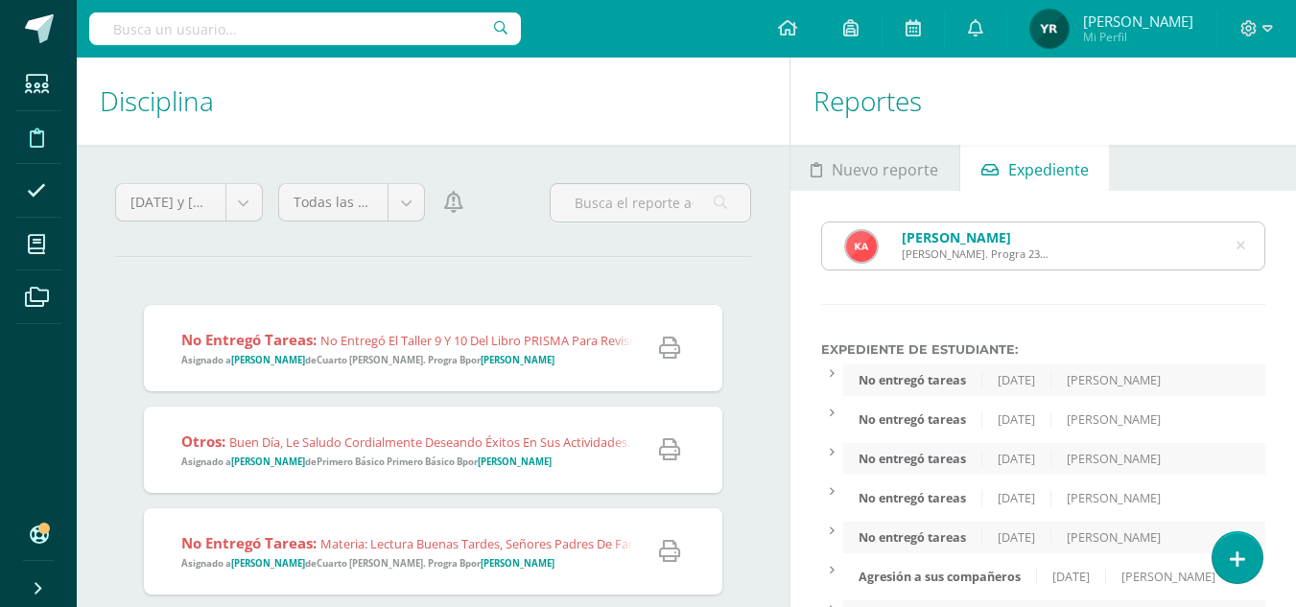
click at [1161, 384] on div "[PERSON_NAME]" at bounding box center [1113, 380] width 125 height 16
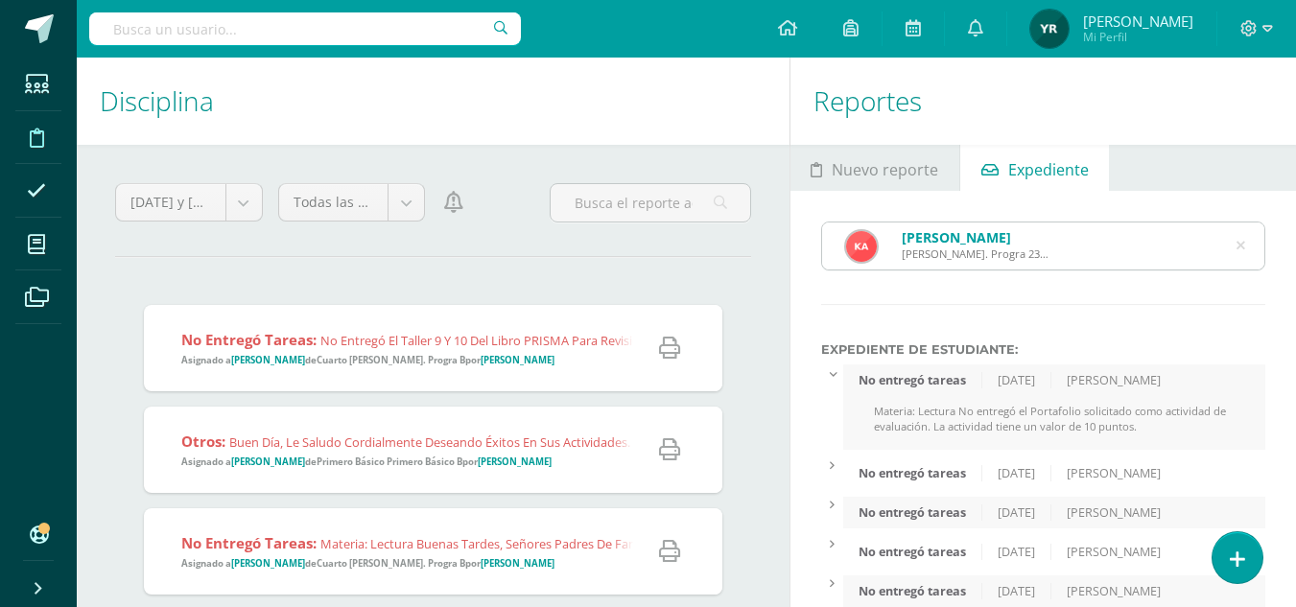
click at [1238, 248] on icon at bounding box center [1240, 246] width 9 height 49
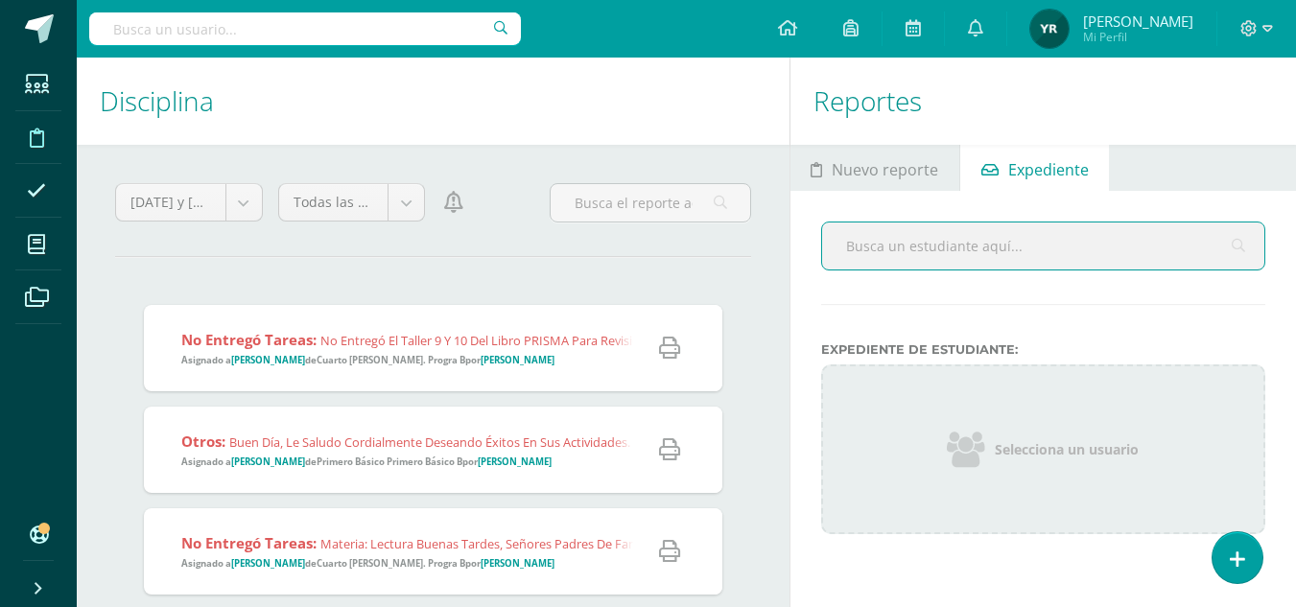
click at [1019, 249] on input "text" at bounding box center [1043, 246] width 442 height 47
type input "camey"
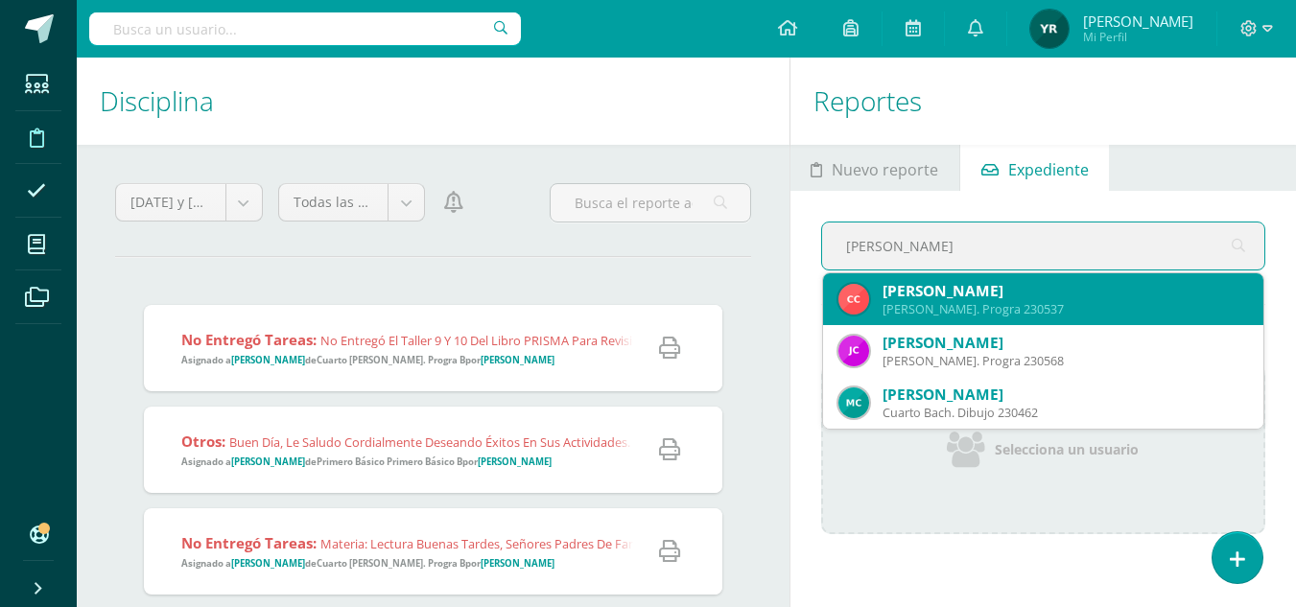
click at [1030, 294] on div "Carlos Guillermo Camey Pérez" at bounding box center [1064, 291] width 365 height 20
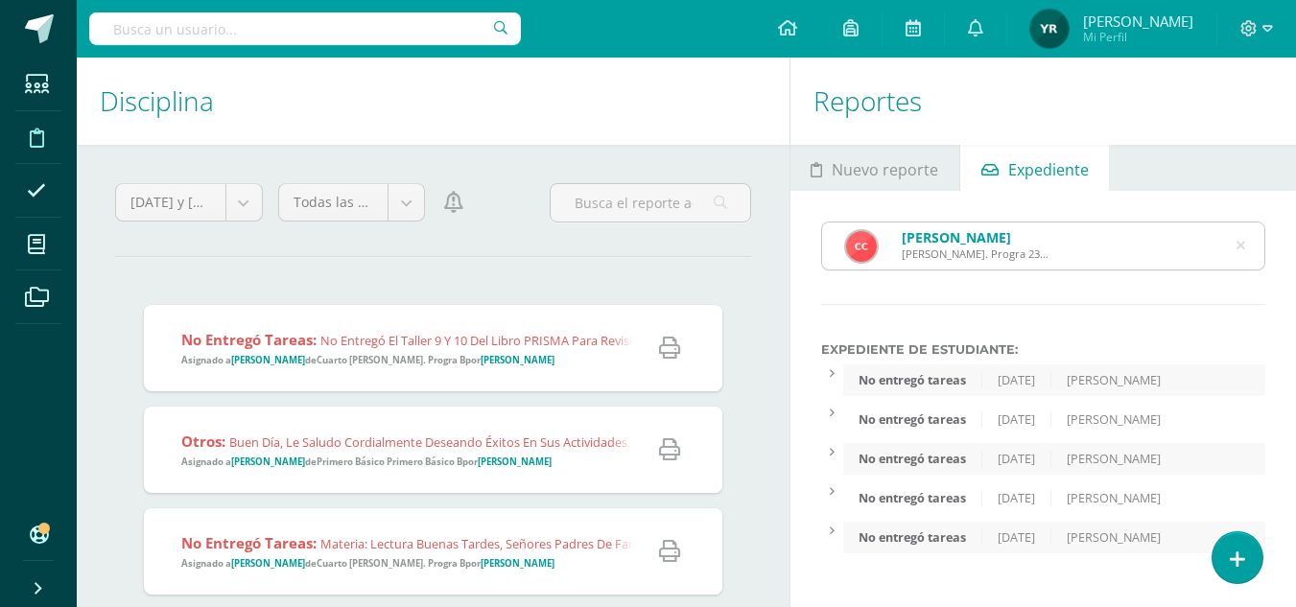
click at [1083, 373] on div "[PERSON_NAME]" at bounding box center [1113, 380] width 125 height 16
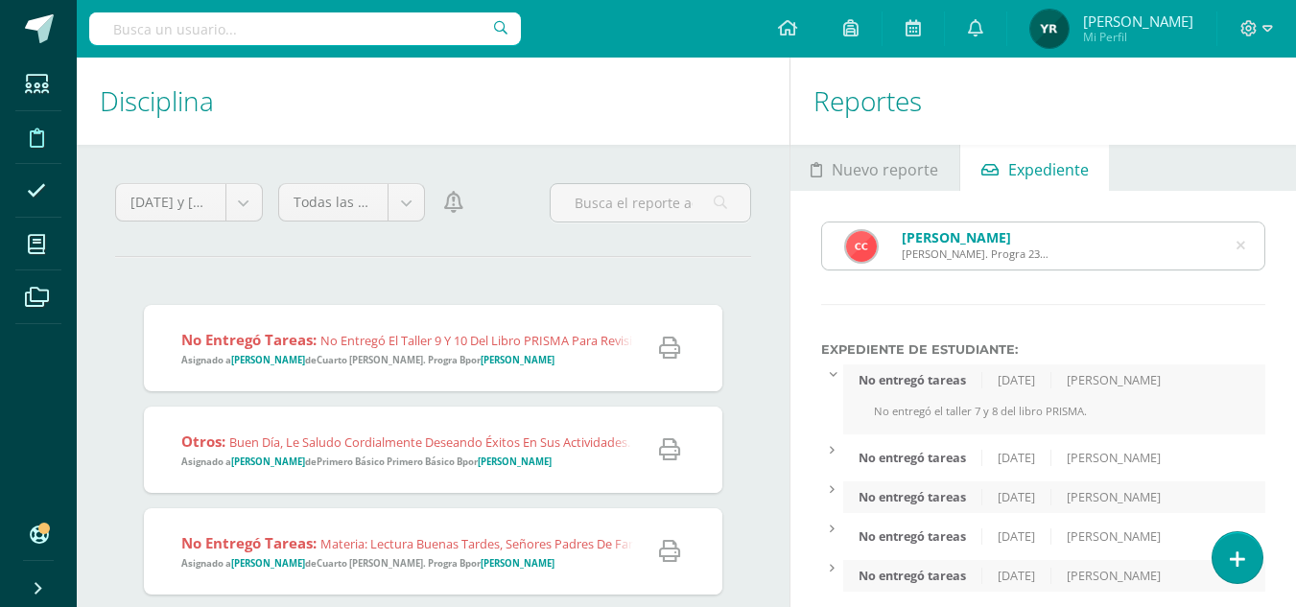
click at [1040, 454] on div "6/8/2025" at bounding box center [1016, 458] width 69 height 16
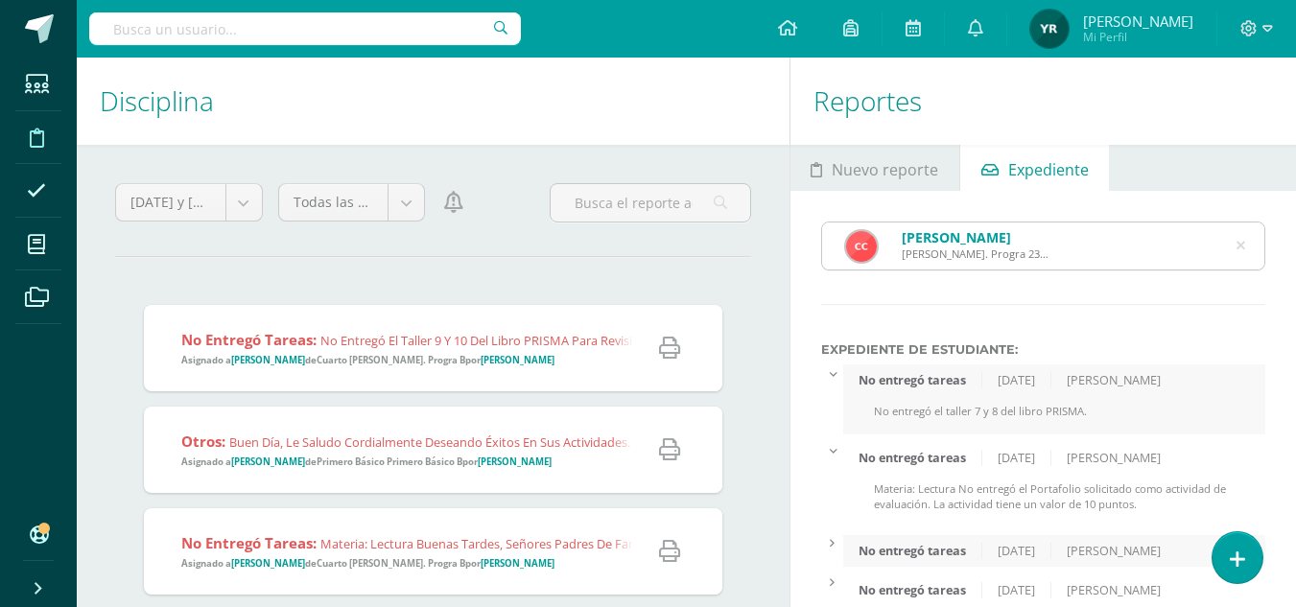
click at [1242, 240] on icon at bounding box center [1240, 246] width 9 height 49
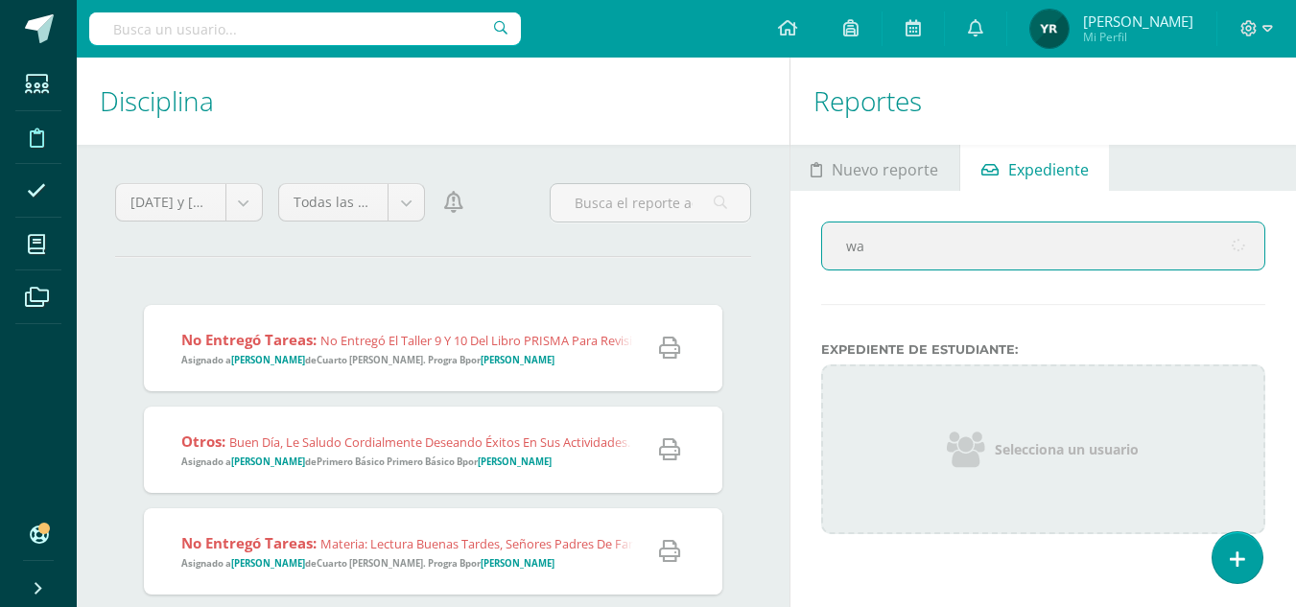
type input "wal"
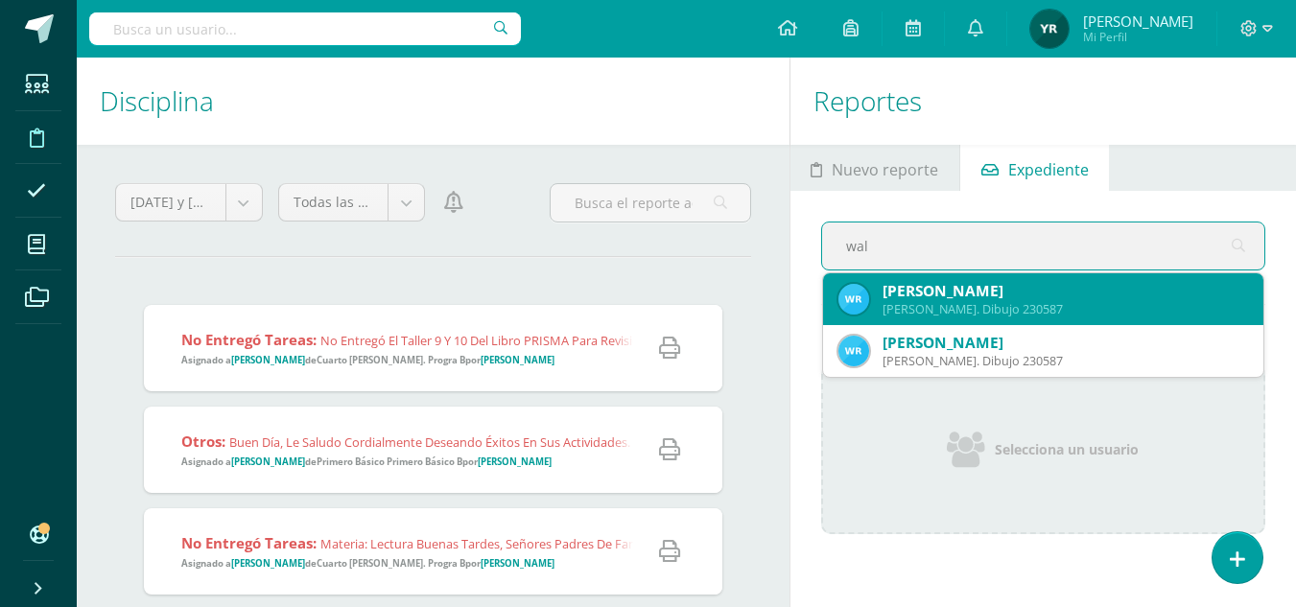
click at [929, 305] on div "Quinto Bach. Dibujo 230587" at bounding box center [1064, 309] width 365 height 16
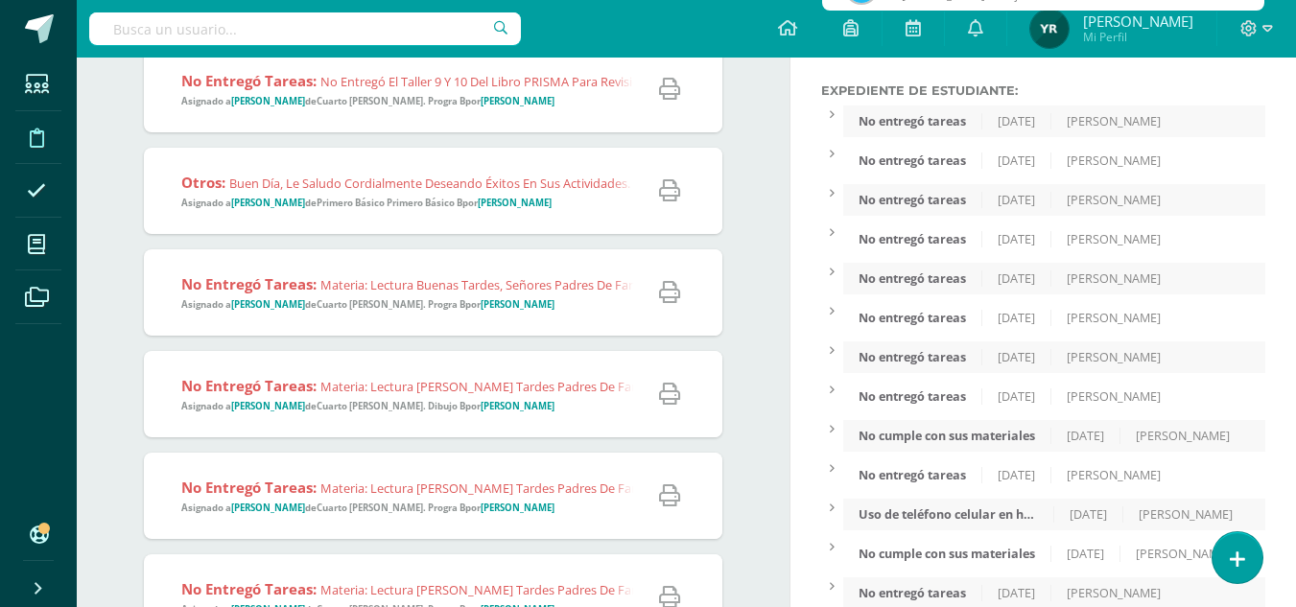
scroll to position [264, 0]
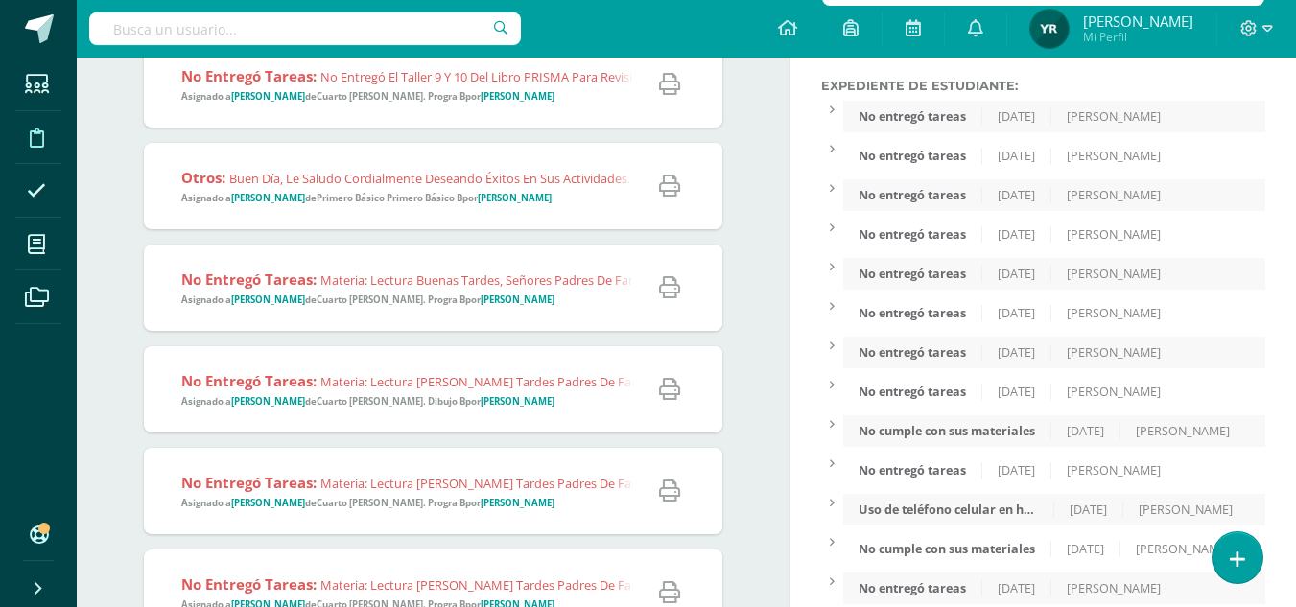
click at [1031, 238] on div "29/7/2025" at bounding box center [1016, 234] width 69 height 16
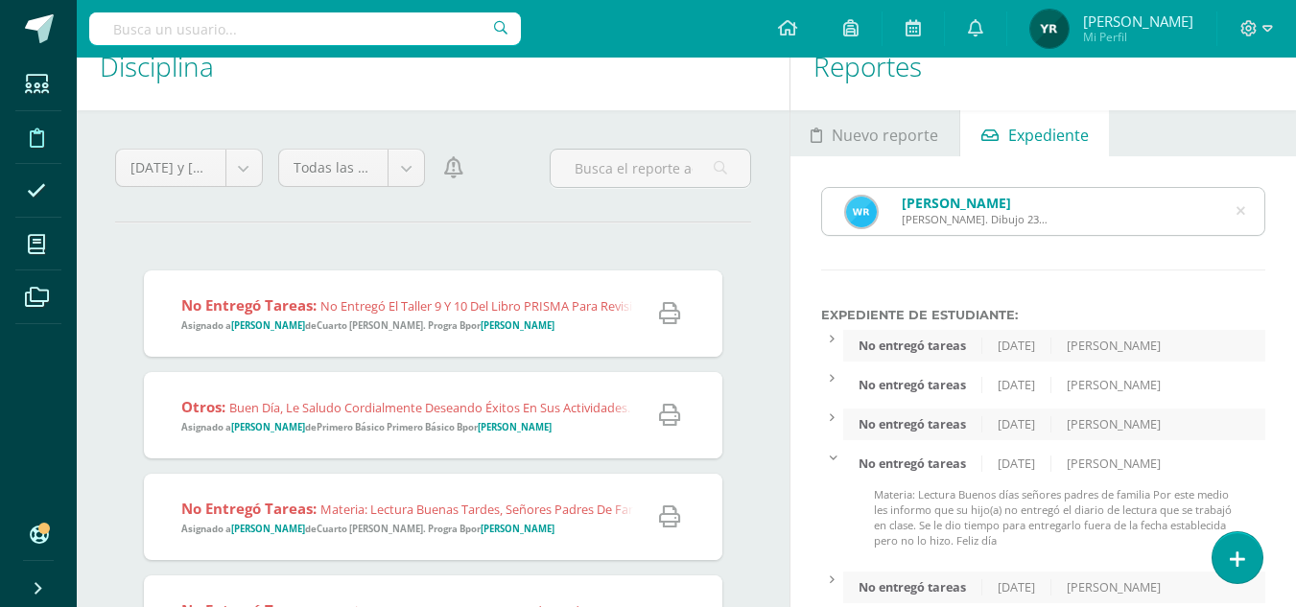
scroll to position [0, 0]
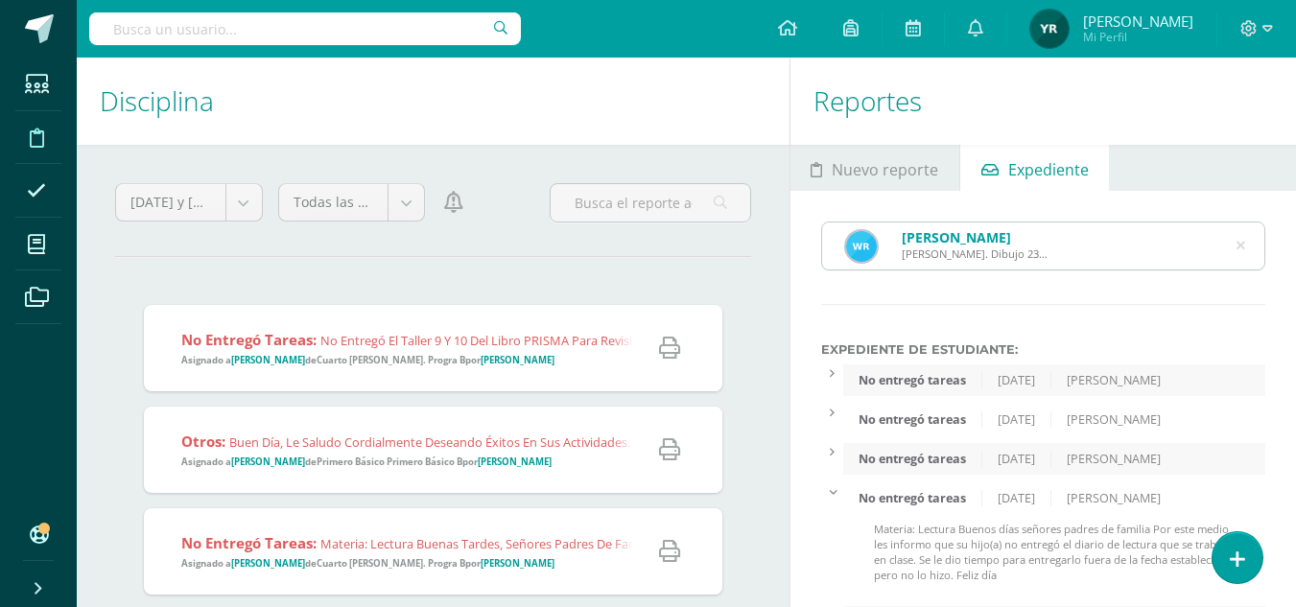
click at [1246, 243] on div "Walter Emanuel Rivera López Quinto Bach. Dibujo 230587" at bounding box center [1043, 246] width 442 height 47
click at [1242, 249] on icon at bounding box center [1240, 246] width 9 height 49
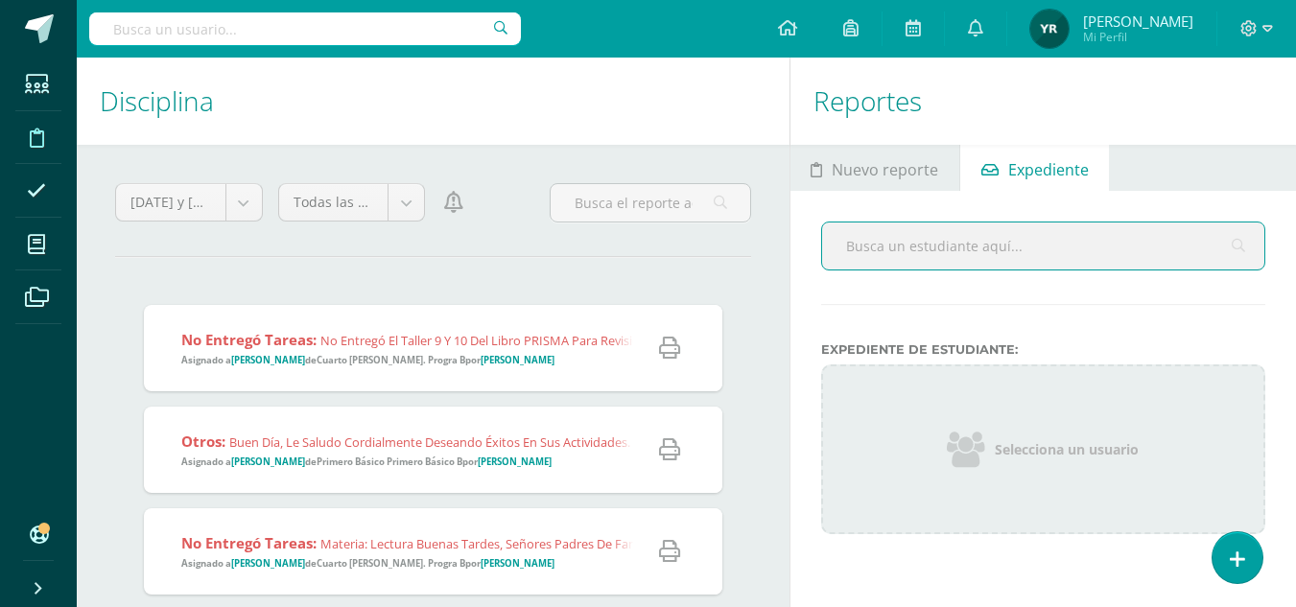
click at [923, 246] on input "text" at bounding box center [1043, 246] width 442 height 47
type input "tercero"
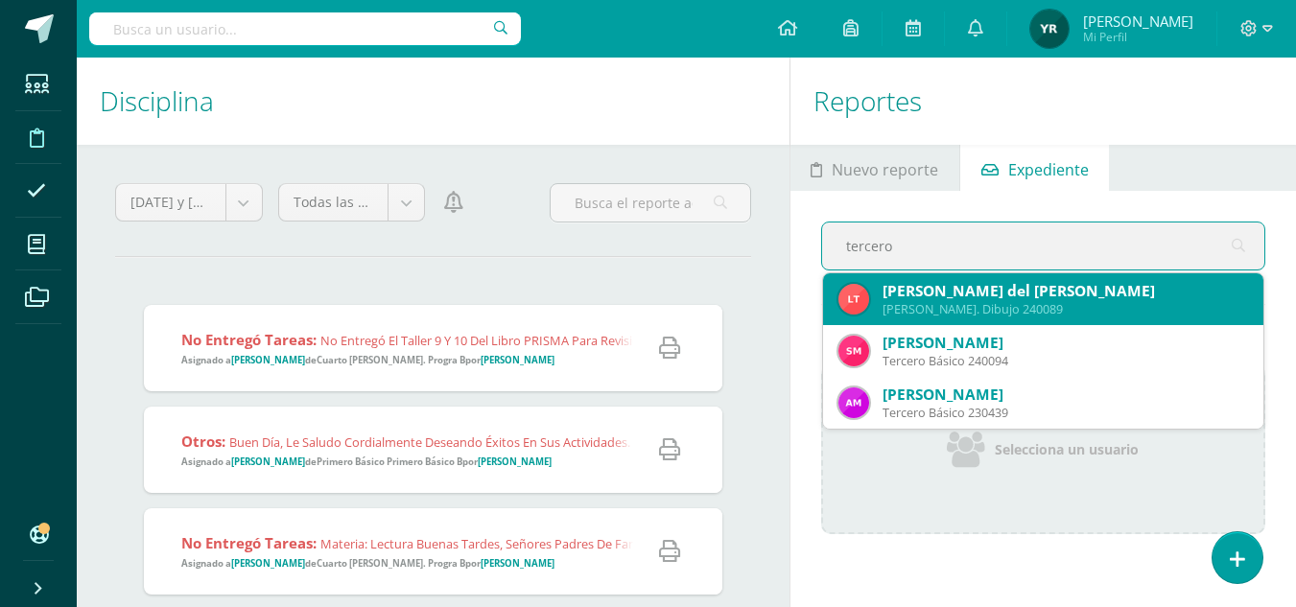
click at [943, 290] on div "Luisa del Rosario Tercero Díaz" at bounding box center [1064, 291] width 365 height 20
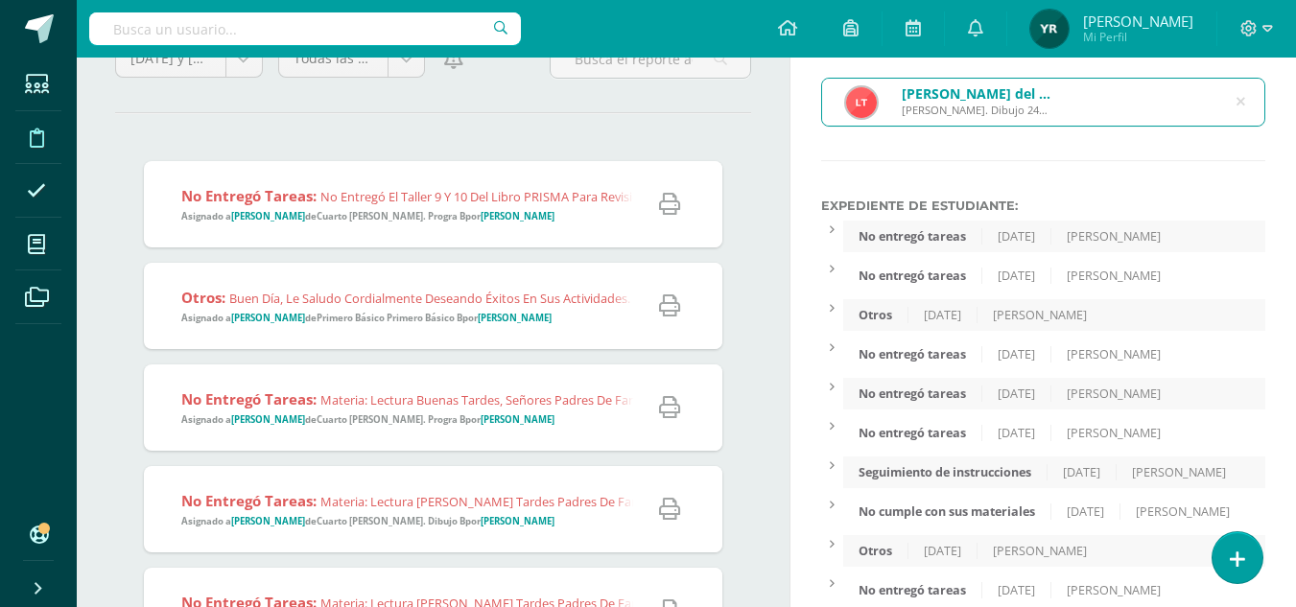
scroll to position [157, 0]
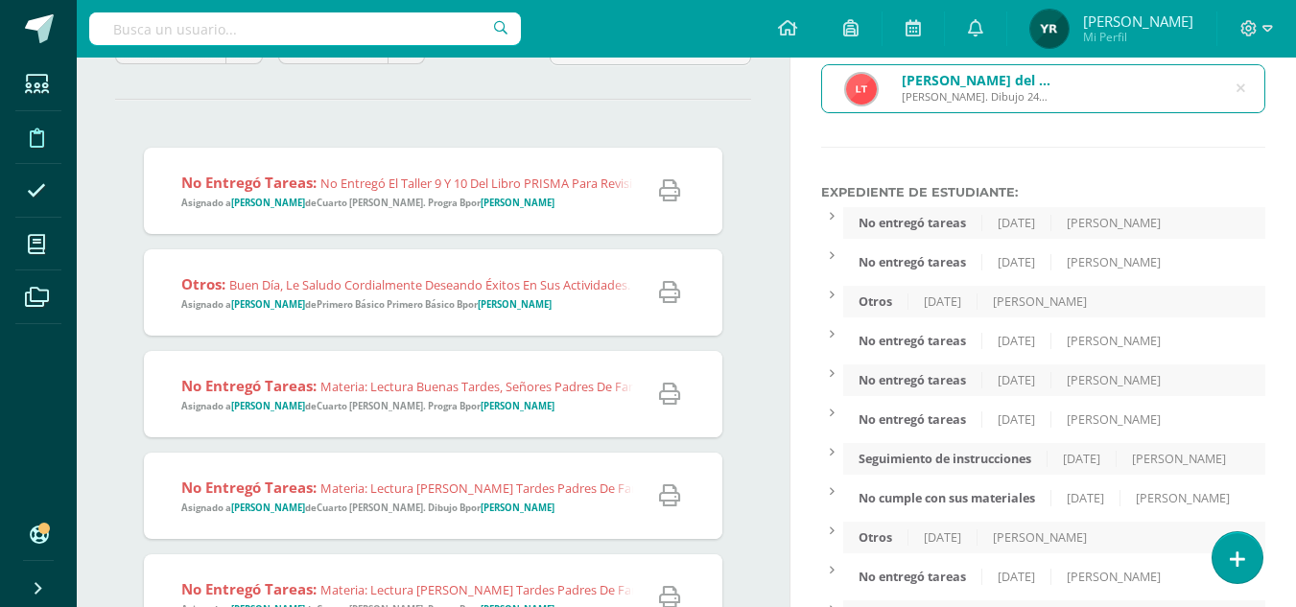
click at [1042, 372] on div "29/7/2025" at bounding box center [1016, 380] width 69 height 16
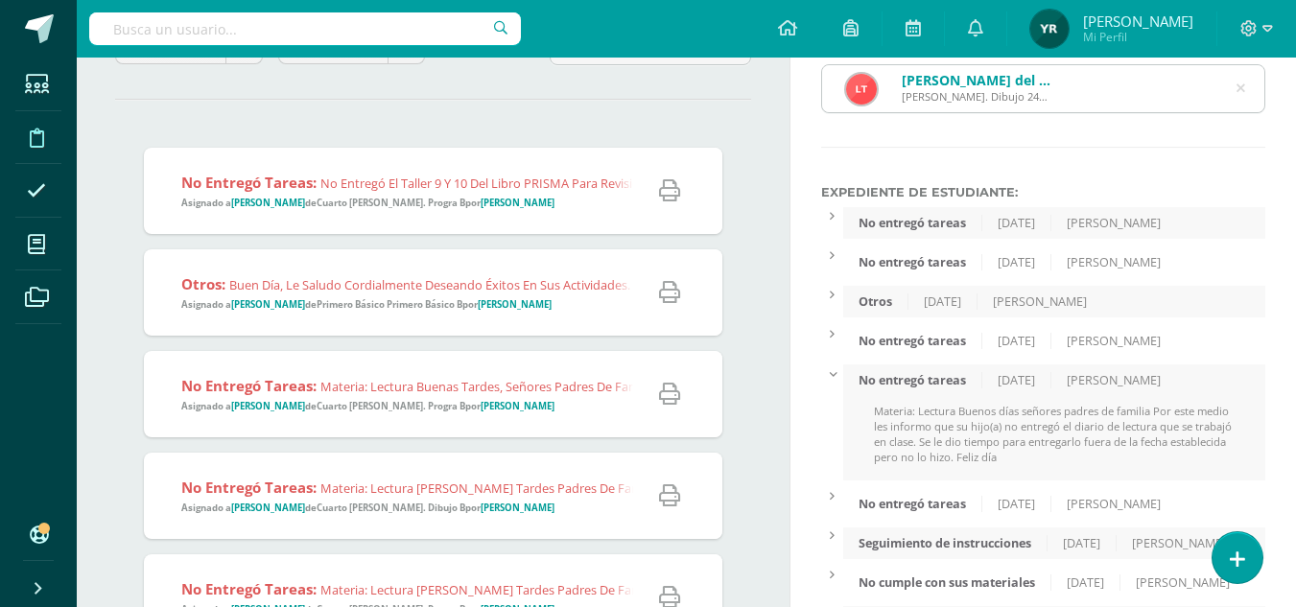
click at [1026, 234] on div "No entregó tareas 6/8/2025 Yanete Ricardo" at bounding box center [1054, 223] width 422 height 32
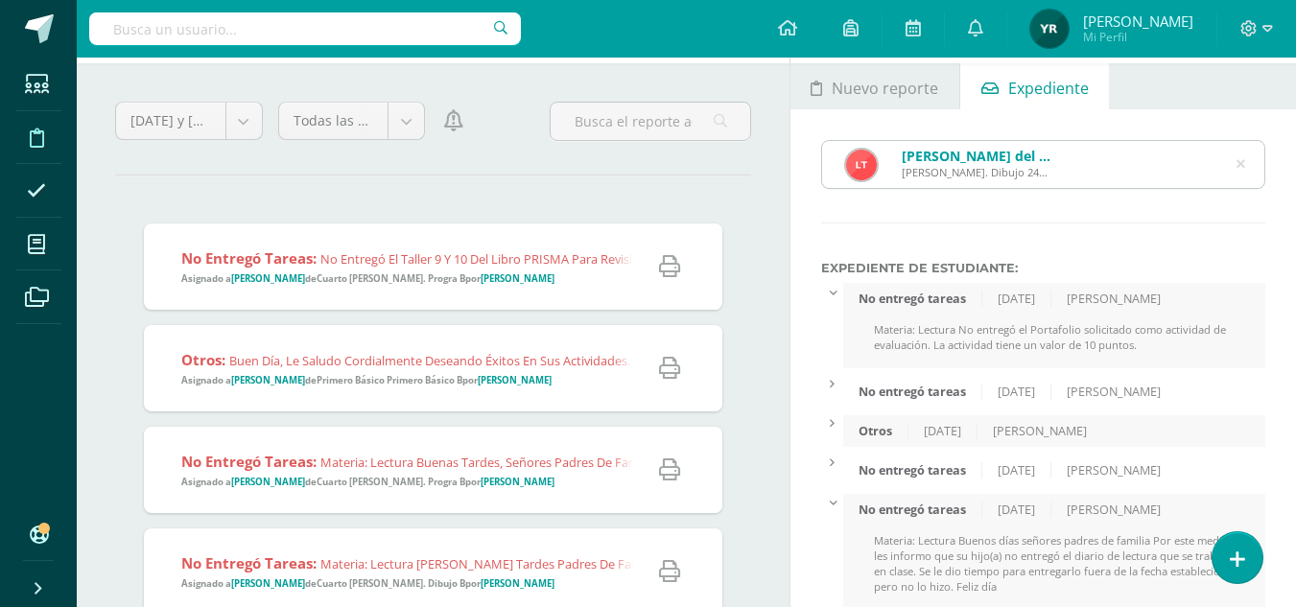
scroll to position [0, 0]
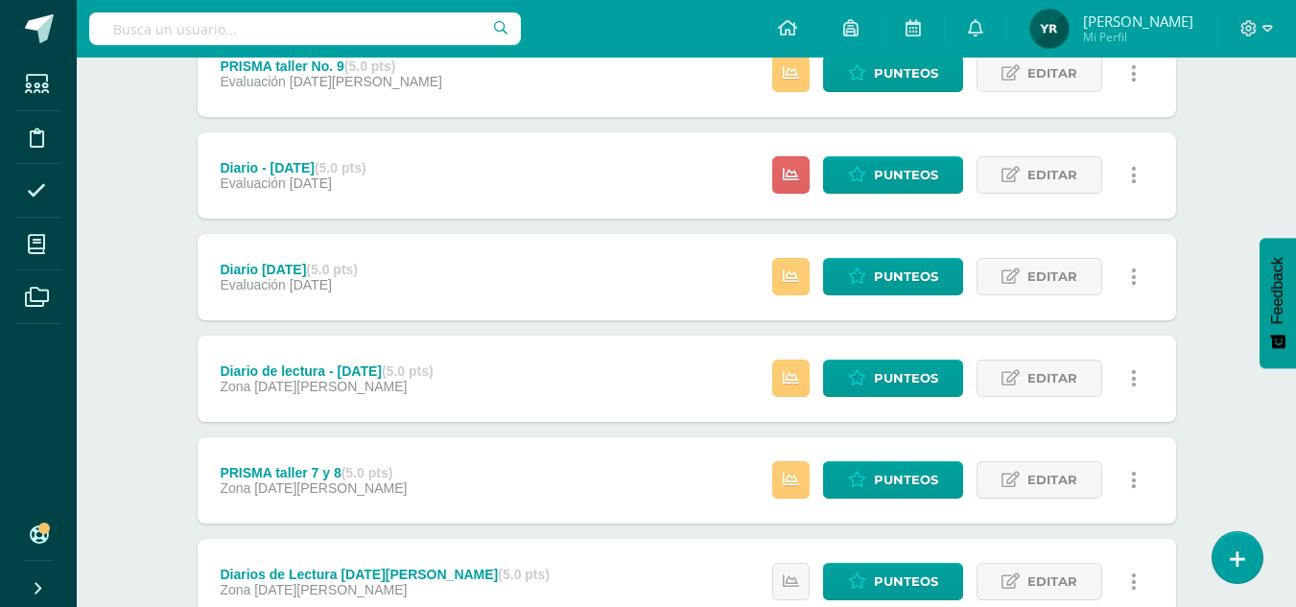
scroll to position [798, 0]
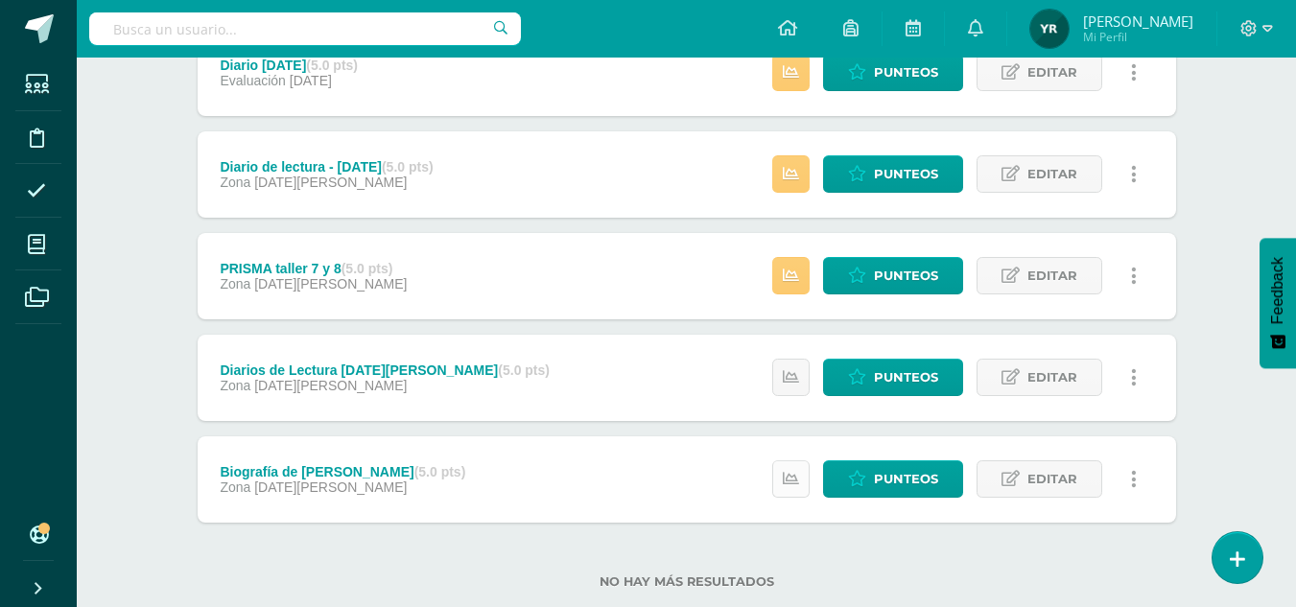
click at [775, 488] on link at bounding box center [790, 478] width 37 height 37
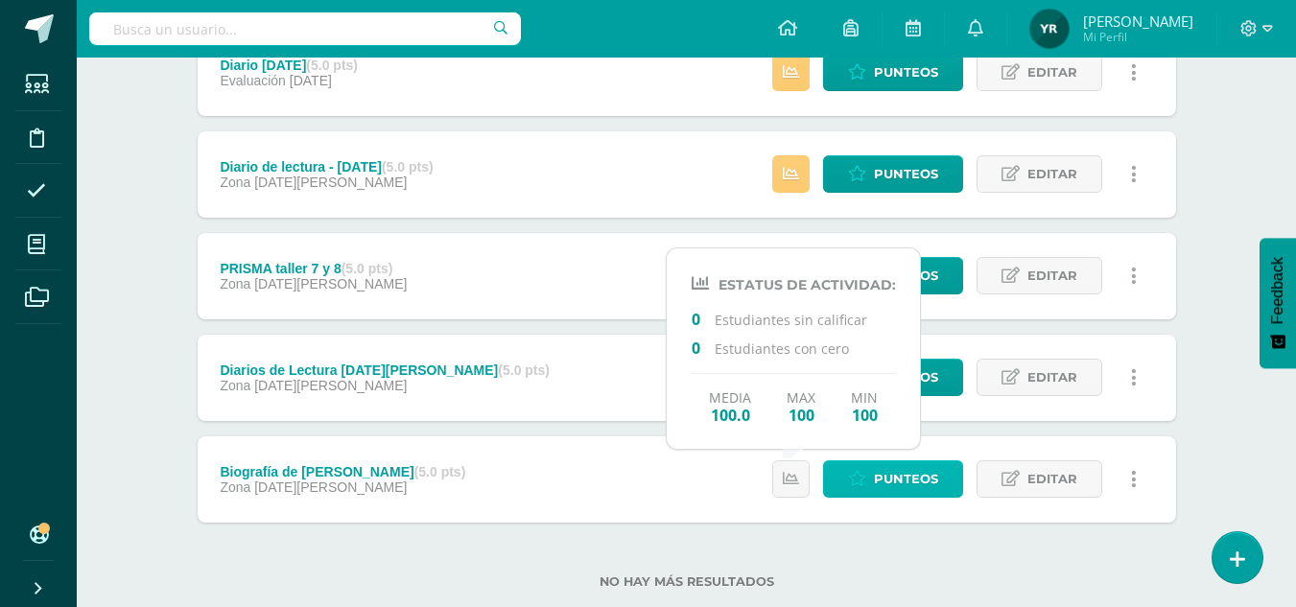
click at [878, 488] on span "Punteos" at bounding box center [906, 478] width 64 height 35
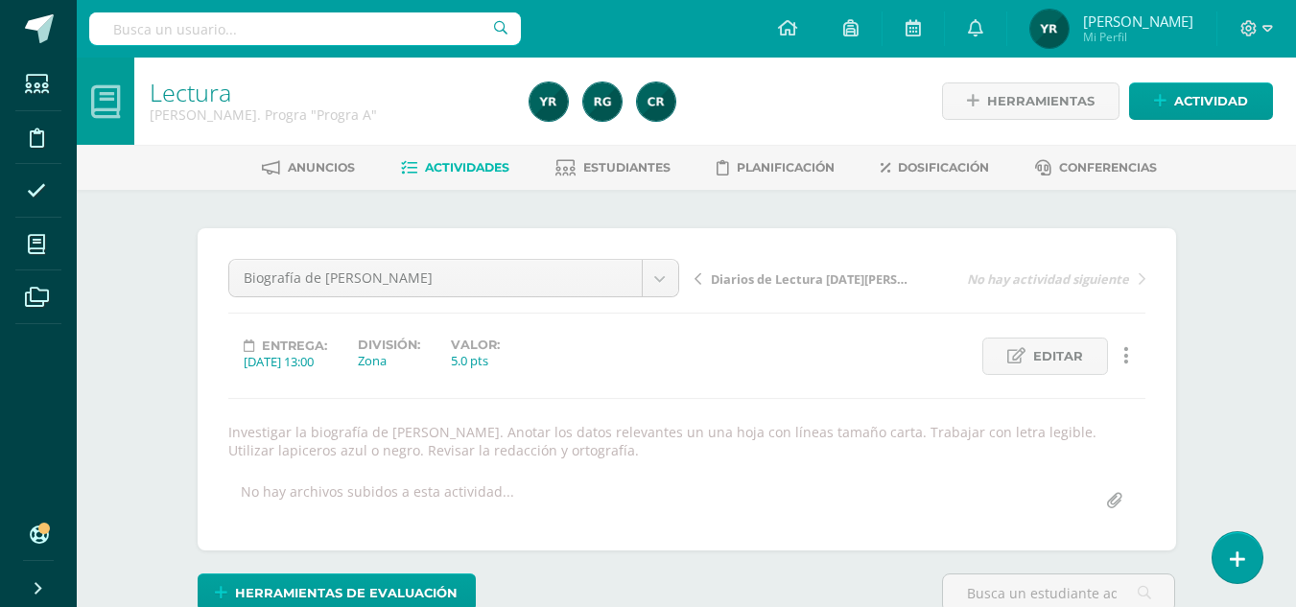
click at [814, 284] on span "Diarios de Lectura [DATE][PERSON_NAME]" at bounding box center [812, 278] width 203 height 17
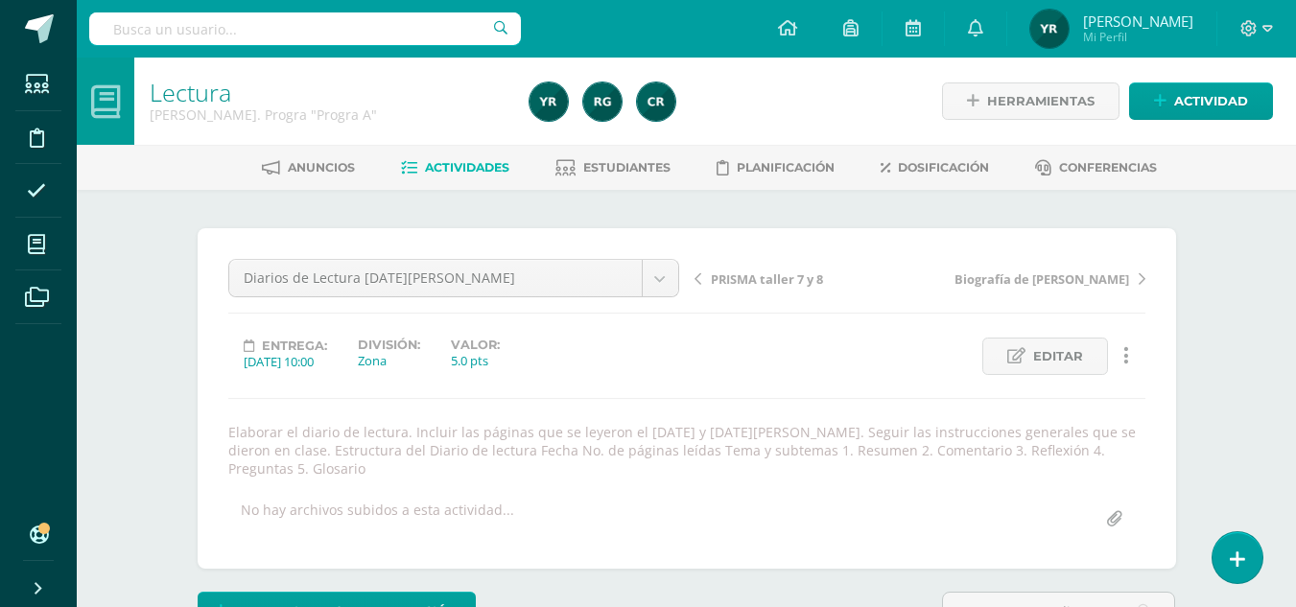
click at [777, 262] on div "PRISMA taller 7 y 8 Biografía de [PERSON_NAME]" at bounding box center [920, 286] width 466 height 54
click at [777, 273] on span "PRISMA taller 7 y 8" at bounding box center [767, 278] width 112 height 17
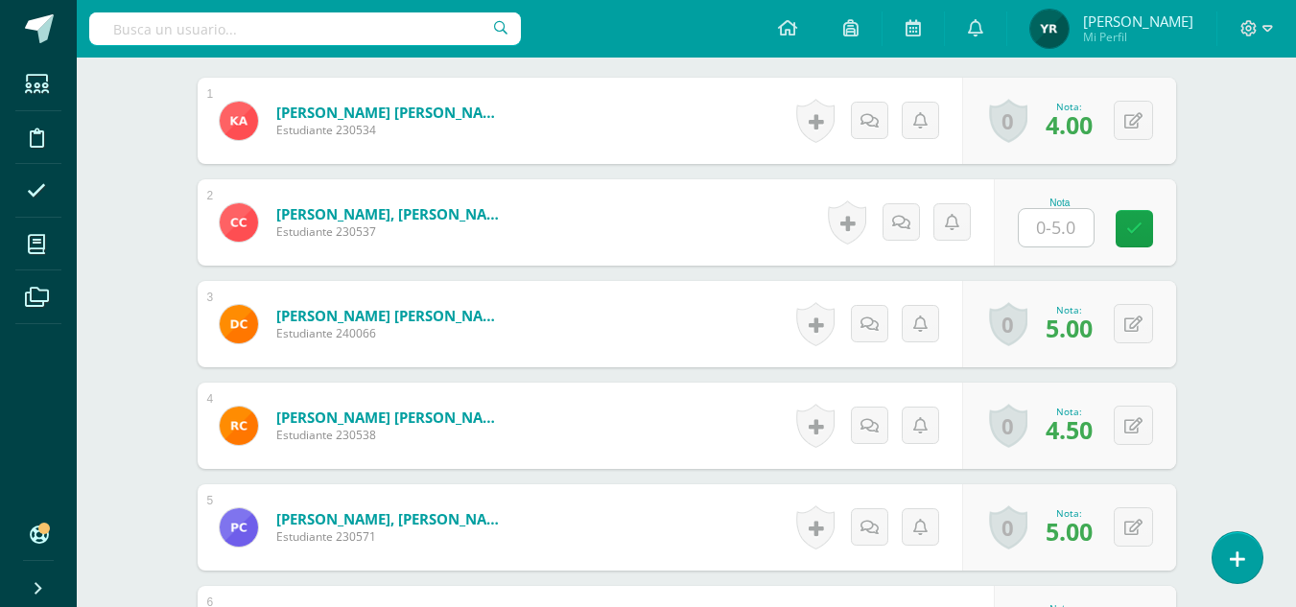
scroll to position [632, 0]
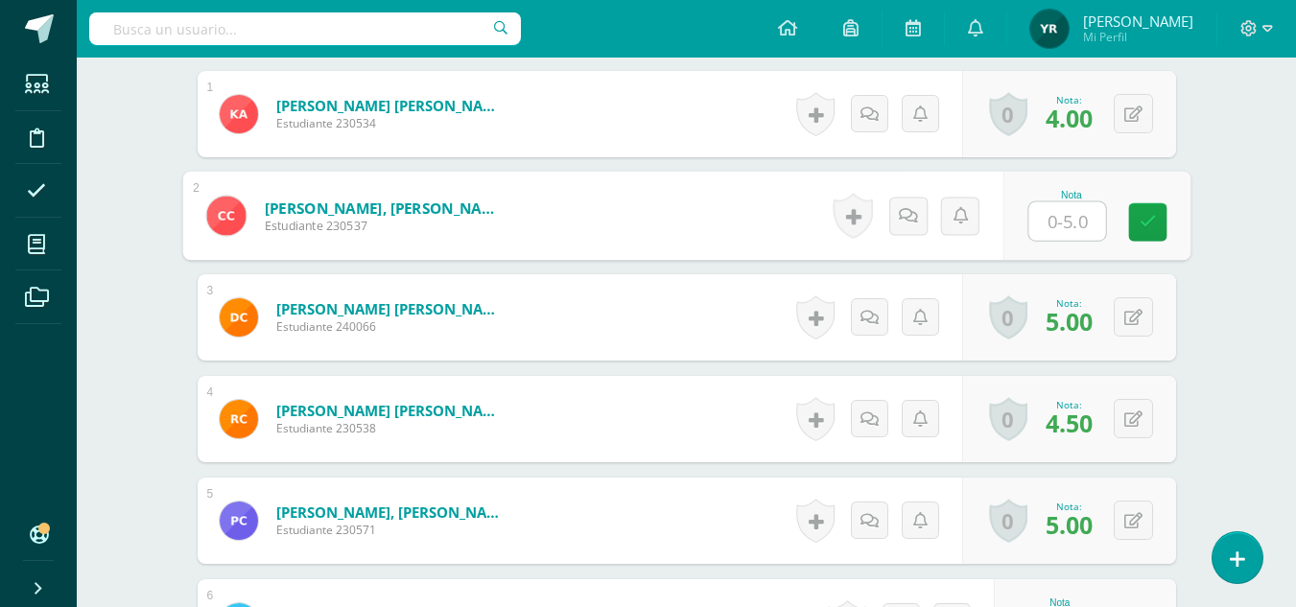
click at [1077, 235] on input "text" at bounding box center [1066, 221] width 77 height 38
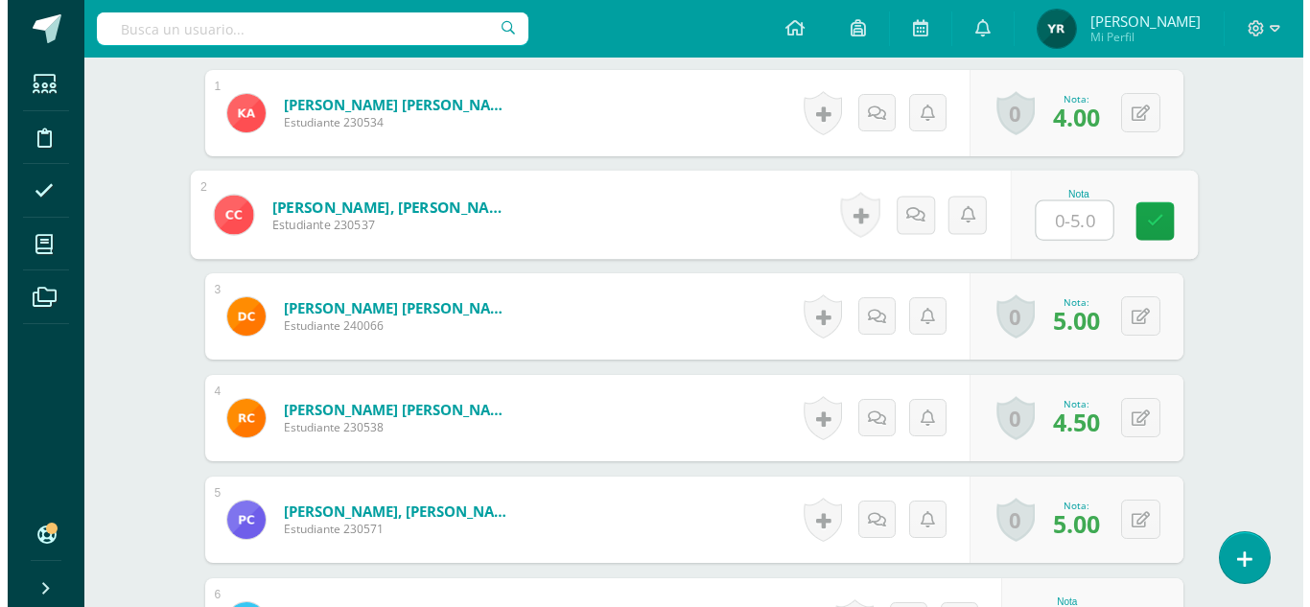
scroll to position [634, 0]
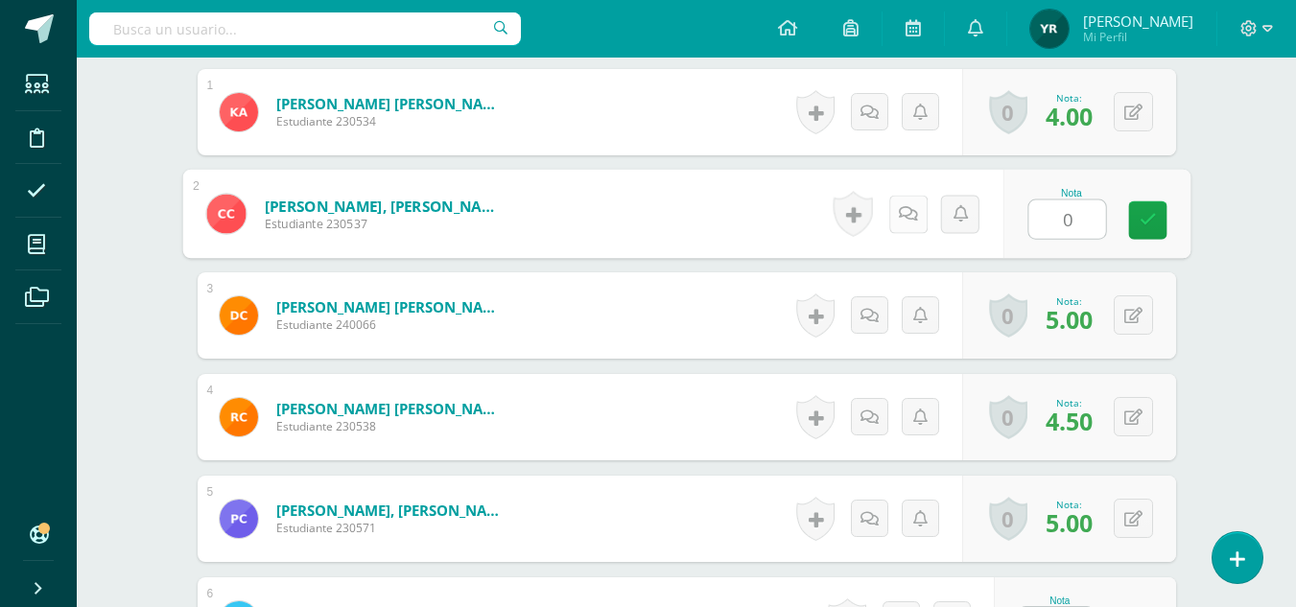
type input "0"
click at [899, 205] on icon at bounding box center [907, 213] width 19 height 16
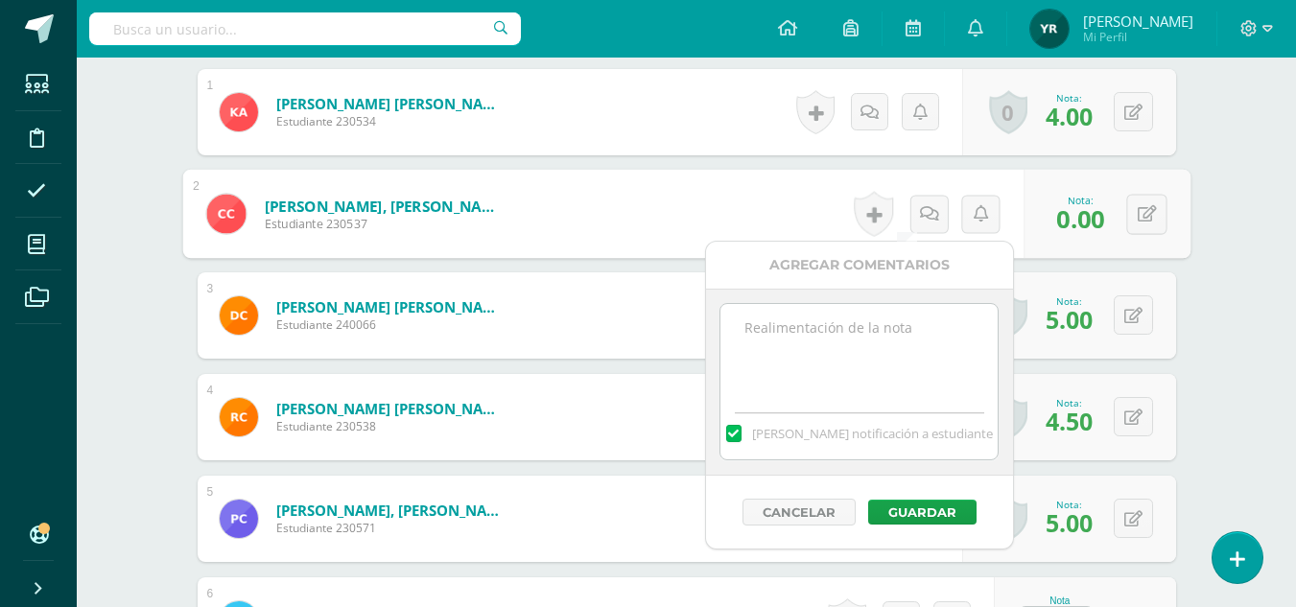
click at [904, 322] on textarea at bounding box center [858, 352] width 277 height 96
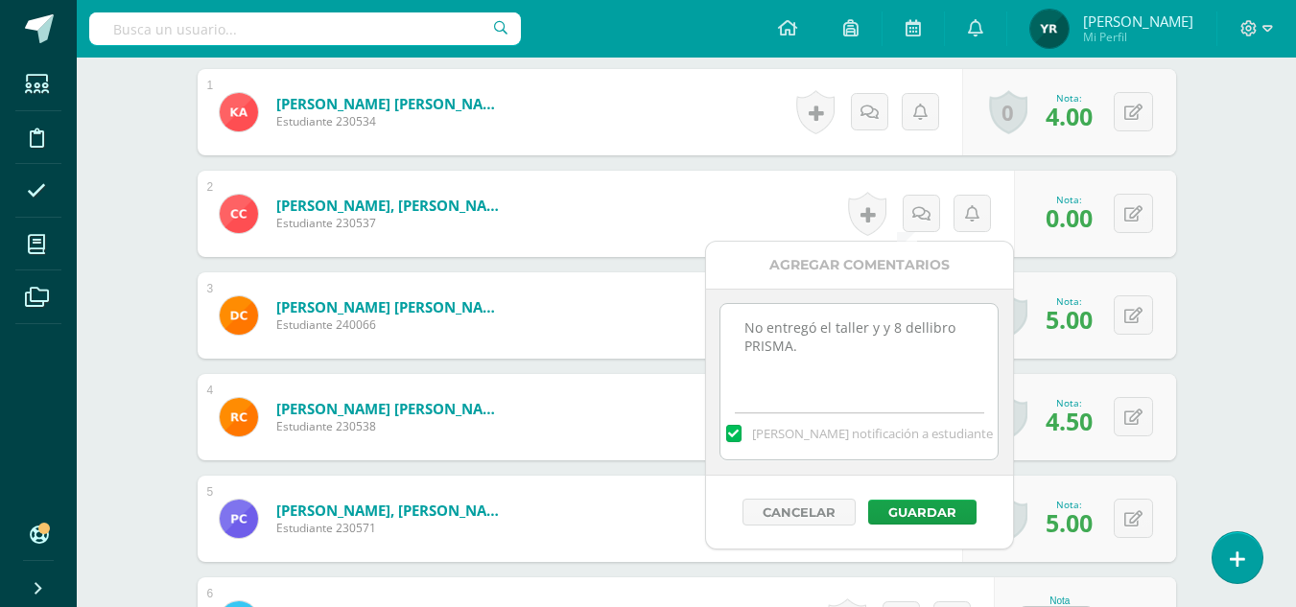
click at [915, 326] on textarea "No entregó el taller y y 8 dellibro PRISMA." at bounding box center [858, 352] width 277 height 96
drag, startPoint x: 804, startPoint y: 355, endPoint x: 737, endPoint y: 334, distance: 70.4
click at [737, 334] on textarea "No entregó el taller y y 8 del libro PRISMA." at bounding box center [858, 352] width 277 height 96
type textarea "No entregó el taller y y 8 del libro PRISMA."
click at [927, 500] on button "Guardar" at bounding box center [922, 512] width 108 height 25
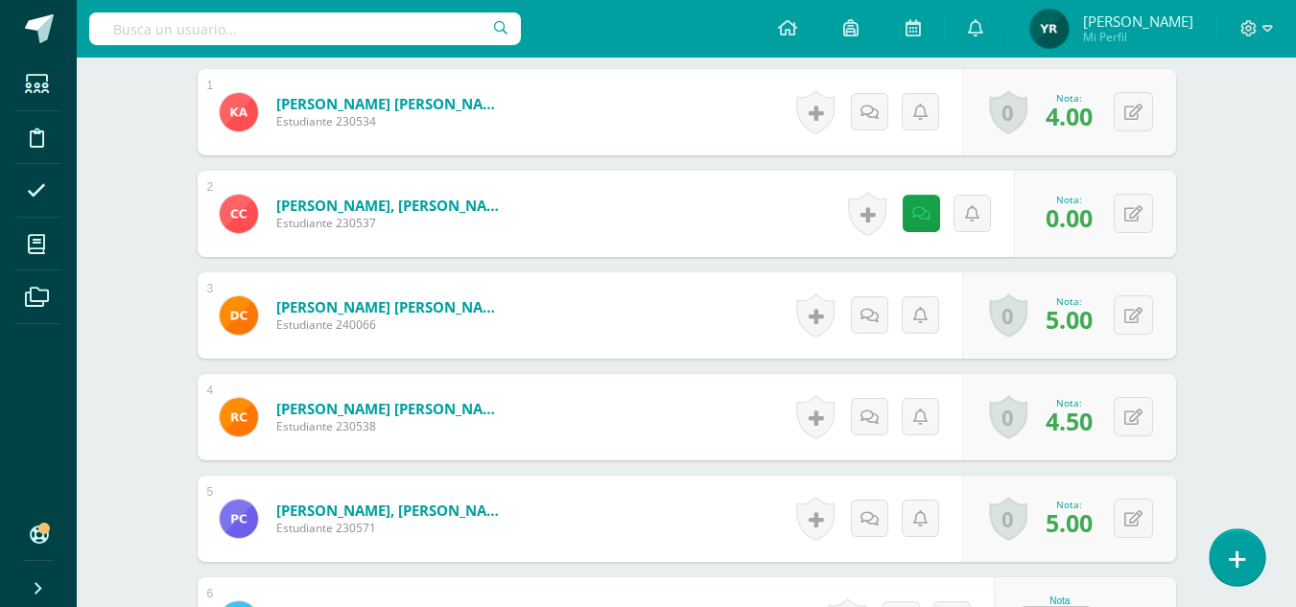
click at [1246, 536] on link at bounding box center [1236, 557] width 55 height 56
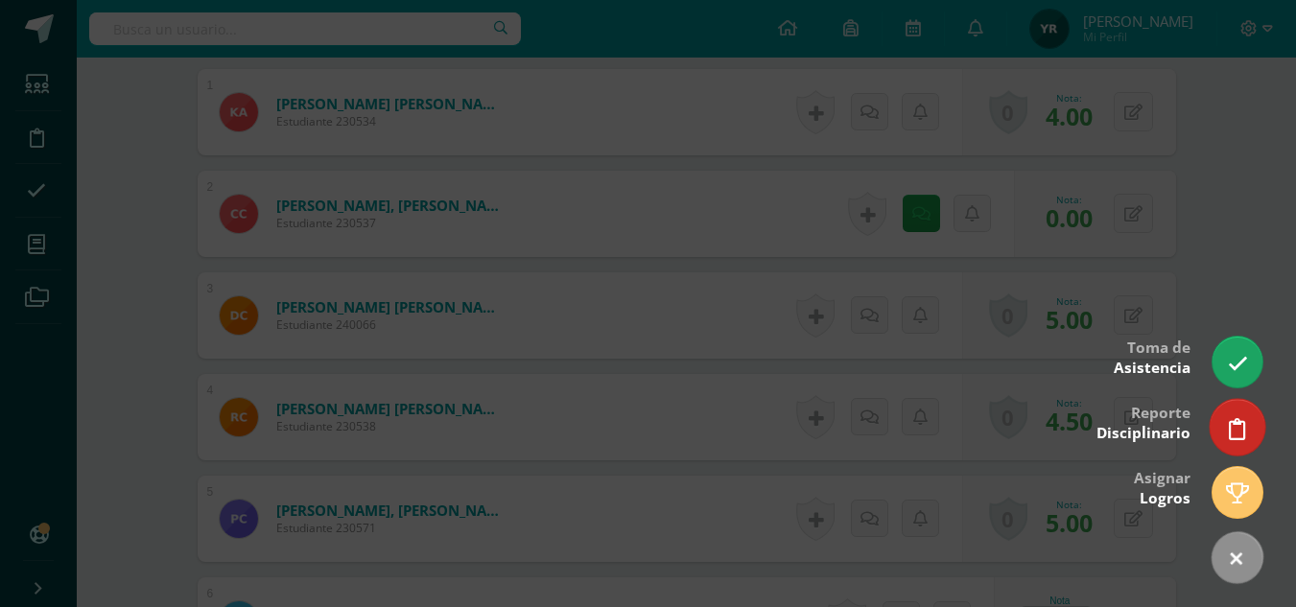
click at [1253, 416] on link at bounding box center [1236, 427] width 55 height 56
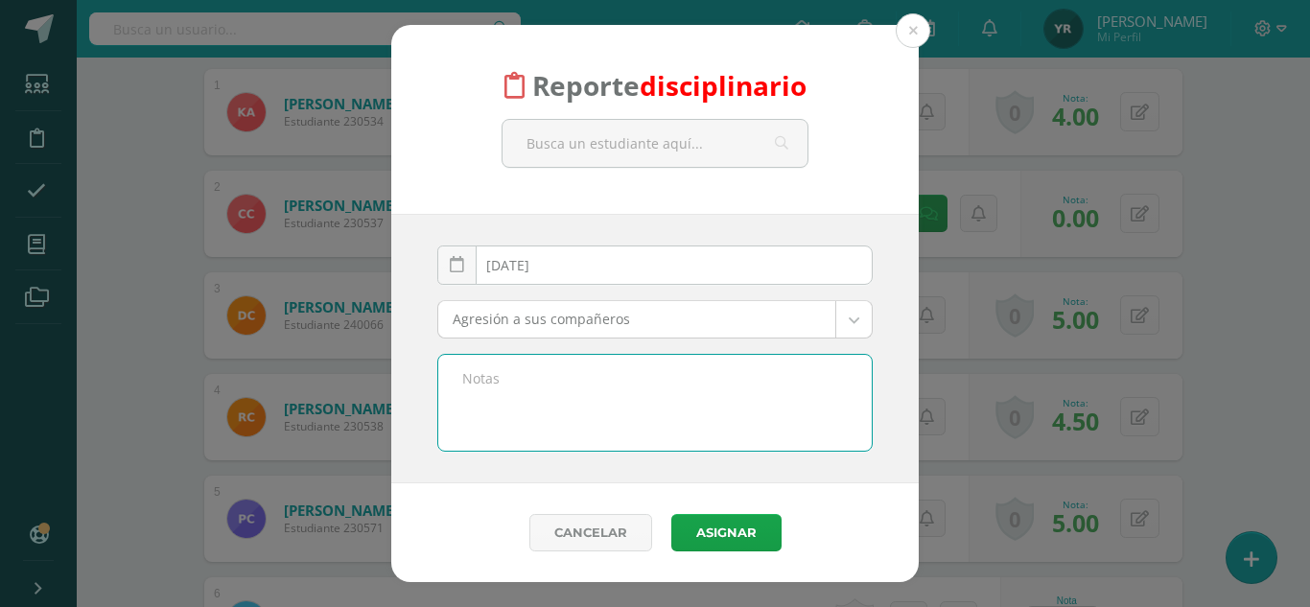
click at [698, 420] on textarea at bounding box center [654, 403] width 433 height 96
paste textarea "No entregó el taller y y 8 del libro PRISMA."
click at [597, 379] on textarea "No entregó el taller y y 8 del libro PRISMA." at bounding box center [654, 403] width 433 height 96
type textarea "No entregó el taller 7 y 8 del libro PRISMA."
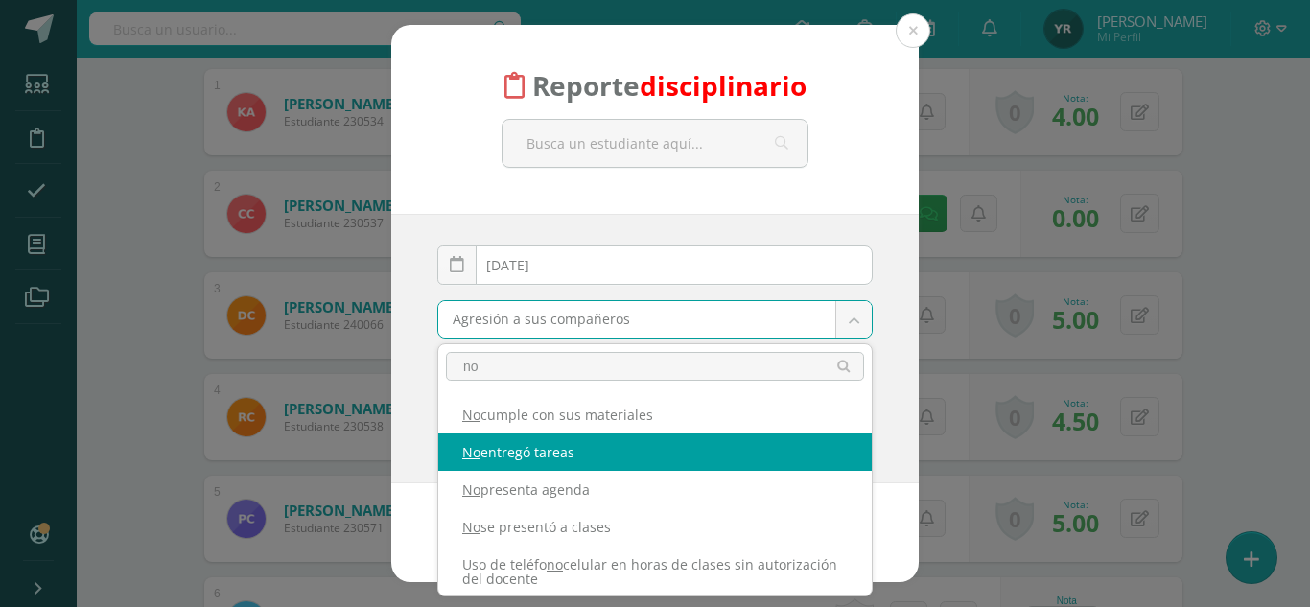
type input "no"
select select "5"
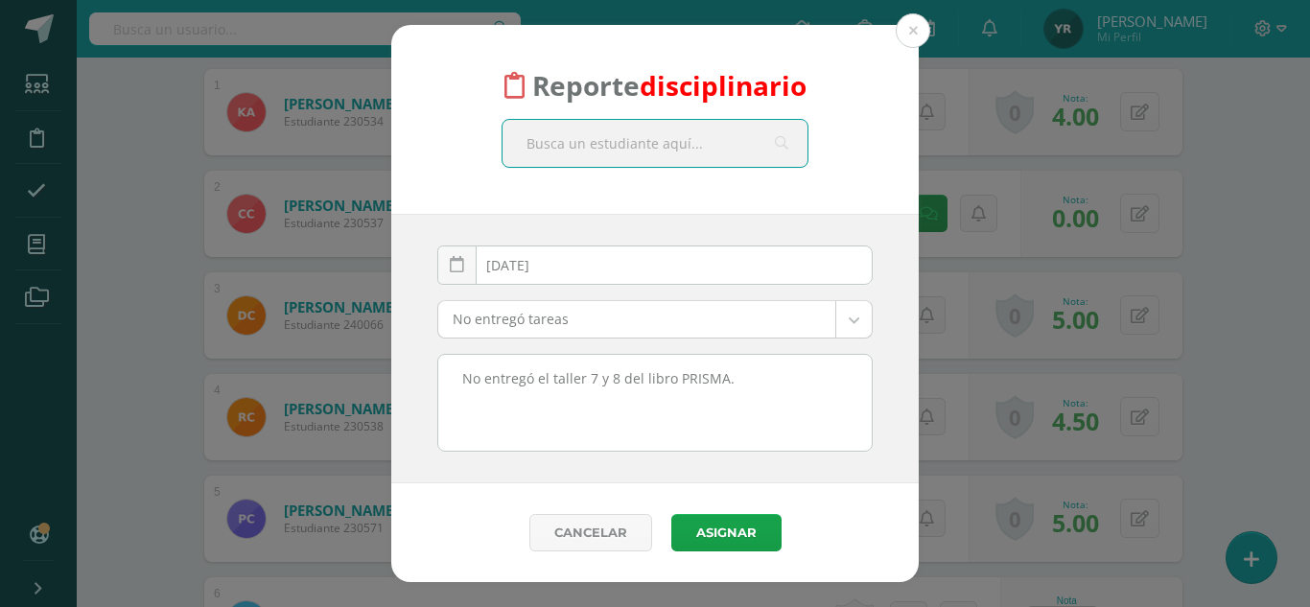
click at [610, 157] on input "text" at bounding box center [655, 143] width 305 height 47
type input "guiller"
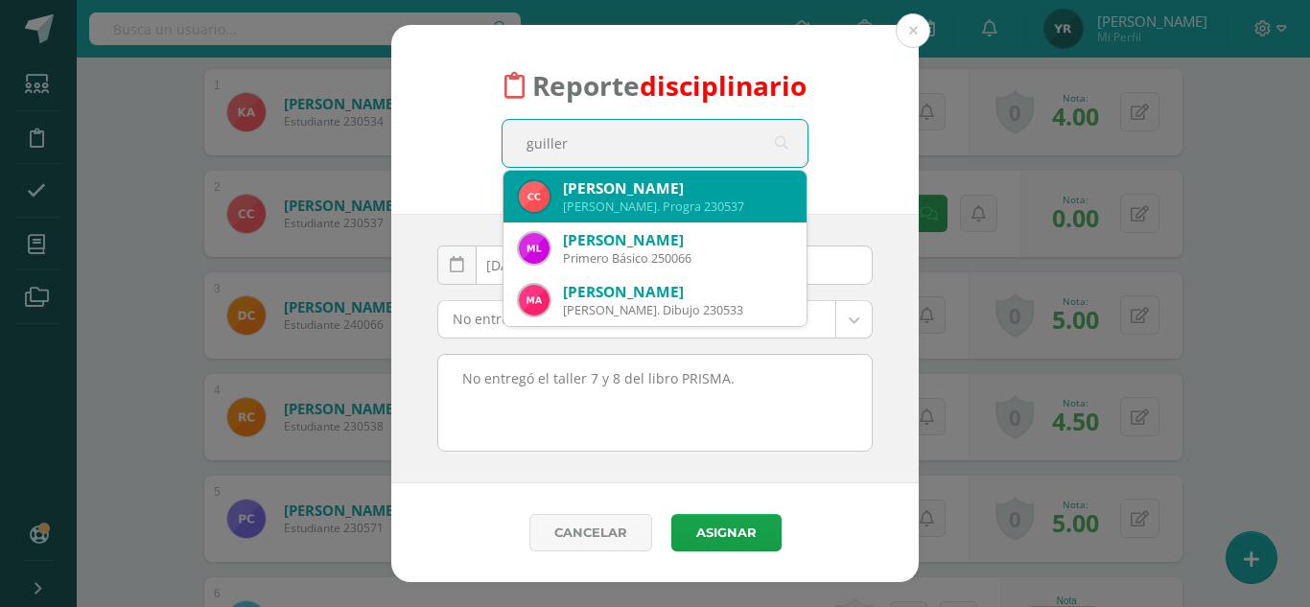
click at [623, 176] on div "Carlos Guillermo Camey Pérez Quinto Bach. Progra 230537" at bounding box center [655, 197] width 272 height 52
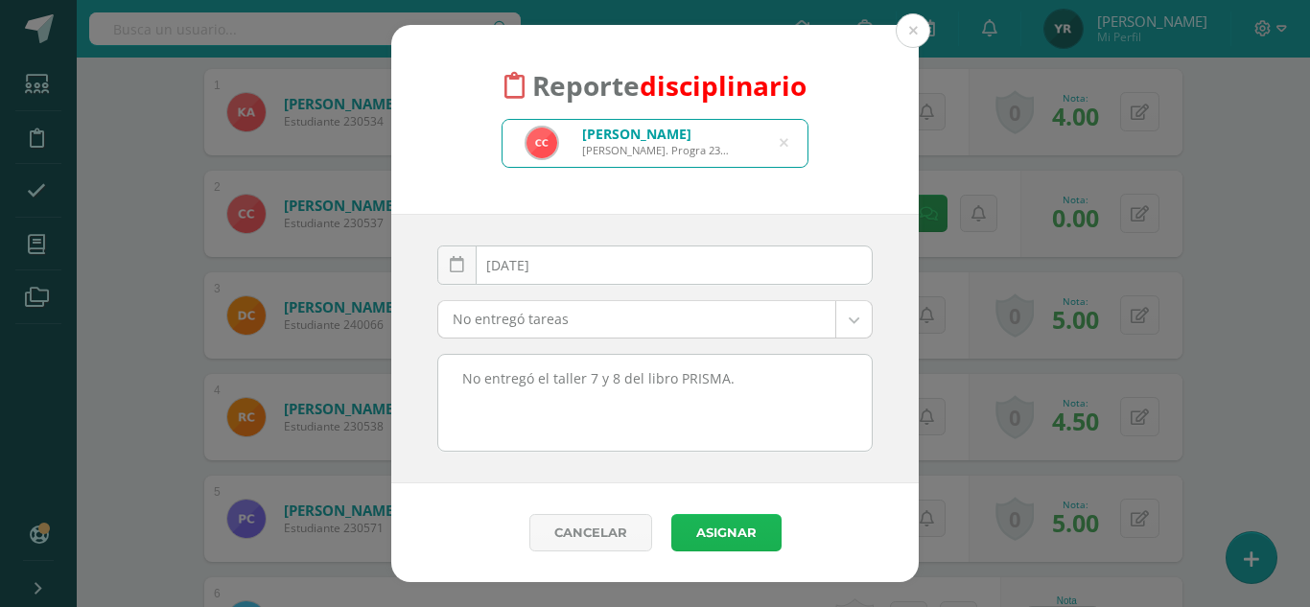
click at [732, 536] on button "Asignar" at bounding box center [726, 532] width 110 height 37
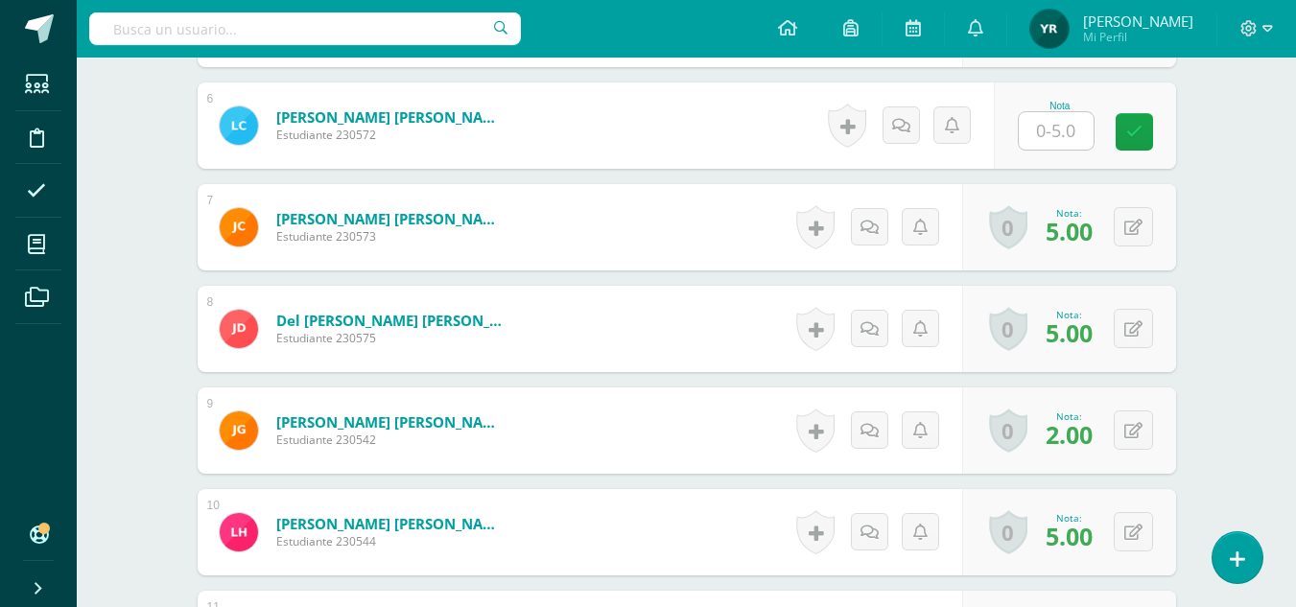
scroll to position [1130, 0]
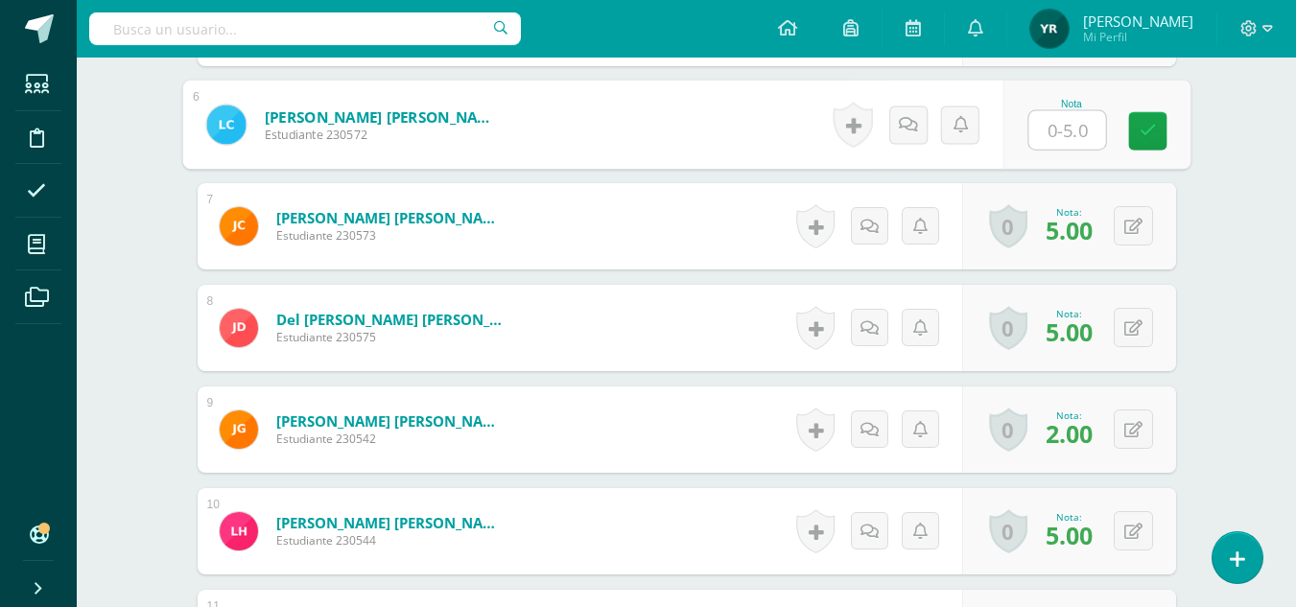
click at [1054, 142] on input "text" at bounding box center [1066, 130] width 77 height 38
type input "4"
click at [1148, 135] on icon at bounding box center [1146, 130] width 17 height 16
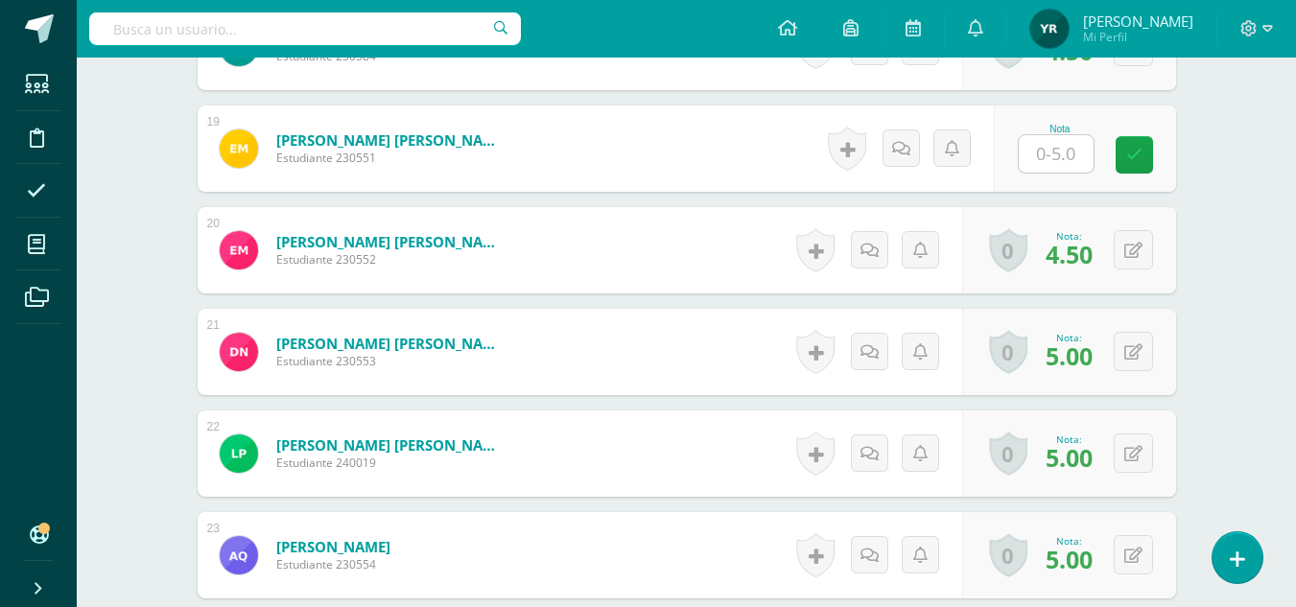
scroll to position [2446, 0]
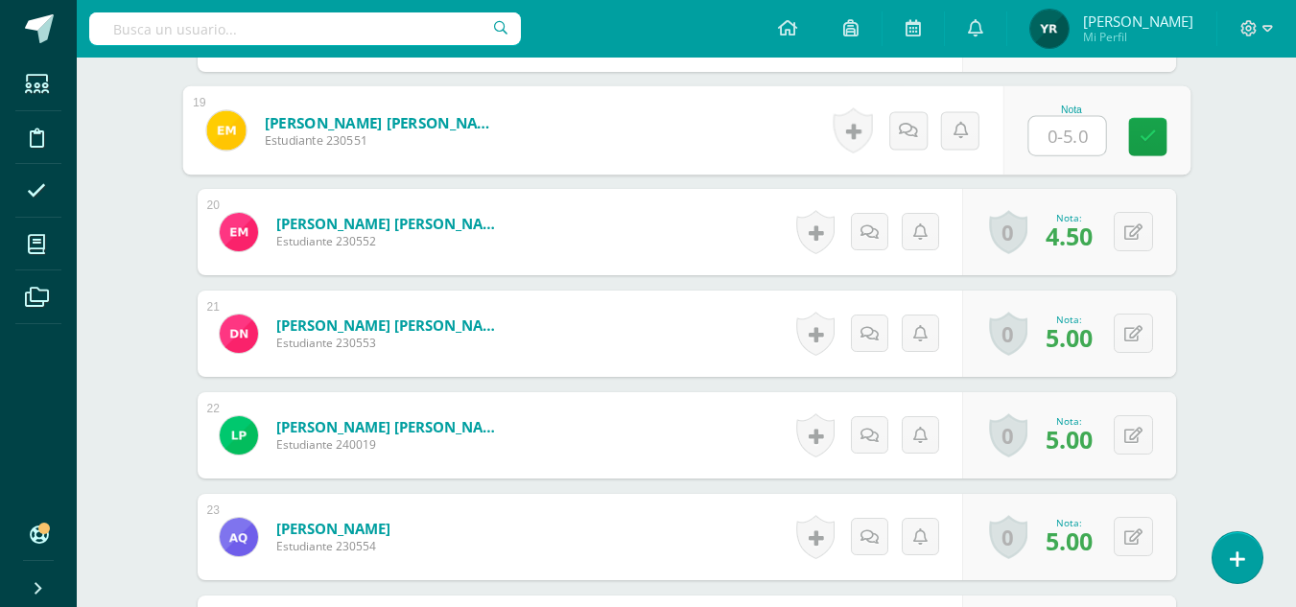
click at [1056, 145] on input "text" at bounding box center [1066, 136] width 77 height 38
type input "4"
click at [1161, 138] on link at bounding box center [1147, 137] width 38 height 38
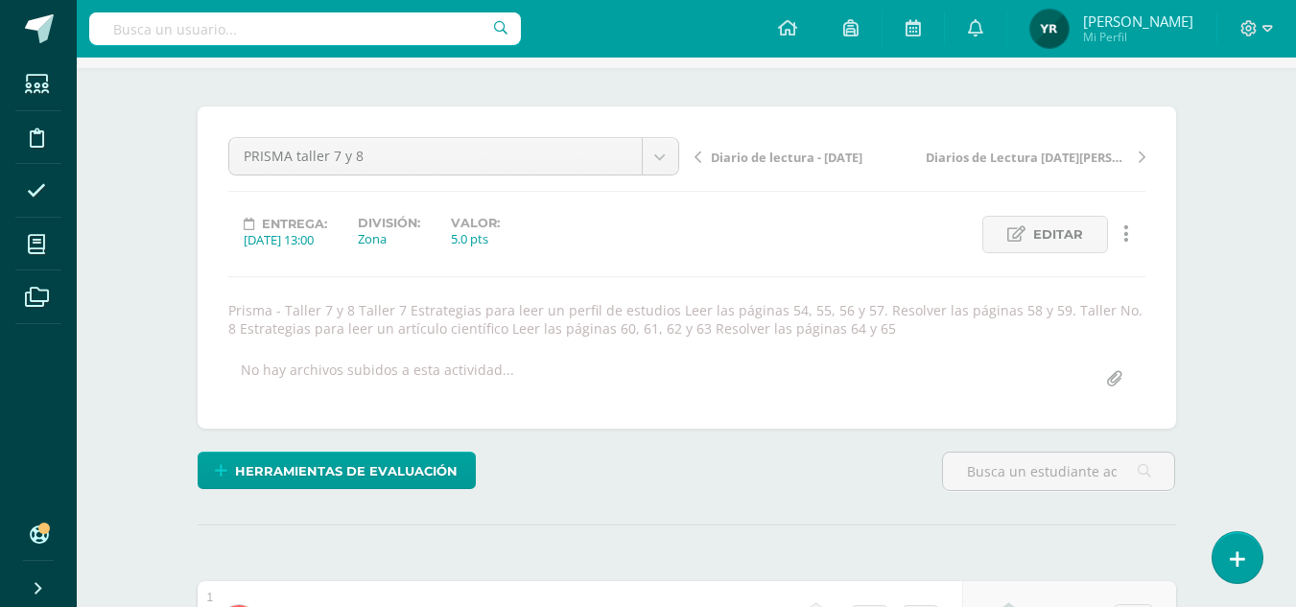
scroll to position [0, 0]
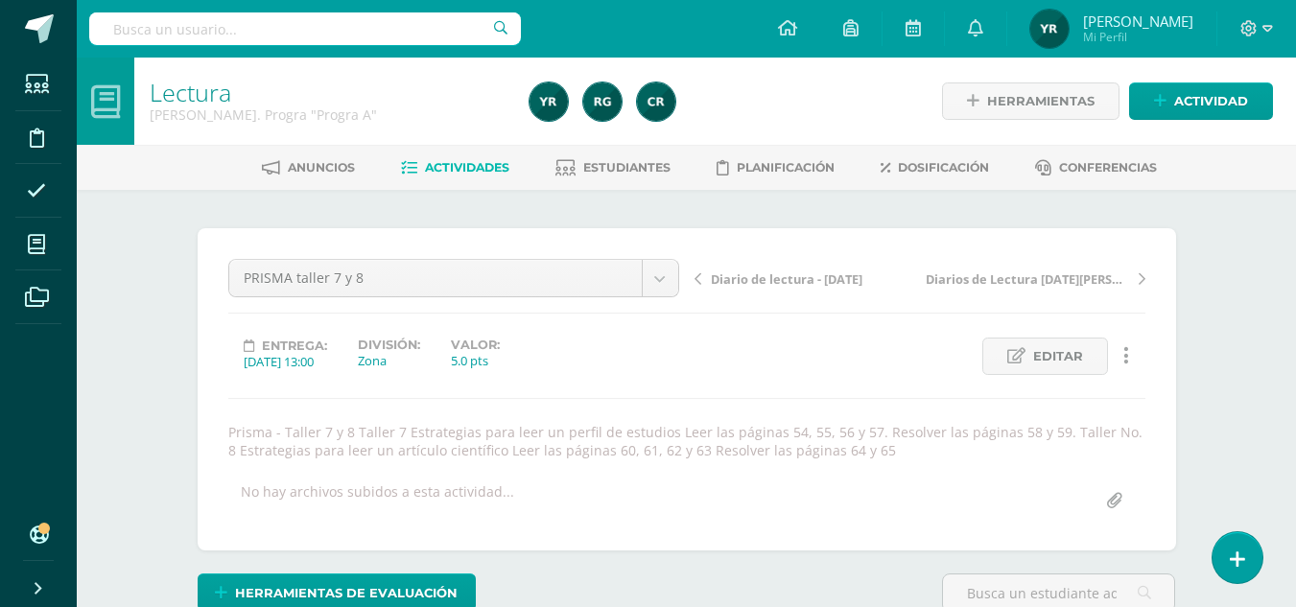
click at [794, 279] on span "Diario de lectura - [DATE]" at bounding box center [787, 278] width 152 height 17
click at [775, 281] on span "Diario [DATE]" at bounding box center [750, 278] width 79 height 17
click at [774, 278] on span "Diario - [DATE]" at bounding box center [753, 278] width 85 height 17
click at [754, 278] on span "PRISMA taller No. 9" at bounding box center [769, 278] width 117 height 17
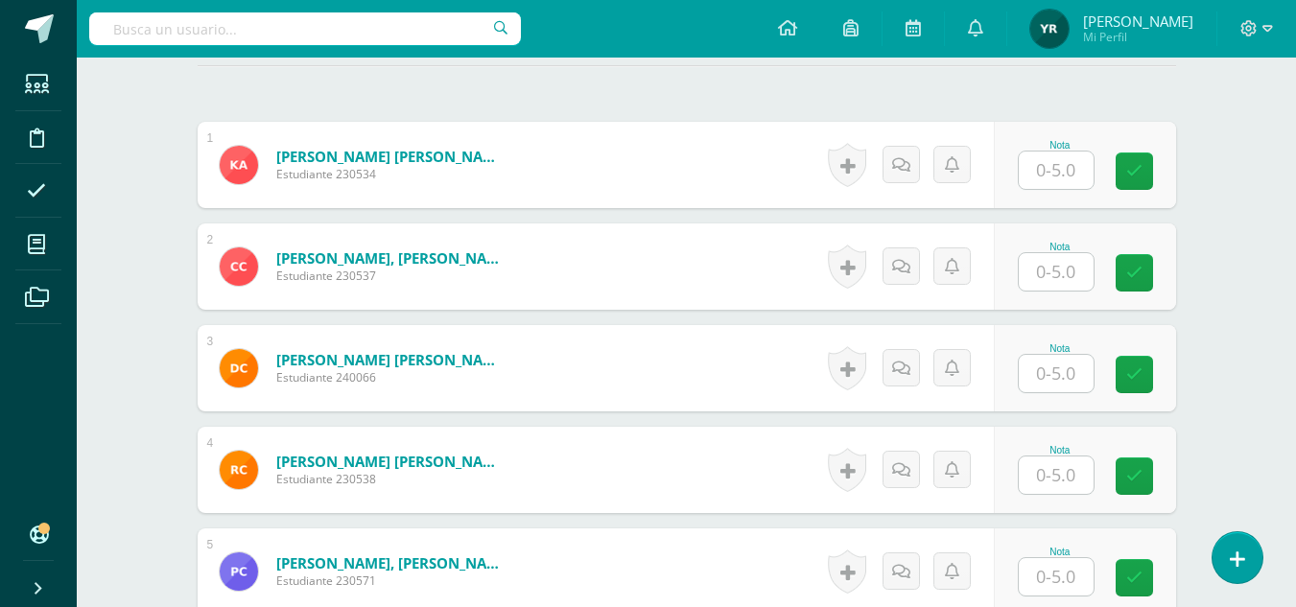
scroll to position [581, 0]
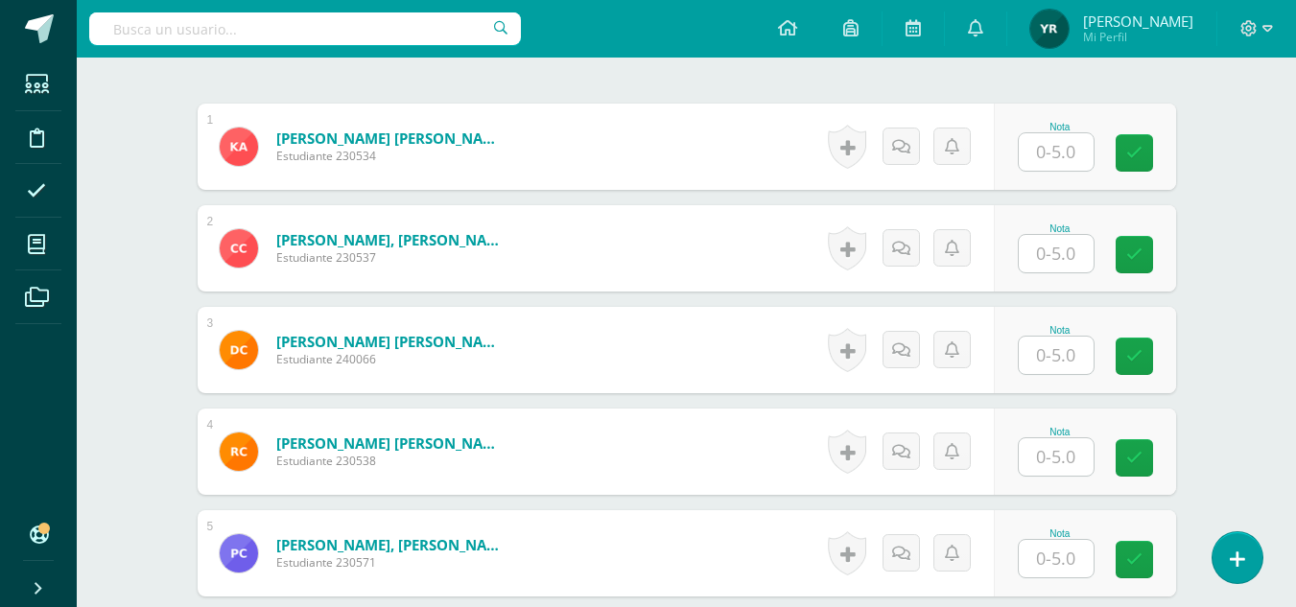
click at [1057, 157] on input "text" at bounding box center [1056, 151] width 75 height 37
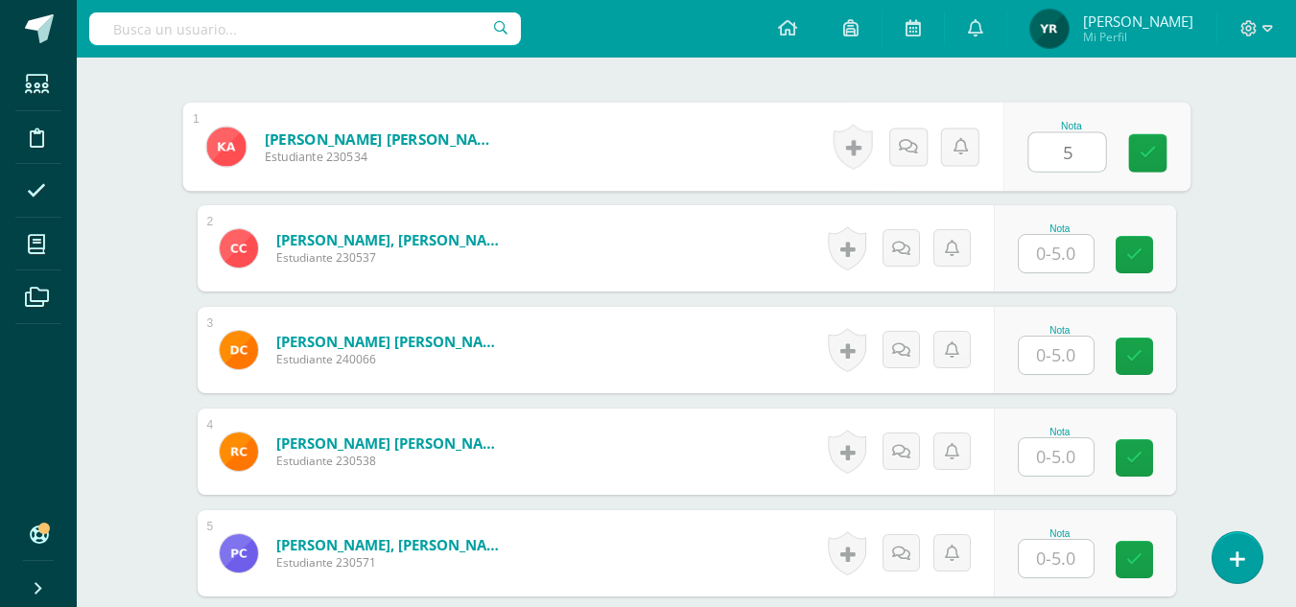
type input "5"
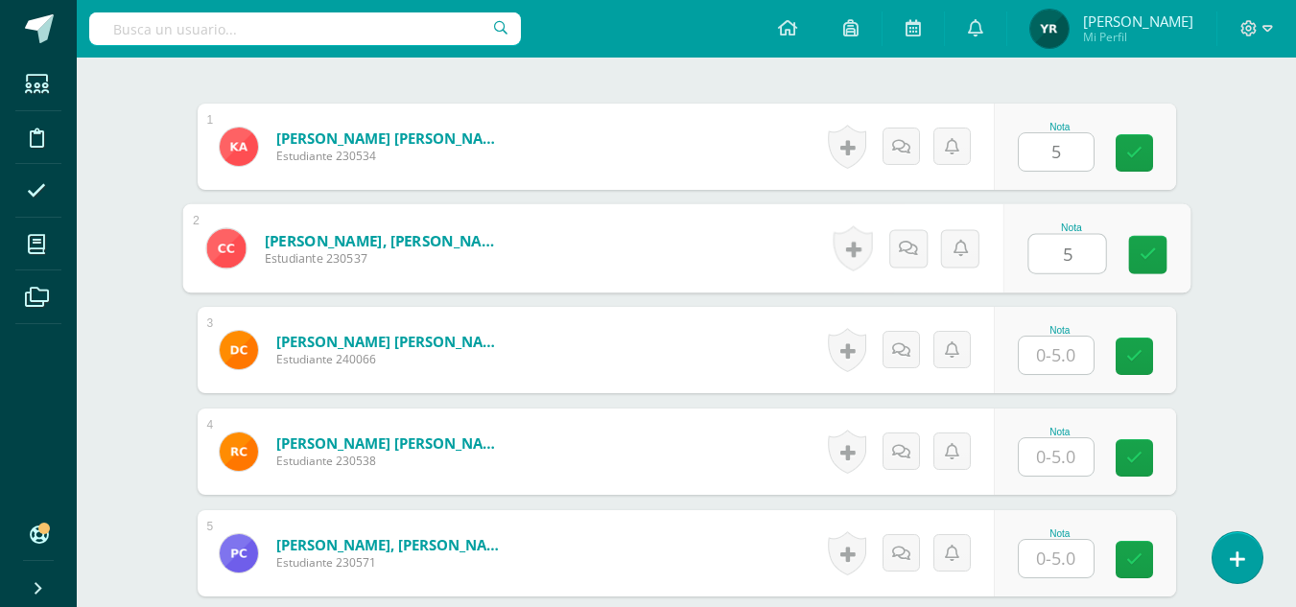
type input "5"
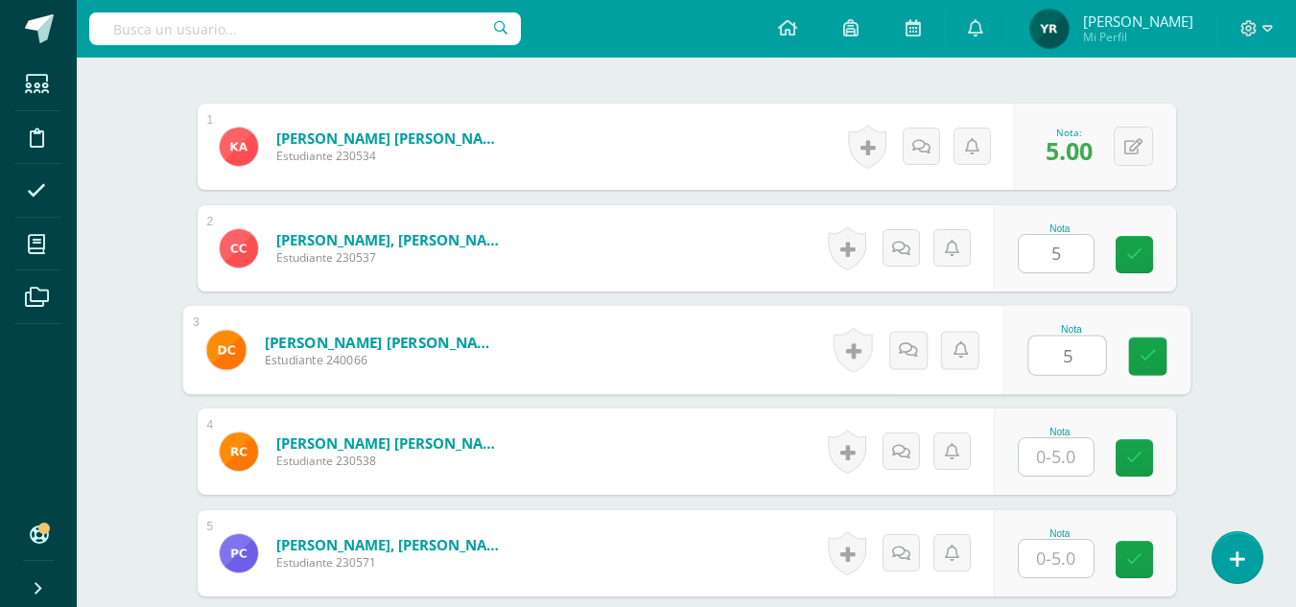
type input "5"
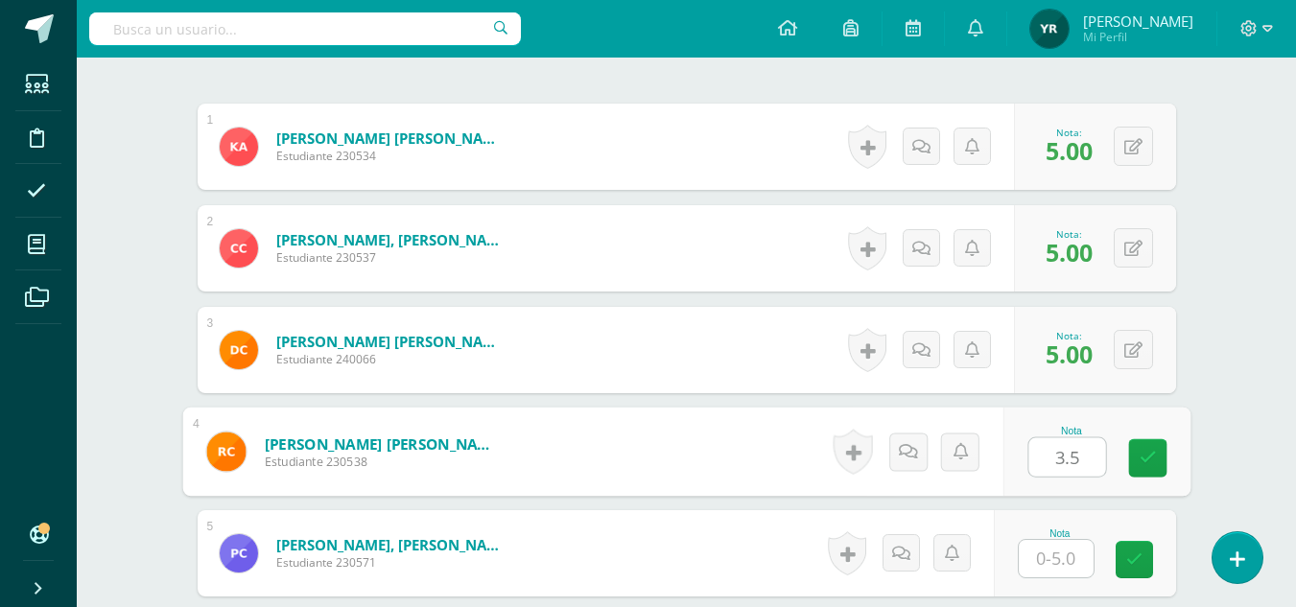
type input "3.5"
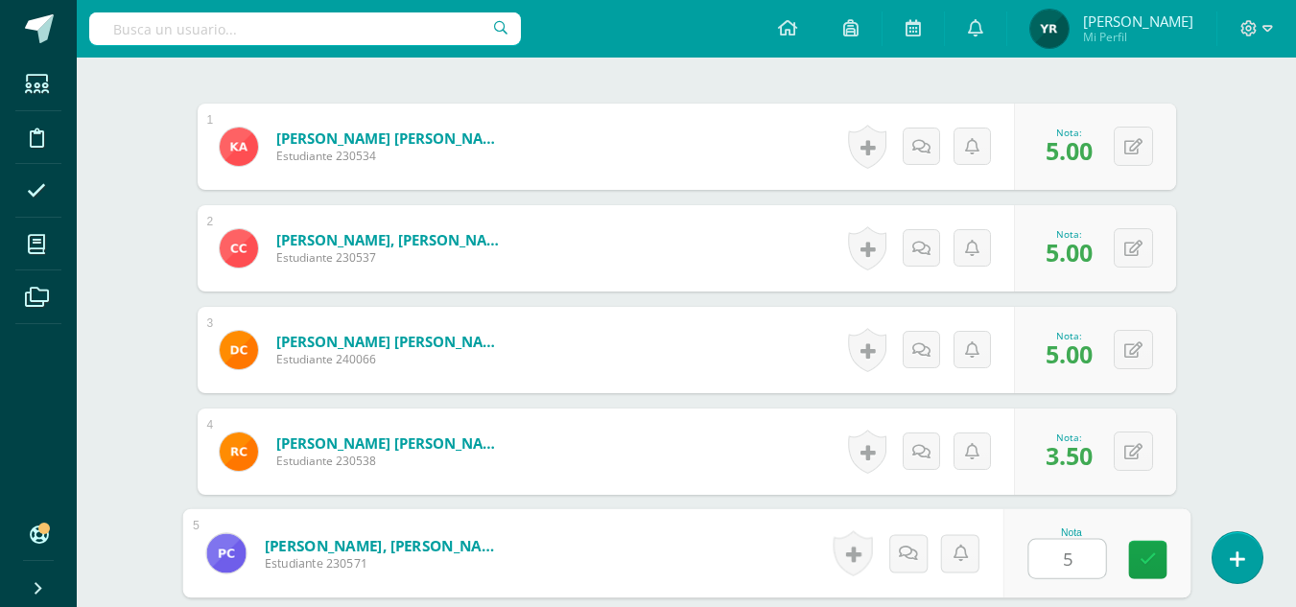
type input "5"
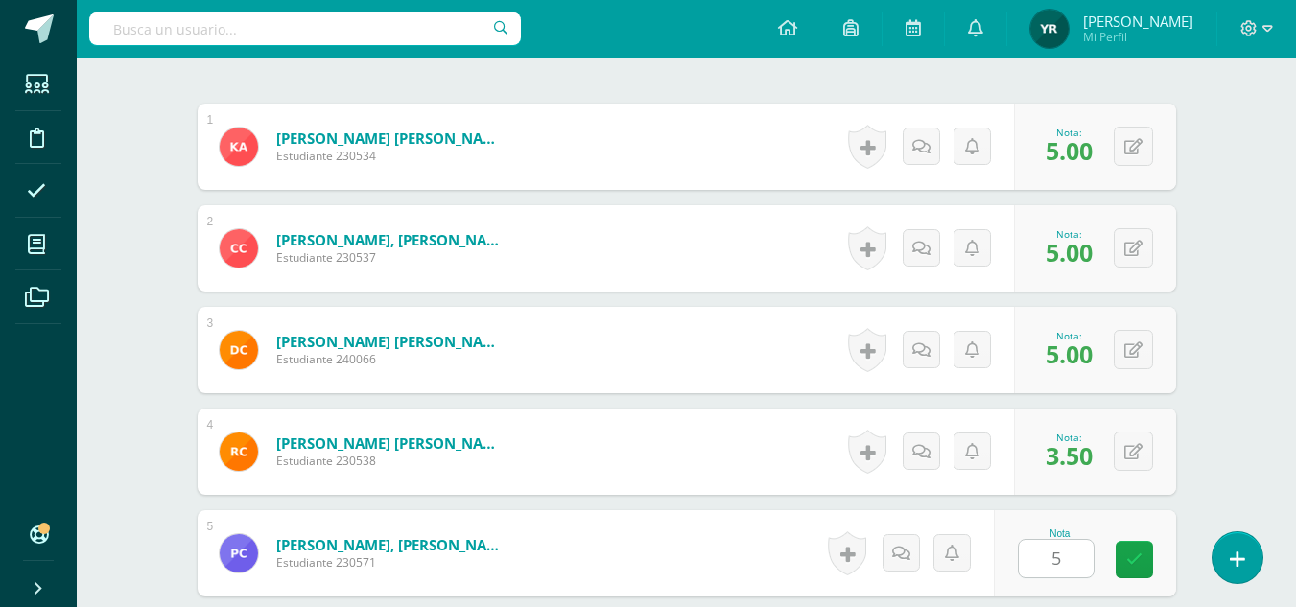
scroll to position [938, 0]
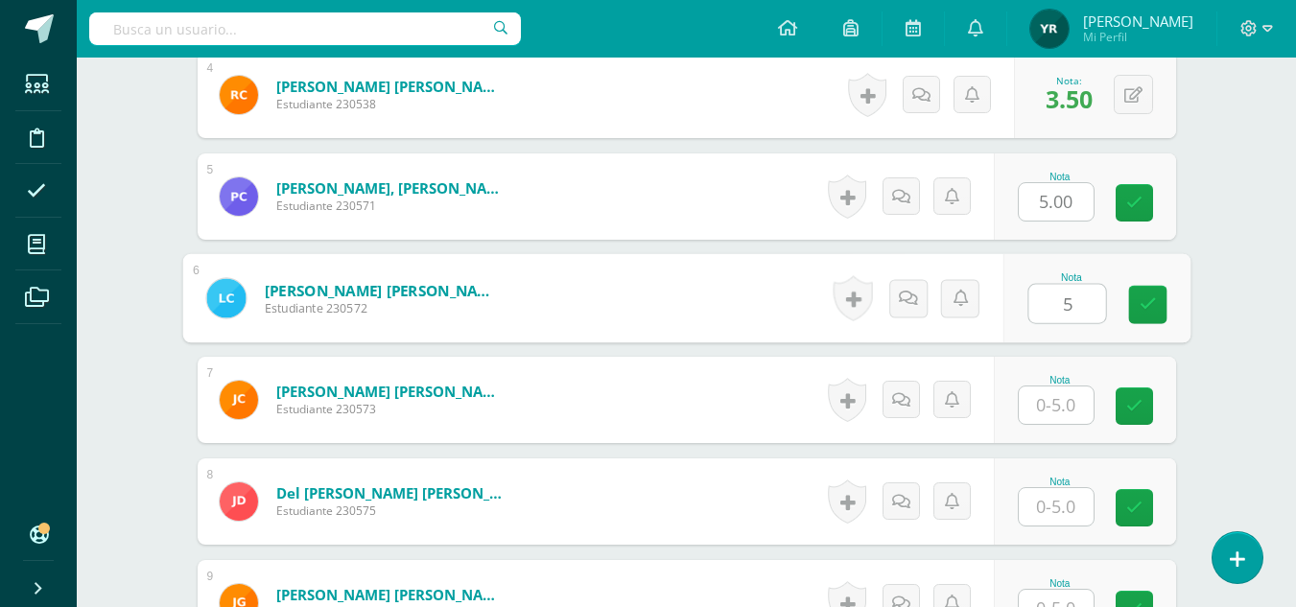
type input "5"
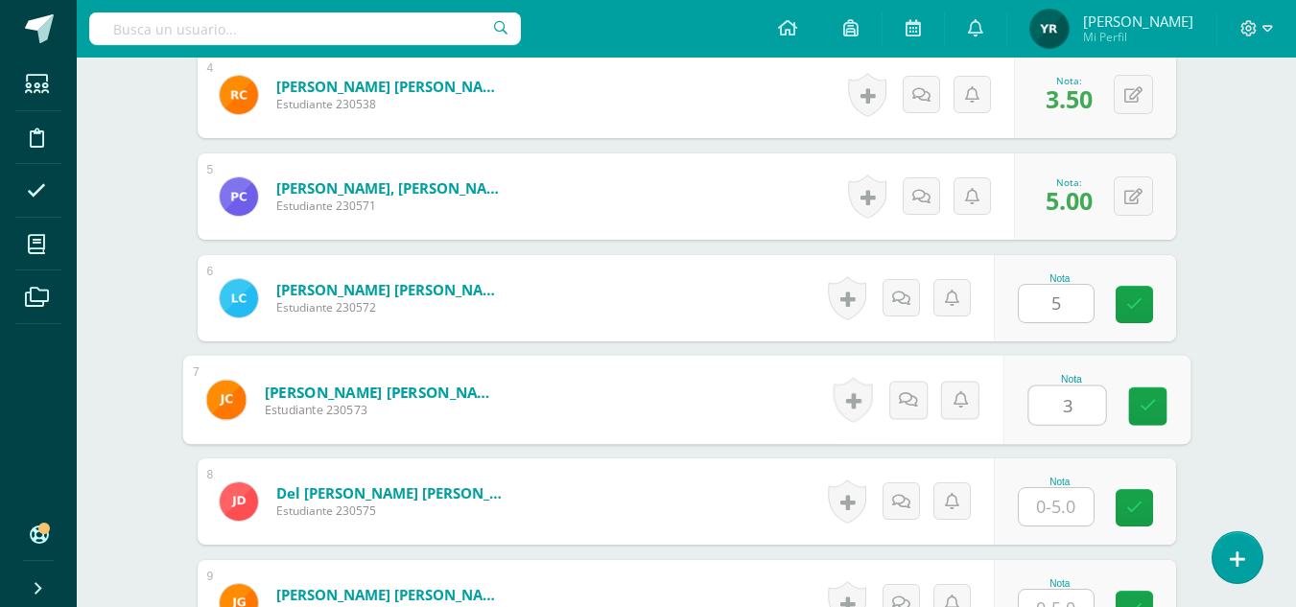
type input "3"
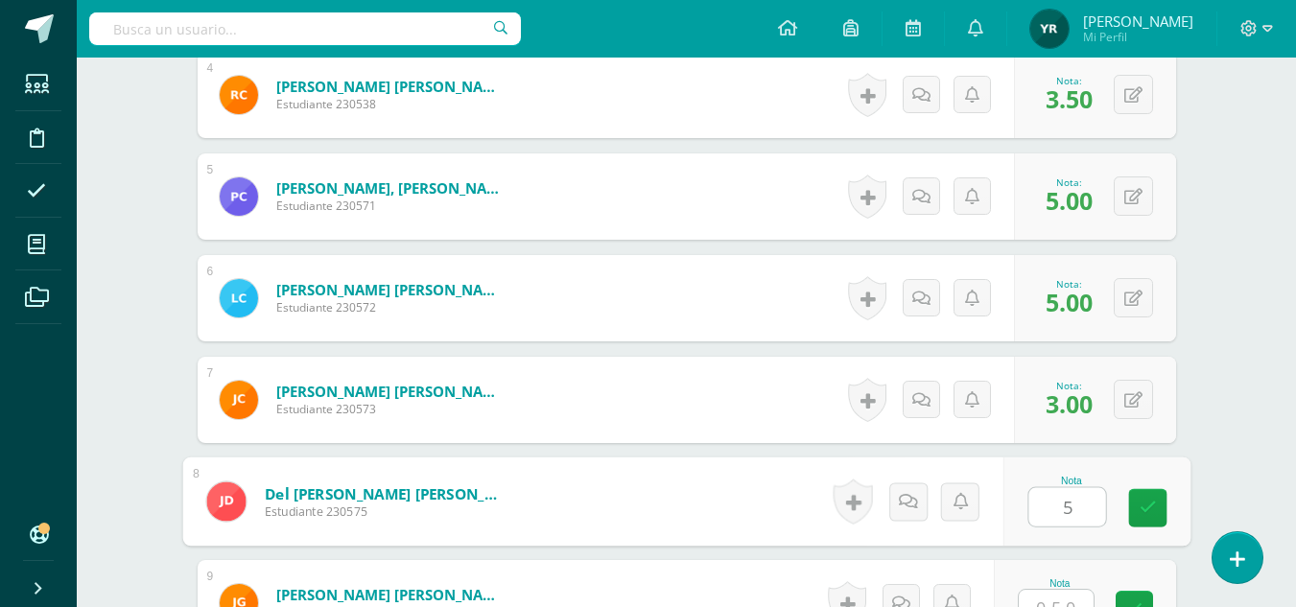
type input "5"
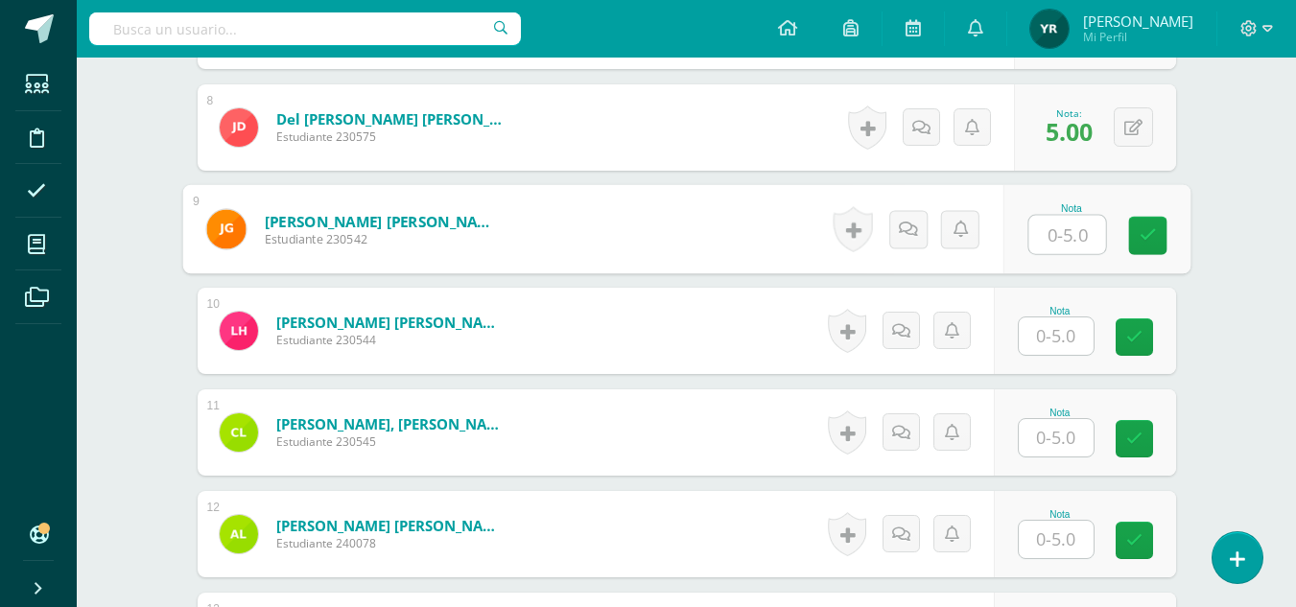
scroll to position [1318, 0]
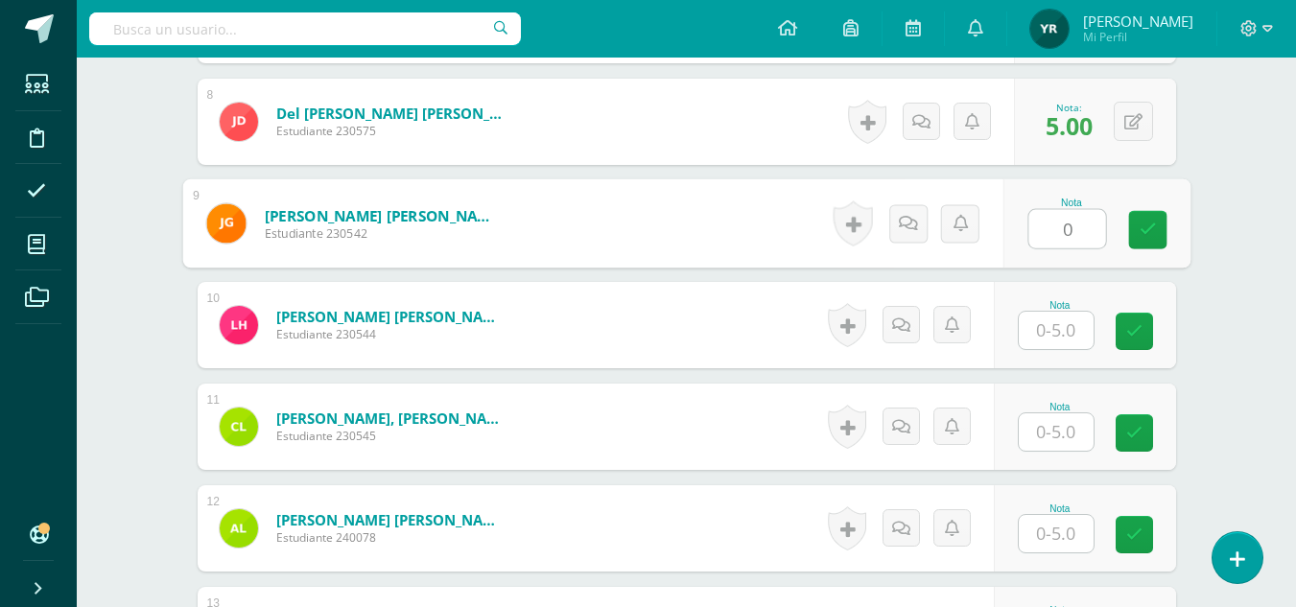
type input "0"
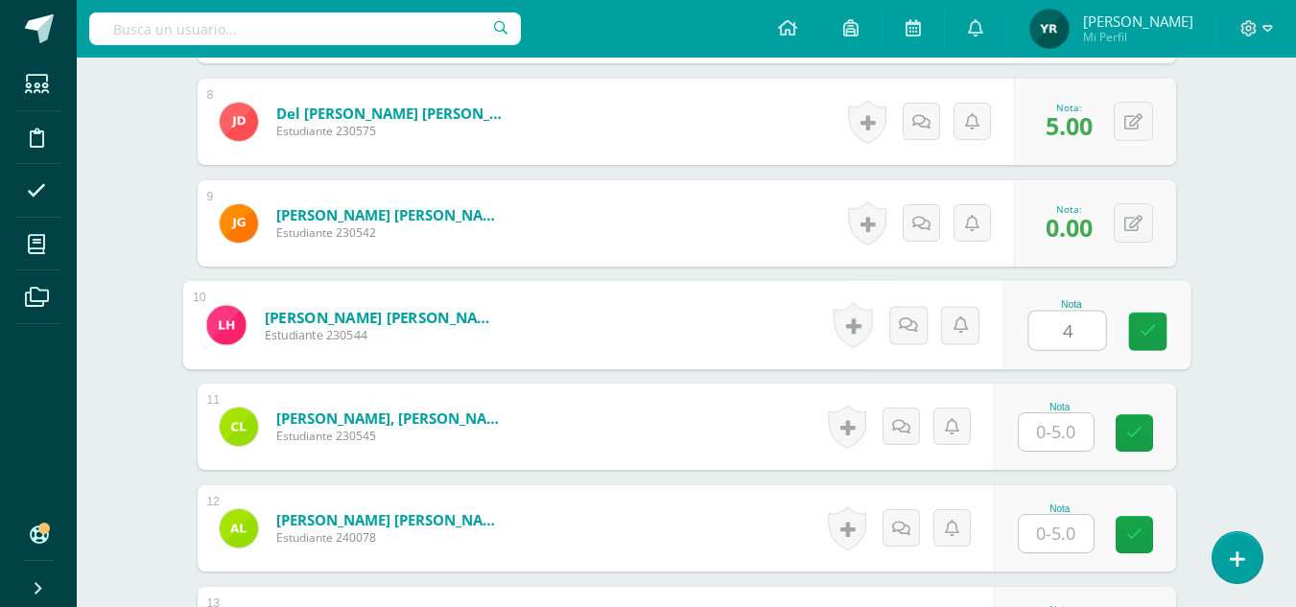
type input "4"
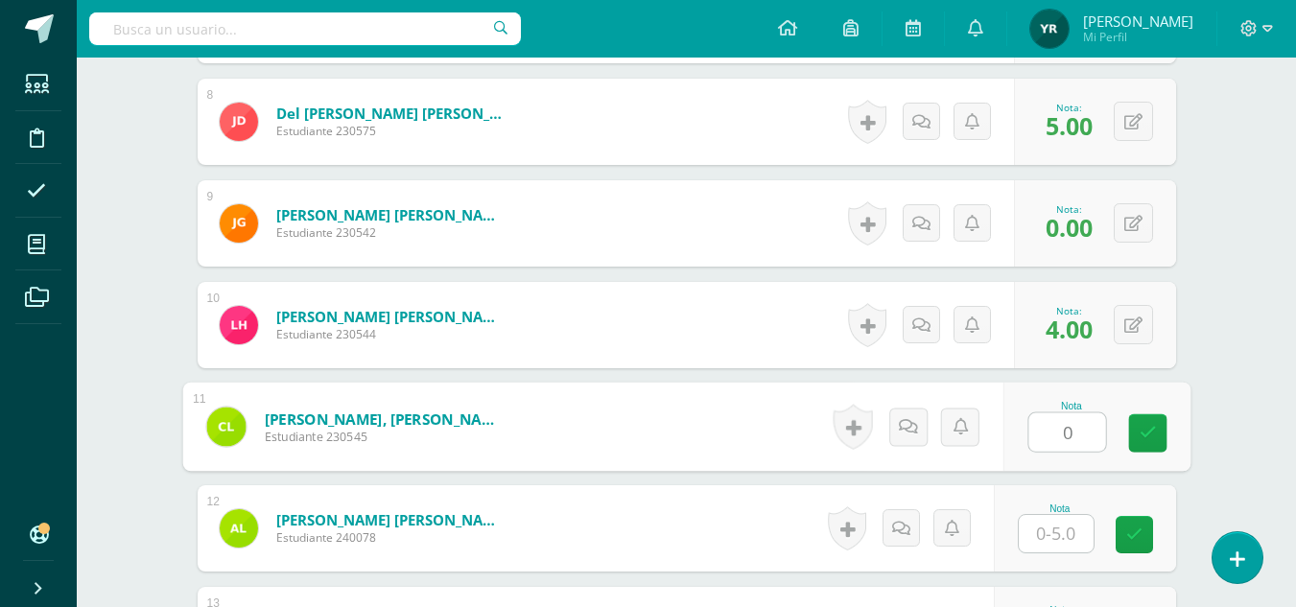
type input "0"
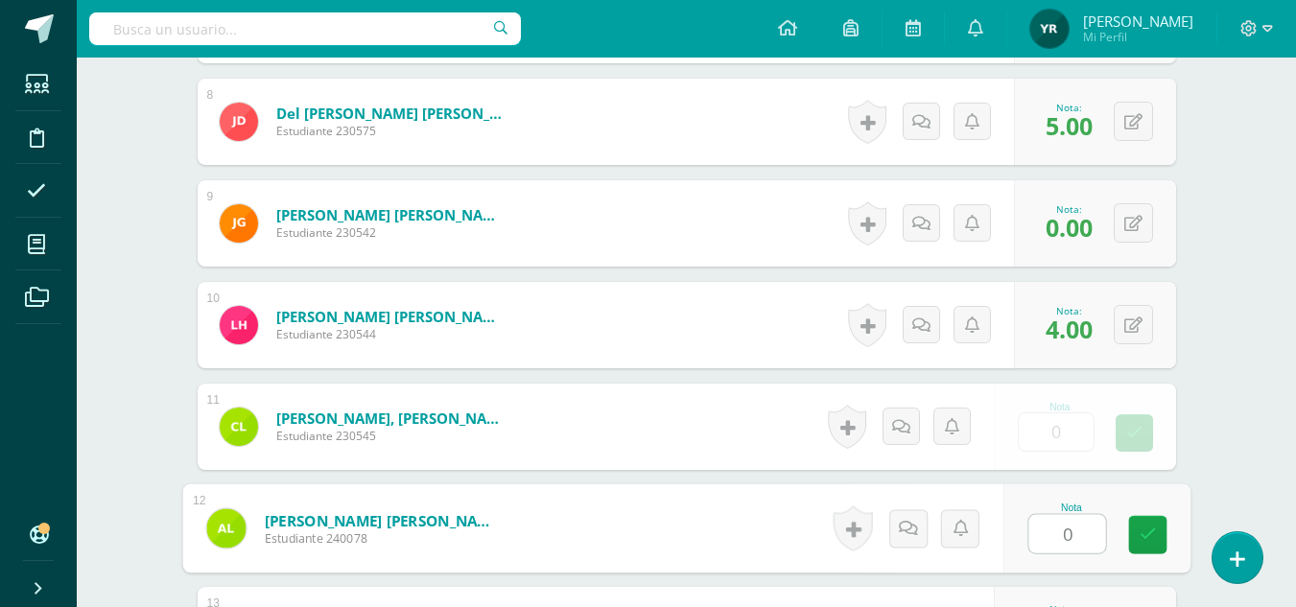
type input "0"
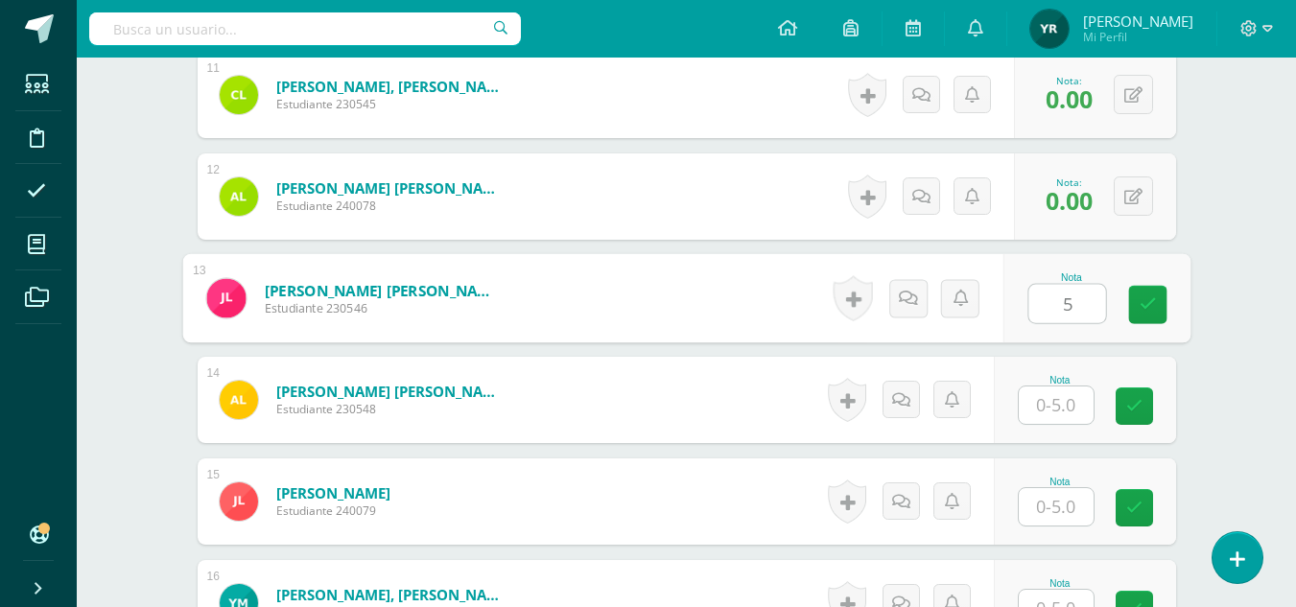
type input "5"
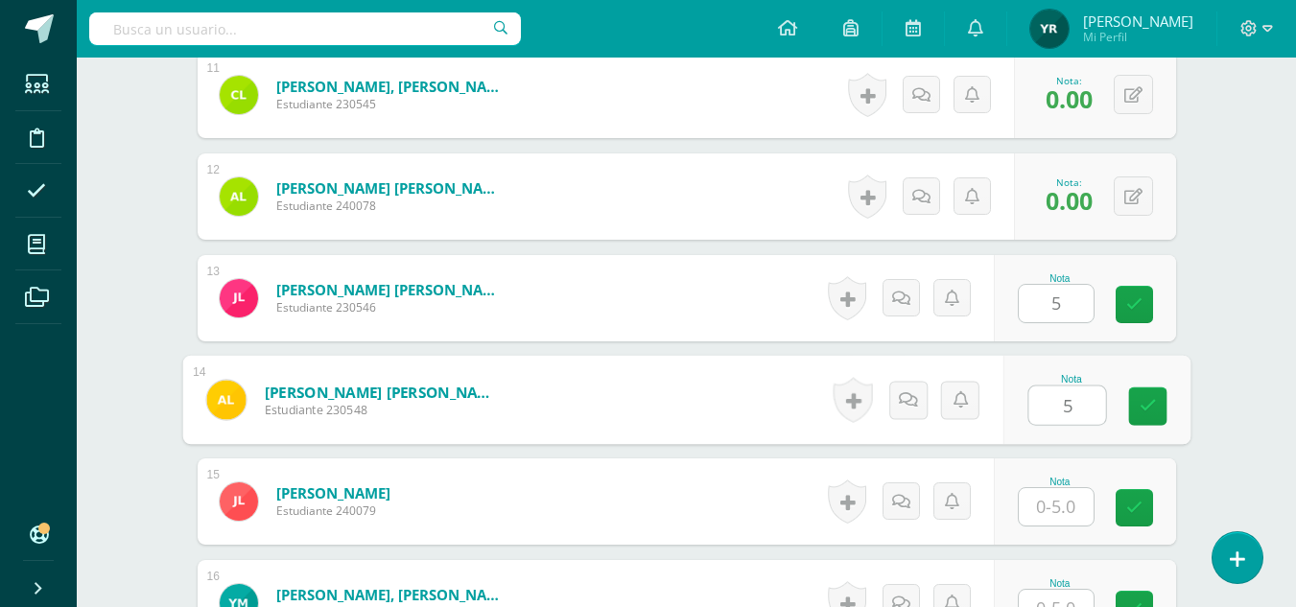
type input "5"
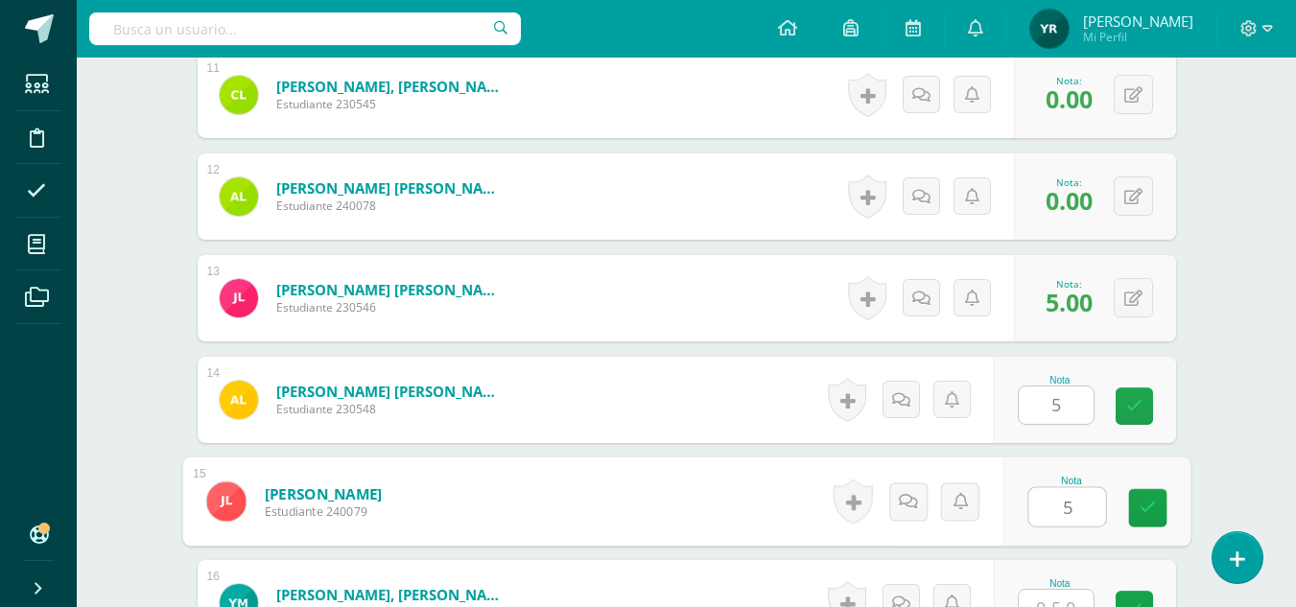
type input "5"
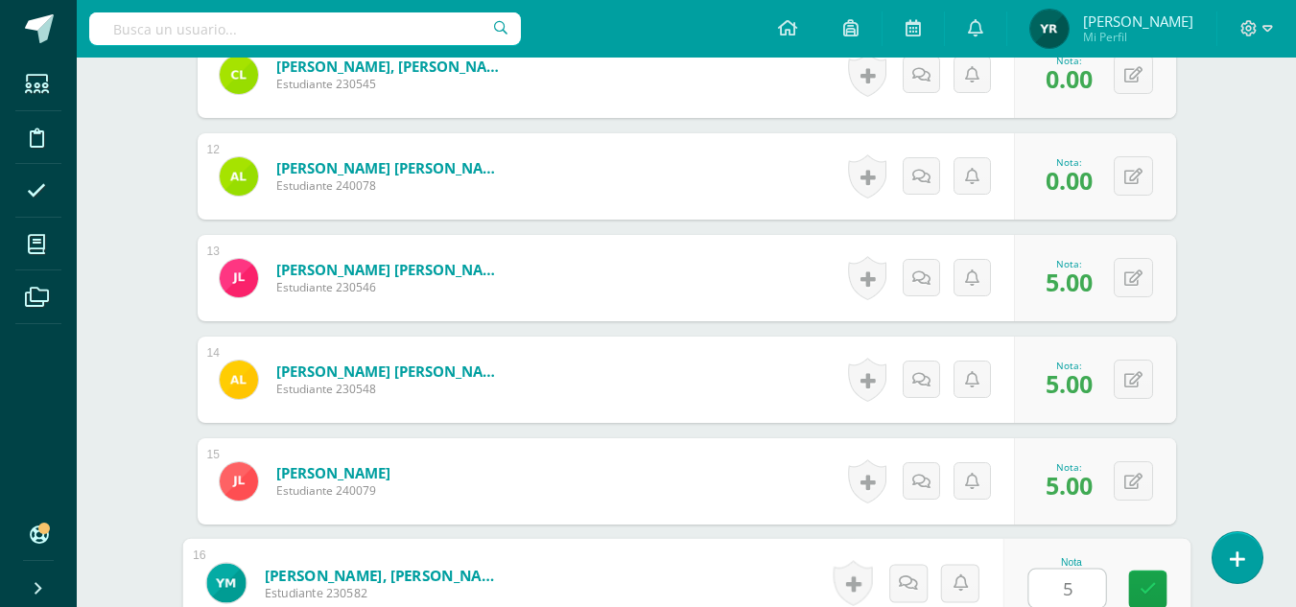
type input "5"
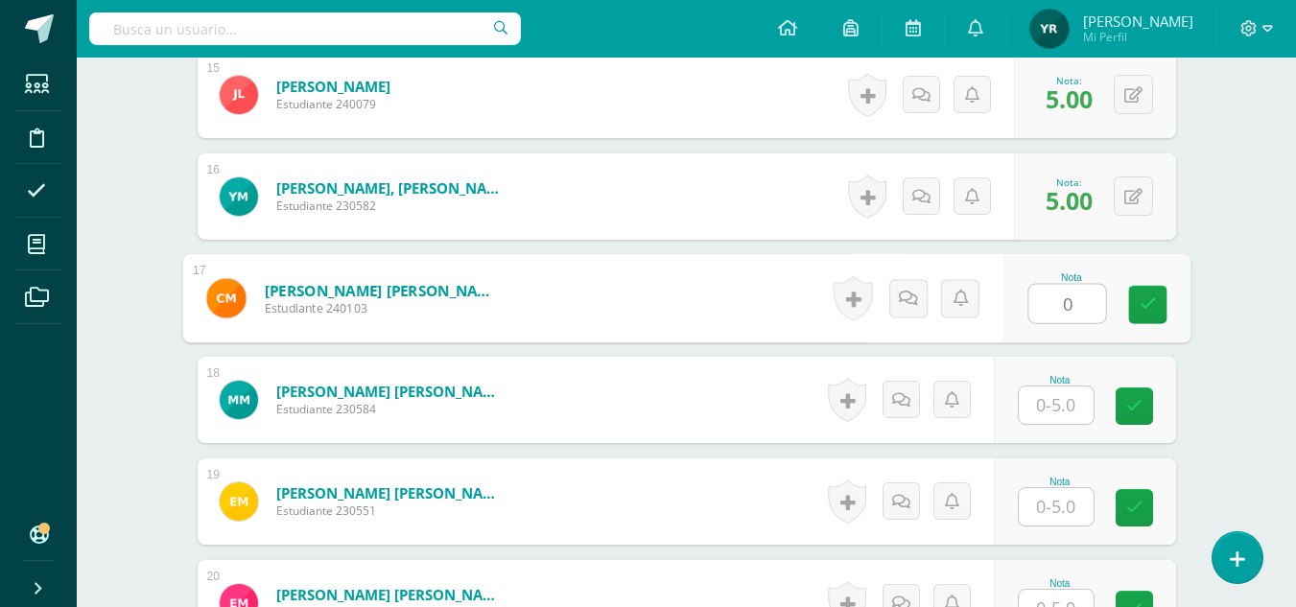
type input "0"
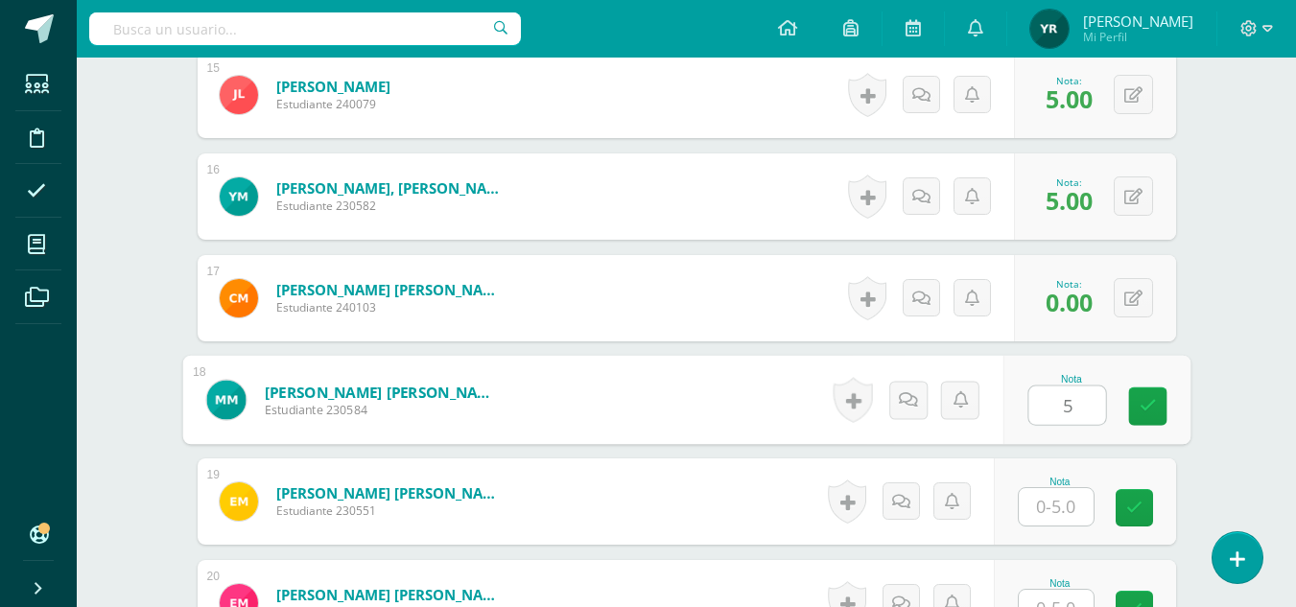
type input "5"
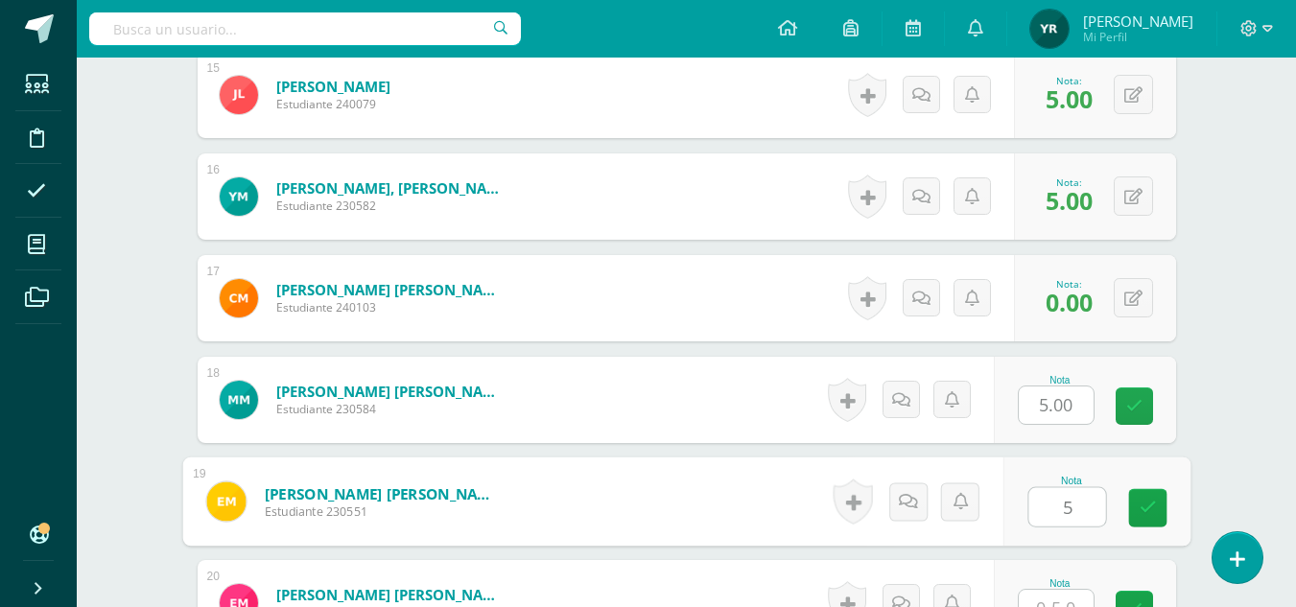
type input "5"
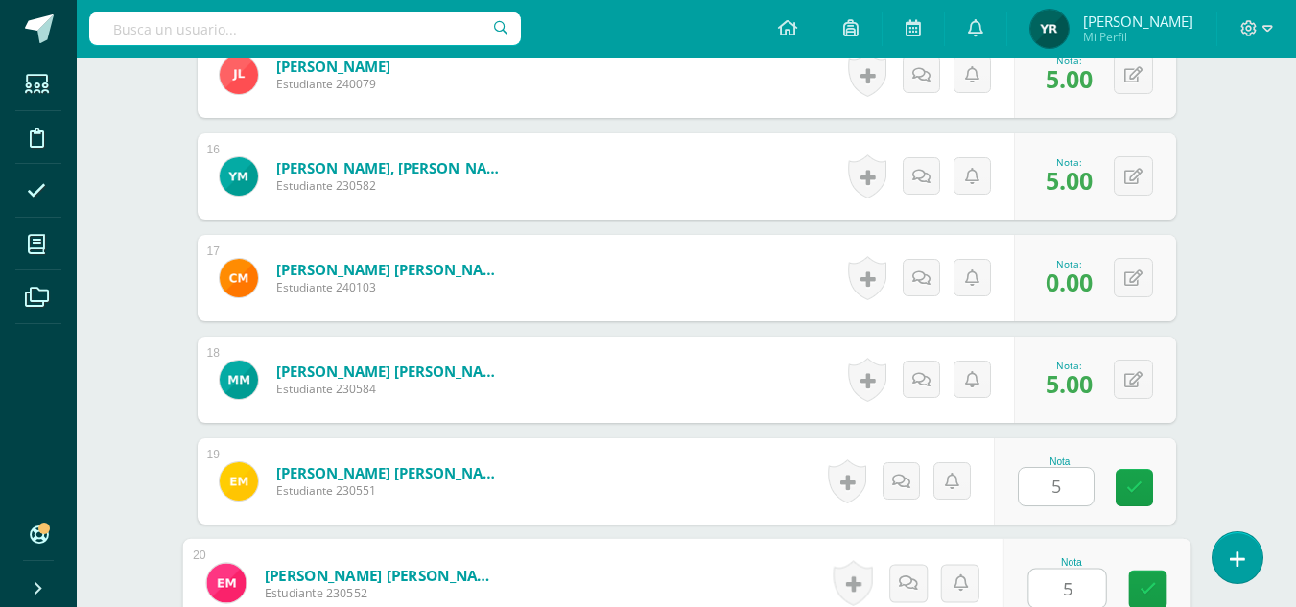
type input "5"
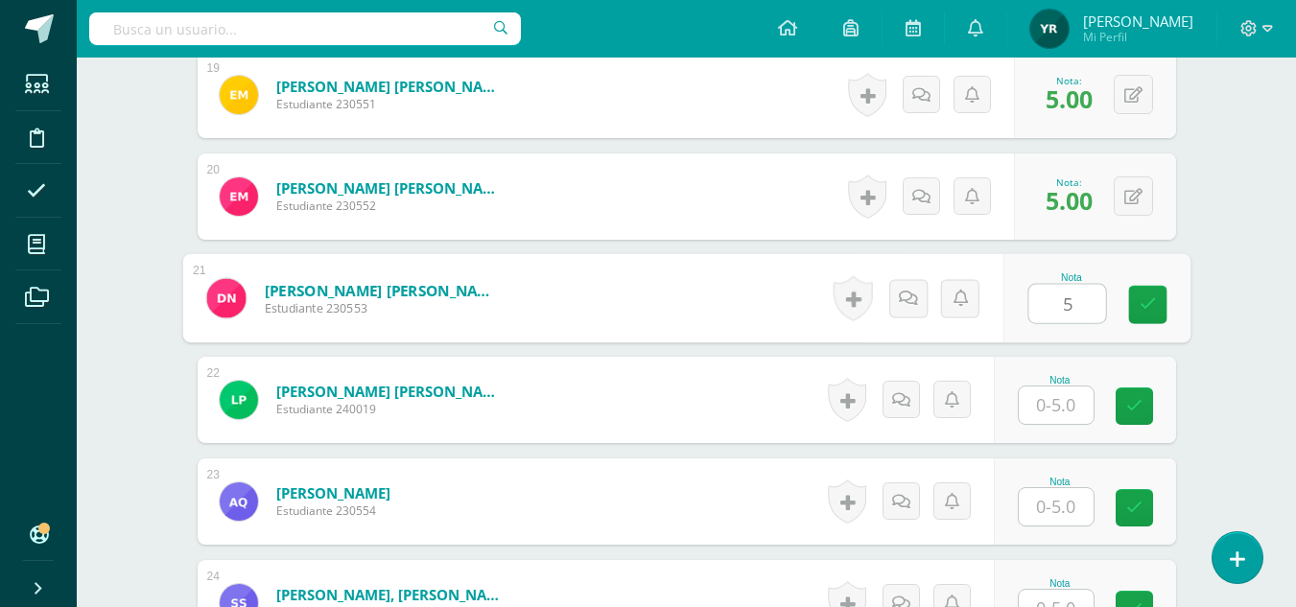
type input "5"
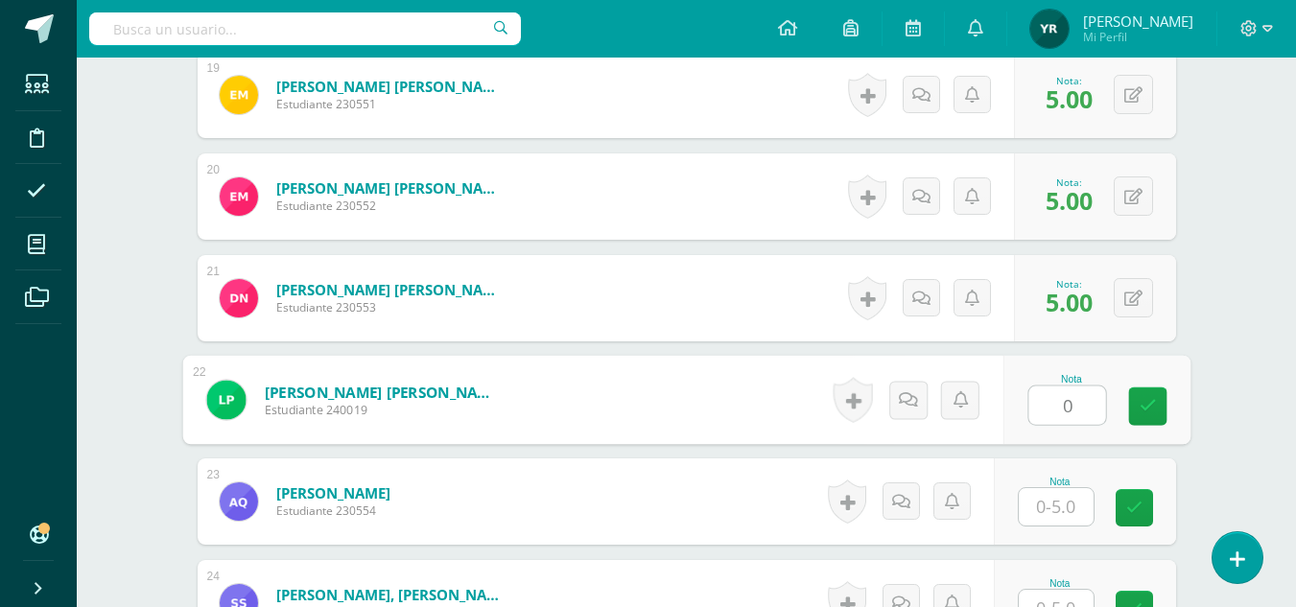
type input "0"
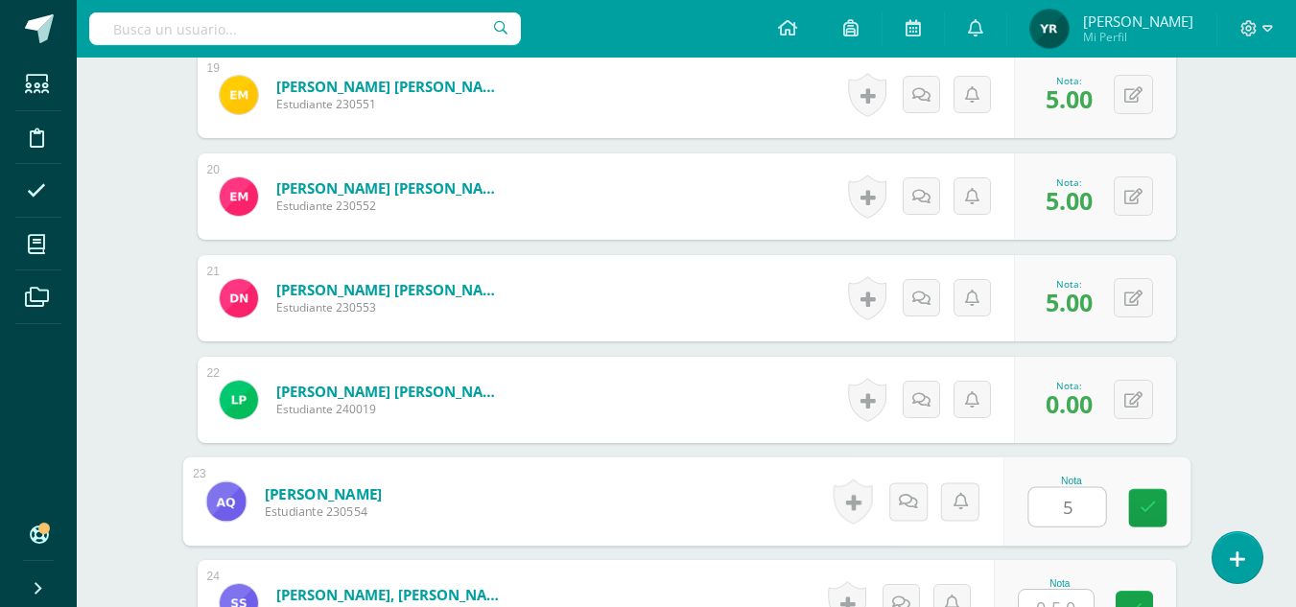
type input "5"
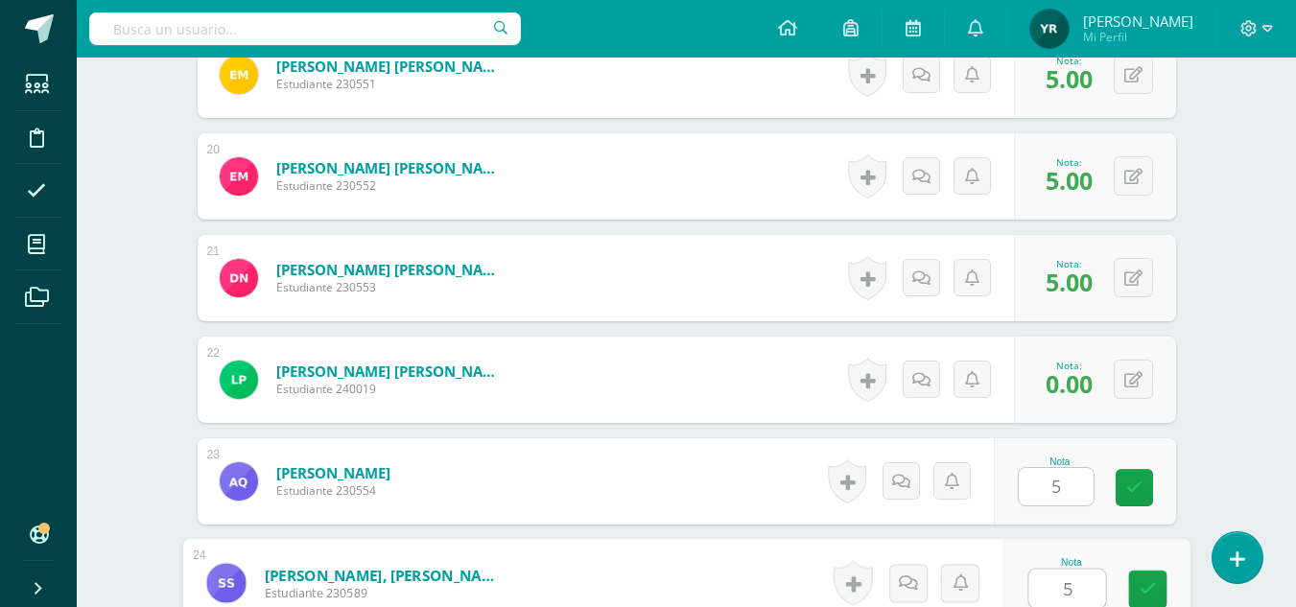
type input "5"
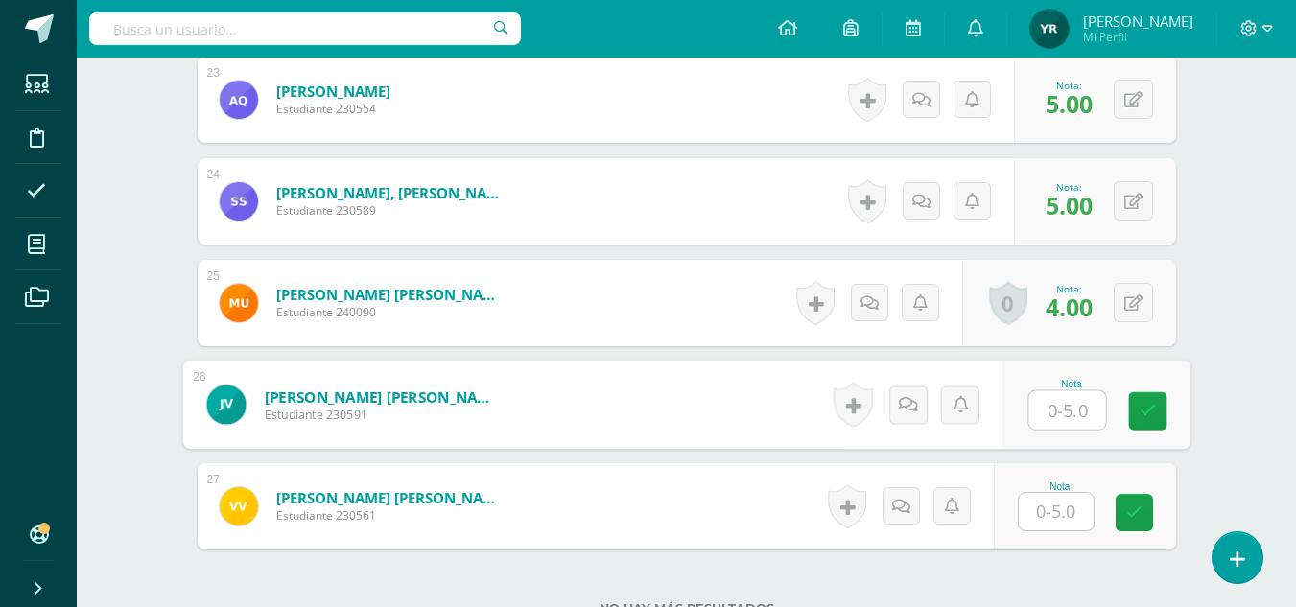
click at [1053, 402] on input "text" at bounding box center [1066, 410] width 77 height 38
type input "5"
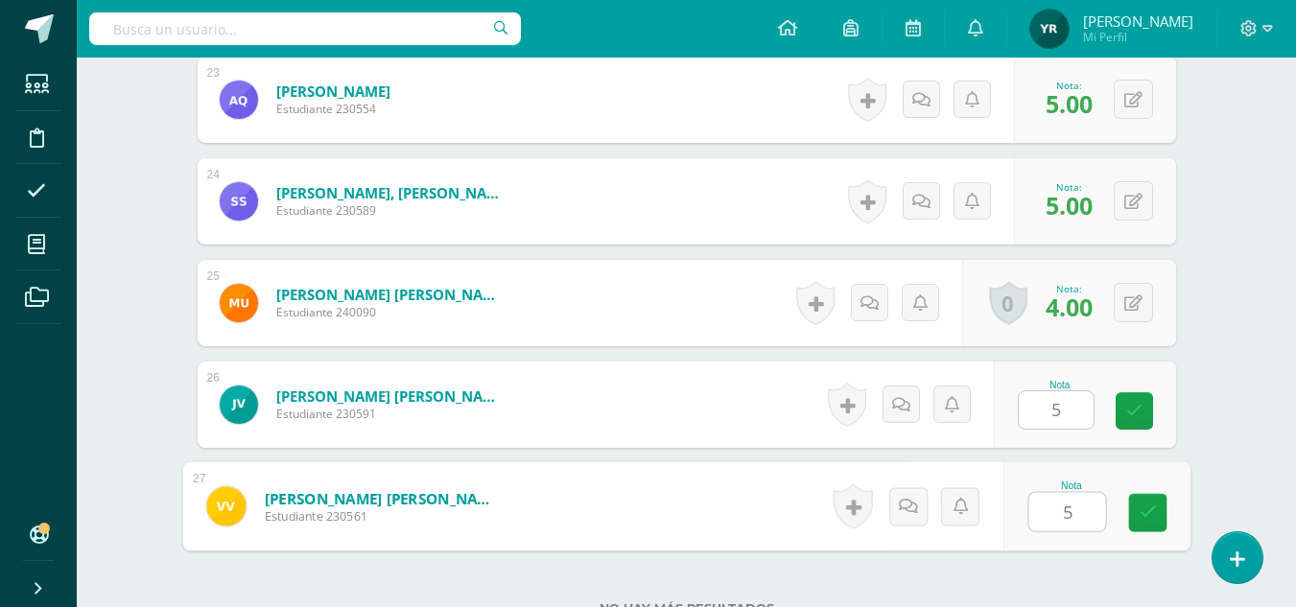
type input "5"
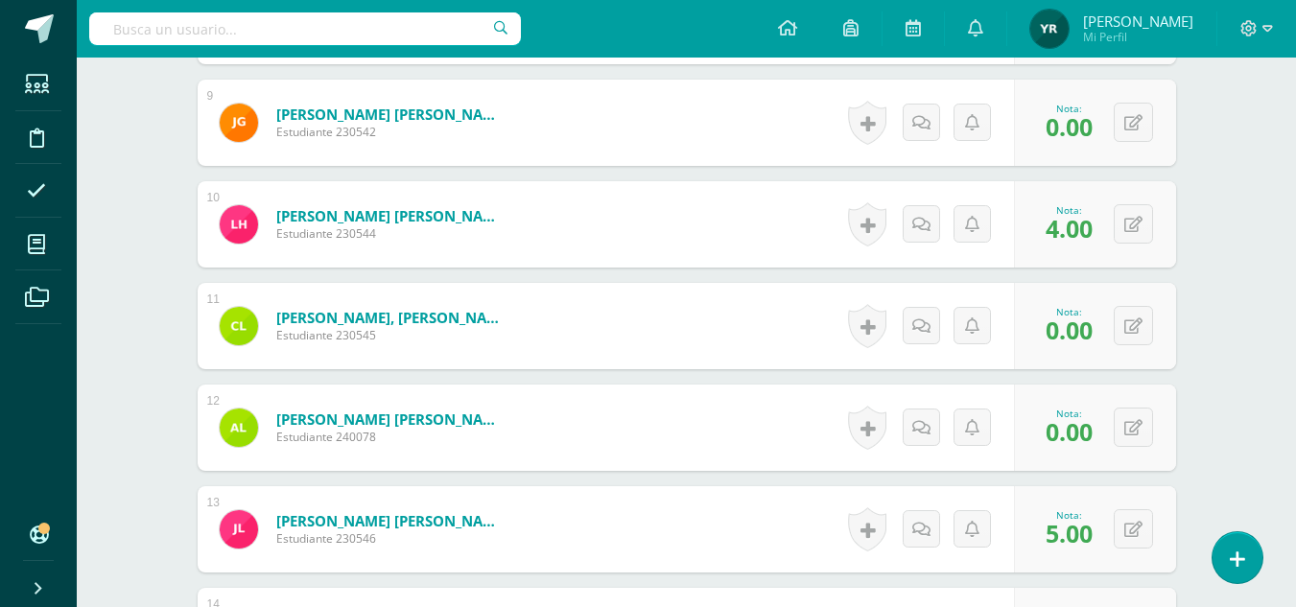
scroll to position [1425, 0]
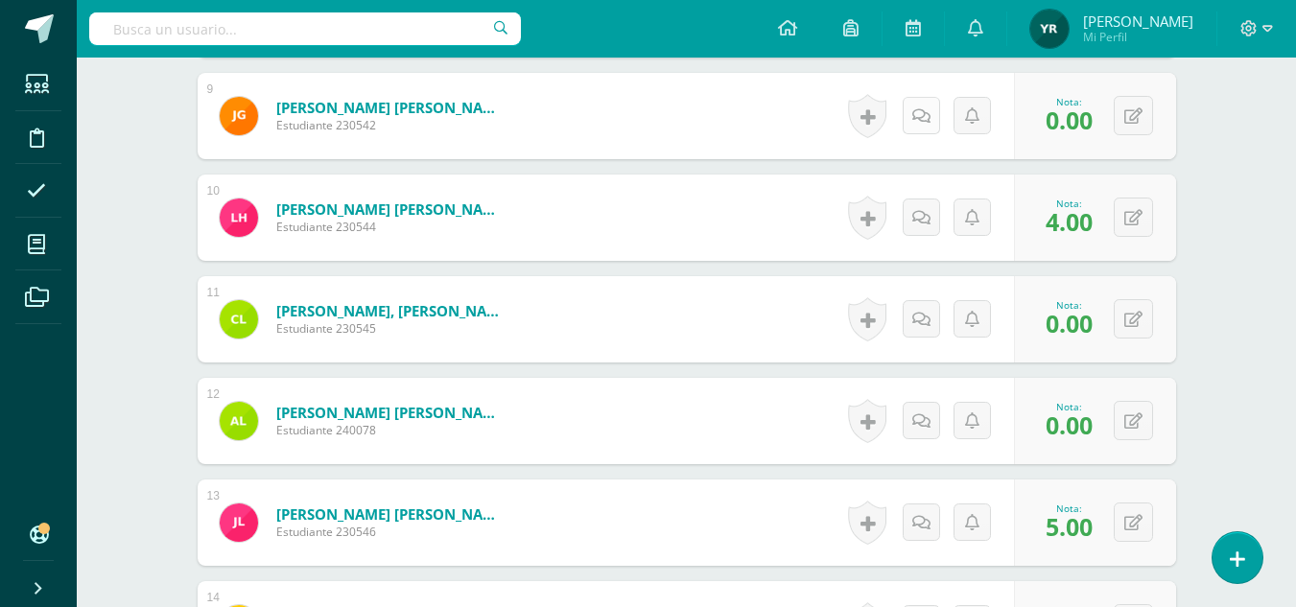
click at [925, 109] on icon at bounding box center [921, 116] width 18 height 16
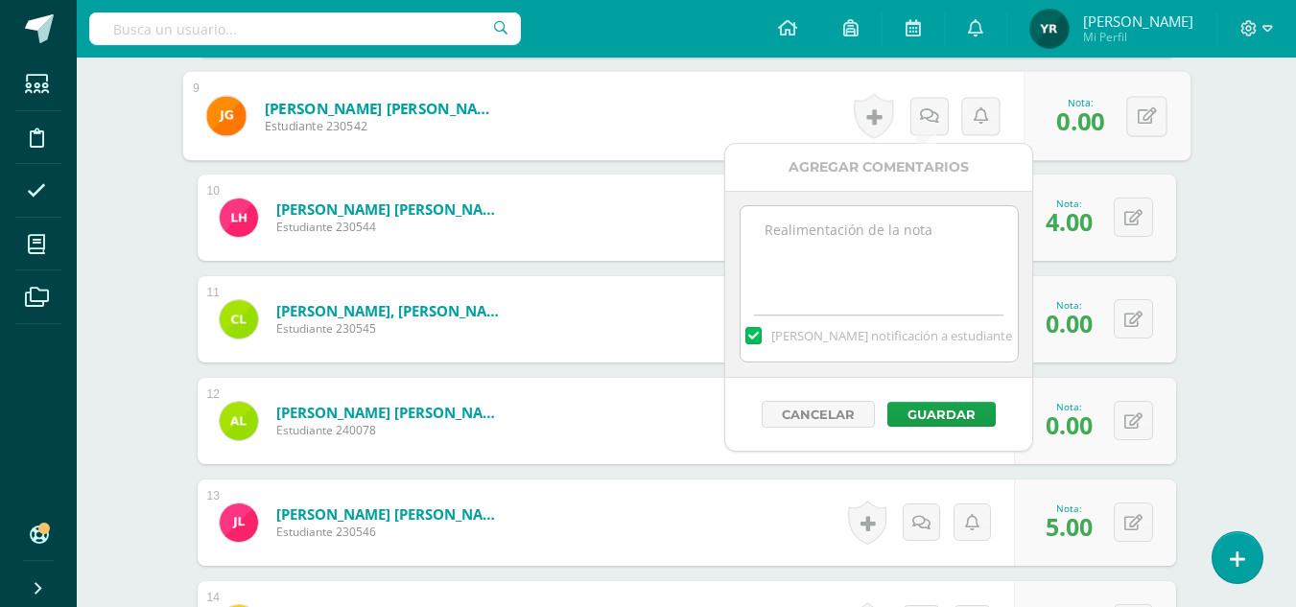
click at [884, 249] on textarea at bounding box center [878, 254] width 277 height 96
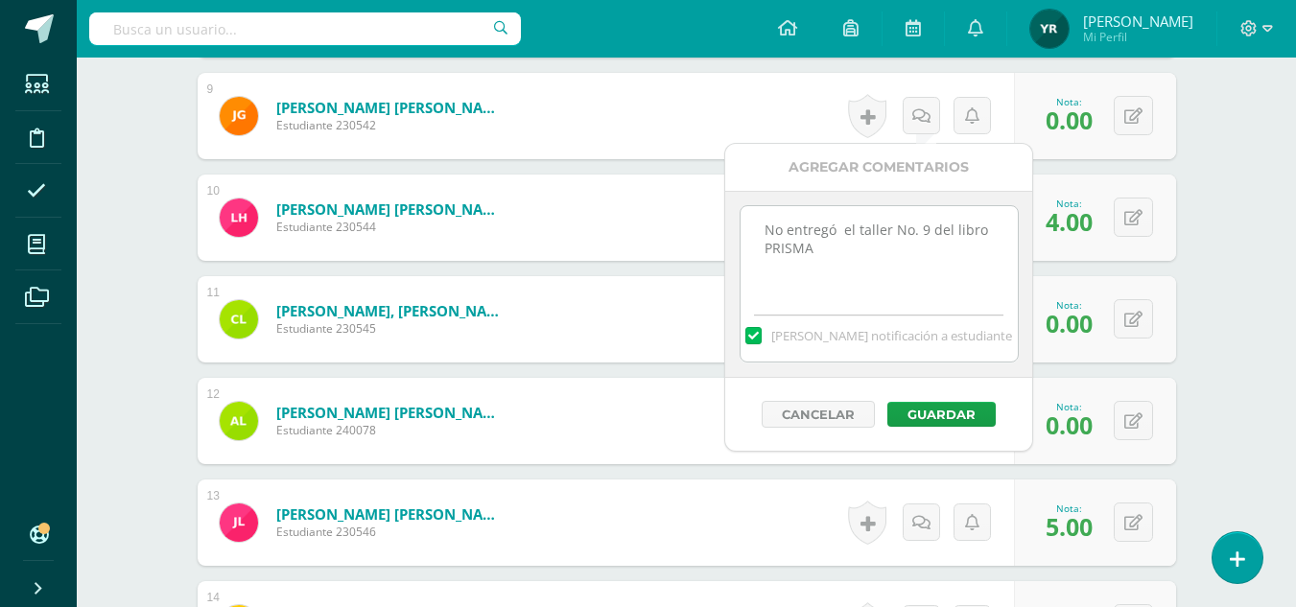
drag, startPoint x: 843, startPoint y: 257, endPoint x: 746, endPoint y: 230, distance: 100.5
click at [746, 230] on textarea "No entregó el taller No. 9 del libro PRISMA" at bounding box center [878, 254] width 277 height 96
click at [777, 238] on textarea "No entregó el taller No. 9 del libro PRISMA" at bounding box center [878, 254] width 277 height 96
drag, startPoint x: 845, startPoint y: 253, endPoint x: 753, endPoint y: 226, distance: 95.9
click at [753, 226] on textarea "No entregó el taller No. 9 del libro PRISMA" at bounding box center [878, 254] width 277 height 96
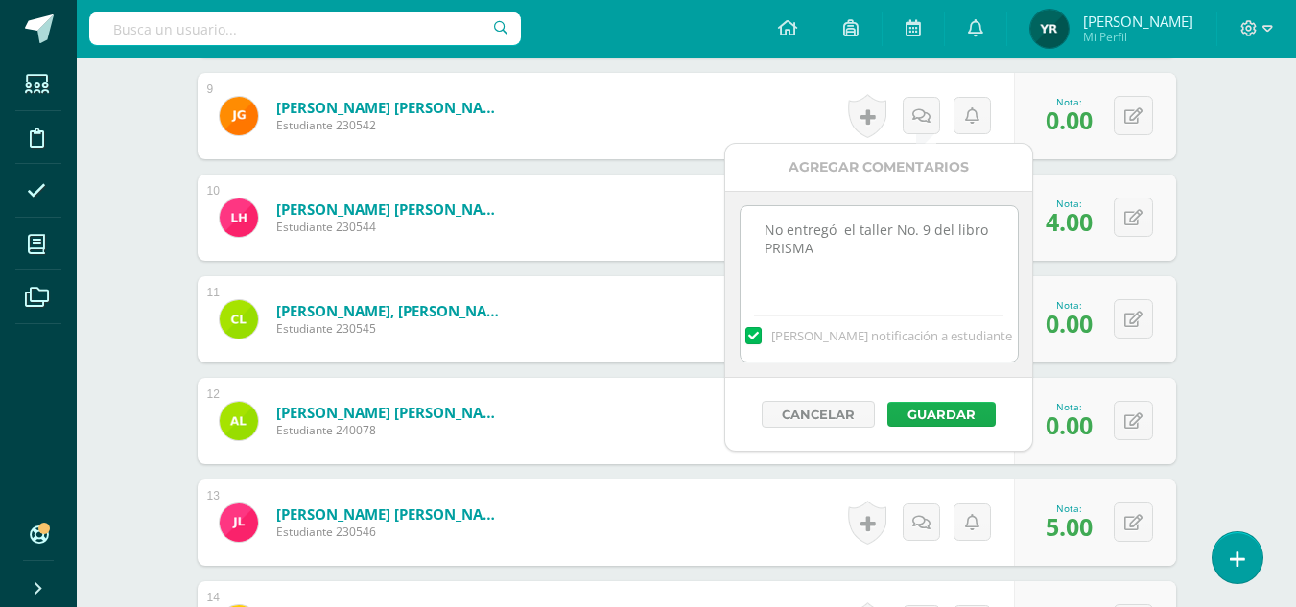
type textarea "No entregó el taller No. 9 del libro PRISMA"
click at [942, 415] on button "Guardar" at bounding box center [941, 414] width 108 height 25
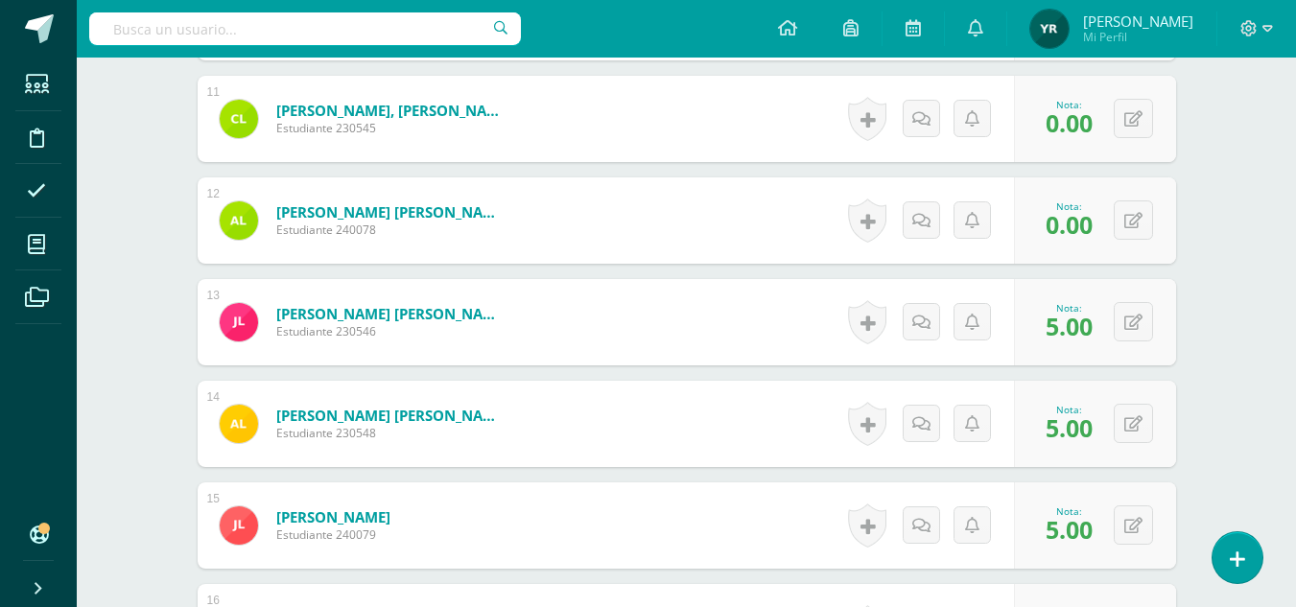
scroll to position [1632, 0]
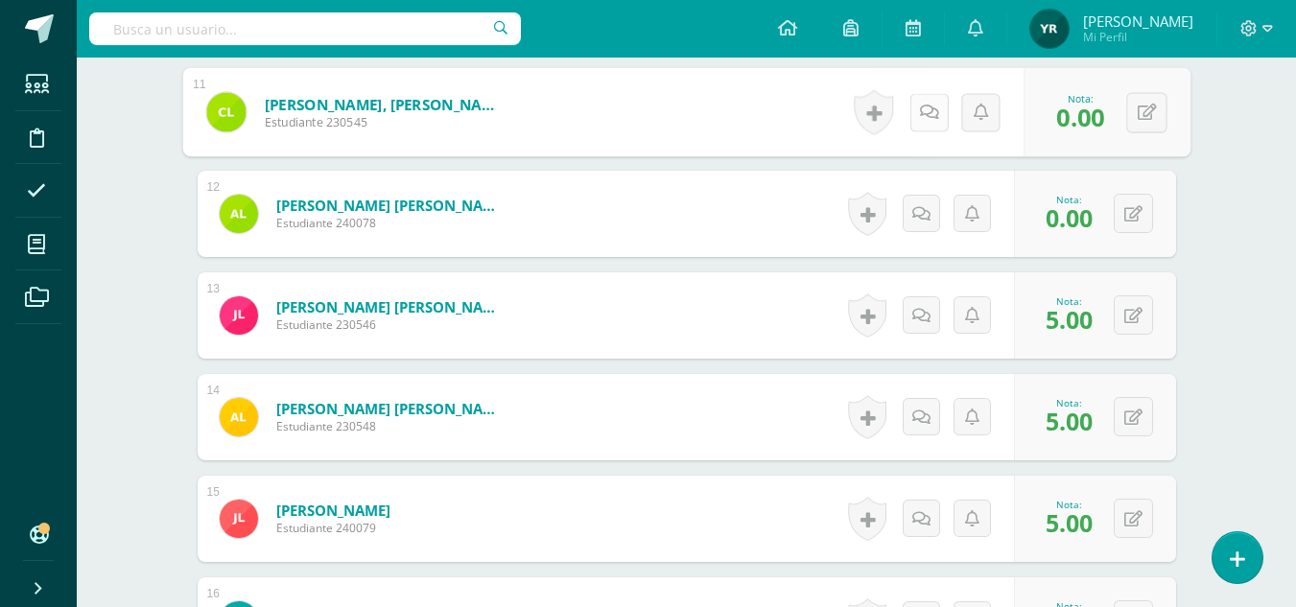
click at [930, 108] on link at bounding box center [928, 112] width 38 height 38
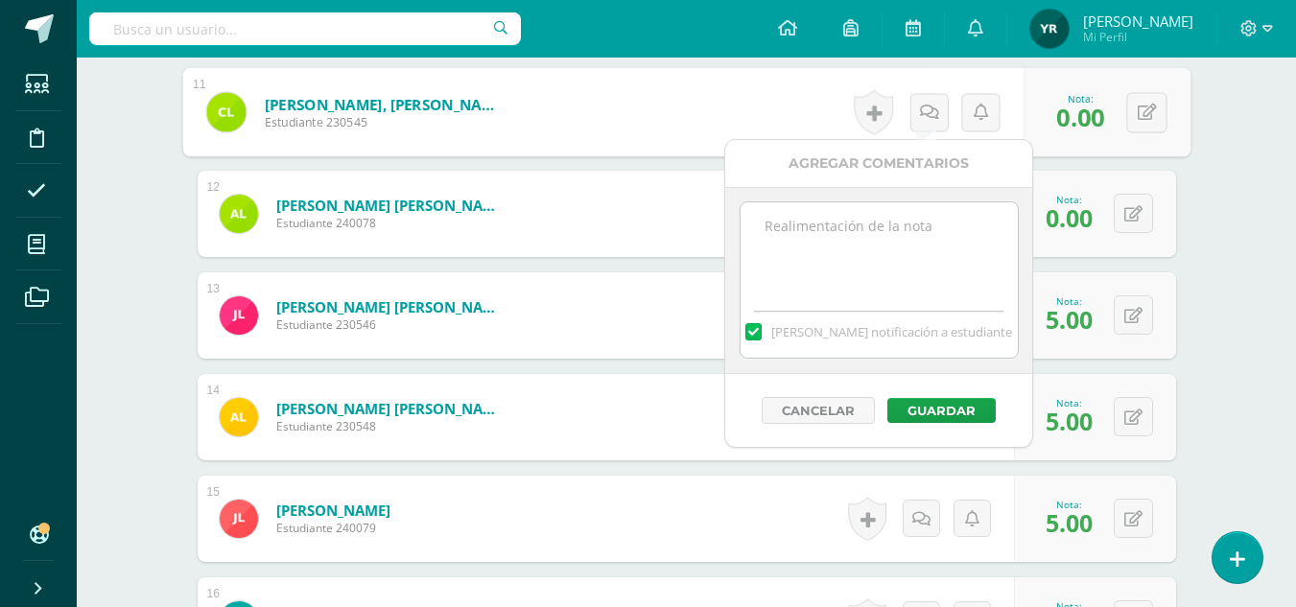
click at [908, 267] on textarea at bounding box center [878, 250] width 277 height 96
paste textarea "No entregó el taller No. 9 del libro PRISMA"
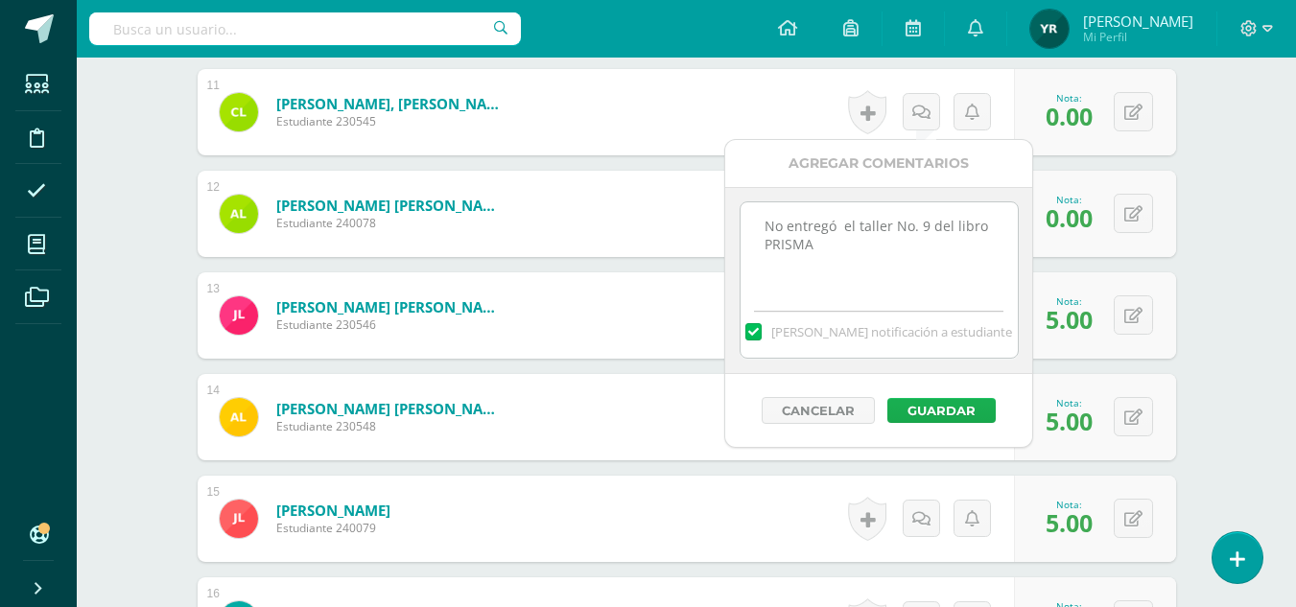
type textarea "No entregó el taller No. 9 del libro PRISMA"
click at [924, 408] on button "Guardar" at bounding box center [941, 410] width 108 height 25
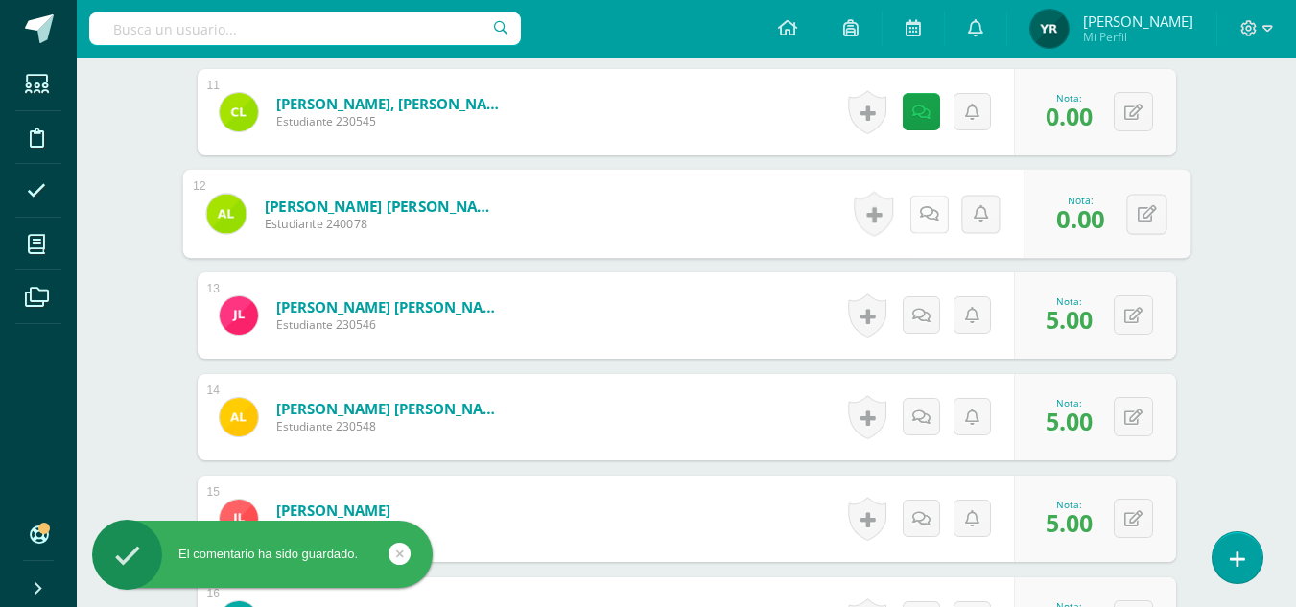
click at [931, 206] on link at bounding box center [928, 214] width 38 height 38
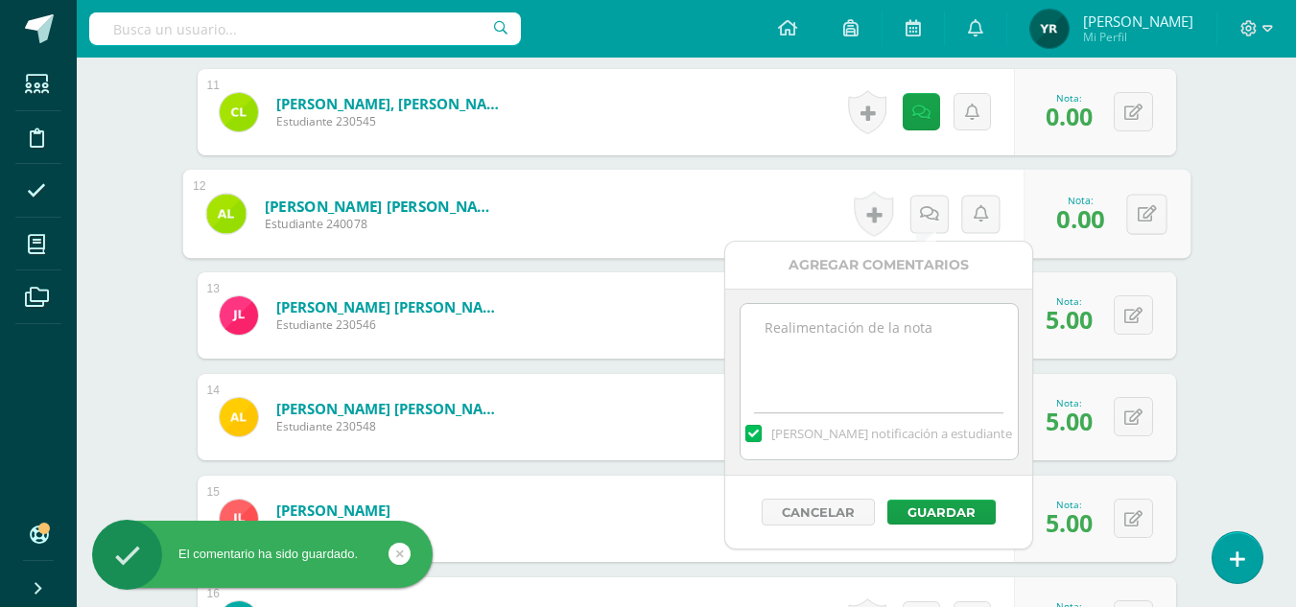
click at [891, 322] on textarea at bounding box center [878, 352] width 277 height 96
paste textarea "No entregó el taller No. 9 del libro PRISMA"
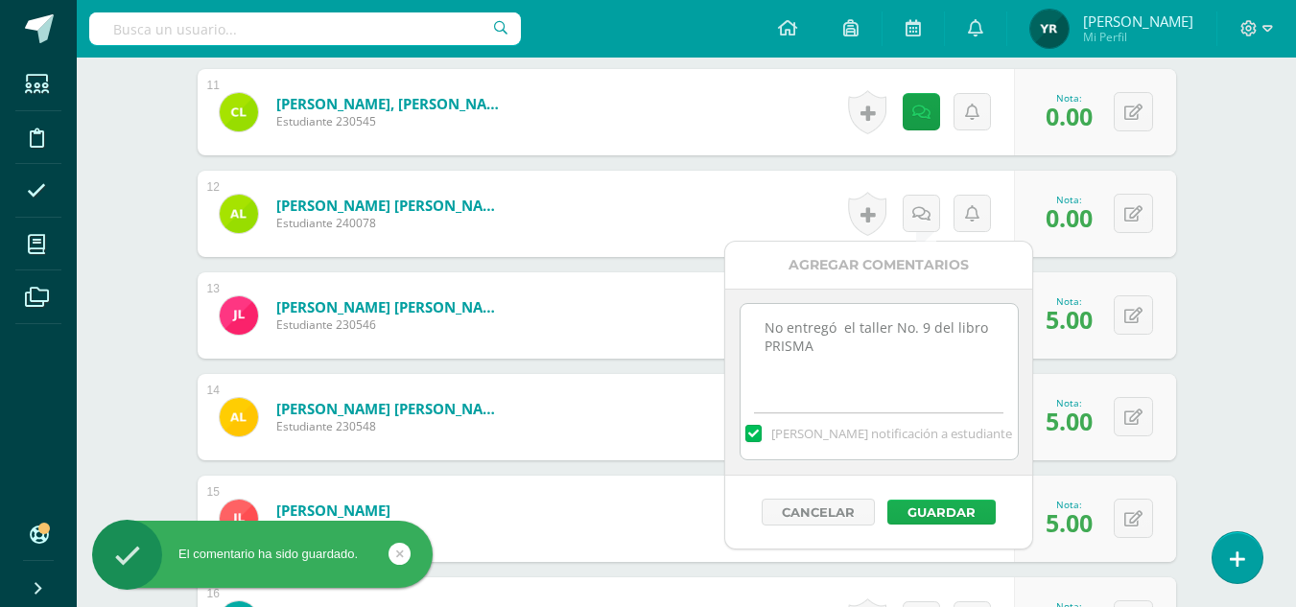
type textarea "No entregó el taller No. 9 del libro PRISMA"
click at [921, 512] on button "Guardar" at bounding box center [941, 512] width 108 height 25
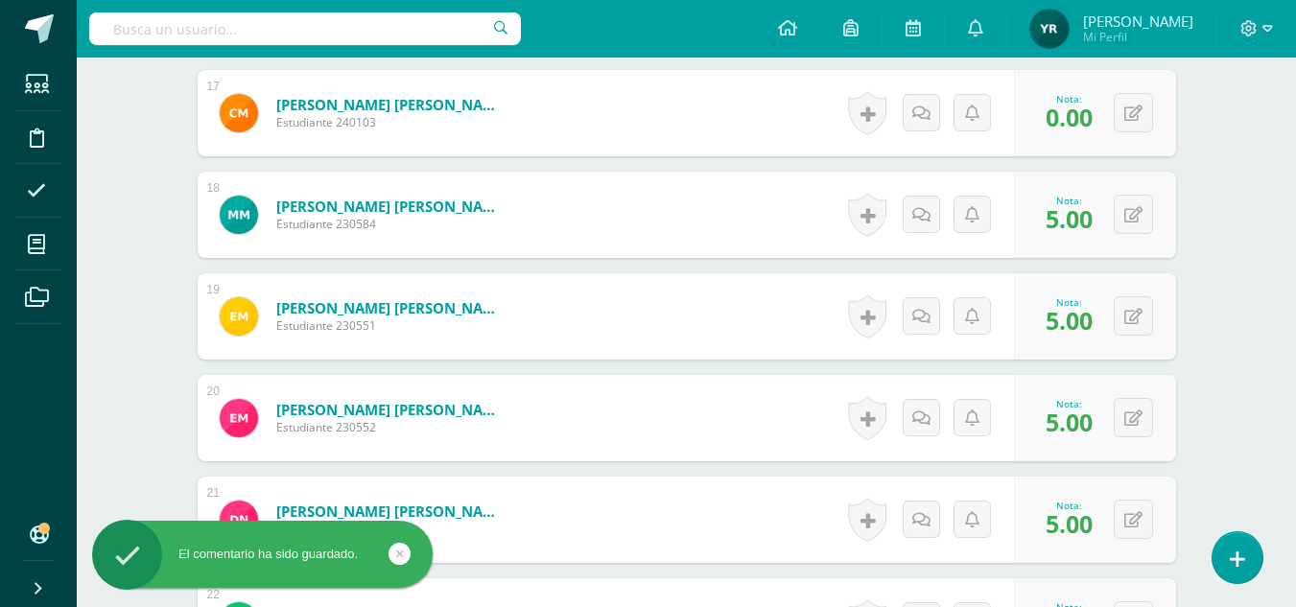
scroll to position [2235, 0]
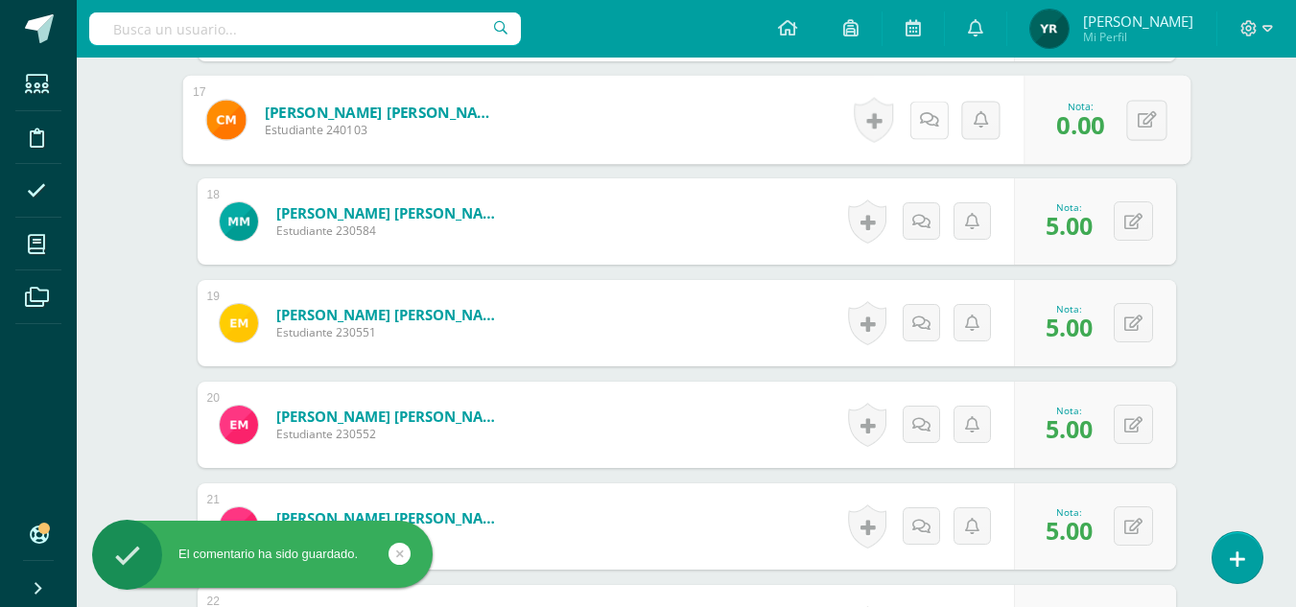
click at [928, 106] on link at bounding box center [928, 120] width 38 height 38
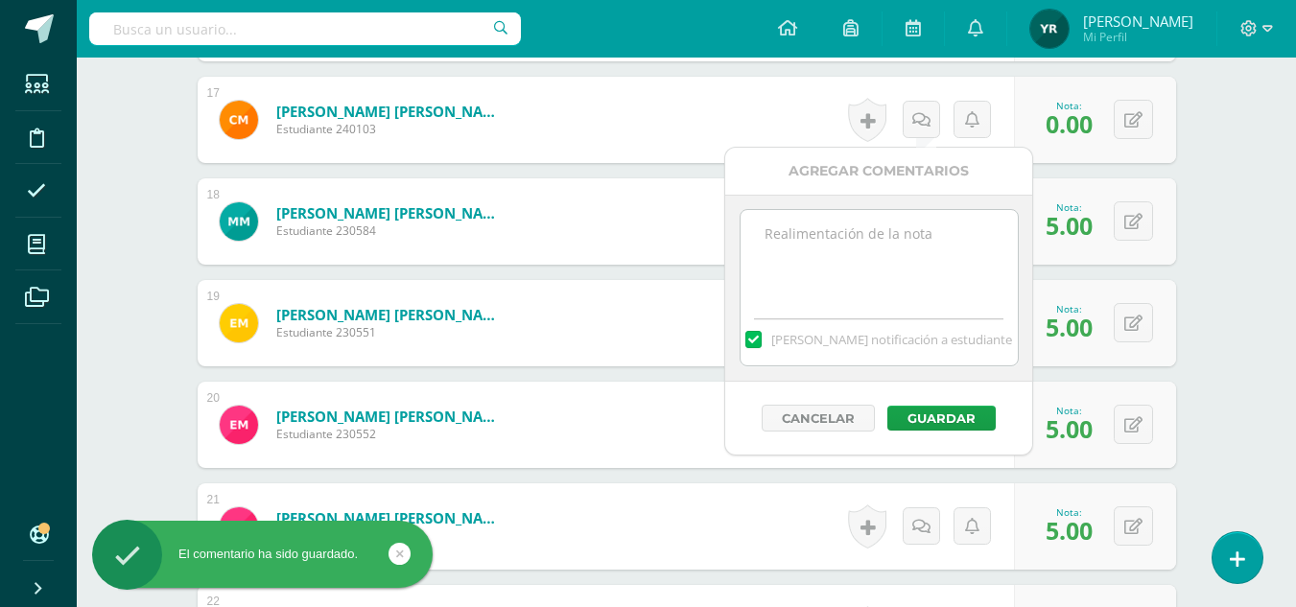
click at [918, 267] on textarea at bounding box center [878, 258] width 277 height 96
paste textarea "No entregó el taller No. 9 del libro PRISMA"
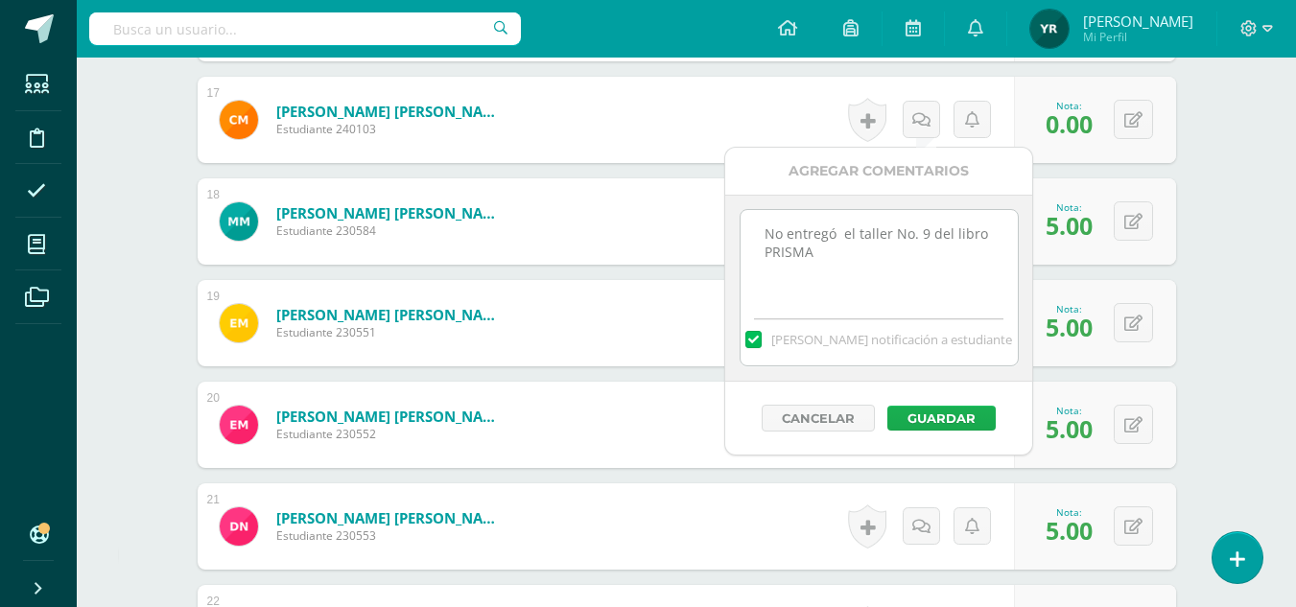
type textarea "No entregó el taller No. 9 del libro PRISMA"
click at [918, 416] on button "Guardar" at bounding box center [941, 418] width 108 height 25
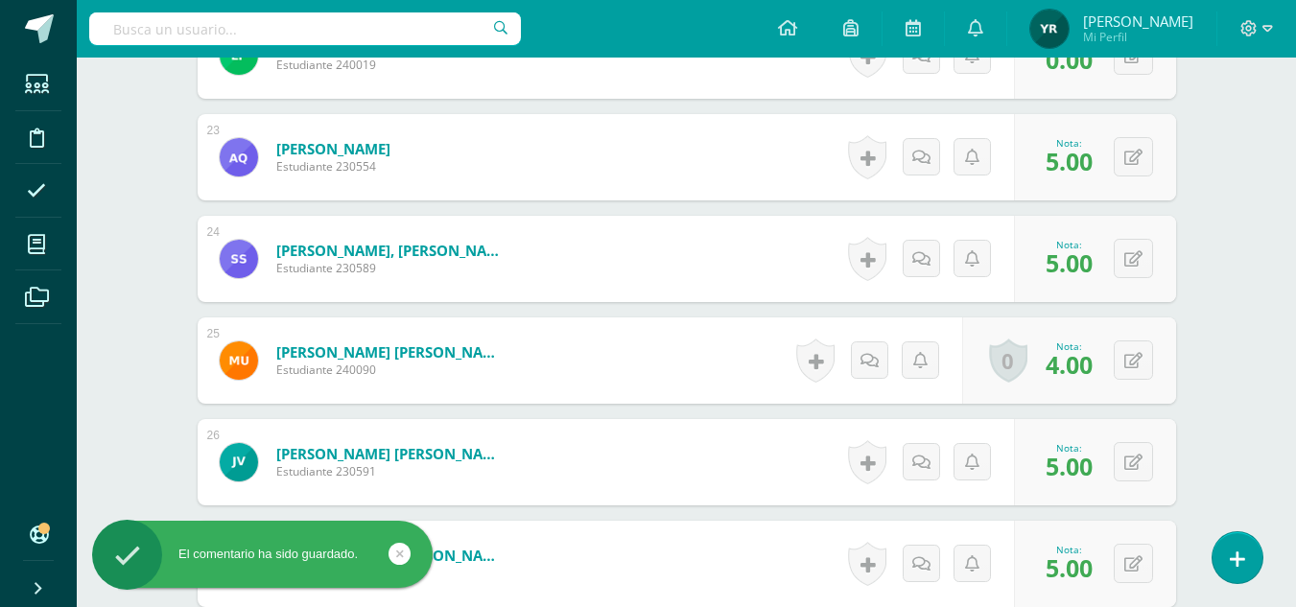
scroll to position [2747, 0]
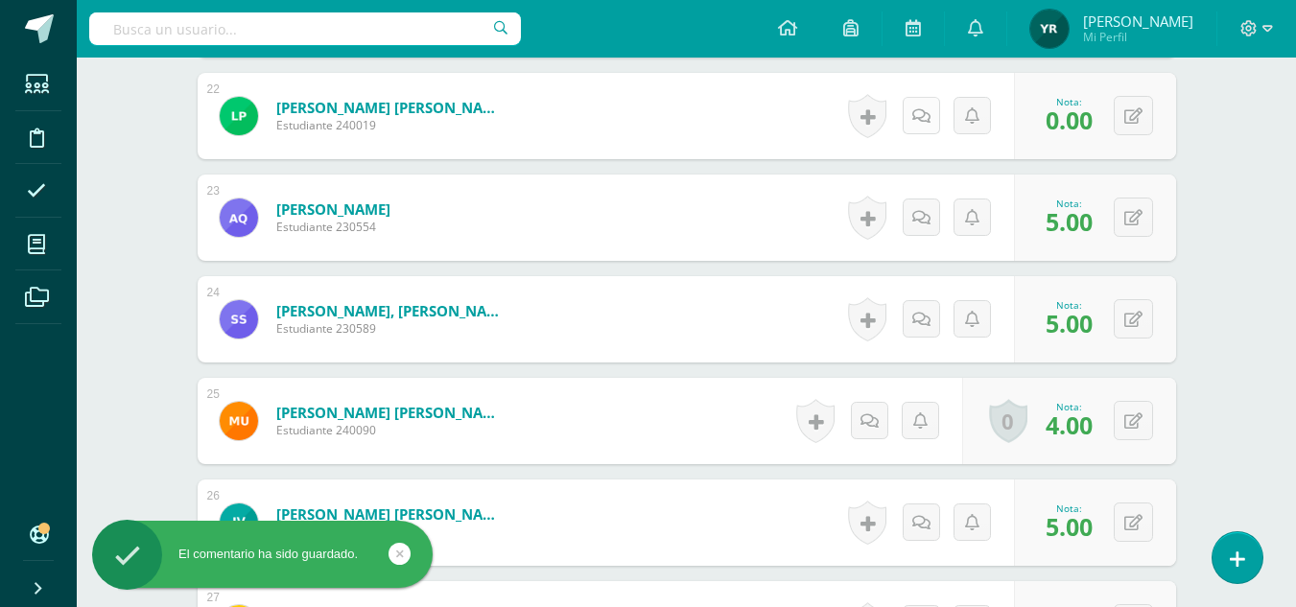
click at [920, 108] on icon at bounding box center [921, 116] width 18 height 16
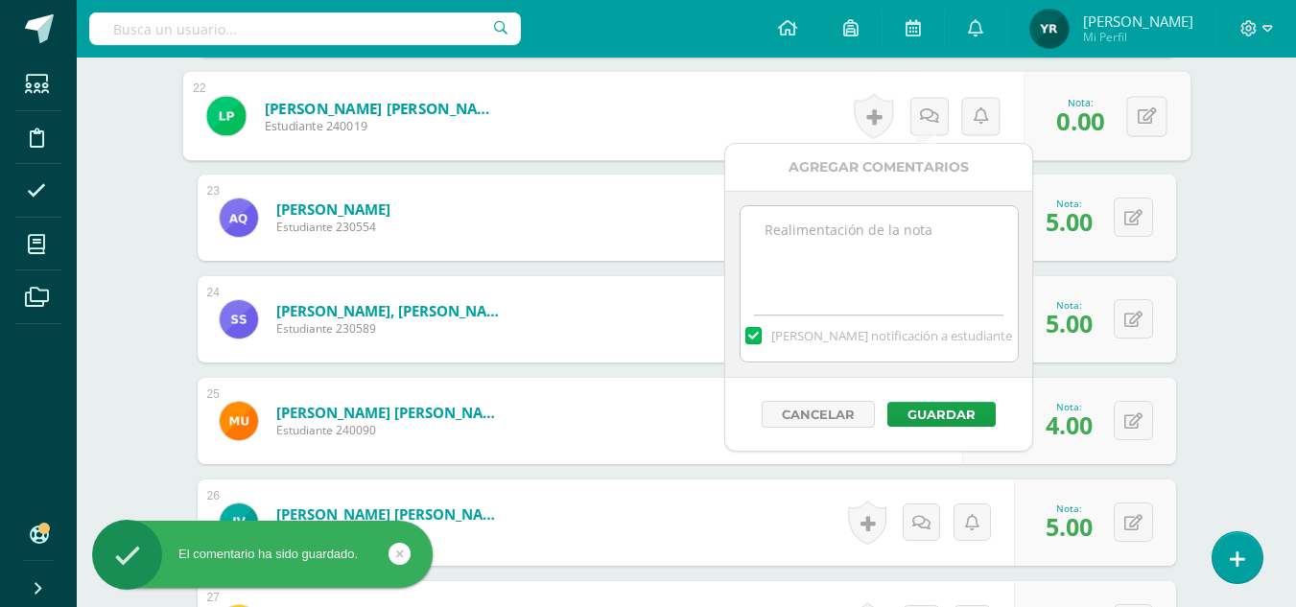
click at [891, 258] on textarea at bounding box center [878, 254] width 277 height 96
paste textarea "No entregó el taller No. 9 del libro PRISMA"
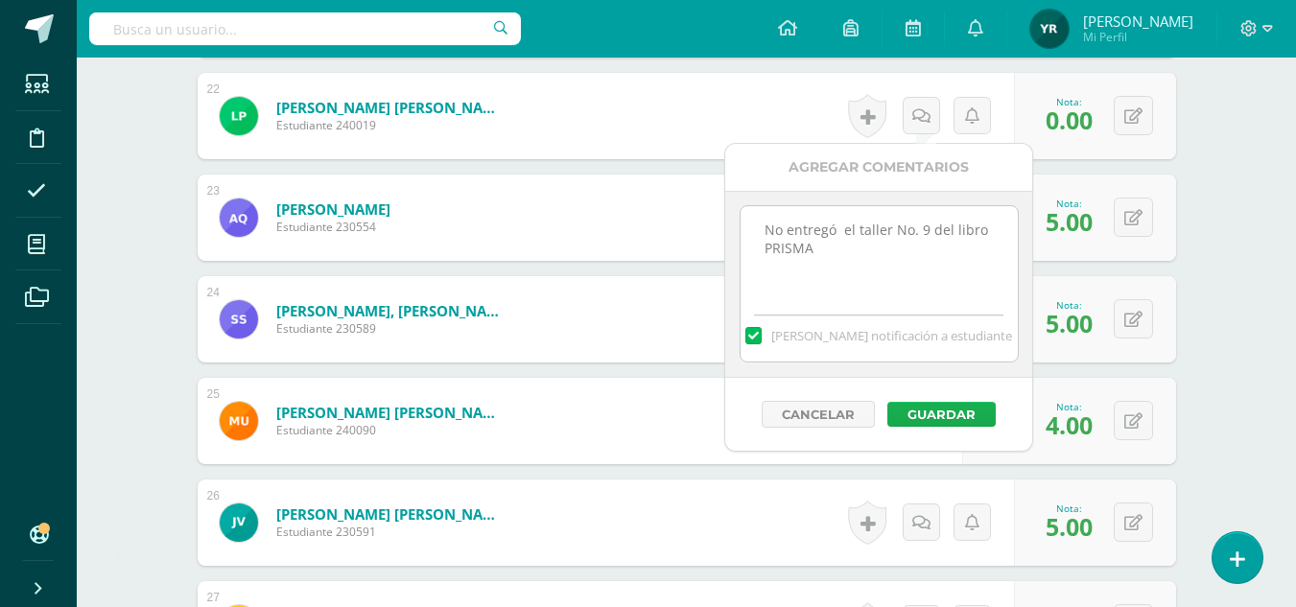
type textarea "No entregó el taller No. 9 del libro PRISMA"
click at [921, 408] on button "Guardar" at bounding box center [941, 414] width 108 height 25
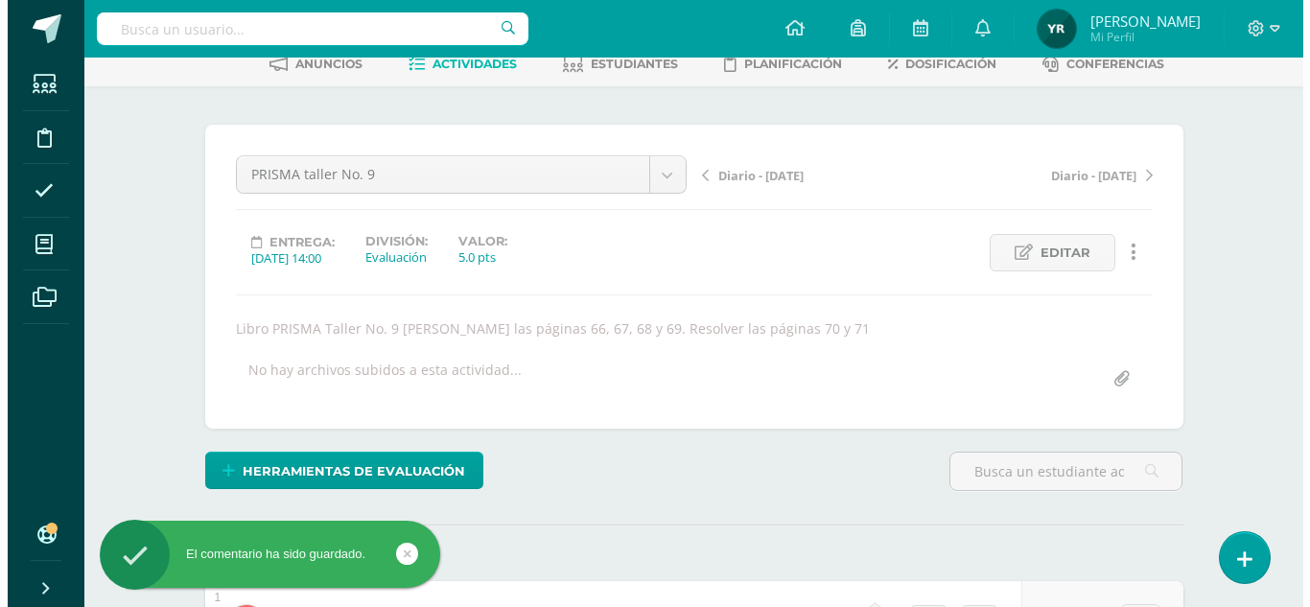
scroll to position [0, 0]
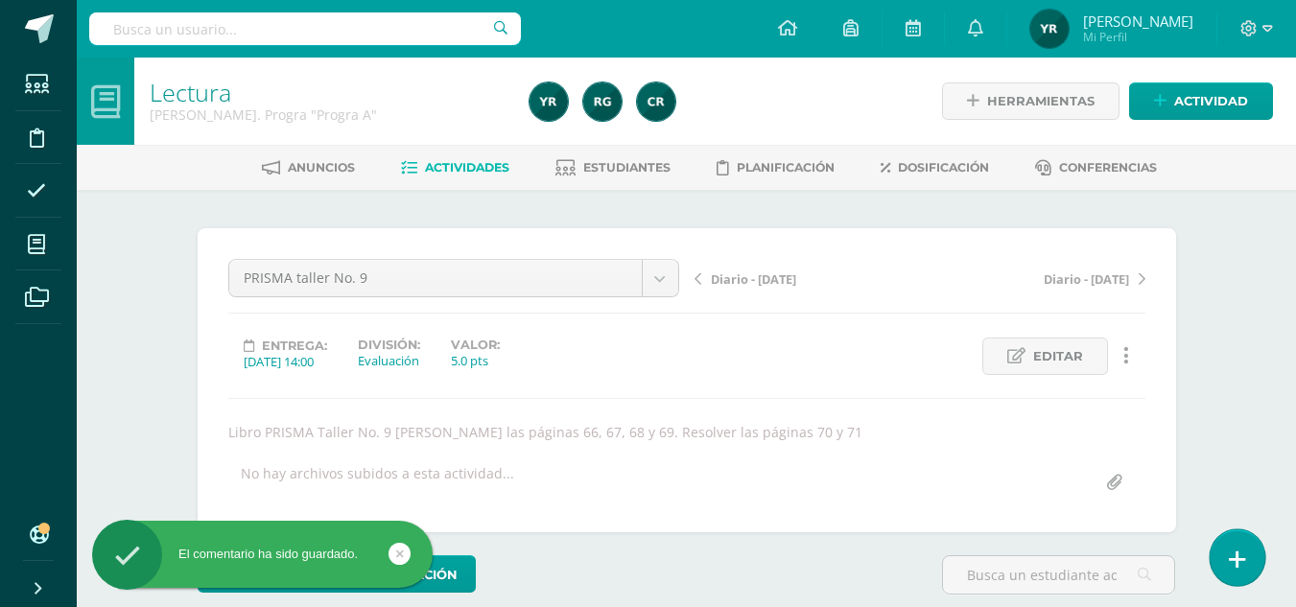
click at [1238, 552] on icon at bounding box center [1237, 560] width 17 height 22
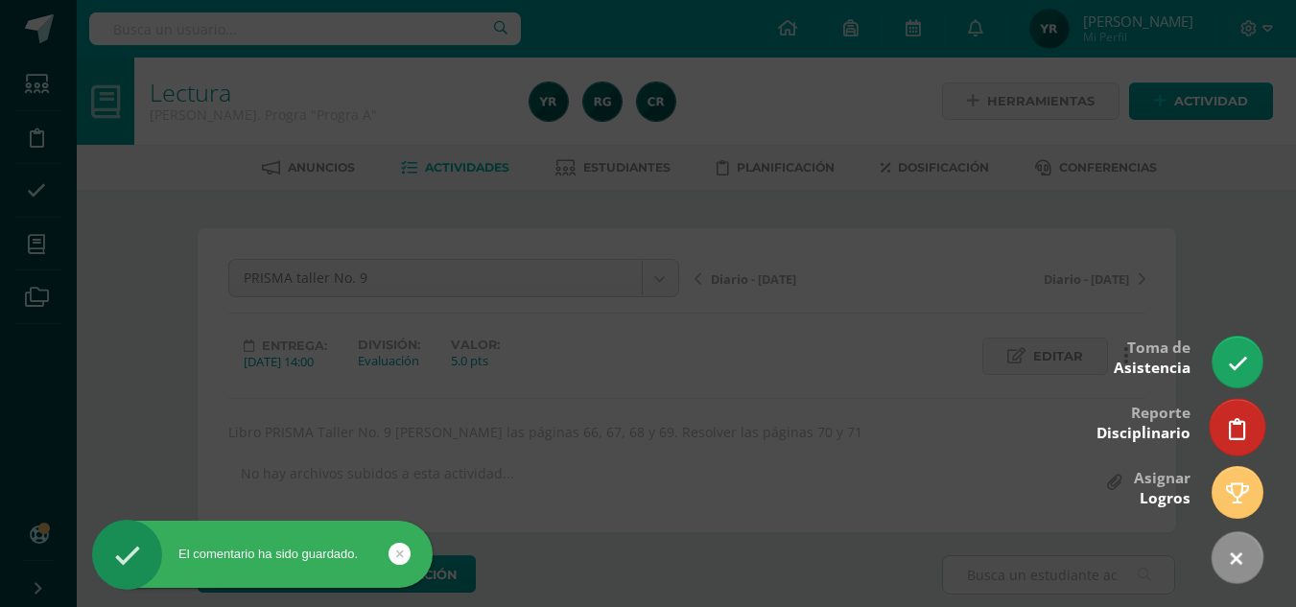
click at [1240, 433] on icon at bounding box center [1237, 429] width 17 height 22
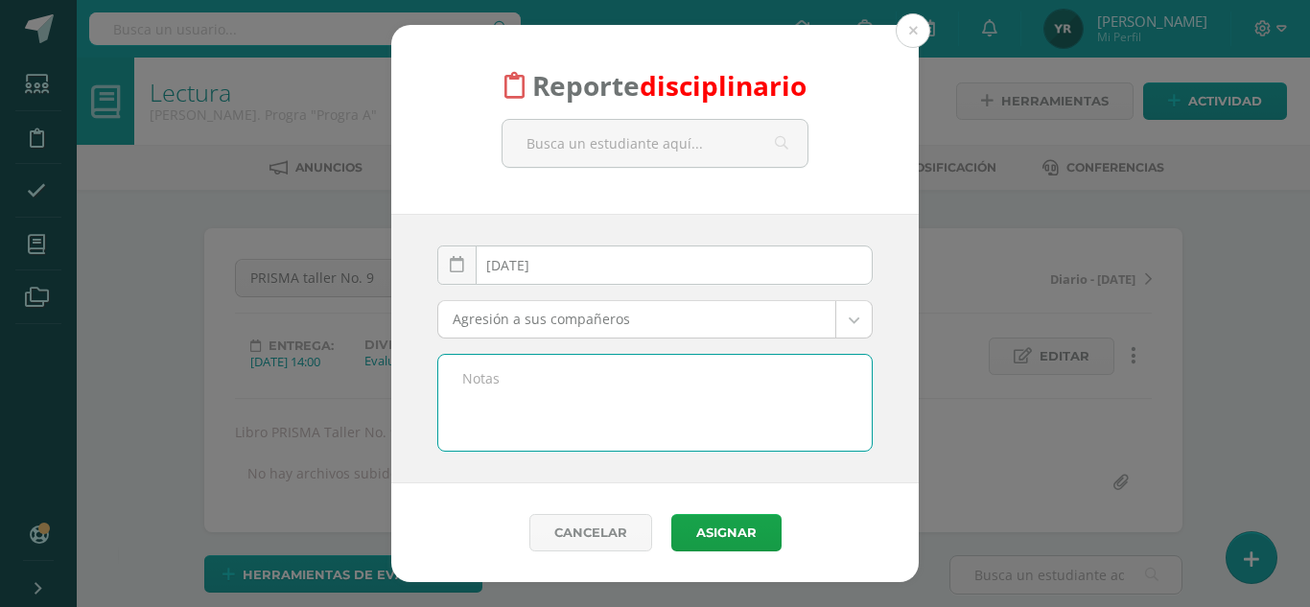
click at [565, 415] on textarea at bounding box center [654, 403] width 433 height 96
paste textarea "No entregó el taller No. 9 del libro PRISMA"
drag, startPoint x: 736, startPoint y: 439, endPoint x: 457, endPoint y: 384, distance: 284.6
click at [457, 384] on textarea "Materia: Lectura No entregó el taller No. 9 del libro PRISMA, se le dio tiempo …" at bounding box center [654, 403] width 433 height 96
type textarea "Materia: Lectura No entregó el taller No. 9 del libro PRISMA, se le dio tiempo …"
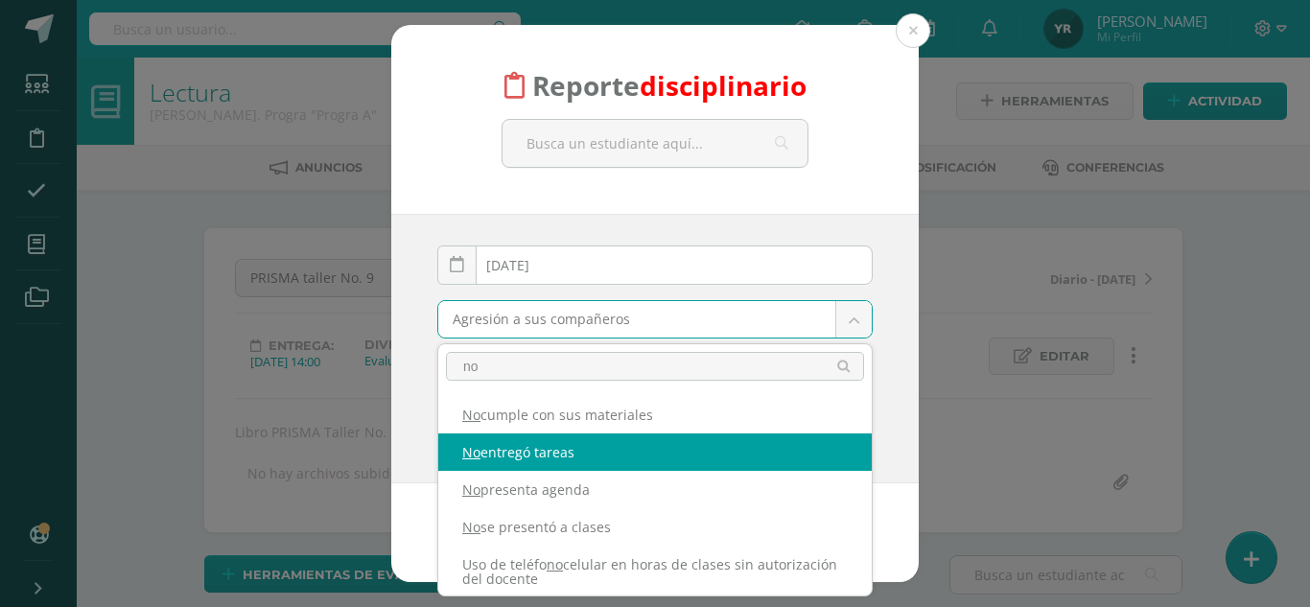
type input "no"
select select "5"
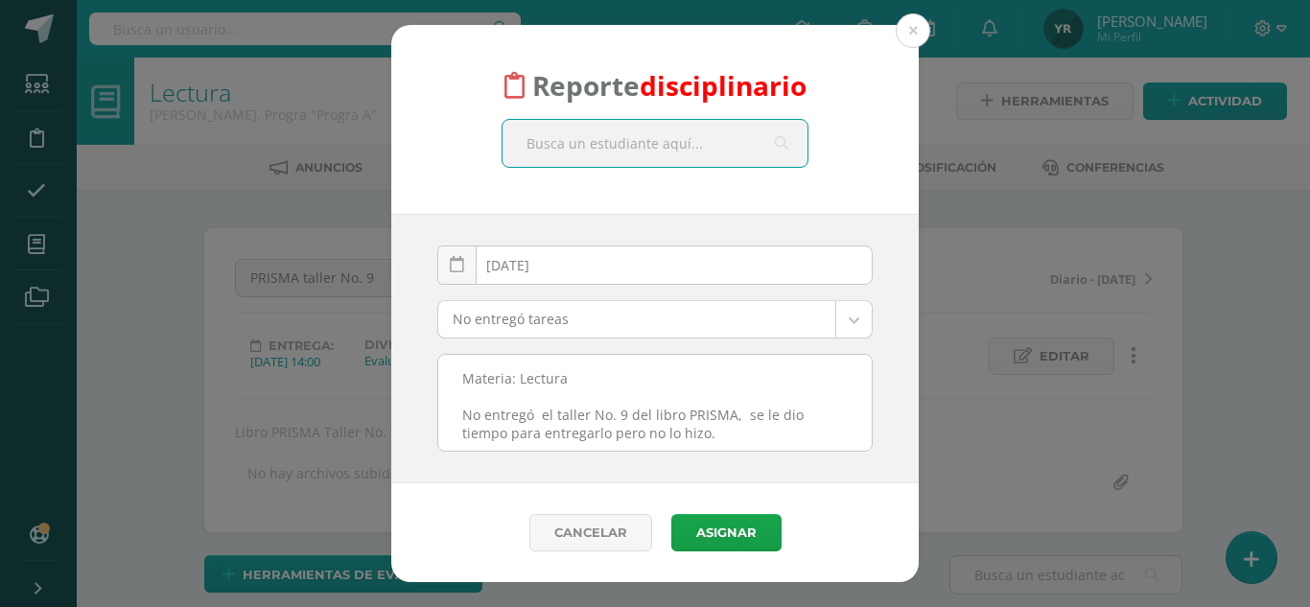
click at [634, 157] on input "text" at bounding box center [655, 143] width 305 height 47
type input "grija"
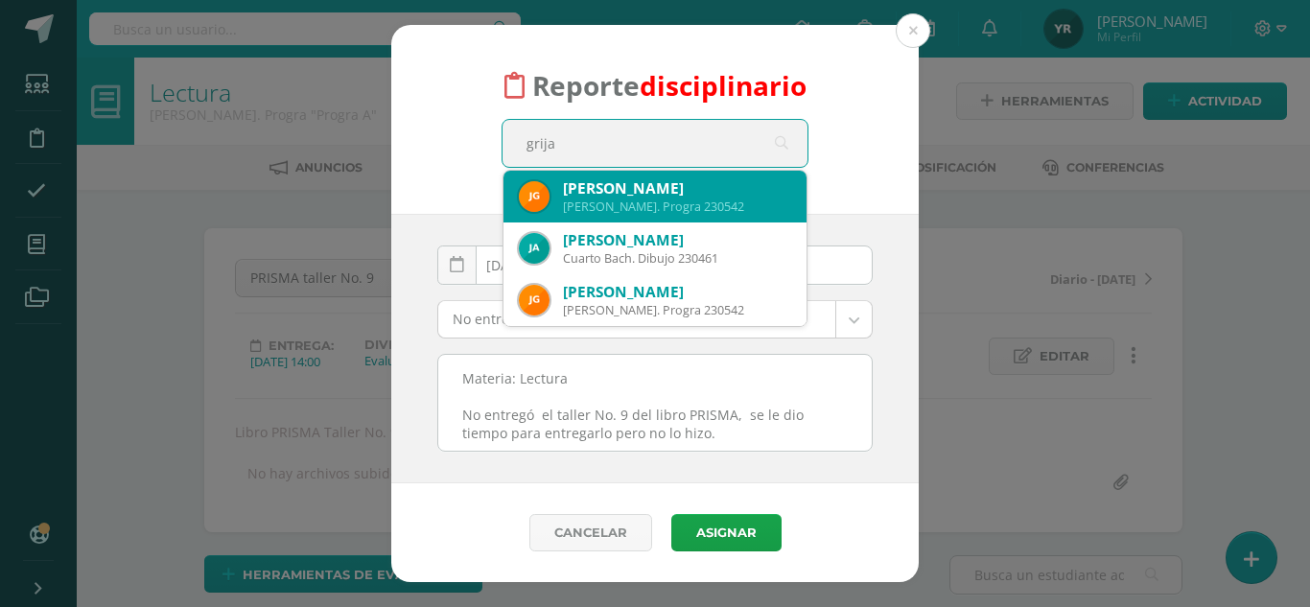
click at [620, 196] on div "Juan David Grijalva Padilla" at bounding box center [677, 188] width 228 height 20
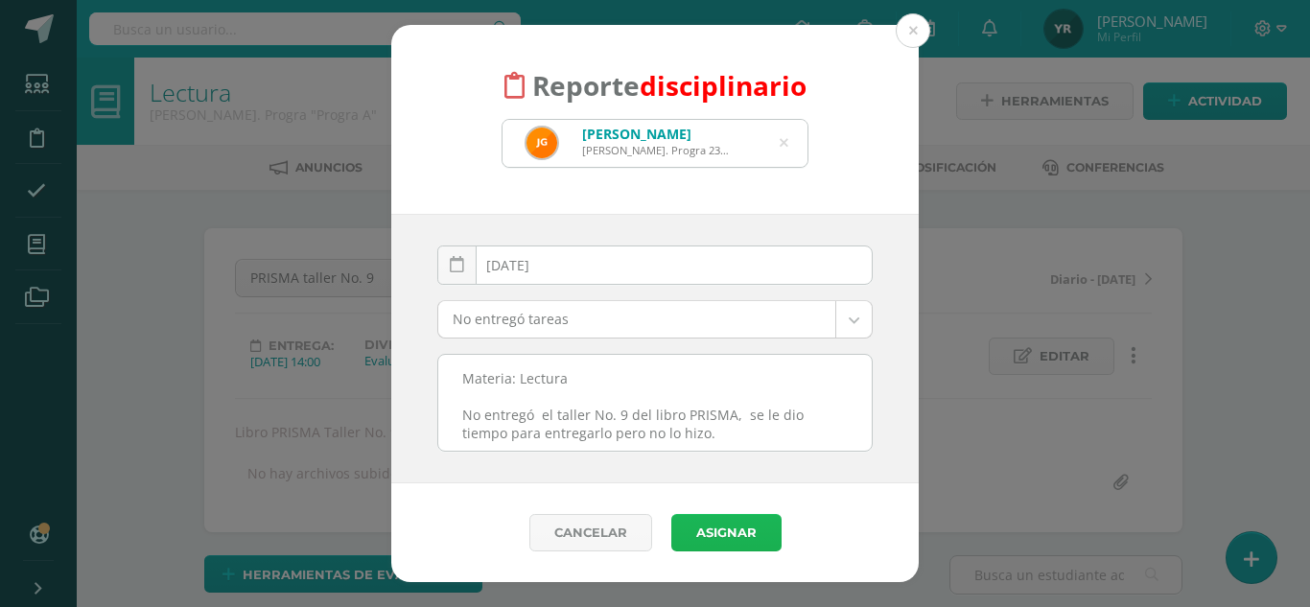
click at [720, 543] on button "Asignar" at bounding box center [726, 532] width 110 height 37
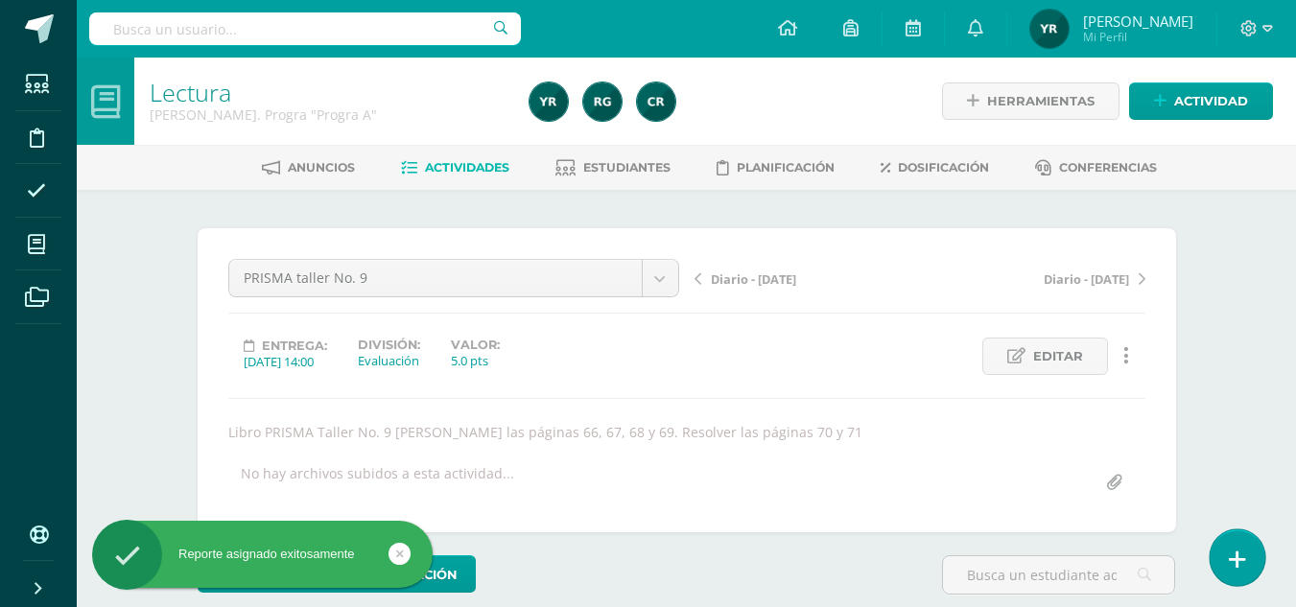
click at [1234, 556] on icon at bounding box center [1237, 560] width 17 height 22
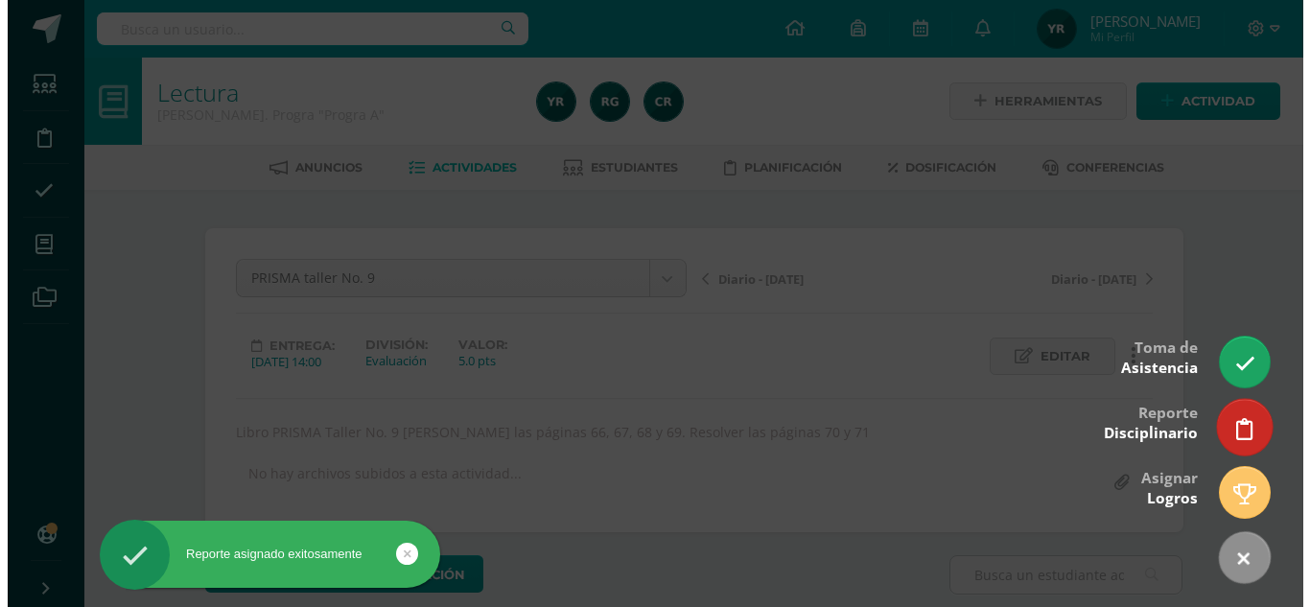
scroll to position [1, 0]
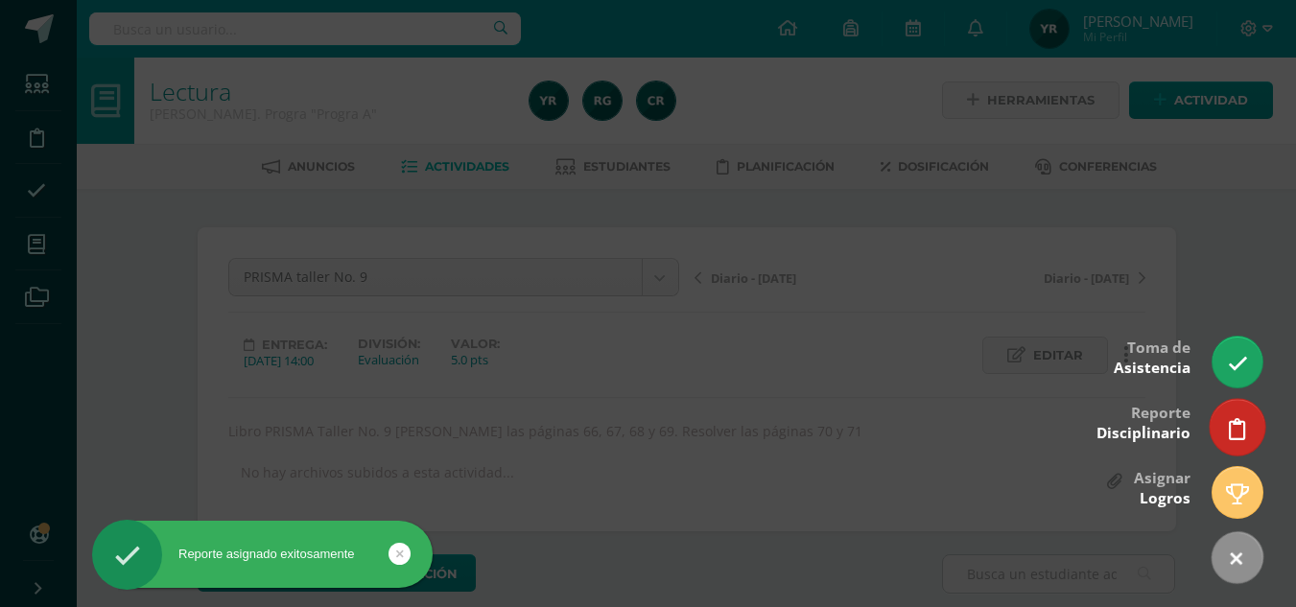
click at [1229, 433] on icon at bounding box center [1237, 429] width 17 height 22
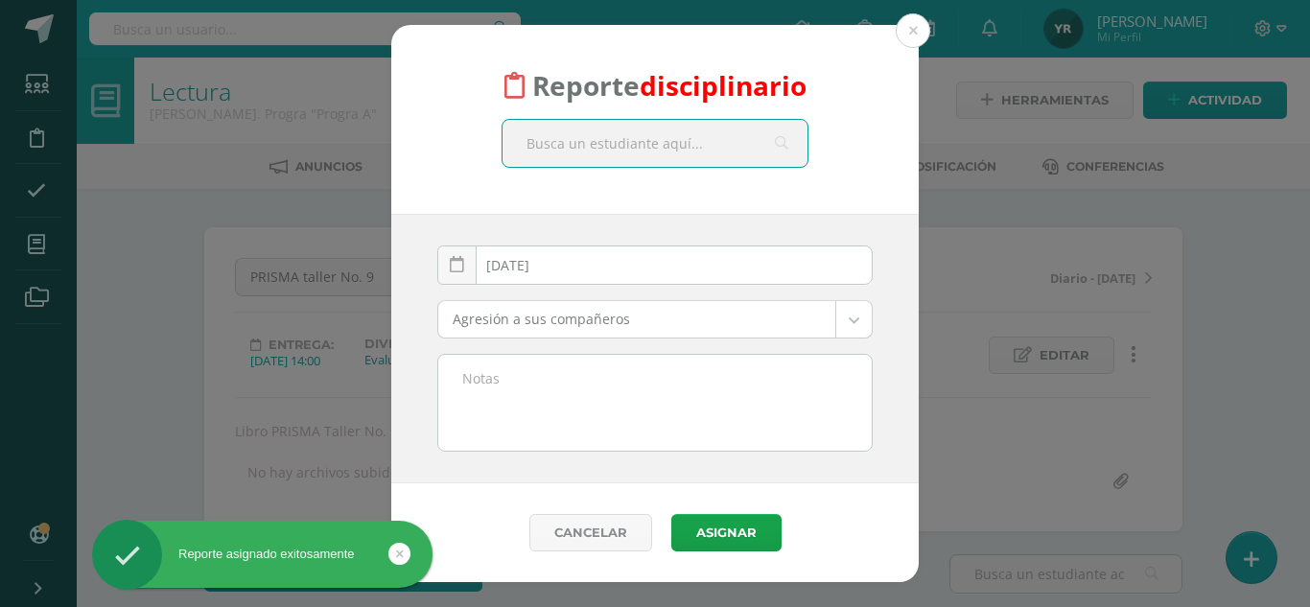
click at [665, 403] on textarea at bounding box center [654, 403] width 433 height 96
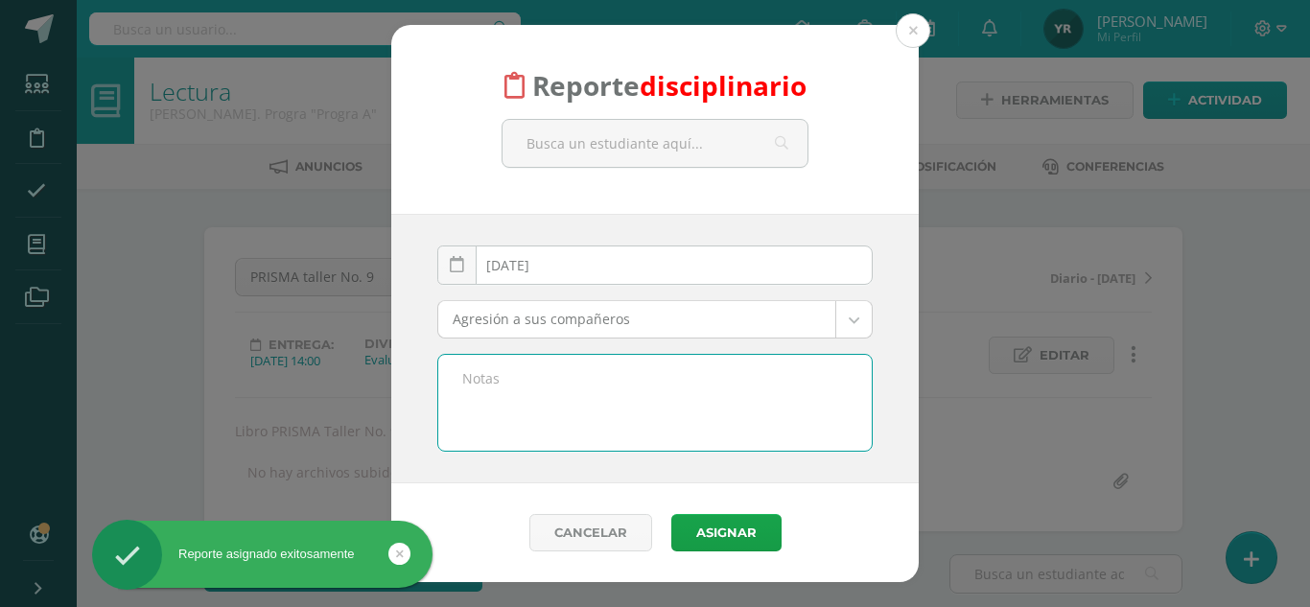
paste textarea "Materia: Lectura No entregó el taller No. 9 del libro PRISMA, se le dio tiempo …"
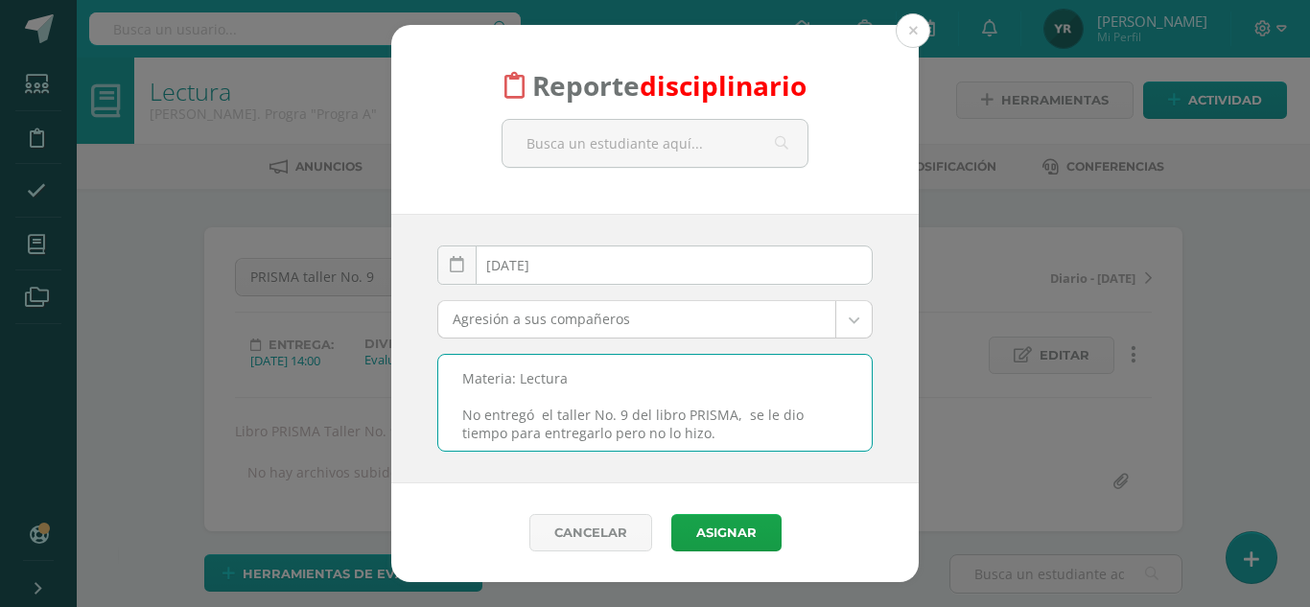
type textarea "Materia: Lectura No entregó el taller No. 9 del libro PRISMA, se le dio tiempo …"
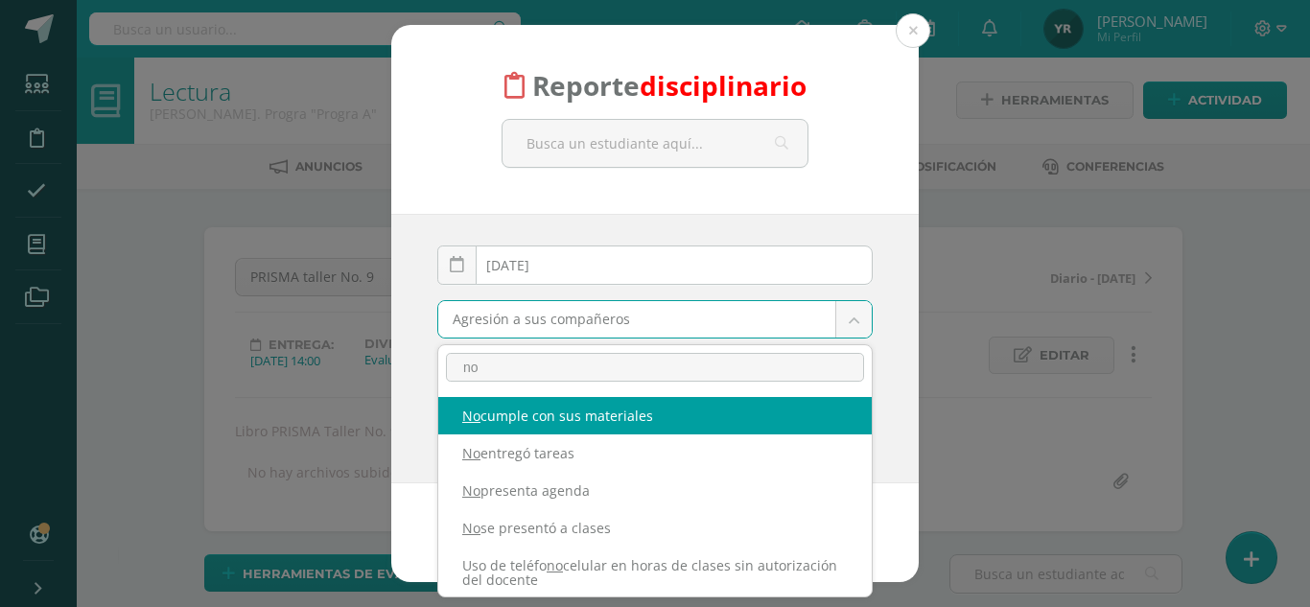
scroll to position [2, 0]
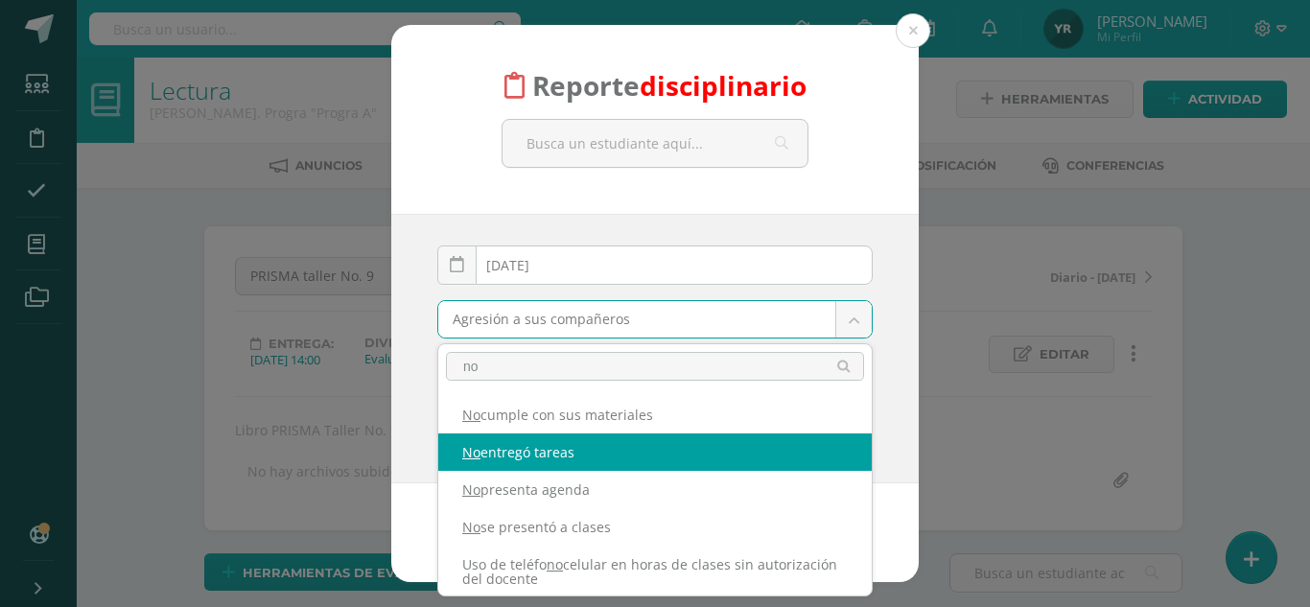
type input "no"
select select "5"
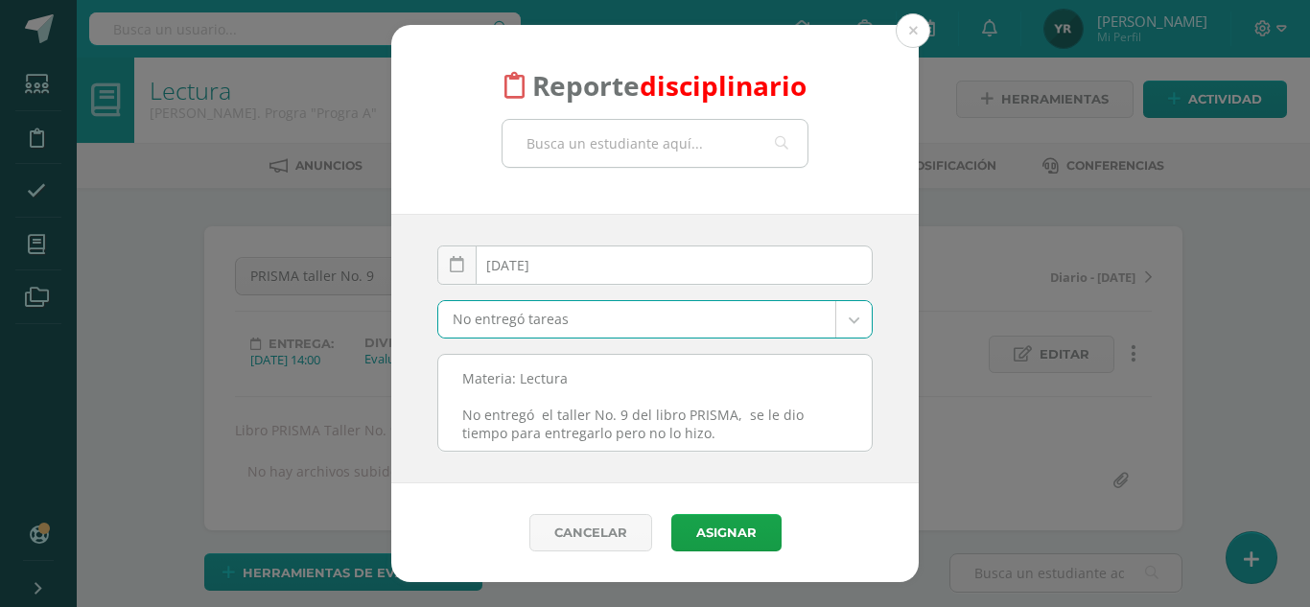
click at [678, 145] on input "text" at bounding box center [655, 143] width 305 height 47
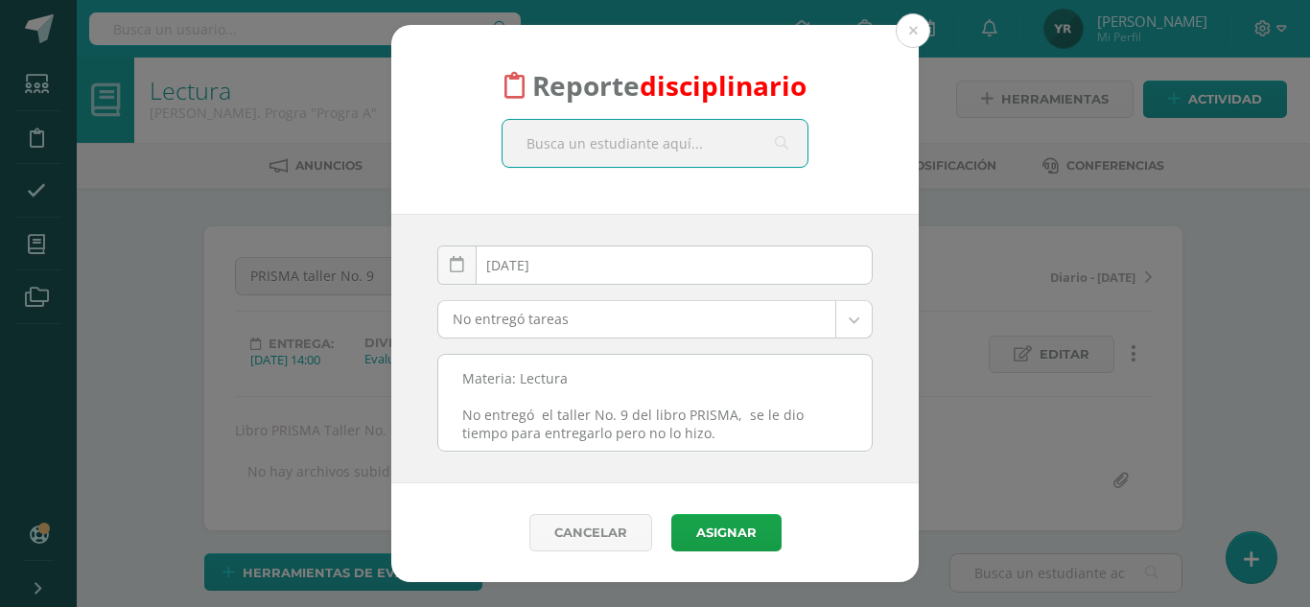
scroll to position [3, 0]
type input "lara"
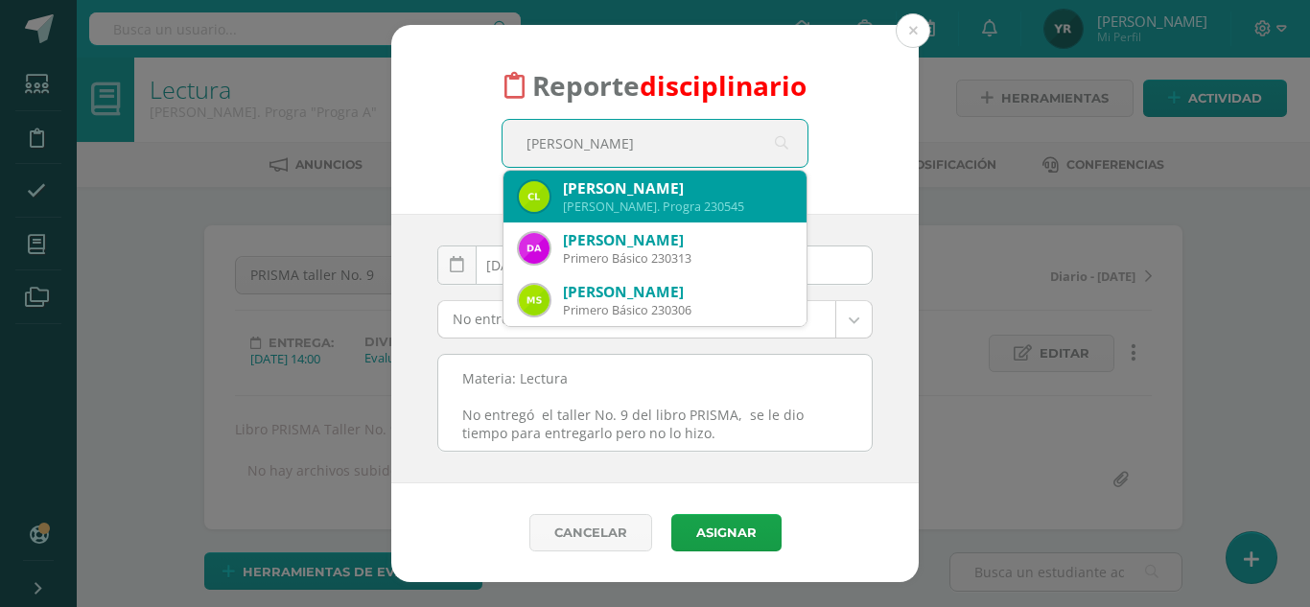
click at [668, 190] on div "Carlo Manuel Lara Orellana" at bounding box center [677, 188] width 228 height 20
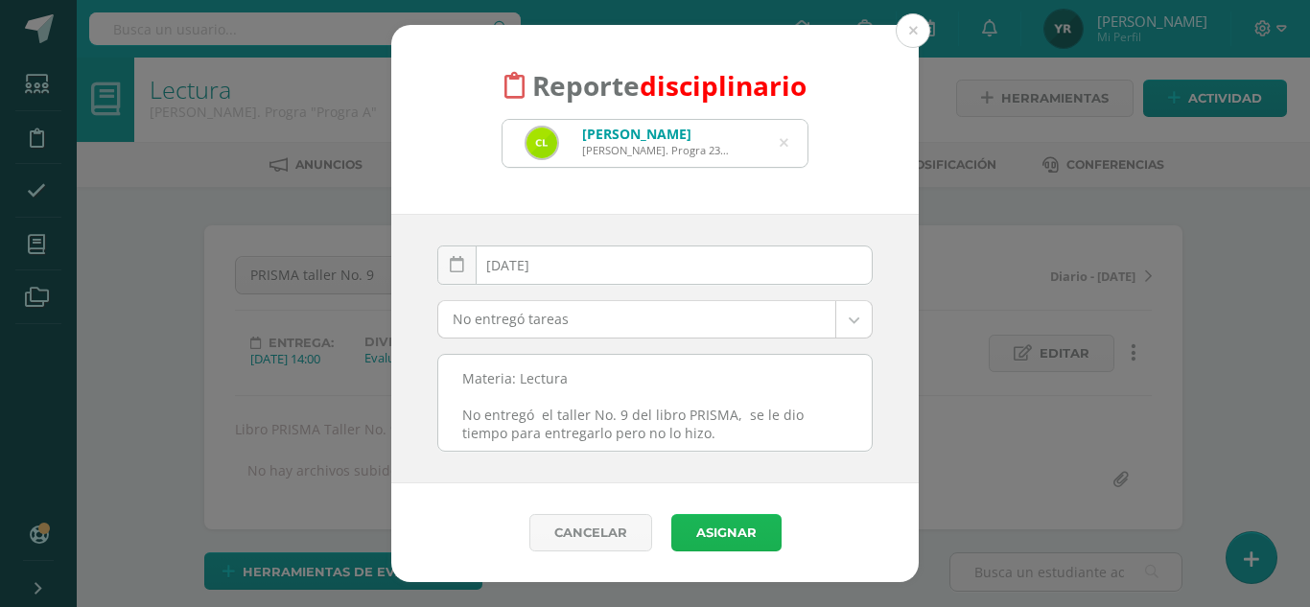
click at [734, 525] on button "Asignar" at bounding box center [726, 532] width 110 height 37
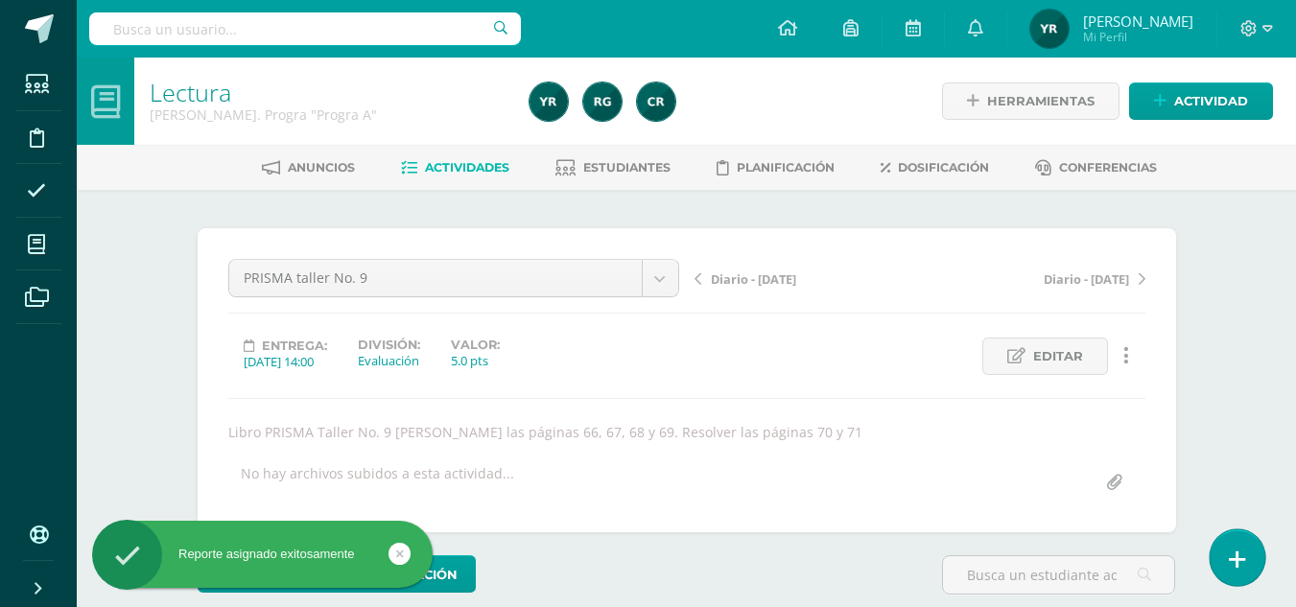
click at [1253, 556] on link at bounding box center [1236, 557] width 55 height 56
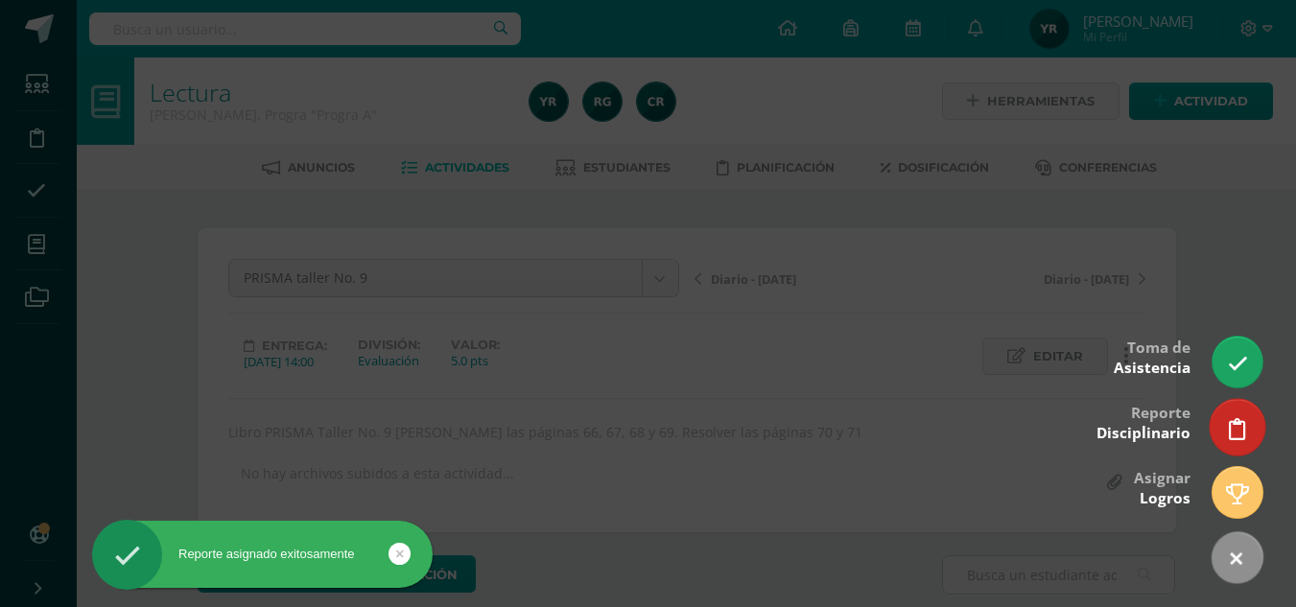
click at [1238, 429] on icon at bounding box center [1237, 429] width 17 height 22
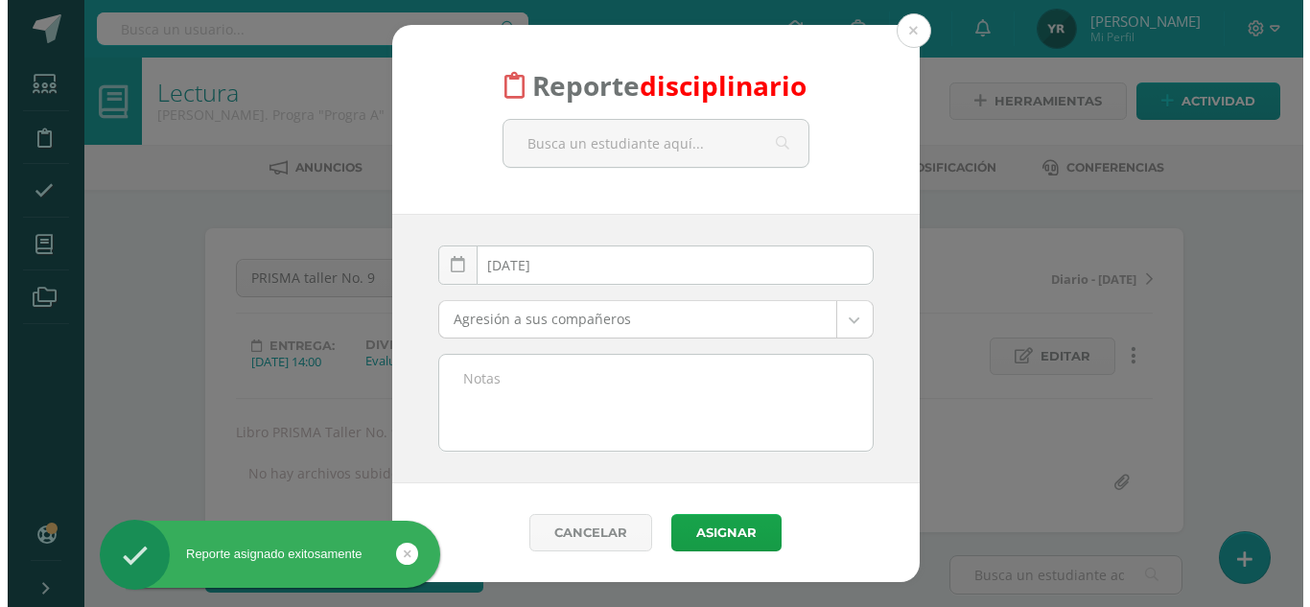
scroll to position [1, 0]
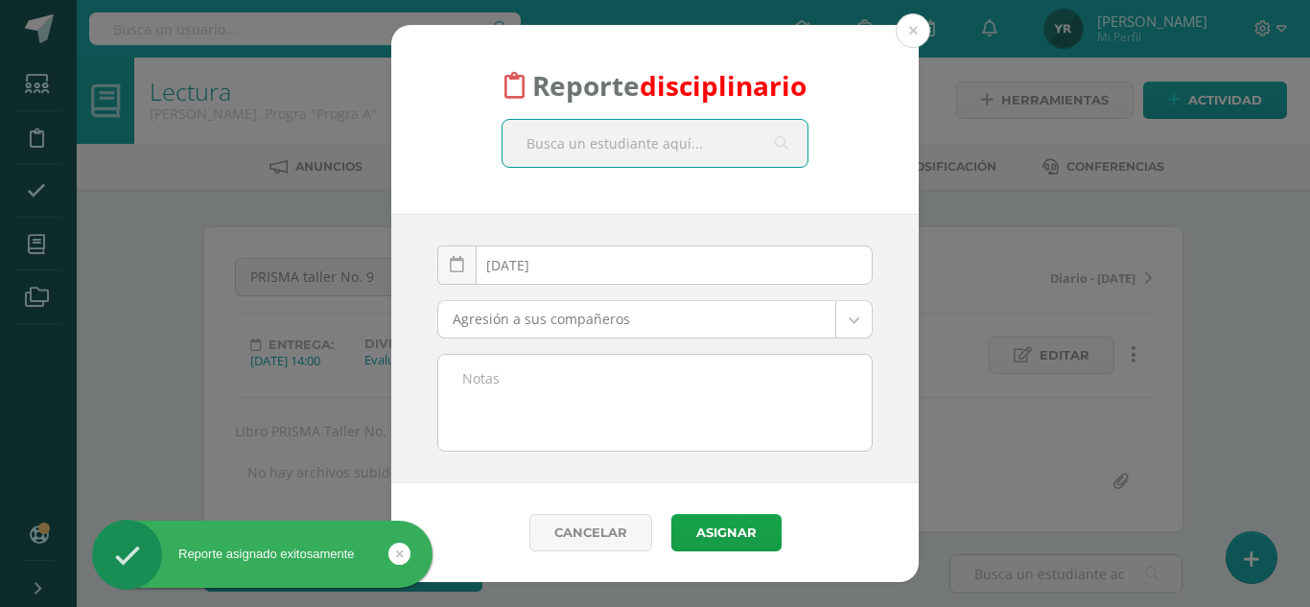
click at [741, 427] on textarea at bounding box center [654, 403] width 433 height 96
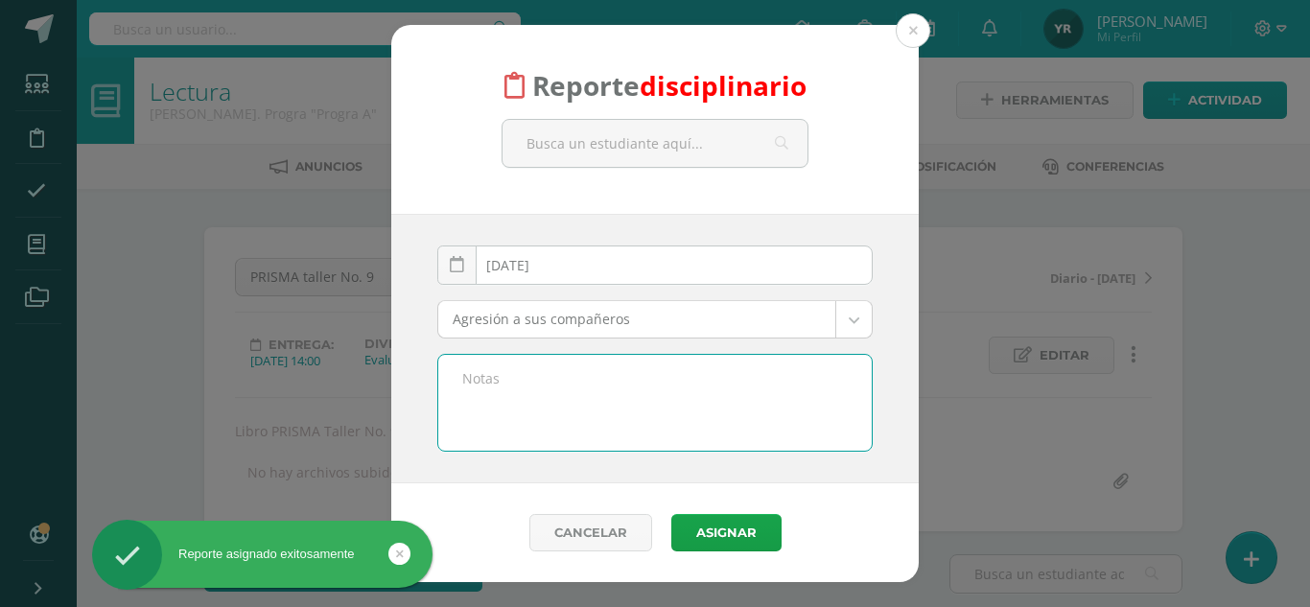
paste textarea "Materia: Lectura No entregó el taller No. 9 del libro PRISMA, se le dio tiempo …"
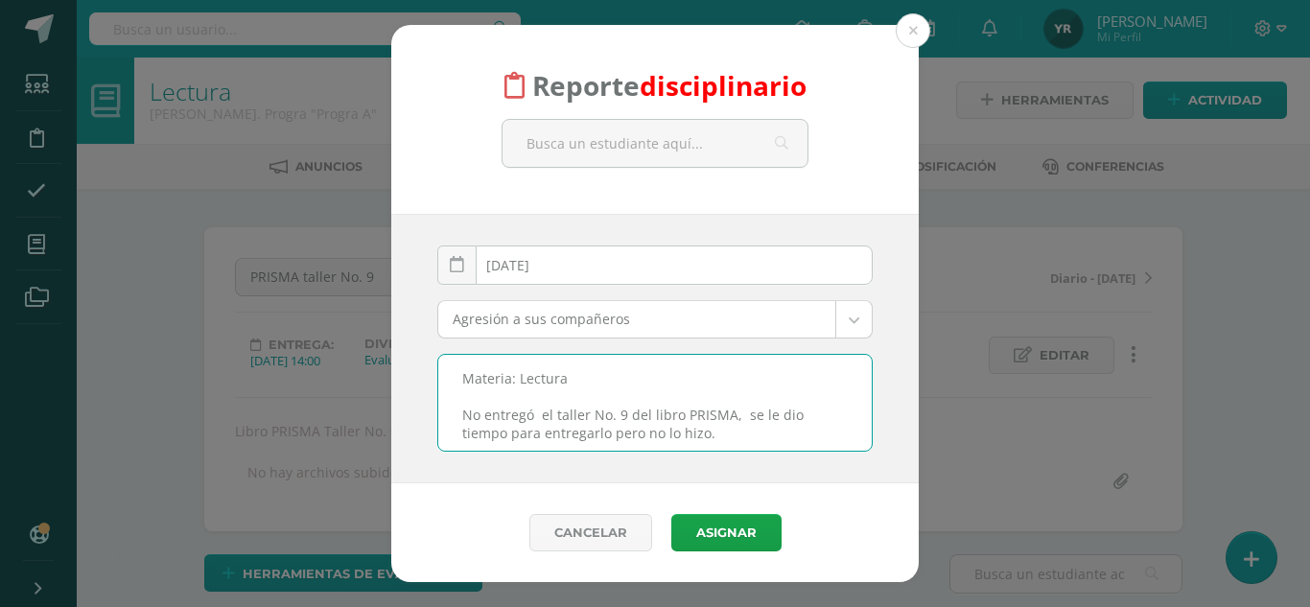
type textarea "Materia: Lectura No entregó el taller No. 9 del libro PRISMA, se le dio tiempo …"
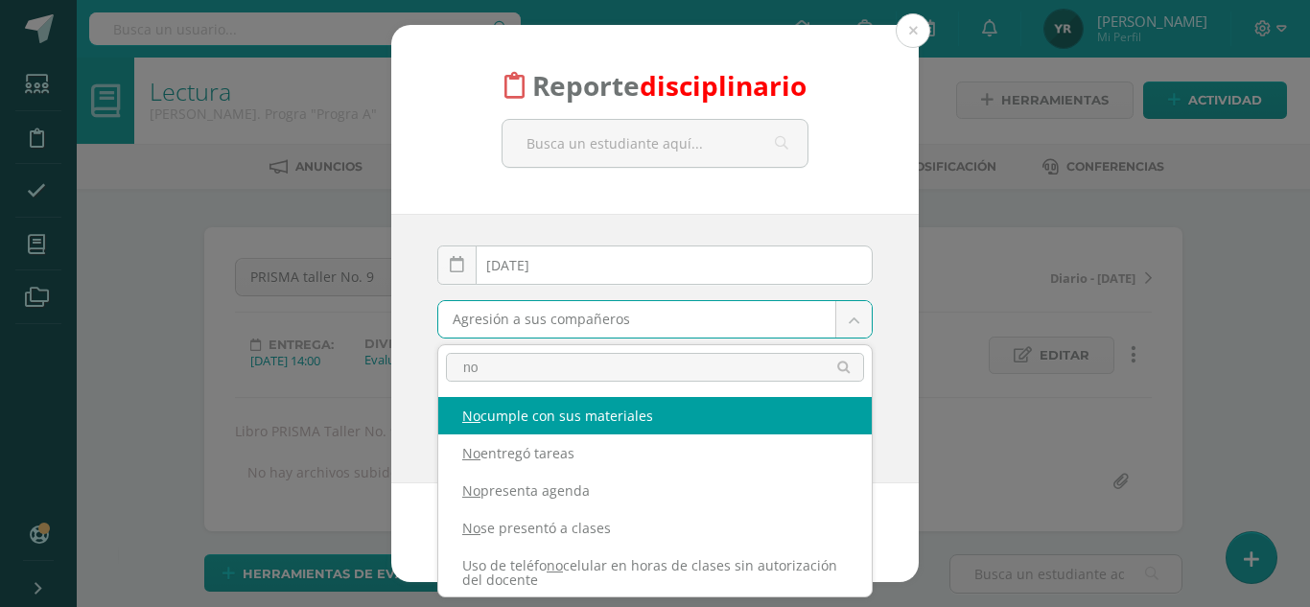
scroll to position [2, 0]
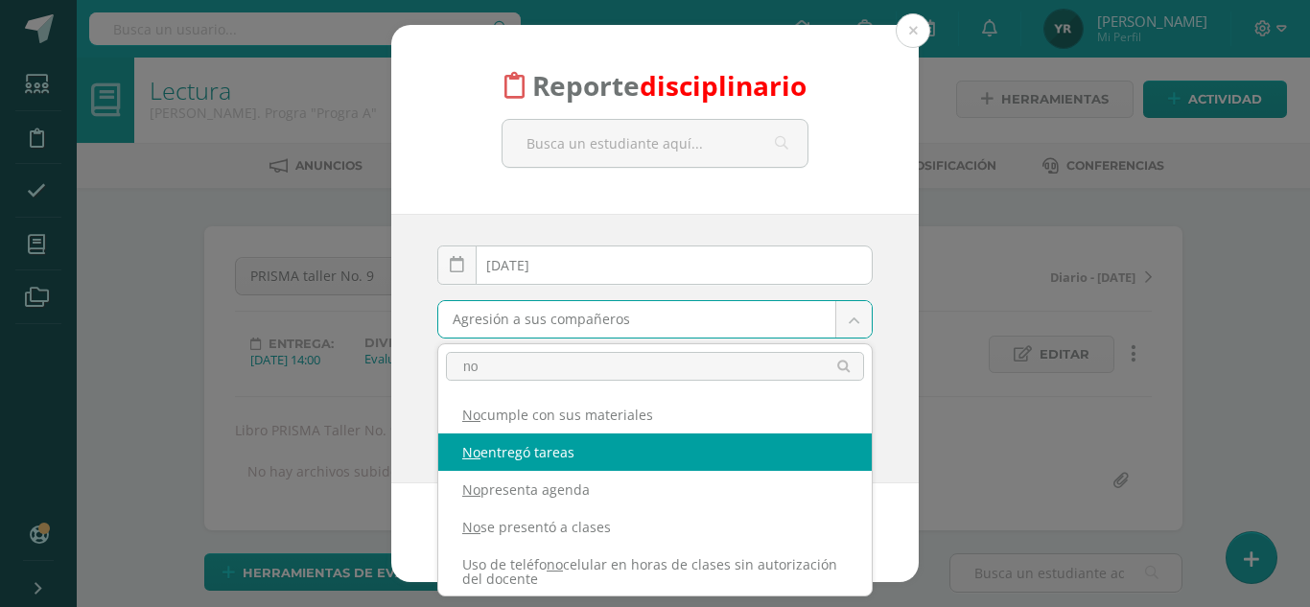
type input "no"
select select "5"
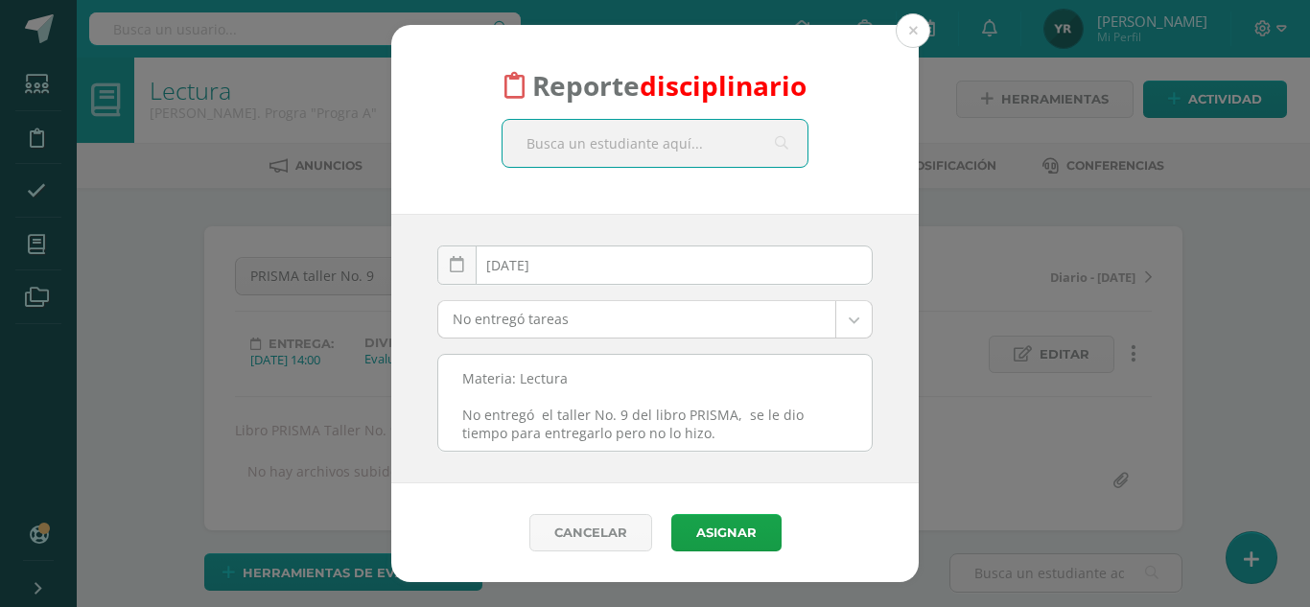
click at [634, 144] on input "text" at bounding box center [655, 143] width 305 height 47
type input "[PERSON_NAME]"
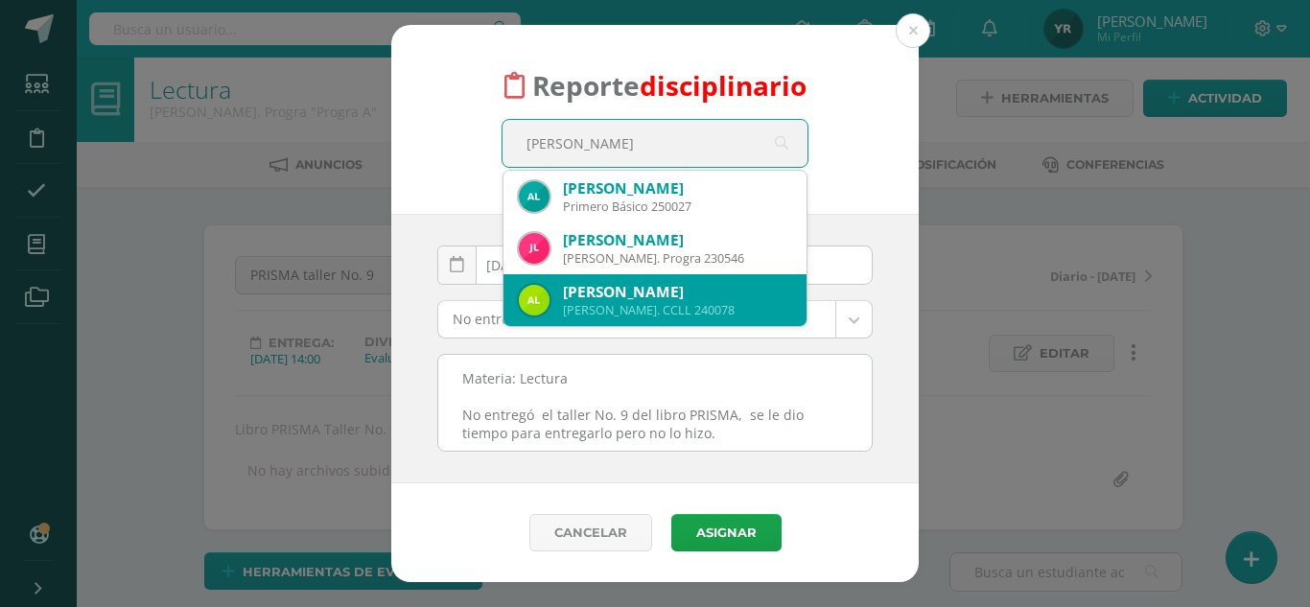
click at [662, 294] on div "[PERSON_NAME]" at bounding box center [677, 292] width 228 height 20
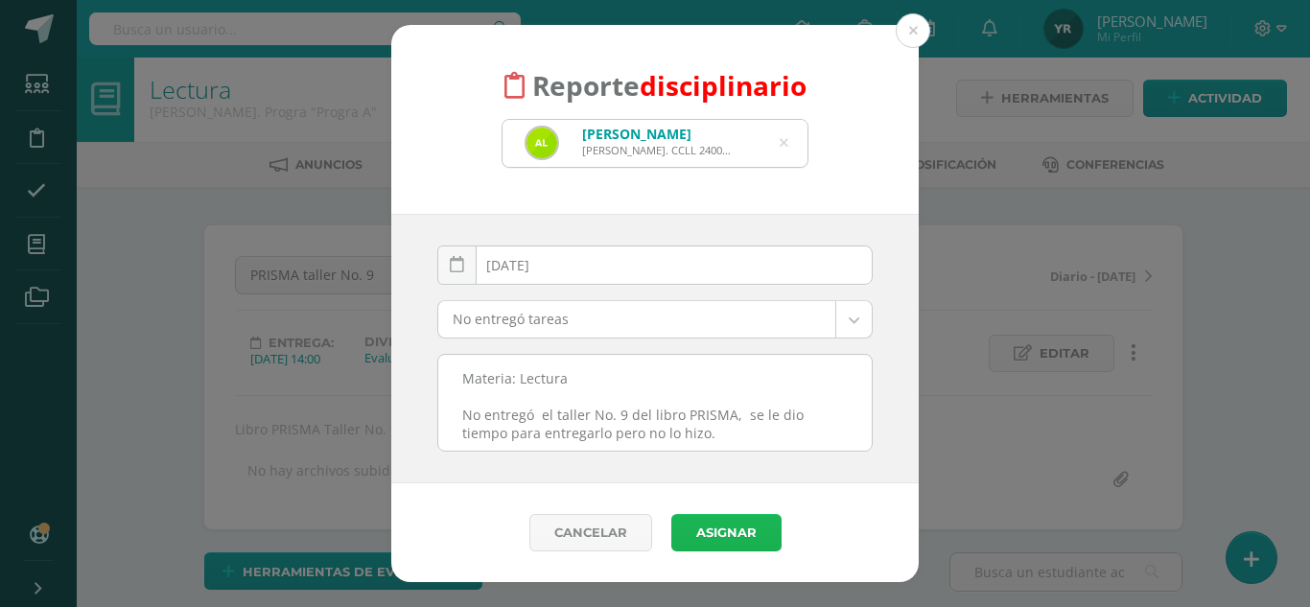
click at [715, 542] on button "Asignar" at bounding box center [726, 532] width 110 height 37
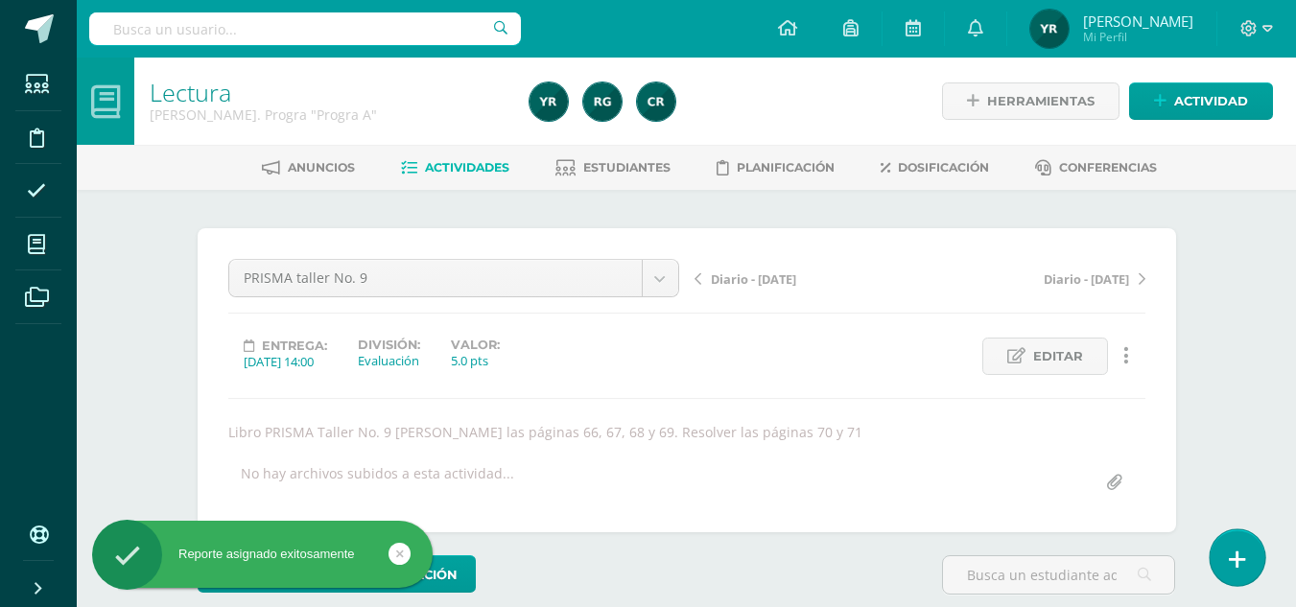
click at [1246, 565] on link at bounding box center [1236, 557] width 55 height 56
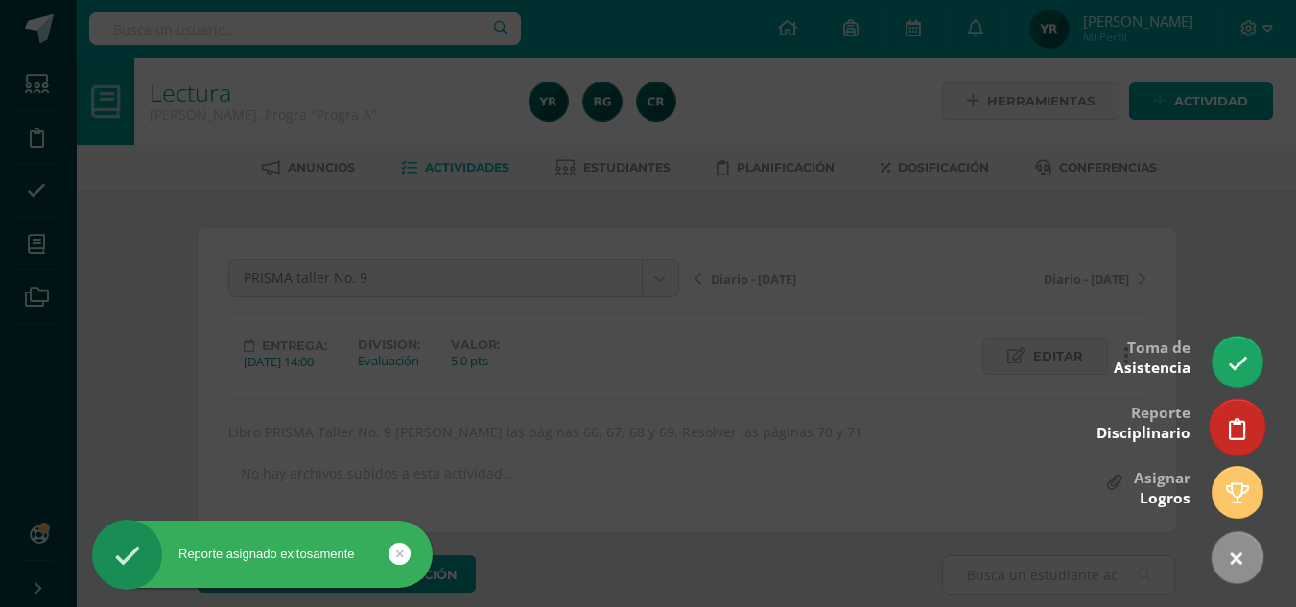
click at [1238, 426] on icon at bounding box center [1237, 429] width 17 height 22
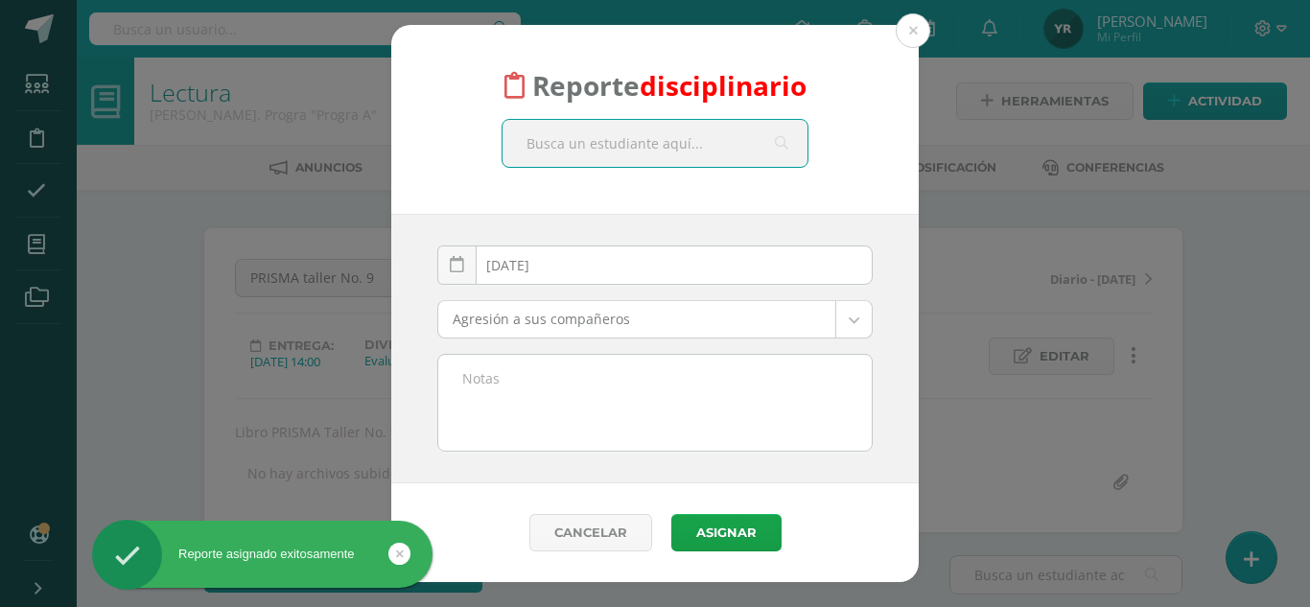
scroll to position [1, 0]
click at [730, 392] on textarea at bounding box center [654, 403] width 433 height 96
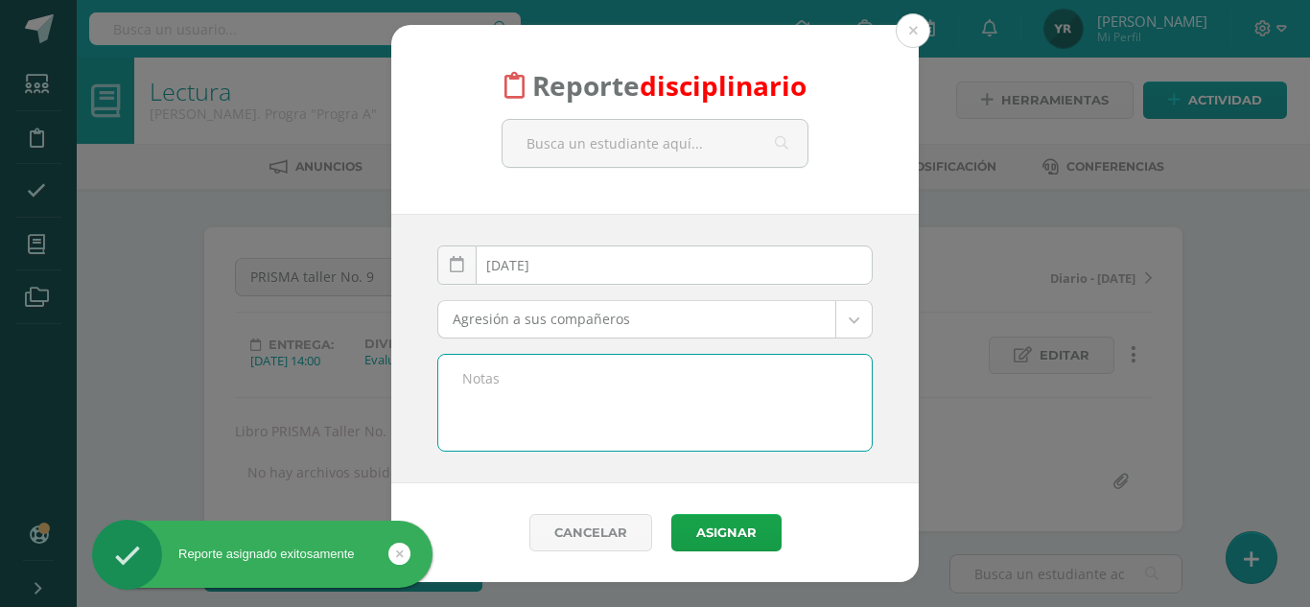
paste textarea "Materia: Lectura No entregó el taller No. 9 del libro PRISMA, se le dio tiempo …"
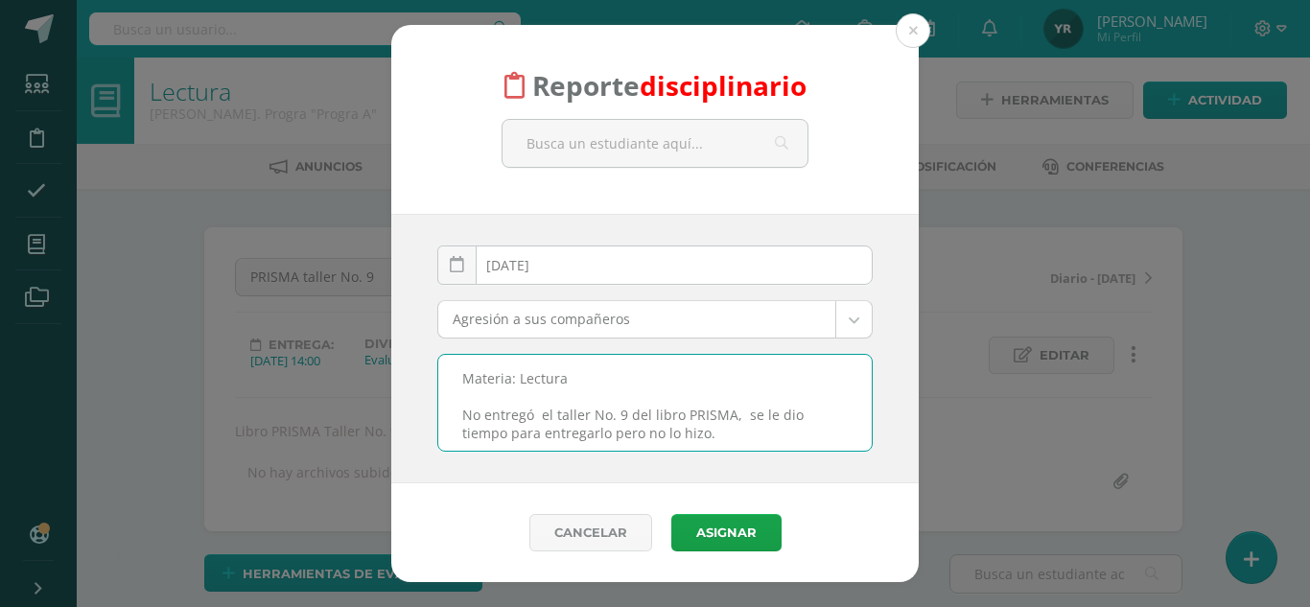
type textarea "Materia: Lectura No entregó el taller No. 9 del libro PRISMA, se le dio tiempo …"
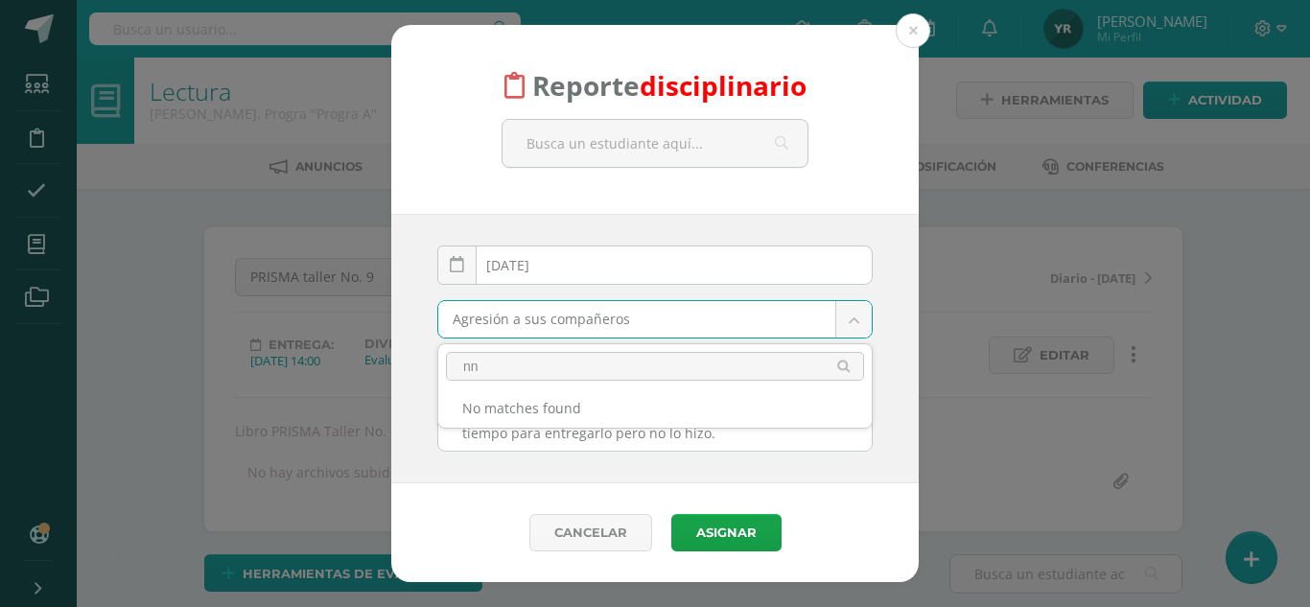
scroll to position [2, 0]
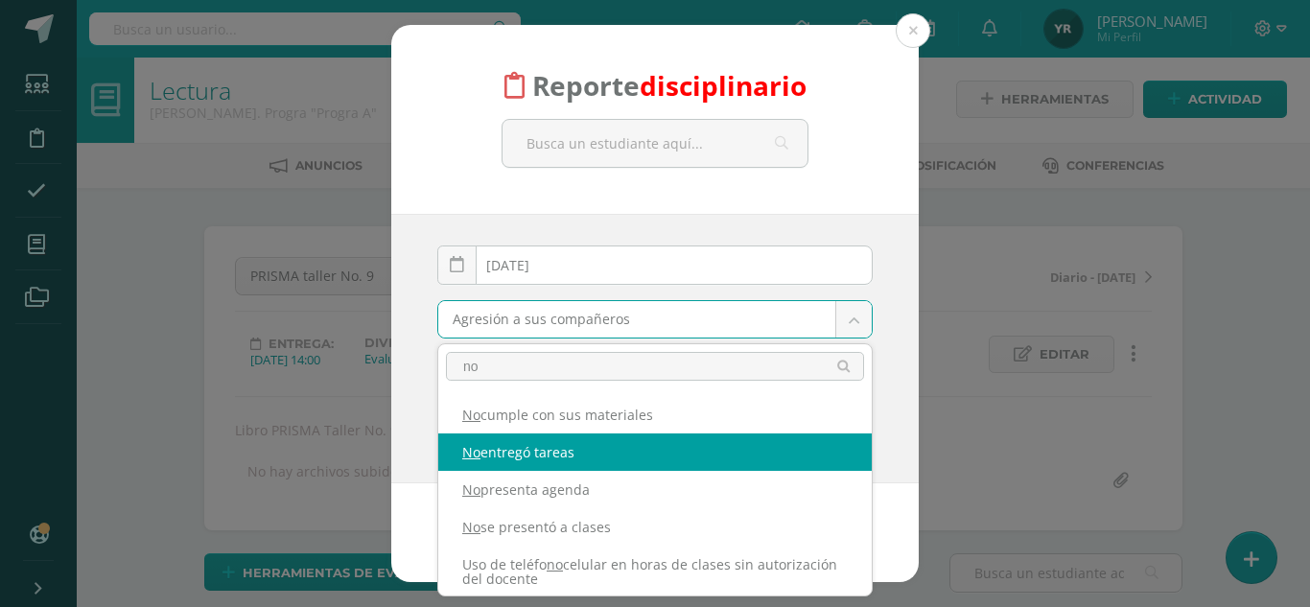
type input "no"
select select "5"
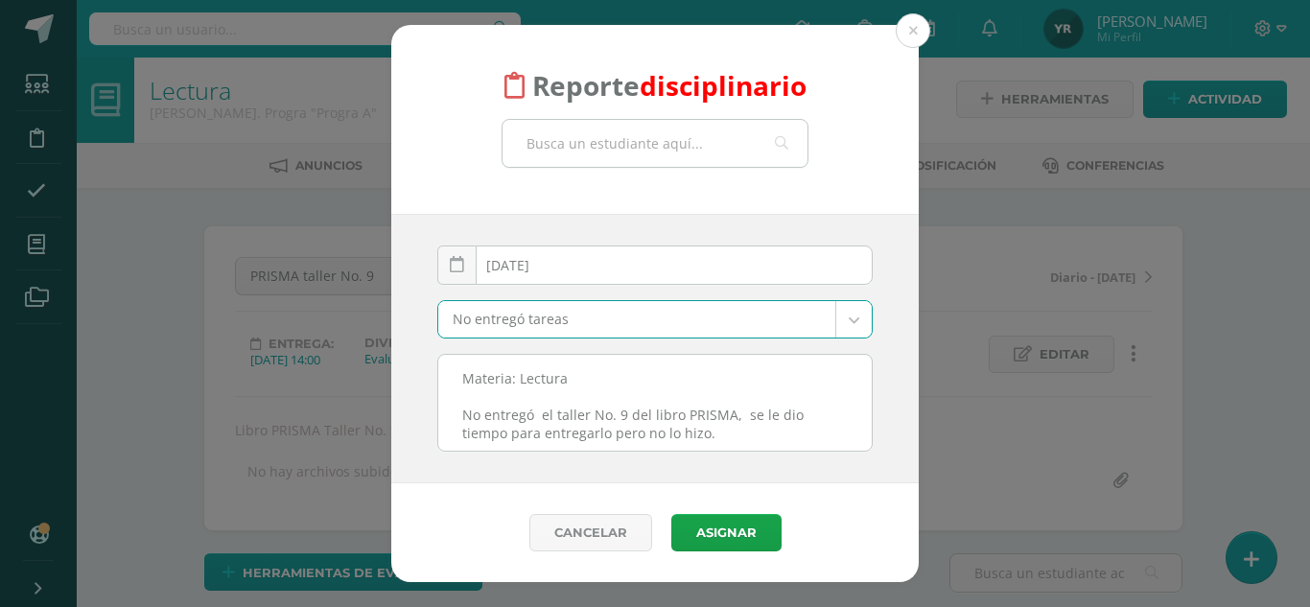
scroll to position [3, 0]
click at [639, 133] on input "text" at bounding box center [655, 143] width 305 height 47
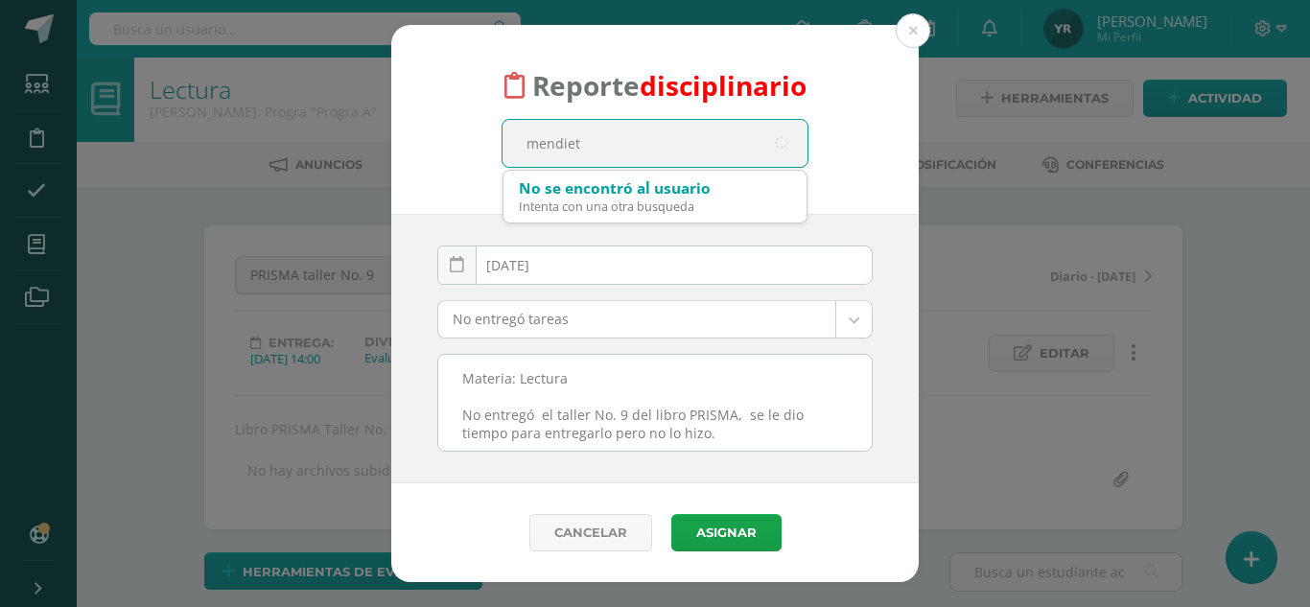
type input "mendieta"
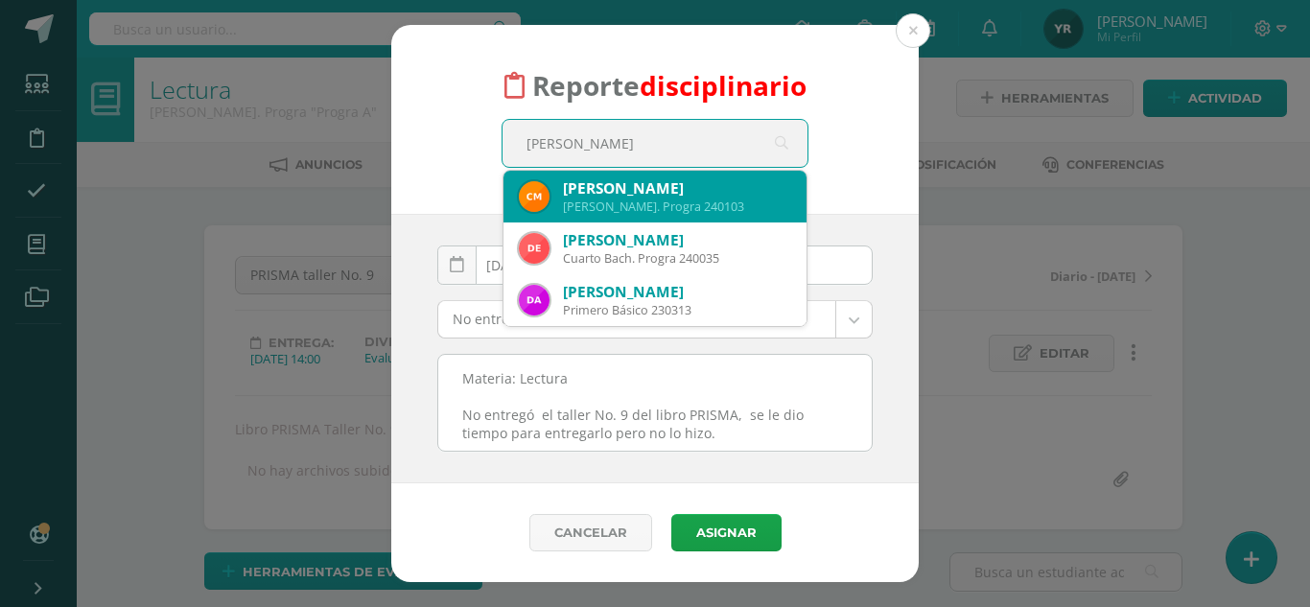
click at [650, 184] on div "Camilo Ernesto Mendieta Rodriguez" at bounding box center [677, 188] width 228 height 20
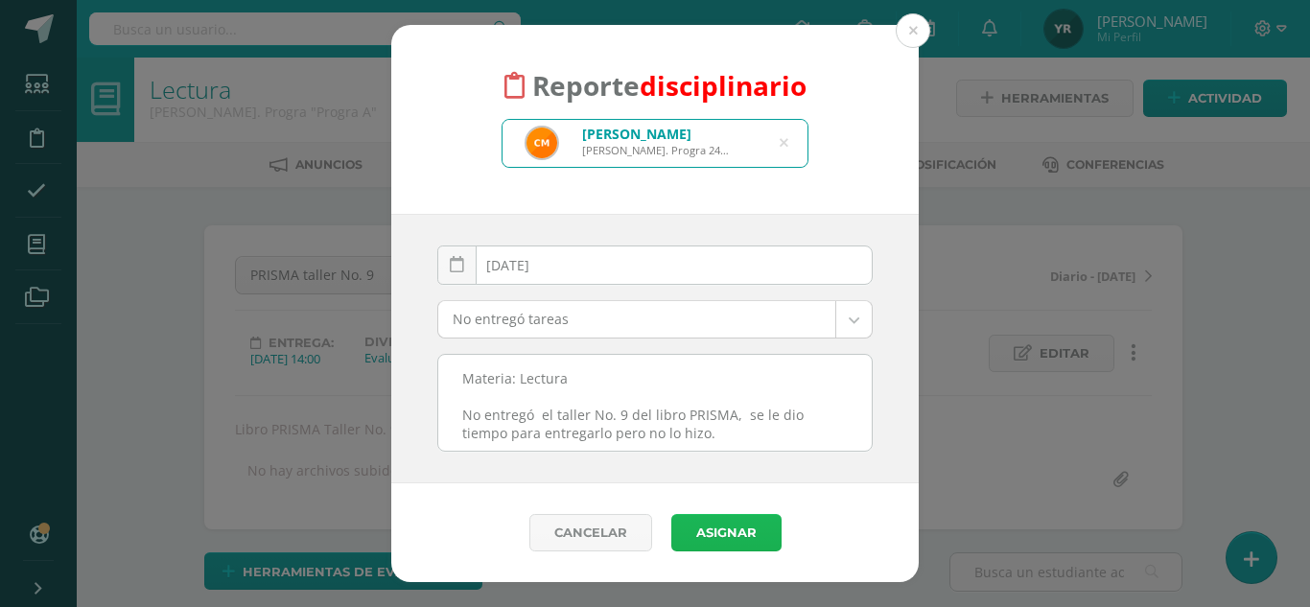
click button "Asignar"
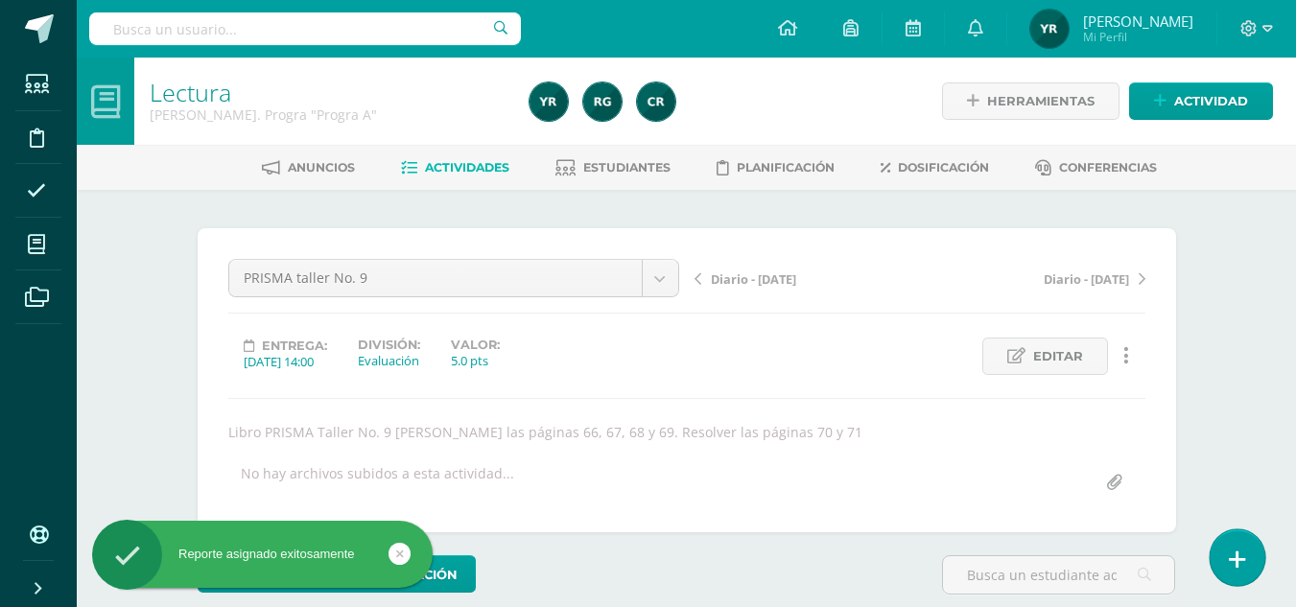
click at [1230, 547] on link at bounding box center [1236, 557] width 55 height 56
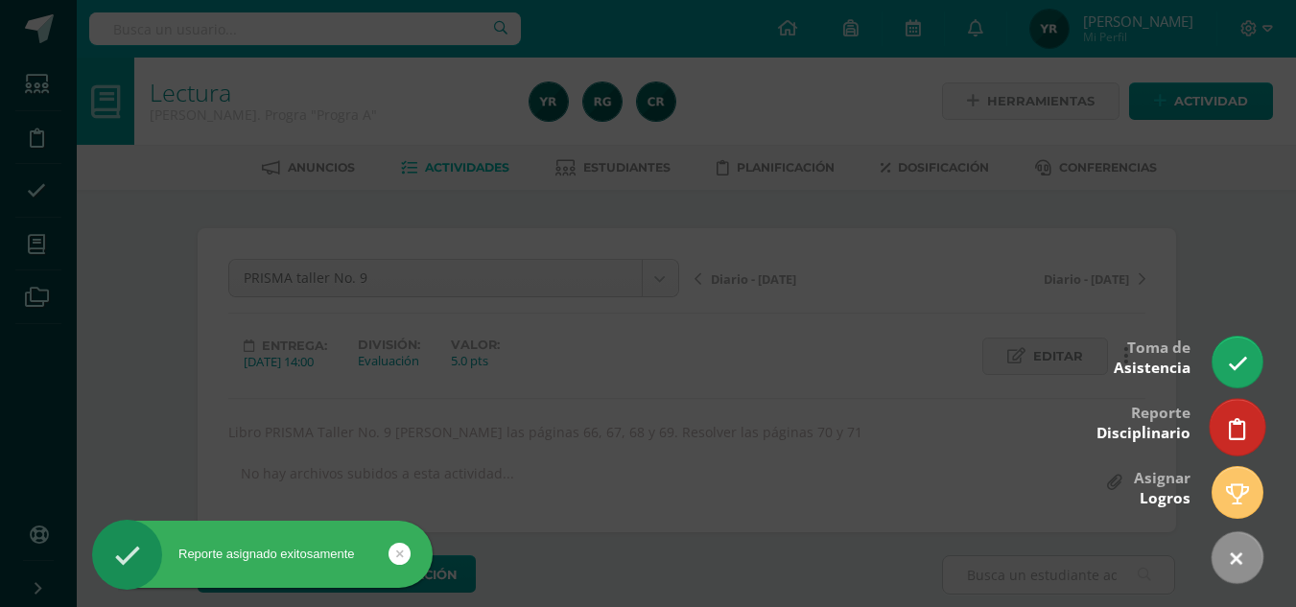
click at [1244, 430] on icon at bounding box center [1237, 429] width 17 height 22
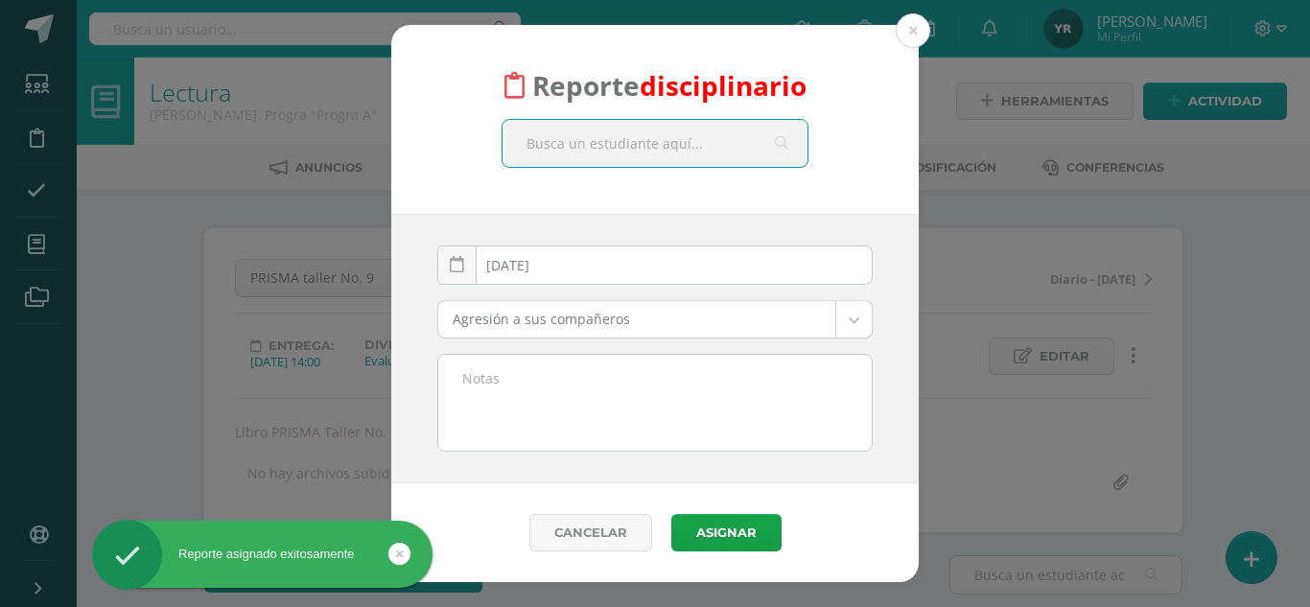
click at [614, 408] on textarea at bounding box center [654, 403] width 433 height 96
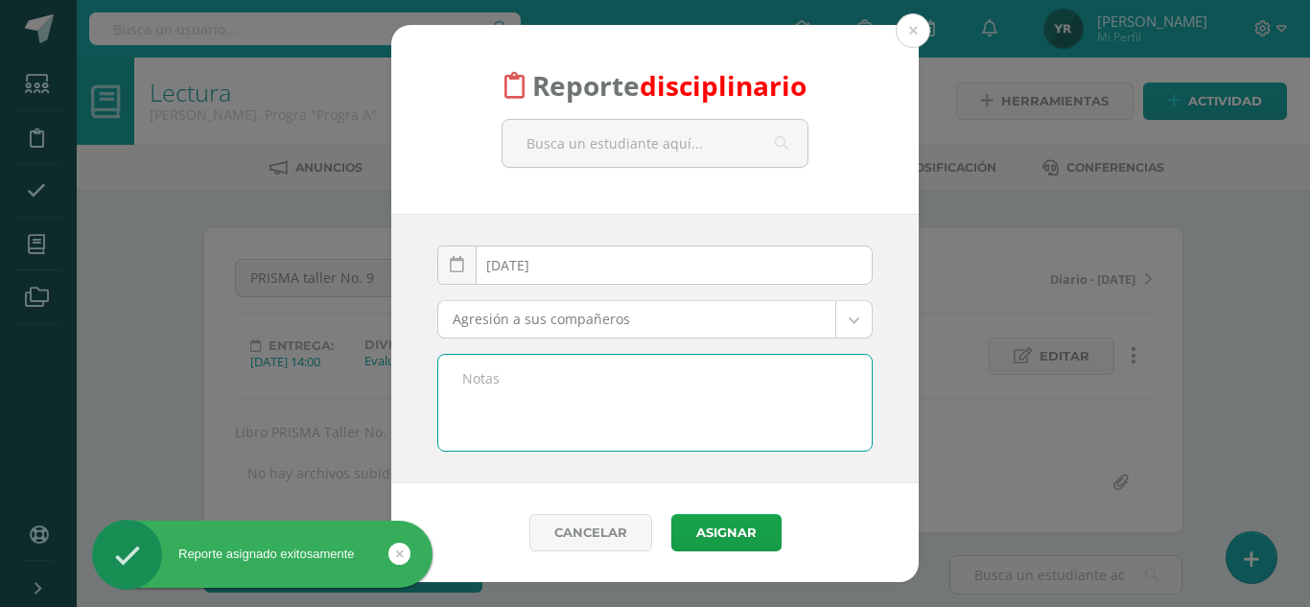
paste textarea "Materia: Lectura No entregó el taller No. 9 del libro PRISMA, se le dio tiempo …"
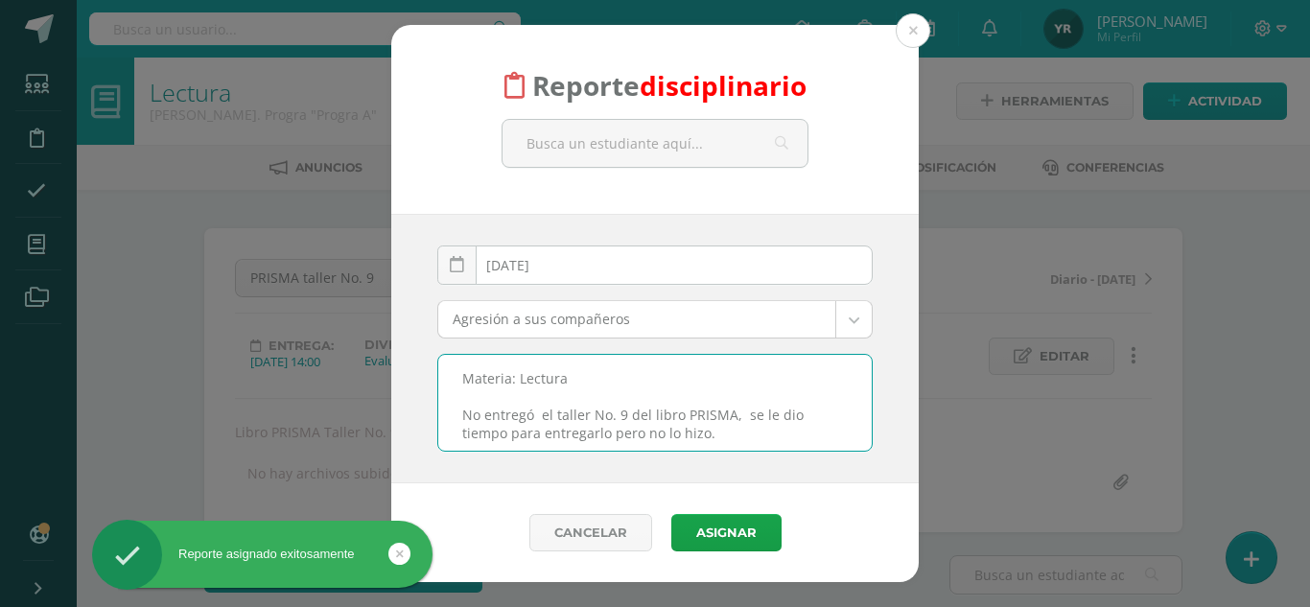
type textarea "Materia: Lectura No entregó el taller No. 9 del libro PRISMA, se le dio tiempo …"
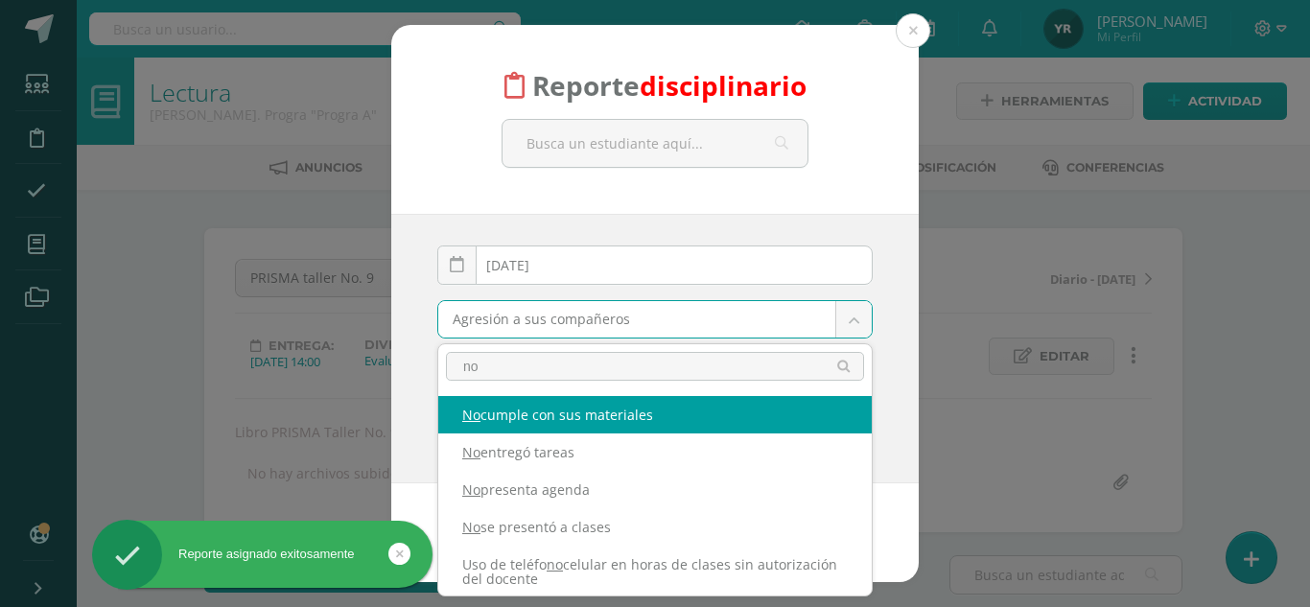
scroll to position [1, 0]
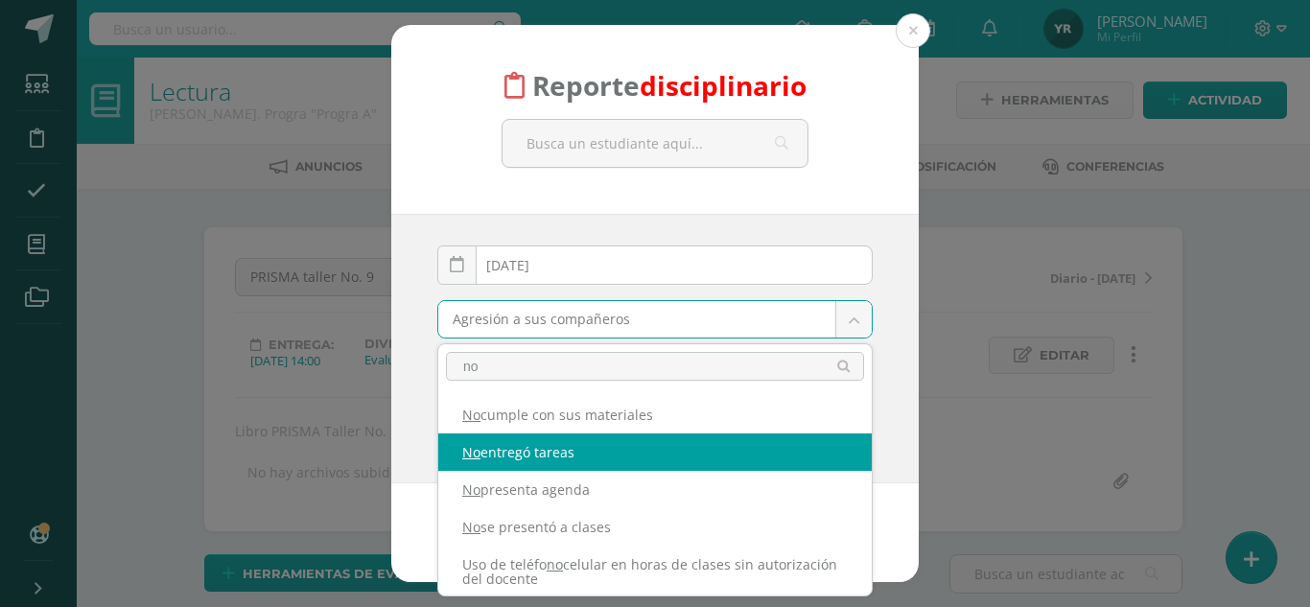
type input "no"
select select "5"
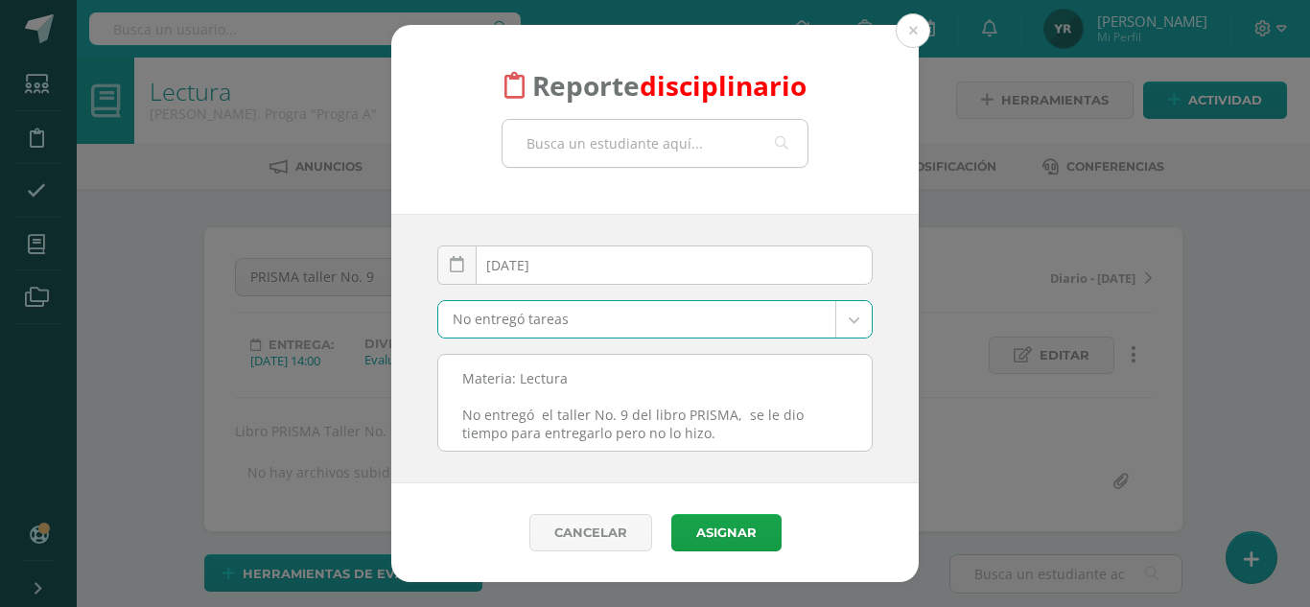
click at [609, 133] on input "text" at bounding box center [655, 143] width 305 height 47
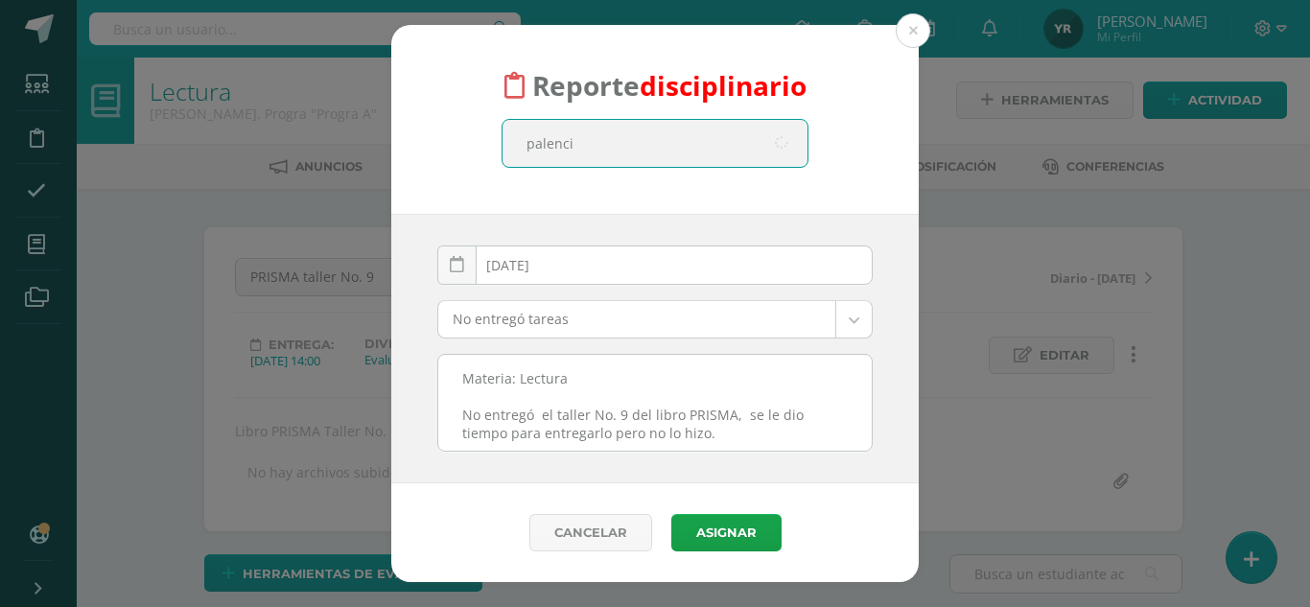
type input "palencia"
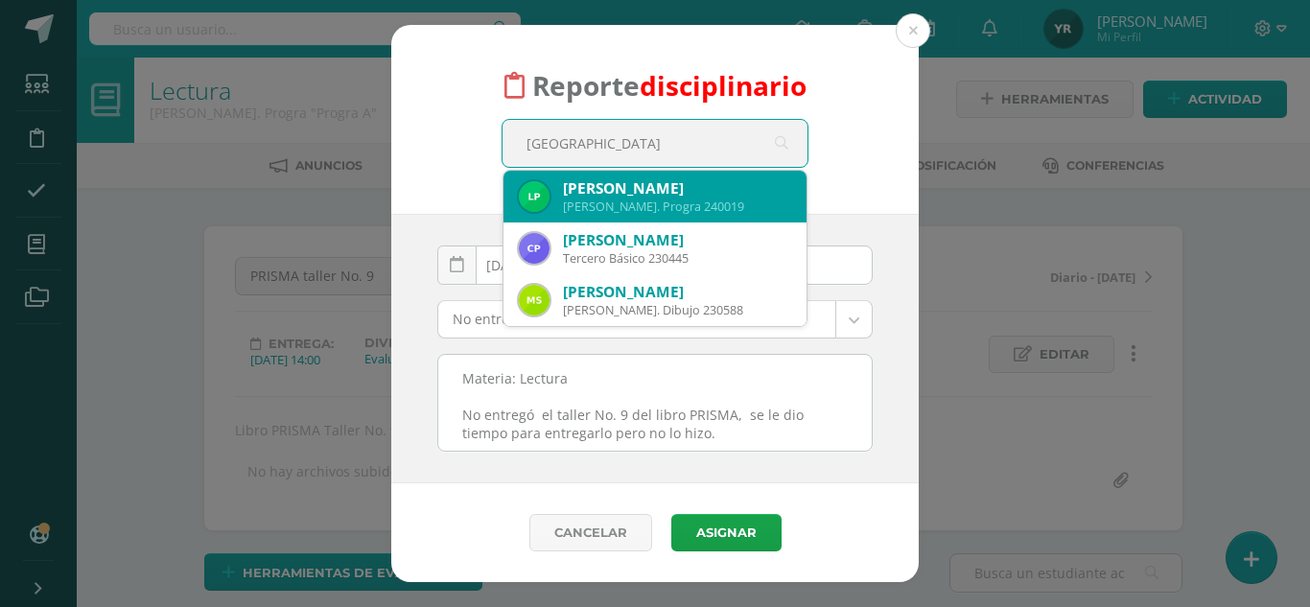
click at [622, 201] on div "Quinto Bach. Progra 240019" at bounding box center [677, 207] width 228 height 16
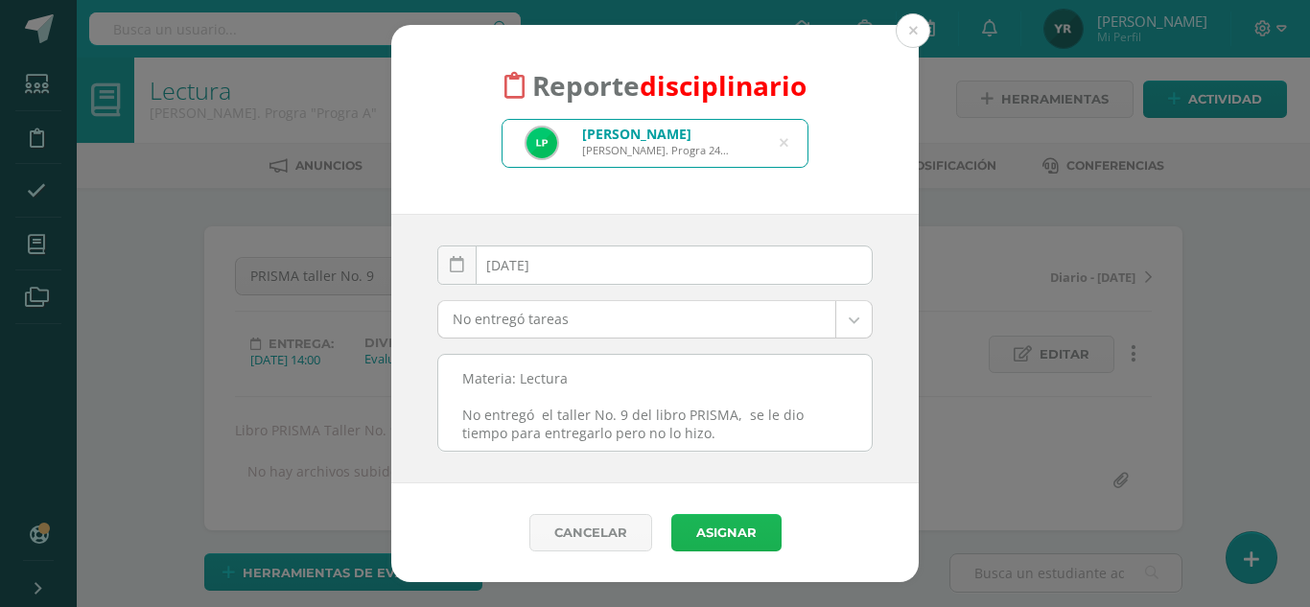
click at [747, 546] on button "Asignar" at bounding box center [726, 532] width 110 height 37
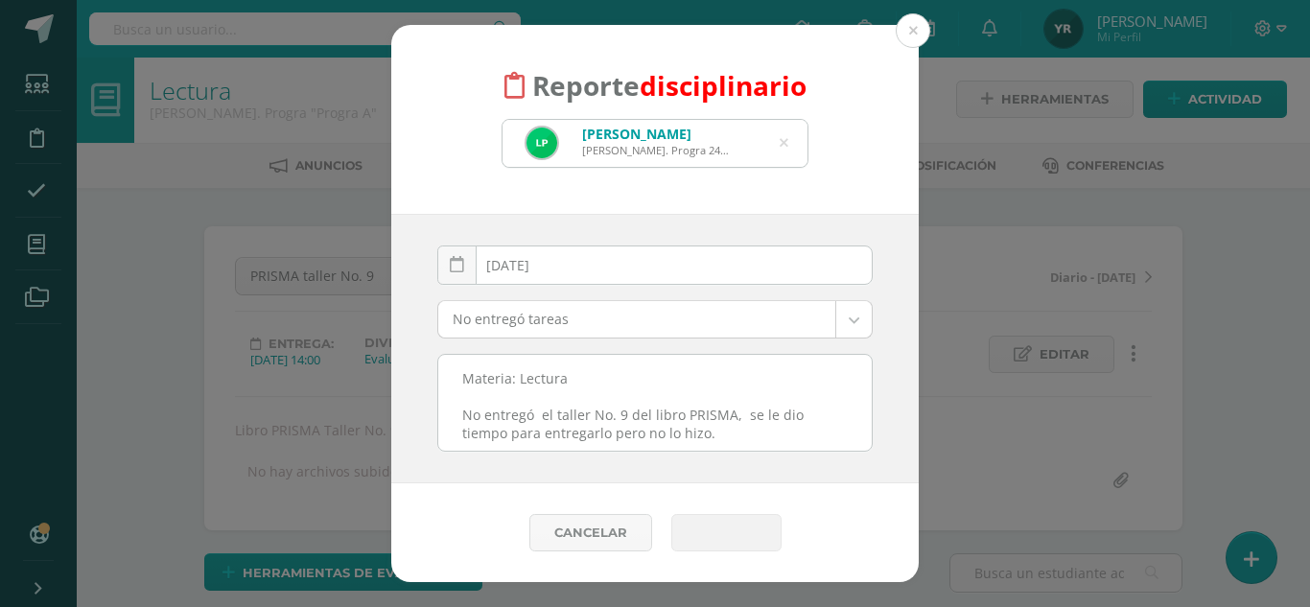
scroll to position [3, 0]
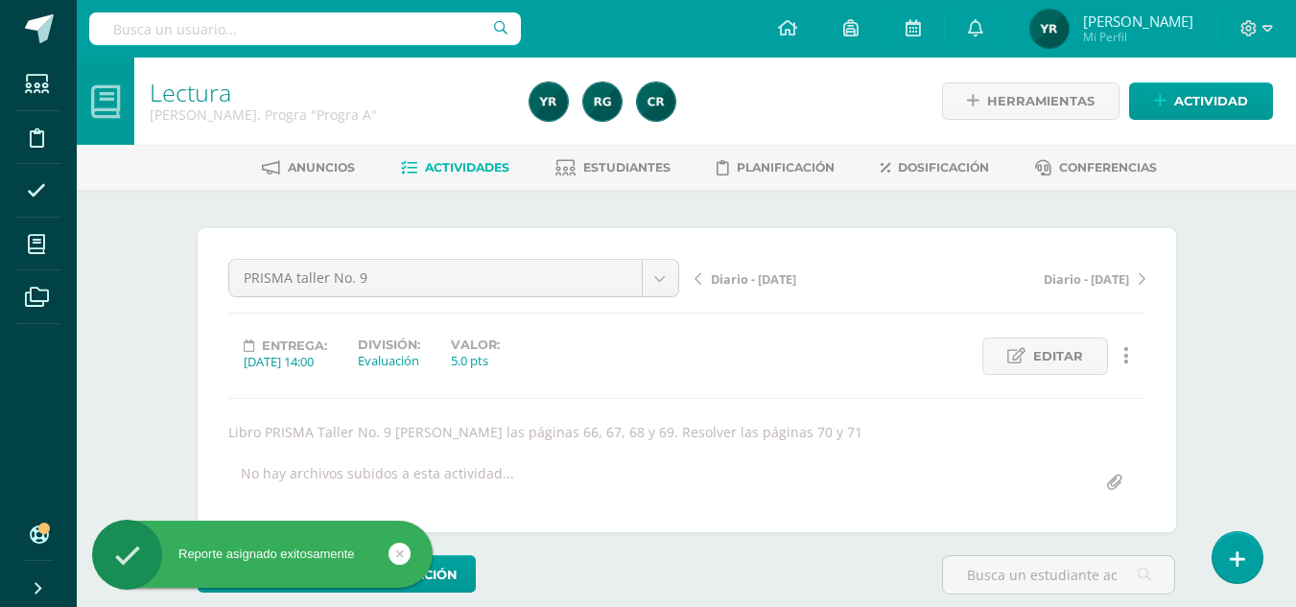
scroll to position [1, 0]
click at [785, 275] on span "Diario - [DATE]" at bounding box center [753, 277] width 85 height 17
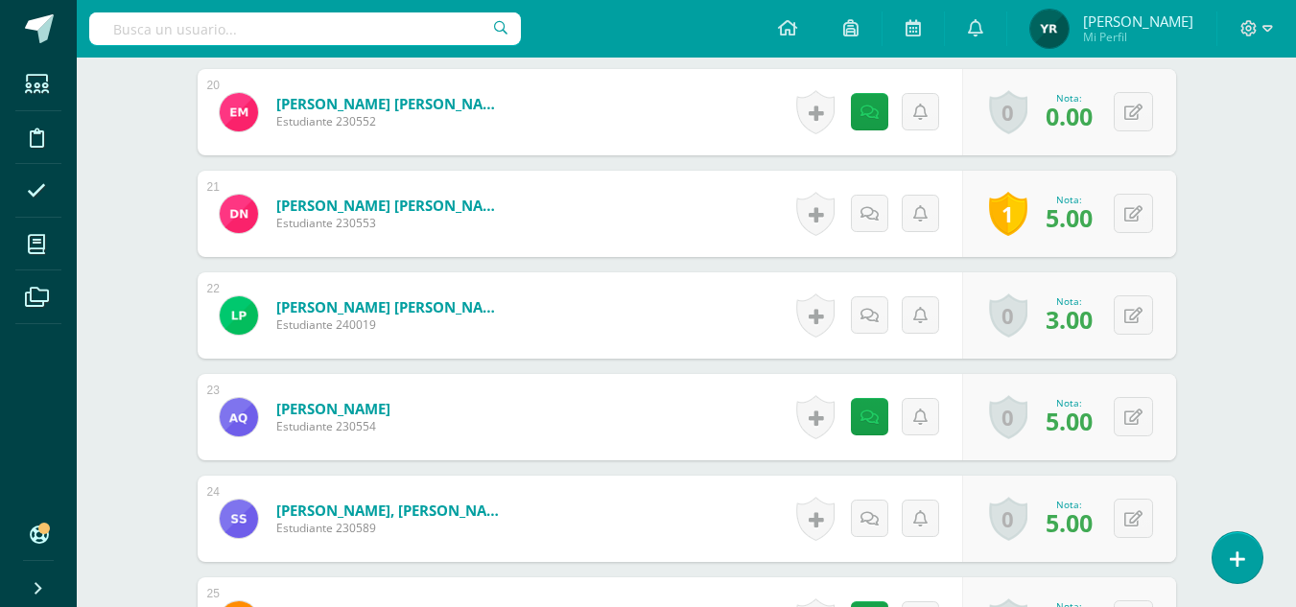
scroll to position [2572, 0]
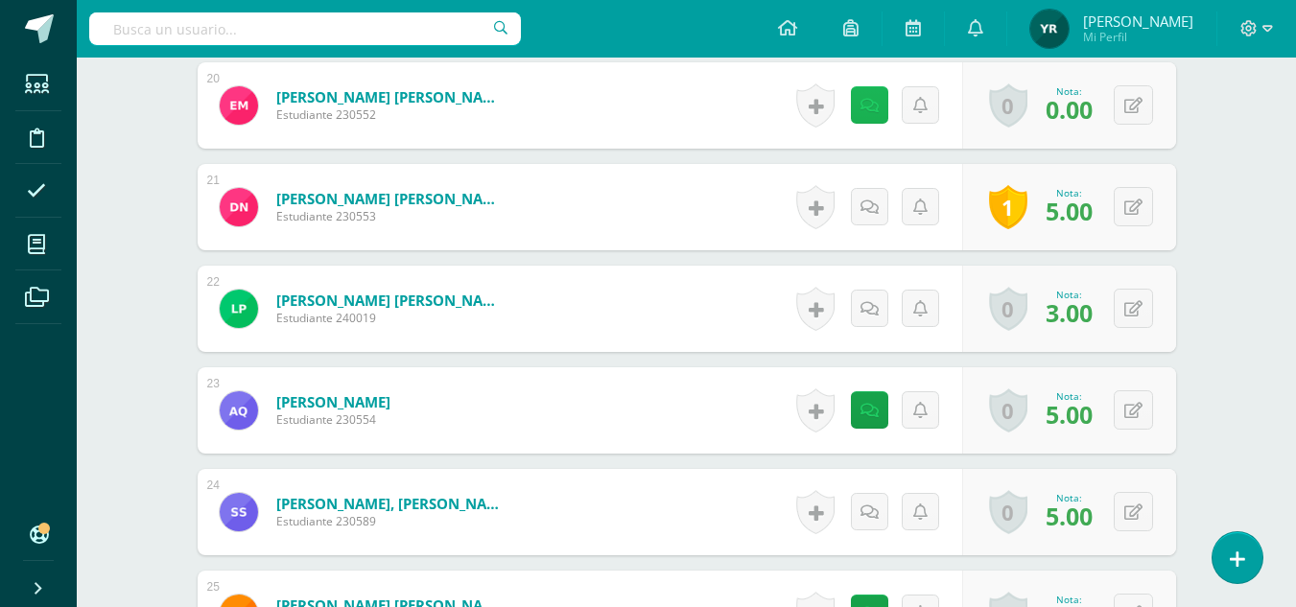
click at [867, 94] on link at bounding box center [869, 104] width 37 height 37
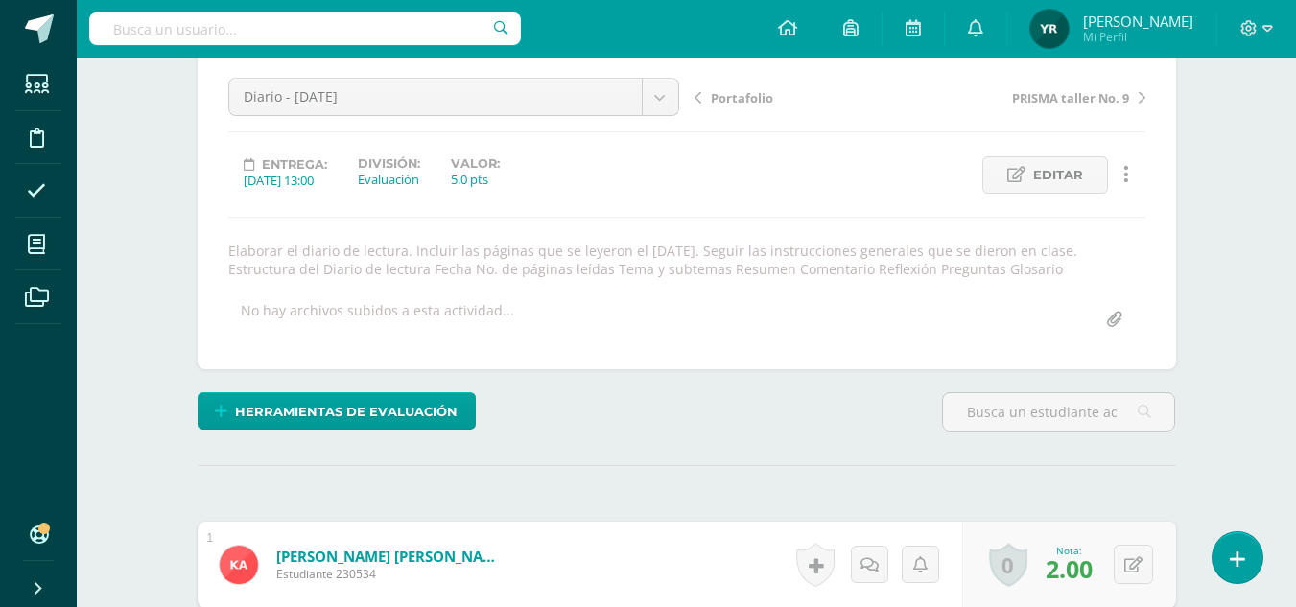
scroll to position [0, 0]
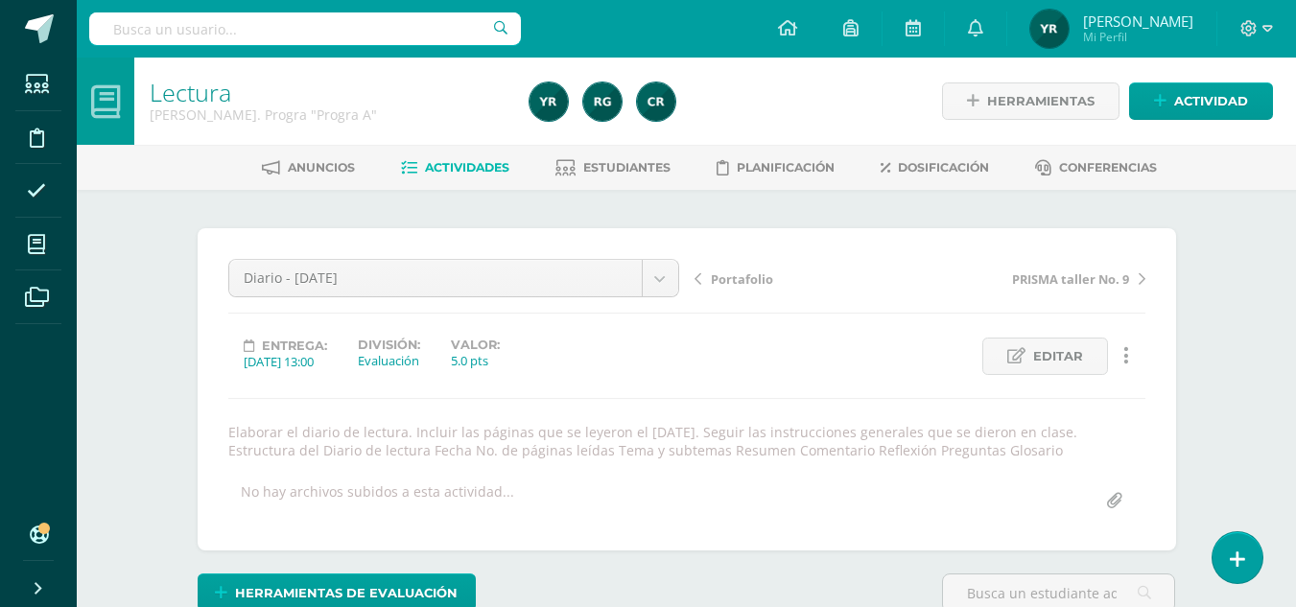
click at [757, 279] on span "Portafolio" at bounding box center [742, 278] width 62 height 17
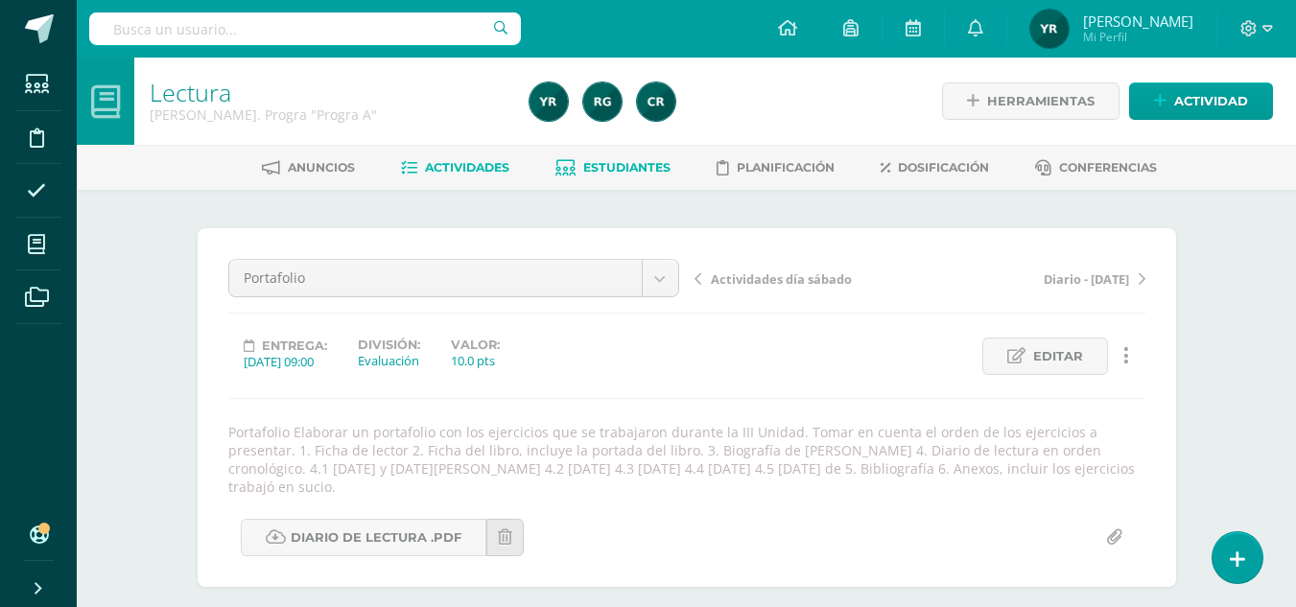
click at [616, 162] on span "Estudiantes" at bounding box center [626, 167] width 87 height 14
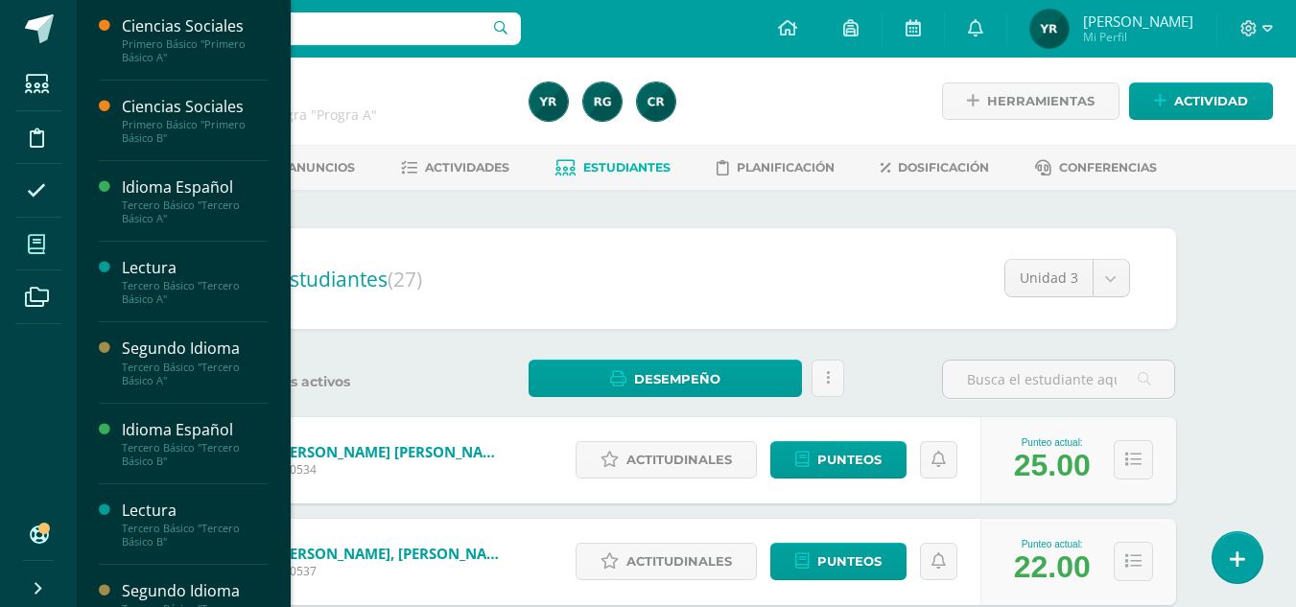
click at [37, 260] on span at bounding box center [36, 244] width 43 height 43
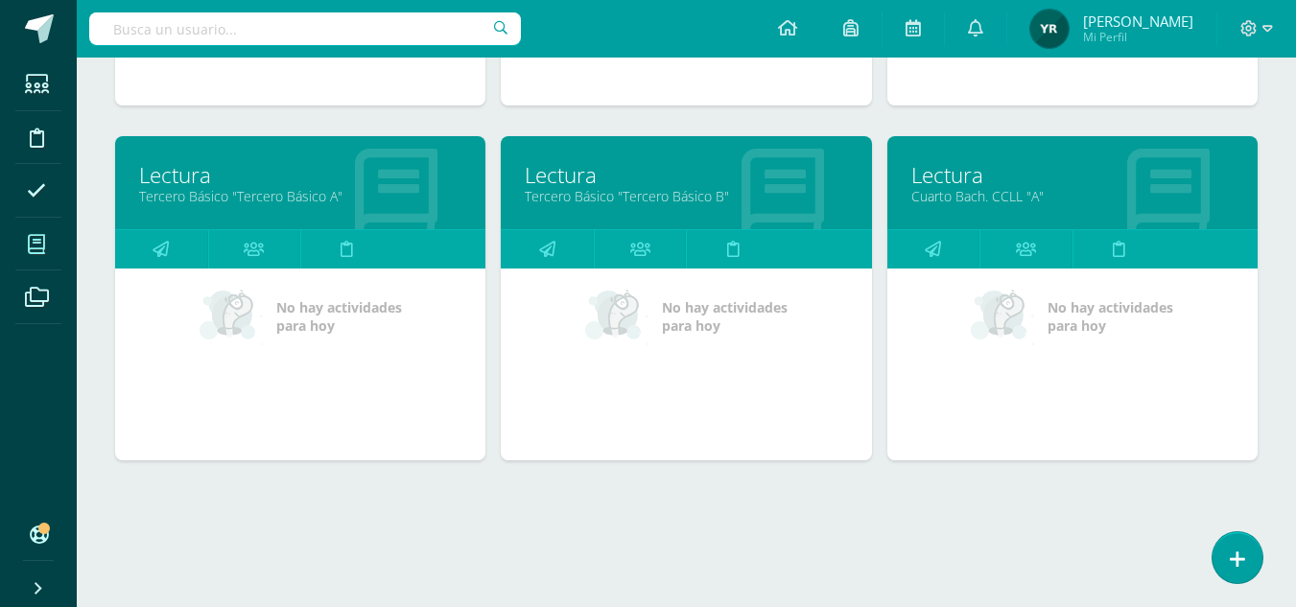
scroll to position [935, 0]
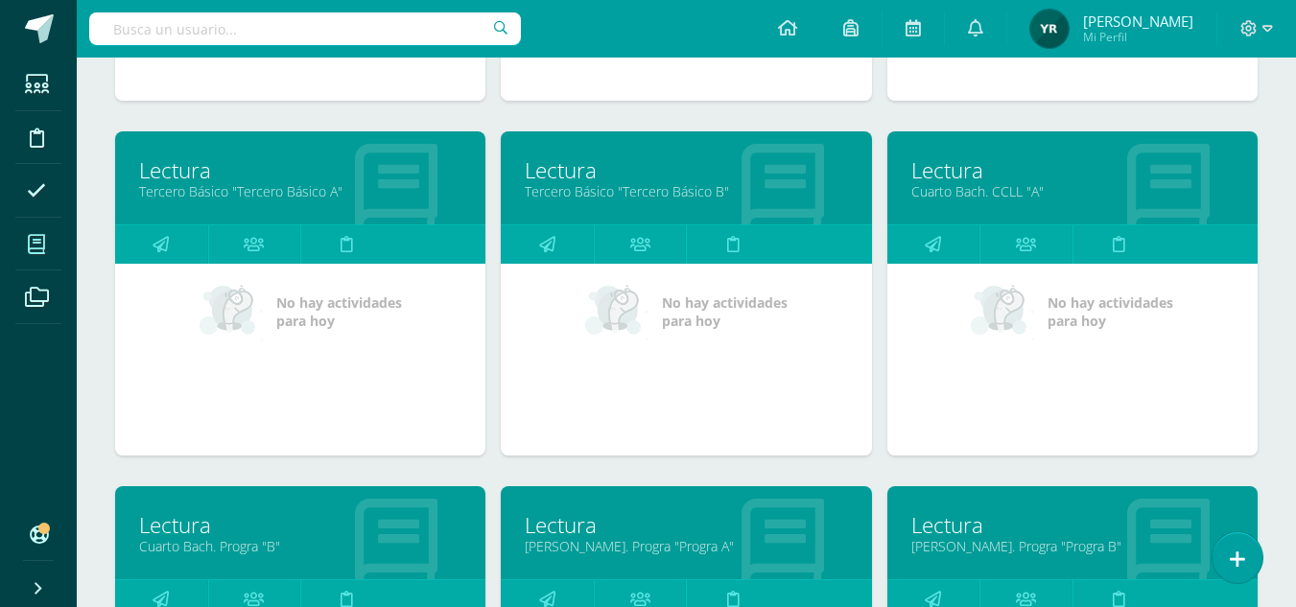
click at [969, 528] on link "Lectura" at bounding box center [1072, 525] width 322 height 30
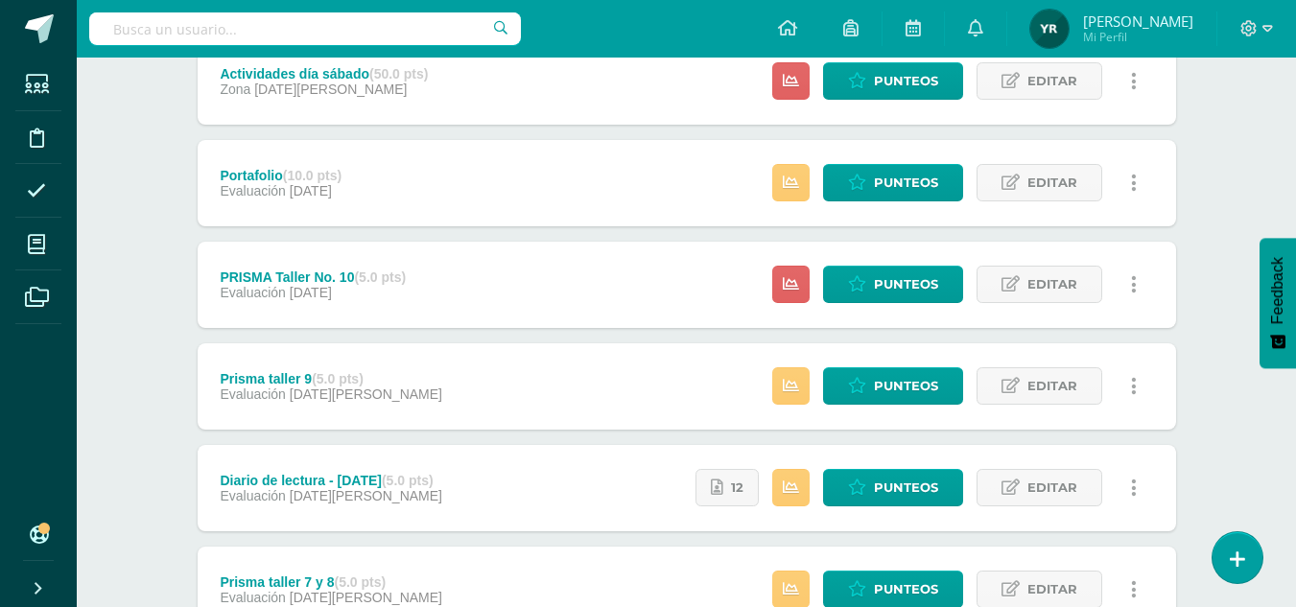
scroll to position [293, 0]
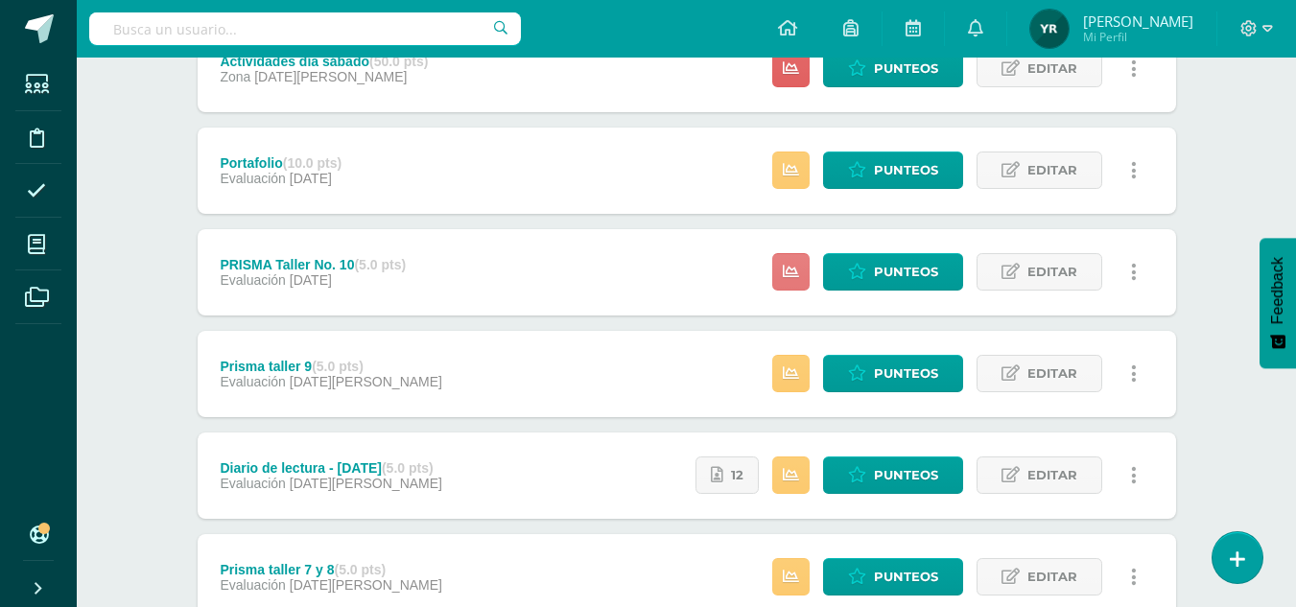
click at [774, 281] on link at bounding box center [790, 271] width 37 height 37
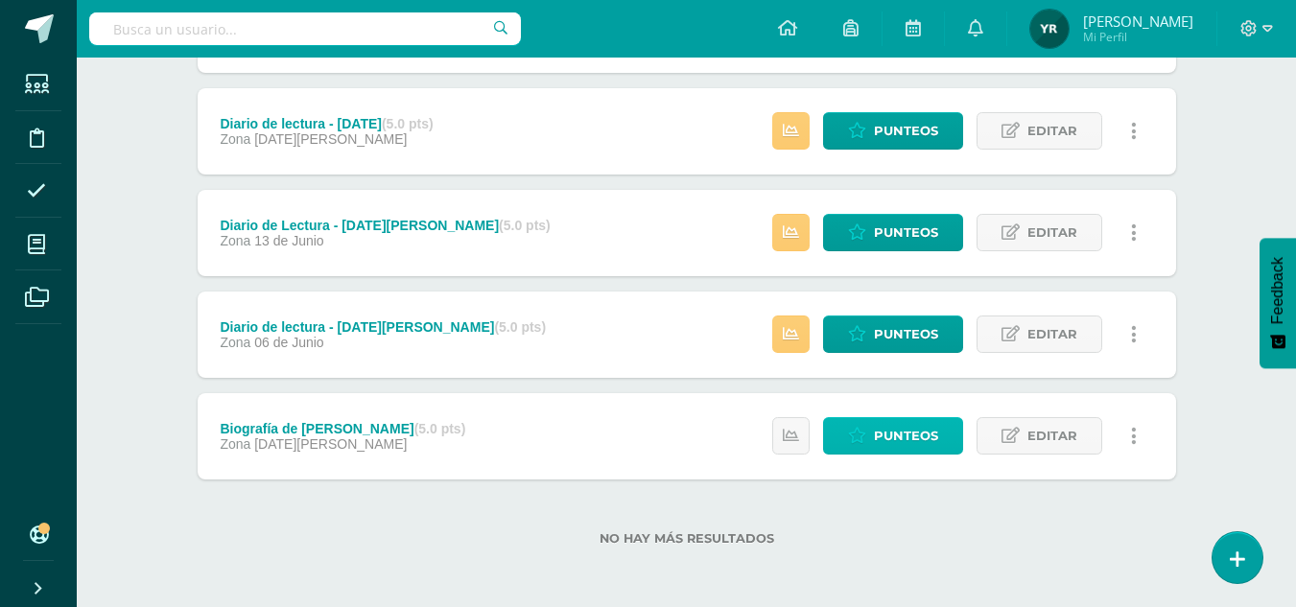
click at [910, 448] on span "Punteos" at bounding box center [906, 435] width 64 height 35
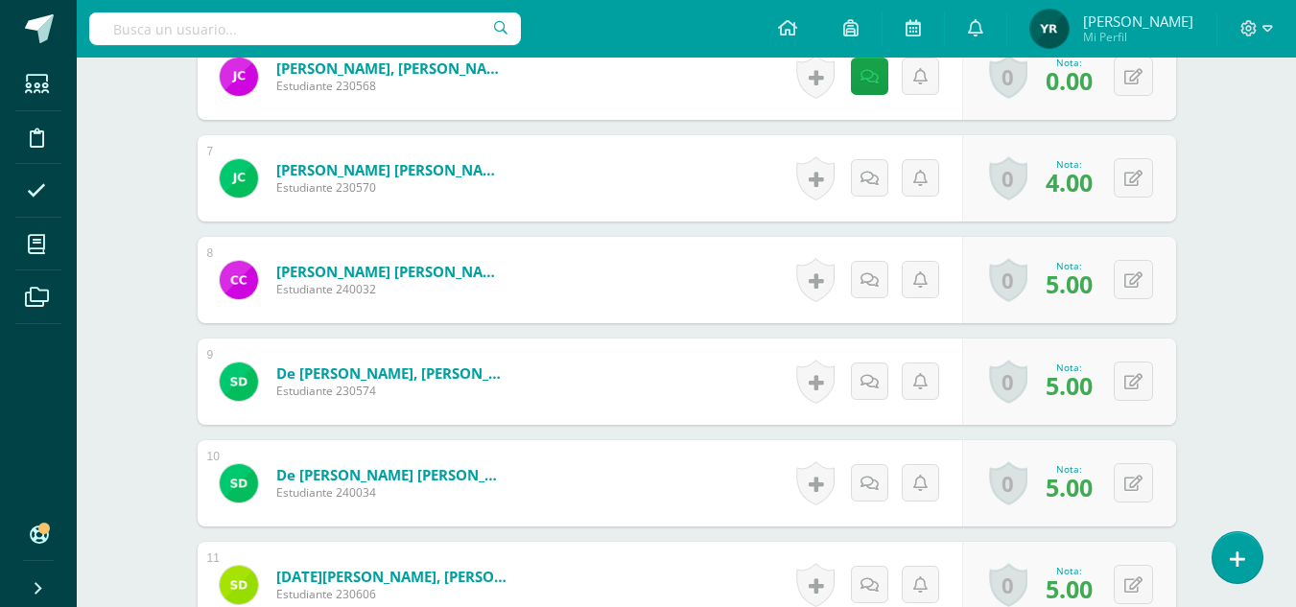
scroll to position [1172, 0]
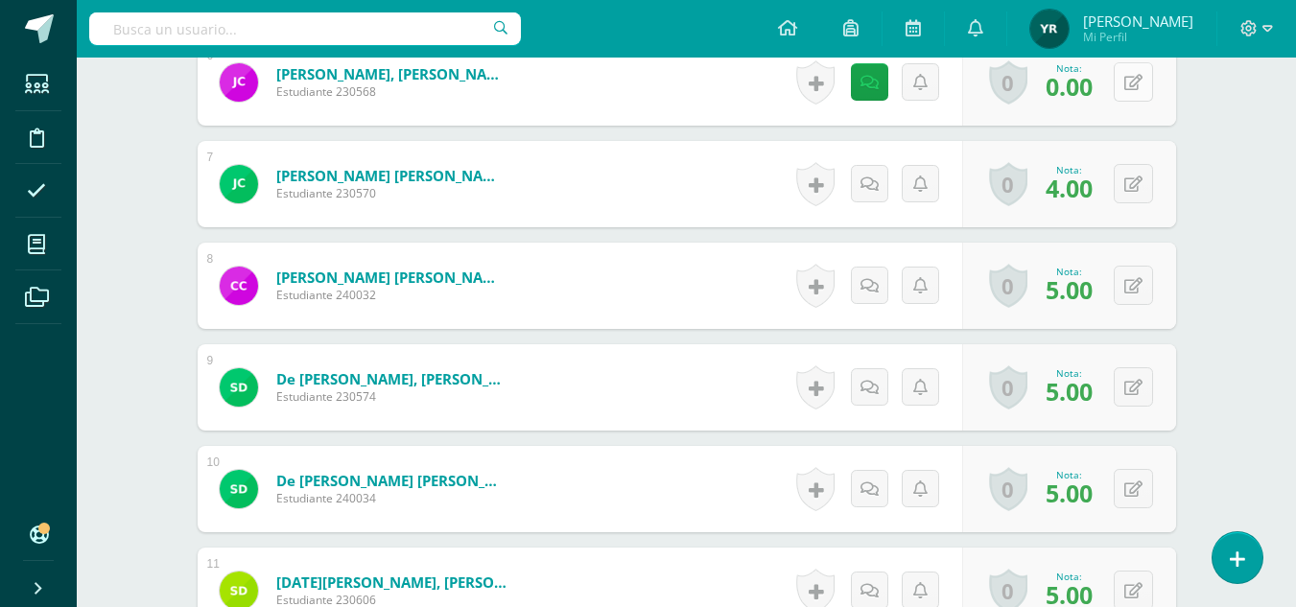
click at [1143, 83] on button at bounding box center [1132, 81] width 39 height 39
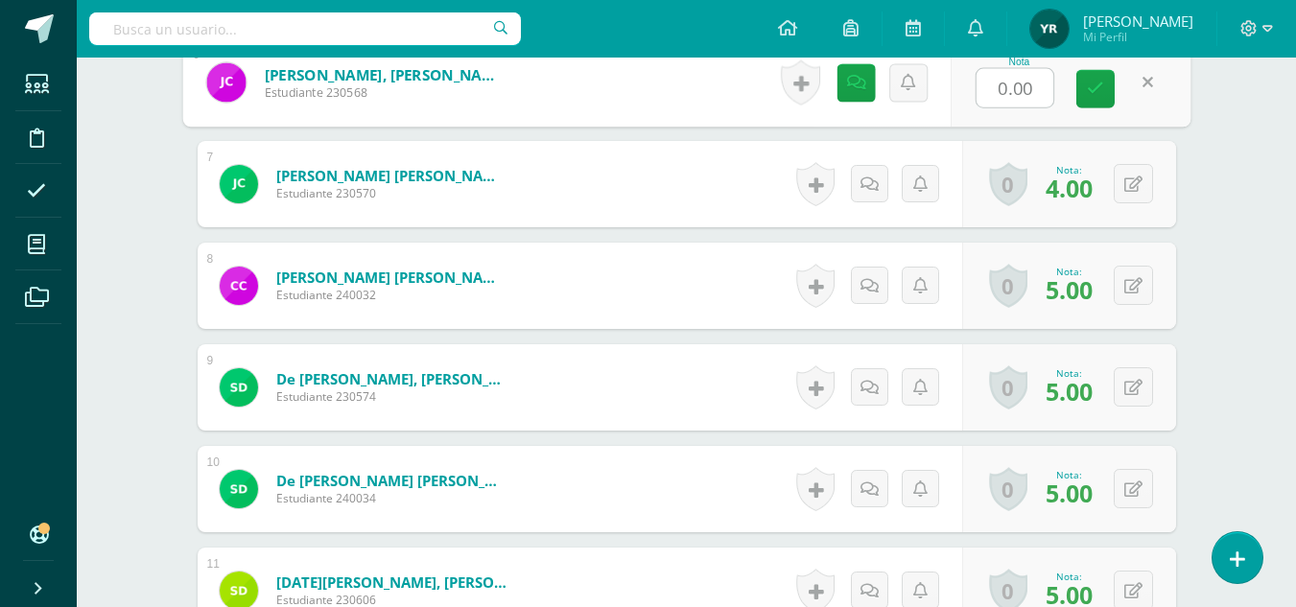
type input "5"
click at [1099, 88] on icon at bounding box center [1095, 89] width 17 height 16
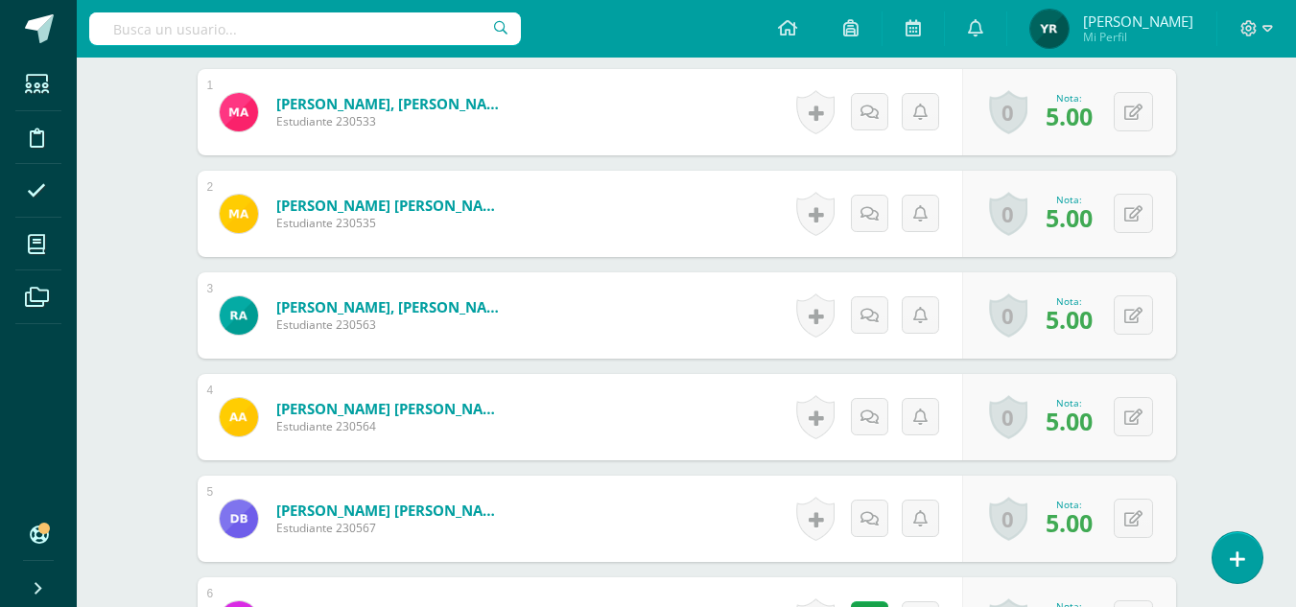
scroll to position [0, 0]
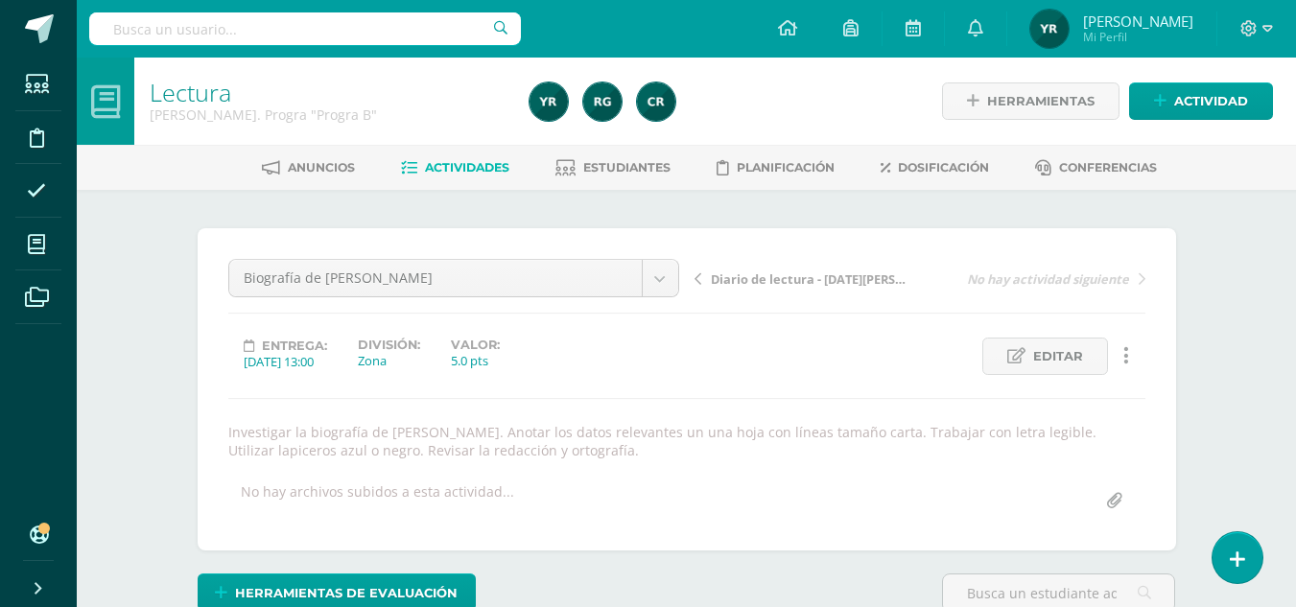
click at [777, 275] on span "Diario de lectura - [DATE][PERSON_NAME]" at bounding box center [812, 278] width 203 height 17
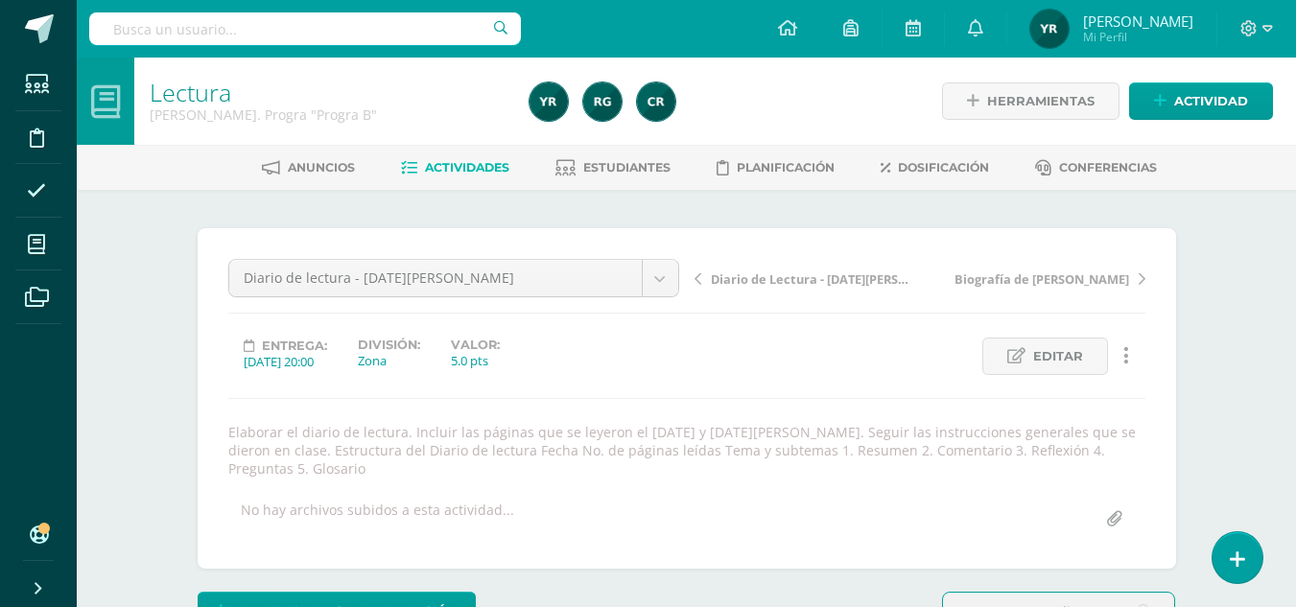
click at [817, 284] on span "Diario de Lectura - [DATE][PERSON_NAME]" at bounding box center [812, 278] width 203 height 17
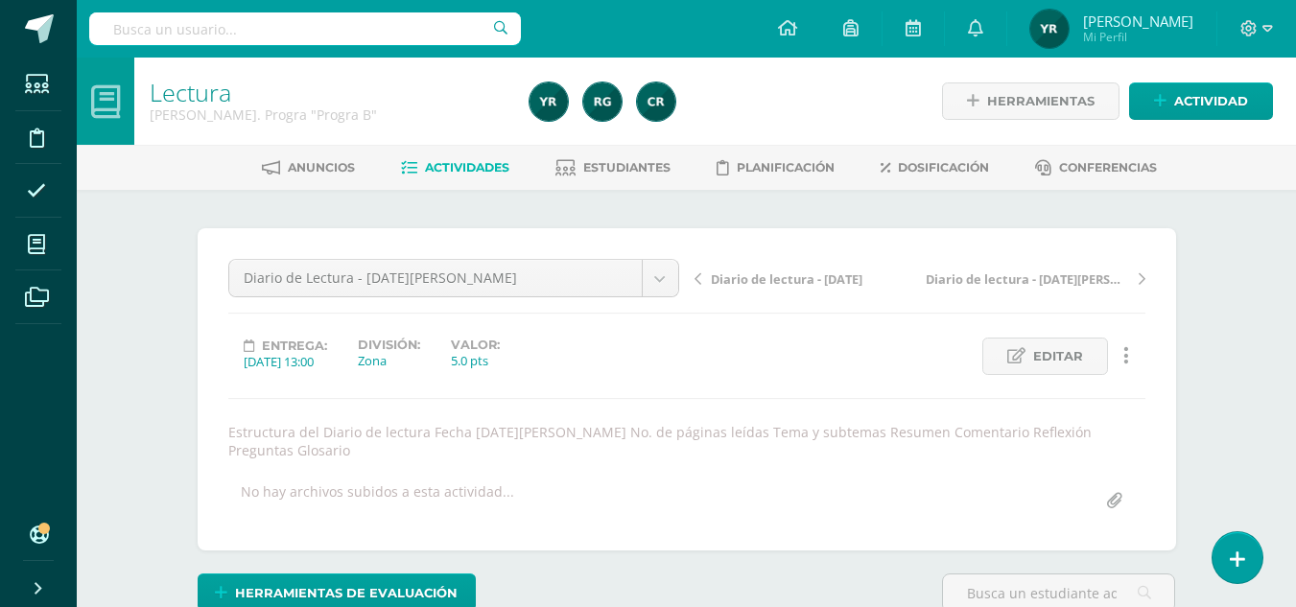
click at [792, 269] on link "Diario de lectura - [DATE]" at bounding box center [806, 278] width 225 height 19
click at [743, 284] on span "Prisma taller 7 y 8" at bounding box center [765, 278] width 109 height 17
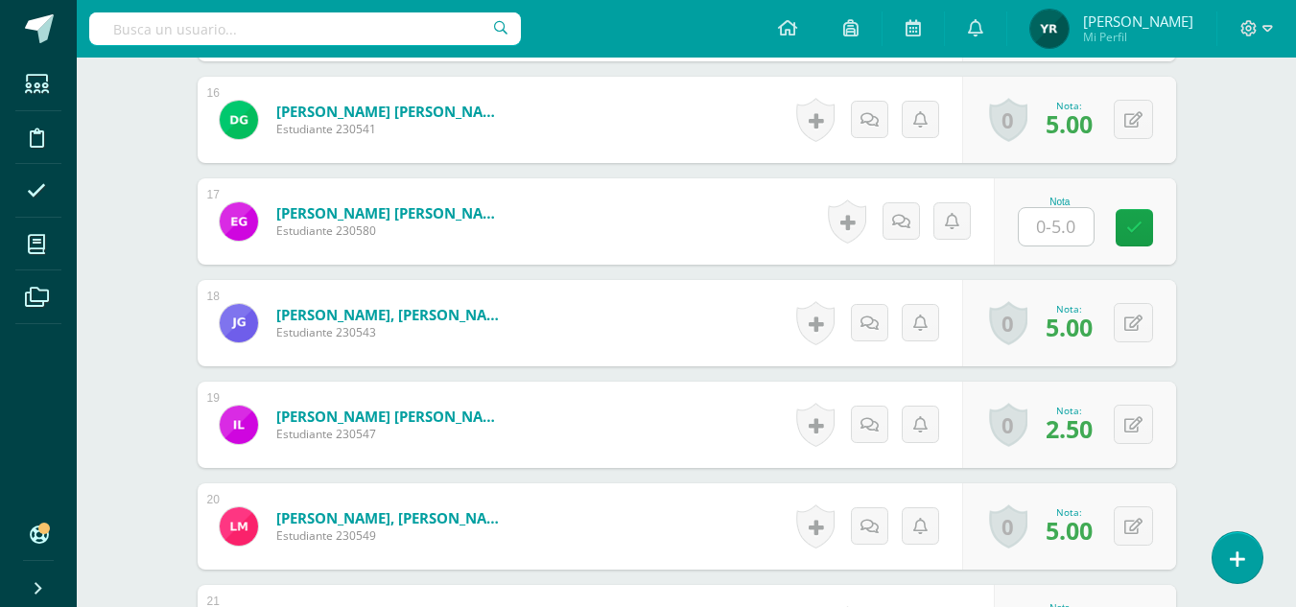
scroll to position [2169, 0]
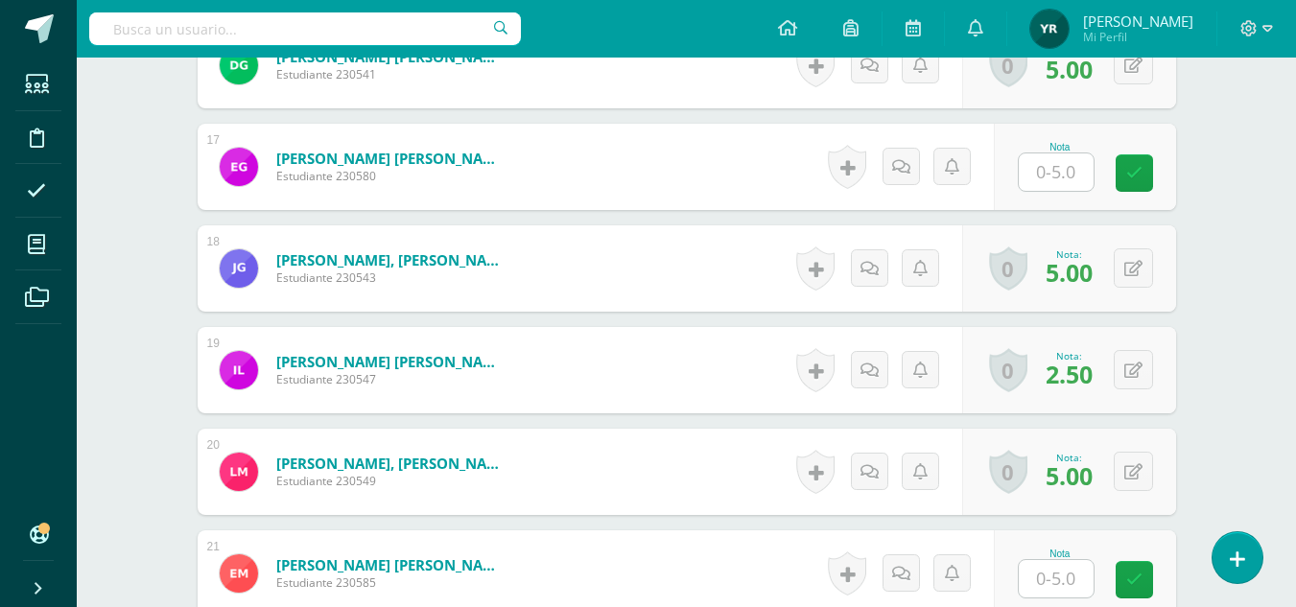
click at [1062, 181] on input "text" at bounding box center [1056, 171] width 75 height 37
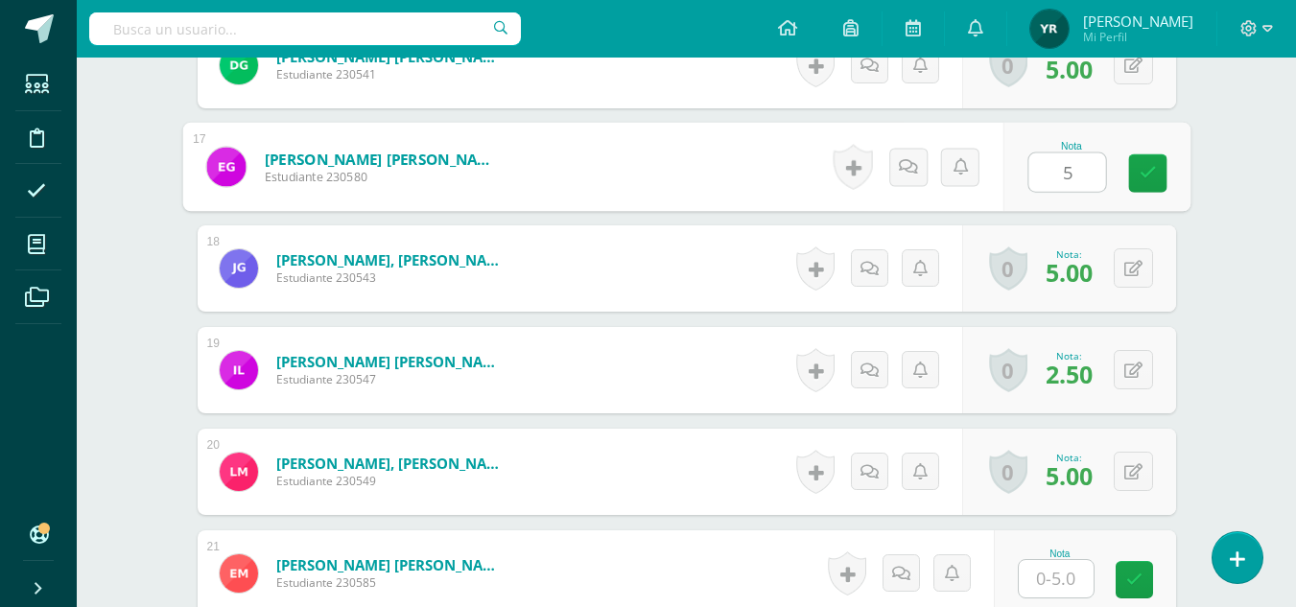
type input "5"
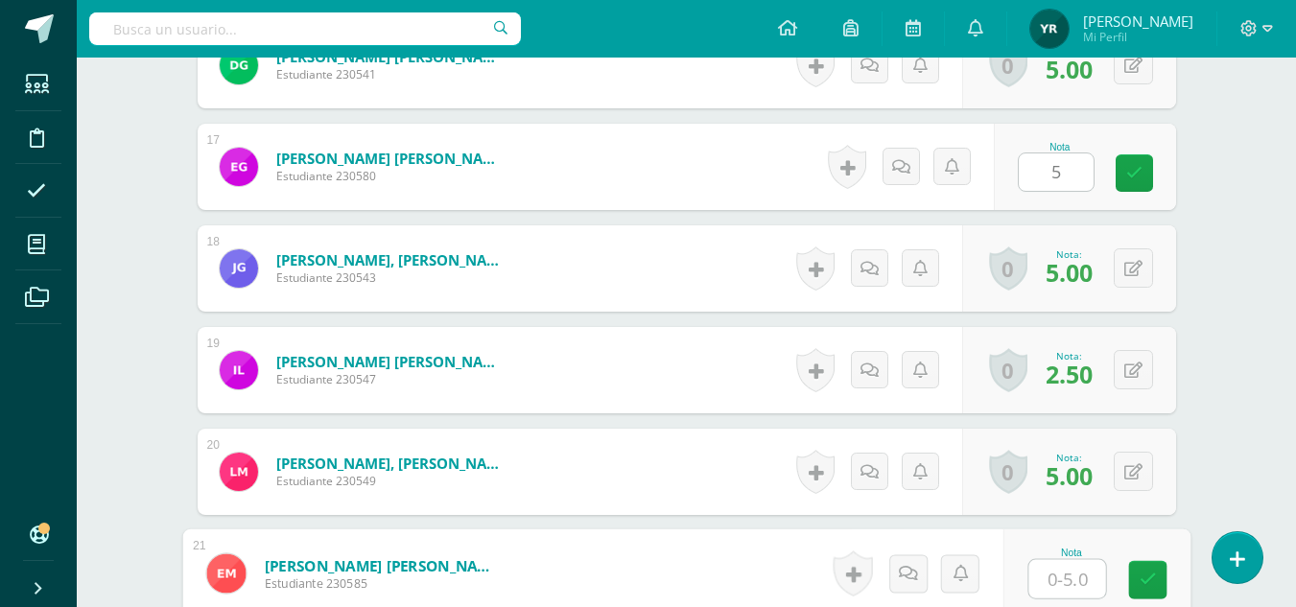
click at [1068, 577] on input "text" at bounding box center [1066, 579] width 77 height 38
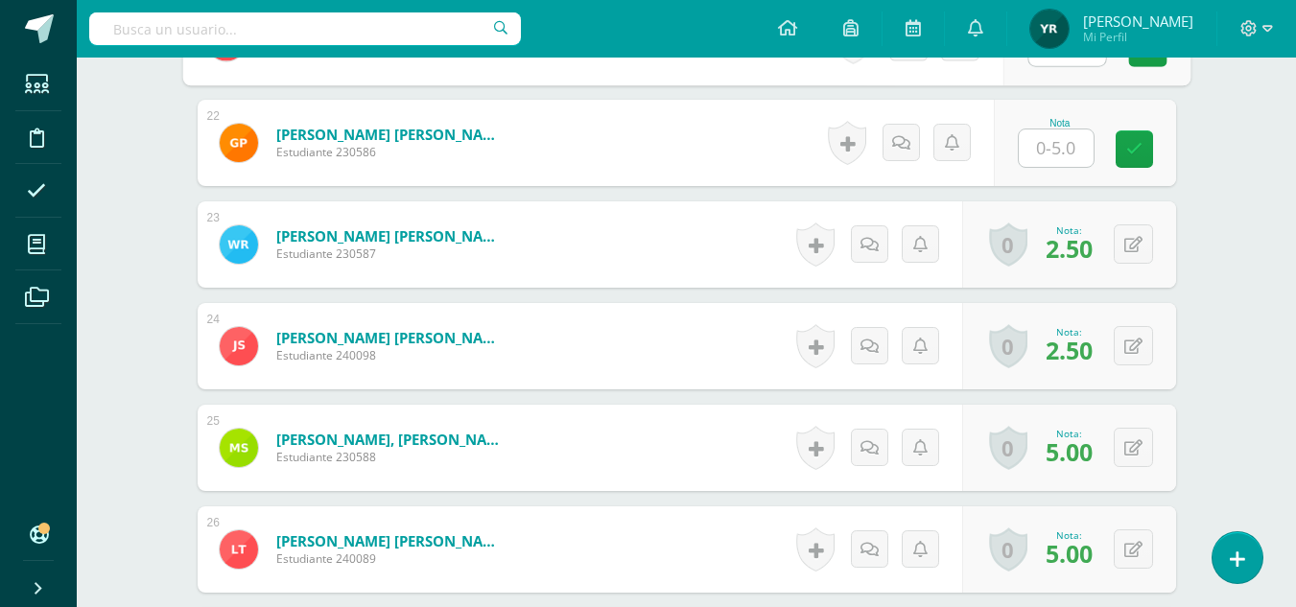
scroll to position [2707, 0]
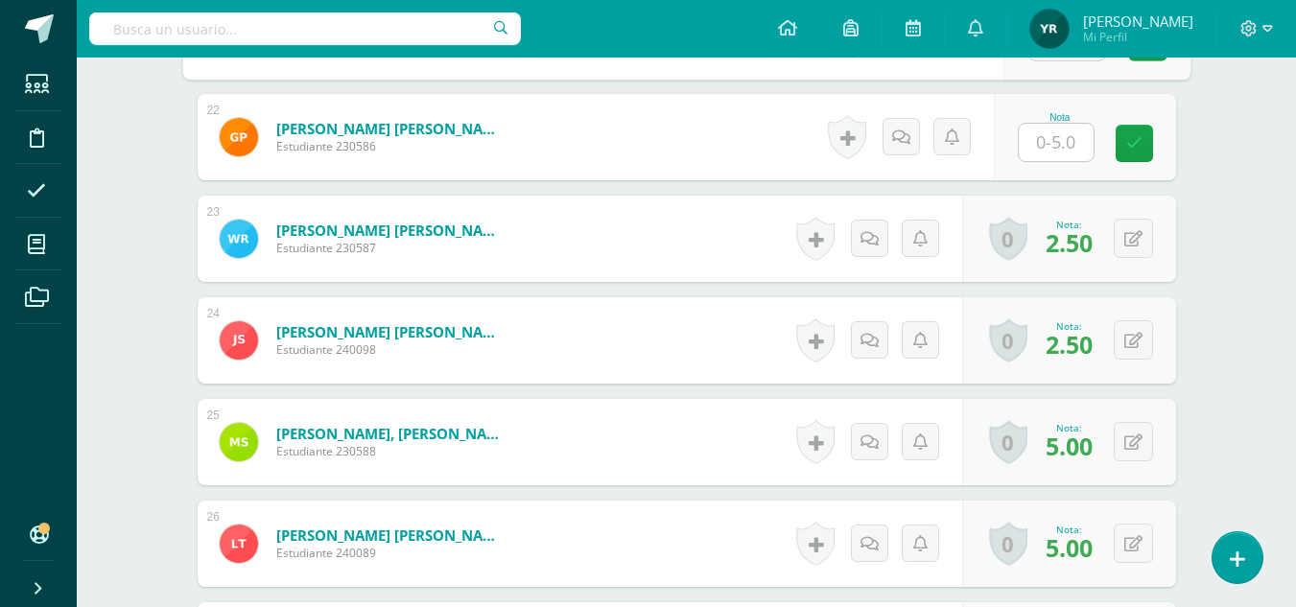
type input "4"
click at [1065, 141] on input "text" at bounding box center [1056, 142] width 75 height 37
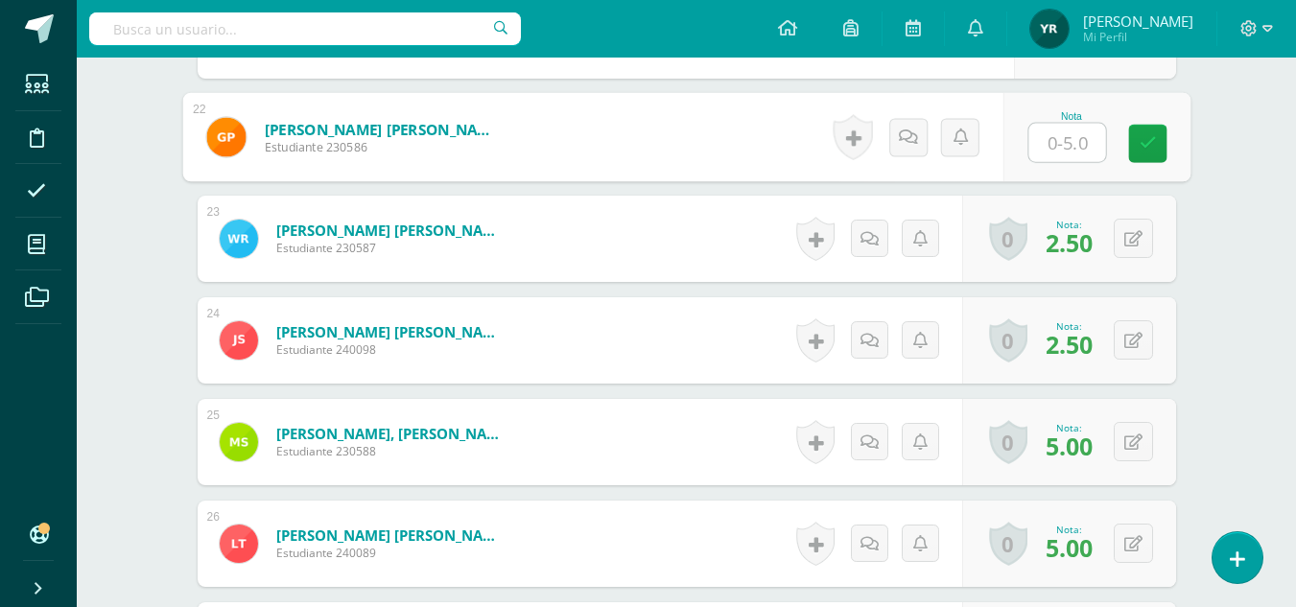
type input "4"
click at [1151, 153] on link at bounding box center [1147, 144] width 38 height 38
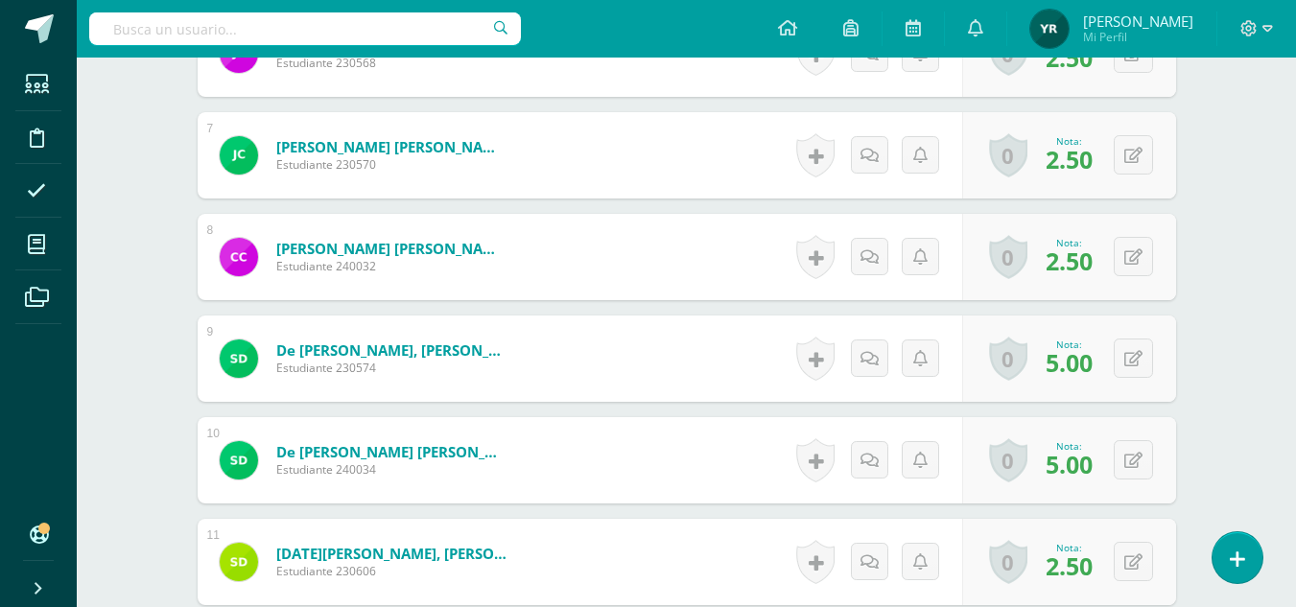
scroll to position [0, 0]
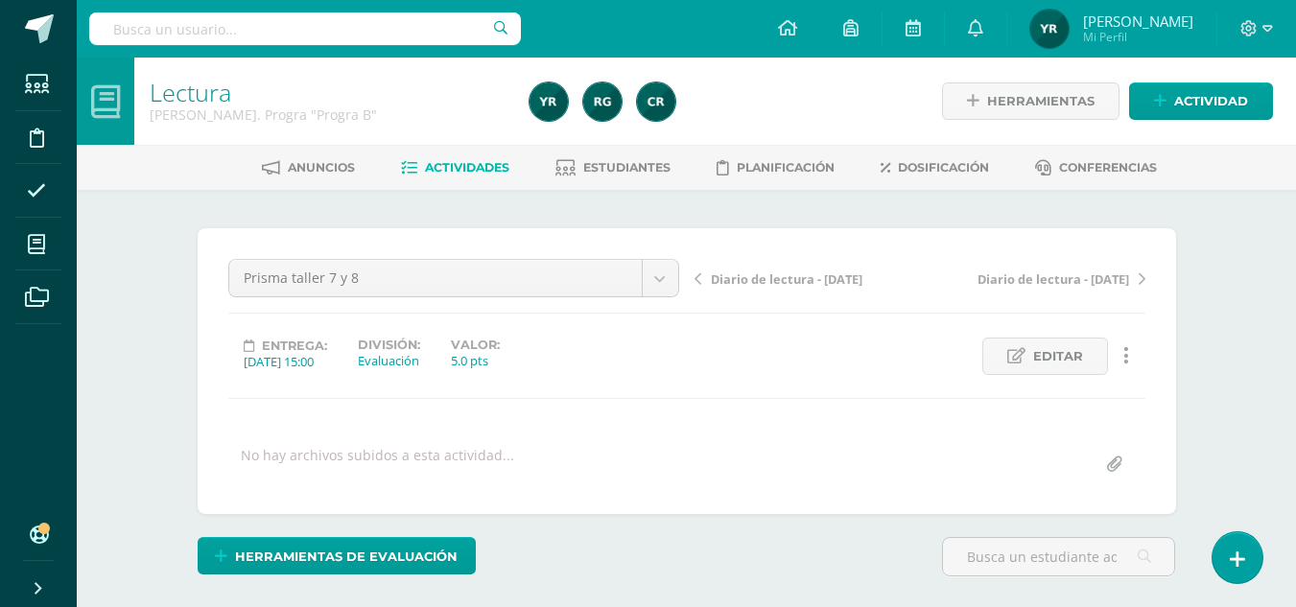
click at [797, 278] on span "Diario de lectura - [DATE]" at bounding box center [787, 278] width 152 height 17
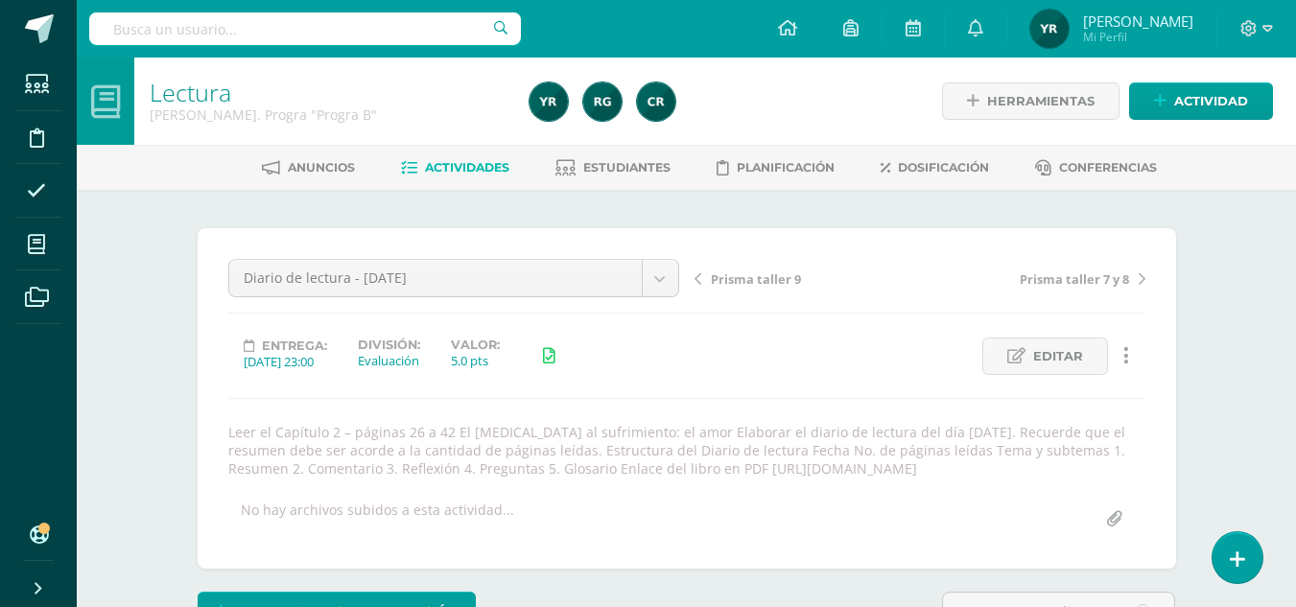
click at [761, 278] on span "Prisma taller 9" at bounding box center [756, 278] width 90 height 17
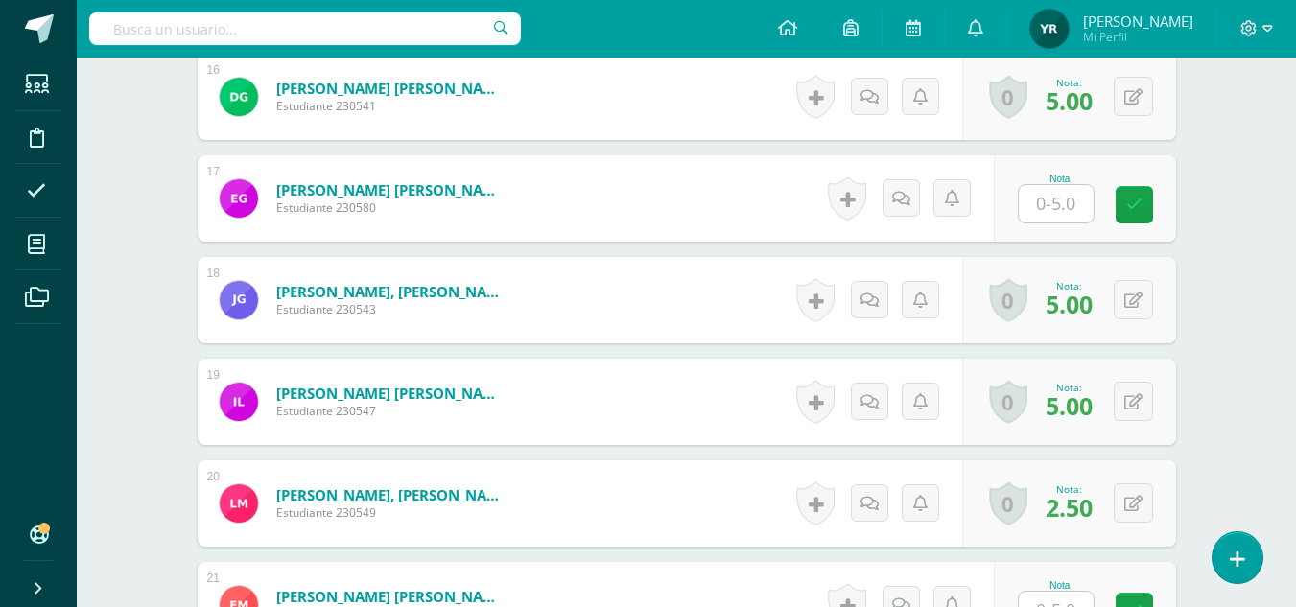
scroll to position [2157, 0]
click at [1061, 207] on input "text" at bounding box center [1056, 202] width 75 height 37
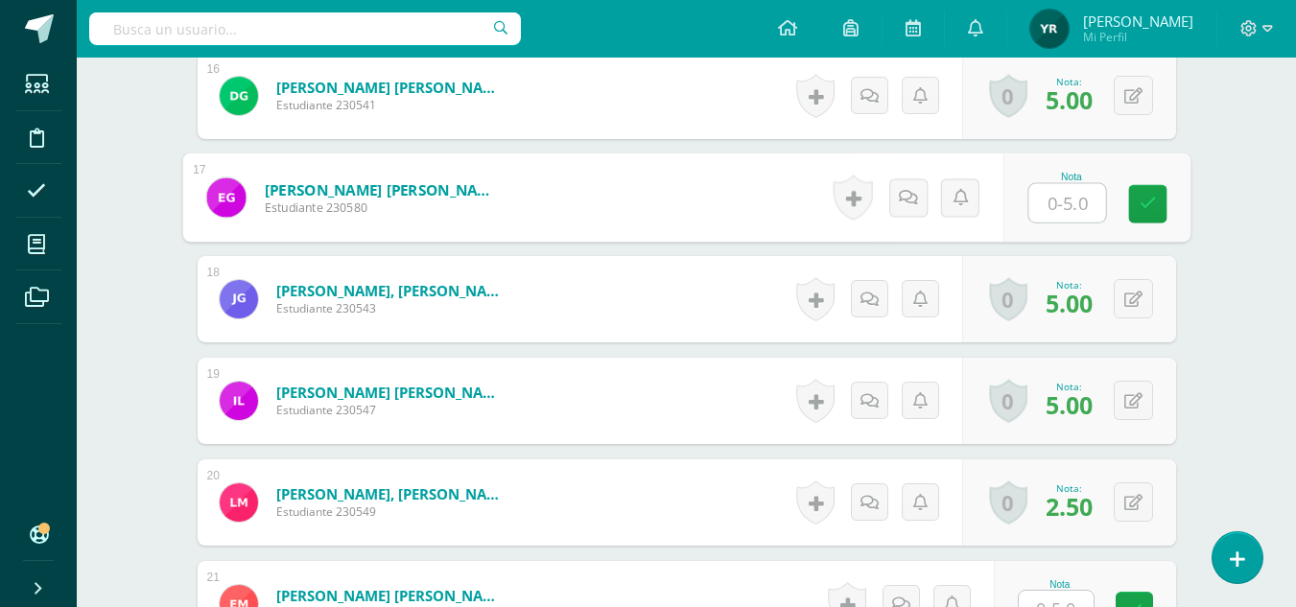
type input "5"
click at [1152, 199] on icon at bounding box center [1146, 204] width 17 height 16
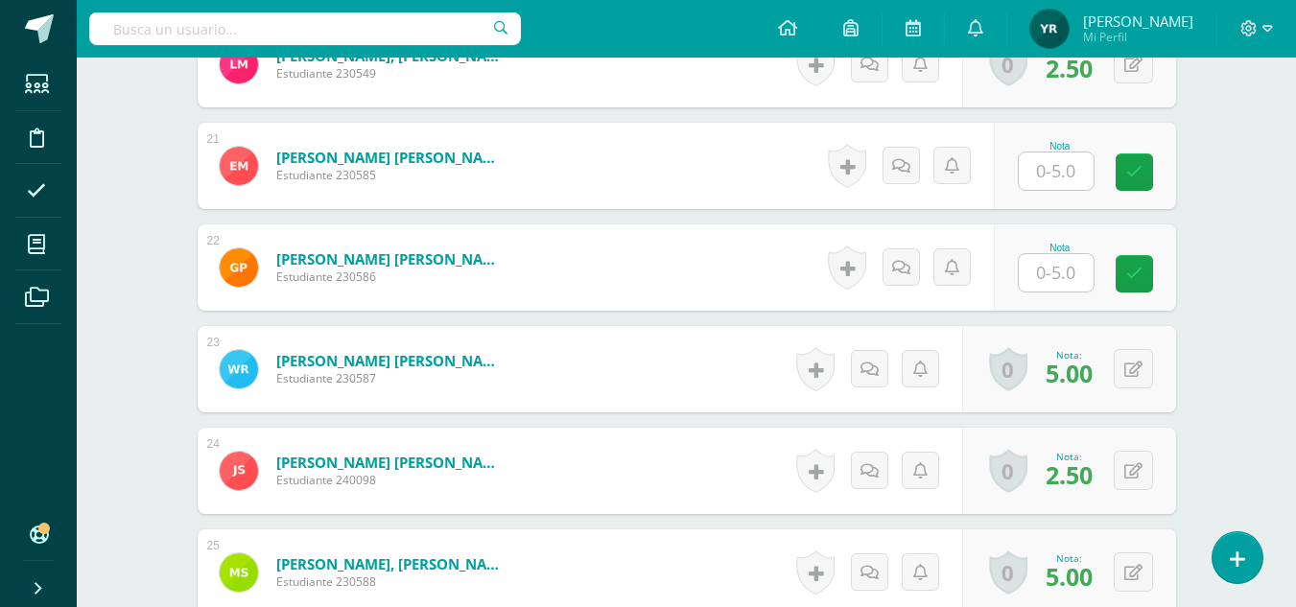
scroll to position [2626, 0]
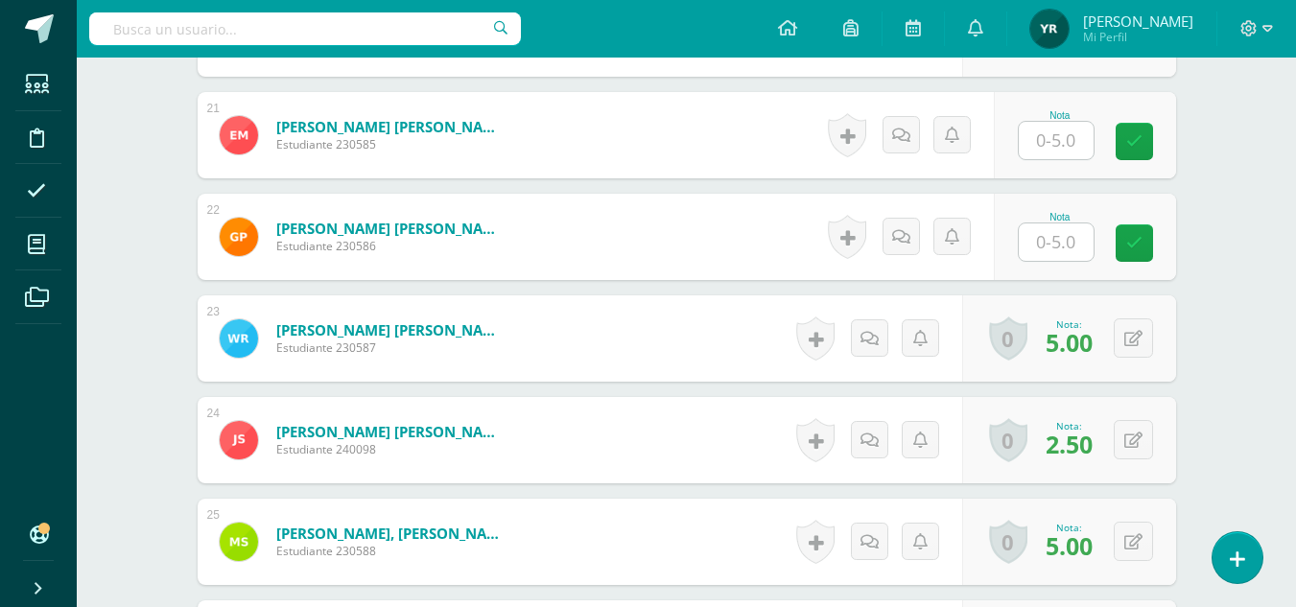
click at [1082, 139] on input "text" at bounding box center [1056, 140] width 75 height 37
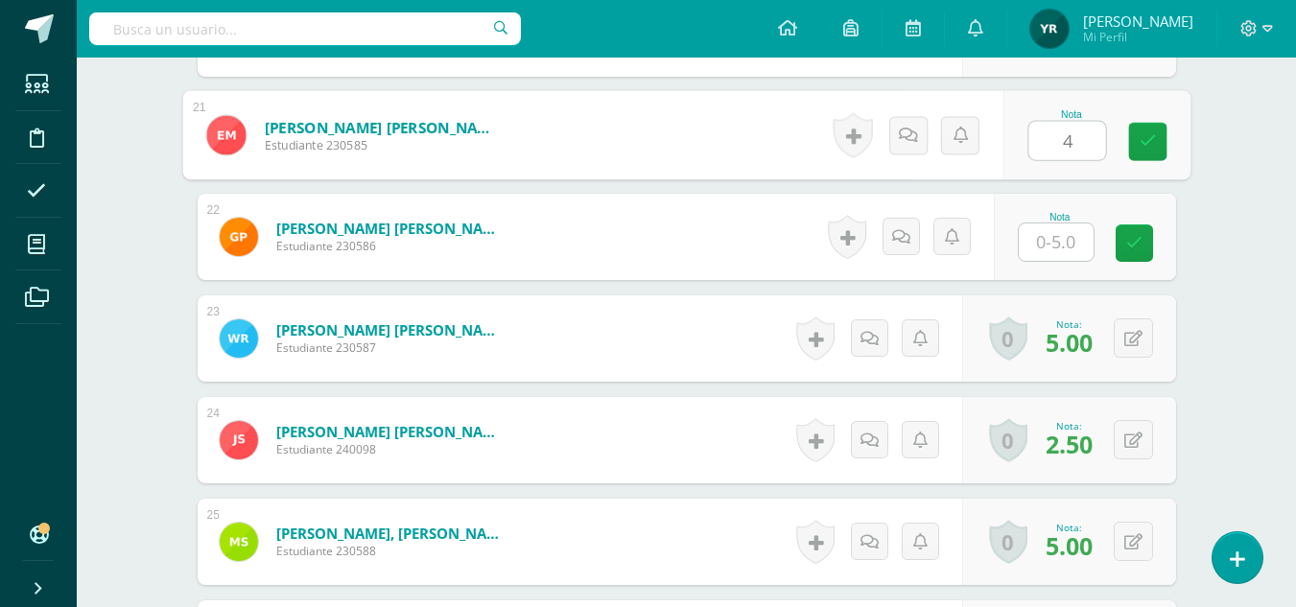
type input "4"
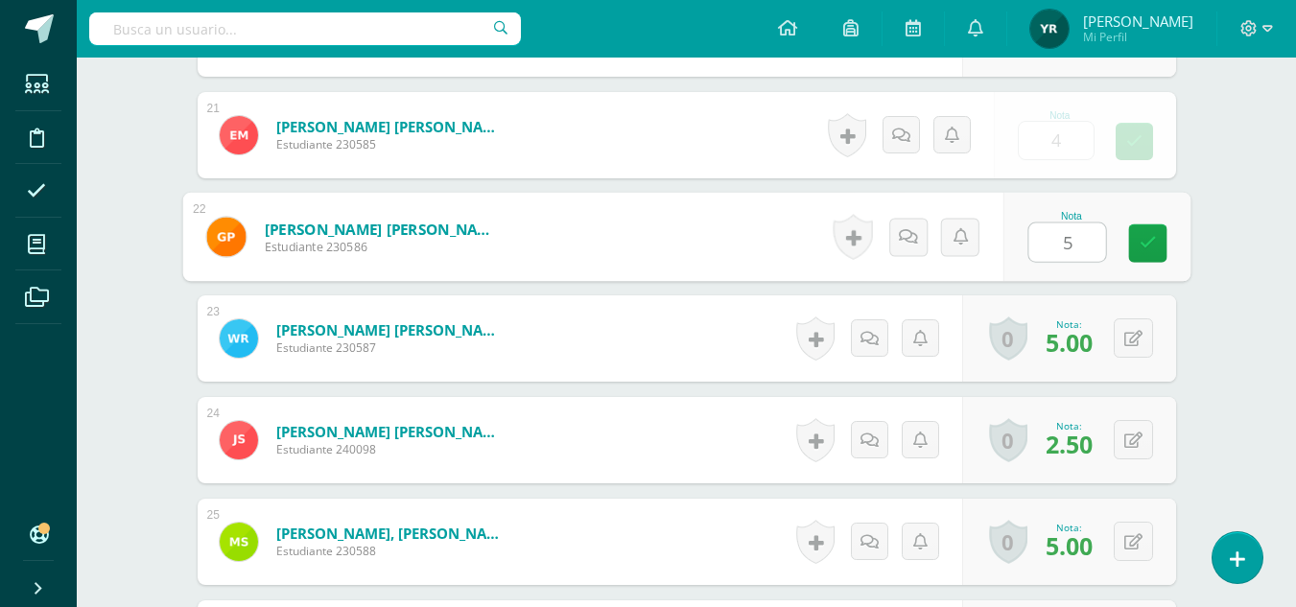
type input "5"
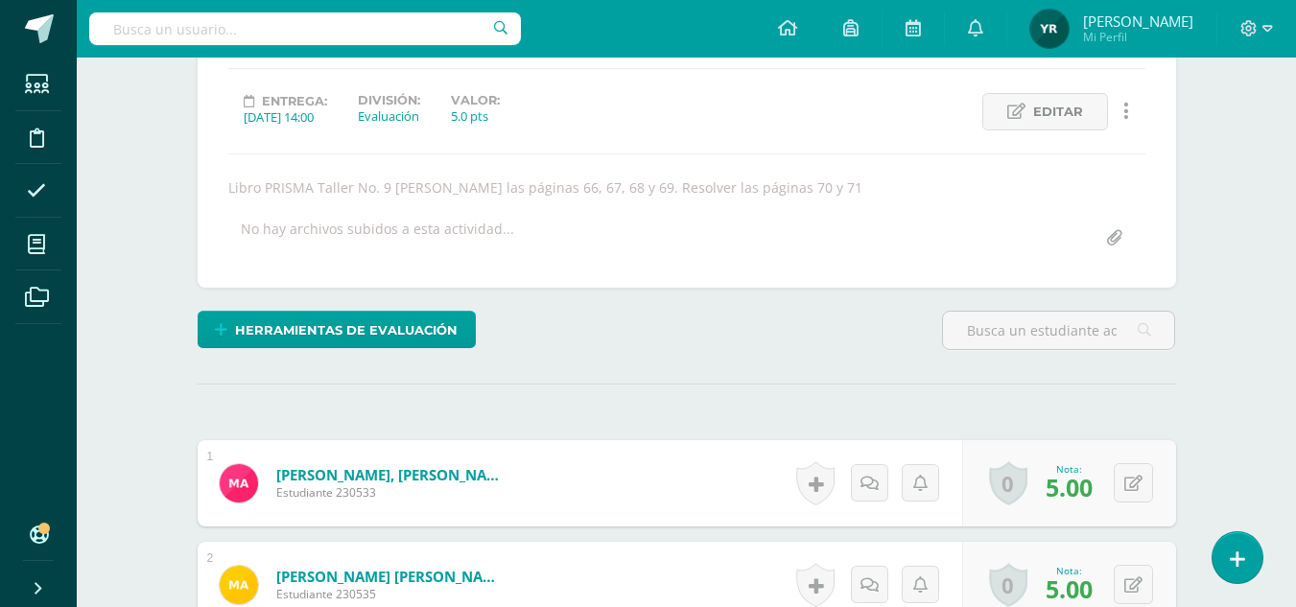
scroll to position [0, 0]
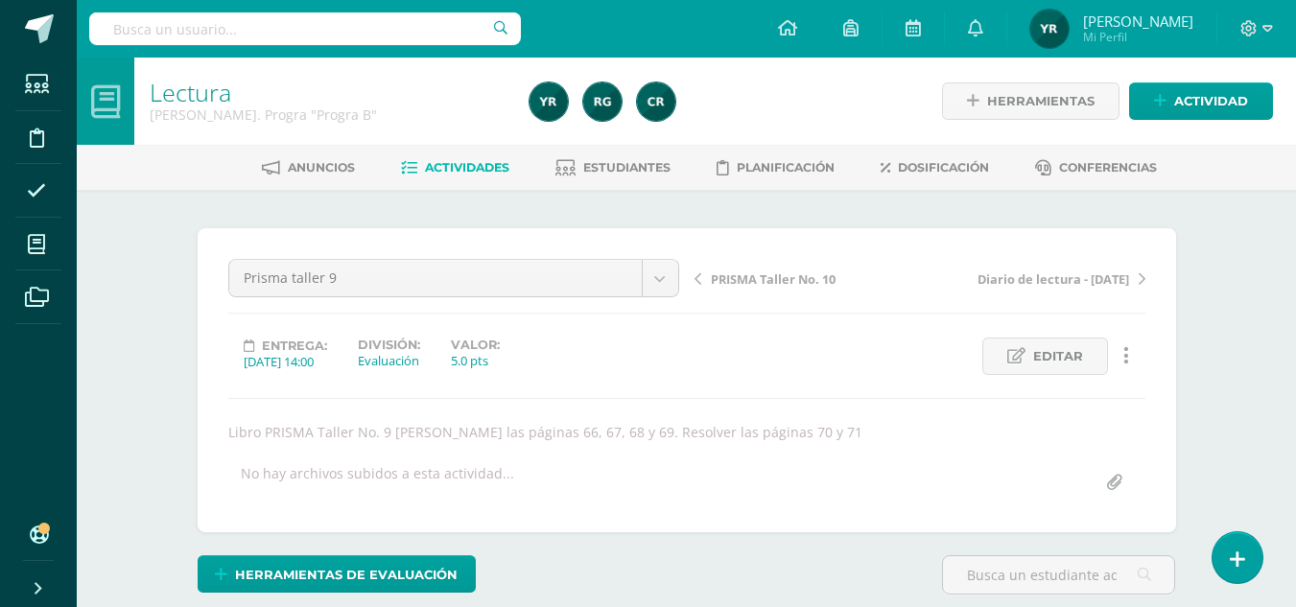
click at [798, 278] on span "PRISMA Taller No. 10" at bounding box center [773, 278] width 125 height 17
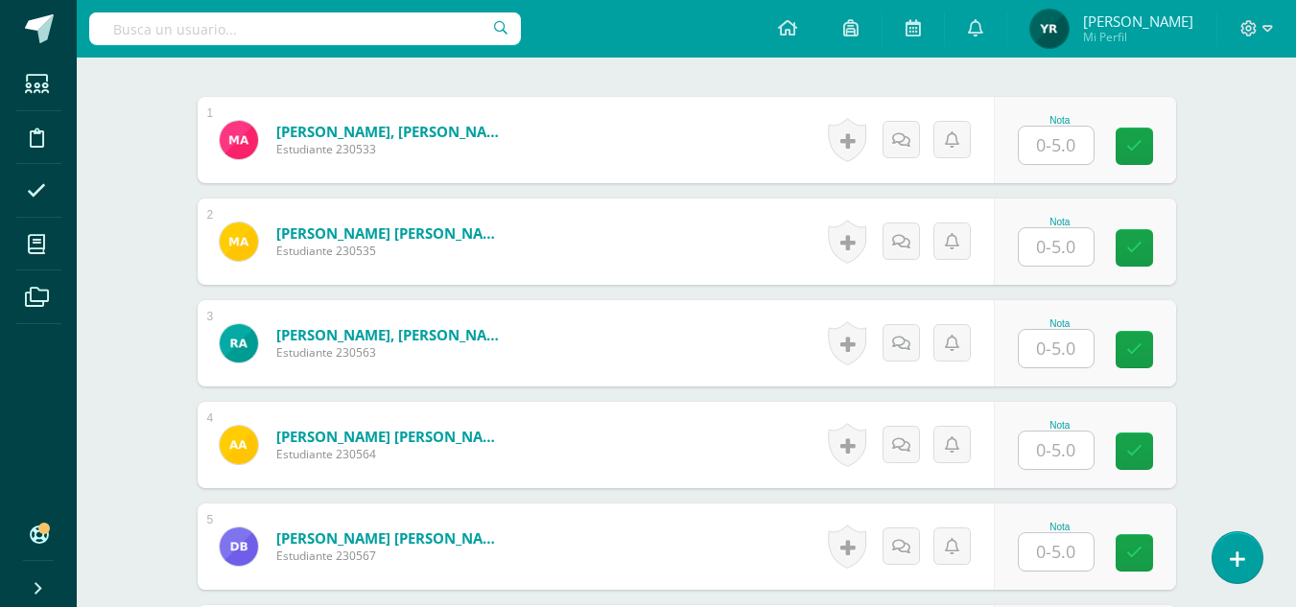
scroll to position [599, 0]
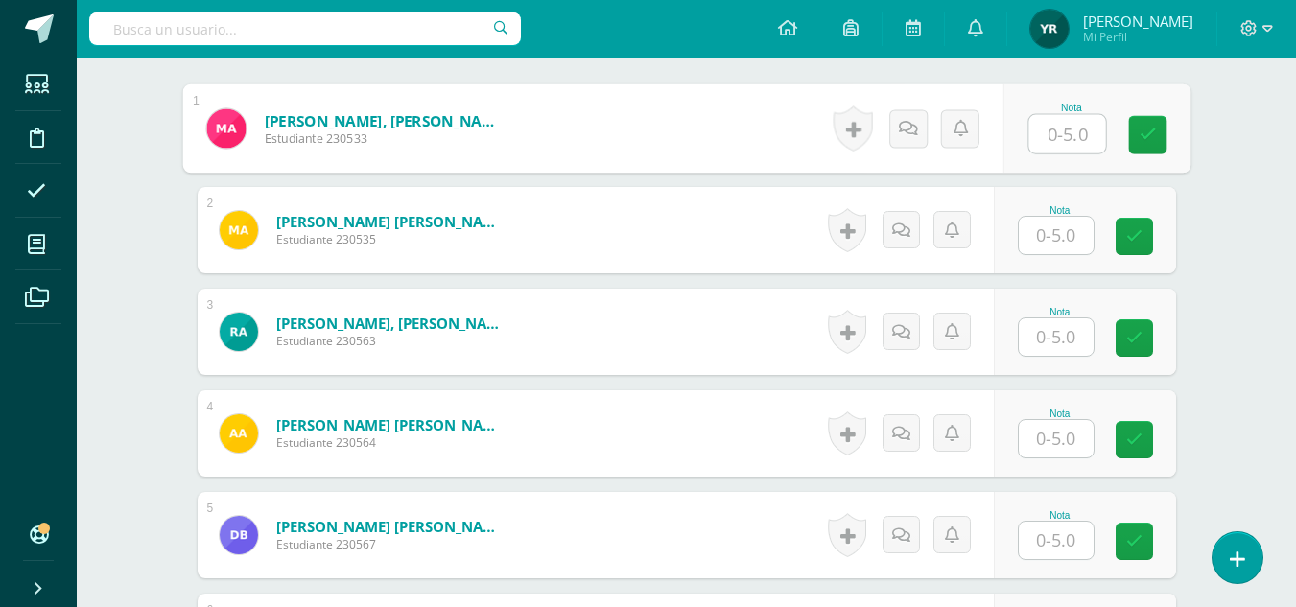
click at [1056, 131] on input "text" at bounding box center [1066, 134] width 77 height 38
type input "5"
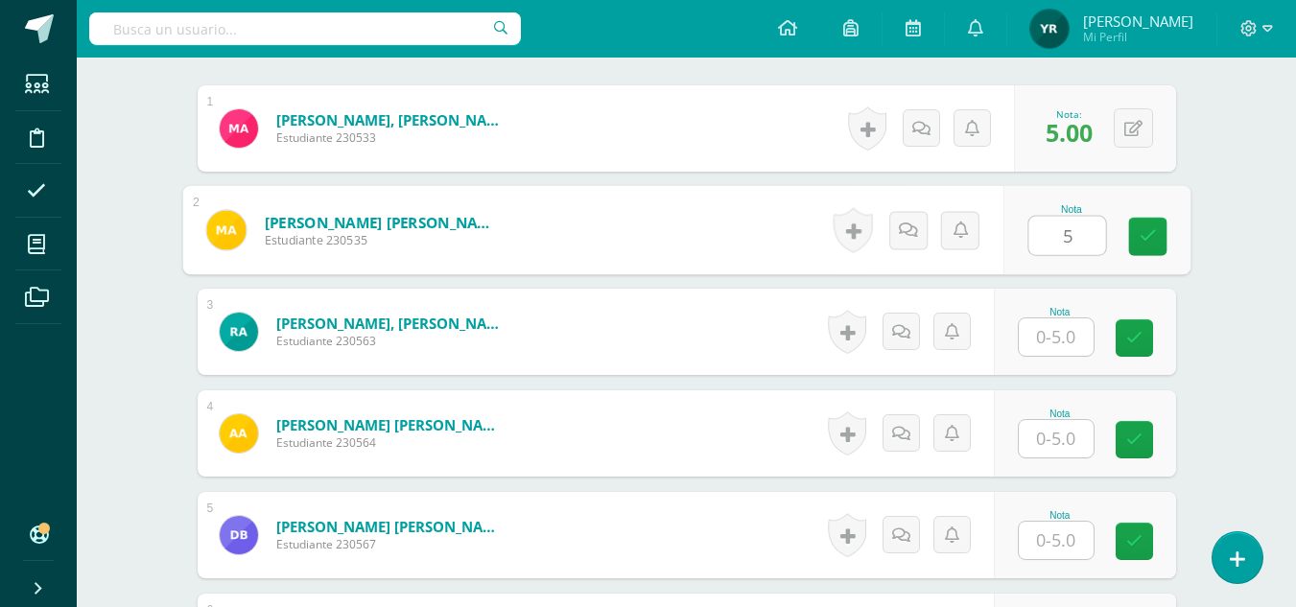
type input "5"
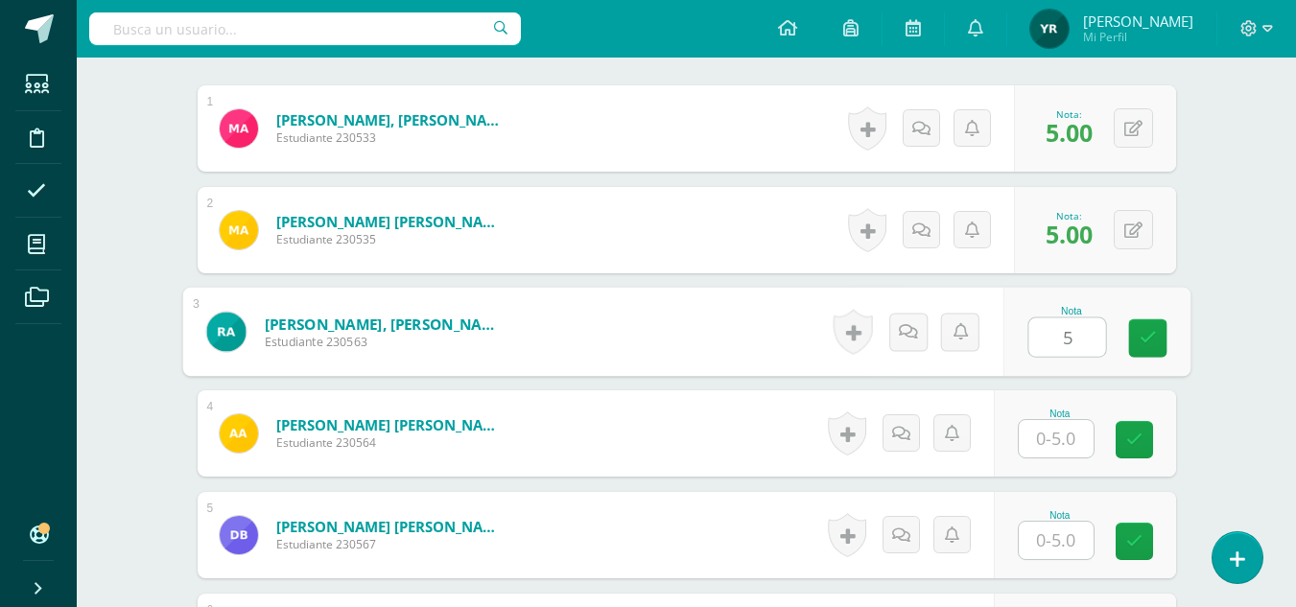
type input "5"
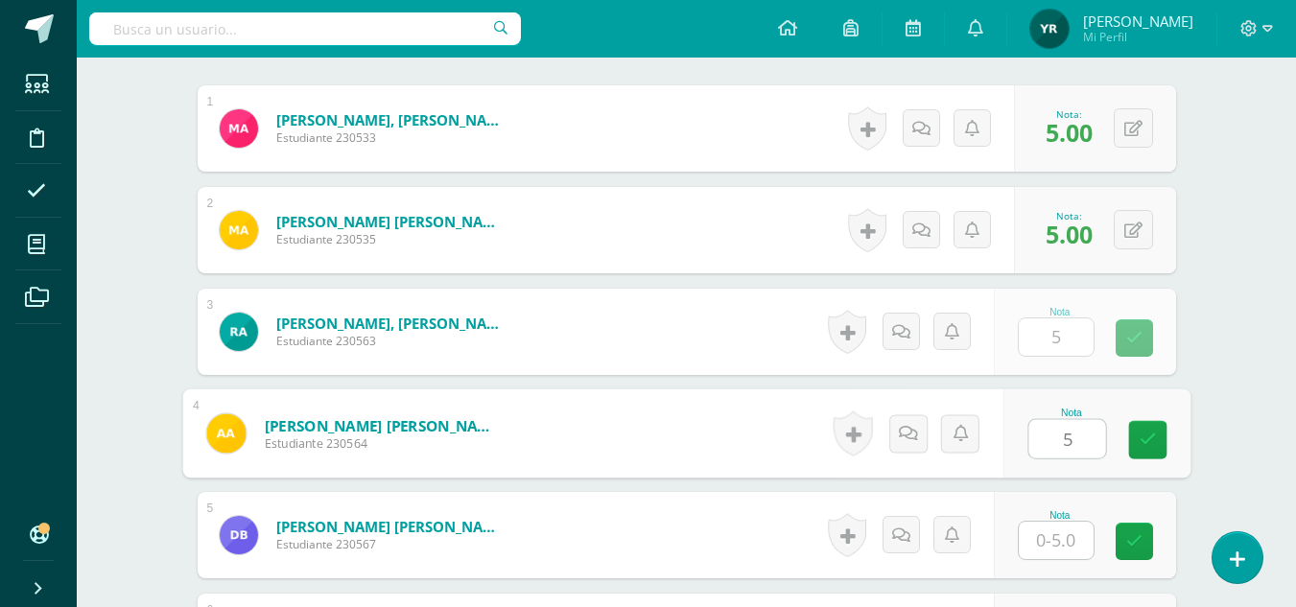
type input "5"
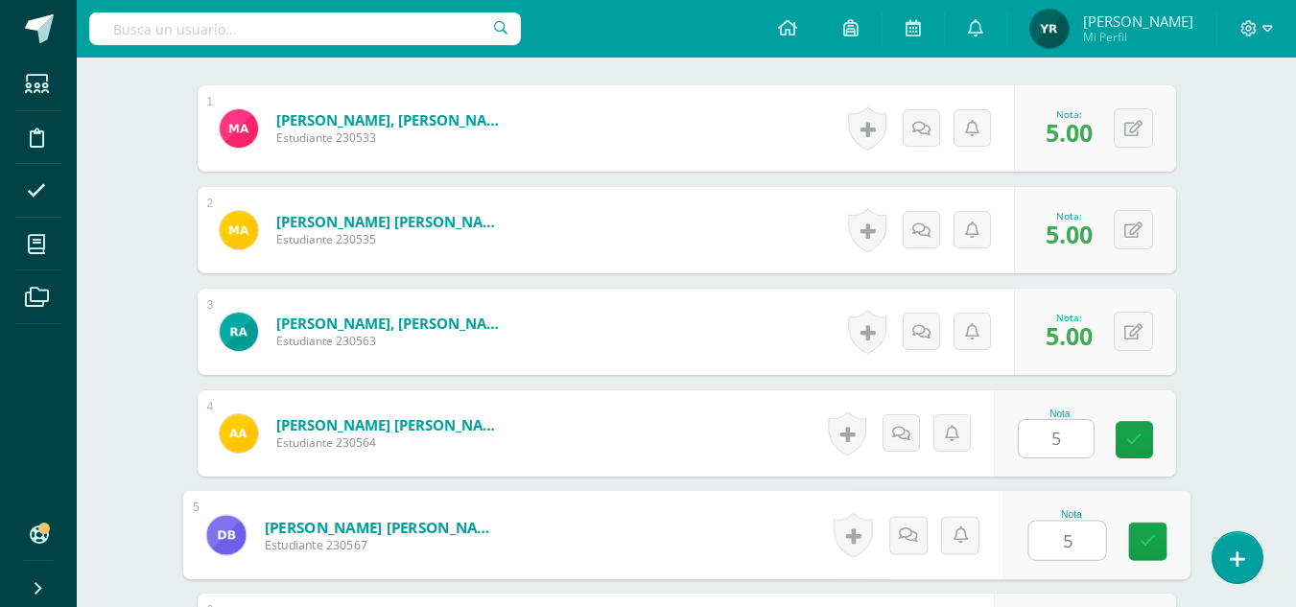
type input "5"
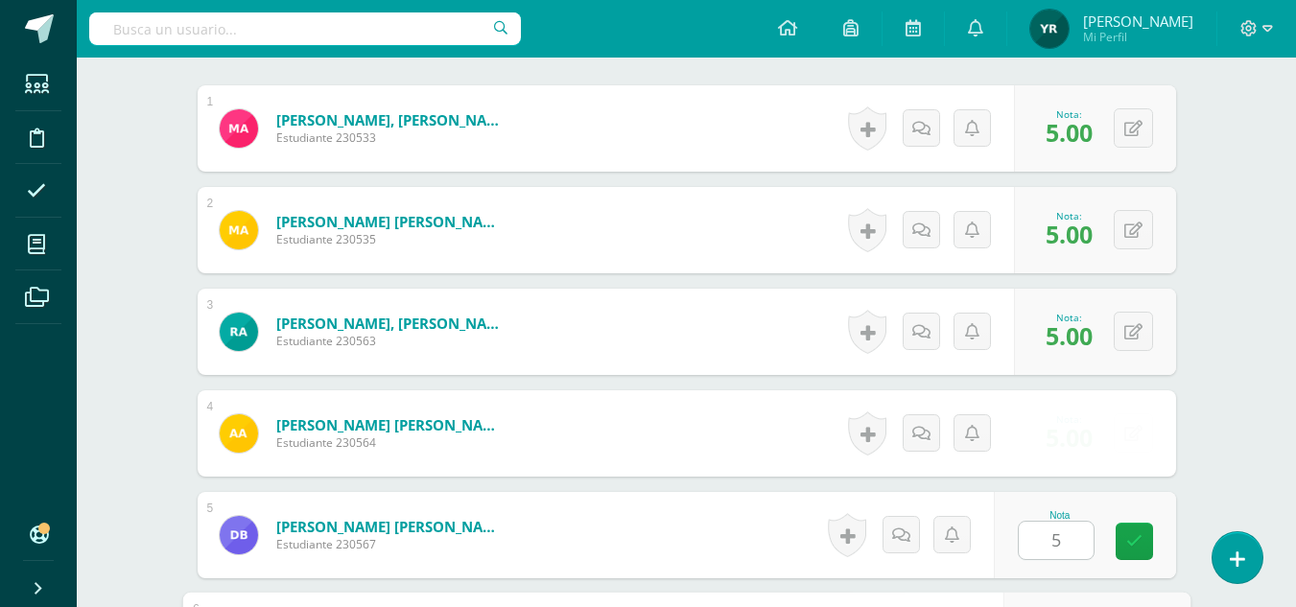
scroll to position [938, 0]
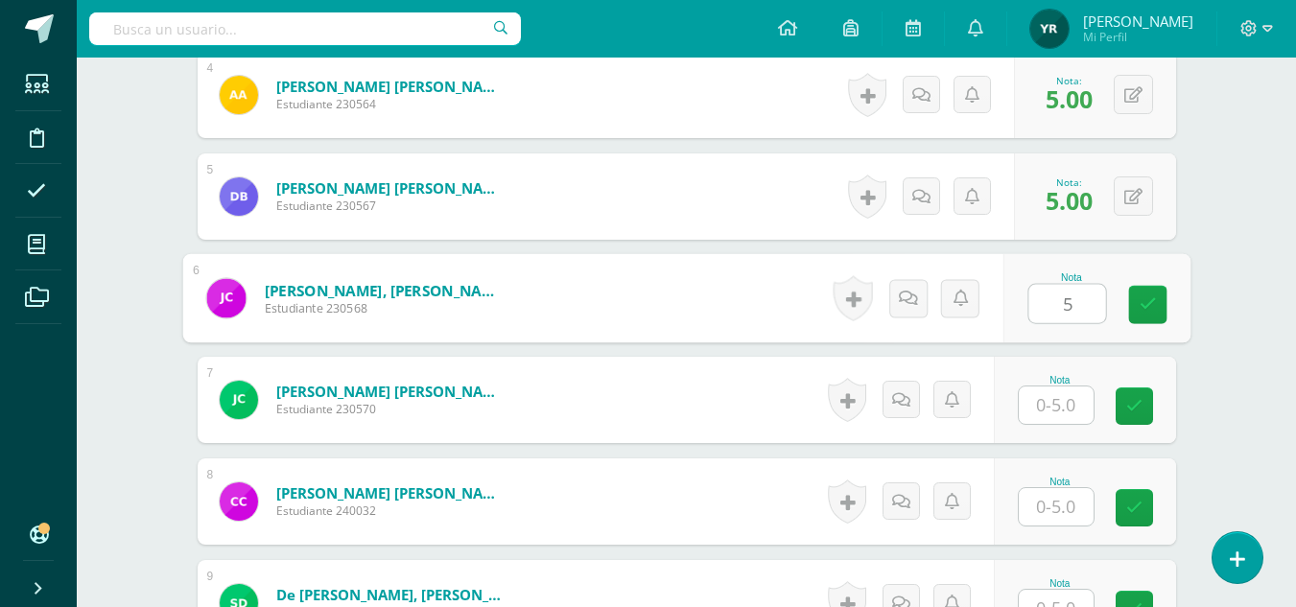
type input "5"
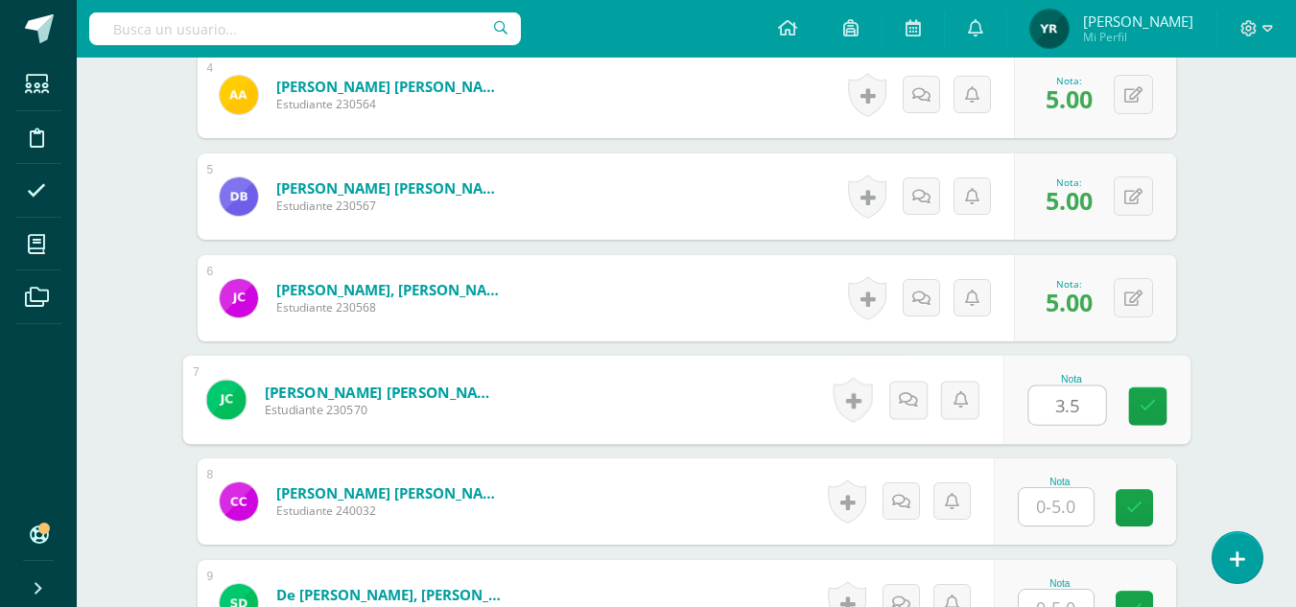
type input "3.5"
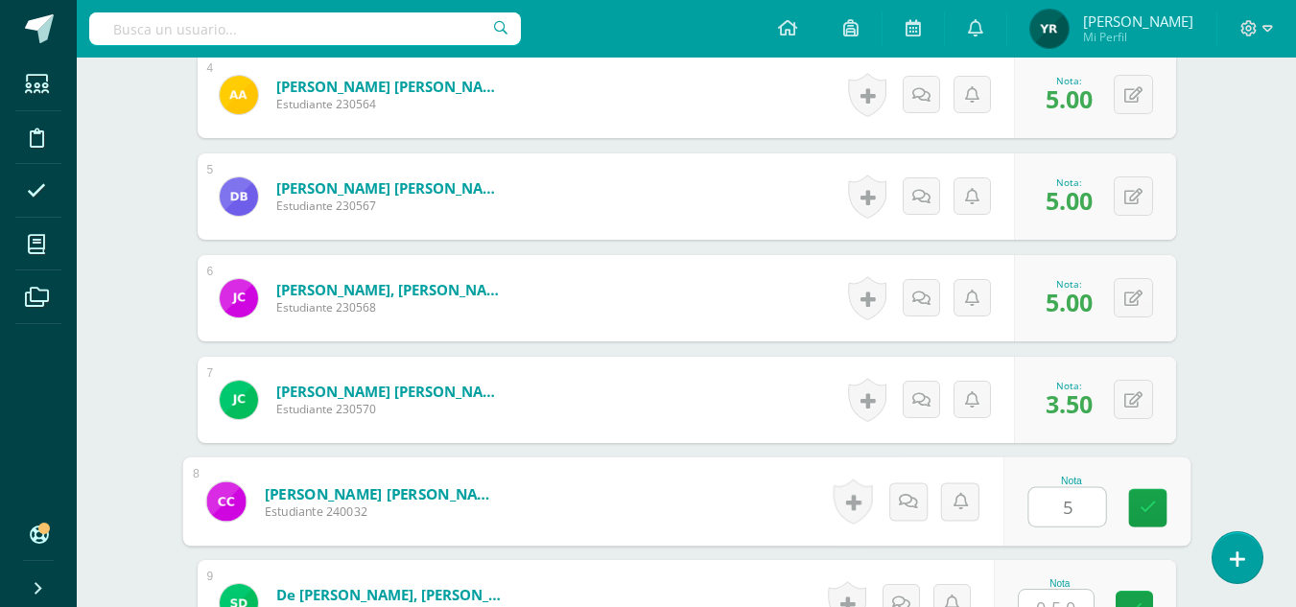
type input "5"
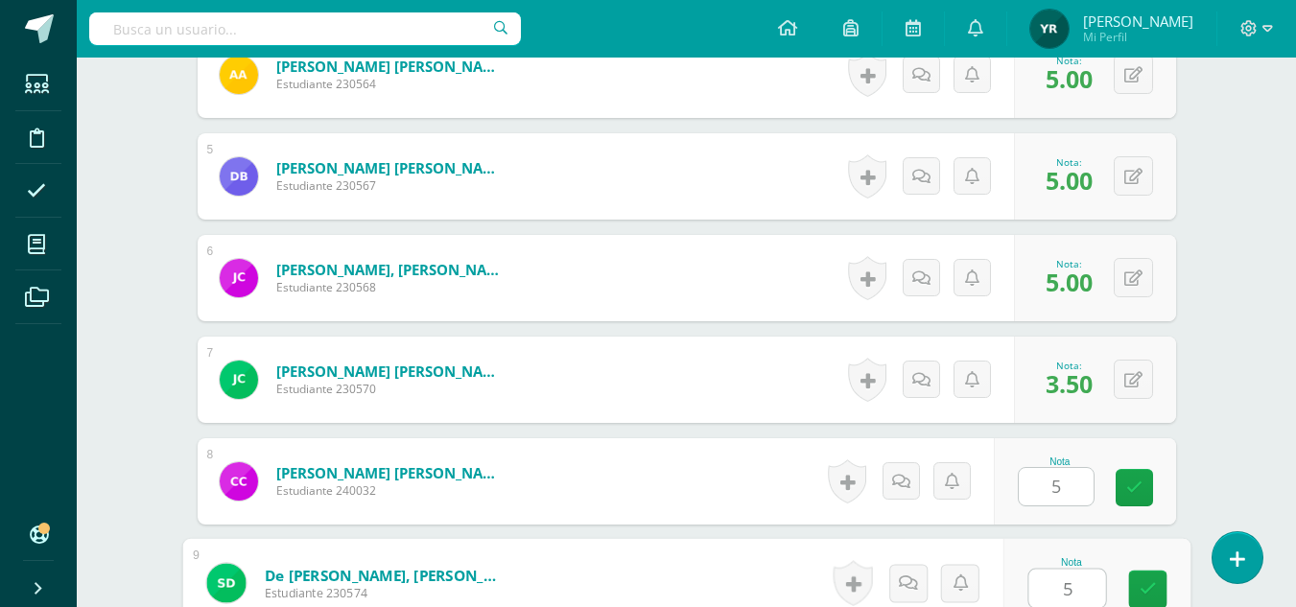
type input "5"
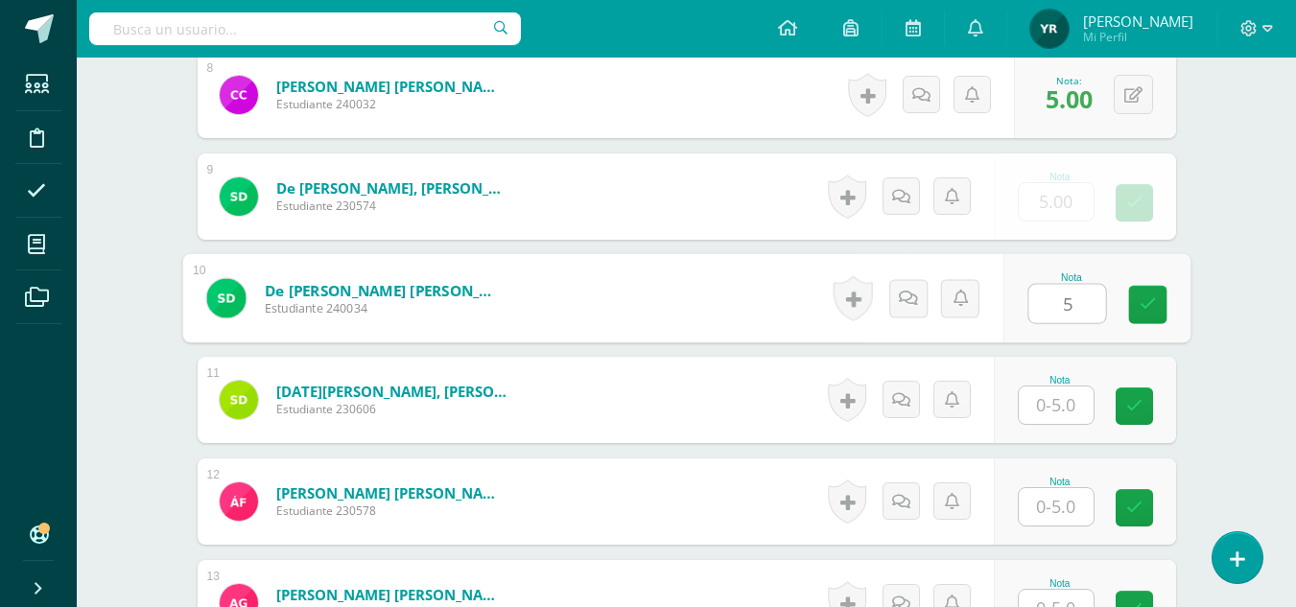
type input "5"
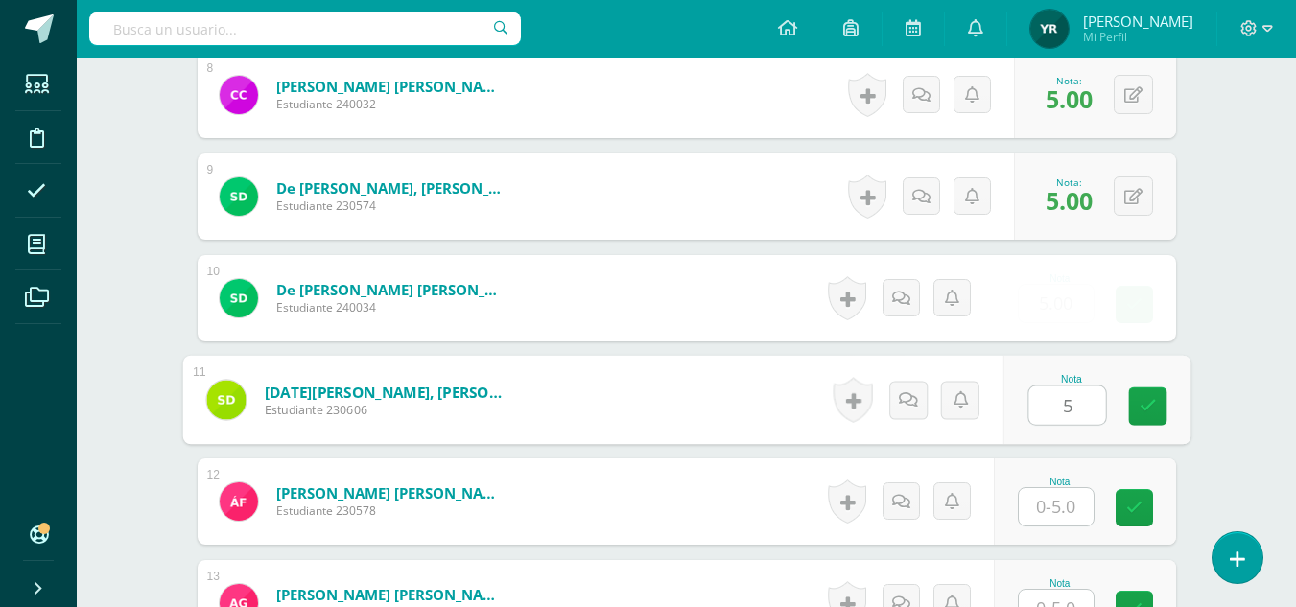
type input "5"
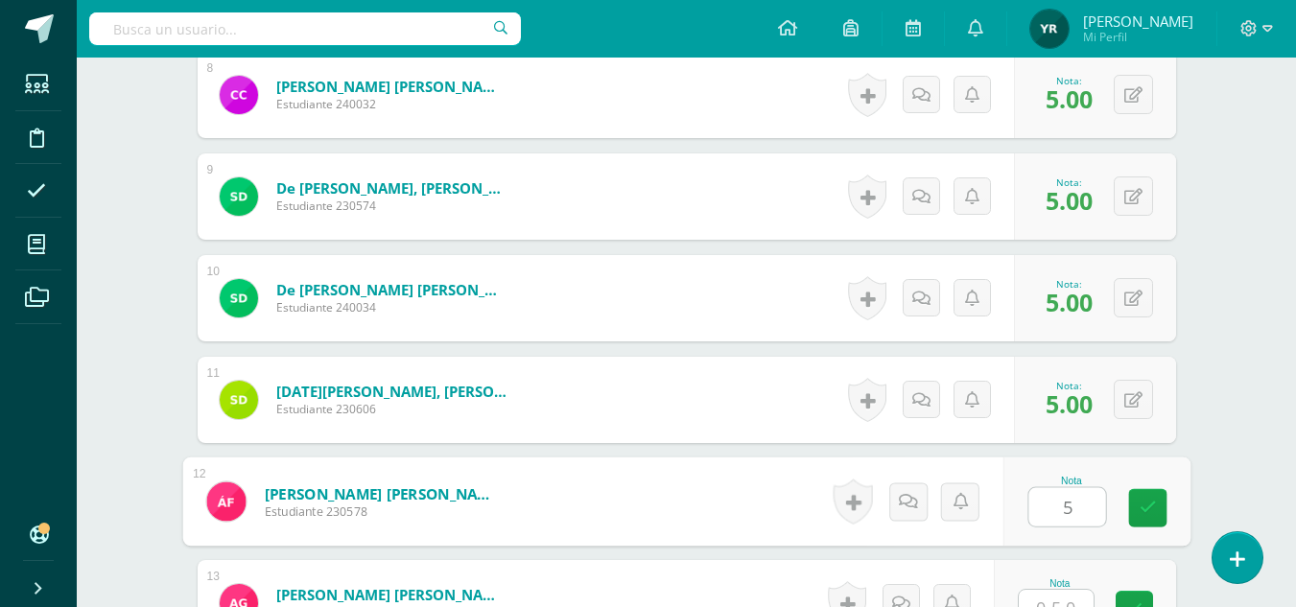
type input "5"
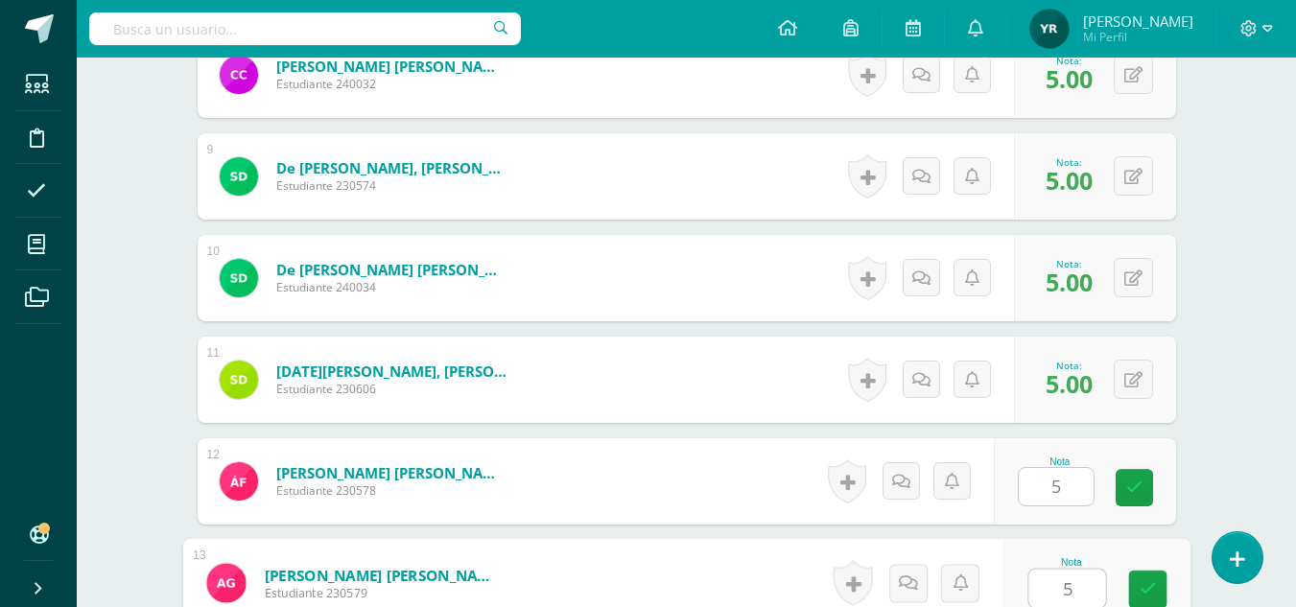
type input "5"
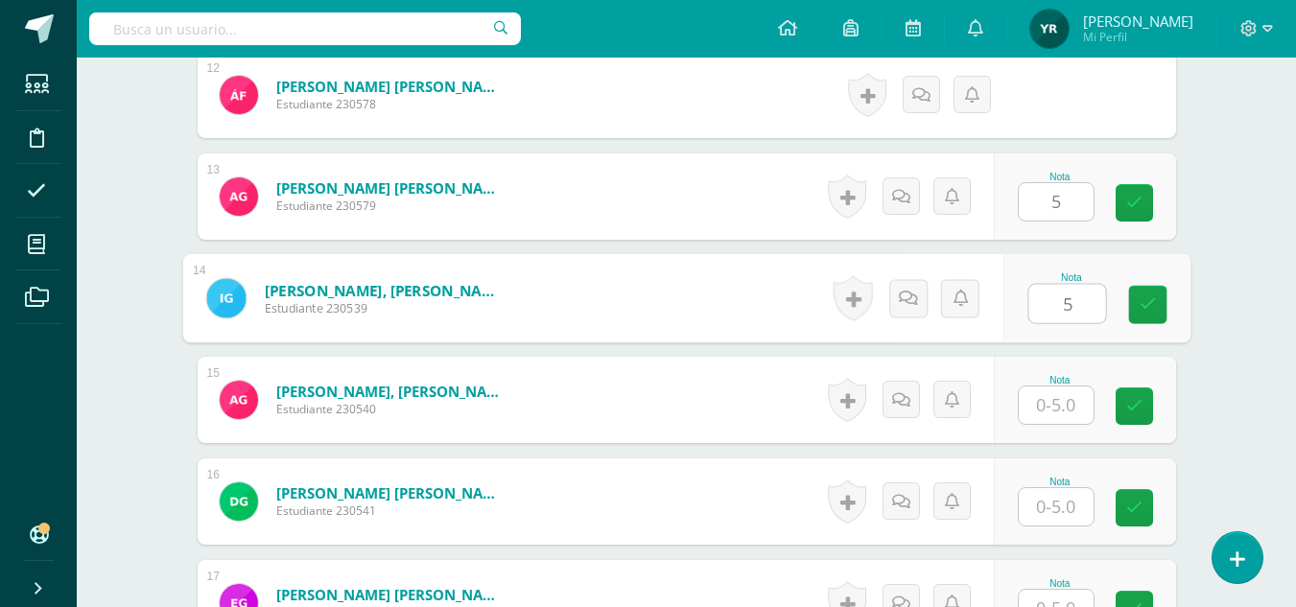
type input "5"
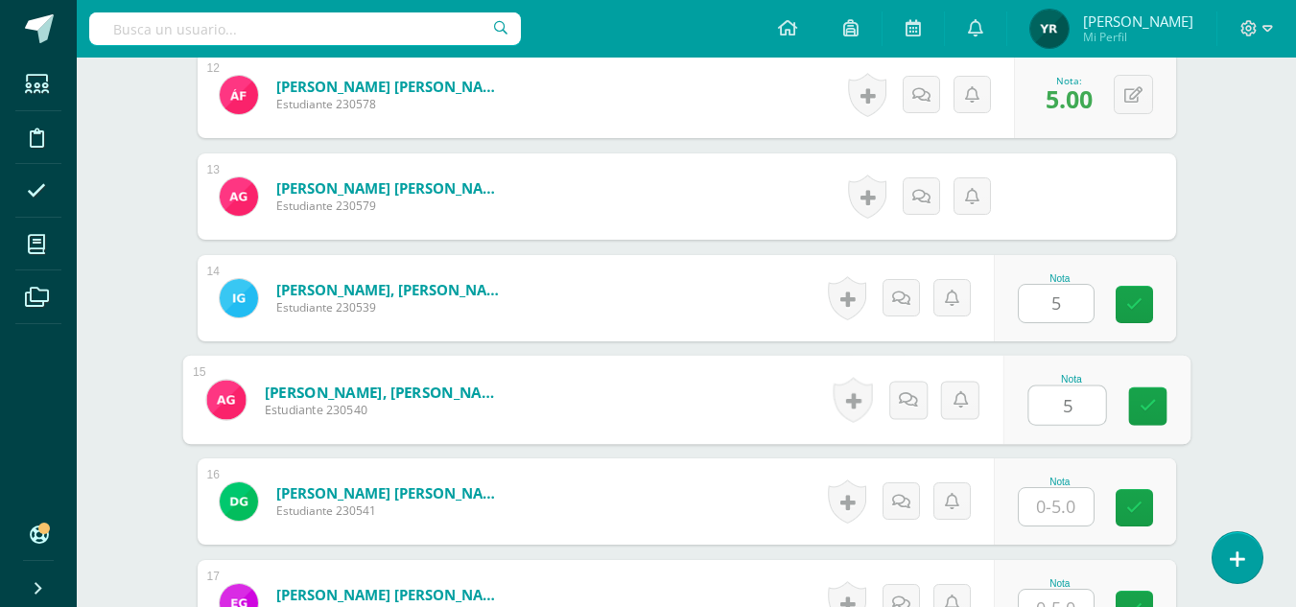
type input "5"
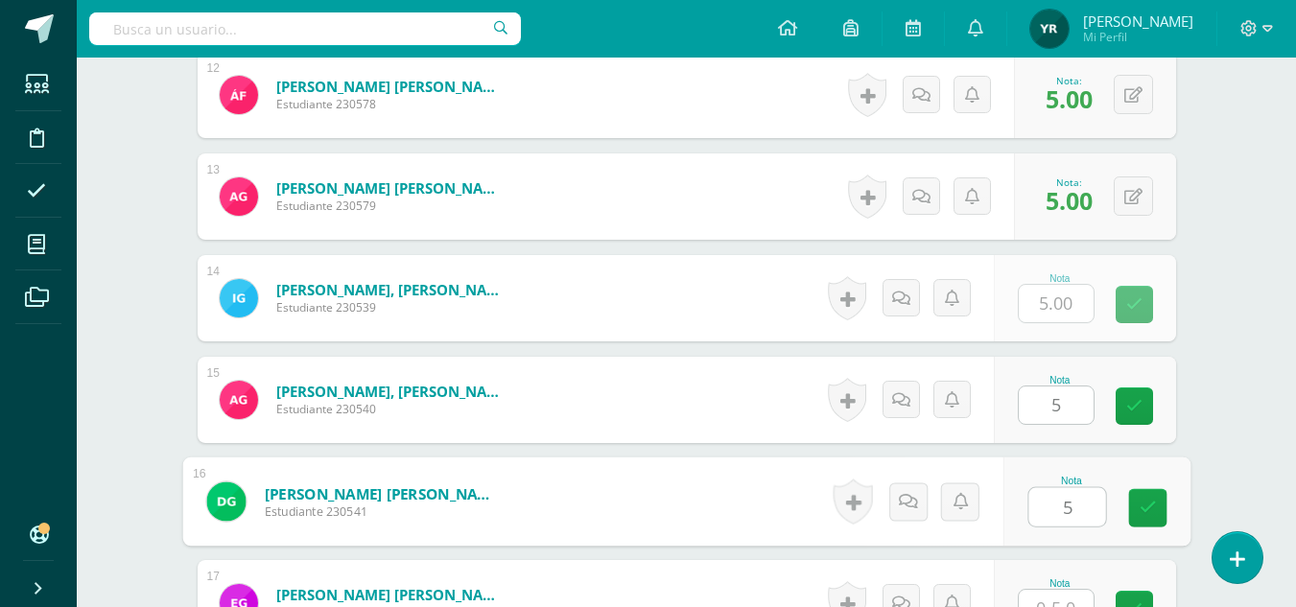
type input "5"
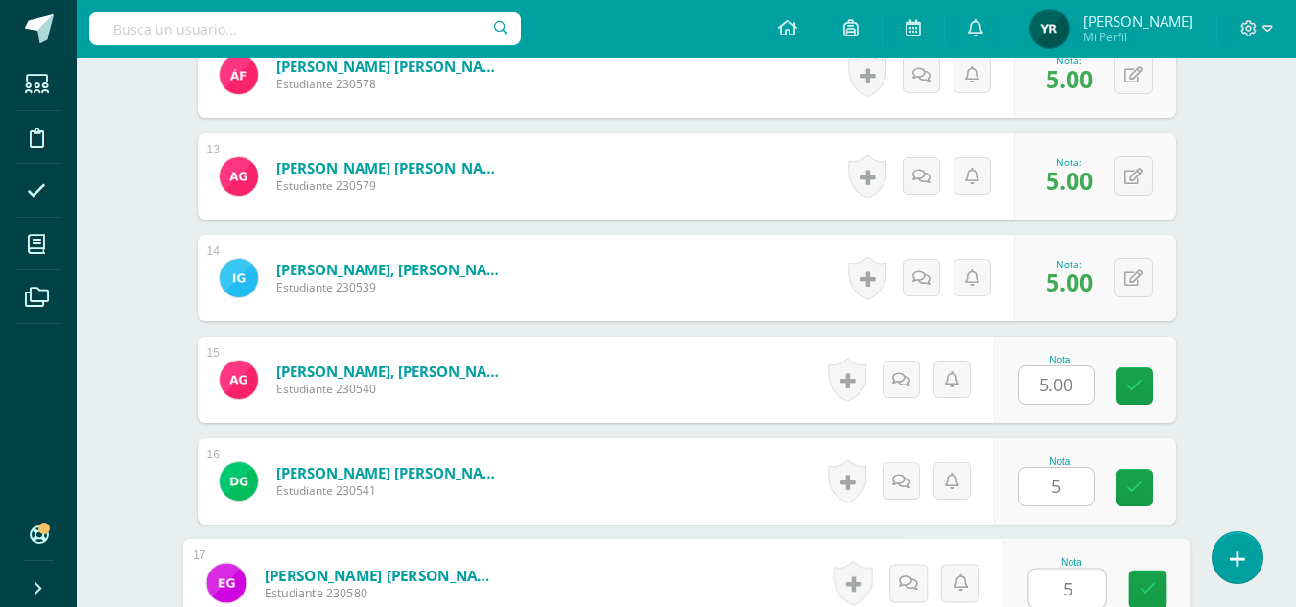
type input "5"
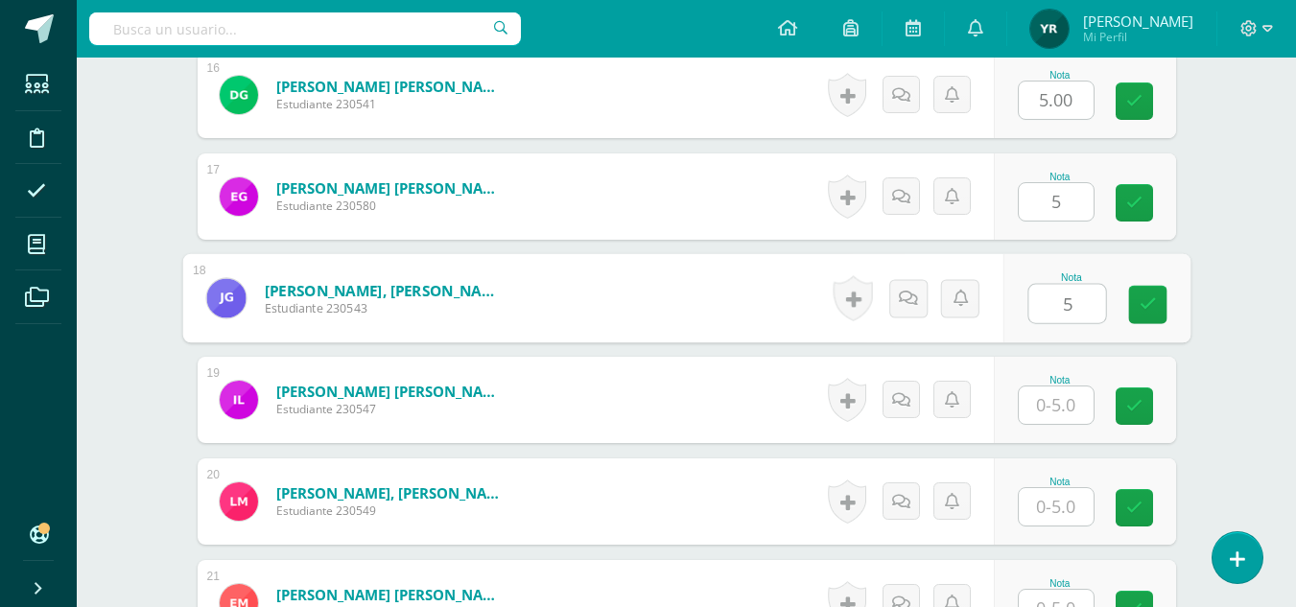
type input "5"
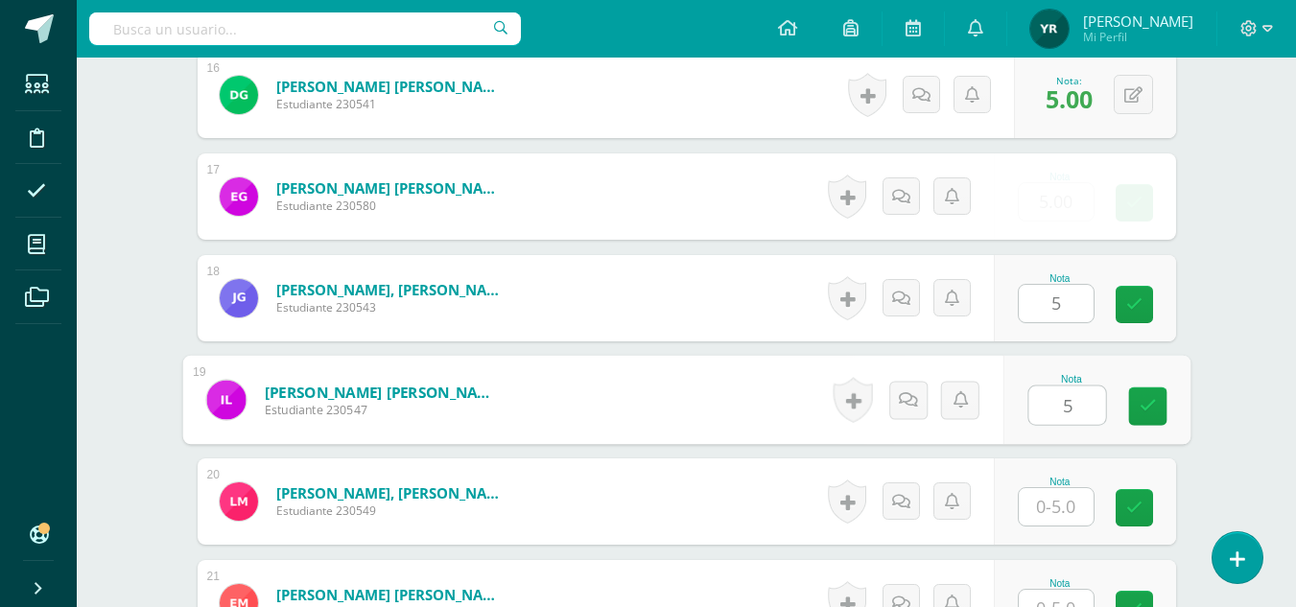
type input "5"
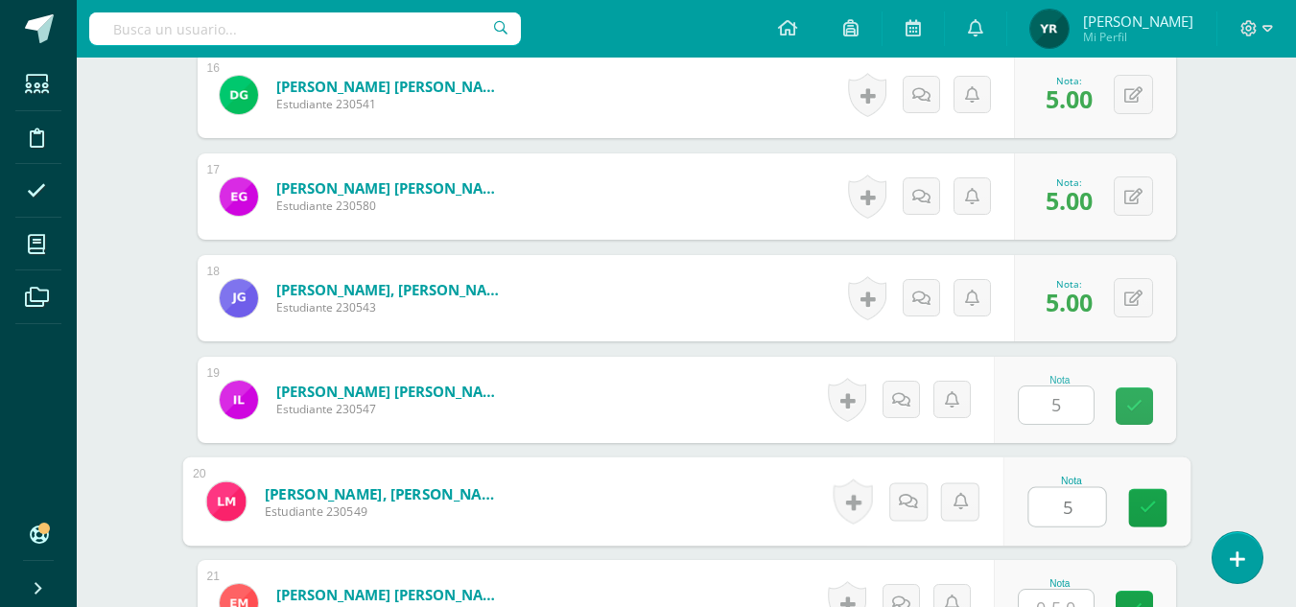
type input "5"
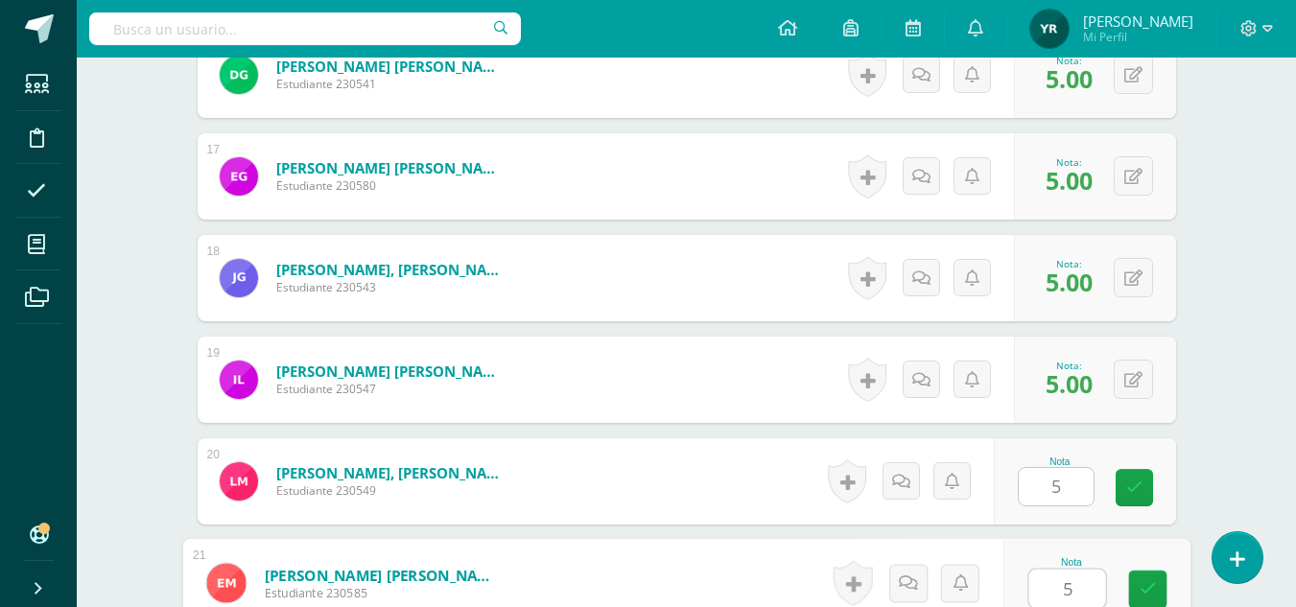
type input "5"
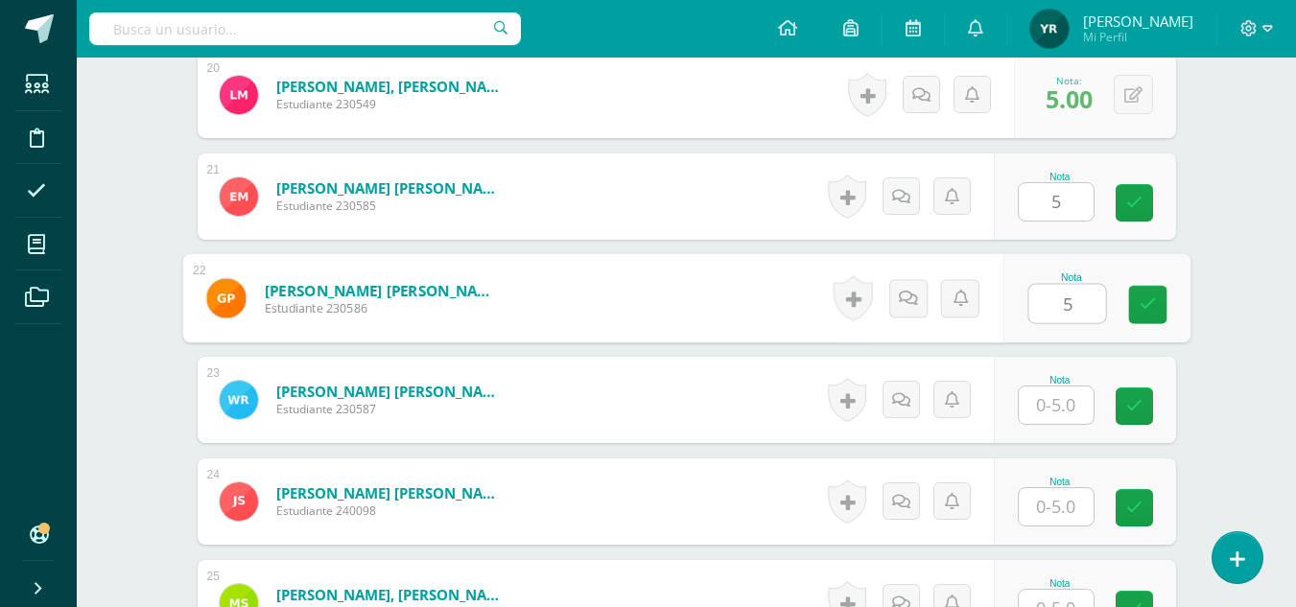
type input "5"
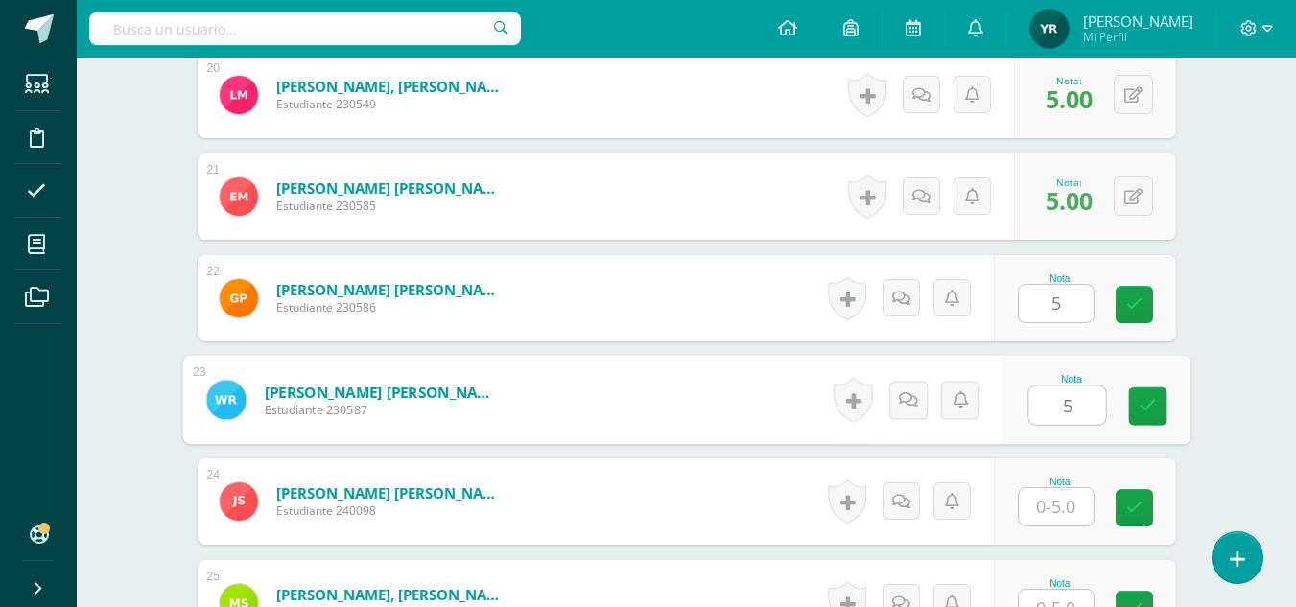
type input "5"
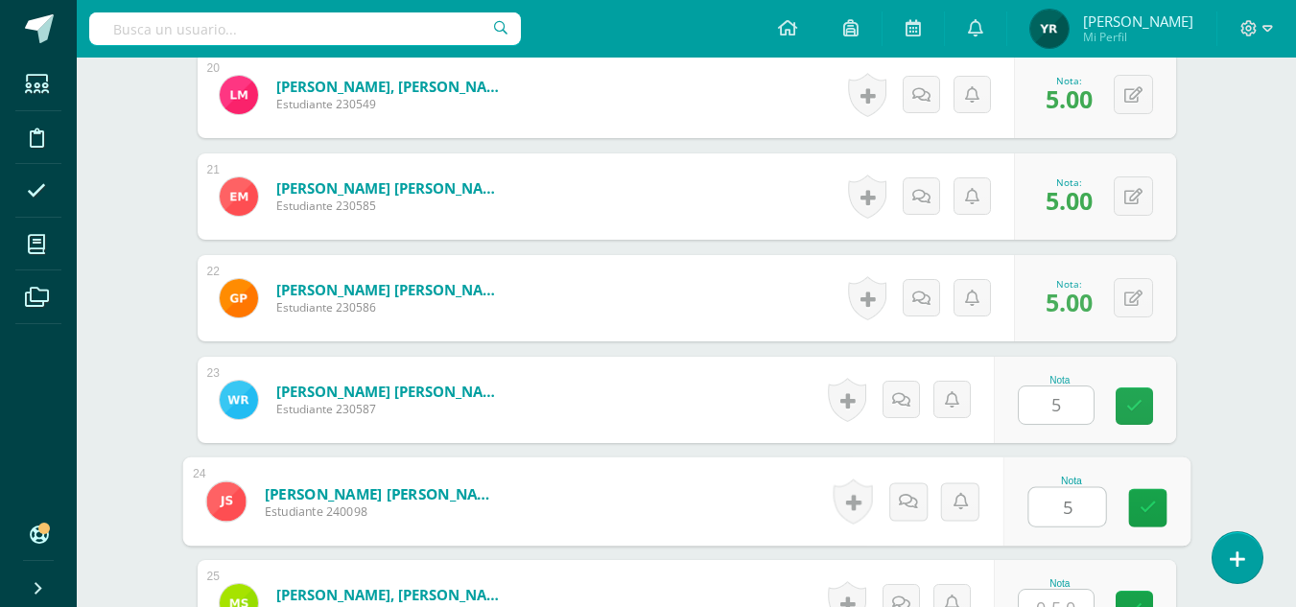
type input "5"
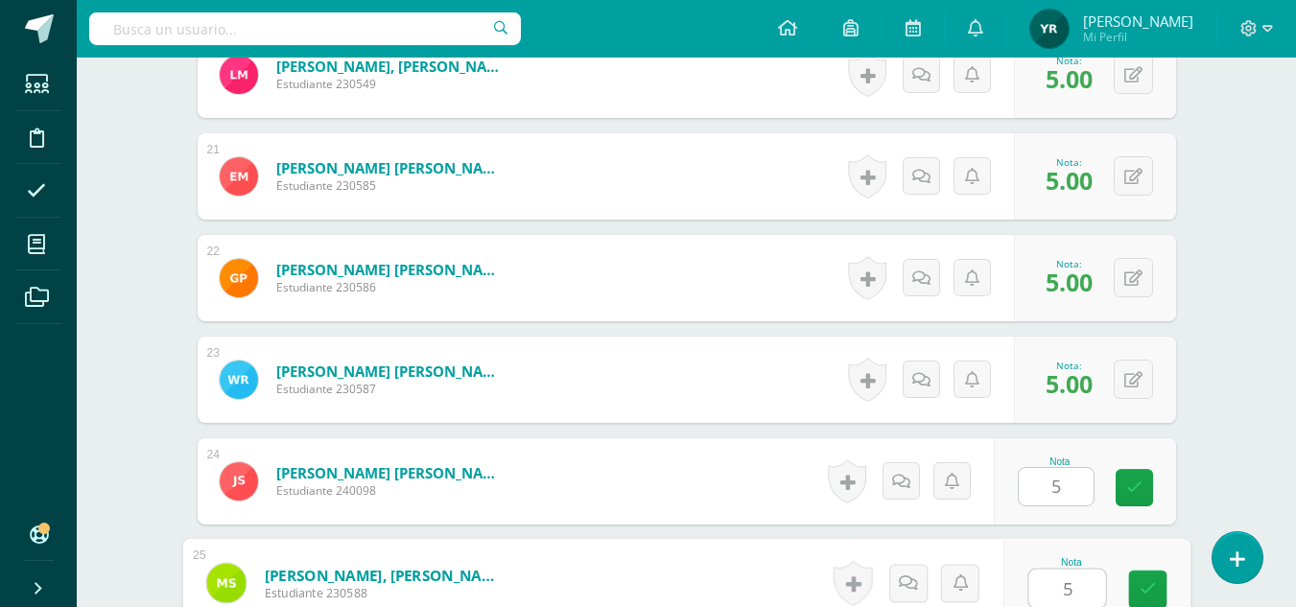
type input "5"
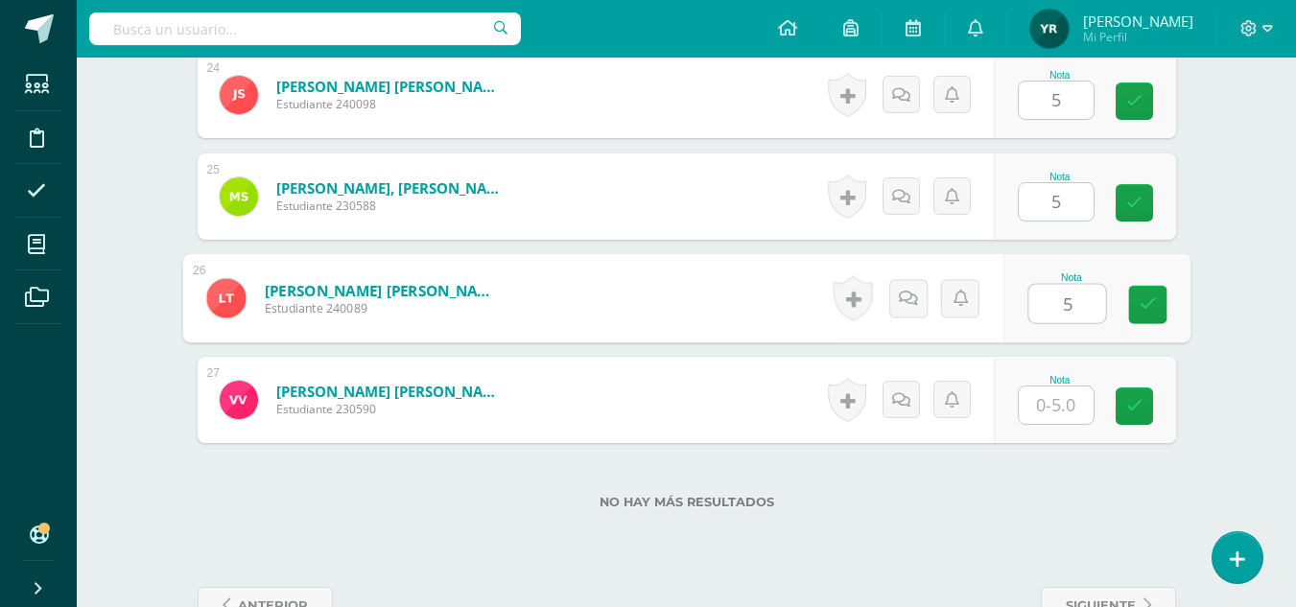
type input "5"
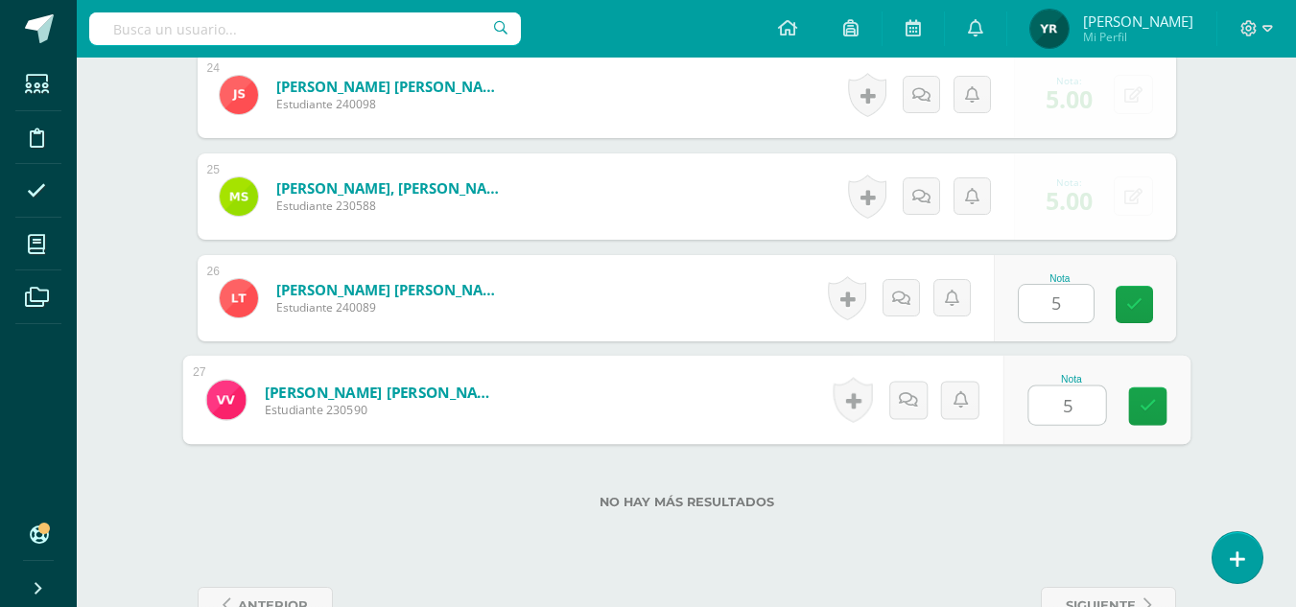
type input "5"
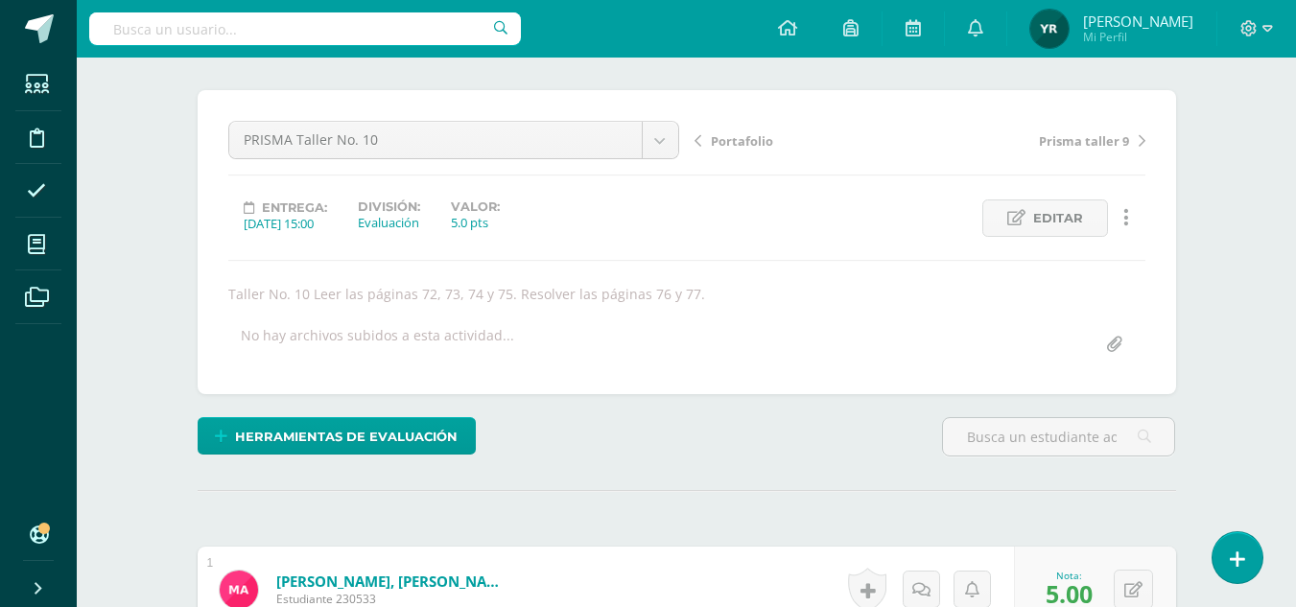
scroll to position [0, 0]
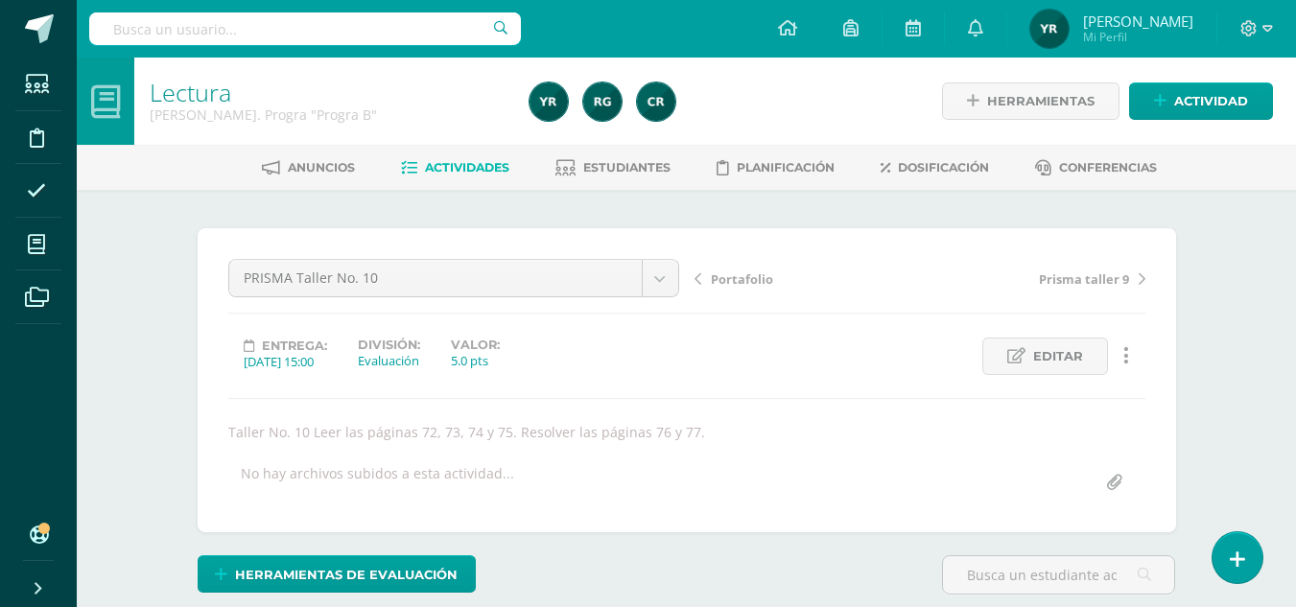
click at [753, 273] on span "Portafolio" at bounding box center [742, 278] width 62 height 17
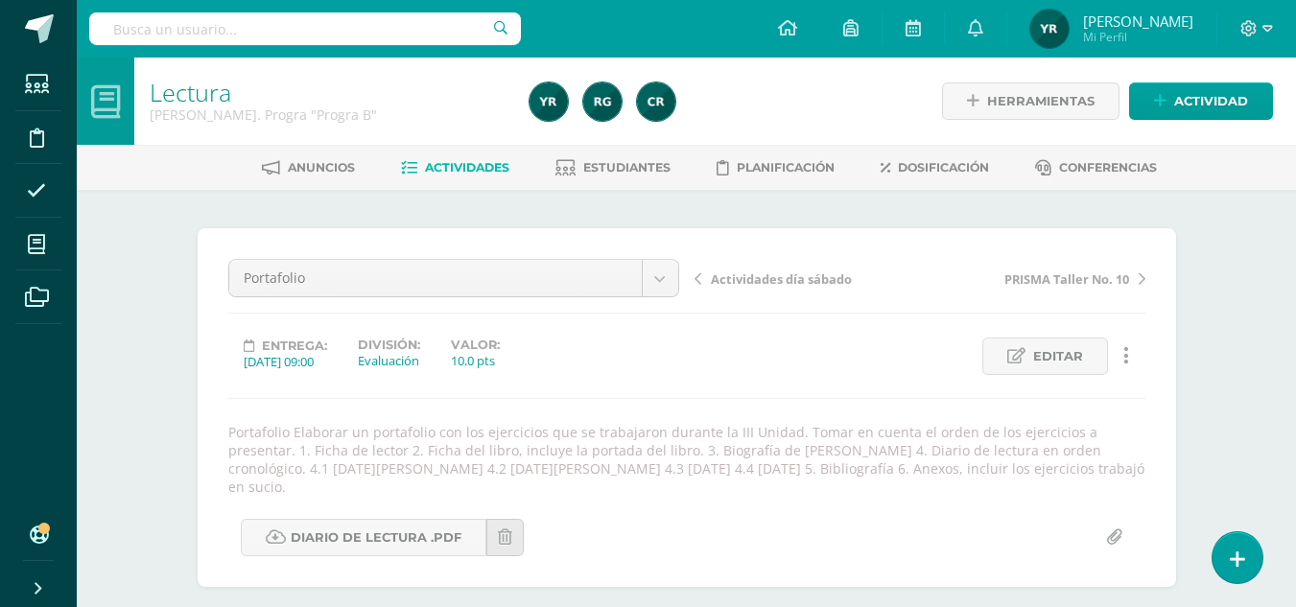
click at [783, 272] on span "Actividades día sábado" at bounding box center [781, 278] width 141 height 17
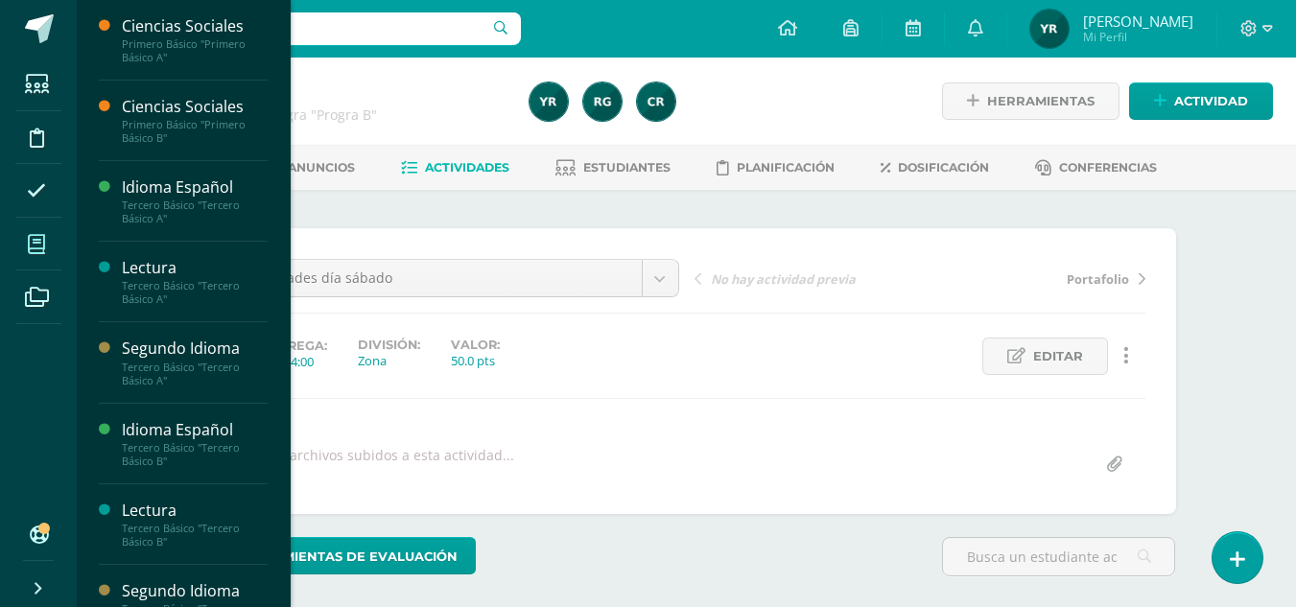
click at [40, 238] on icon at bounding box center [36, 244] width 17 height 19
